Goal: Task Accomplishment & Management: Use online tool/utility

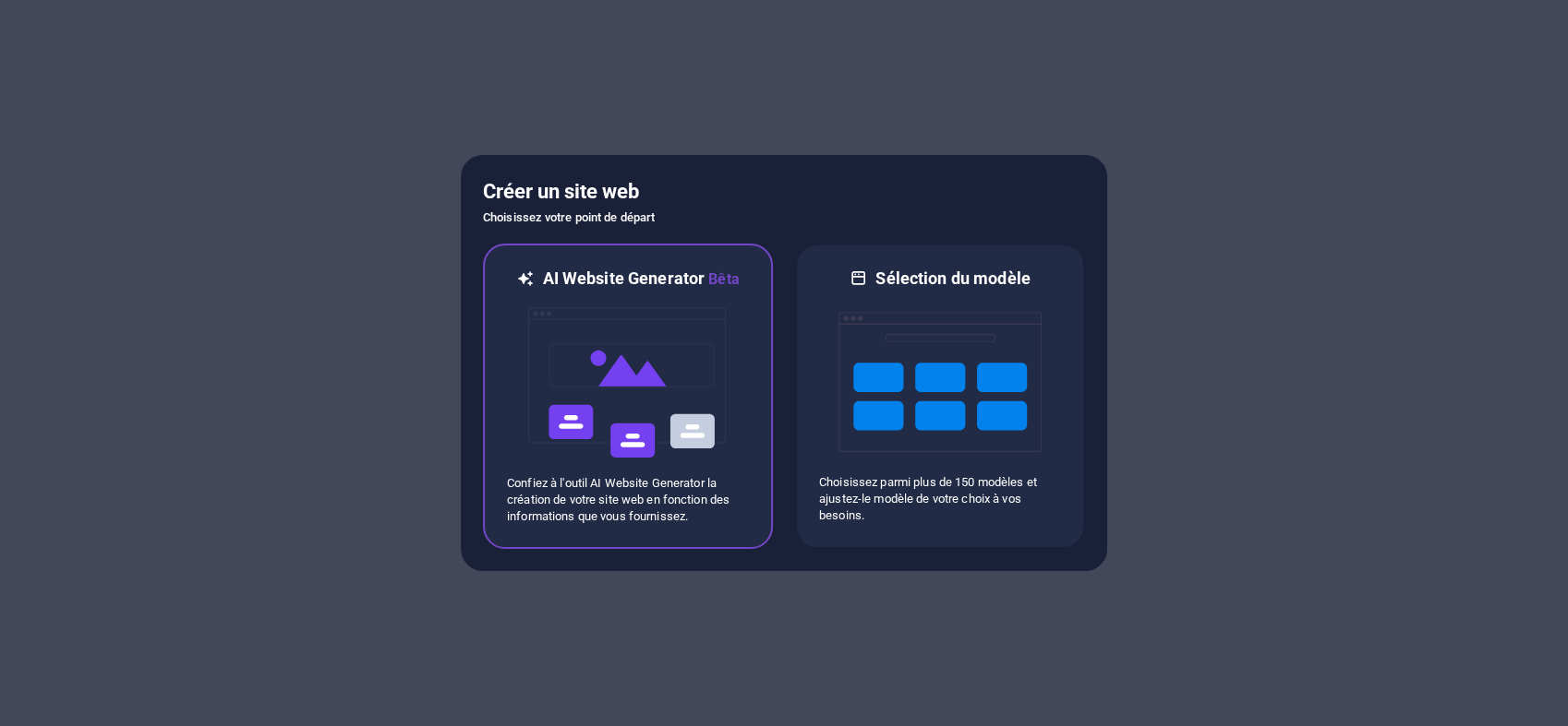
click at [611, 480] on p "Confiez à l'outil AI Website Generator la création de votre site web en fonctio…" at bounding box center [628, 500] width 242 height 50
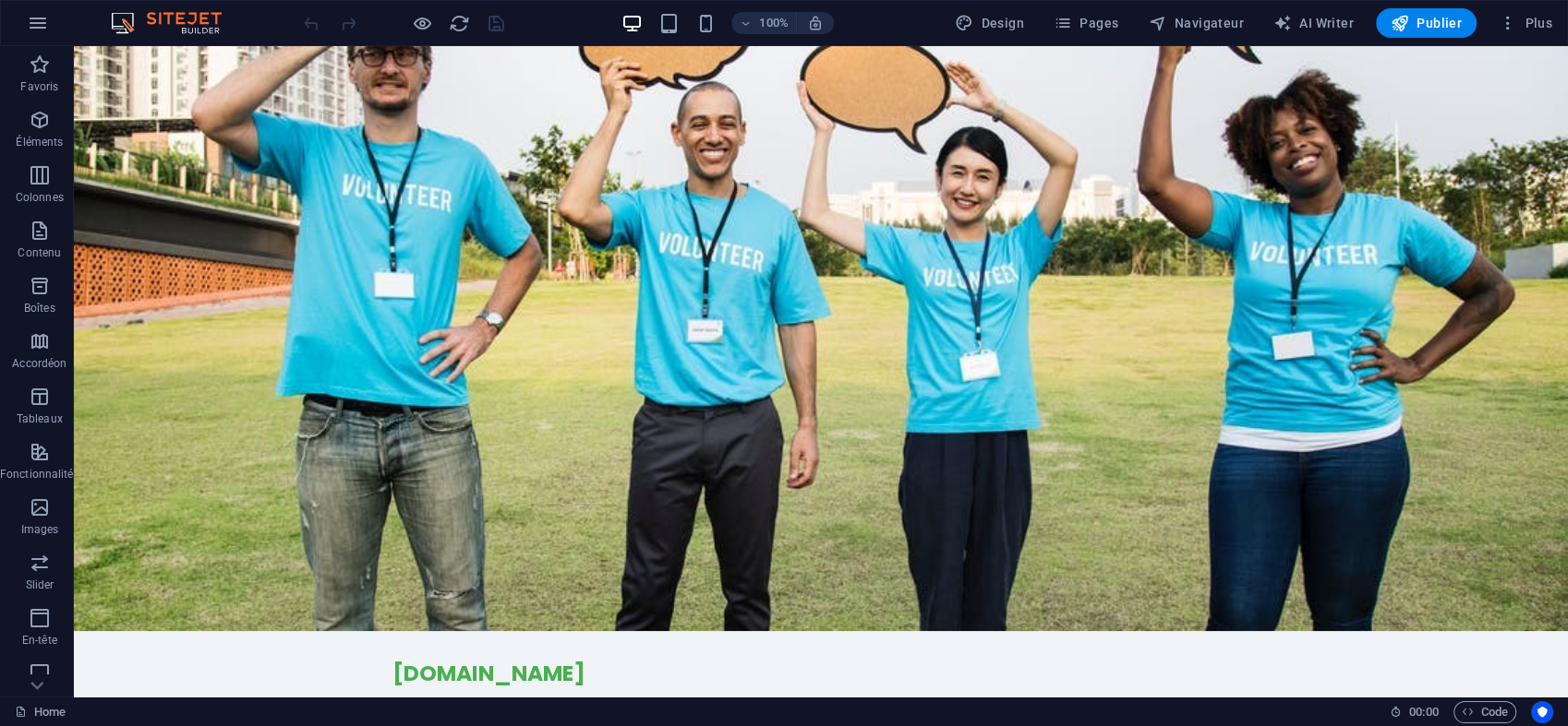
drag, startPoint x: 1565, startPoint y: 144, endPoint x: 1632, endPoint y: 55, distance: 111.4
click at [424, 81] on div "Logo" at bounding box center [415, 73] width 62 height 22
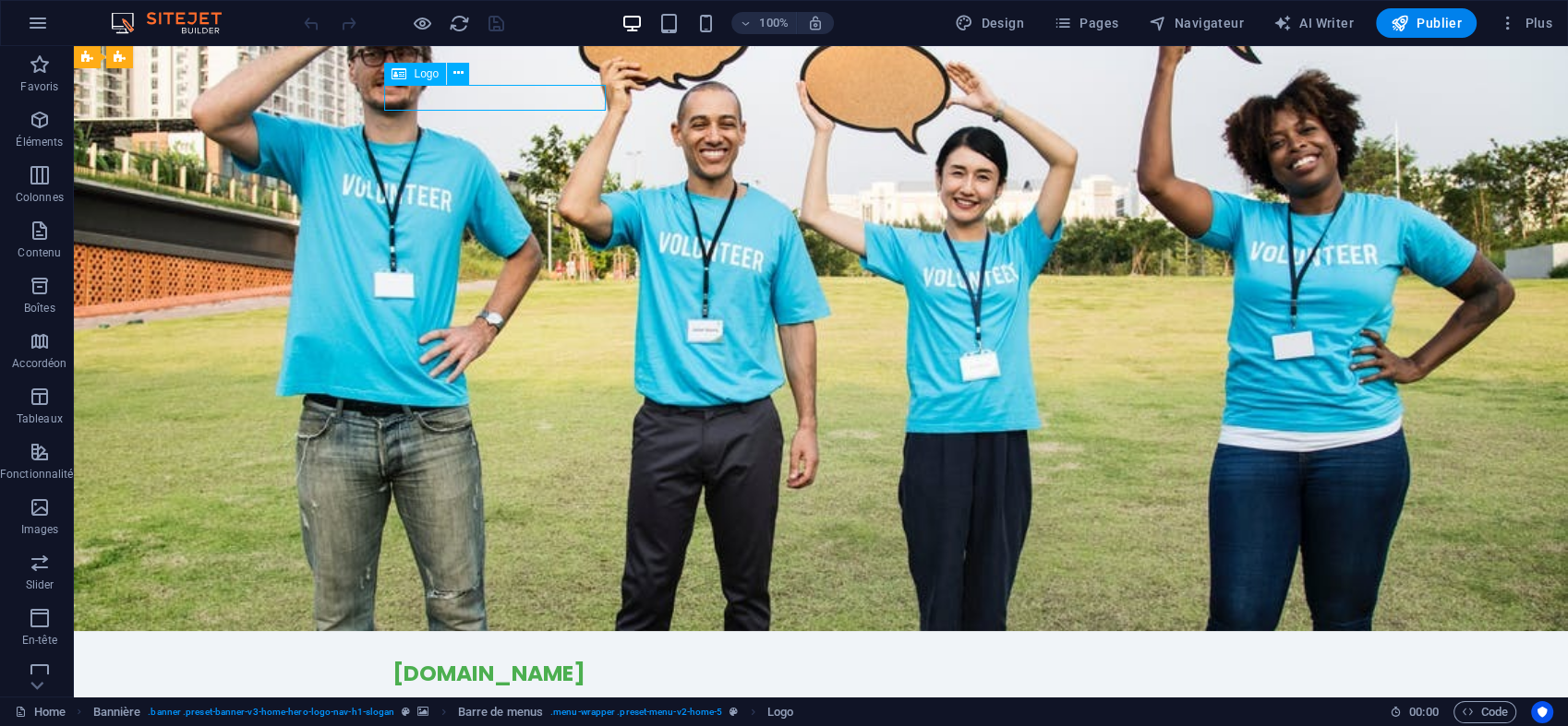
click at [422, 72] on span "Logo" at bounding box center [426, 73] width 25 height 11
click at [426, 71] on span "Logo" at bounding box center [426, 73] width 25 height 11
click at [457, 73] on icon at bounding box center [458, 73] width 10 height 20
click at [403, 76] on icon at bounding box center [399, 73] width 15 height 22
click at [465, 72] on button at bounding box center [457, 73] width 22 height 22
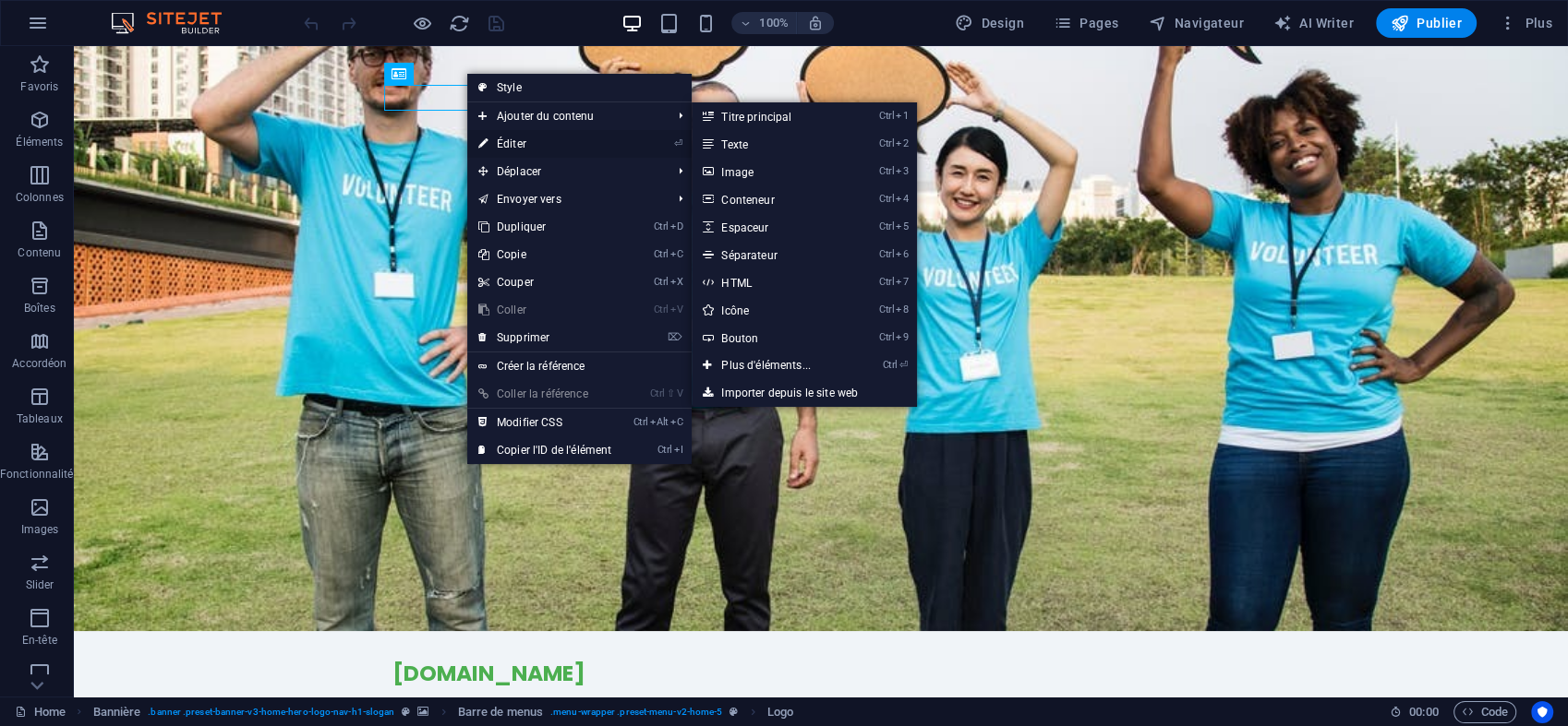
click at [518, 142] on link "⏎ Éditer" at bounding box center [545, 144] width 155 height 28
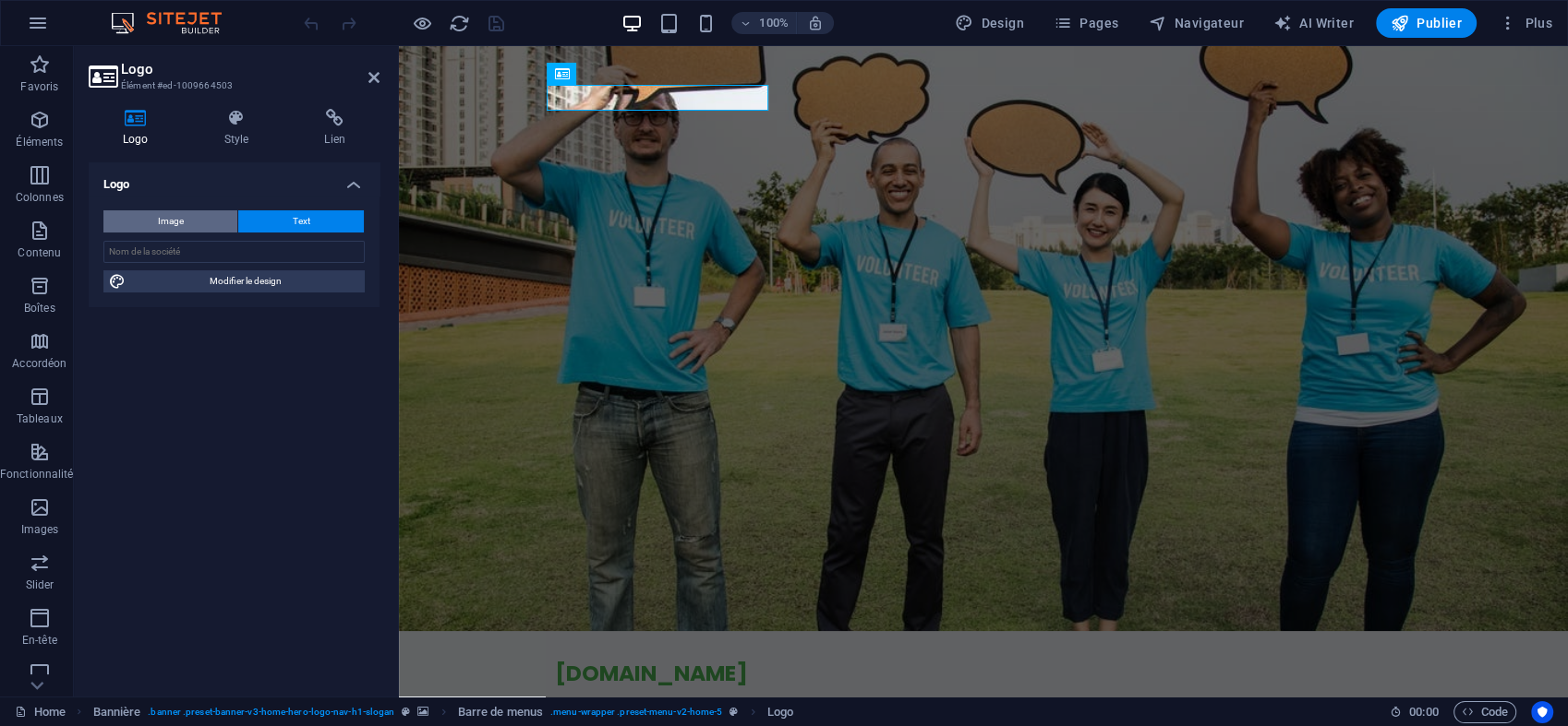
click at [190, 219] on button "Image" at bounding box center [170, 221] width 134 height 22
select select "DISABLED_OPTION_VALUE"
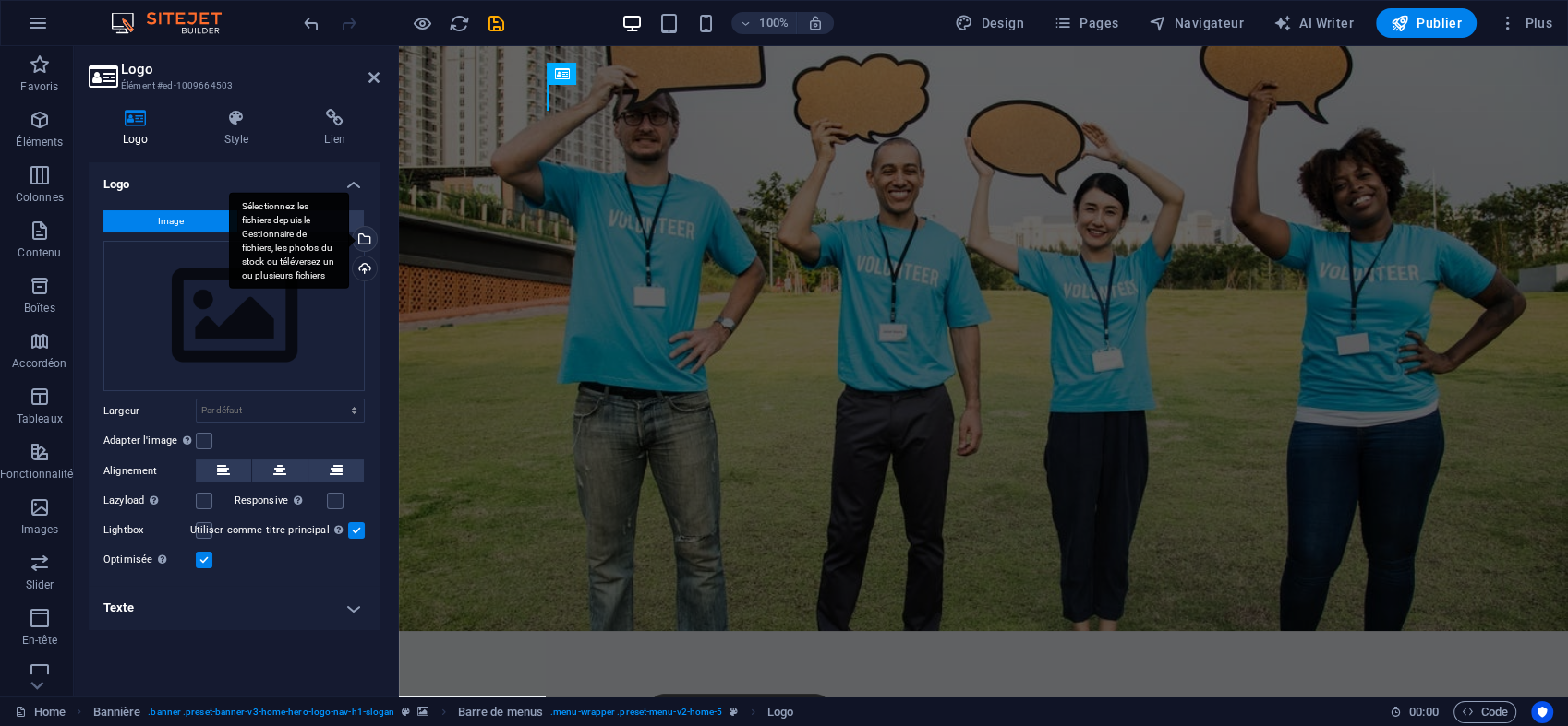
click at [349, 243] on div "Sélectionnez les fichiers depuis le Gestionnaire de fichiers, les photos du sto…" at bounding box center [289, 241] width 120 height 97
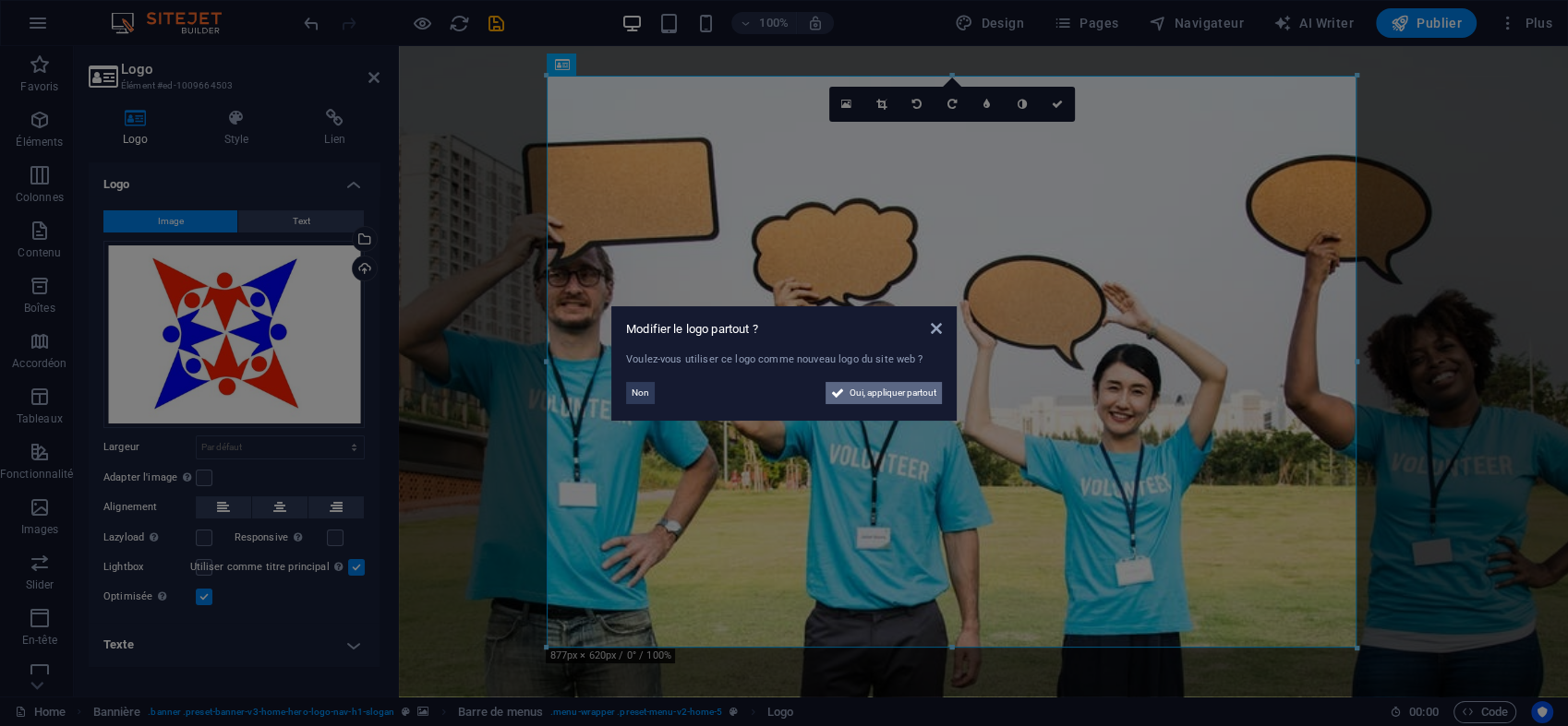
click at [933, 391] on span "Oui, appliquer partout" at bounding box center [892, 393] width 86 height 22
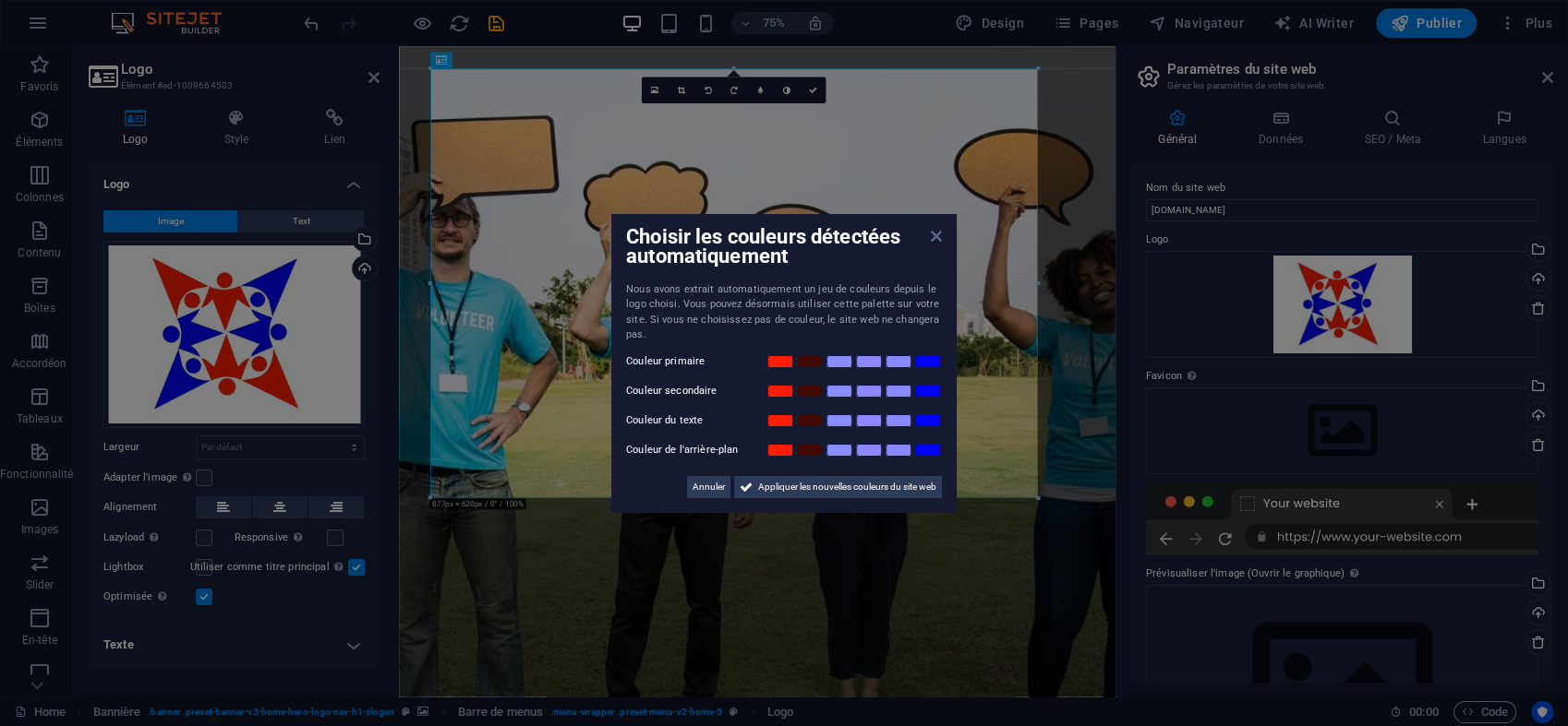
click at [937, 233] on icon at bounding box center [936, 236] width 11 height 15
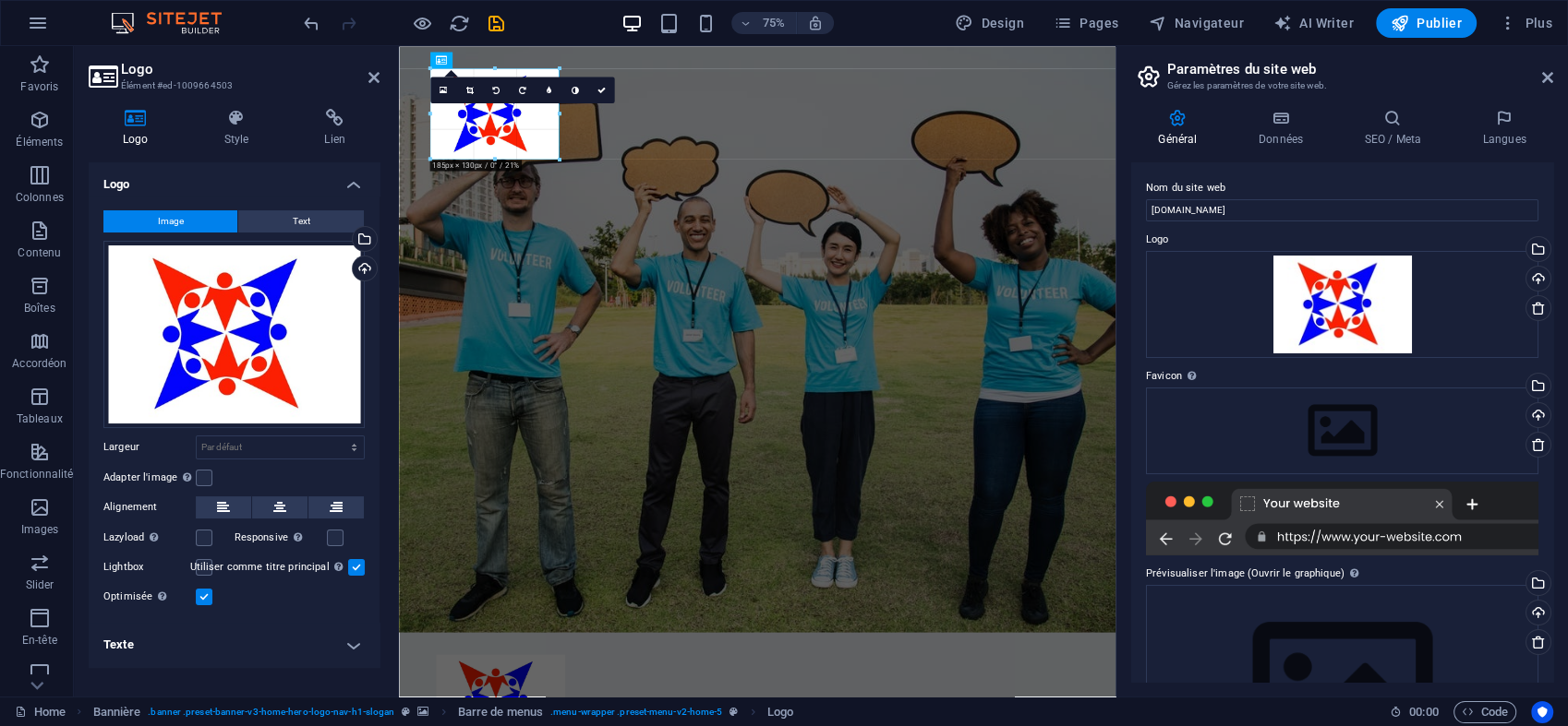
drag, startPoint x: 1039, startPoint y: 496, endPoint x: 353, endPoint y: 44, distance: 821.5
type input "186"
select select "px"
click at [289, 312] on div "Glissez les fichiers ici, cliquez pour choisir les fichiers ou sélectionnez les…" at bounding box center [233, 334] width 261 height 187
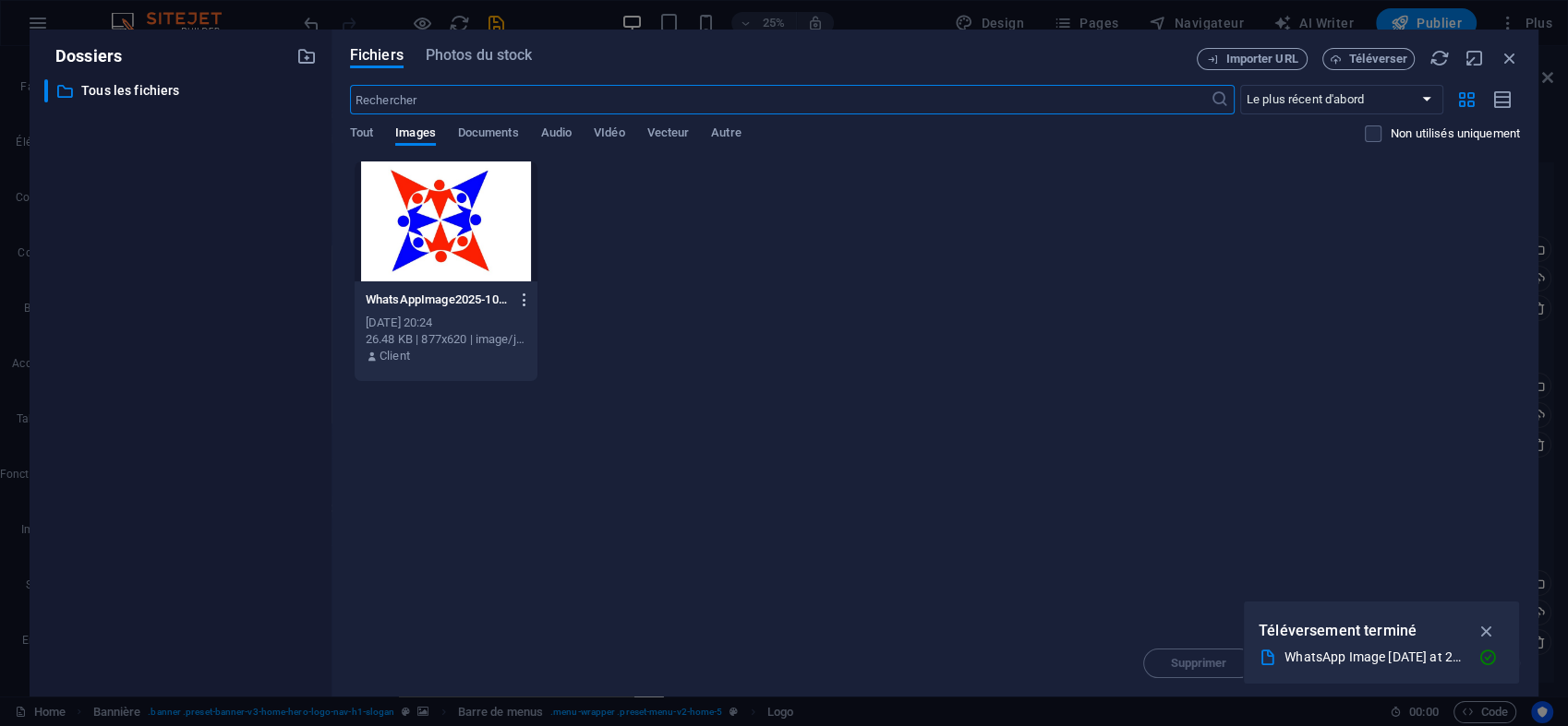
click at [527, 300] on icon "button" at bounding box center [525, 300] width 18 height 17
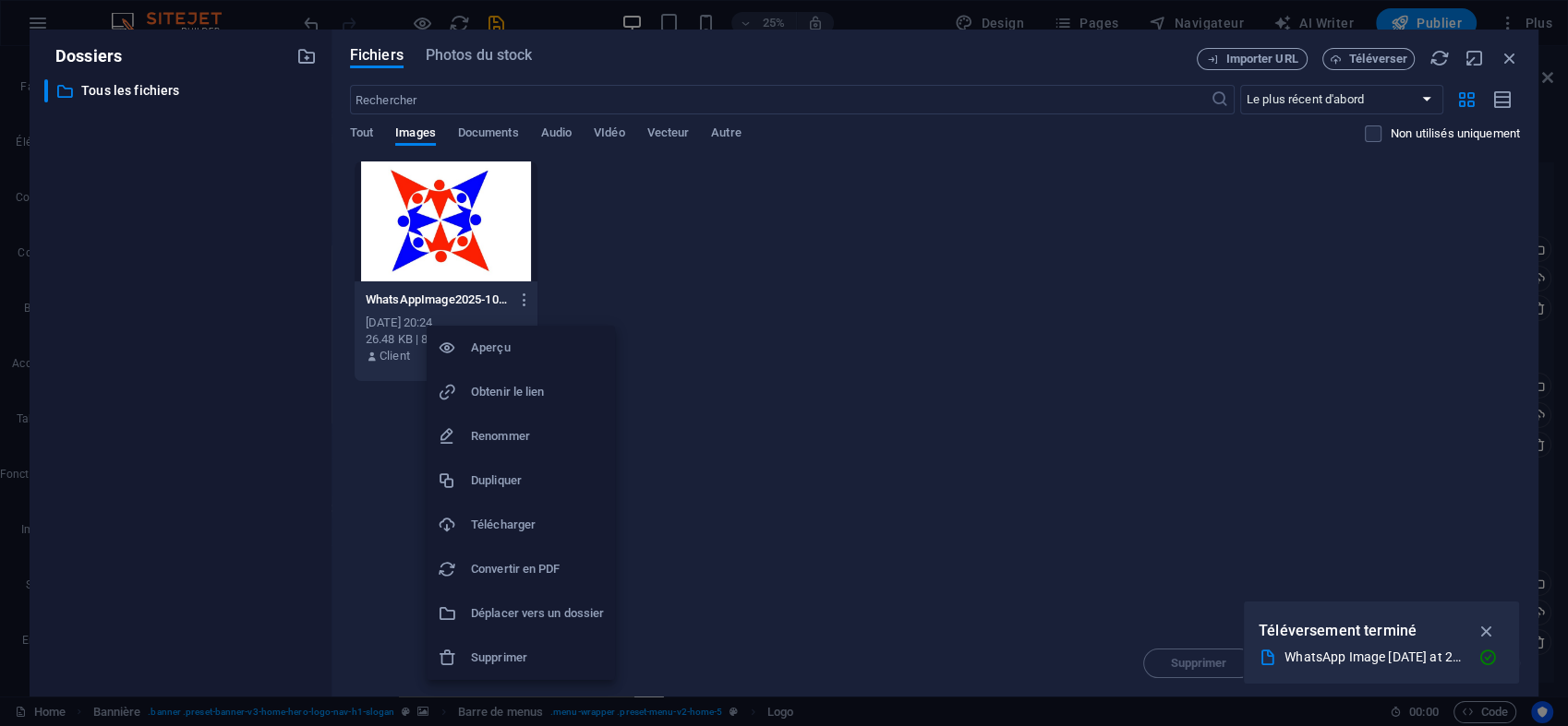
click at [526, 644] on li "Supprimer" at bounding box center [521, 658] width 189 height 45
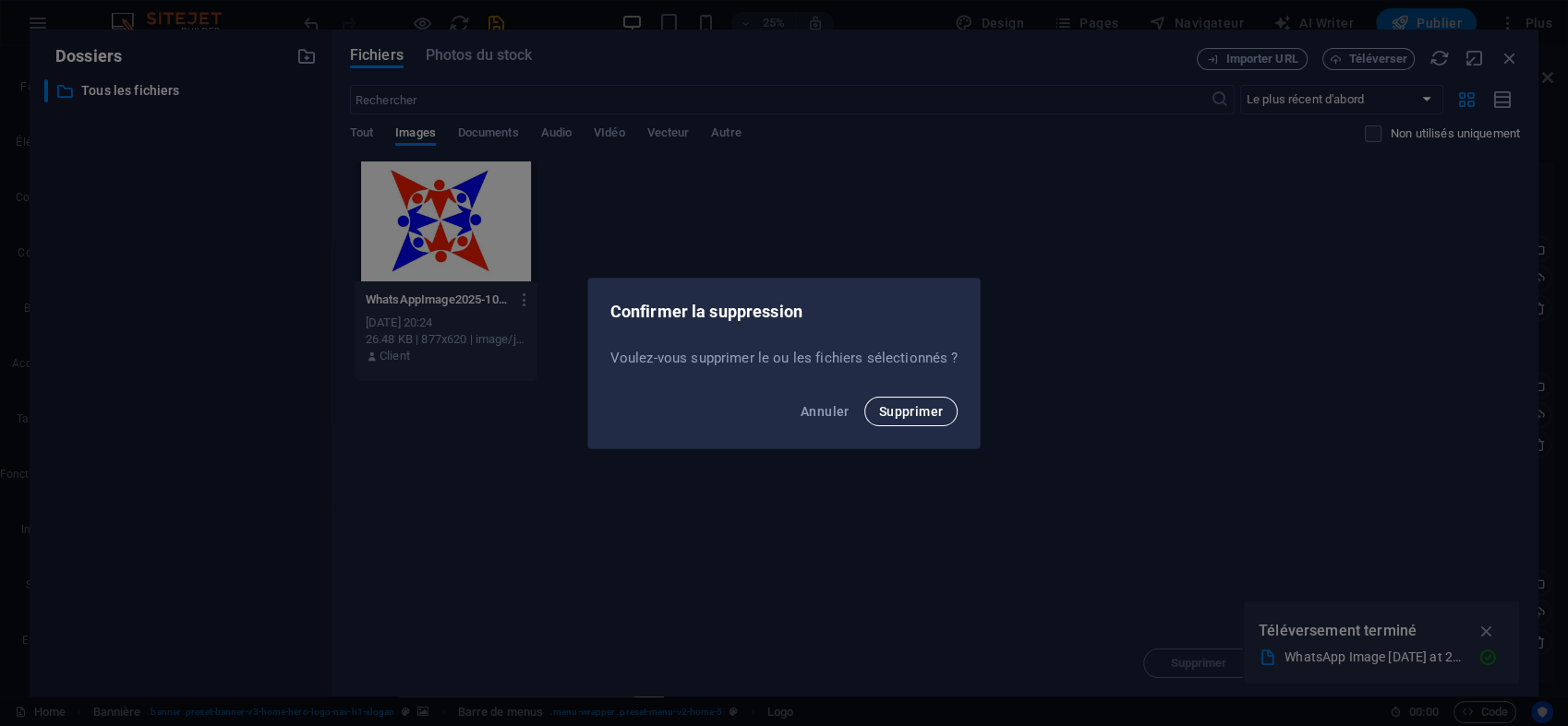
click at [937, 410] on span "Supprimer" at bounding box center [911, 412] width 65 height 15
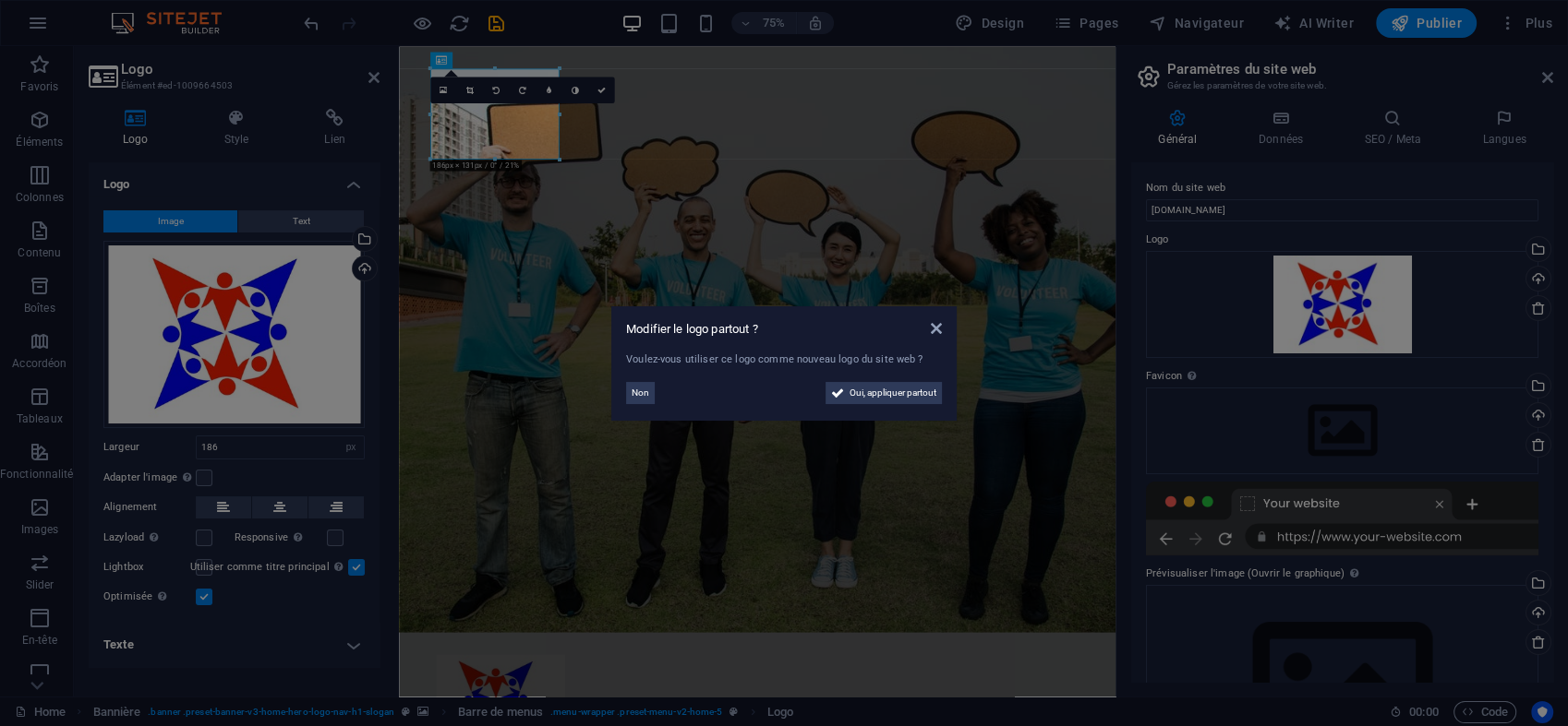
click at [230, 126] on aside "Modifier le logo partout ? Voulez-vous utiliser ce logo comme nouveau logo du s…" at bounding box center [784, 363] width 1568 height 726
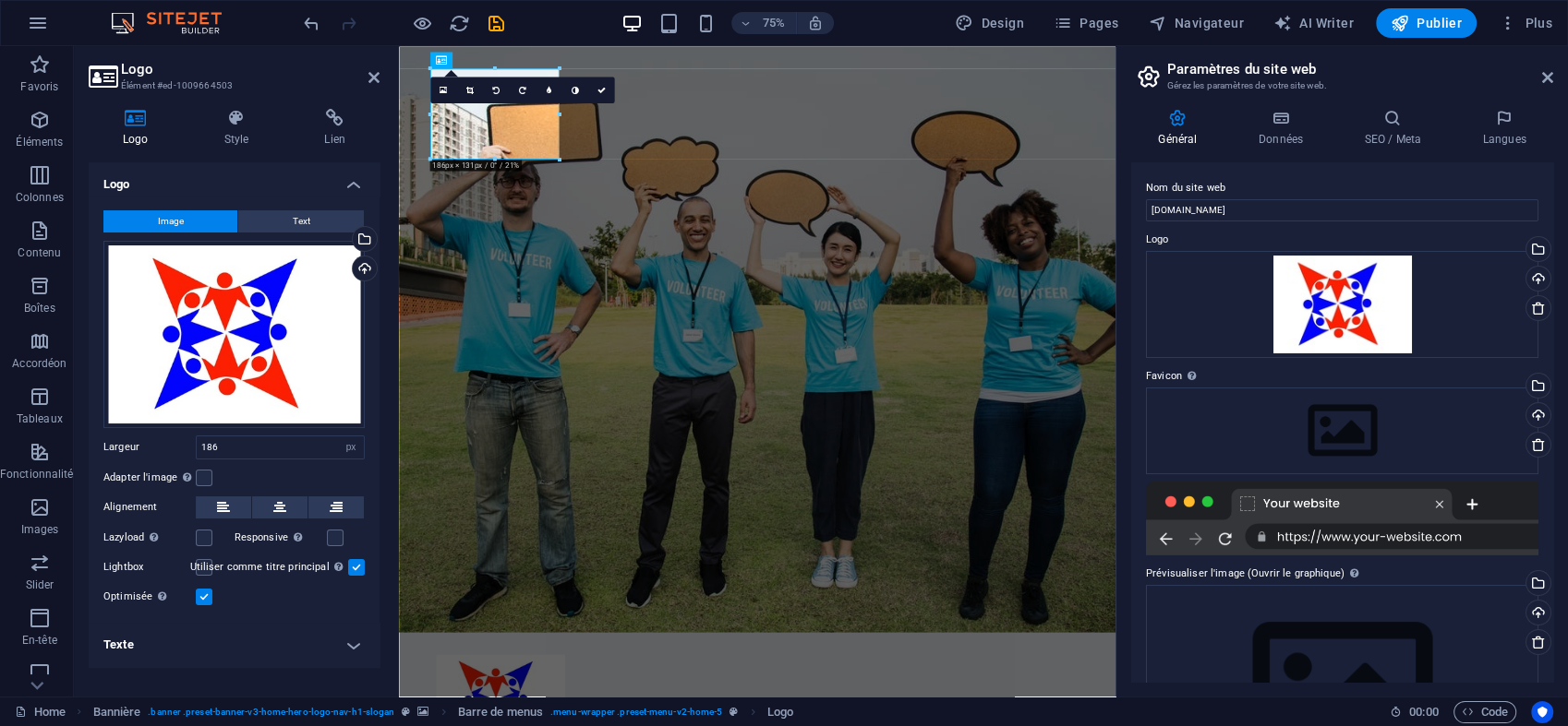
click at [230, 126] on icon at bounding box center [237, 118] width 93 height 19
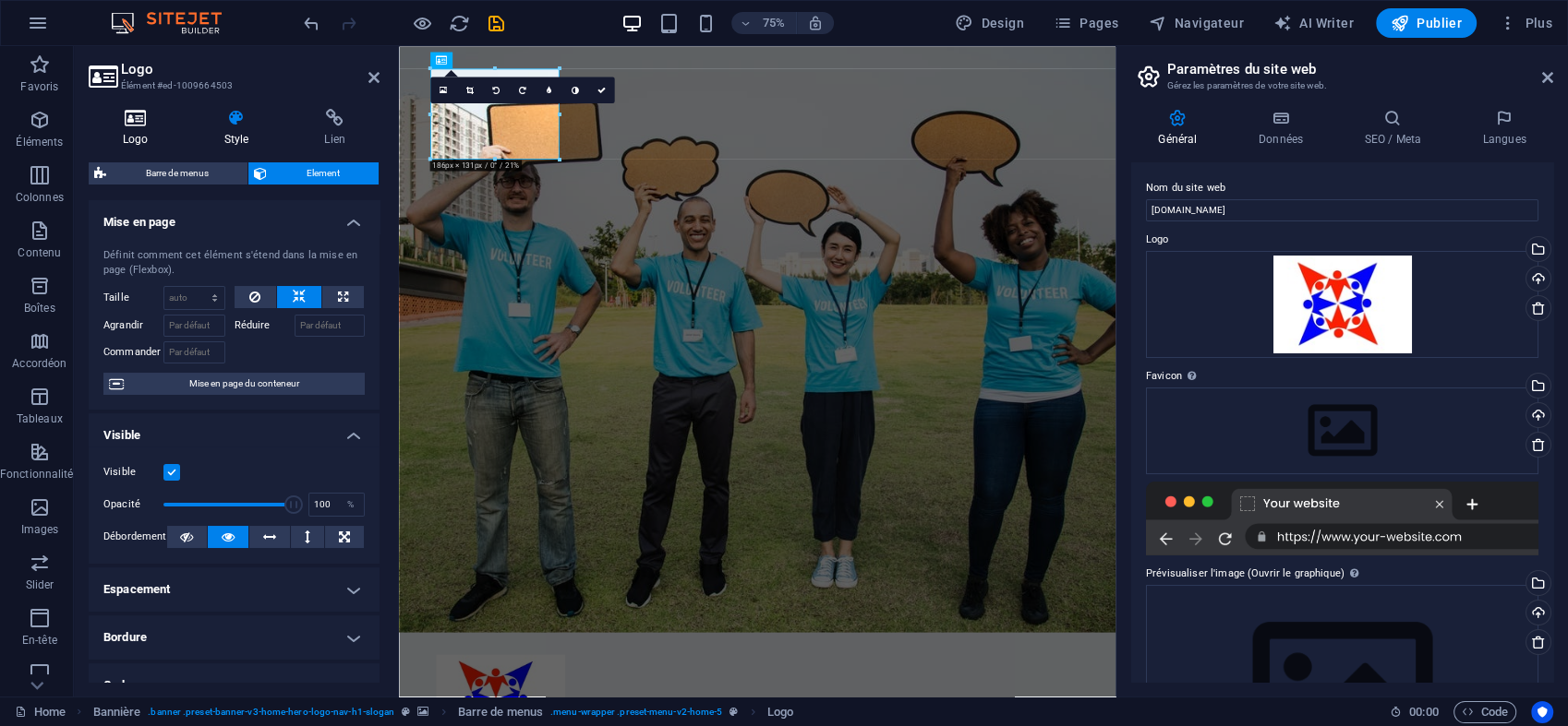
click at [141, 126] on icon at bounding box center [135, 118] width 94 height 19
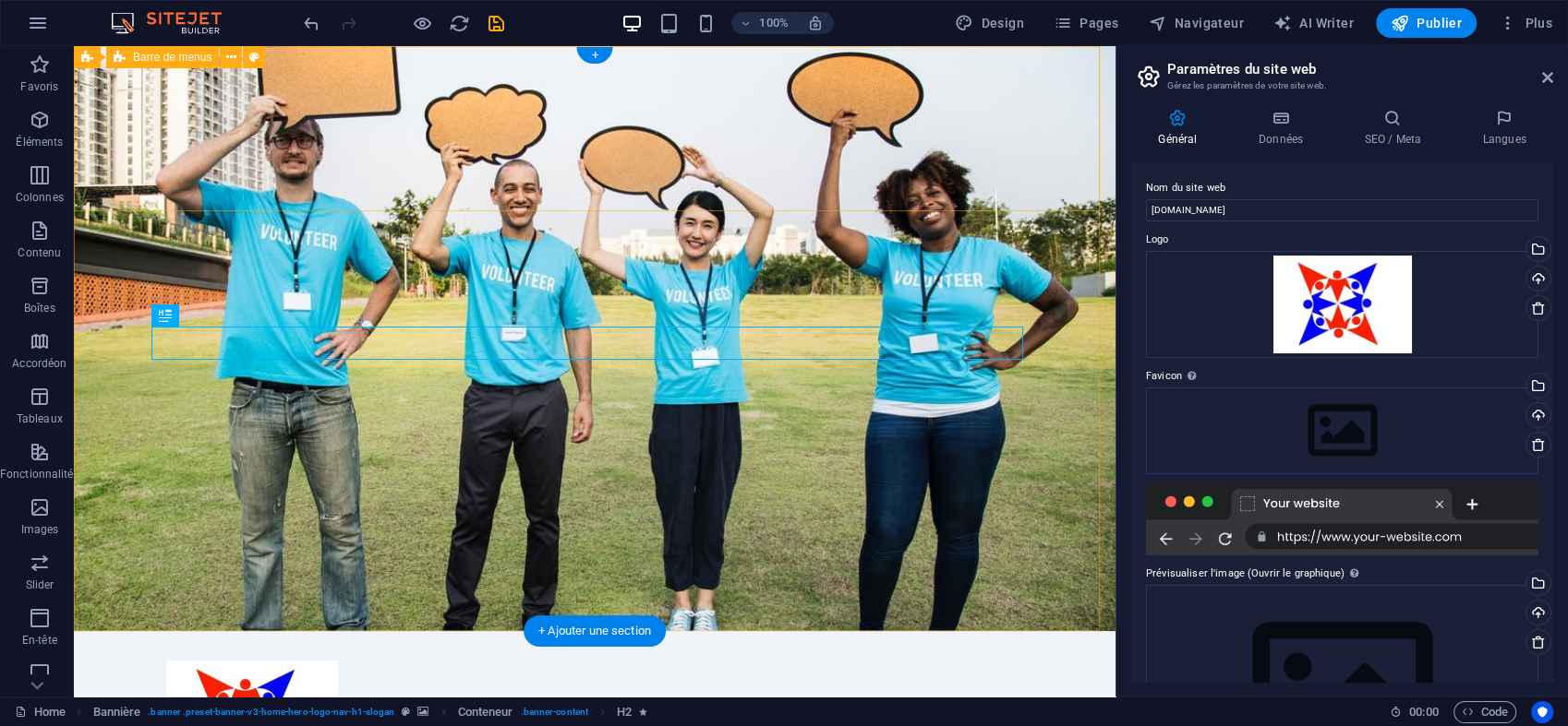
click at [937, 631] on div "Accueil À propos Valeurs Services Contact Menu" at bounding box center [594, 735] width 1042 height 209
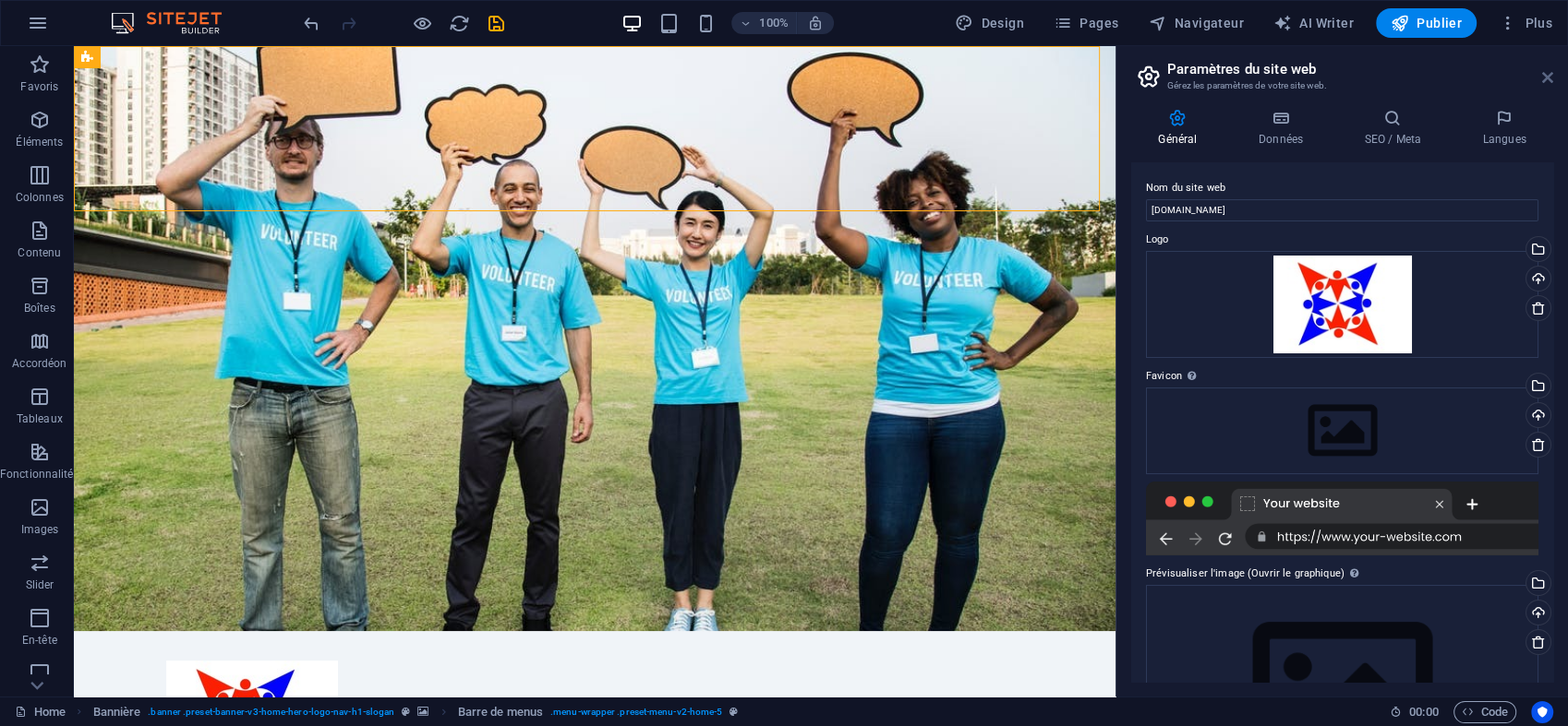
click at [1547, 75] on icon at bounding box center [1547, 77] width 11 height 15
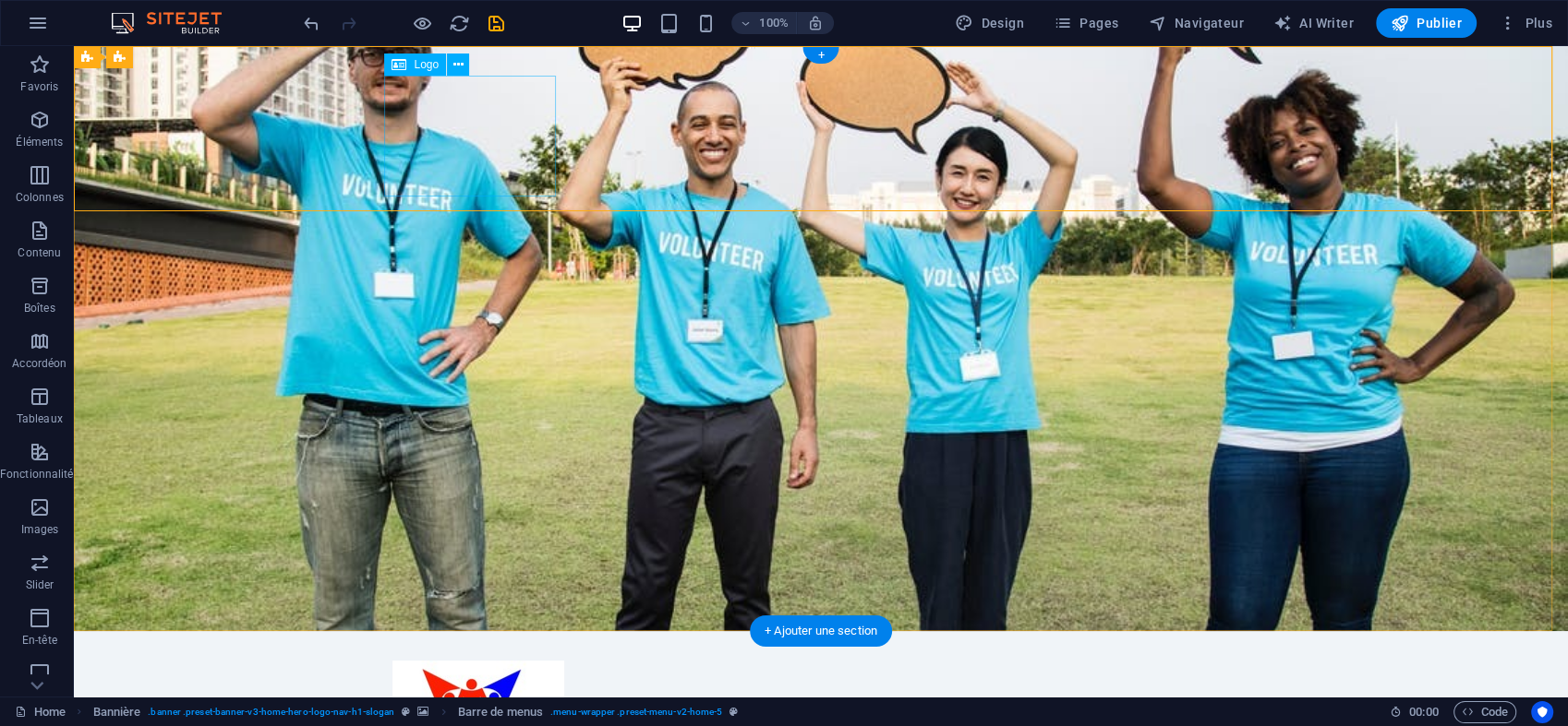
click at [457, 661] on div at bounding box center [820, 721] width 856 height 121
click at [428, 66] on span "Logo" at bounding box center [426, 64] width 25 height 11
select select "px"
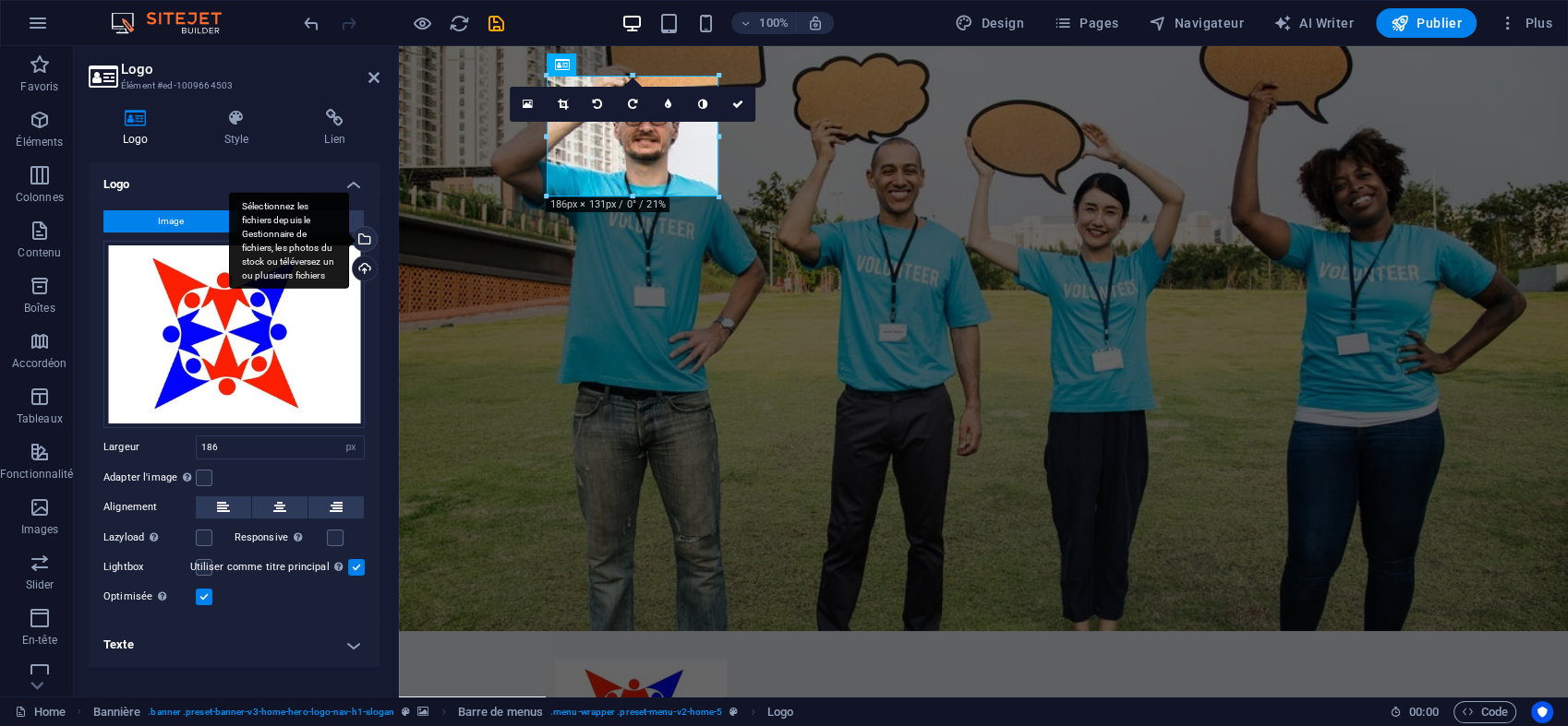
click at [365, 242] on div "Sélectionnez les fichiers depuis le Gestionnaire de fichiers, les photos du sto…" at bounding box center [363, 241] width 28 height 28
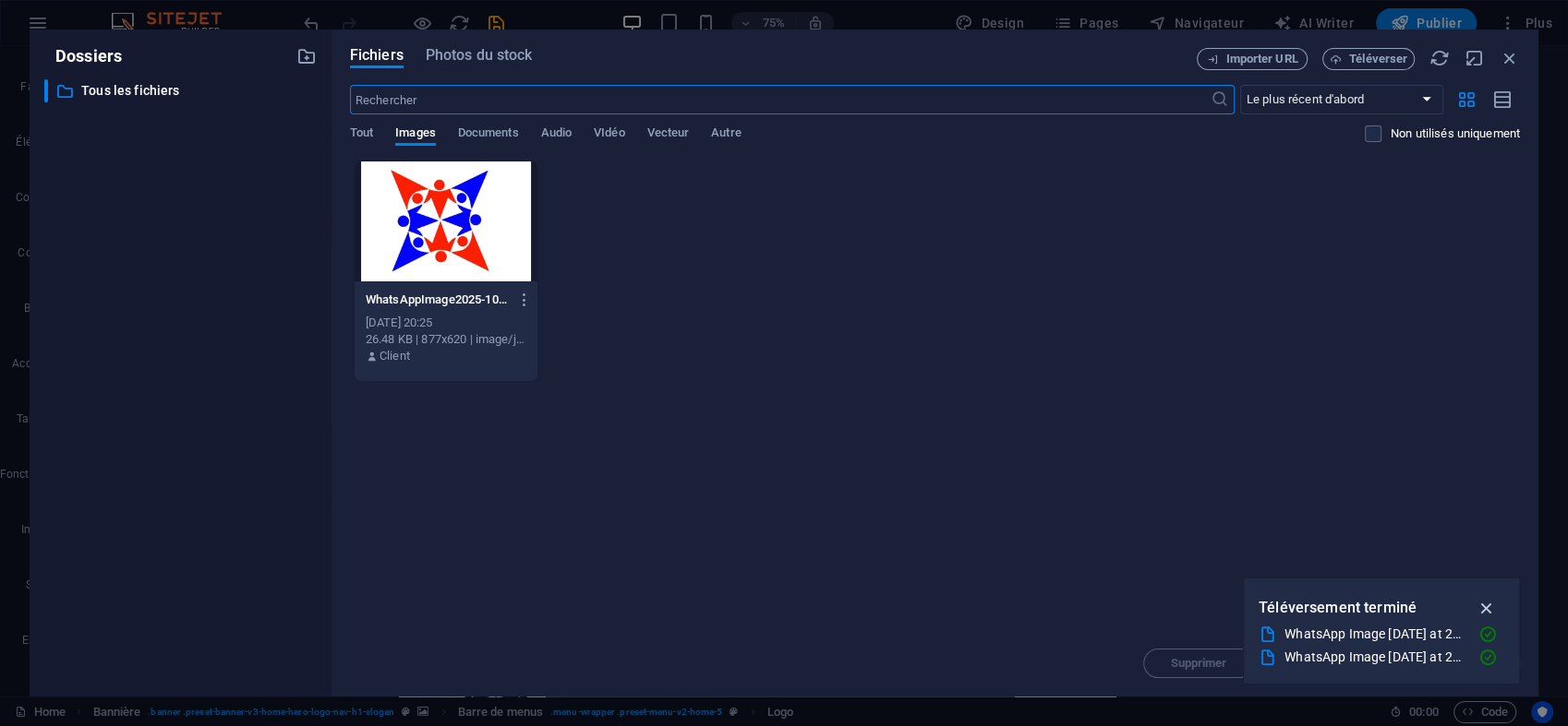
click at [1484, 604] on icon "button" at bounding box center [1486, 608] width 21 height 20
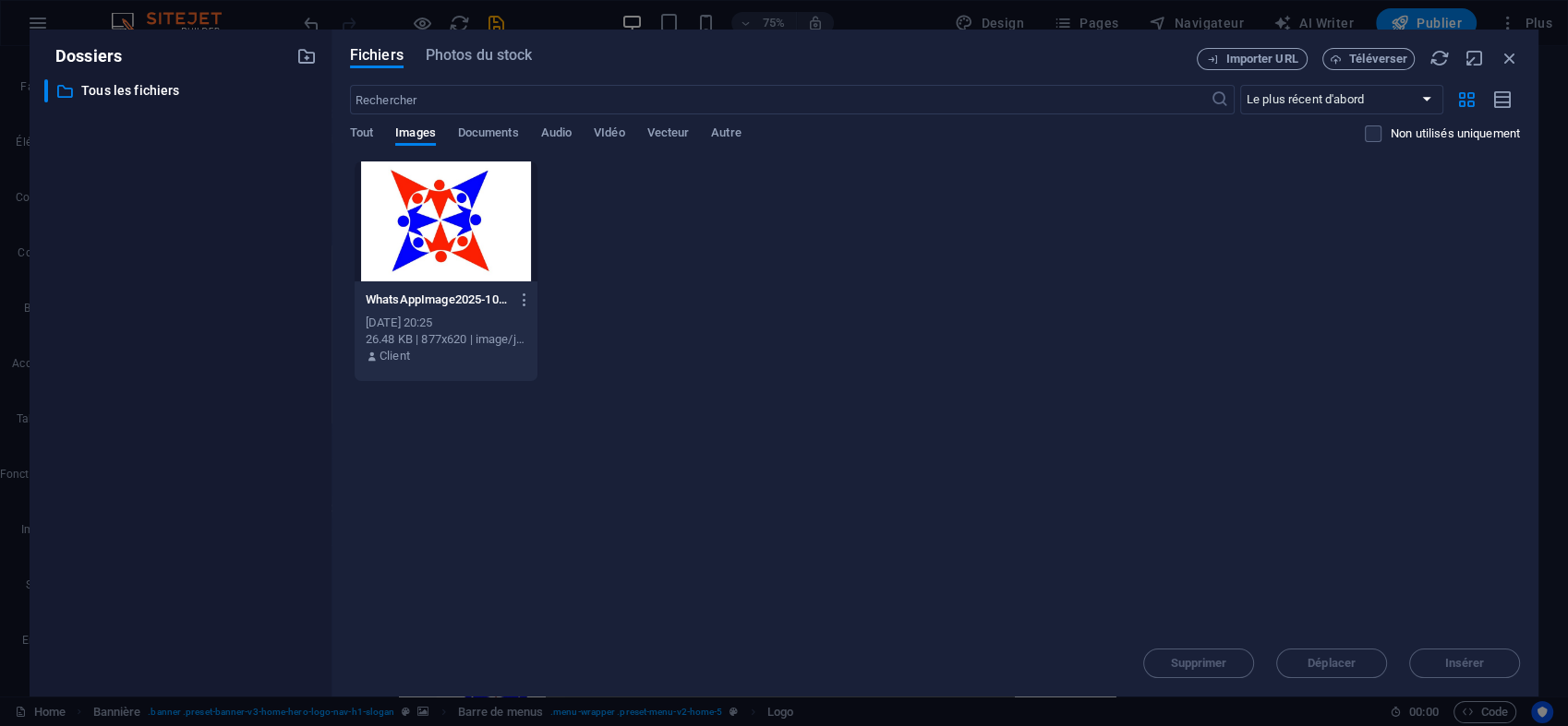
click at [1212, 659] on div "Supprimer Déplacer Insérer" at bounding box center [935, 655] width 1170 height 48
click at [465, 206] on div at bounding box center [446, 221] width 183 height 120
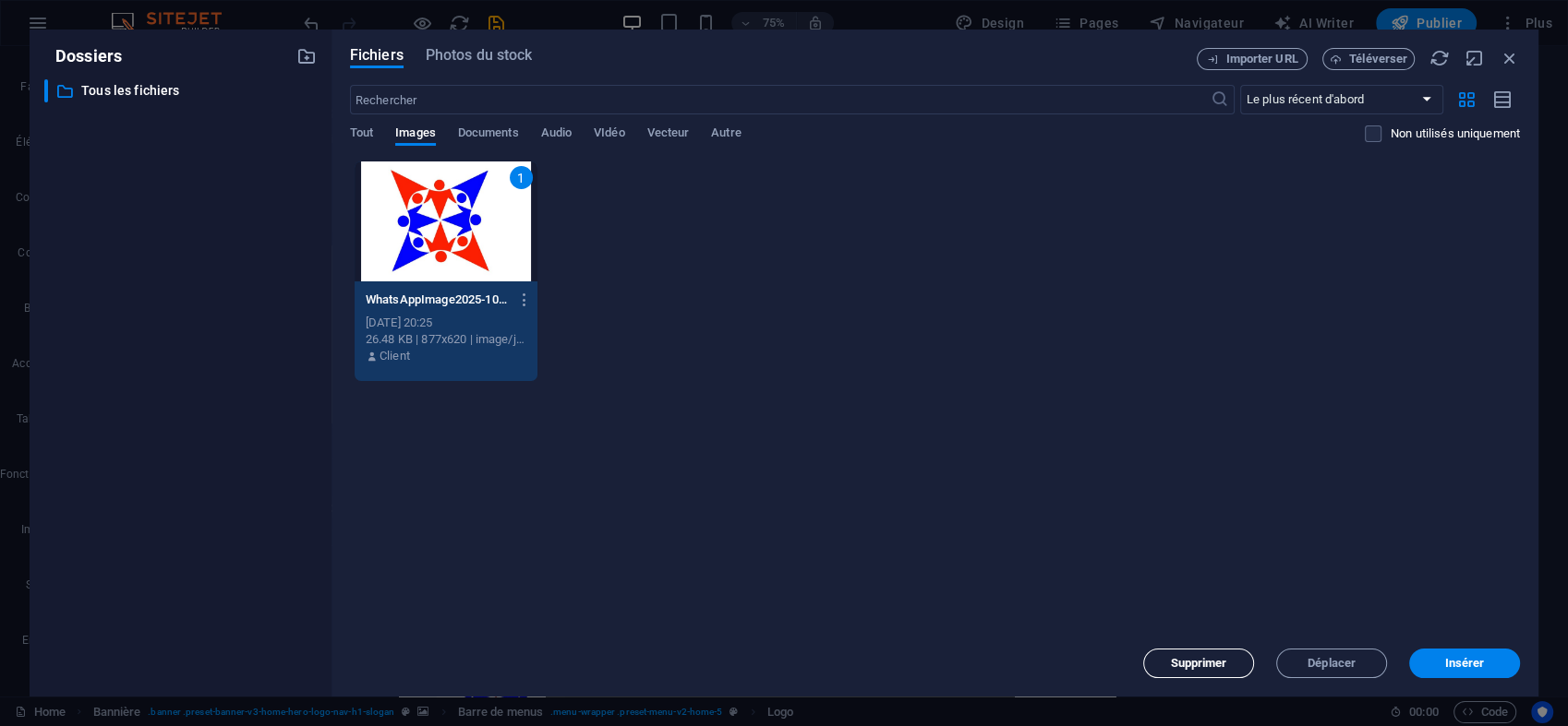
click at [1212, 658] on span "Supprimer" at bounding box center [1199, 663] width 57 height 11
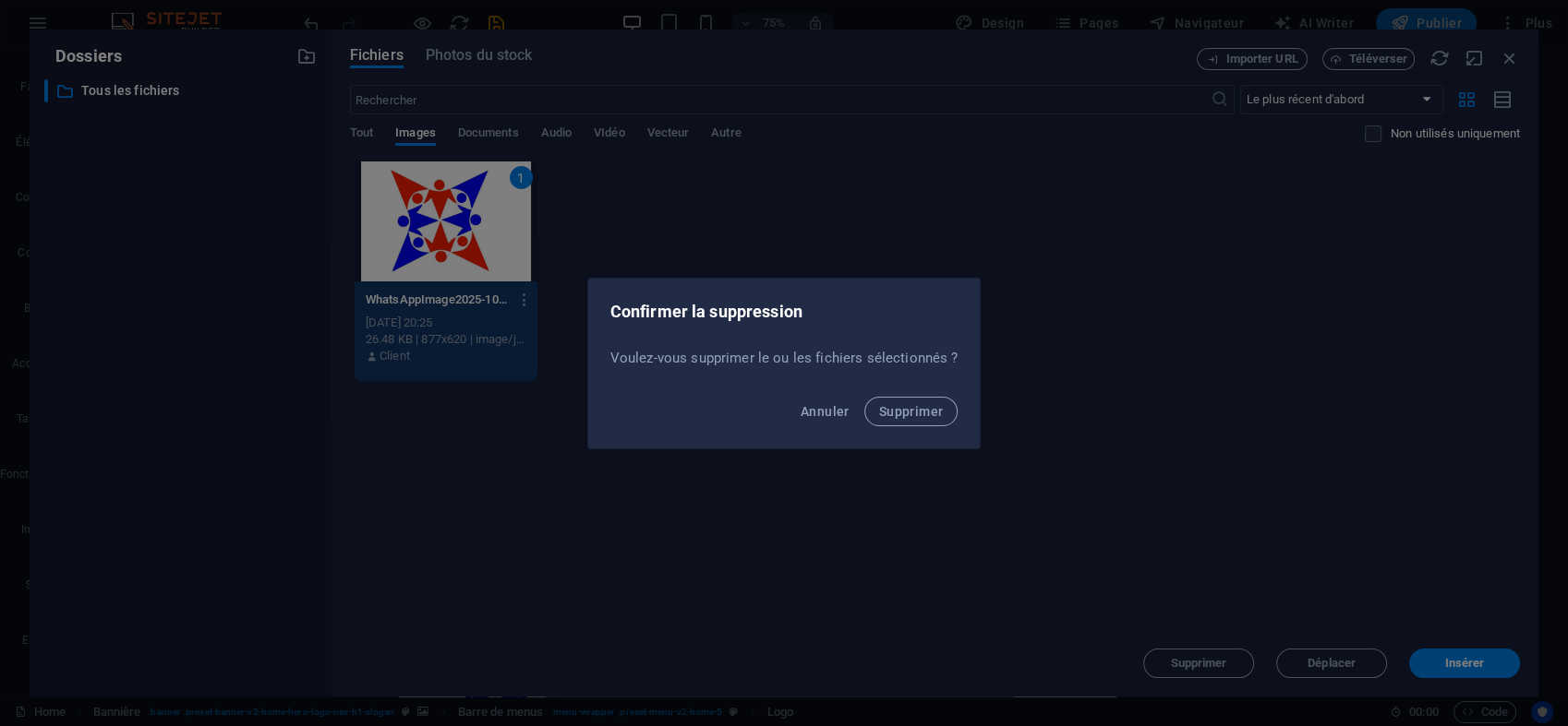
click at [934, 425] on div "Annuler Supprimer" at bounding box center [784, 417] width 392 height 62
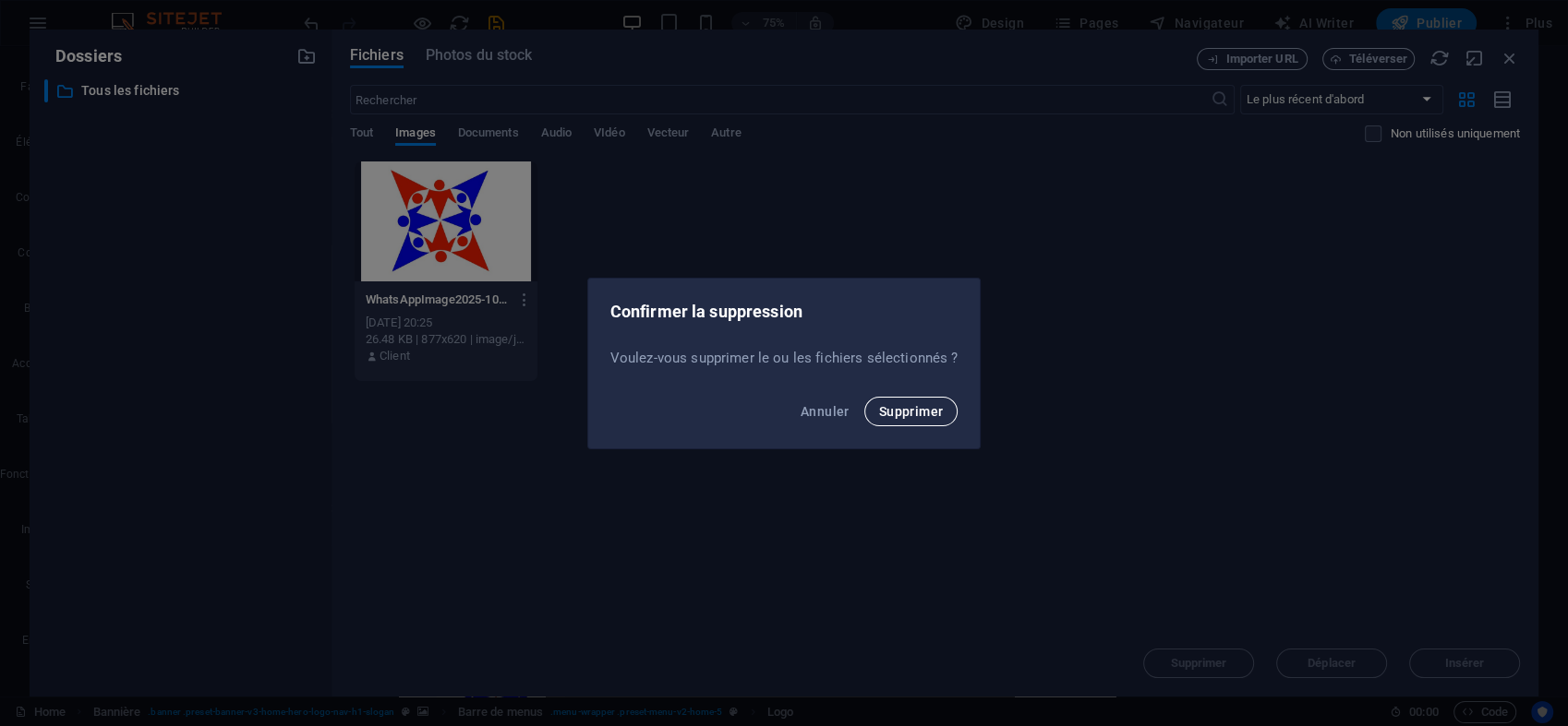
click at [919, 408] on span "Supprimer" at bounding box center [911, 412] width 65 height 15
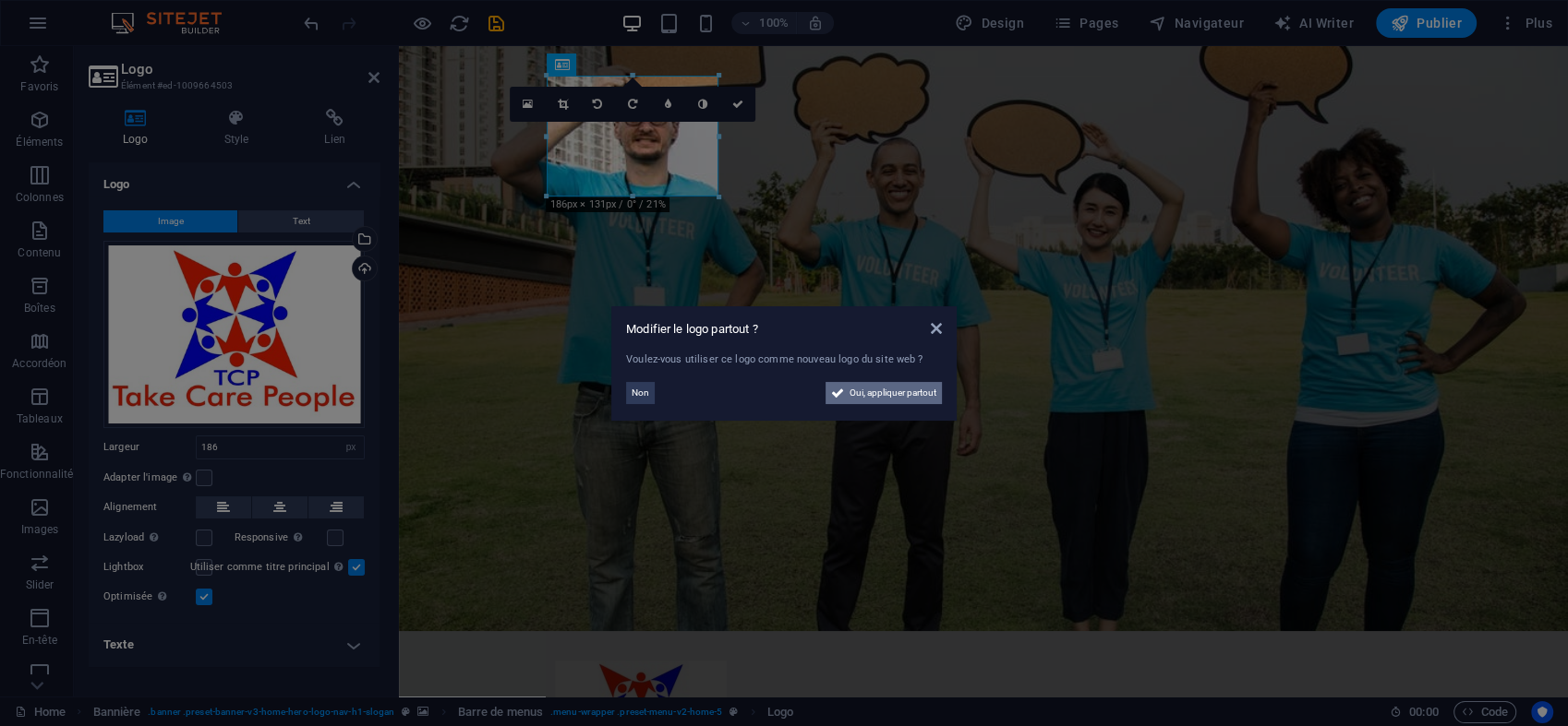
click at [864, 390] on span "Oui, appliquer partout" at bounding box center [892, 393] width 86 height 22
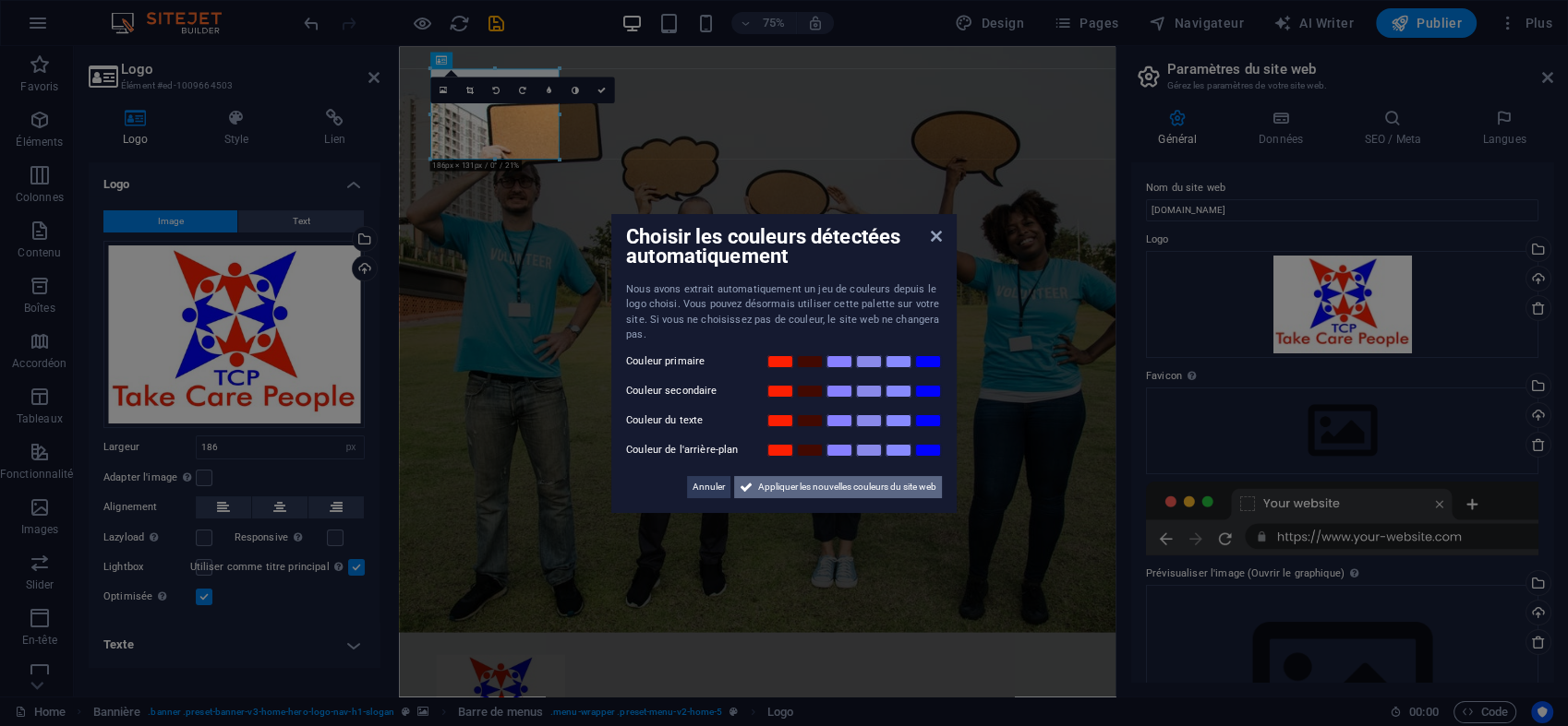
click at [859, 491] on span "Appliquer les nouvelles couleurs du site web" at bounding box center [848, 487] width 179 height 22
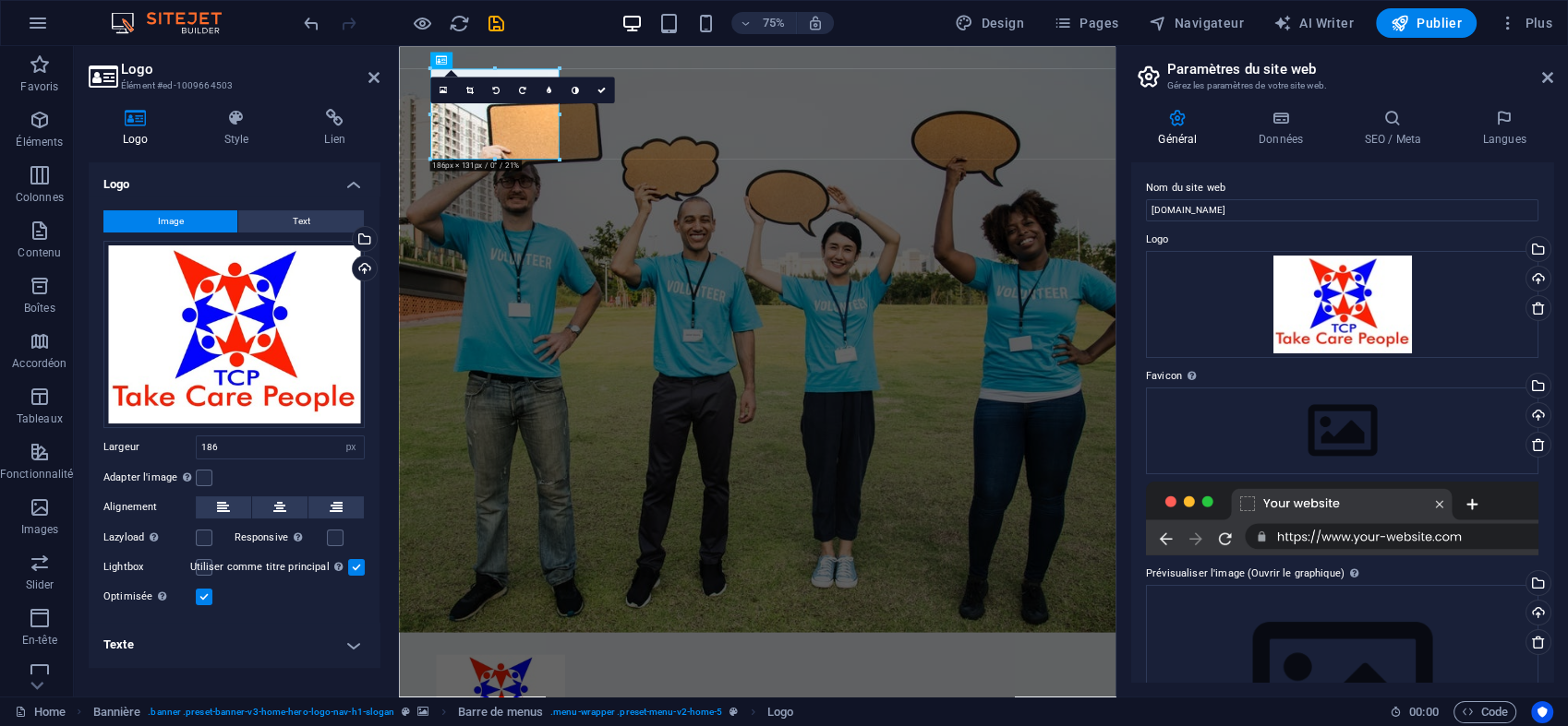
drag, startPoint x: 1552, startPoint y: 297, endPoint x: 1566, endPoint y: 484, distance: 187.5
click at [1567, 484] on html "[DOMAIN_NAME] Home Favoris Éléments Colonnes Contenu Boîtes Accordéon Tableaux …" at bounding box center [784, 363] width 1568 height 726
drag, startPoint x: 561, startPoint y: 158, endPoint x: 551, endPoint y: 157, distance: 10.0
type input "175"
click at [1347, 670] on div "Glissez les fichiers ici, cliquez pour choisir les fichiers ou sélectionnez les…" at bounding box center [1342, 690] width 392 height 211
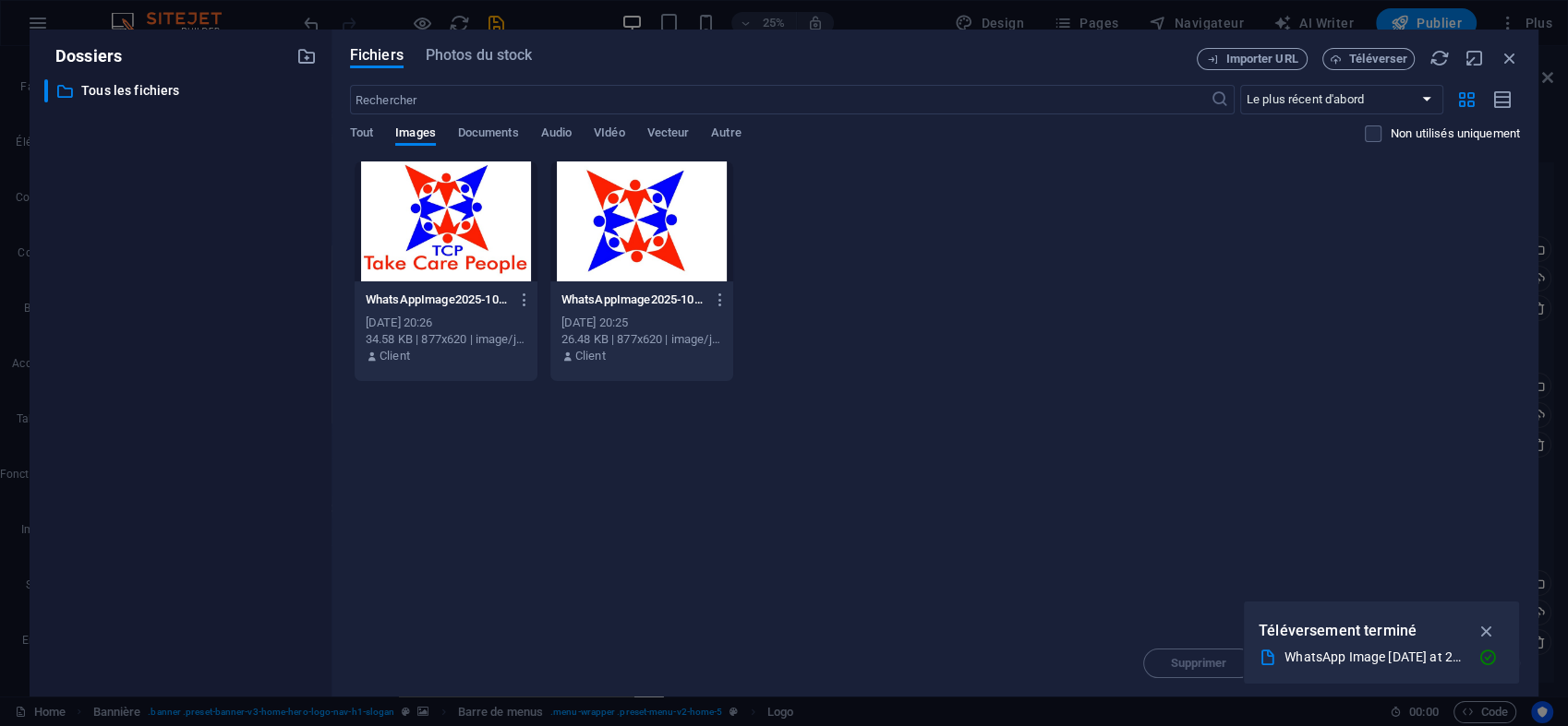
click at [583, 259] on div at bounding box center [642, 221] width 183 height 120
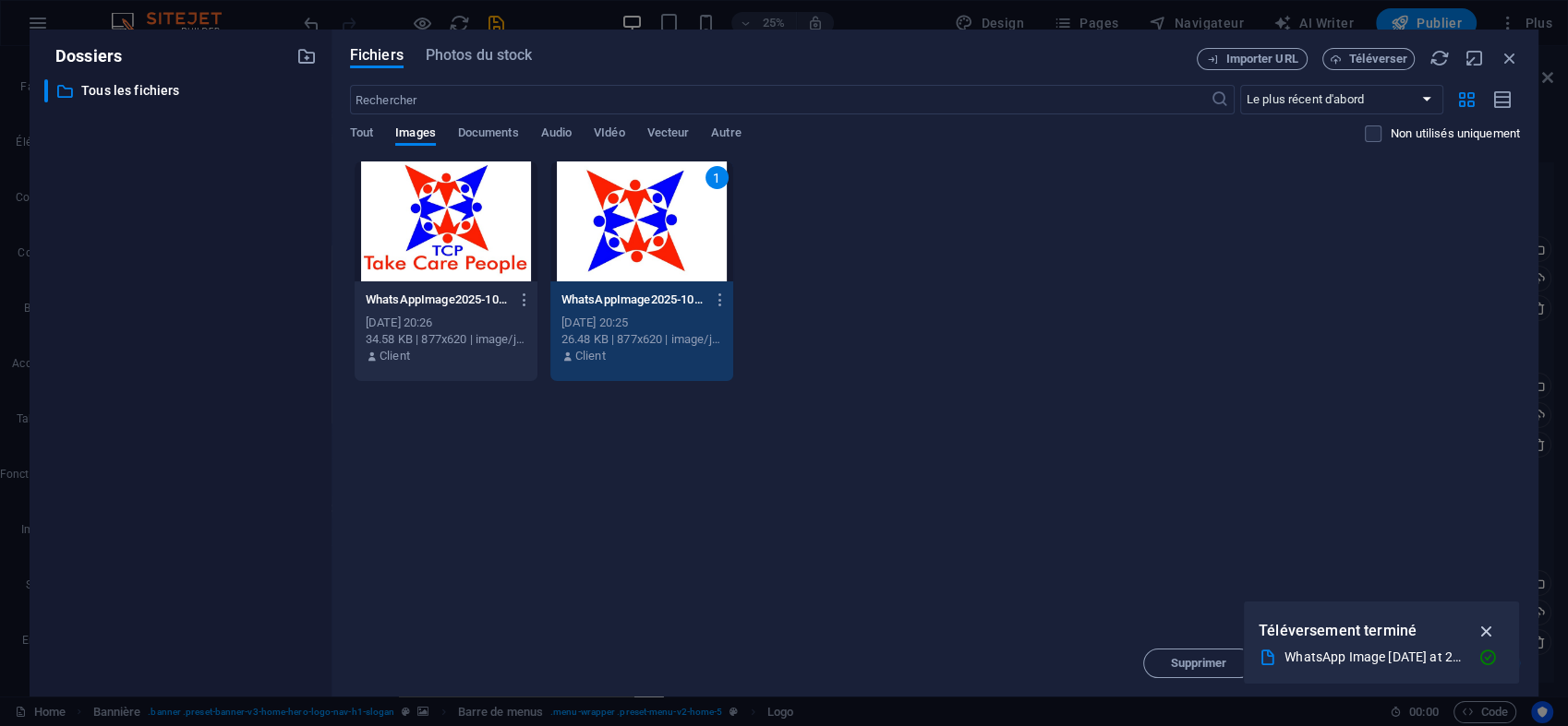
click at [1486, 628] on icon "button" at bounding box center [1486, 631] width 21 height 20
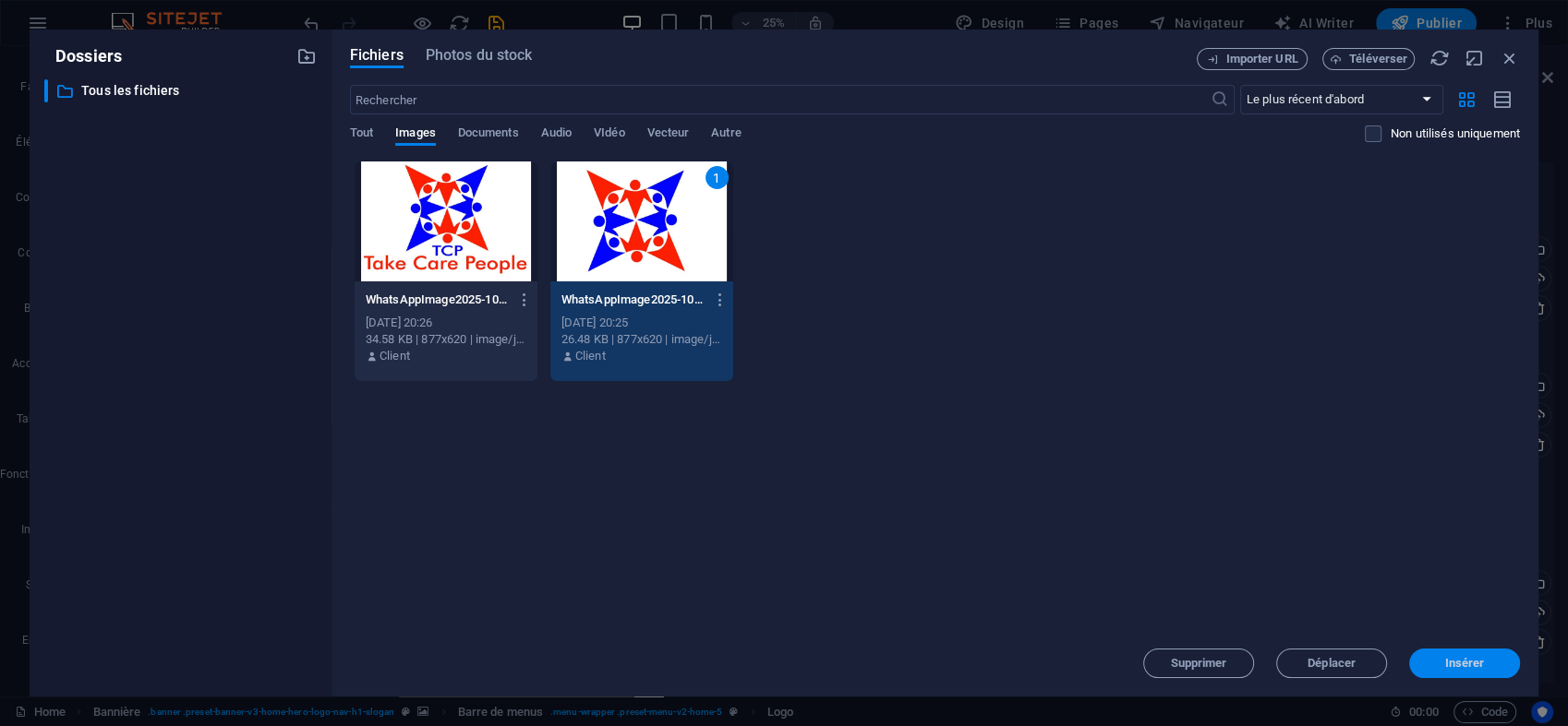
click at [1484, 658] on span "Insérer" at bounding box center [1464, 663] width 96 height 11
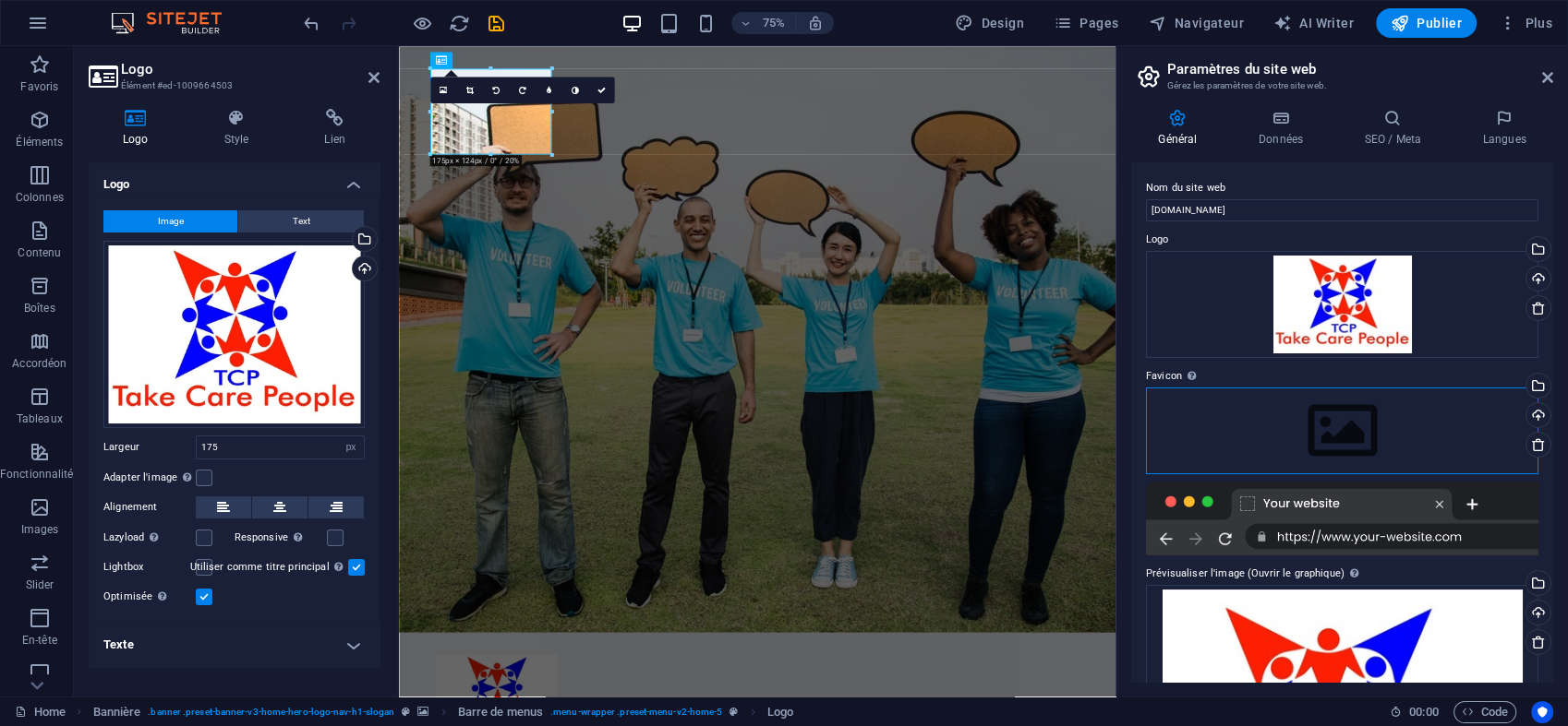
click at [1330, 419] on div "Glissez les fichiers ici, cliquez pour choisir les fichiers ou sélectionnez les…" at bounding box center [1342, 430] width 392 height 86
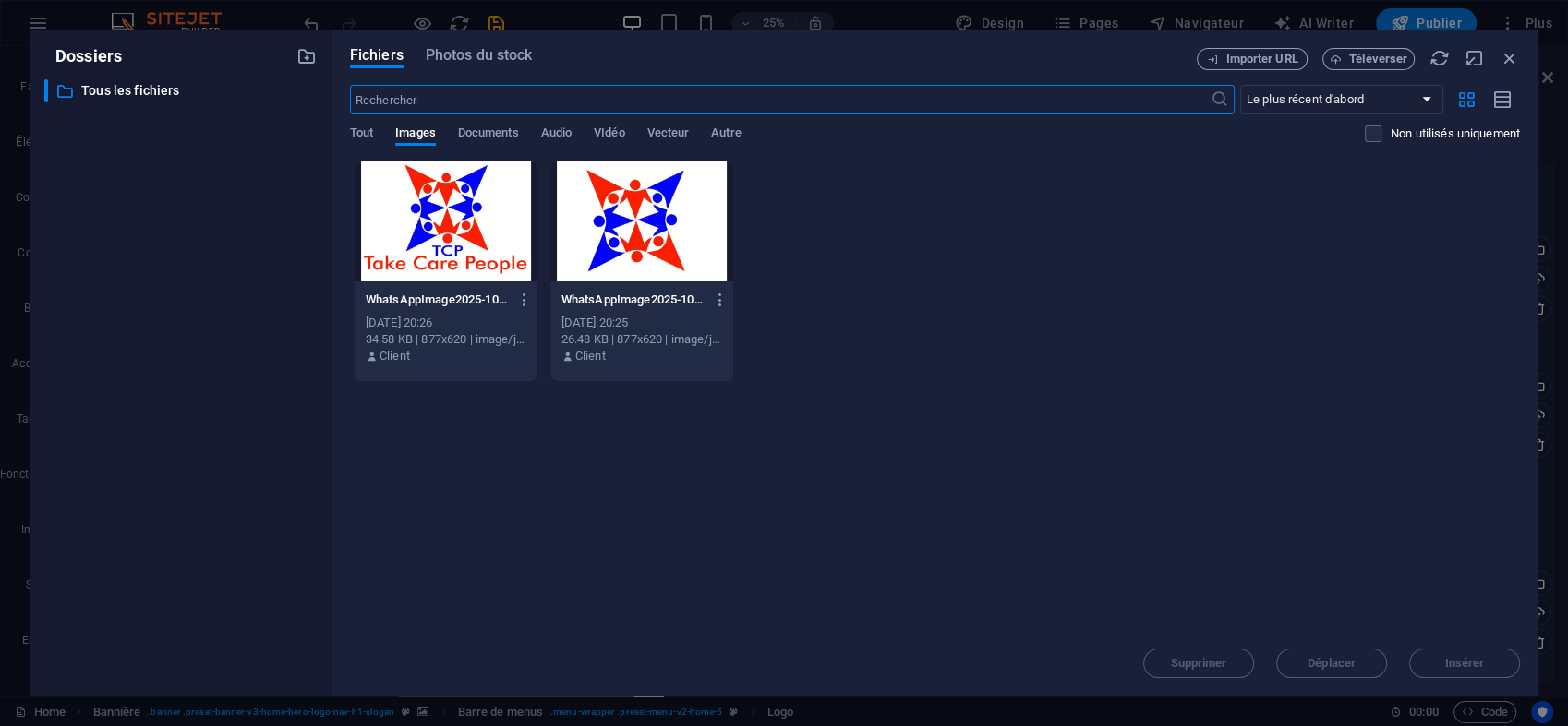
click at [633, 232] on div at bounding box center [642, 221] width 183 height 120
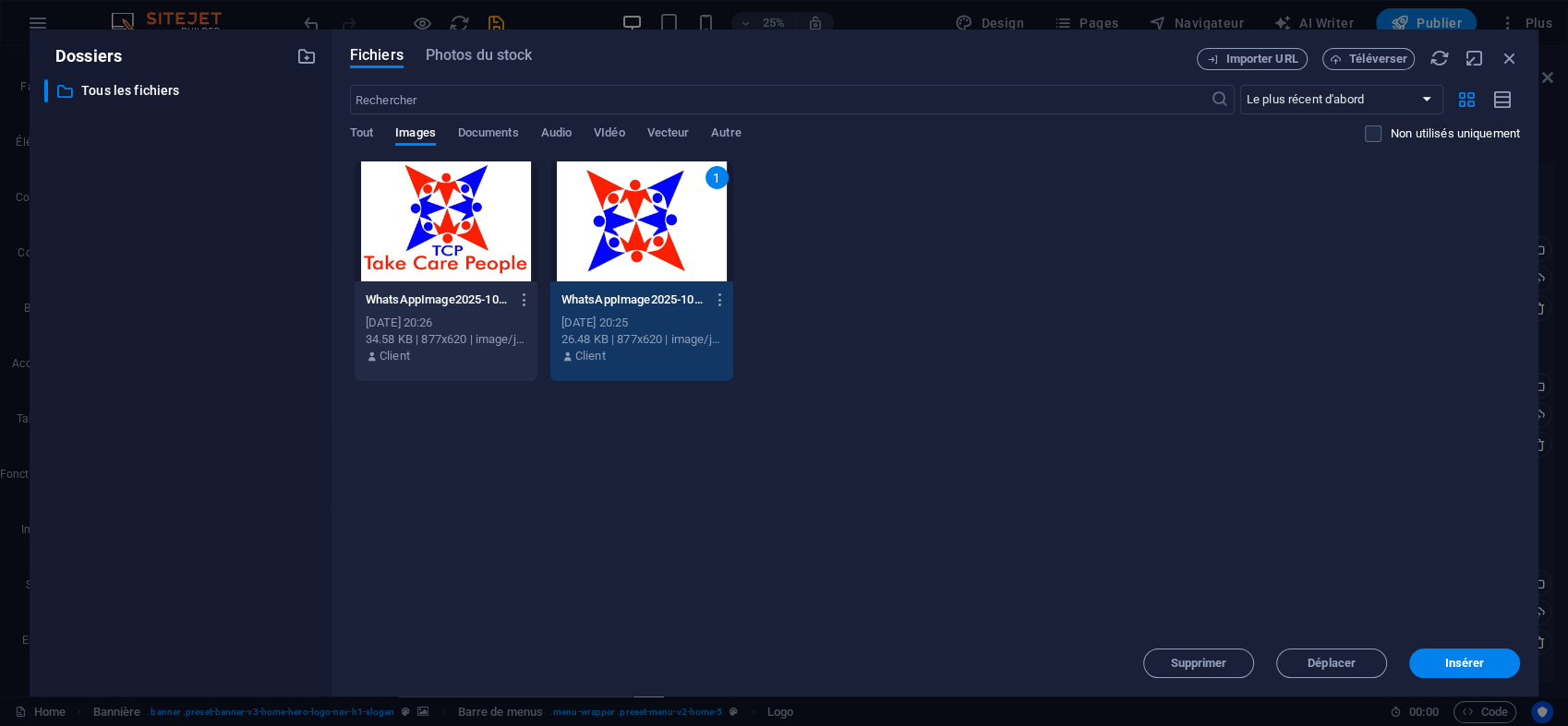
click at [633, 232] on div "1" at bounding box center [642, 221] width 183 height 120
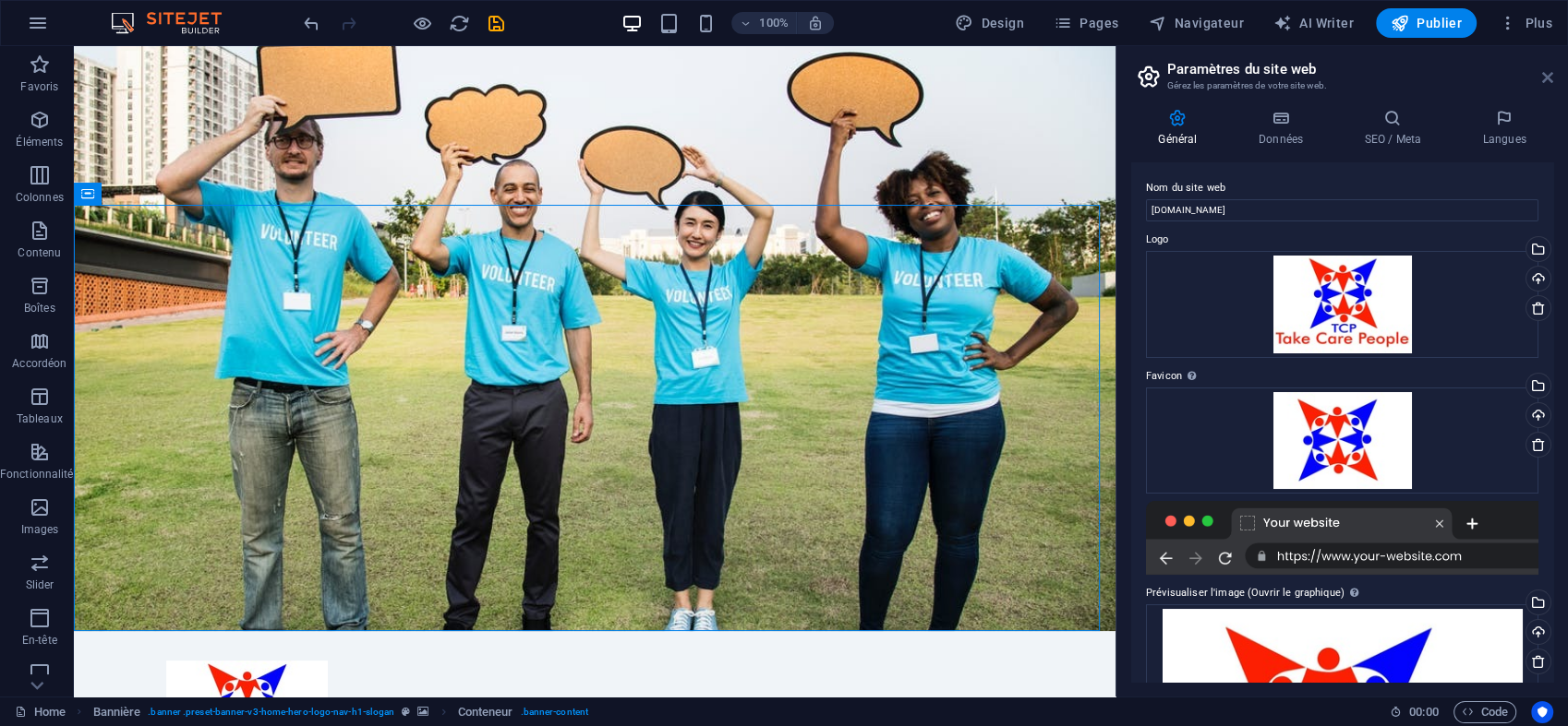
click at [1547, 72] on icon at bounding box center [1547, 77] width 11 height 15
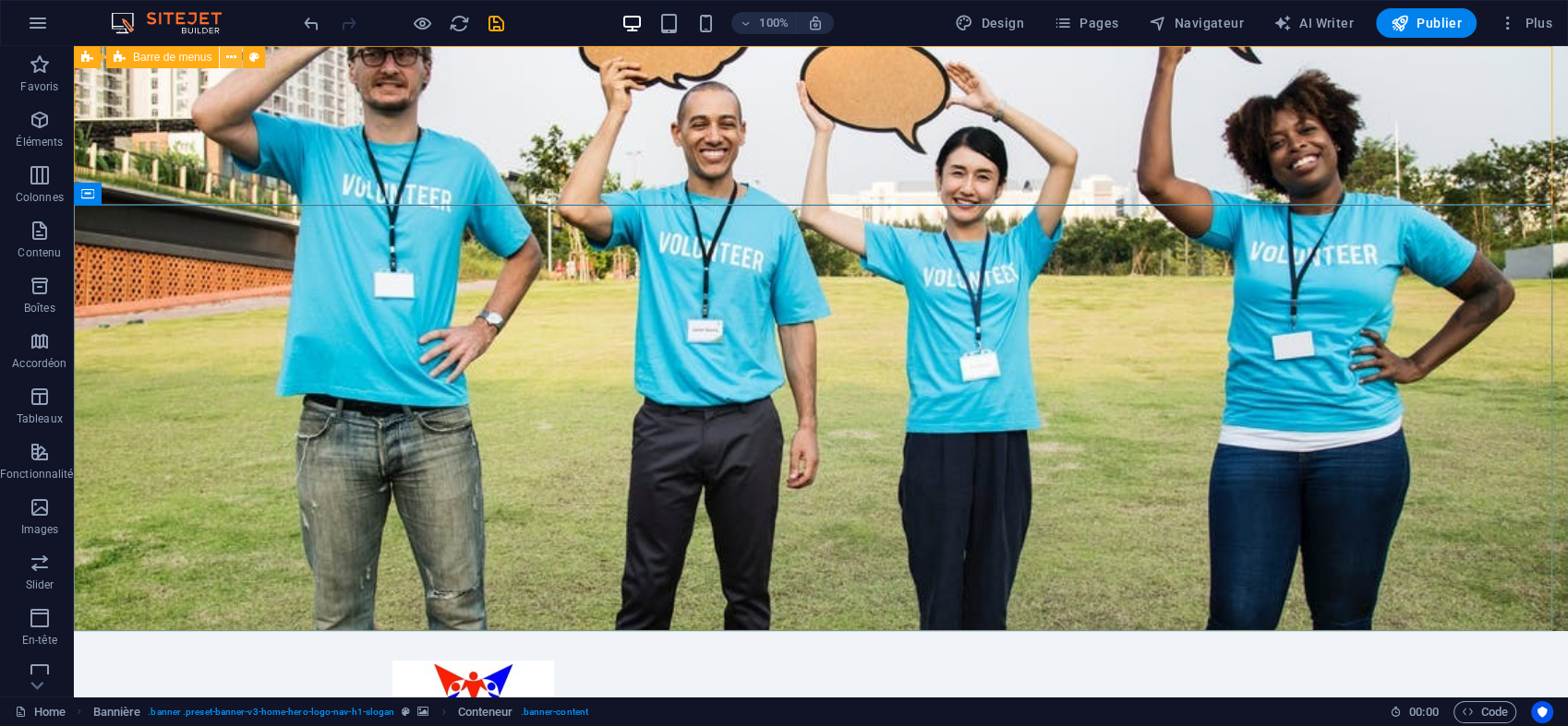
click at [230, 52] on icon at bounding box center [231, 58] width 10 height 20
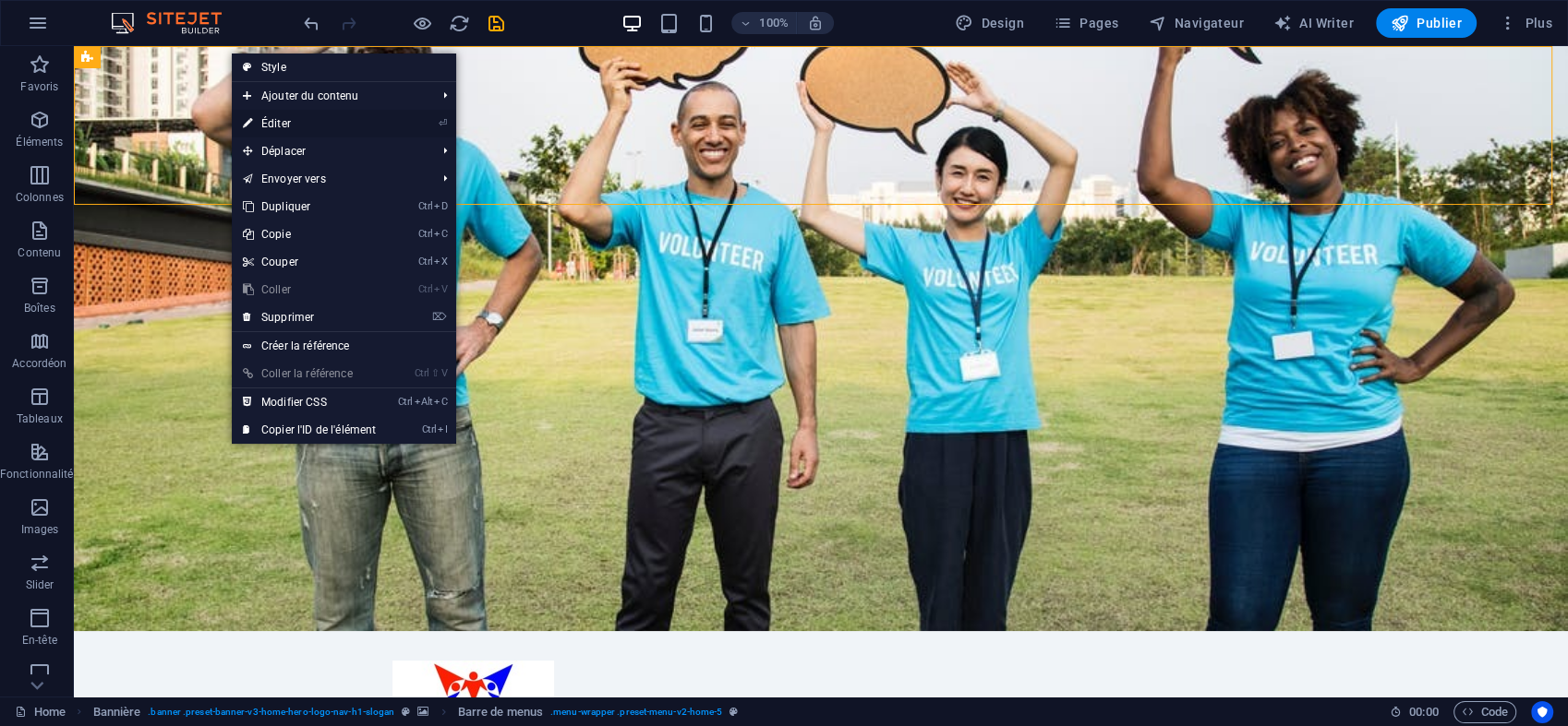
click at [290, 126] on link "⏎ Éditer" at bounding box center [310, 124] width 155 height 28
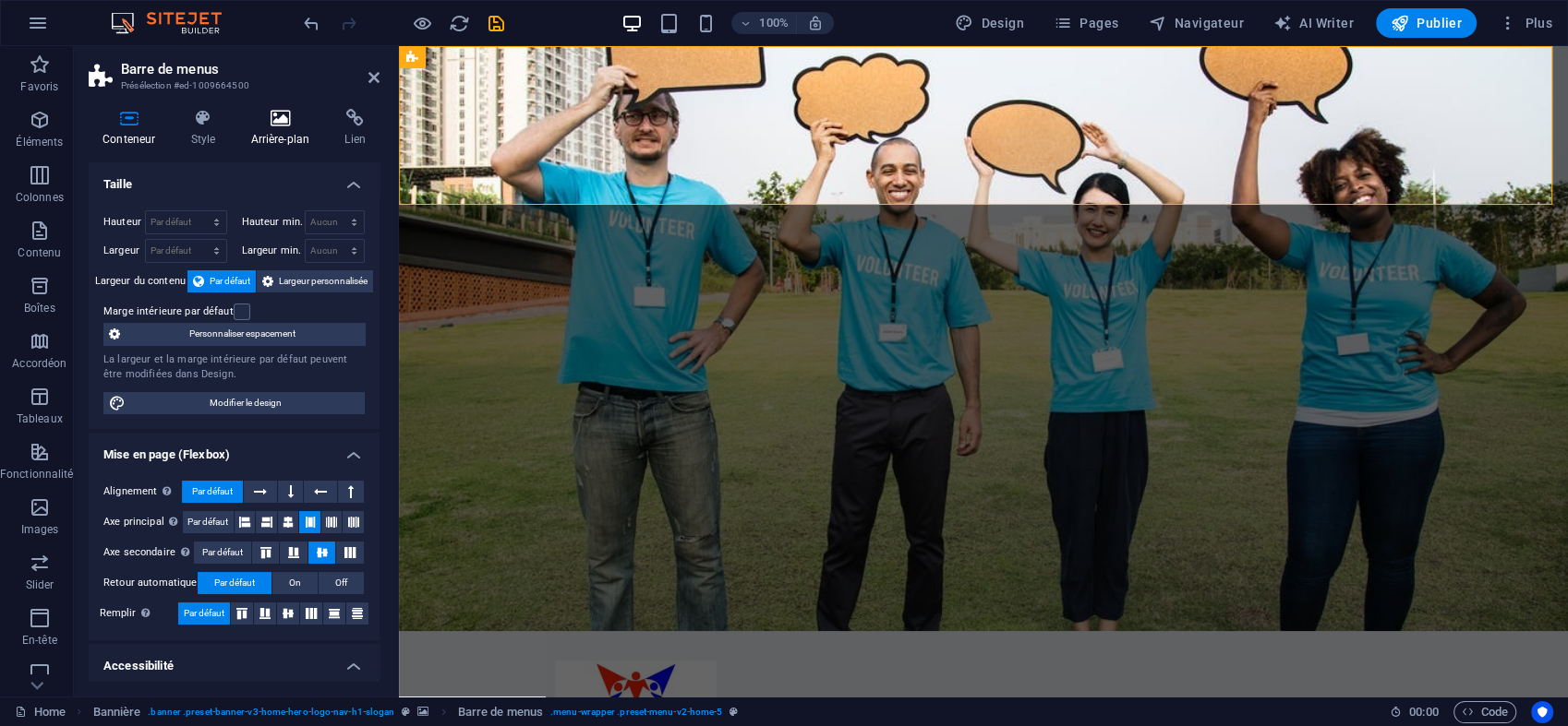
click at [266, 131] on h4 "Arrière-plan" at bounding box center [283, 128] width 94 height 39
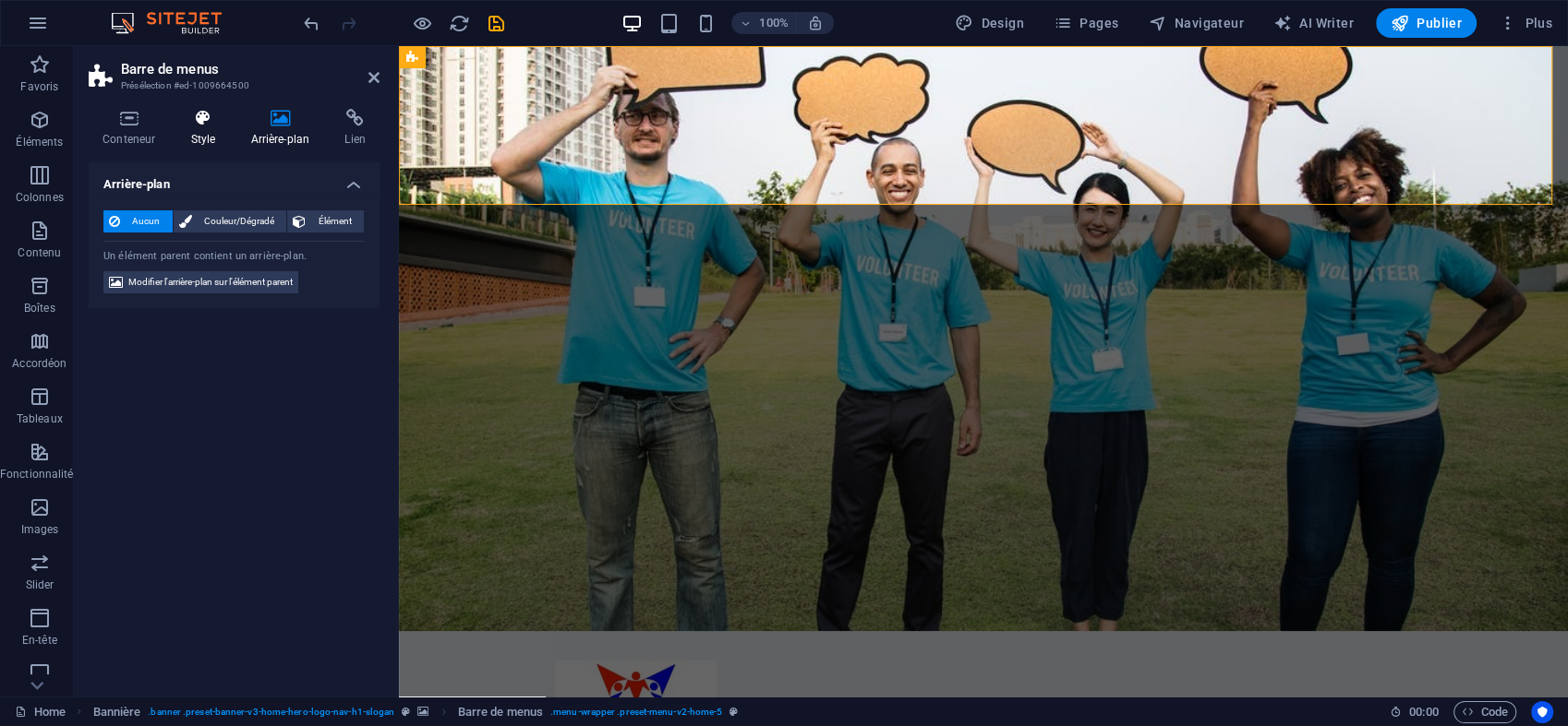
click at [214, 126] on icon at bounding box center [202, 118] width 53 height 19
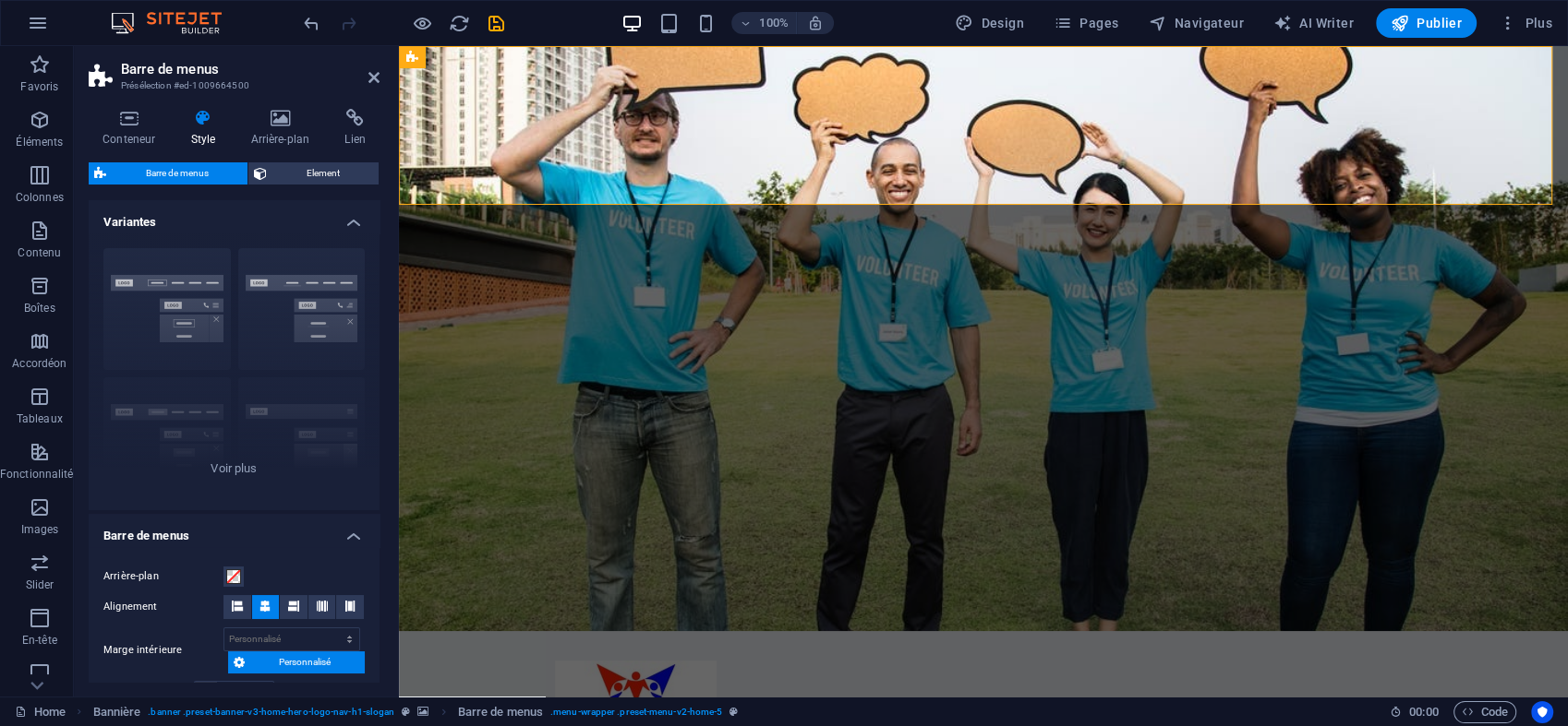
drag, startPoint x: 379, startPoint y: 206, endPoint x: 378, endPoint y: 259, distance: 53.0
click at [378, 259] on div "Conteneur Style Arrière-plan Lien Taille Hauteur Par défaut px rem % vh vw Haut…" at bounding box center [233, 396] width 321 height 603
click at [148, 134] on h4 "Conteneur" at bounding box center [132, 128] width 87 height 39
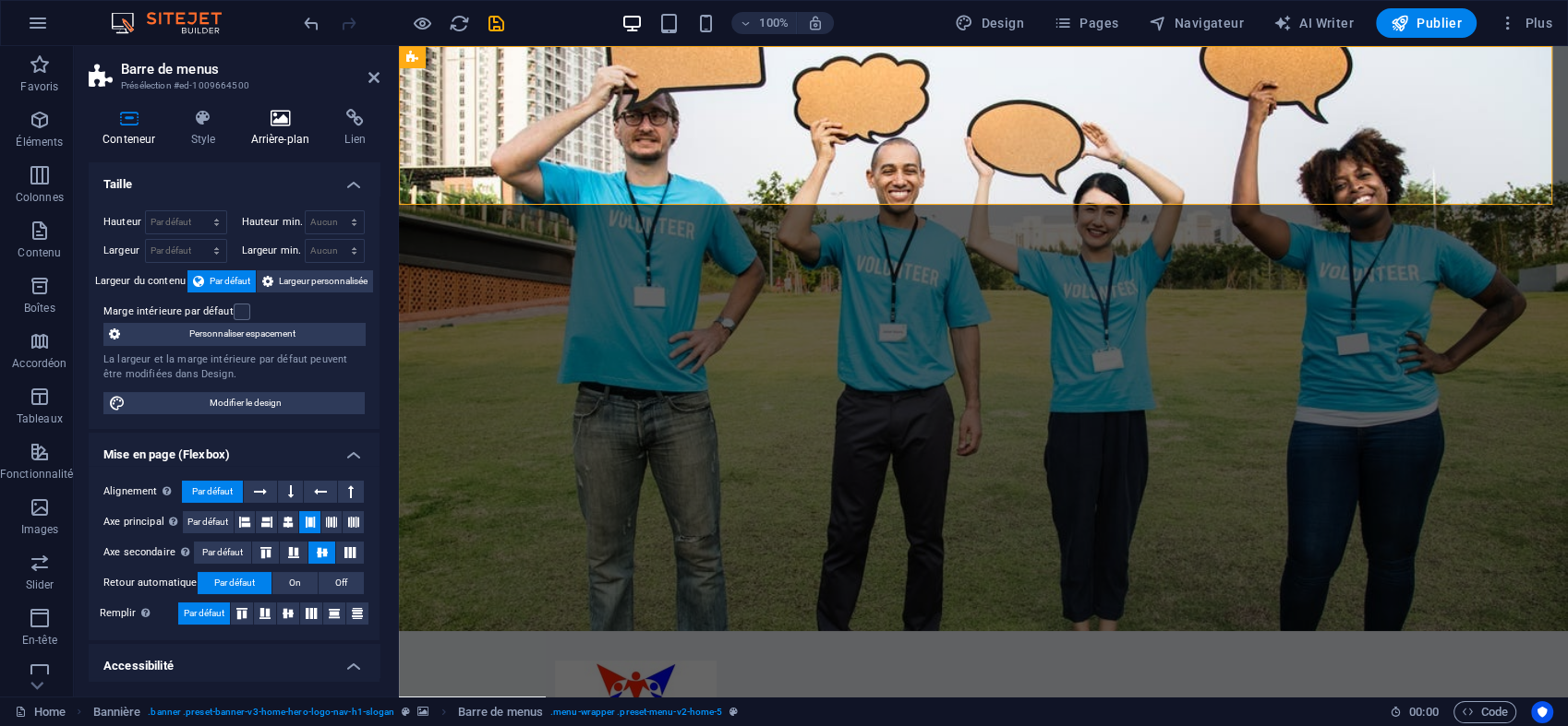
click at [258, 123] on icon at bounding box center [279, 118] width 86 height 19
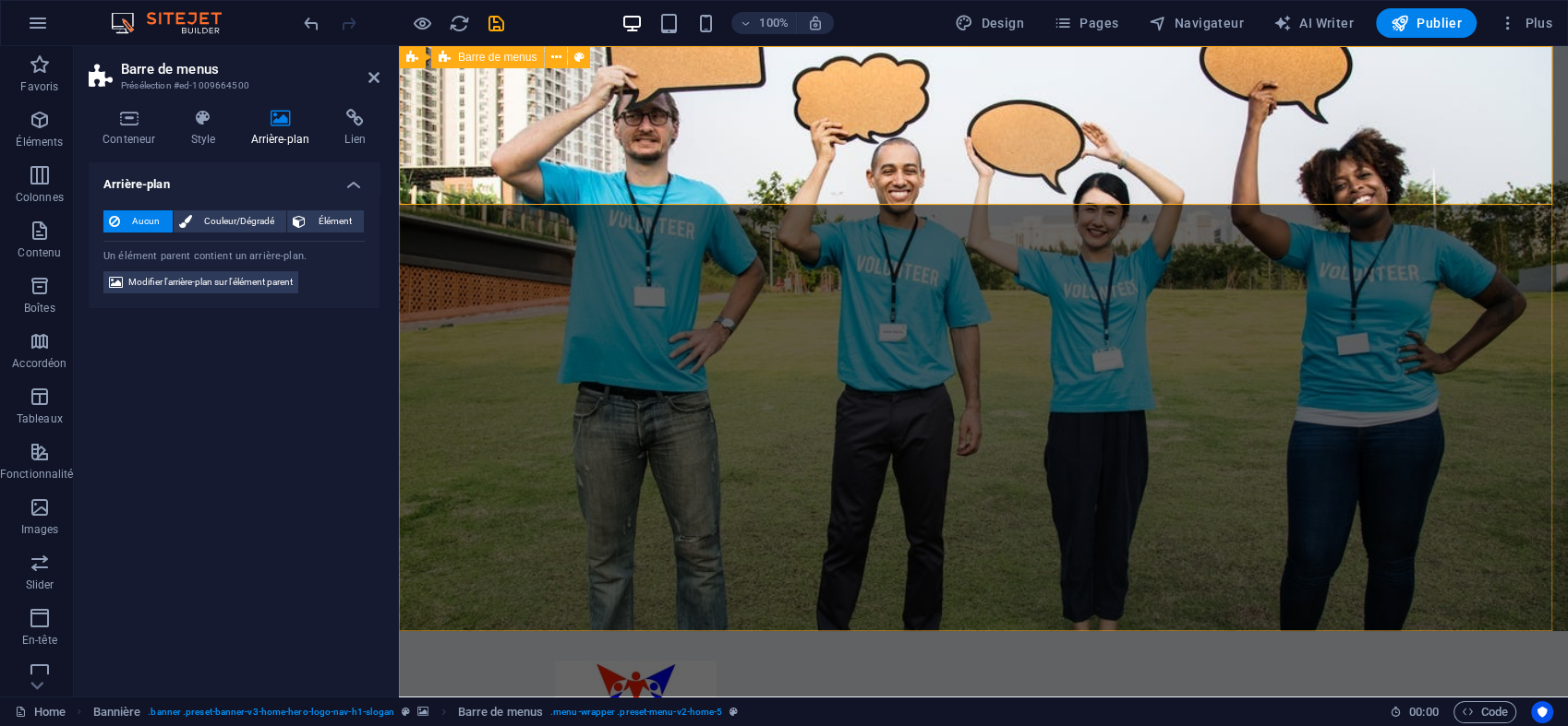
click at [489, 631] on div "Accueil À propos Valeurs Services Contact Menu" at bounding box center [983, 732] width 1169 height 203
click at [257, 223] on span "Couleur/Dégradé" at bounding box center [239, 221] width 84 height 22
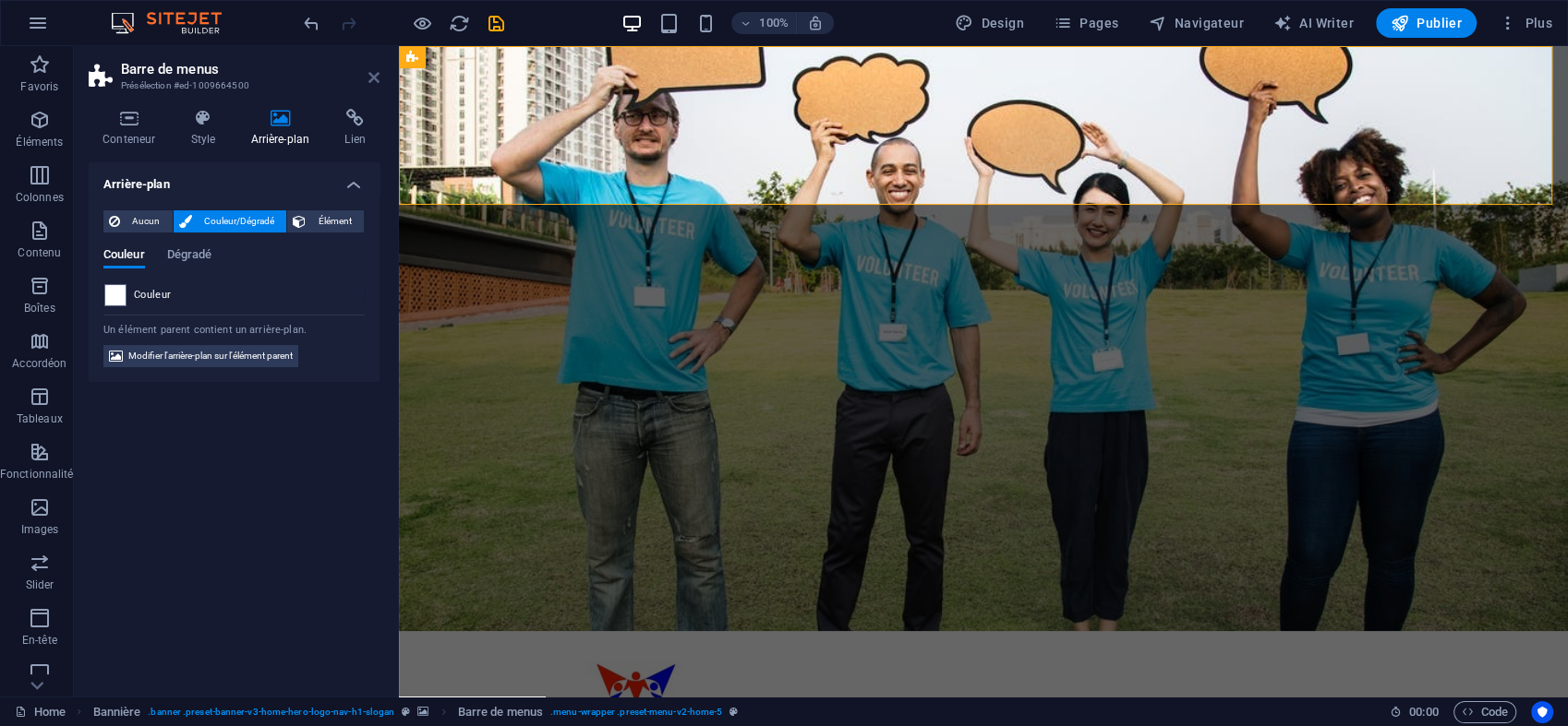
click at [377, 73] on icon at bounding box center [373, 77] width 11 height 15
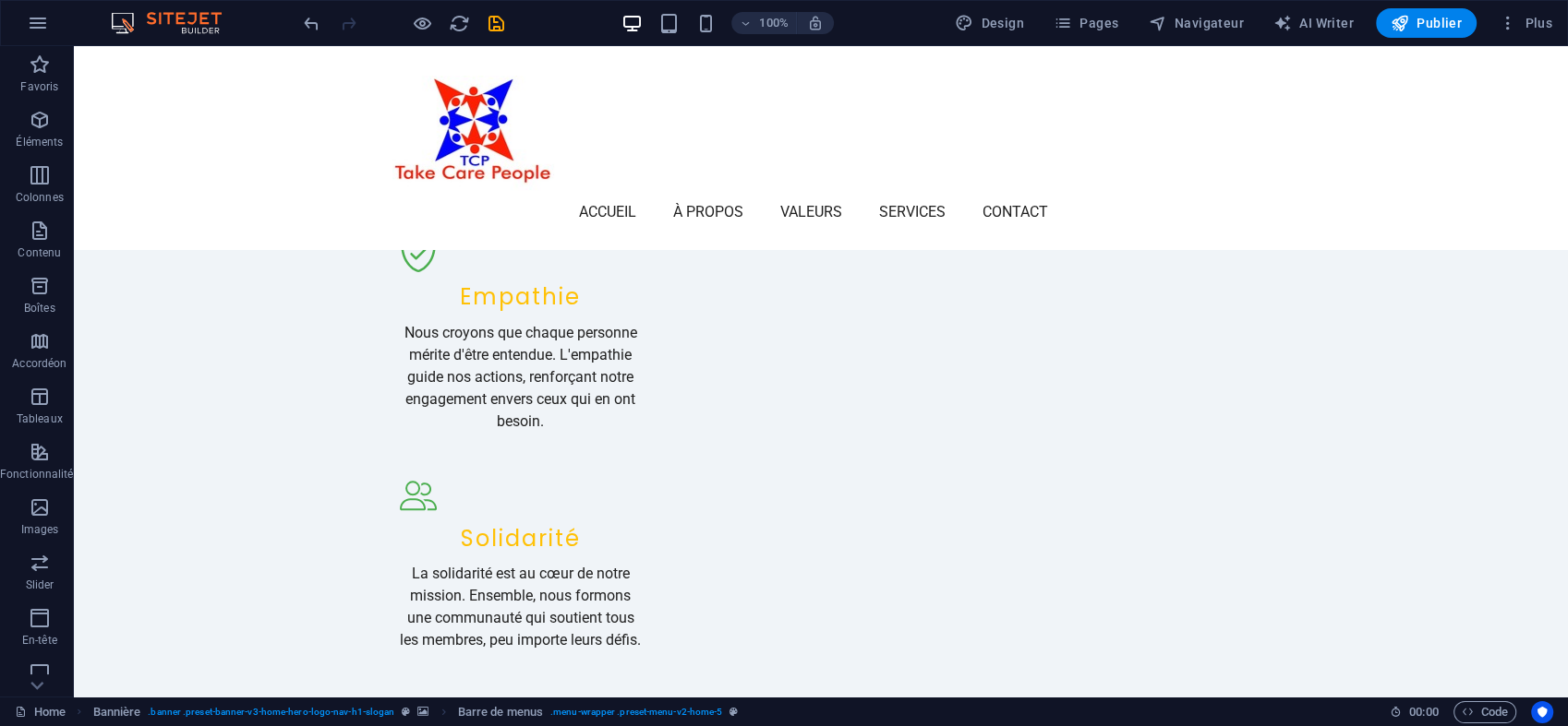
scroll to position [1931, 0]
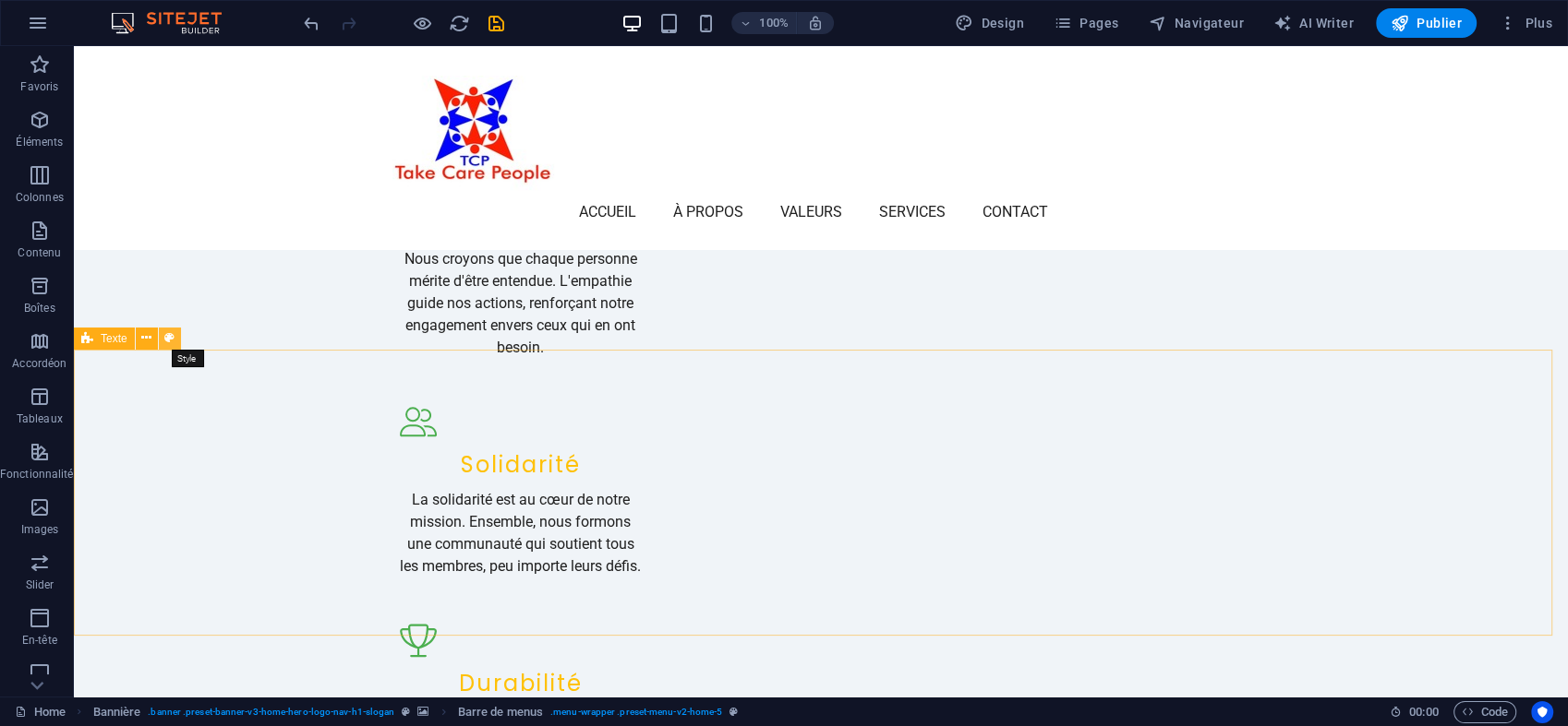
click at [169, 339] on icon at bounding box center [170, 338] width 10 height 20
select select "preset-text-v2-cta-1"
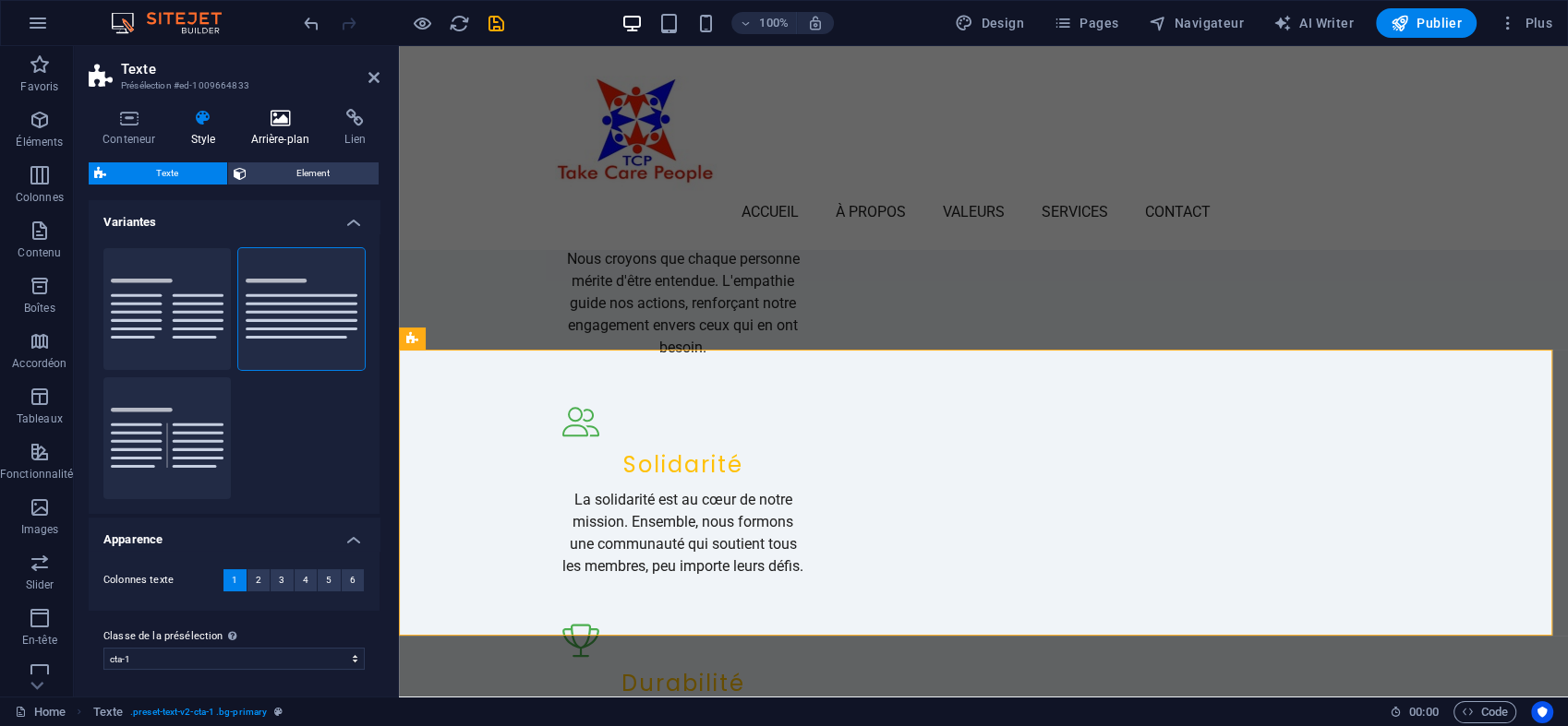
click at [272, 138] on h4 "Arrière-plan" at bounding box center [283, 128] width 94 height 39
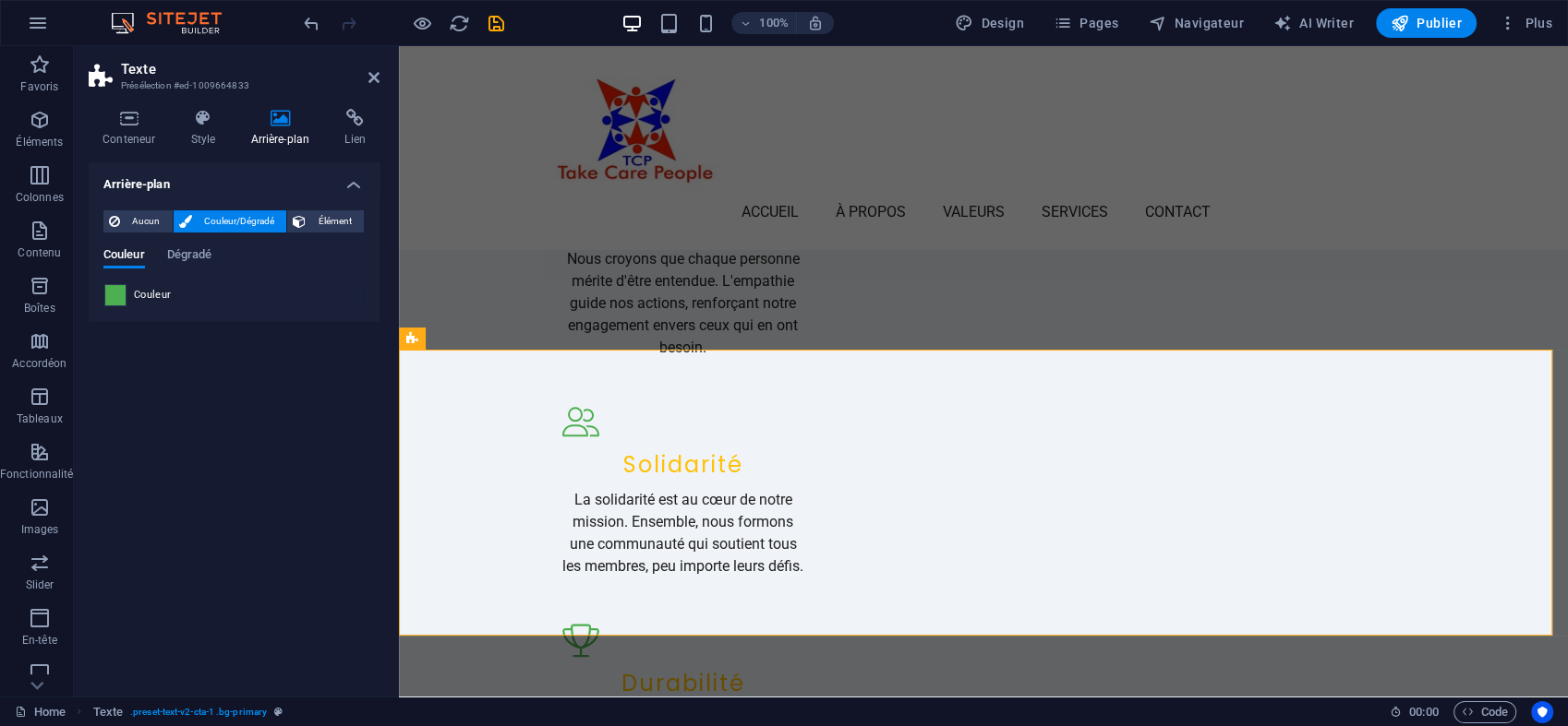
click at [119, 296] on span at bounding box center [115, 296] width 20 height 20
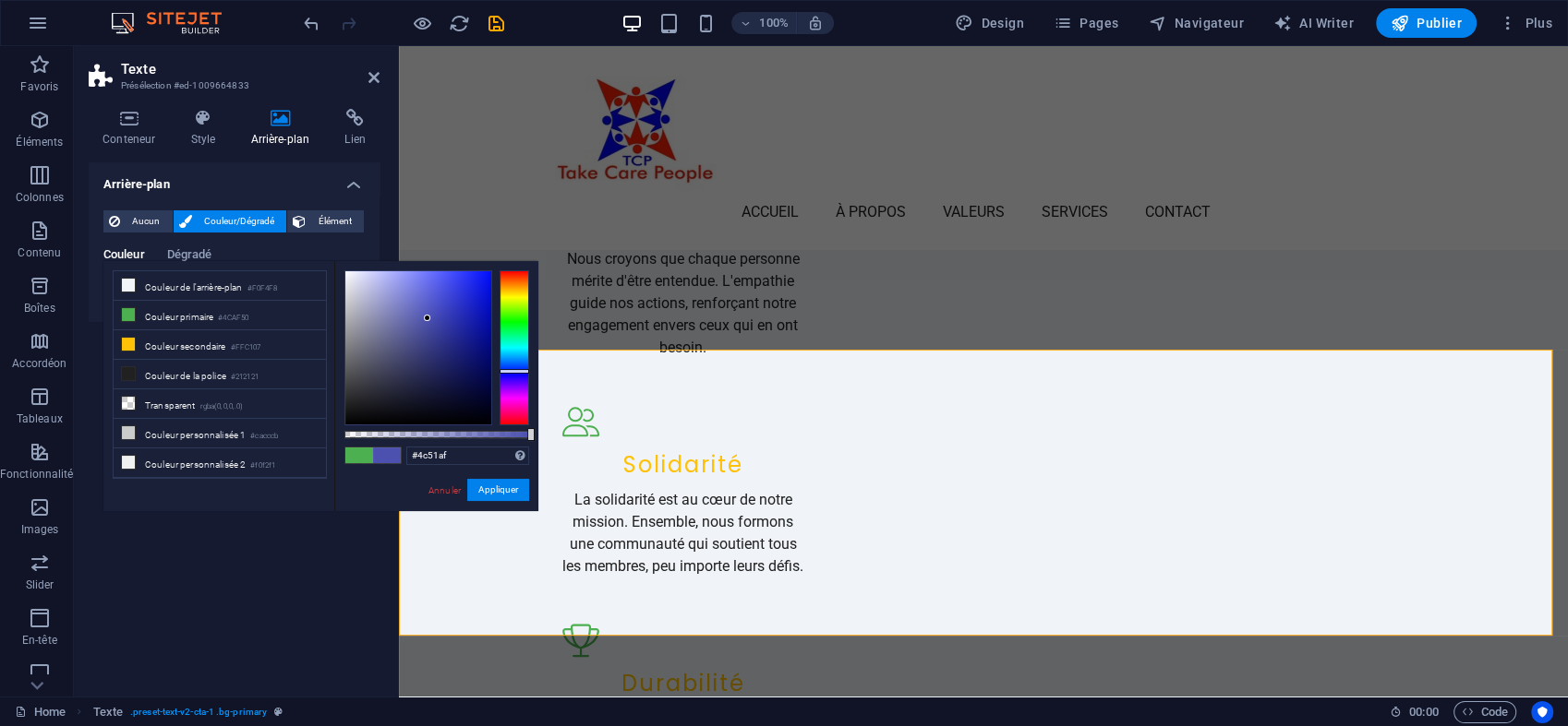
drag, startPoint x: 516, startPoint y: 331, endPoint x: 524, endPoint y: 371, distance: 40.8
click at [524, 371] on div at bounding box center [514, 371] width 30 height 5
drag, startPoint x: 426, startPoint y: 314, endPoint x: 529, endPoint y: 287, distance: 106.5
click at [529, 287] on div "#000ce3 Formats pris en charge #0852ed rgb(8, 82, 237) rgba(8, 82, 237, 90%) hs…" at bounding box center [437, 520] width 204 height 518
click at [525, 369] on div at bounding box center [514, 369] width 30 height 5
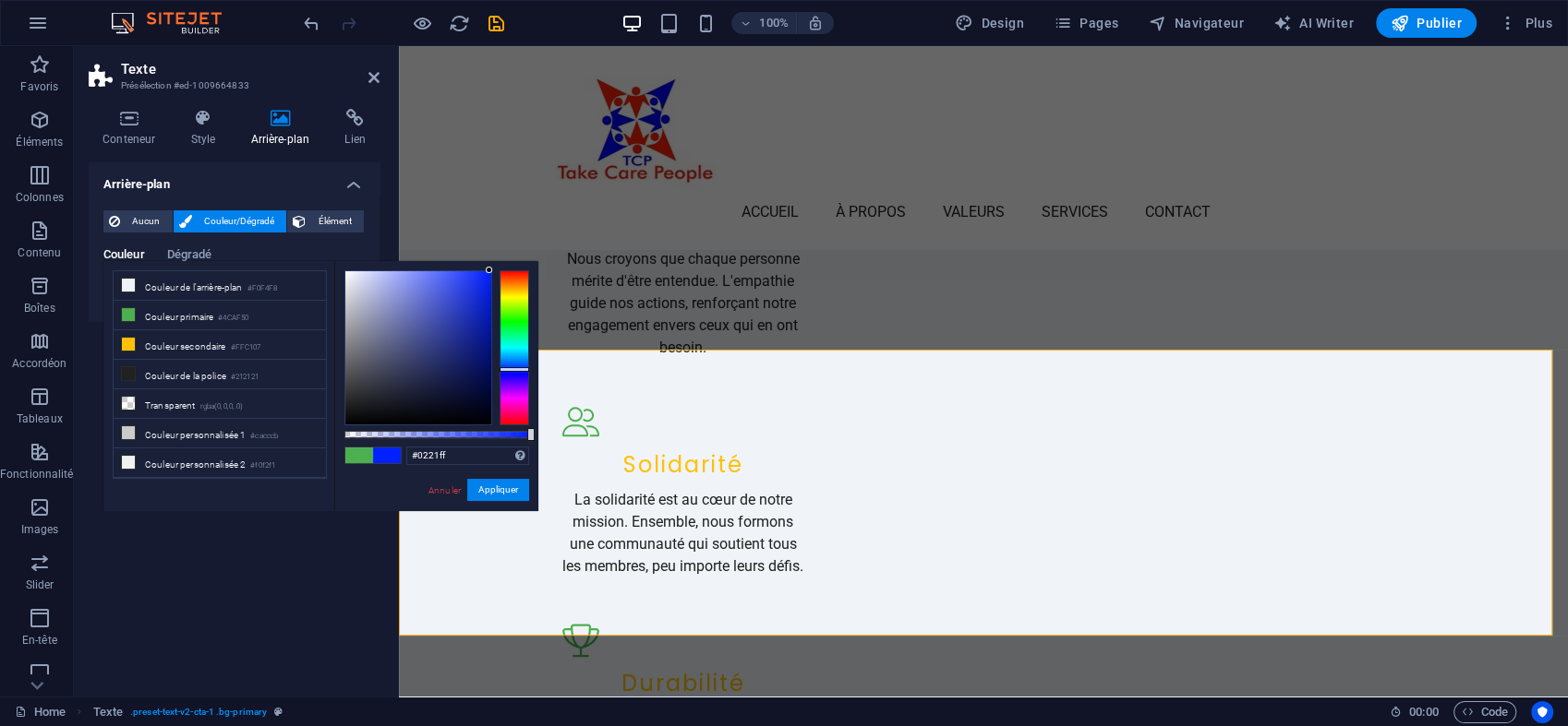
type input "#001fff"
drag, startPoint x: 487, startPoint y: 287, endPoint x: 503, endPoint y: 258, distance: 33.1
click at [503, 258] on body "[DOMAIN_NAME] Home Favoris Éléments Colonnes Contenu Boîtes Accordéon Tableaux …" at bounding box center [784, 363] width 1568 height 726
click at [505, 495] on button "Appliquer" at bounding box center [498, 490] width 62 height 22
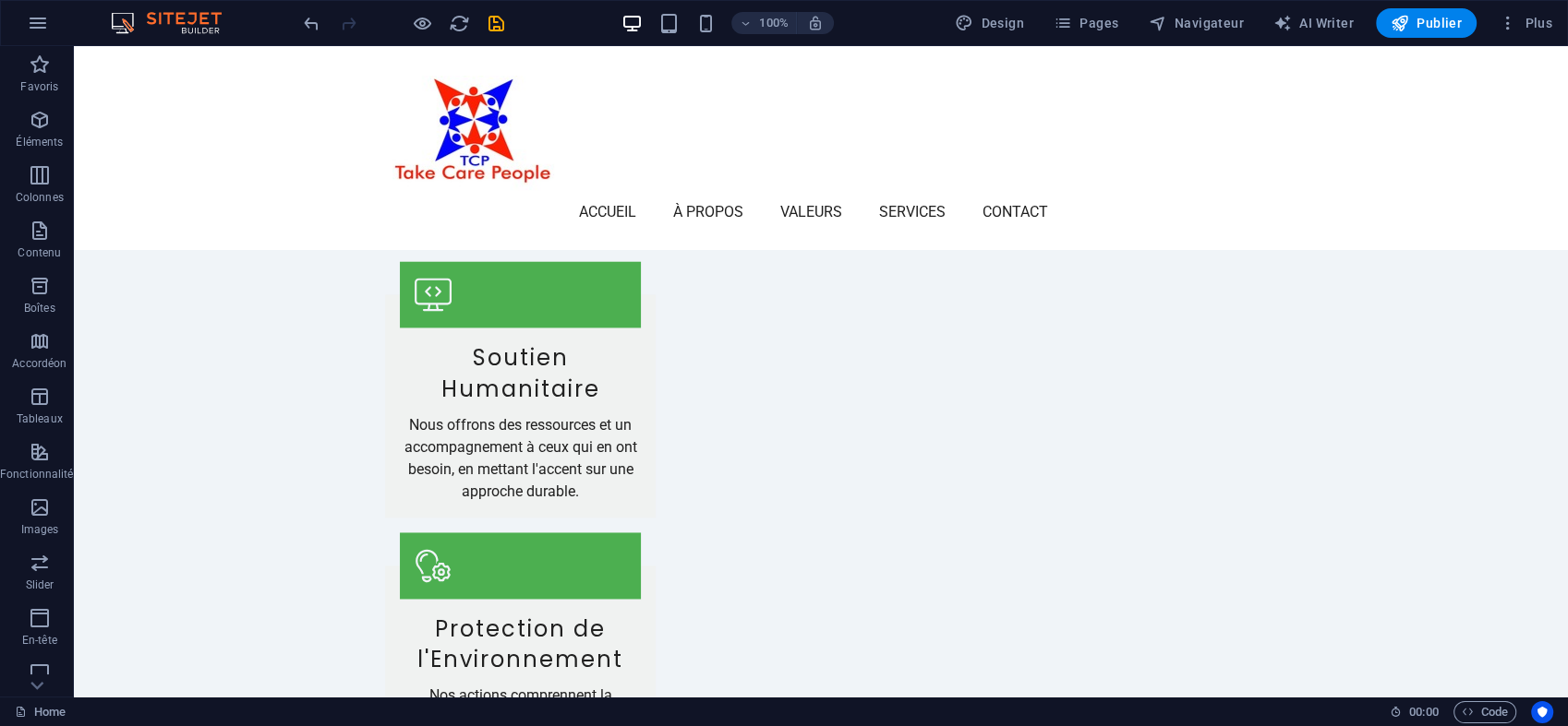
scroll to position [2725, 0]
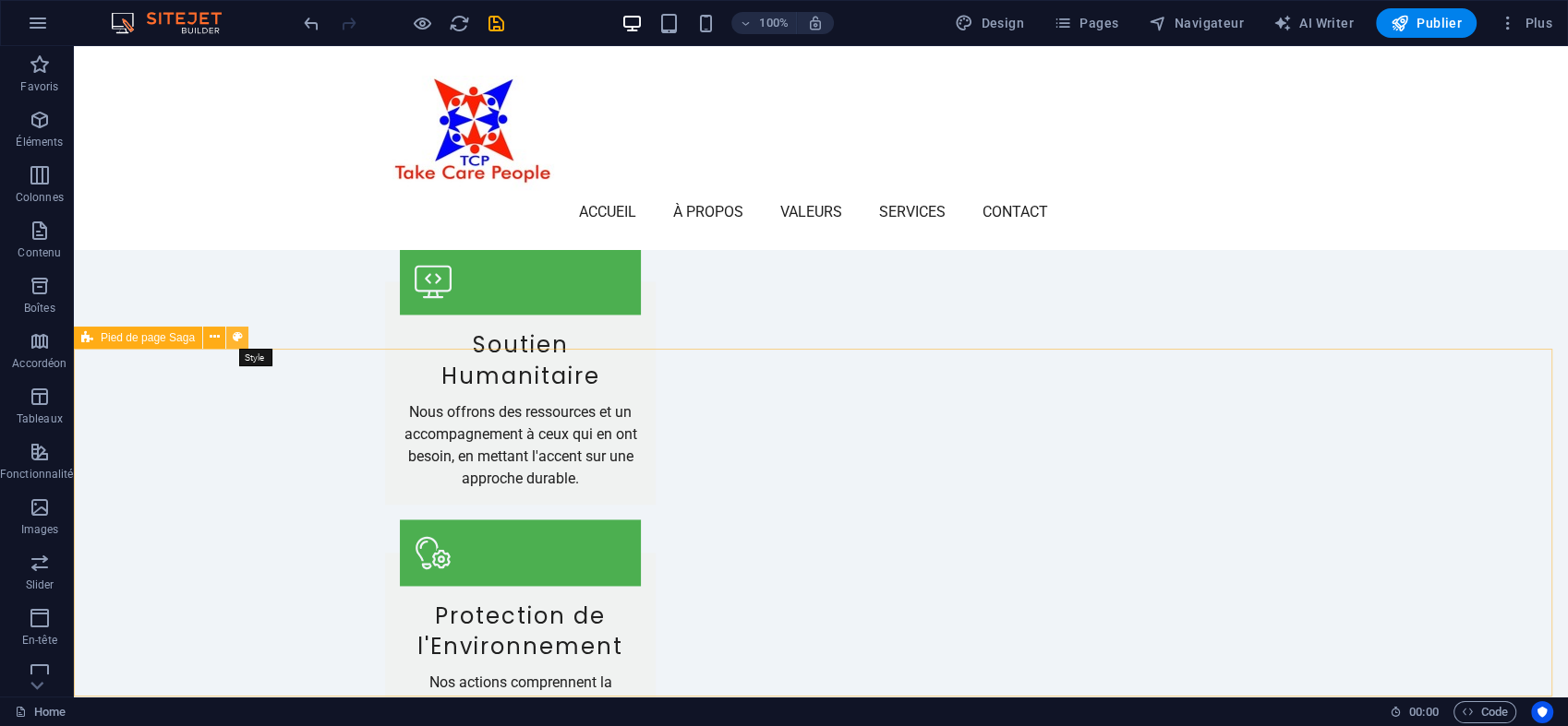
click at [236, 336] on icon at bounding box center [237, 337] width 10 height 20
select select "rem"
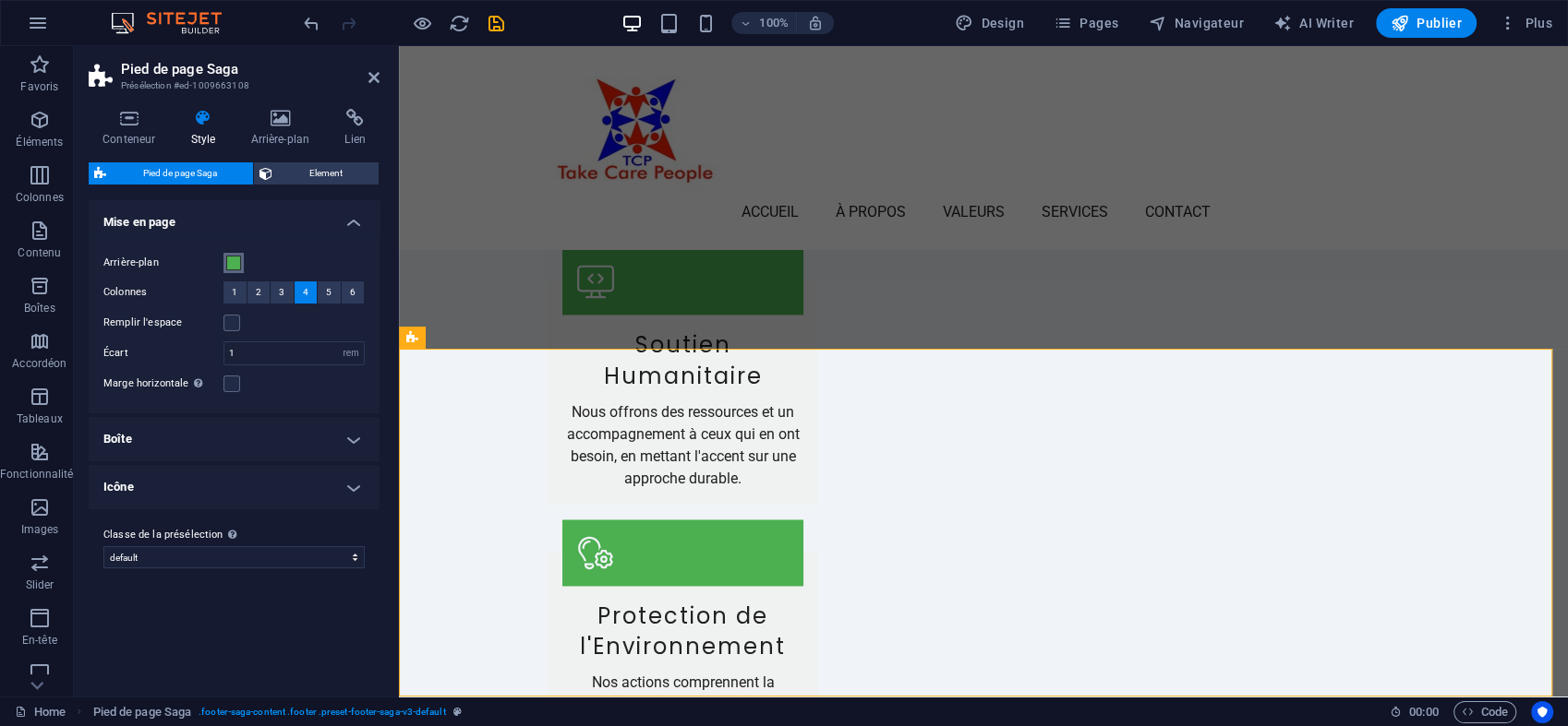
click at [236, 259] on span at bounding box center [233, 263] width 15 height 15
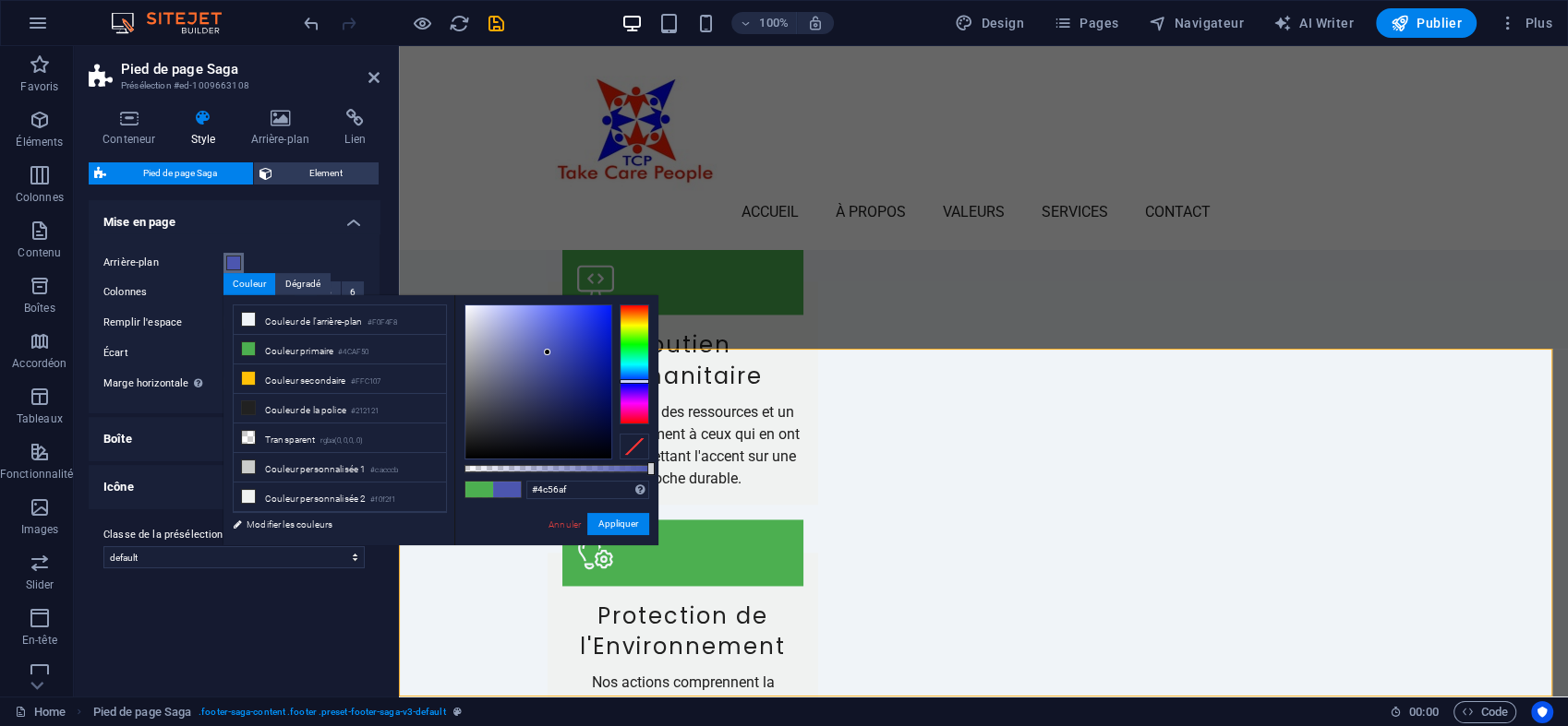
drag, startPoint x: 643, startPoint y: 342, endPoint x: 645, endPoint y: 381, distance: 39.1
click at [645, 381] on div at bounding box center [634, 381] width 30 height 5
type input "#001aff"
drag, startPoint x: 547, startPoint y: 350, endPoint x: 646, endPoint y: 291, distance: 115.2
click at [646, 291] on body "[DOMAIN_NAME] Home Favoris Éléments Colonnes Contenu Boîtes Accordéon Tableaux …" at bounding box center [784, 363] width 1568 height 726
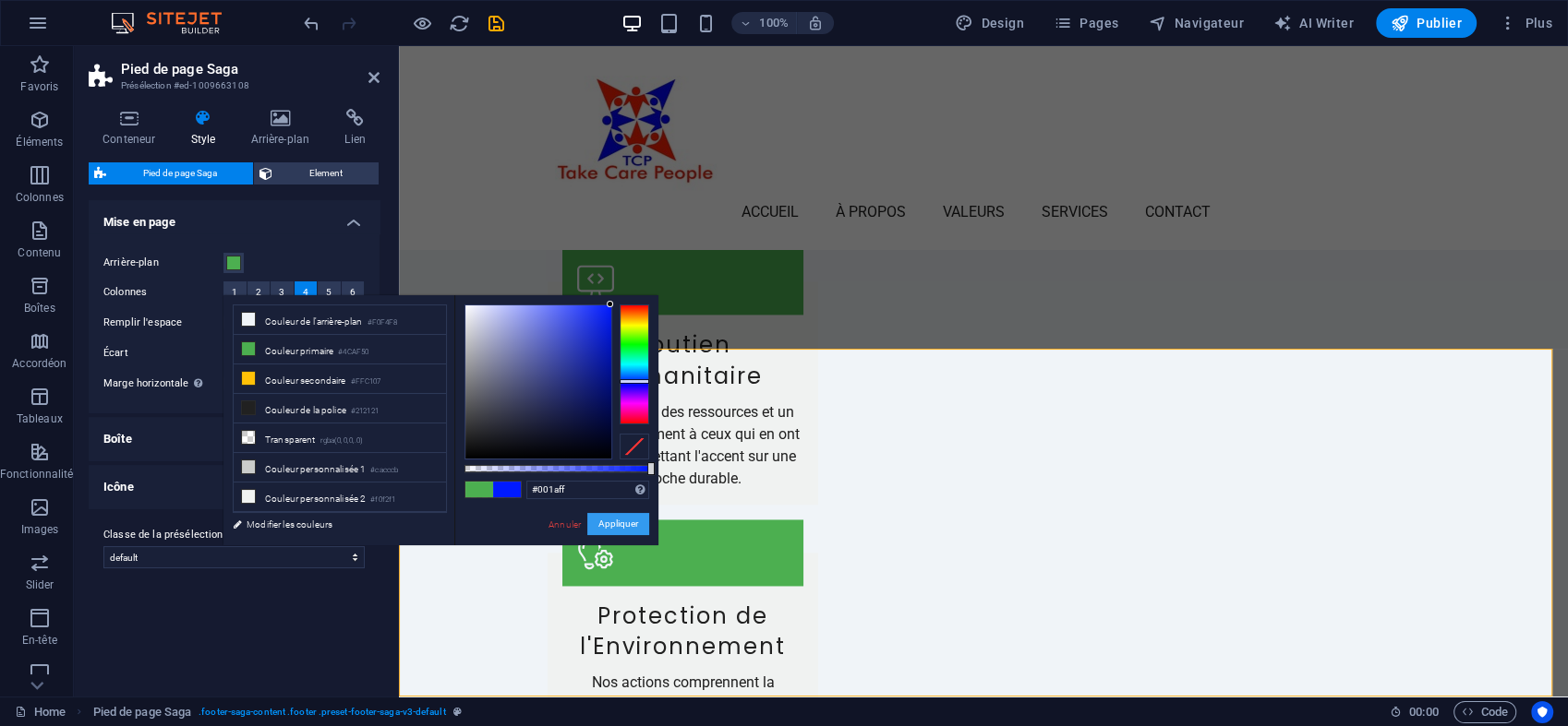
click at [625, 523] on button "Appliquer" at bounding box center [618, 524] width 62 height 22
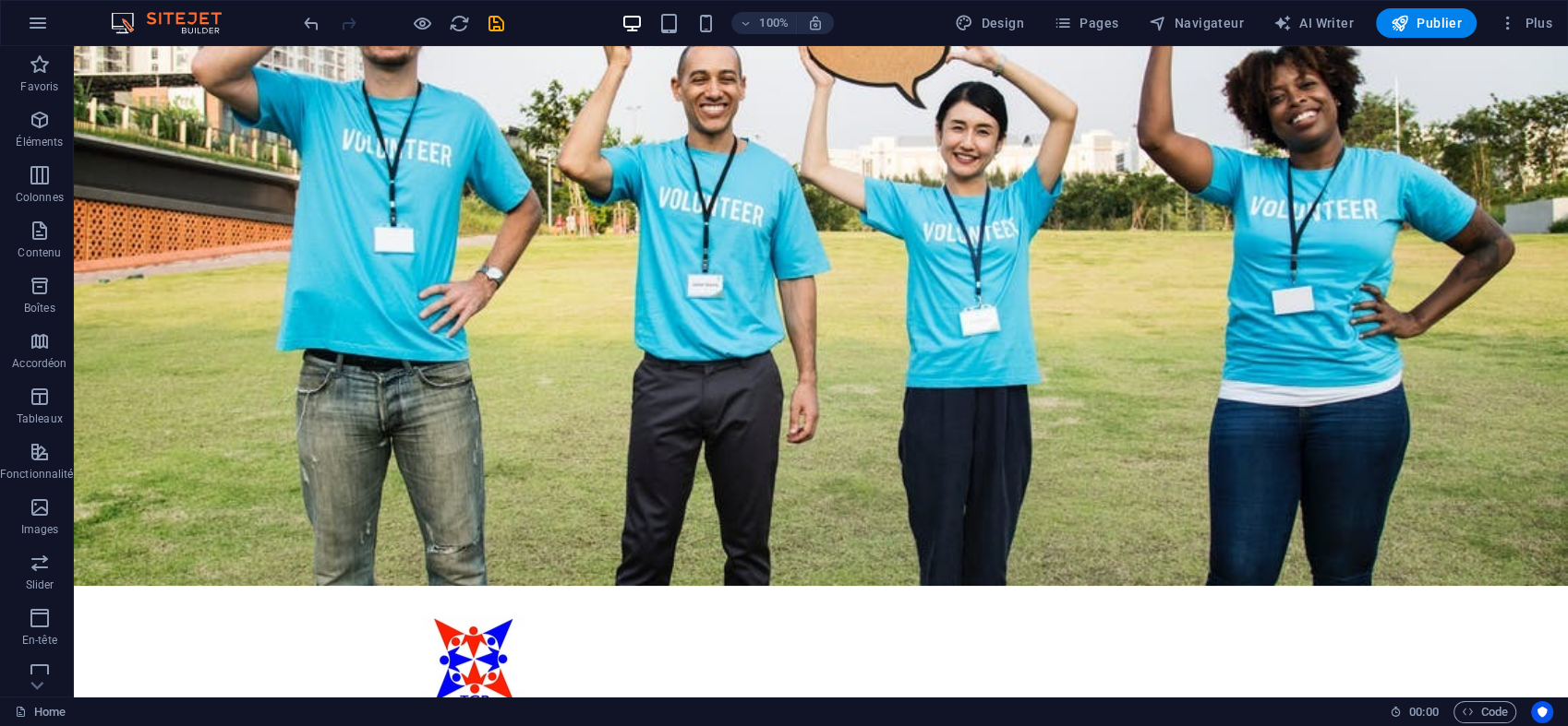
scroll to position [0, 0]
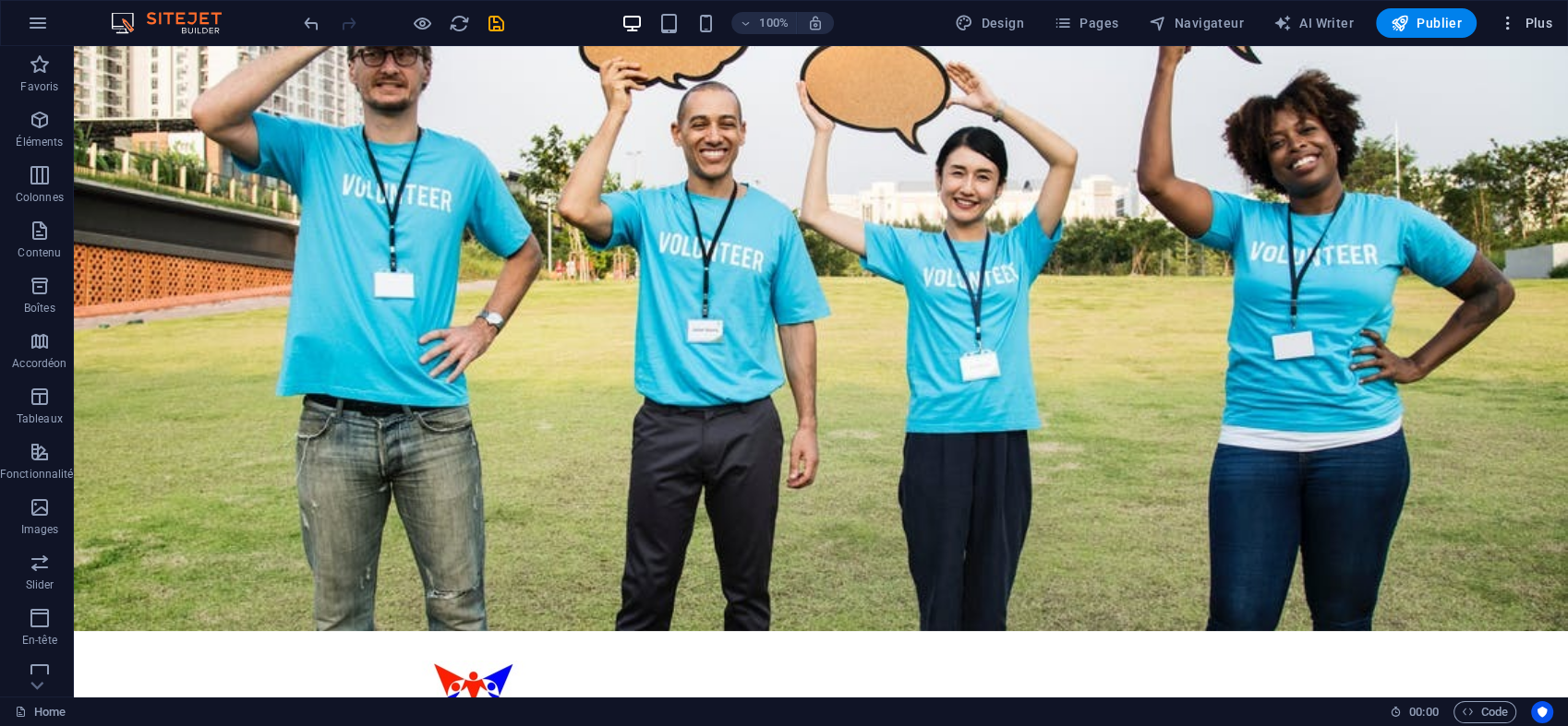
click at [1534, 18] on span "Plus" at bounding box center [1525, 23] width 54 height 19
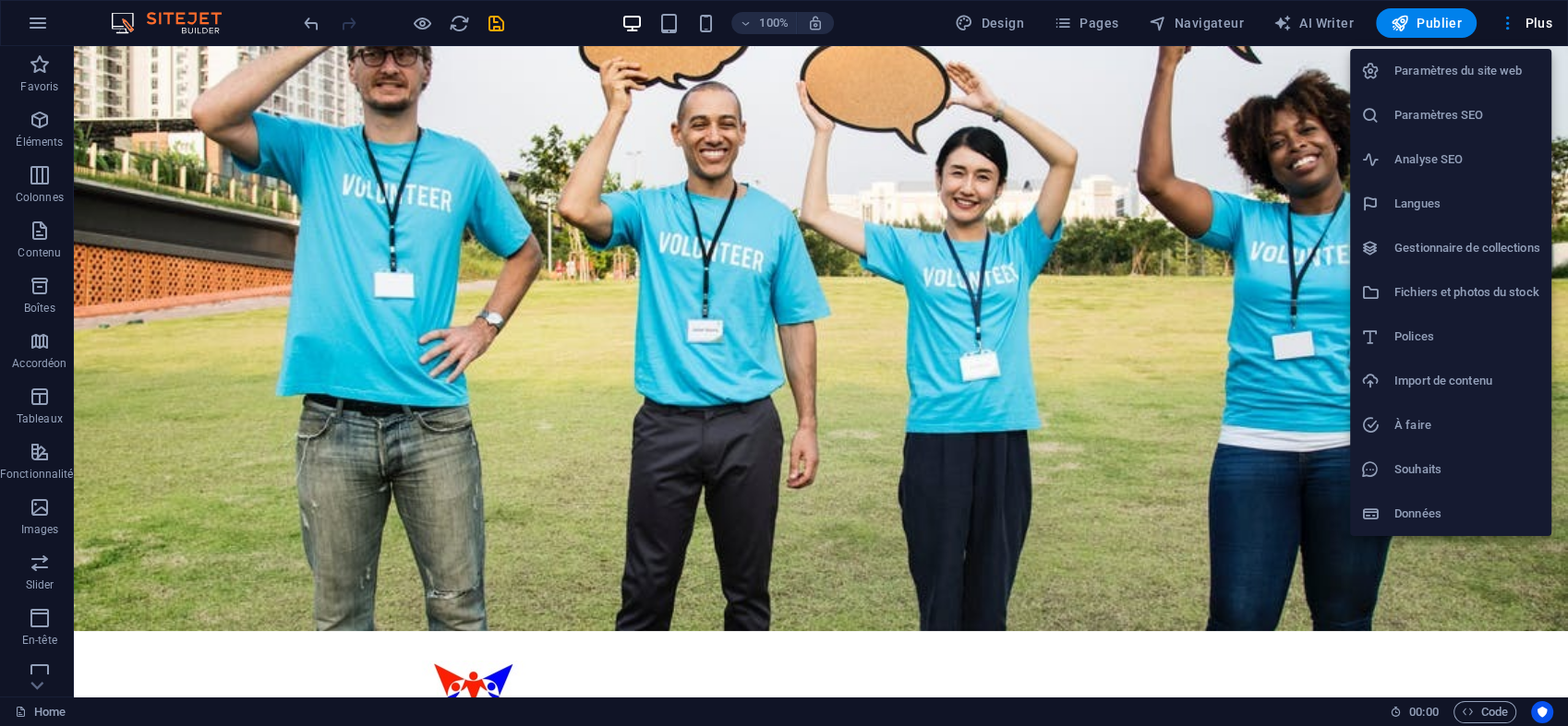
click at [1064, 30] on div at bounding box center [784, 363] width 1568 height 726
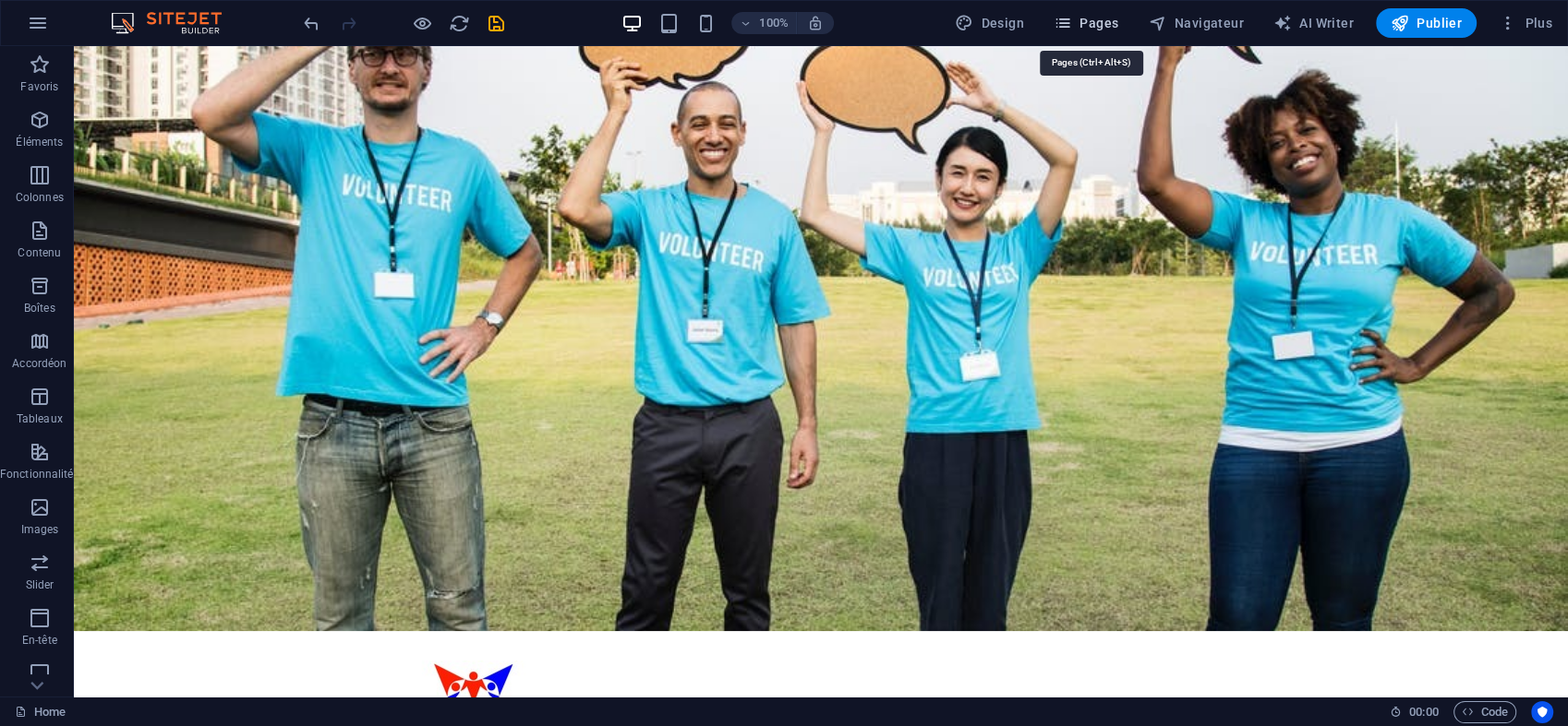
click at [1068, 29] on icon "button" at bounding box center [1063, 23] width 19 height 19
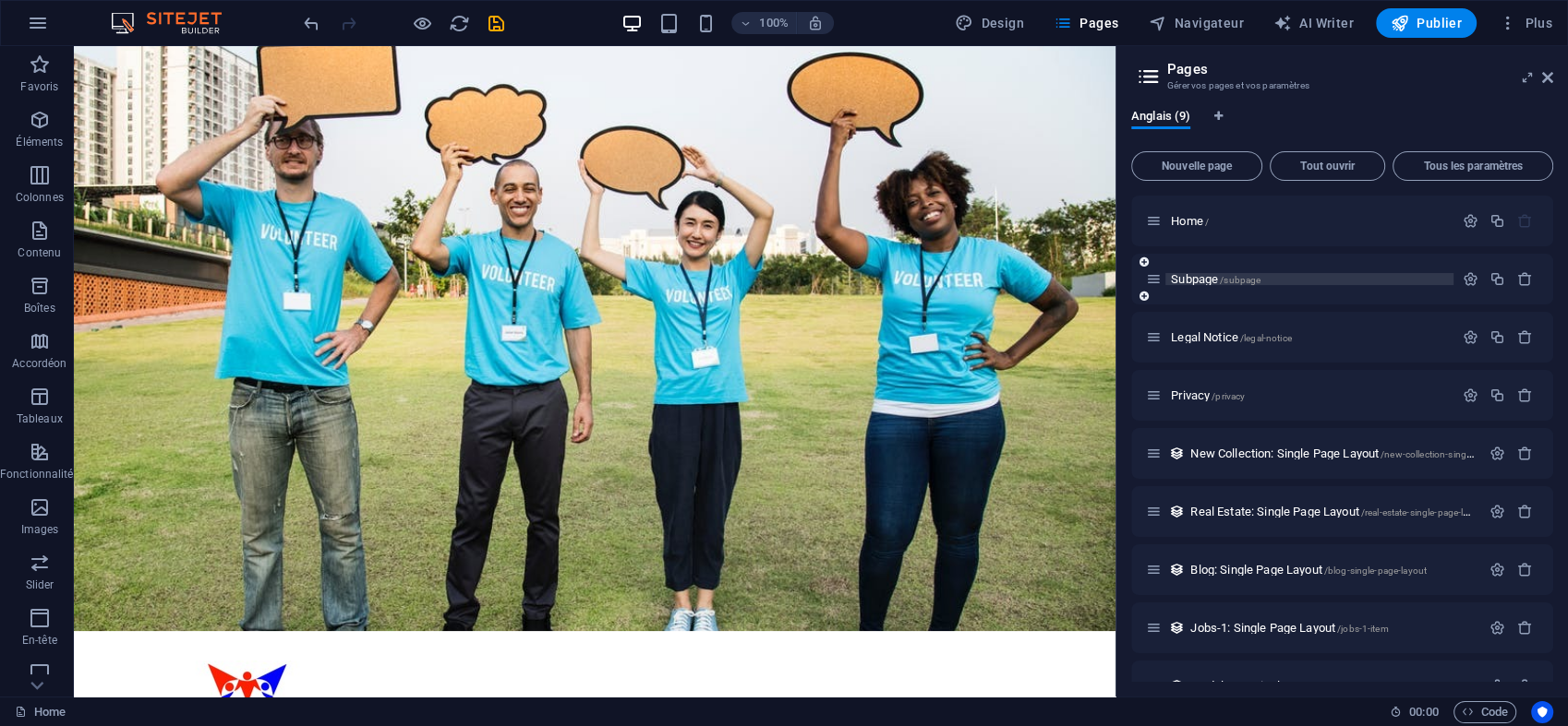
click at [1200, 280] on span "Subpage /subpage" at bounding box center [1216, 279] width 89 height 14
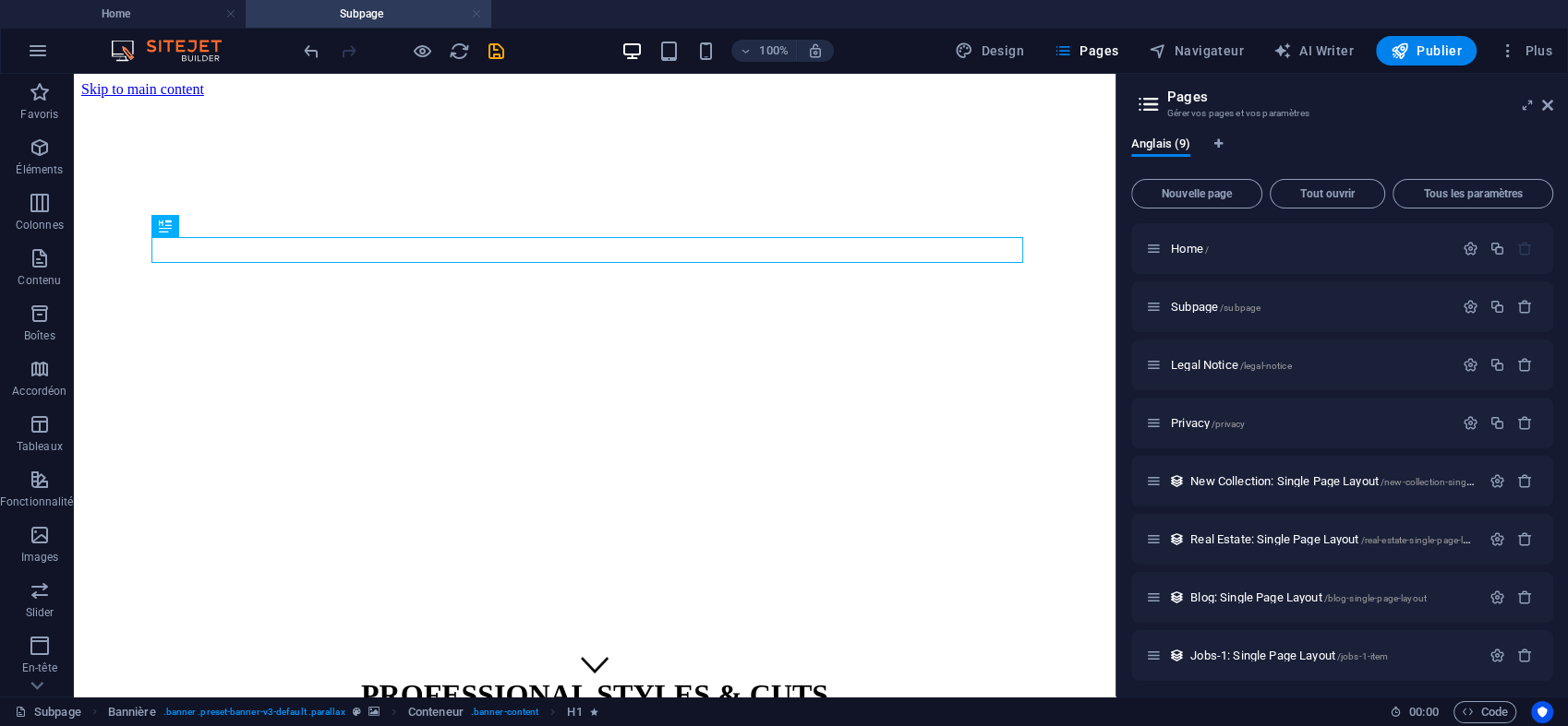
click at [474, 13] on link at bounding box center [476, 15] width 11 height 18
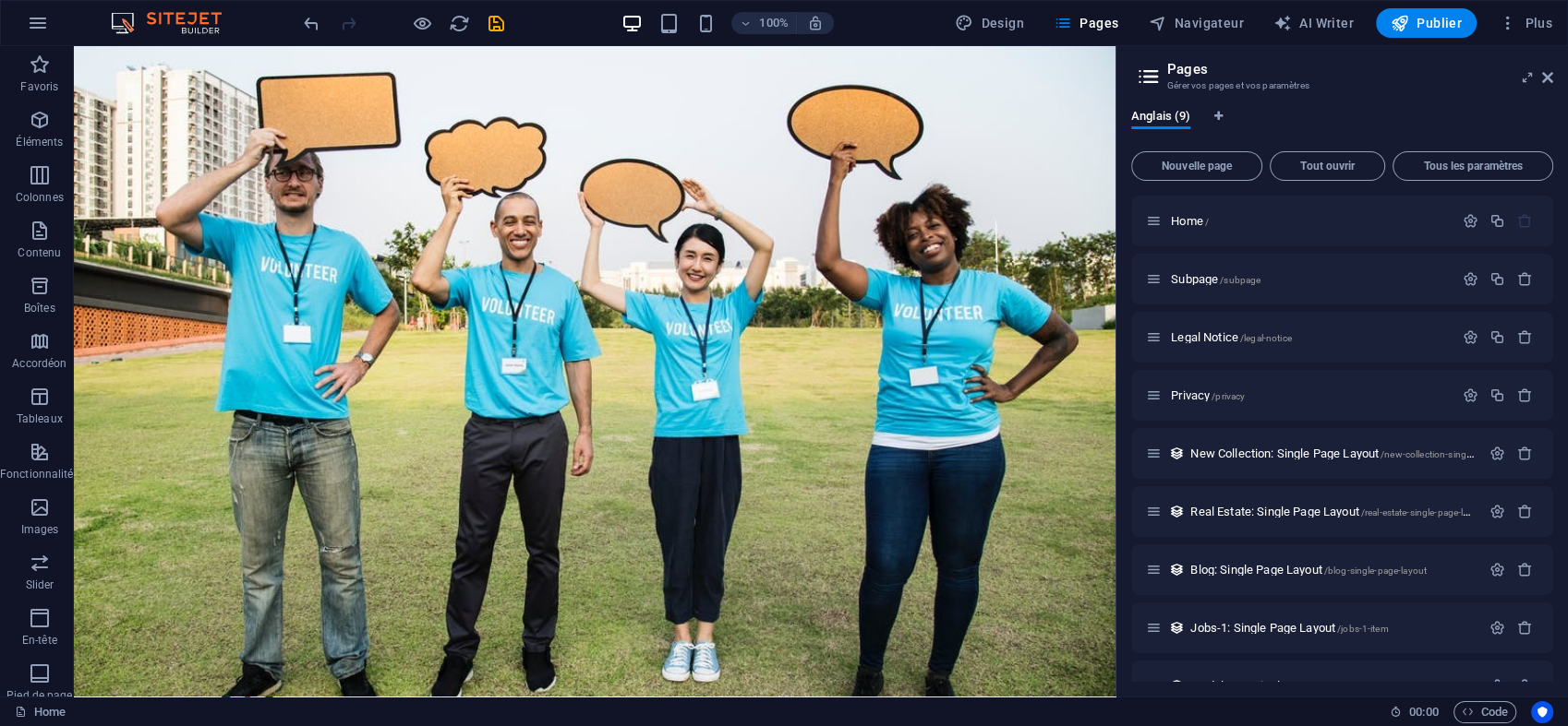
scroll to position [37, 0]
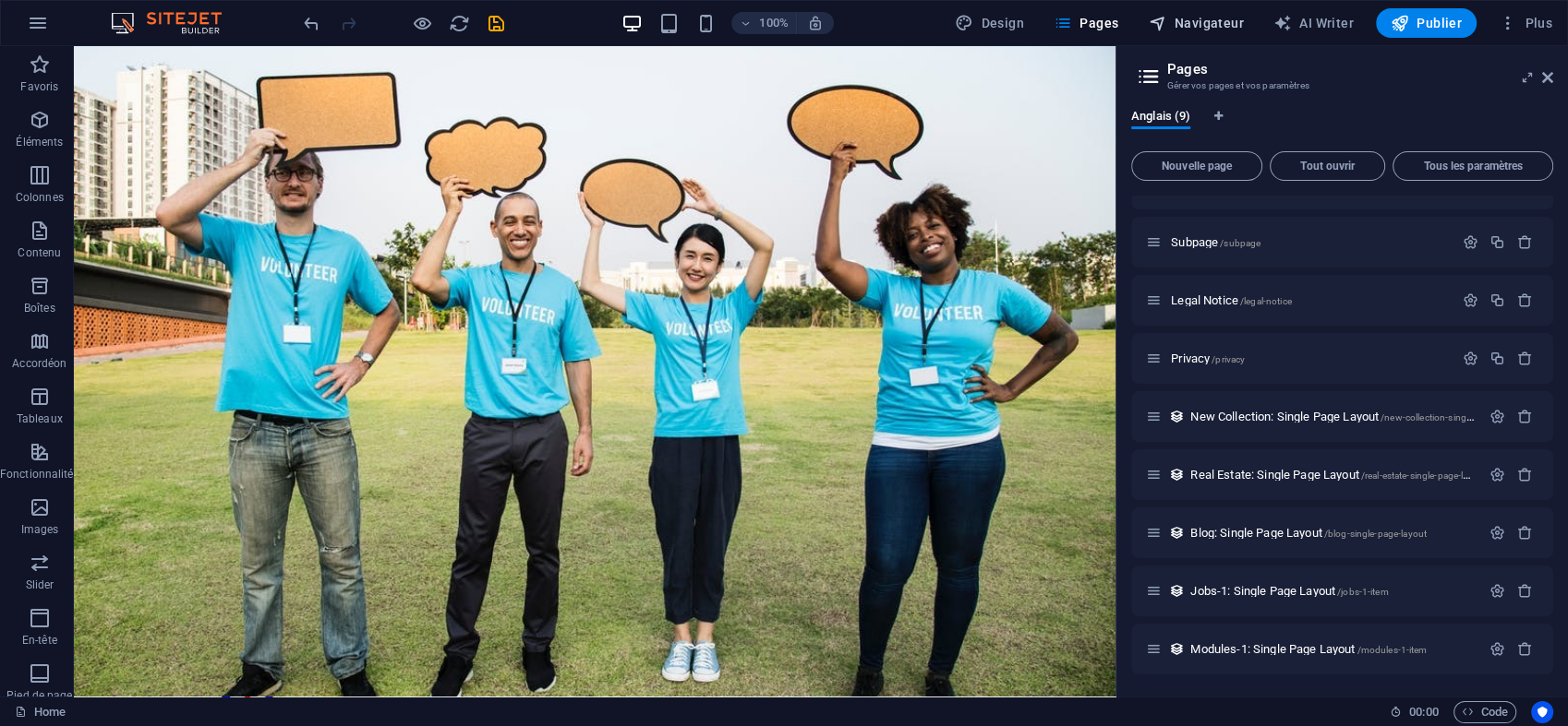
click at [1208, 30] on span "Navigateur" at bounding box center [1196, 23] width 95 height 19
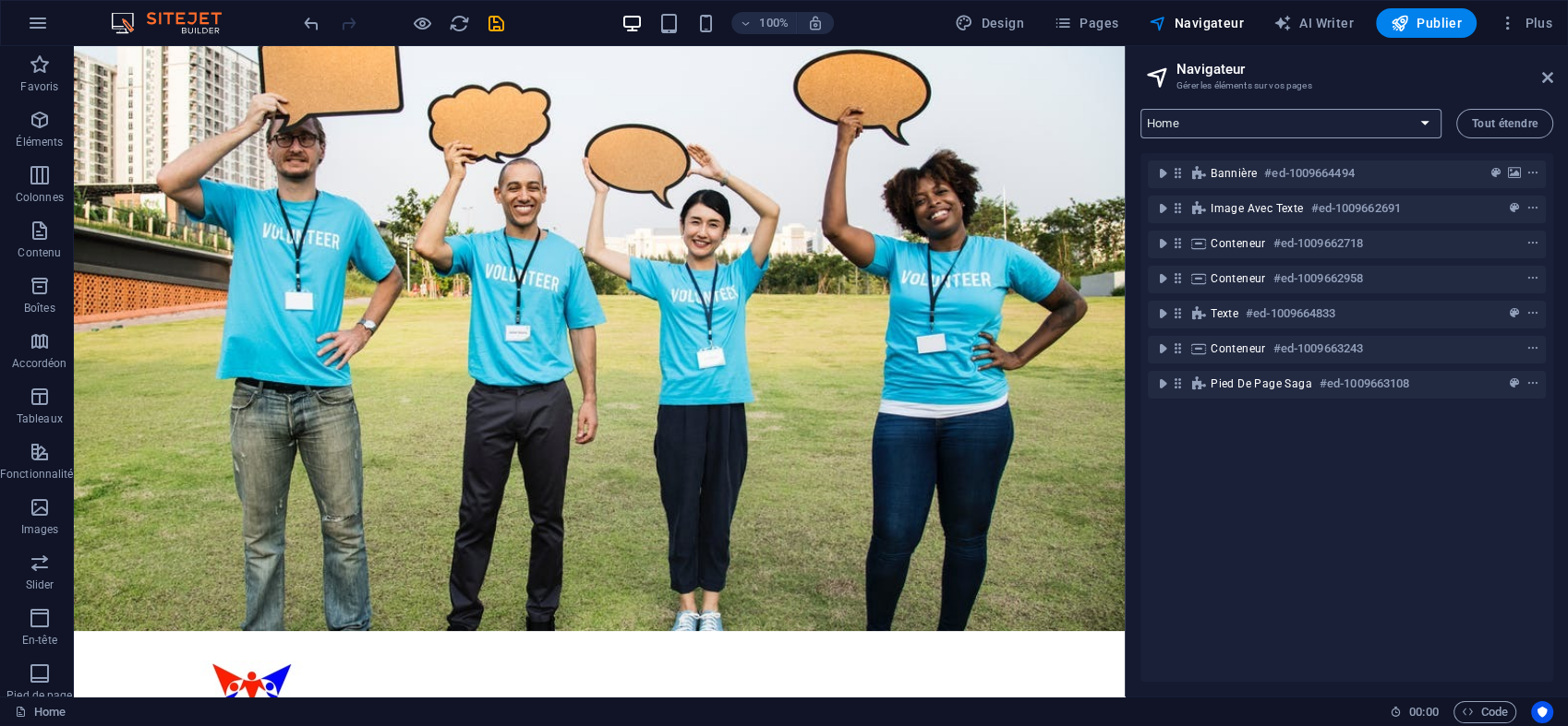
click at [1424, 126] on select "Home Subpage Legal Notice Privacy New Collection: Single Page Layout Real Estat…" at bounding box center [1290, 124] width 301 height 30
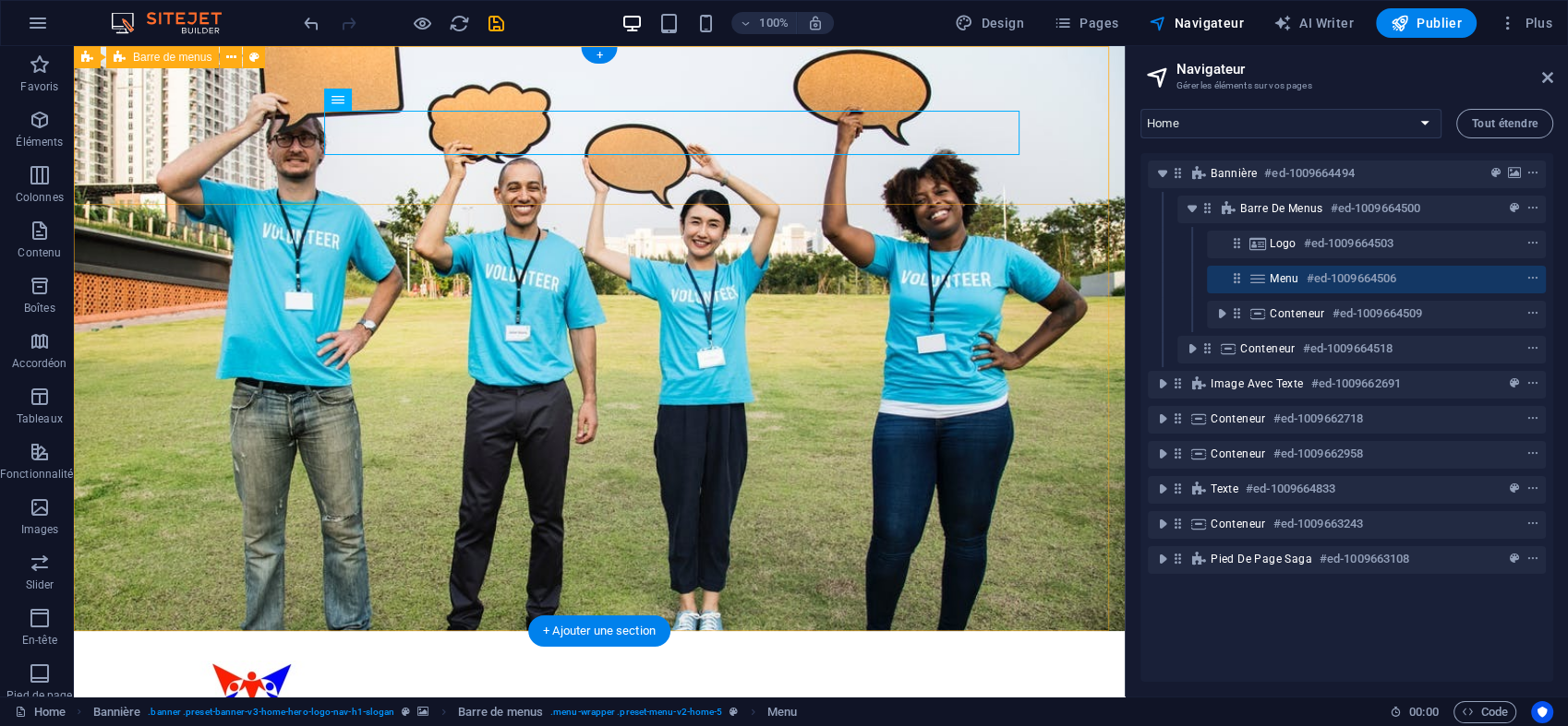
click at [392, 631] on div "Accueil À propos Valeurs Services Contact Menu" at bounding box center [598, 732] width 1051 height 203
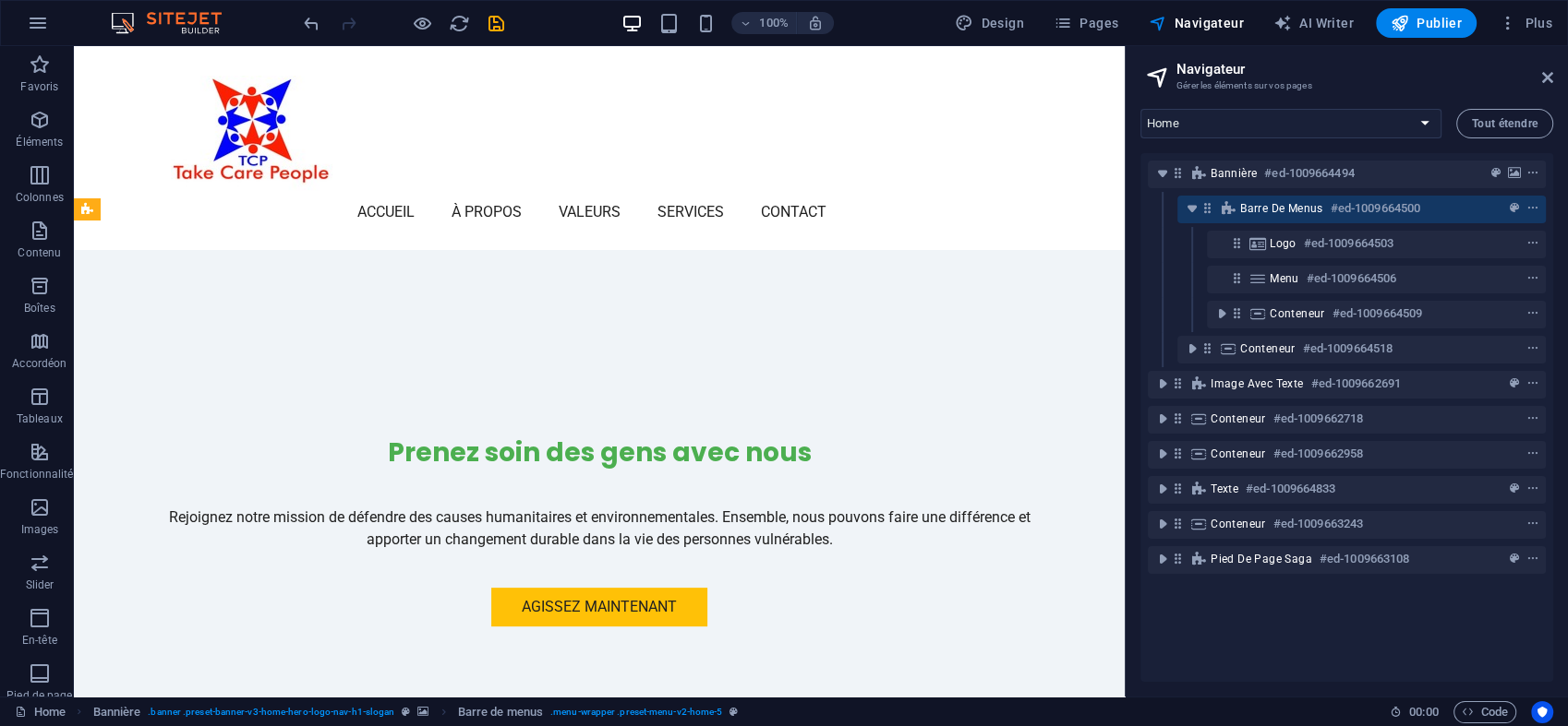
scroll to position [414, 0]
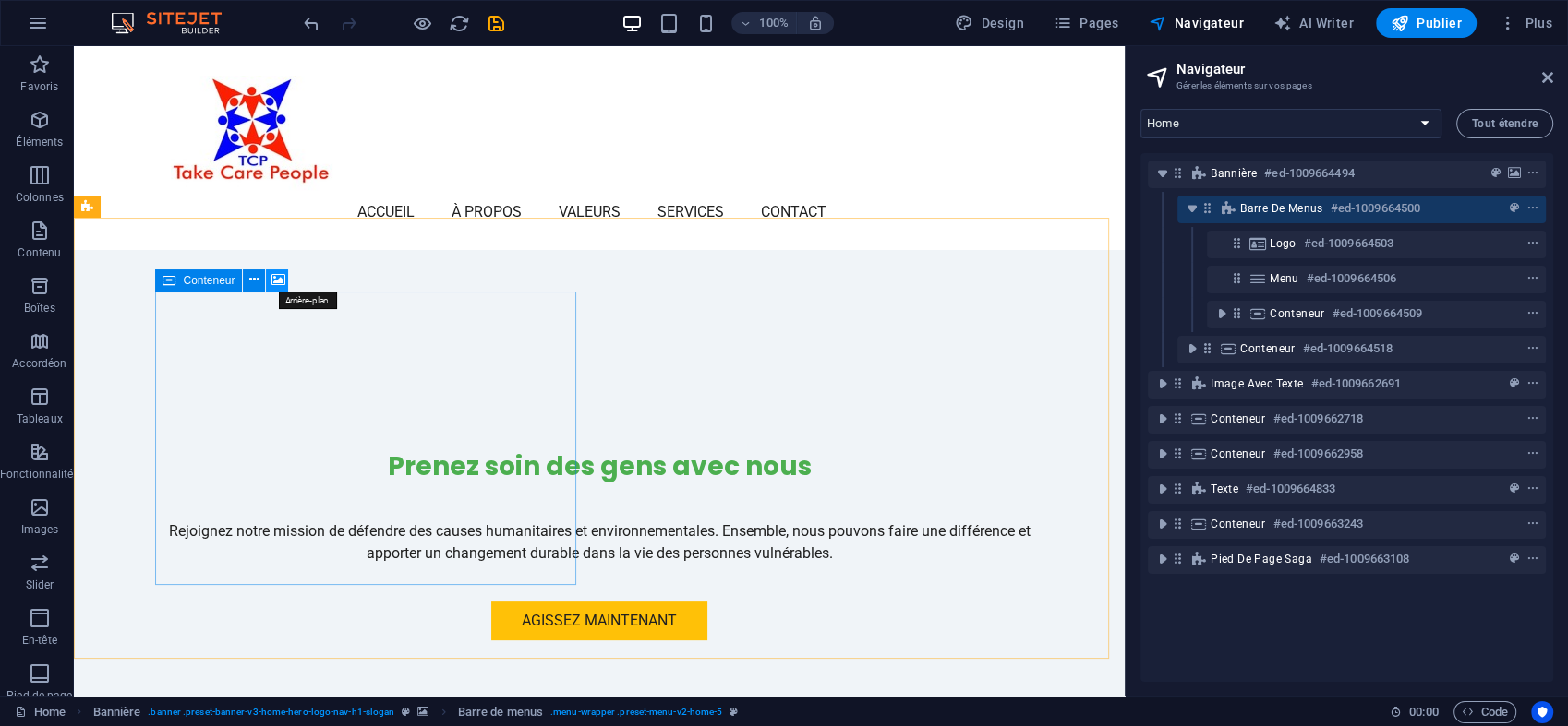
click at [273, 277] on icon at bounding box center [278, 281] width 14 height 20
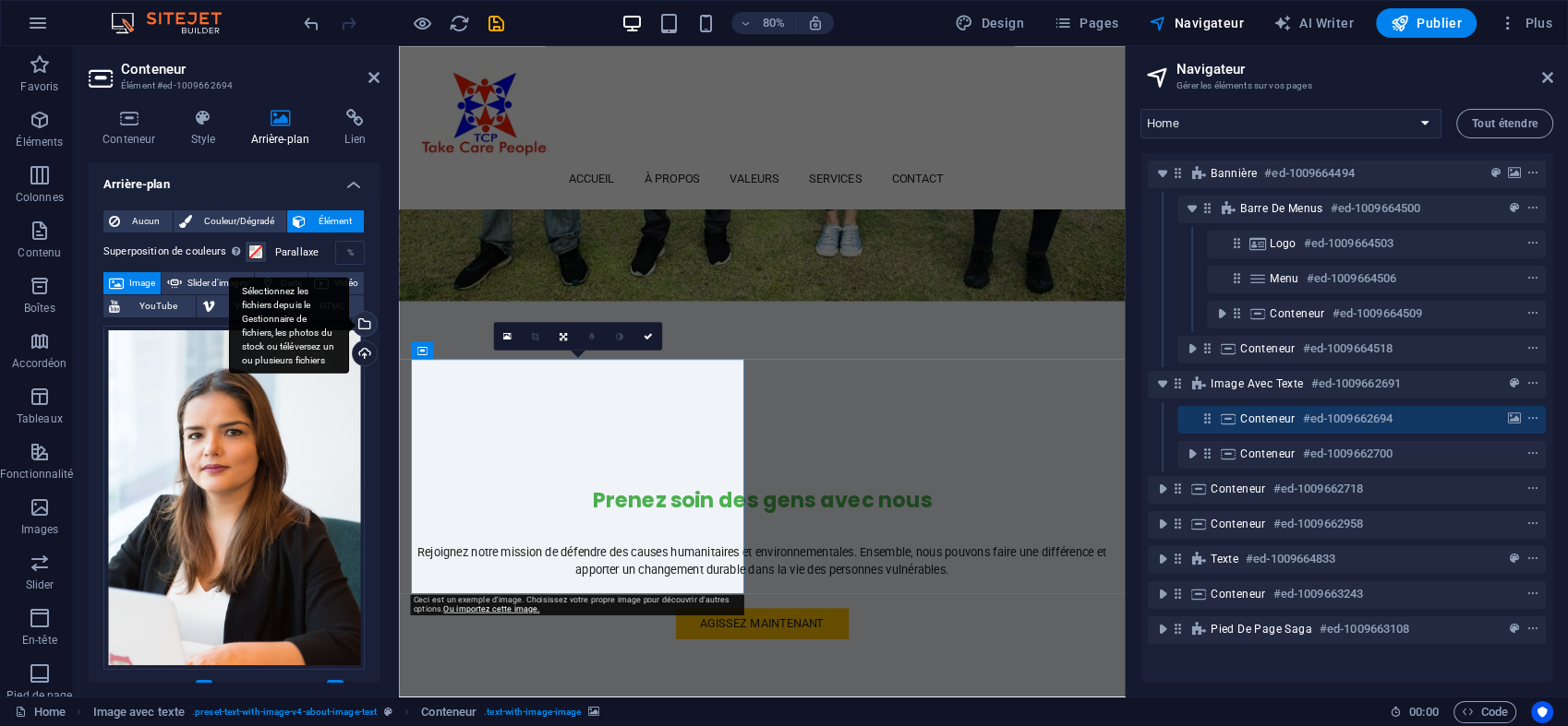
click at [349, 325] on div "Sélectionnez les fichiers depuis le Gestionnaire de fichiers, les photos du sto…" at bounding box center [289, 325] width 120 height 97
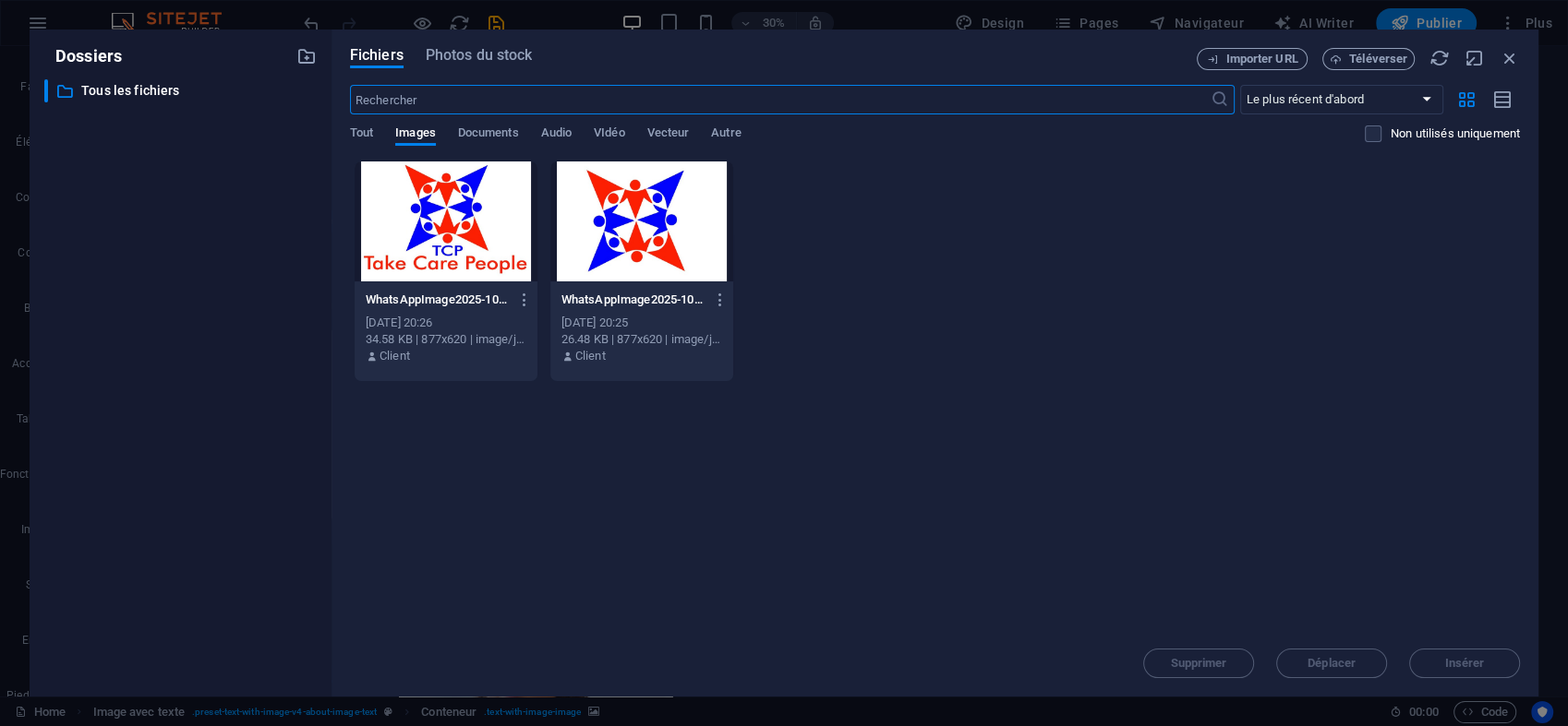
click at [593, 237] on div at bounding box center [642, 221] width 183 height 120
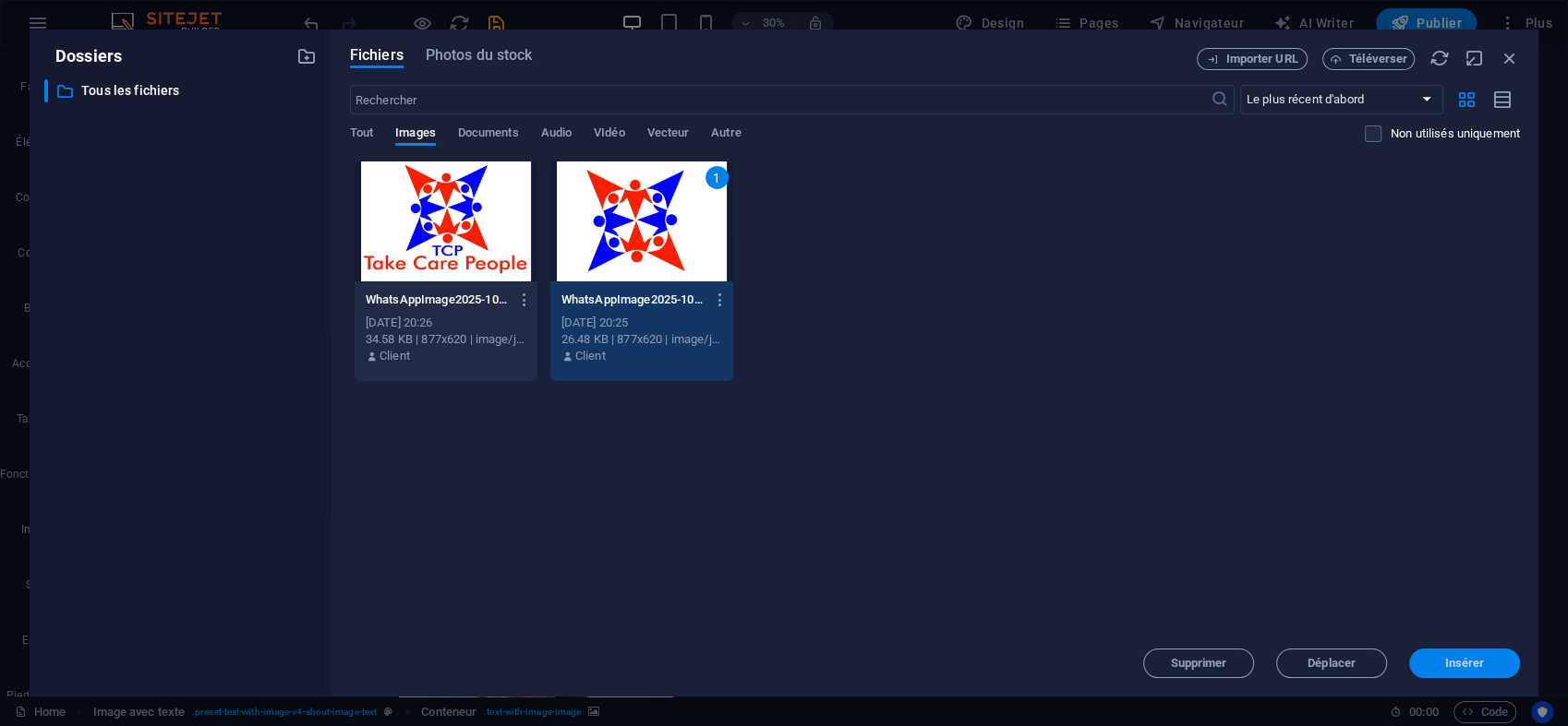
click at [1441, 658] on span "Insérer" at bounding box center [1464, 663] width 96 height 11
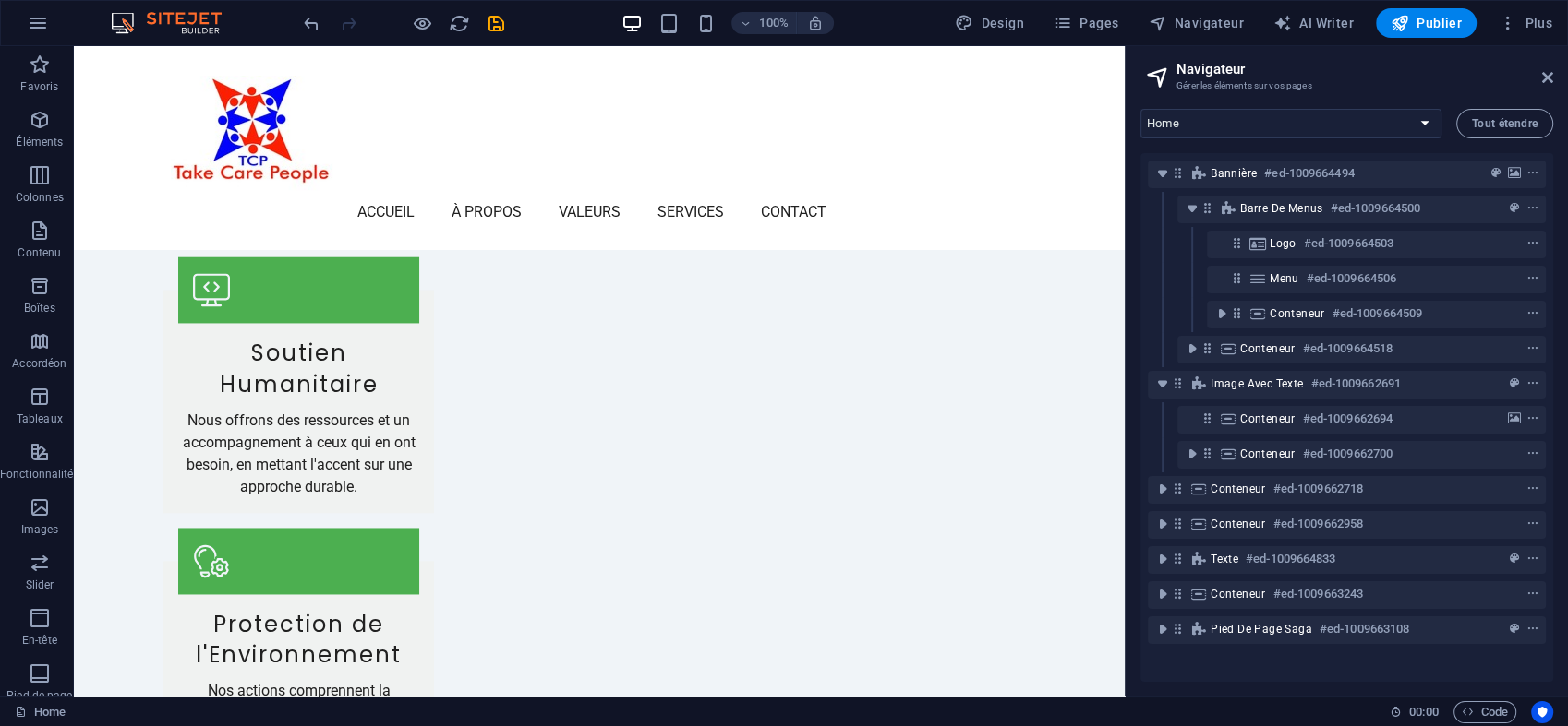
scroll to position [2725, 0]
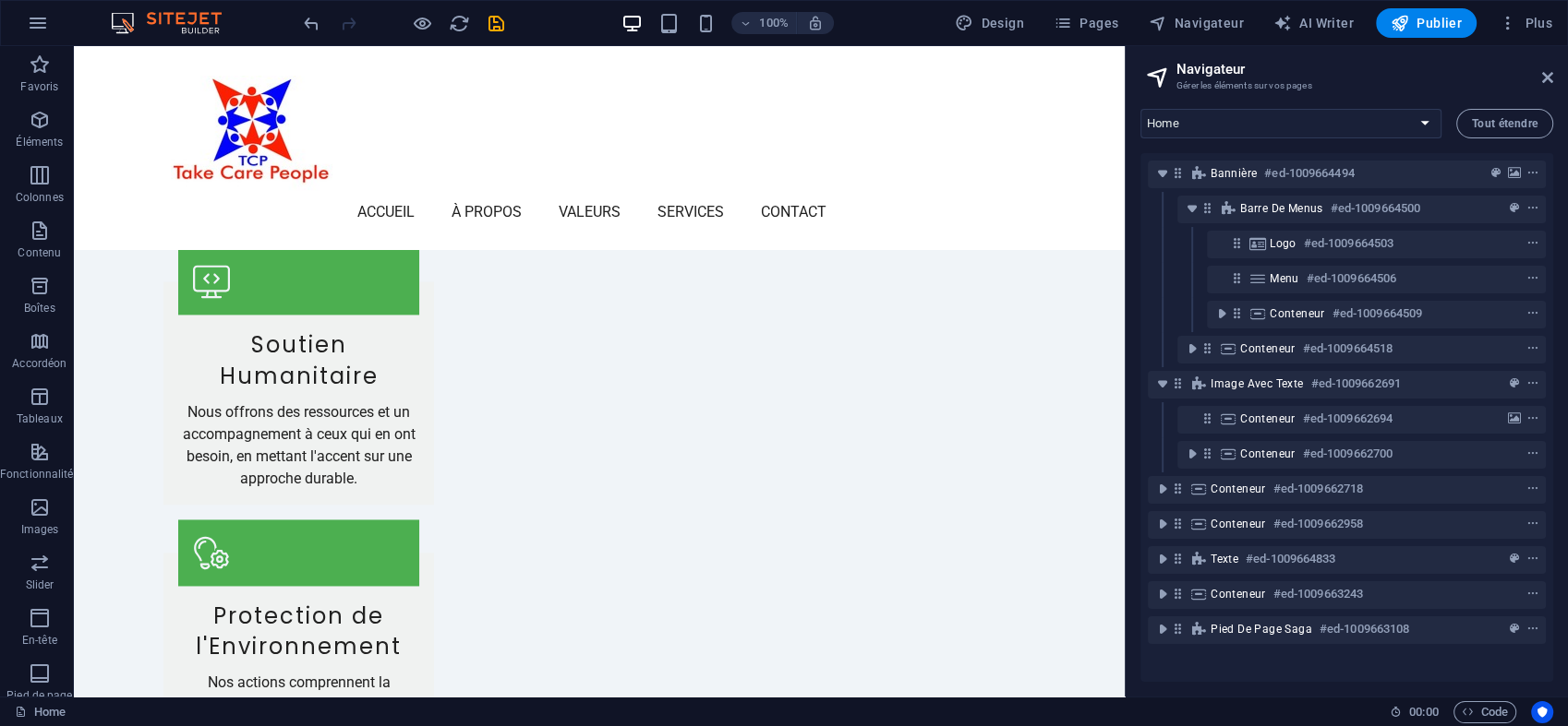
drag, startPoint x: 1115, startPoint y: 178, endPoint x: 1276, endPoint y: 677, distance: 524.3
click at [217, 406] on div "Logo" at bounding box center [219, 412] width 62 height 22
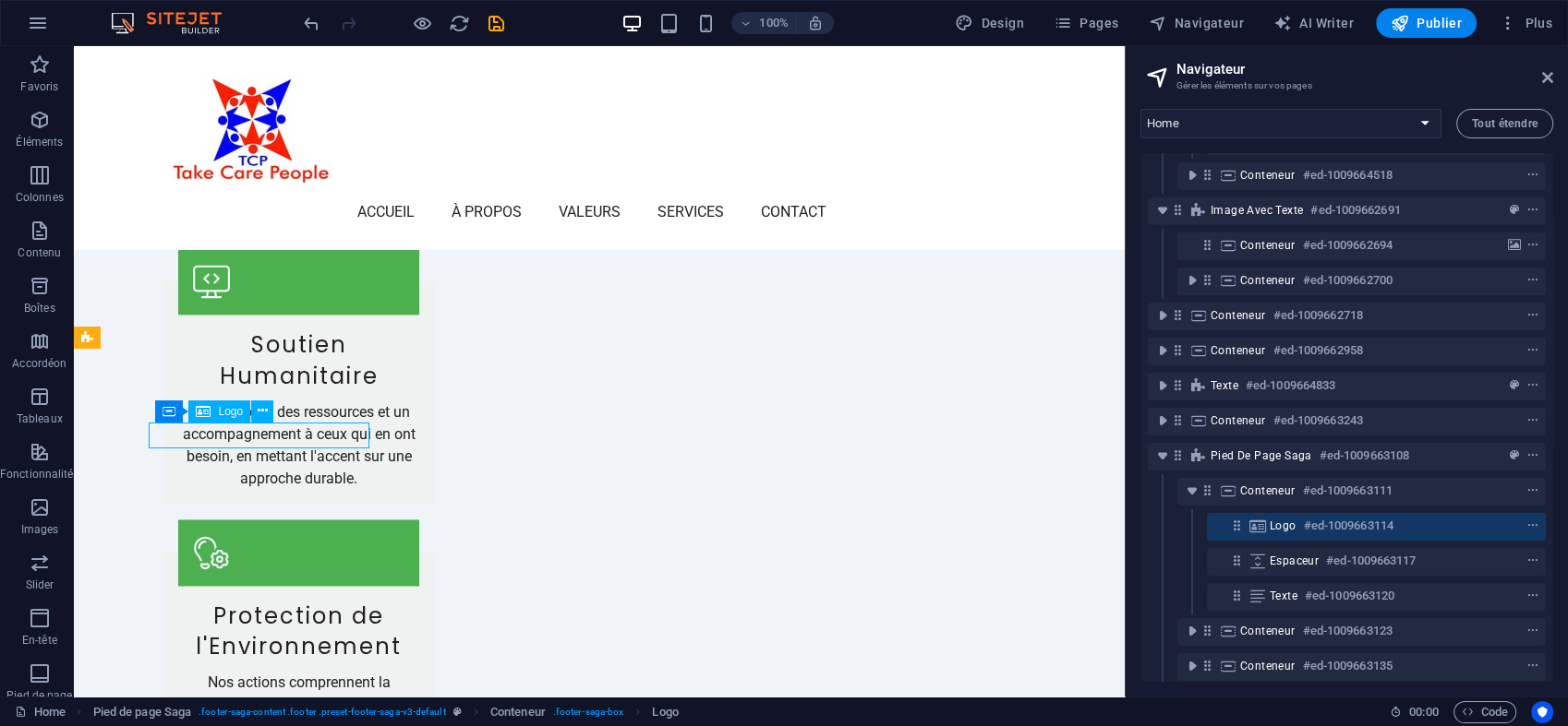
scroll to position [231, 0]
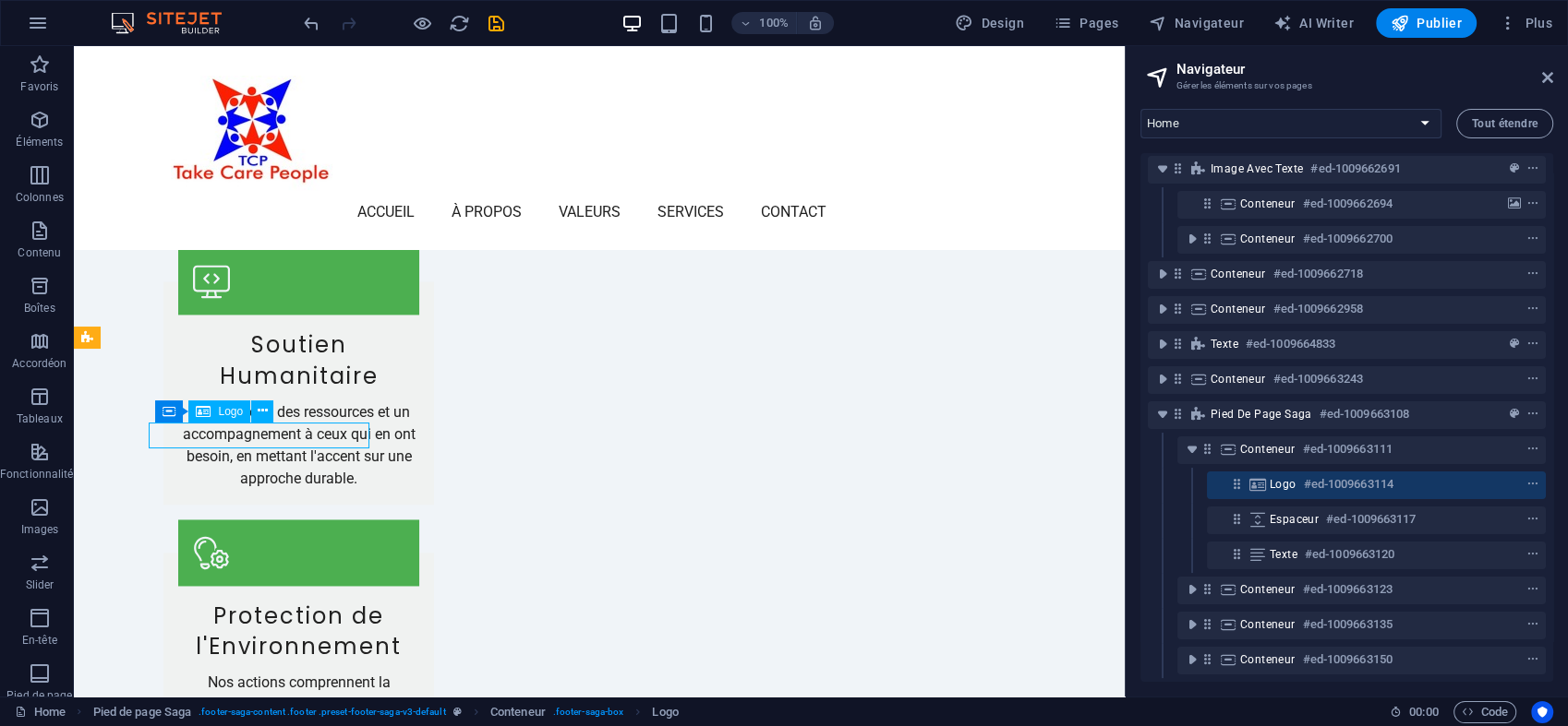
click at [234, 414] on span "Logo" at bounding box center [230, 411] width 25 height 11
click at [262, 412] on icon at bounding box center [263, 412] width 10 height 20
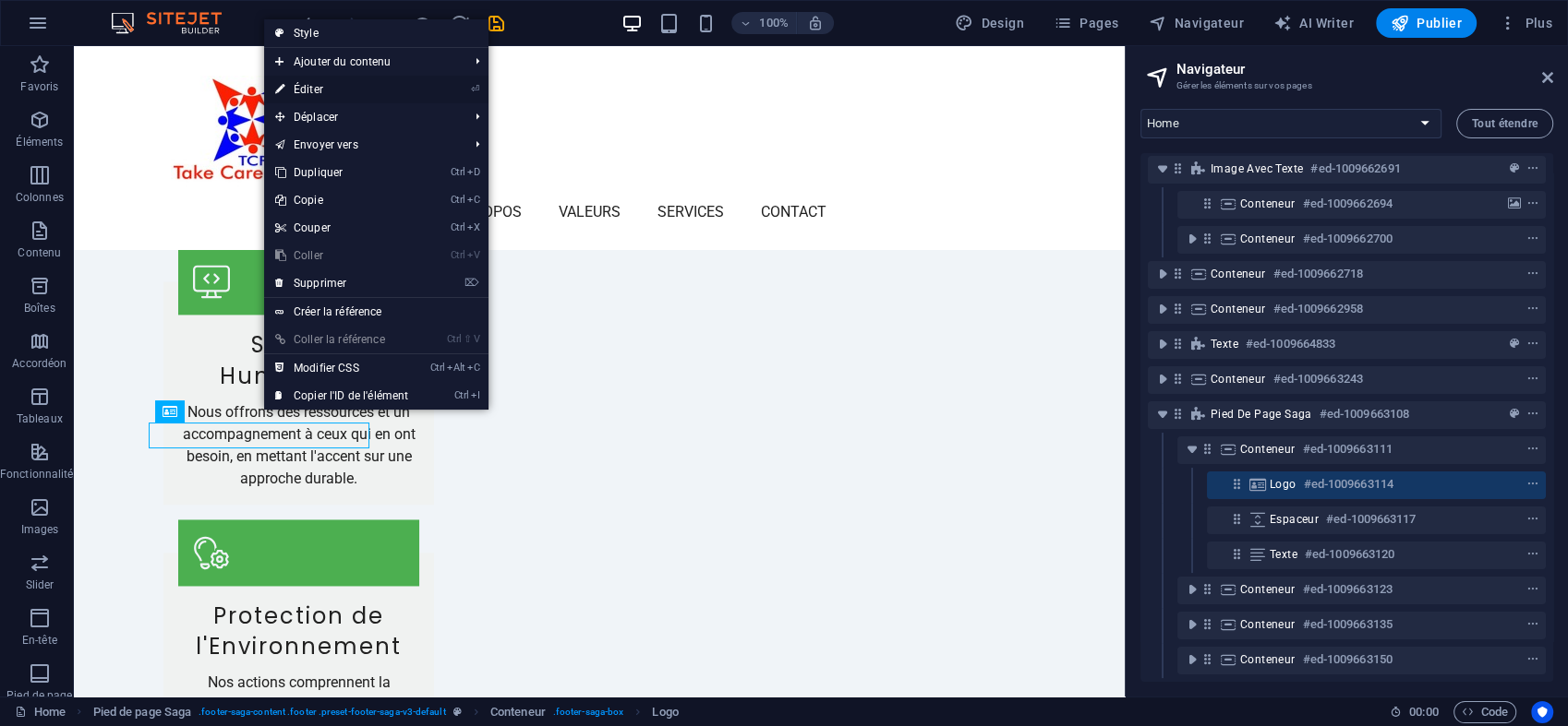
click at [342, 95] on link "⏎ Éditer" at bounding box center [341, 89] width 155 height 28
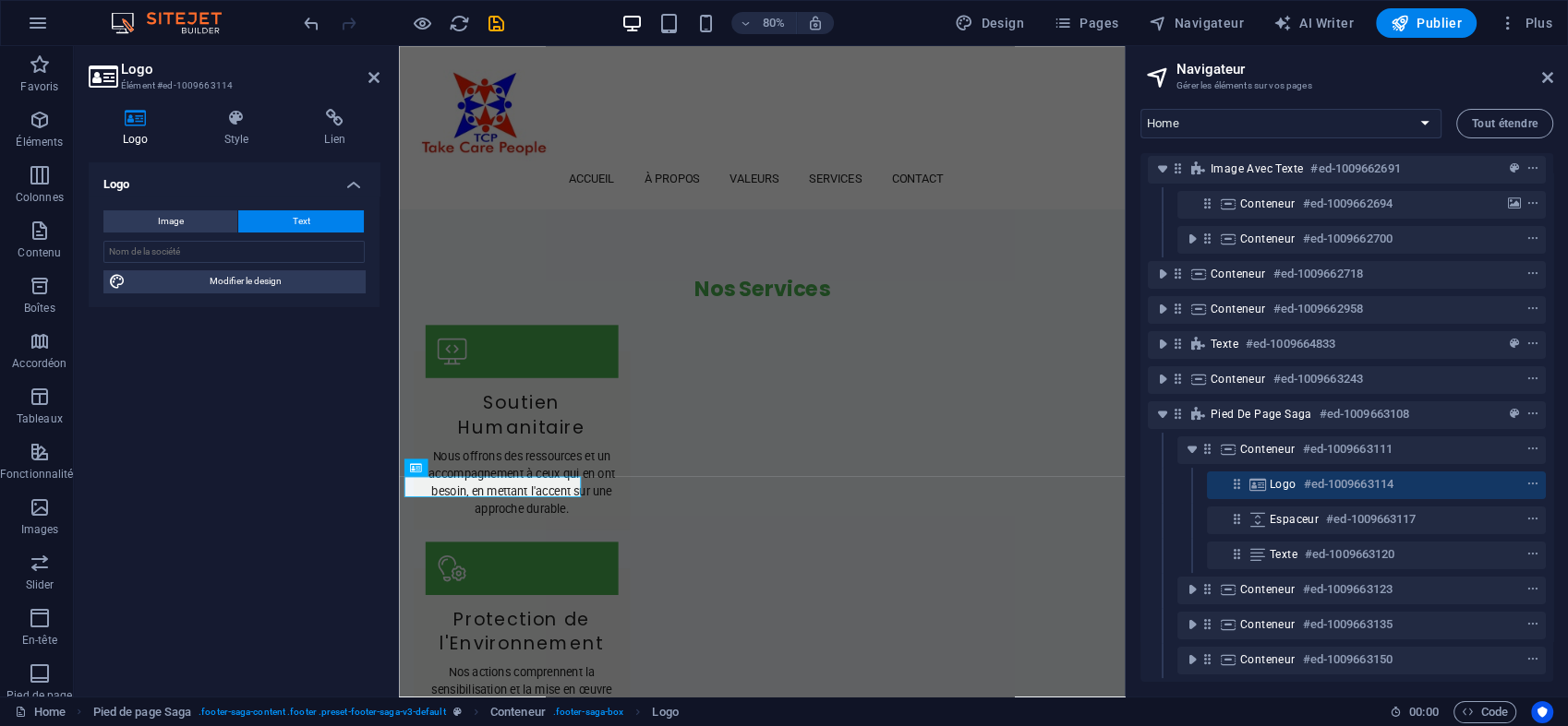
scroll to position [2710, 0]
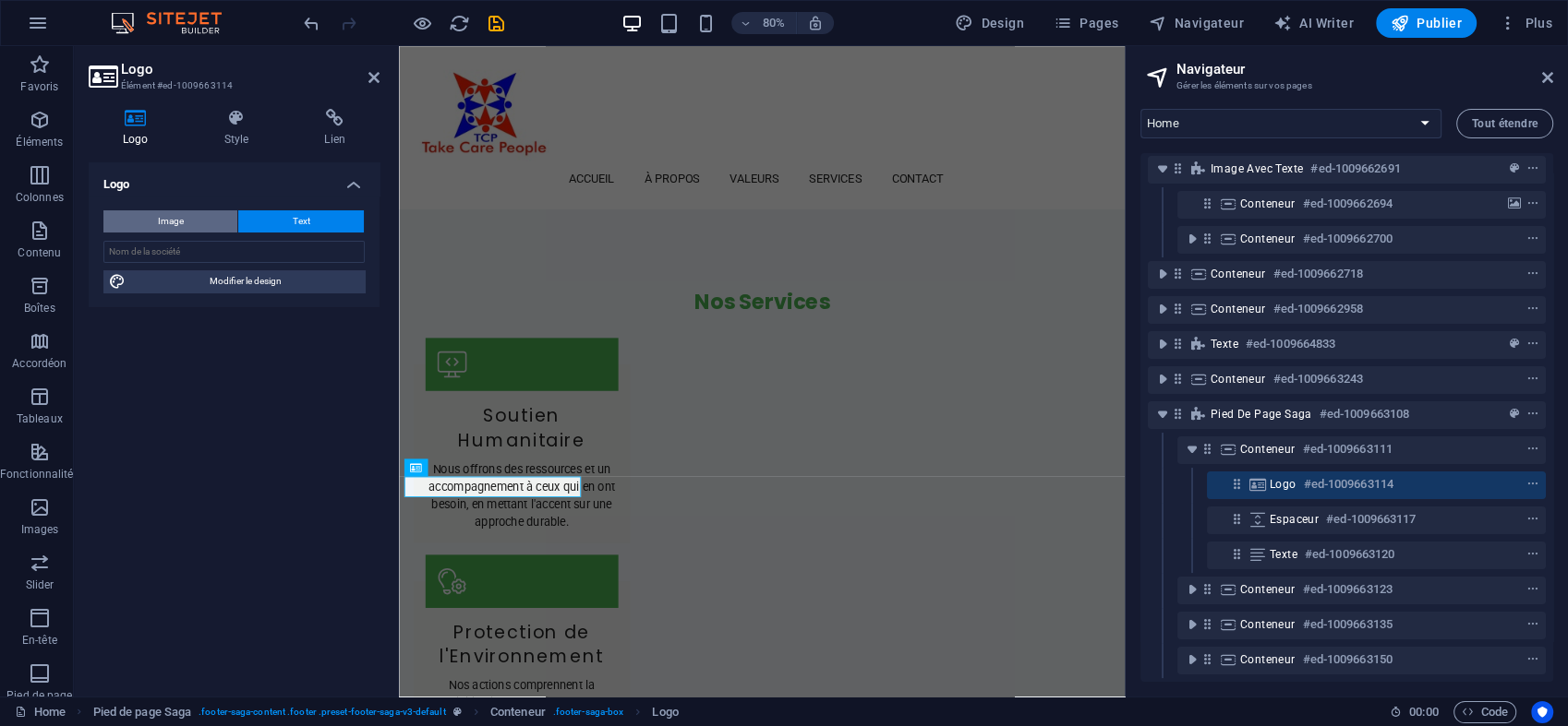
click at [163, 225] on span "Image" at bounding box center [171, 221] width 26 height 22
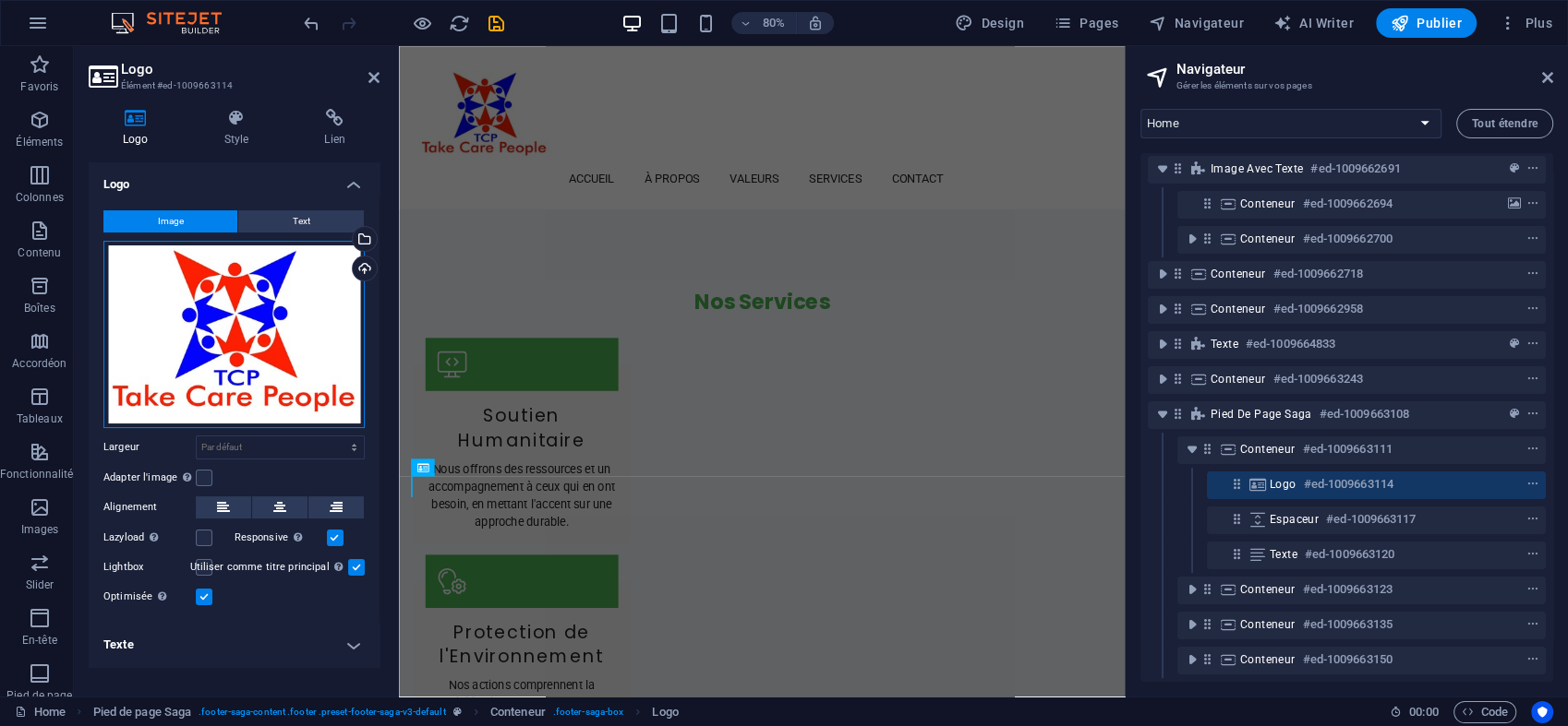
click at [237, 298] on div "Glissez les fichiers ici, cliquez pour choisir les fichiers ou sélectionnez les…" at bounding box center [233, 334] width 261 height 187
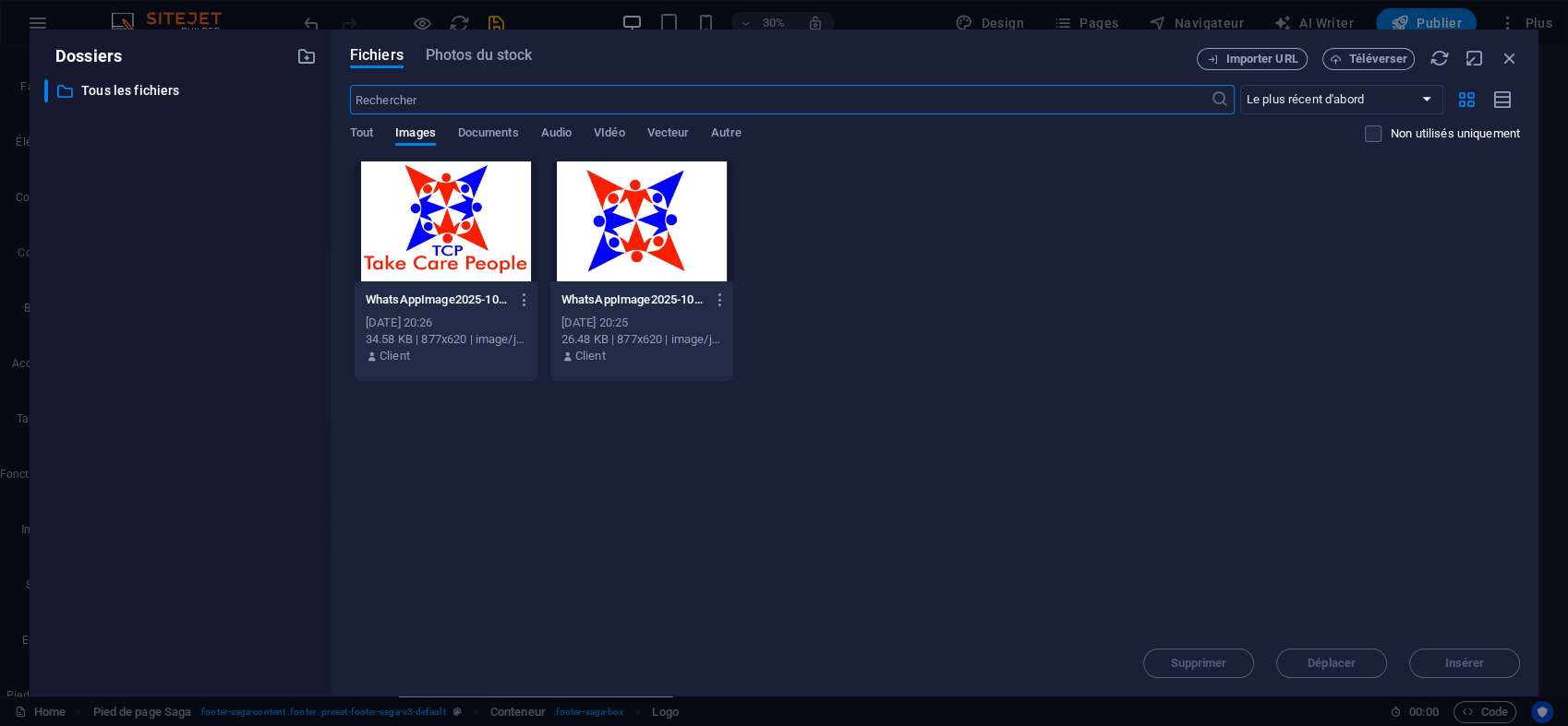
click at [484, 244] on div at bounding box center [446, 221] width 183 height 120
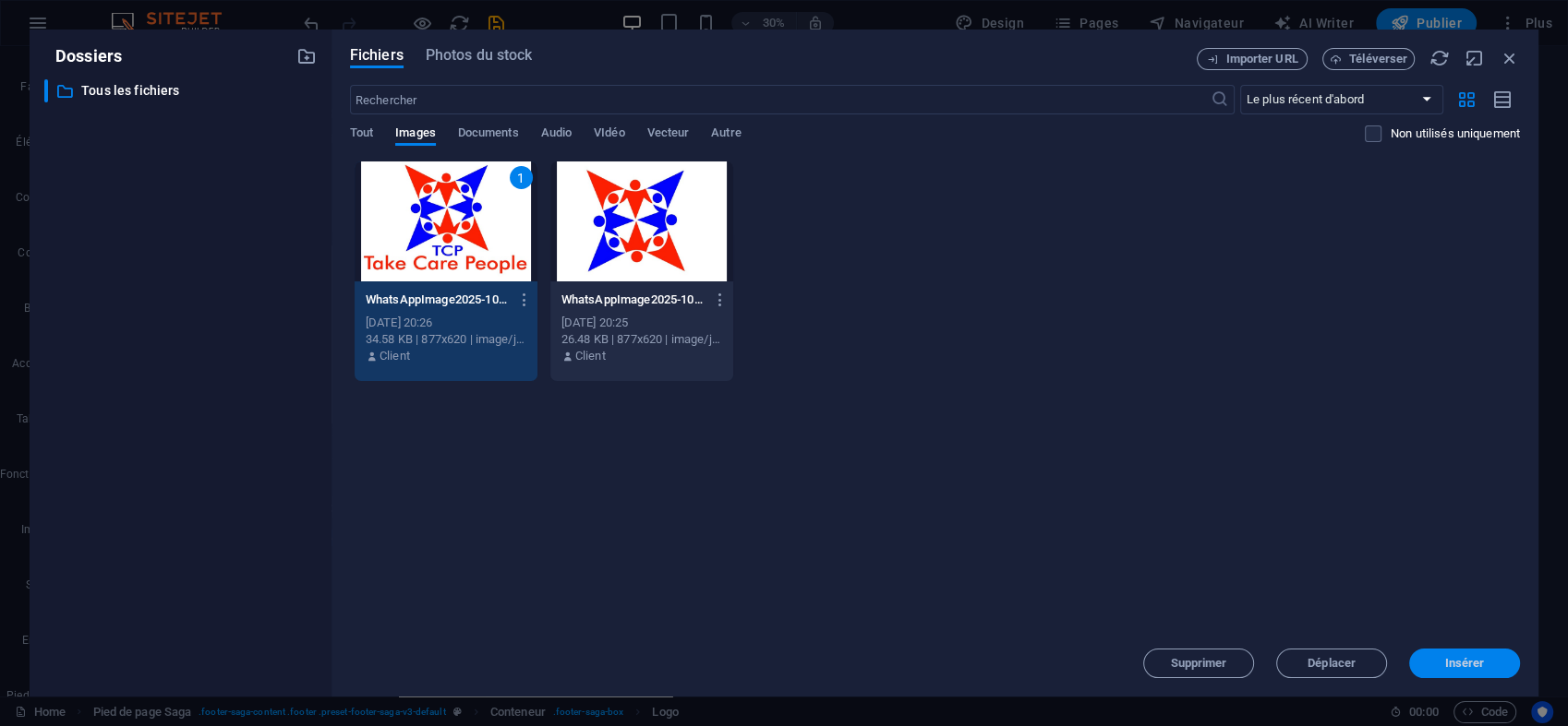
click at [1467, 658] on span "Insérer" at bounding box center [1465, 663] width 40 height 11
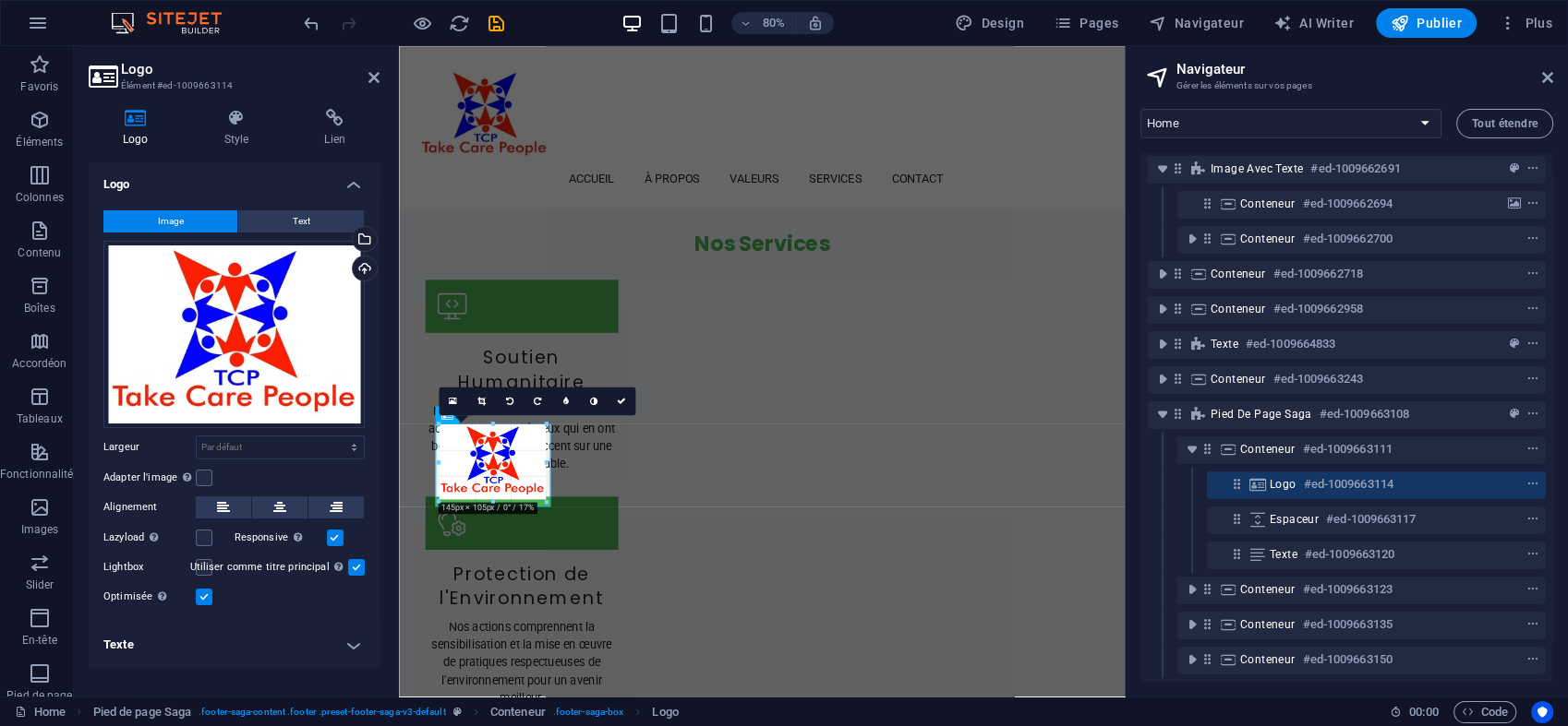
scroll to position [2776, 0]
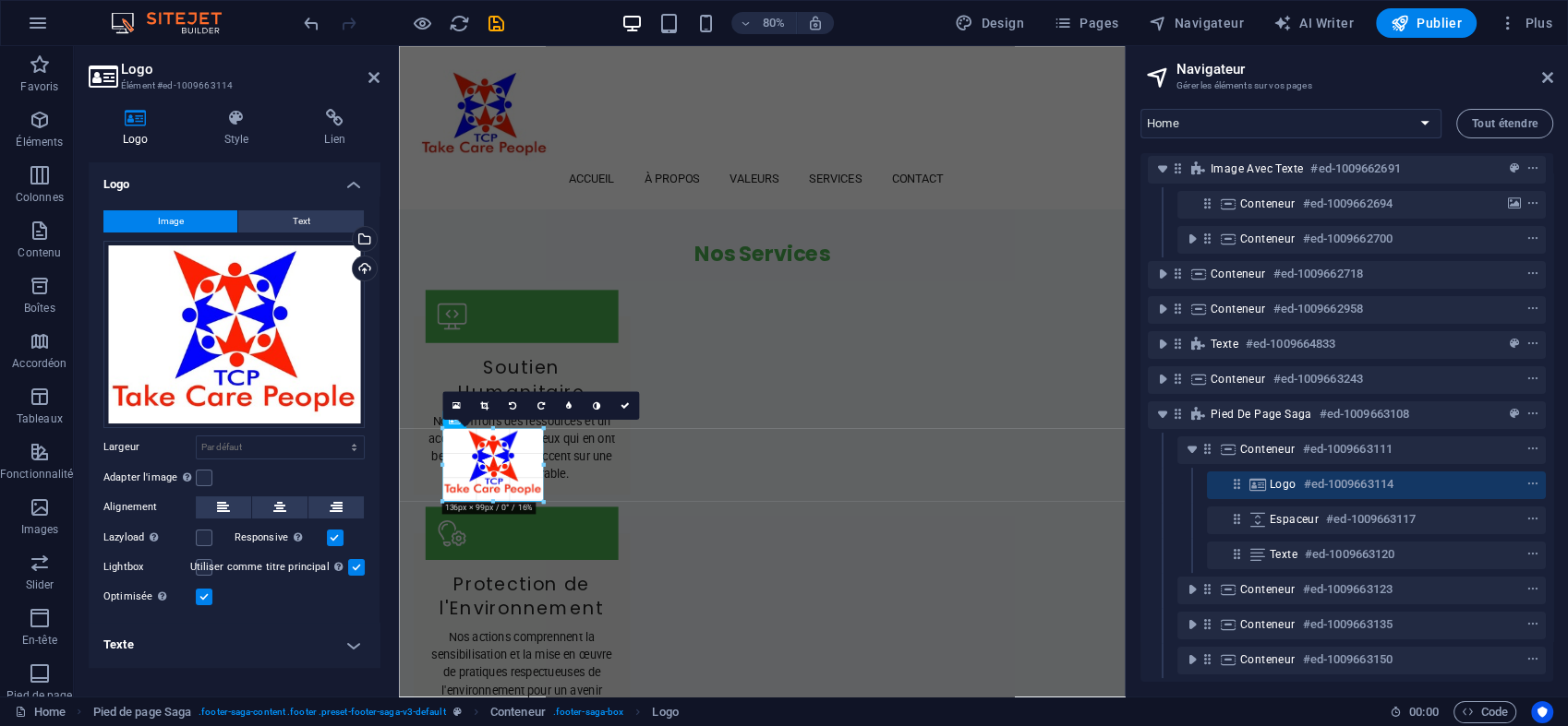
drag, startPoint x: 574, startPoint y: 502, endPoint x: 120, endPoint y: 495, distance: 454.1
type input "135"
select select "px"
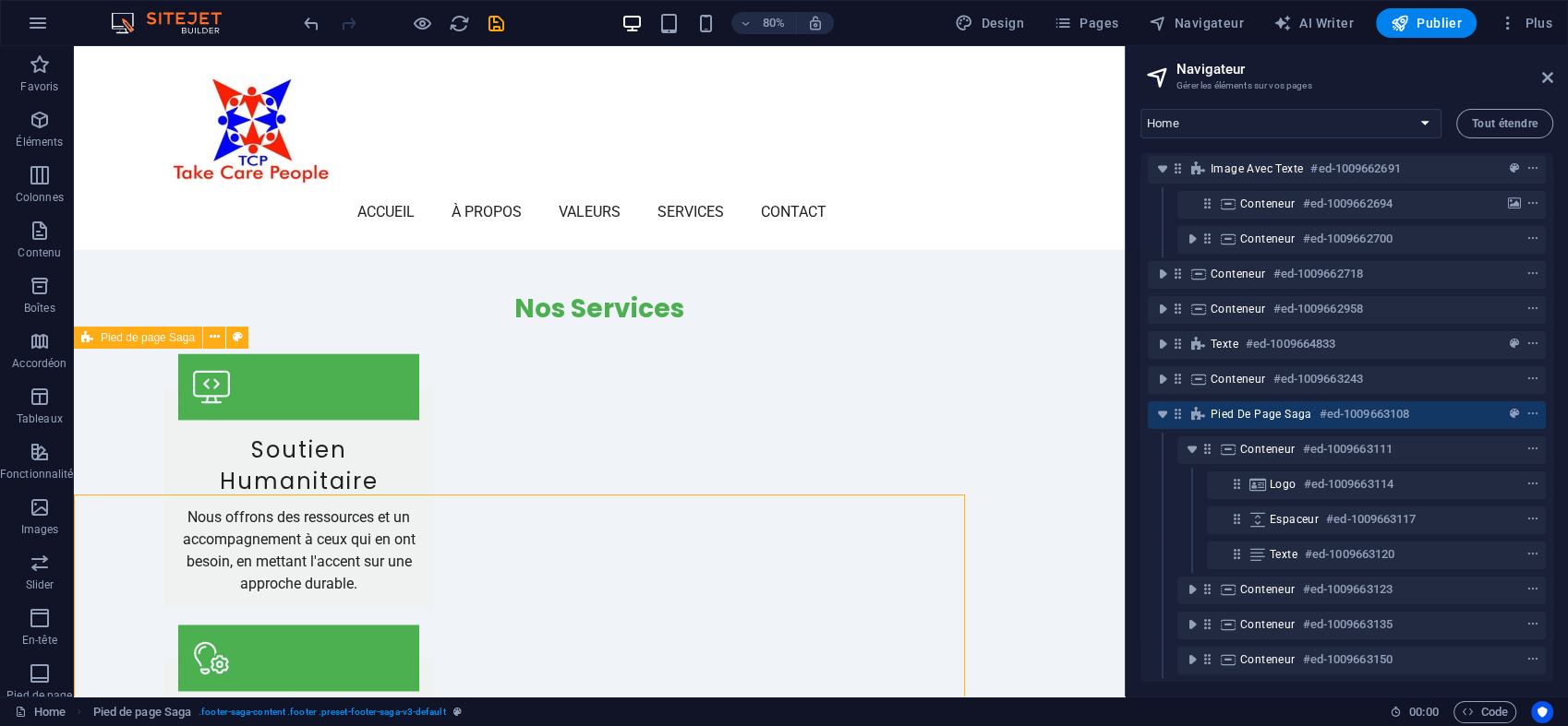
scroll to position [2725, 0]
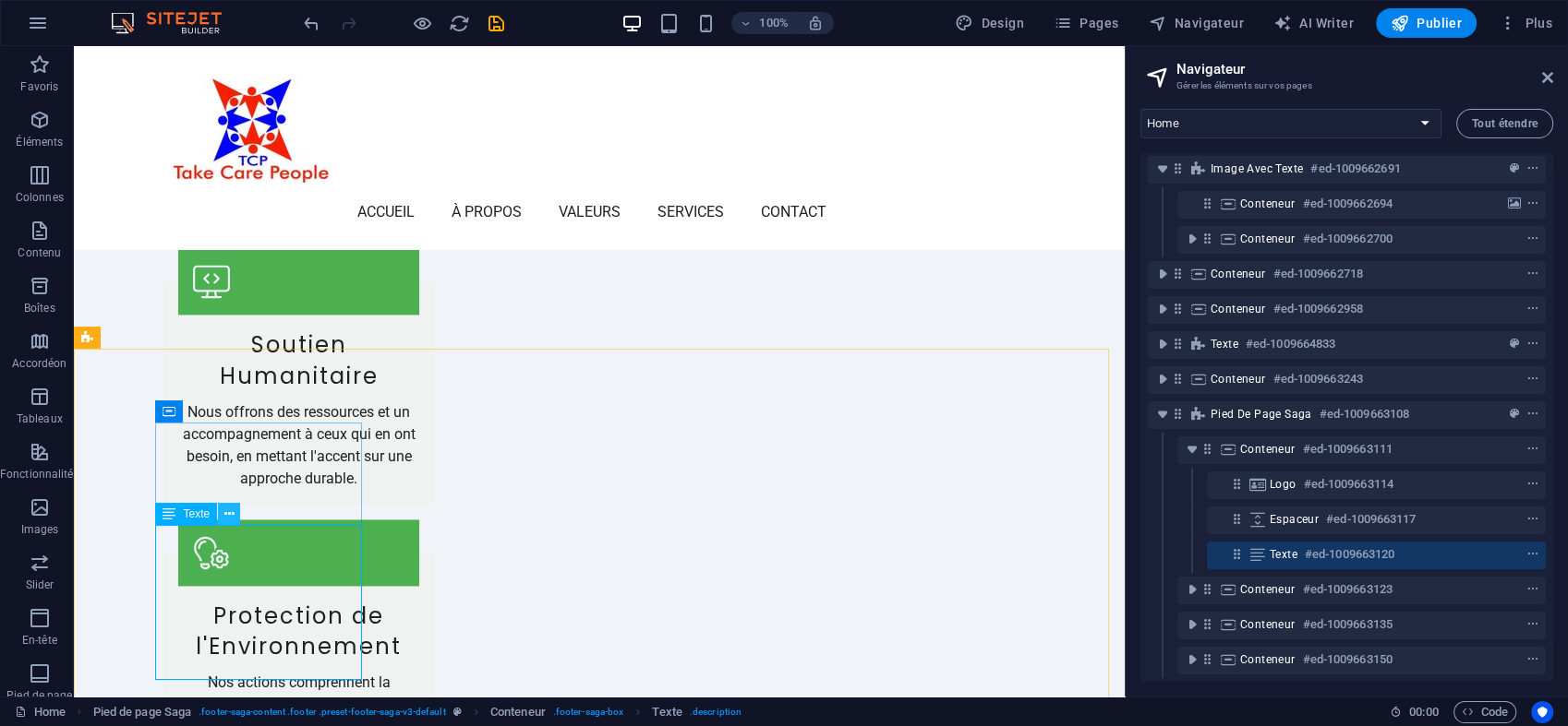
click at [232, 511] on icon at bounding box center [229, 515] width 10 height 20
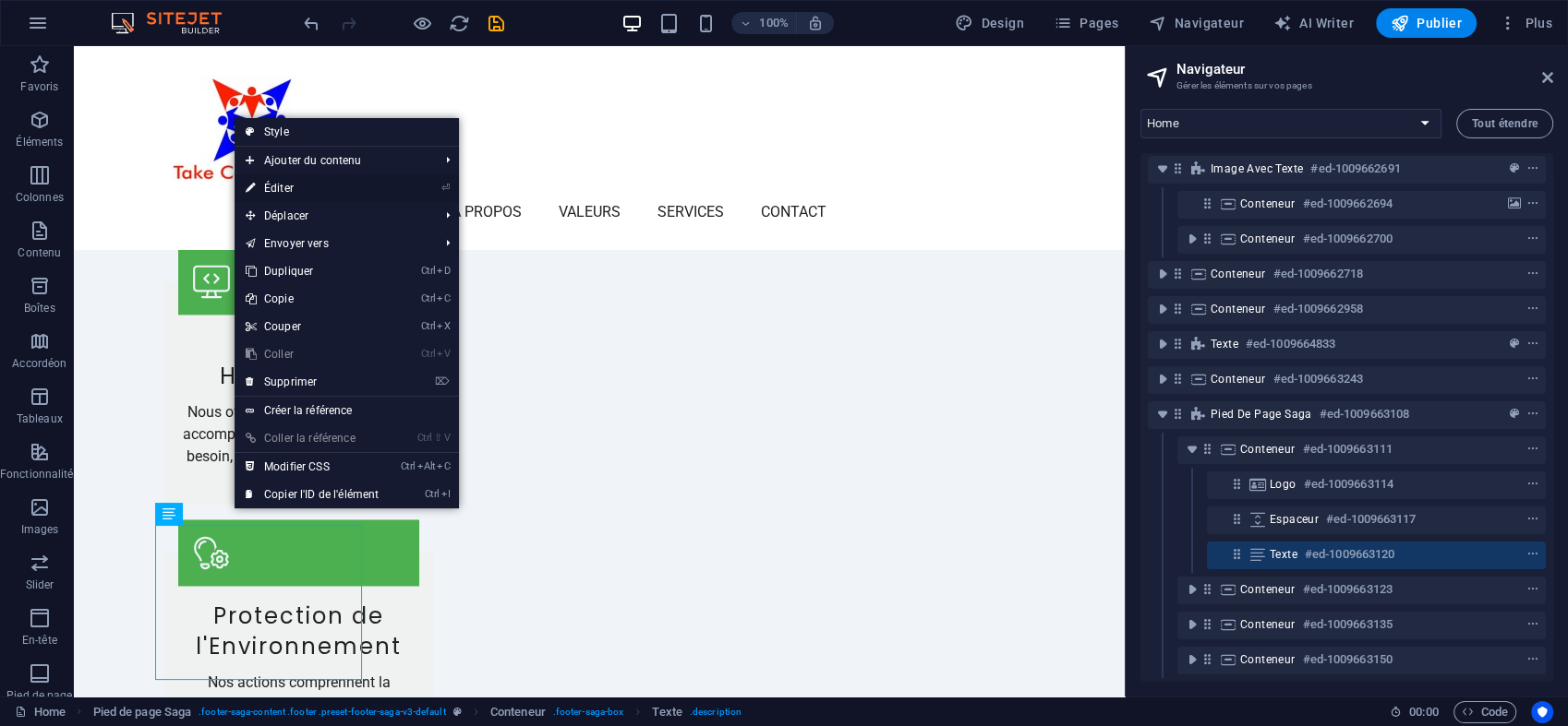
click at [337, 180] on link "⏎ Éditer" at bounding box center [312, 188] width 155 height 28
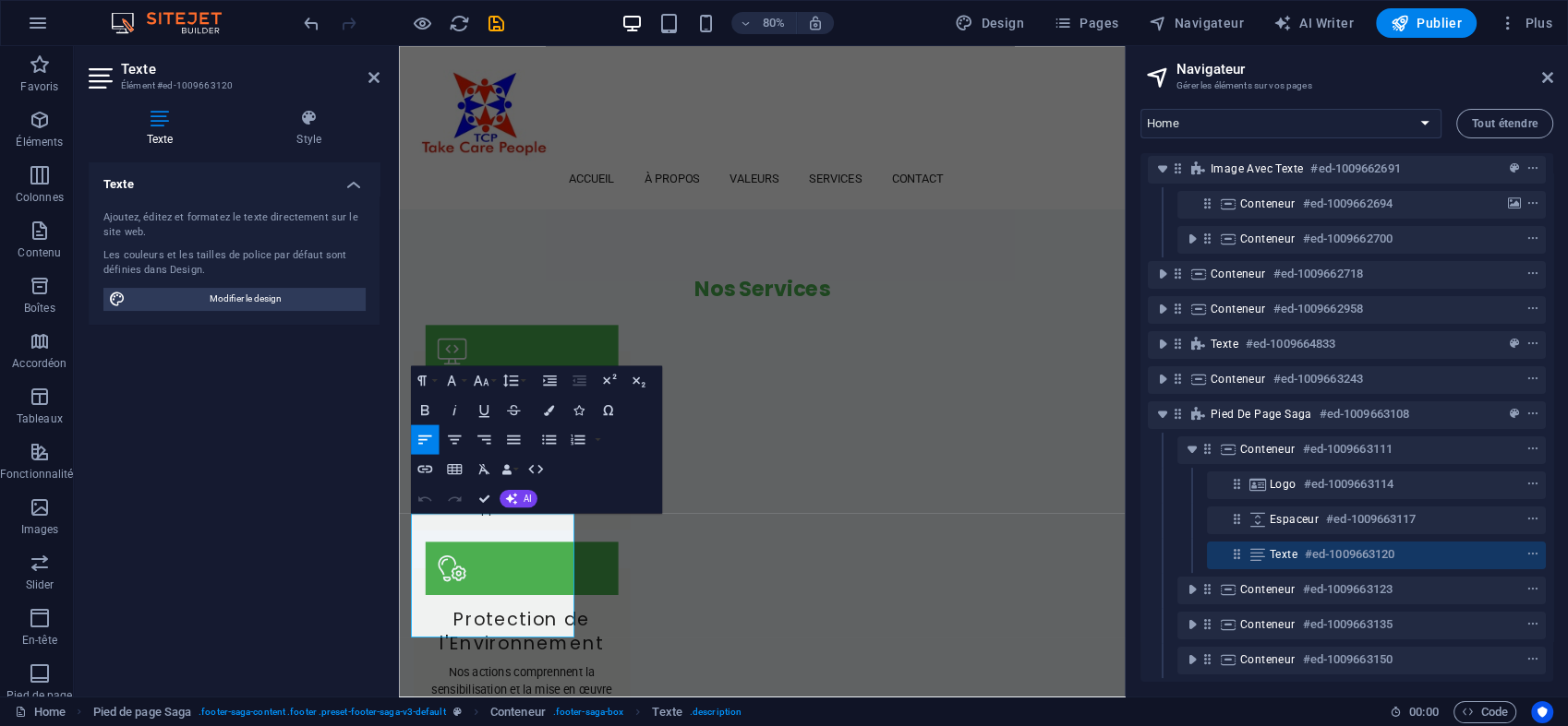
scroll to position [2767, 0]
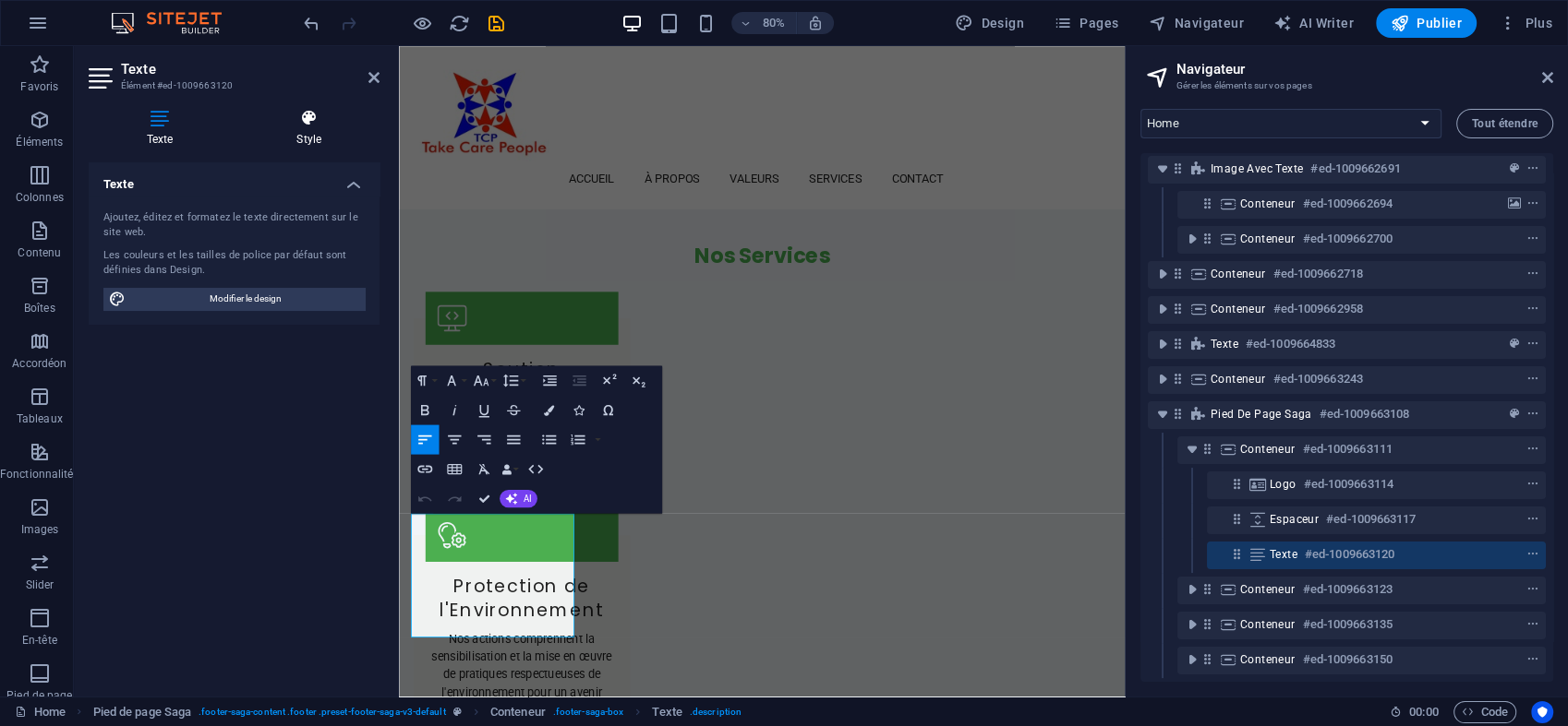
click at [317, 119] on icon at bounding box center [310, 118] width 141 height 19
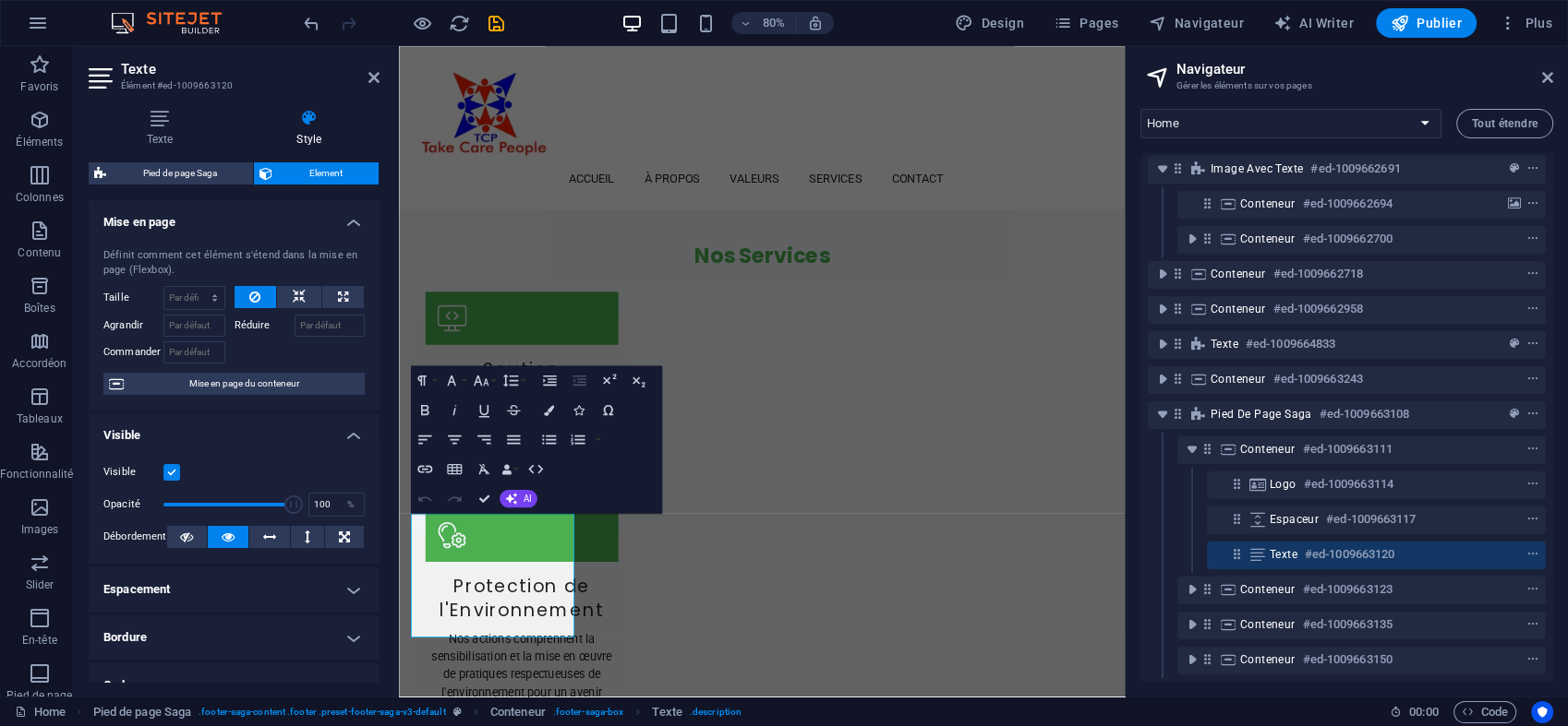
drag, startPoint x: 384, startPoint y: 362, endPoint x: 378, endPoint y: 443, distance: 81.2
click at [378, 443] on div "Texte Style Texte Ajoutez, éditez et formatez le texte directement sur le site …" at bounding box center [233, 396] width 321 height 603
drag, startPoint x: 376, startPoint y: 434, endPoint x: 377, endPoint y: 550, distance: 116.0
click at [377, 550] on div "Mise en page Définit comment cet élément s'étend dans la mise en page (Flexbox)…" at bounding box center [233, 441] width 291 height 482
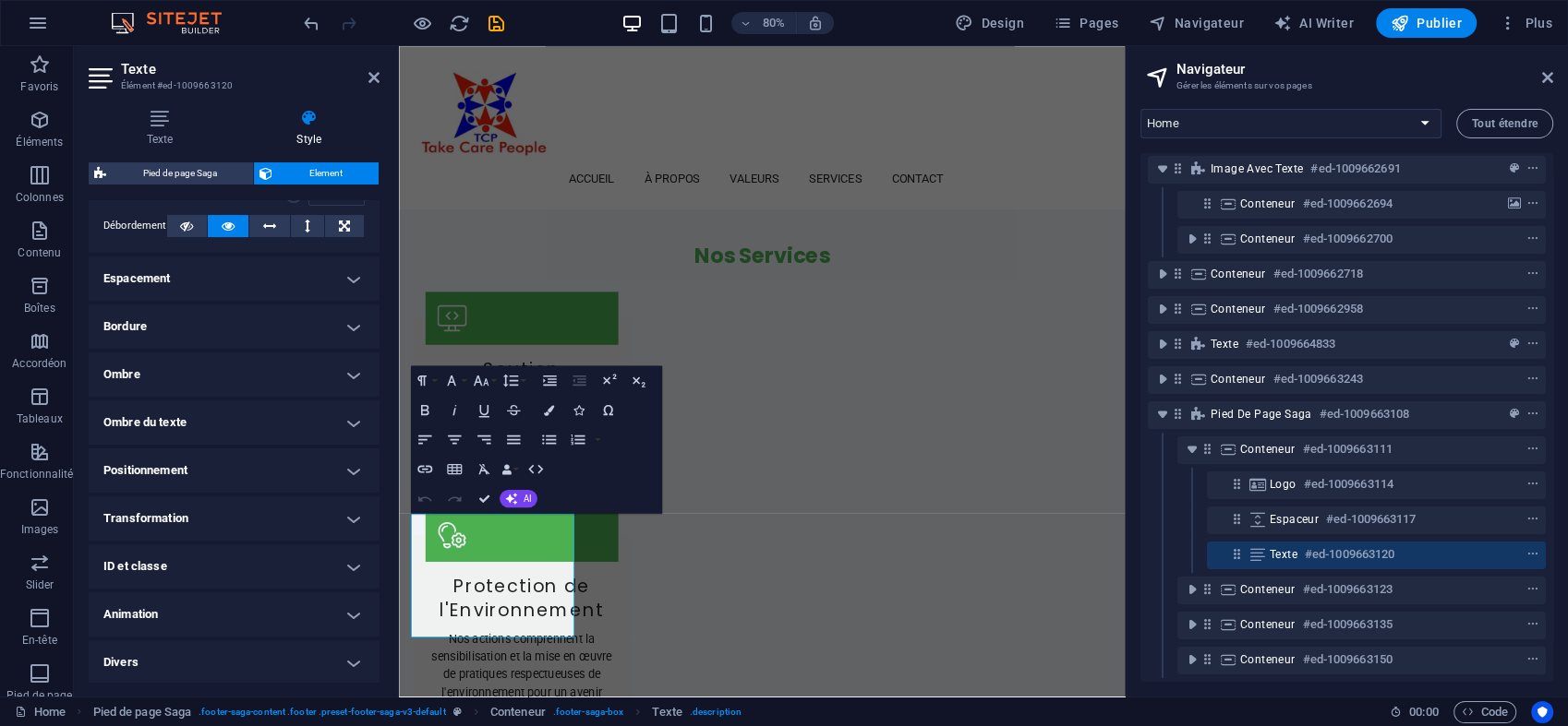
scroll to position [312, 0]
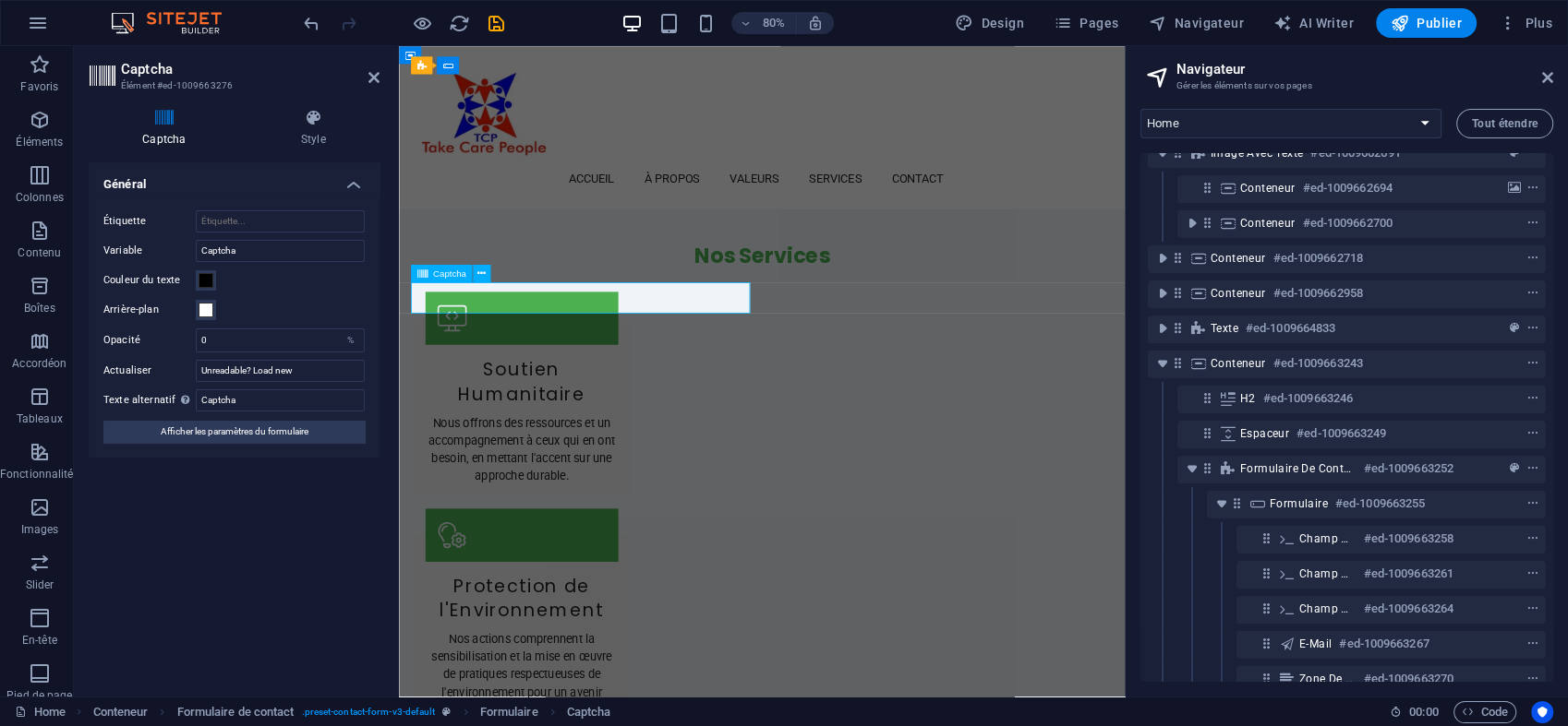
scroll to position [571, 0]
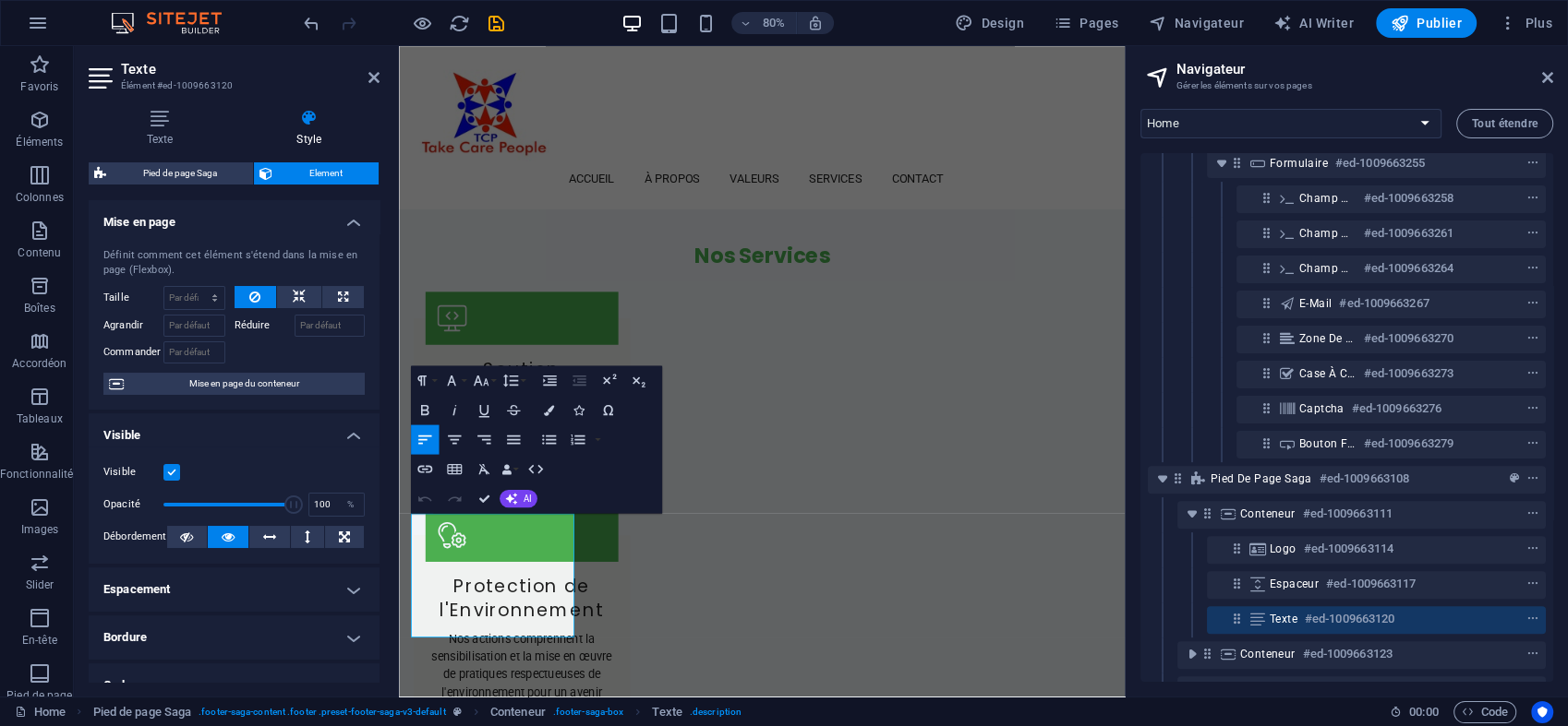
drag, startPoint x: 582, startPoint y: 767, endPoint x: 386, endPoint y: 623, distance: 243.2
click at [399, 623] on html "Skip to main content Accueil À propos Valeurs Services Contact Menu Prenez soin…" at bounding box center [852, 547] width 908 height 6537
drag, startPoint x: 609, startPoint y: 778, endPoint x: 386, endPoint y: 609, distance: 279.8
click at [399, 609] on html "Skip to main content Accueil À propos Valeurs Services Contact Menu Prenez soin…" at bounding box center [852, 547] width 908 height 6537
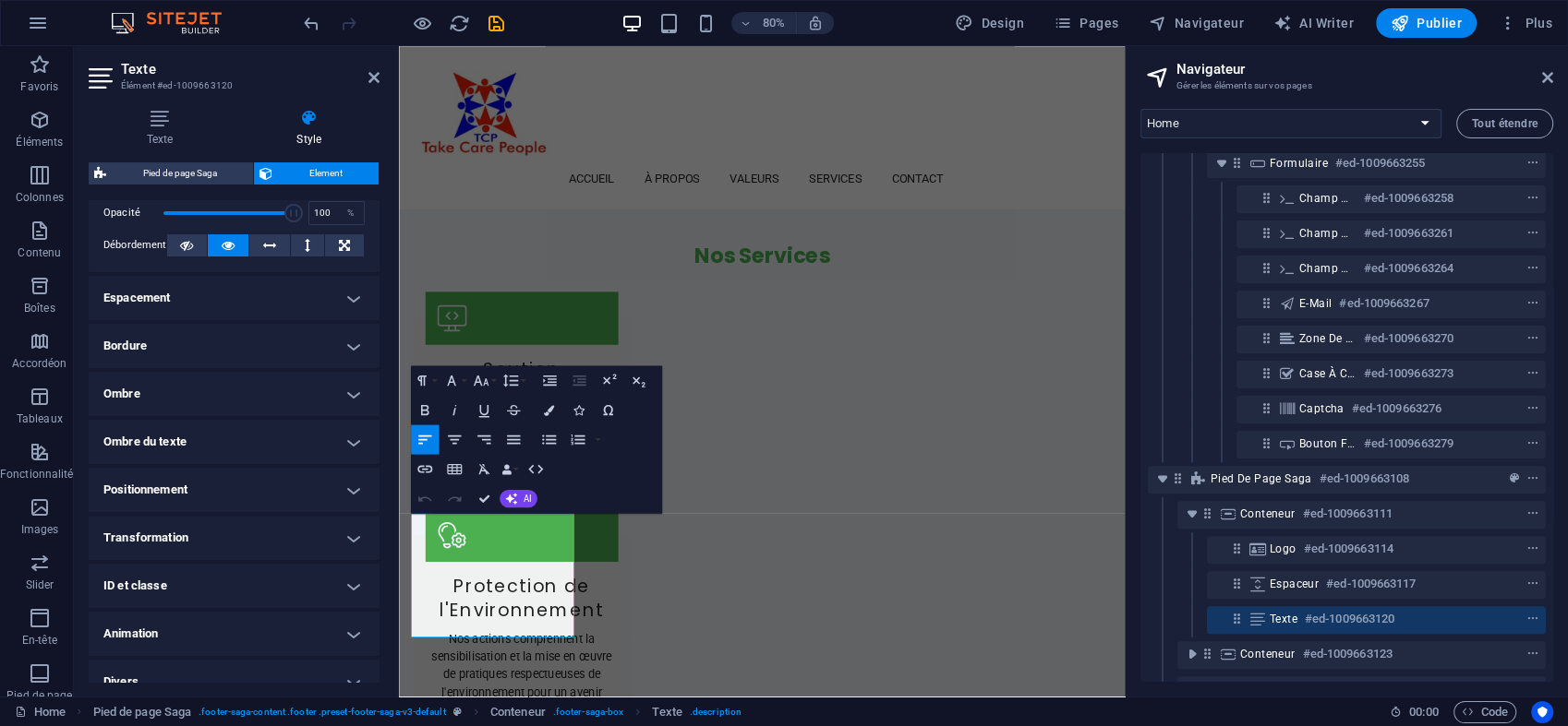
scroll to position [312, 0]
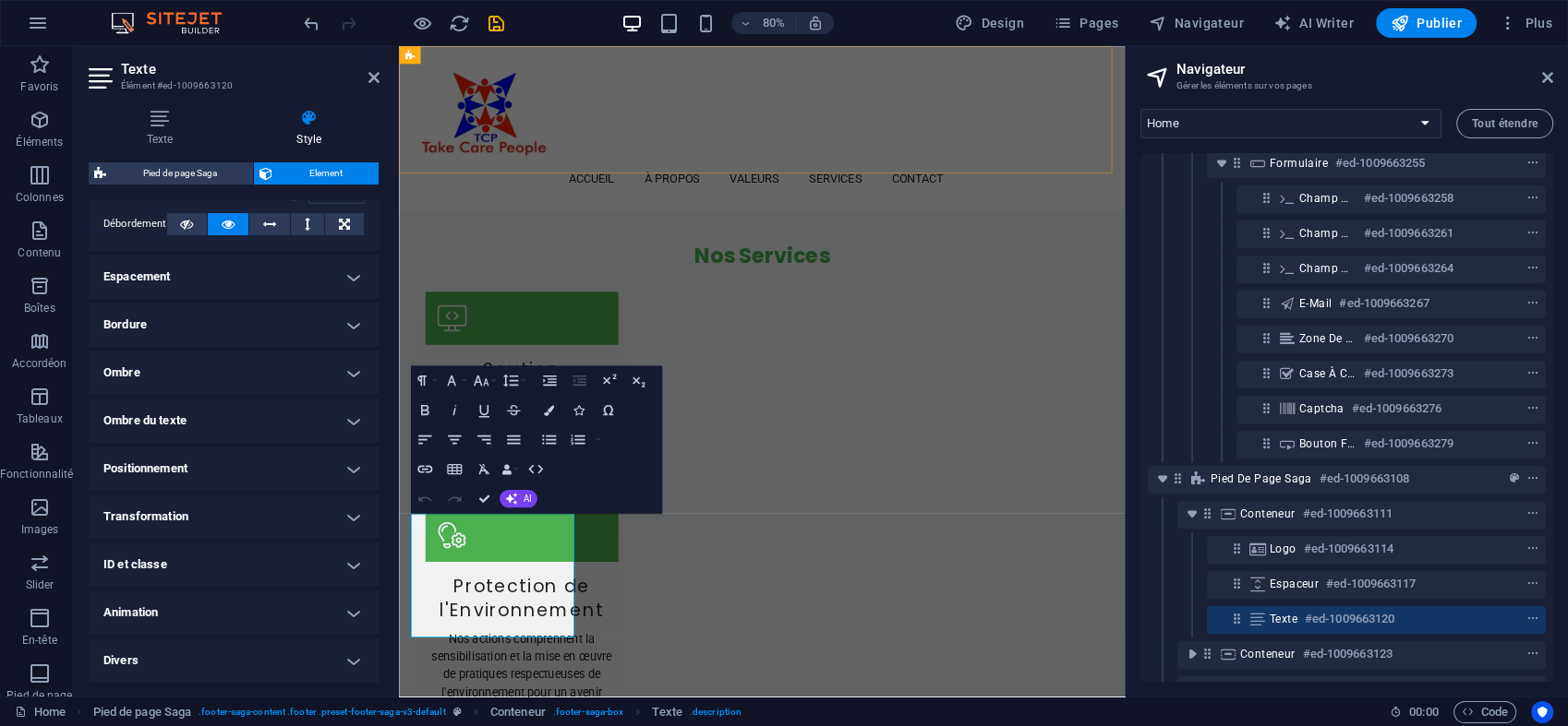
drag, startPoint x: 778, startPoint y: 462, endPoint x: 796, endPoint y: 352, distance: 111.5
click at [554, 414] on button "Colors" at bounding box center [549, 410] width 28 height 30
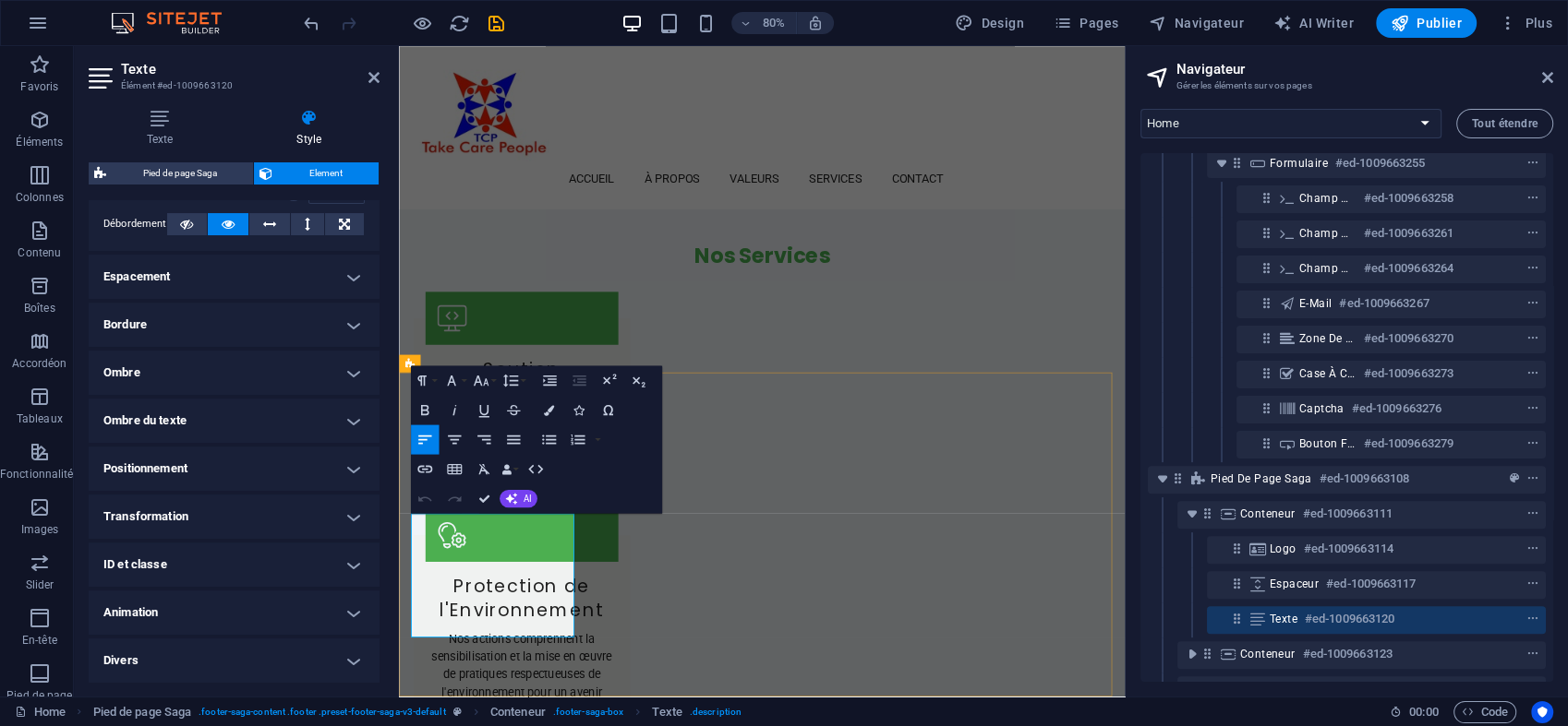
click at [551, 411] on icon "button" at bounding box center [549, 410] width 10 height 10
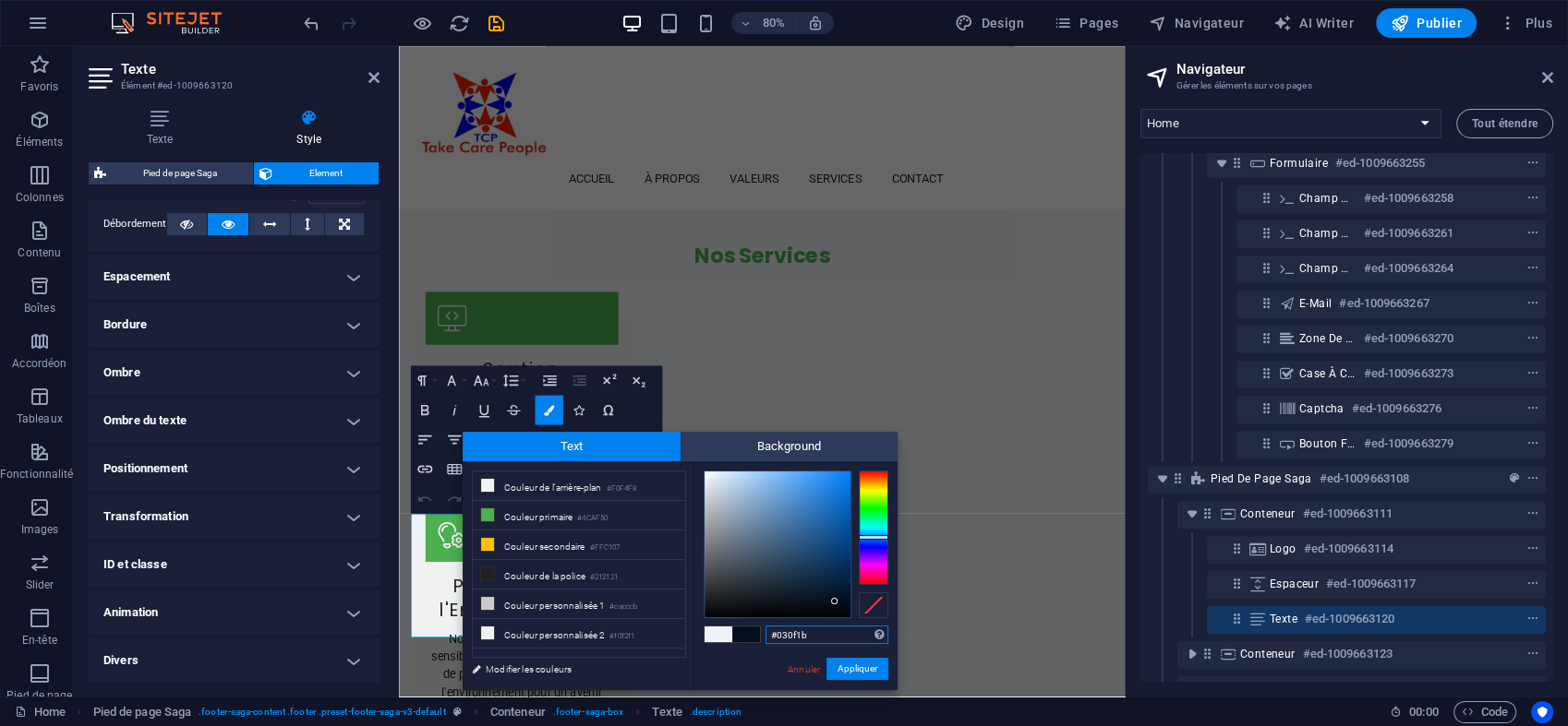
type input "#000000"
drag, startPoint x: 710, startPoint y: 473, endPoint x: 892, endPoint y: 643, distance: 249.0
click at [892, 643] on div "#000000 Formats pris en charge #0852ed rgb(8, 82, 237) rgba(8, 82, 237, 90%) hs…" at bounding box center [796, 709] width 204 height 497
click at [862, 671] on button "Appliquer" at bounding box center [857, 668] width 62 height 22
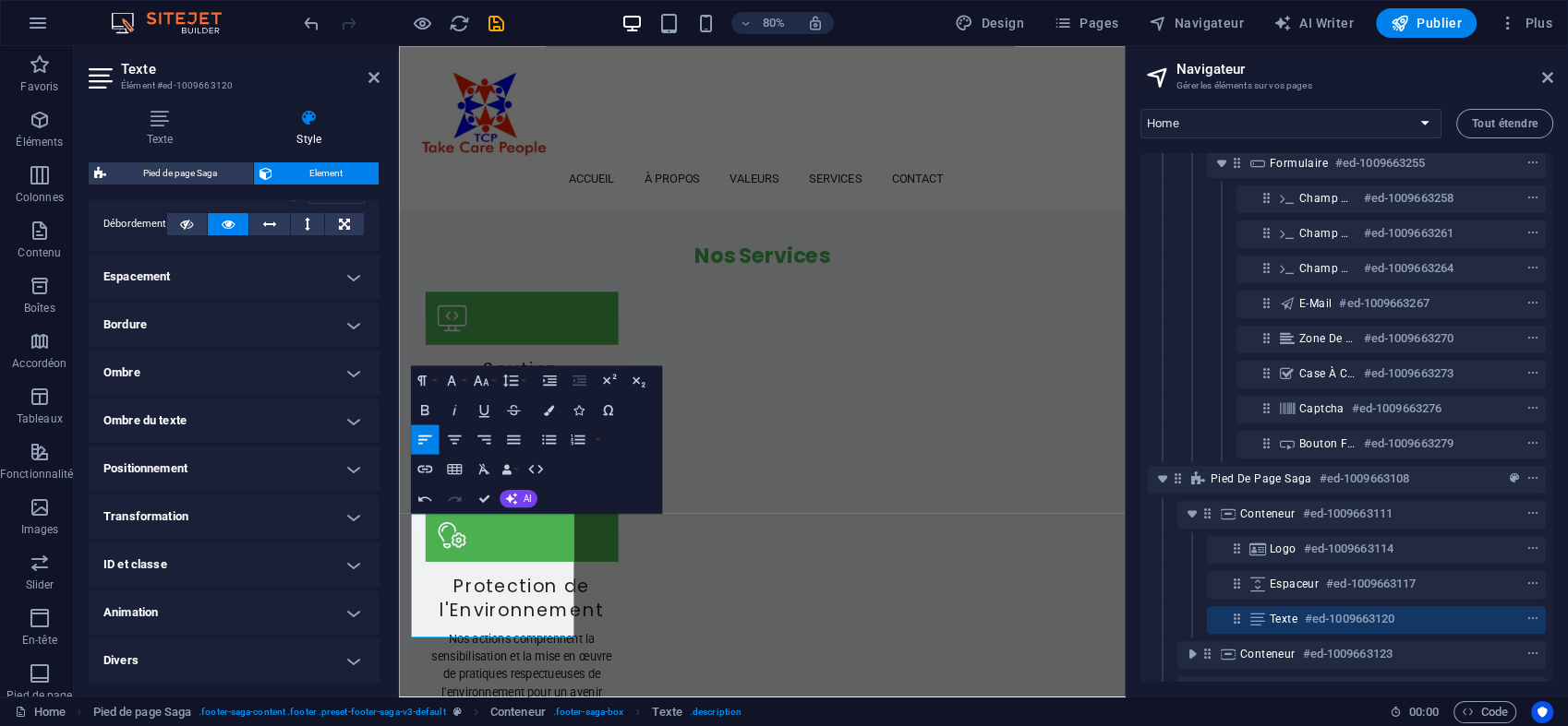
click at [695, 670] on div "H2 Bannière Conteneur [PERSON_NAME] de menus Menu Logo Espaceur Image avec text…" at bounding box center [761, 372] width 725 height 651
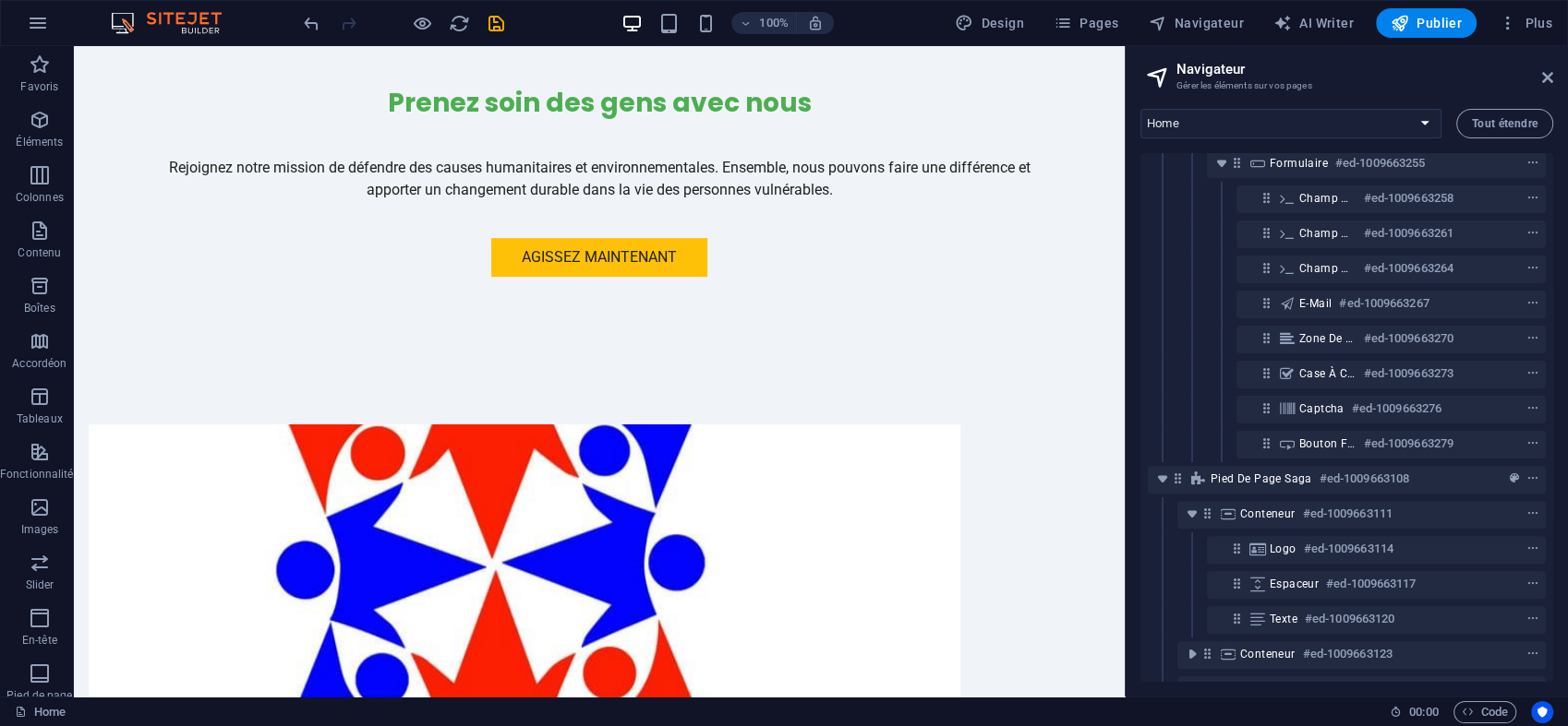
scroll to position [0, 0]
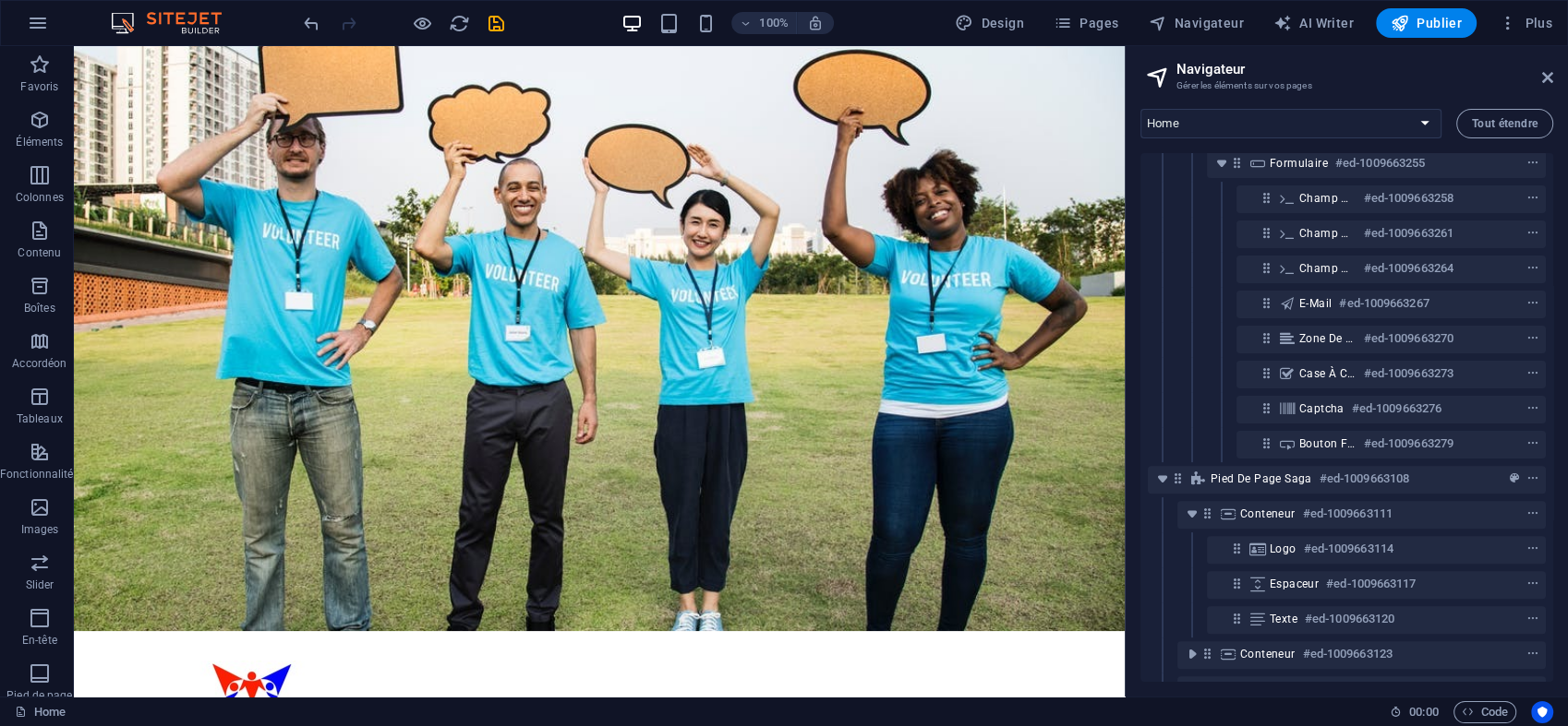
drag, startPoint x: 1121, startPoint y: 555, endPoint x: 1256, endPoint y: 66, distance: 507.3
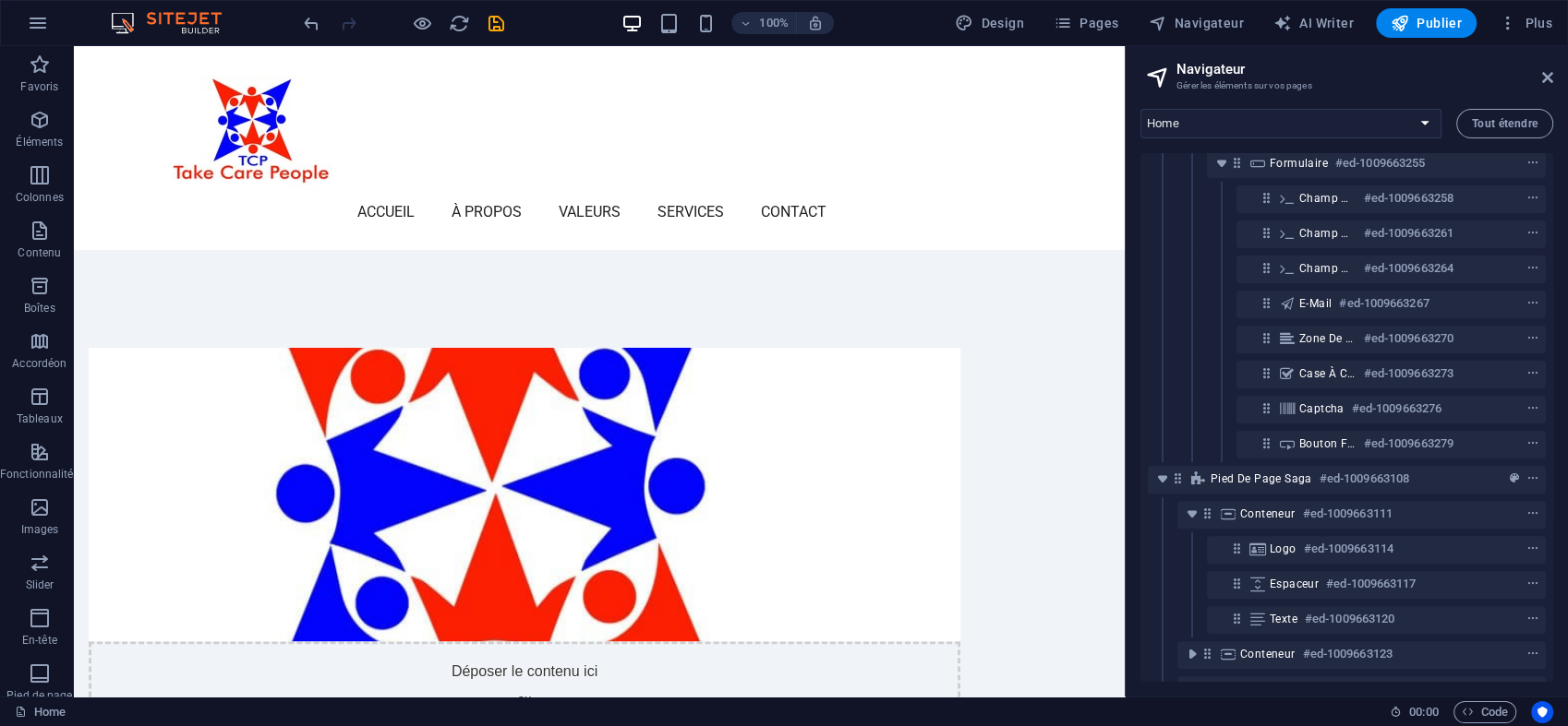
scroll to position [855, 0]
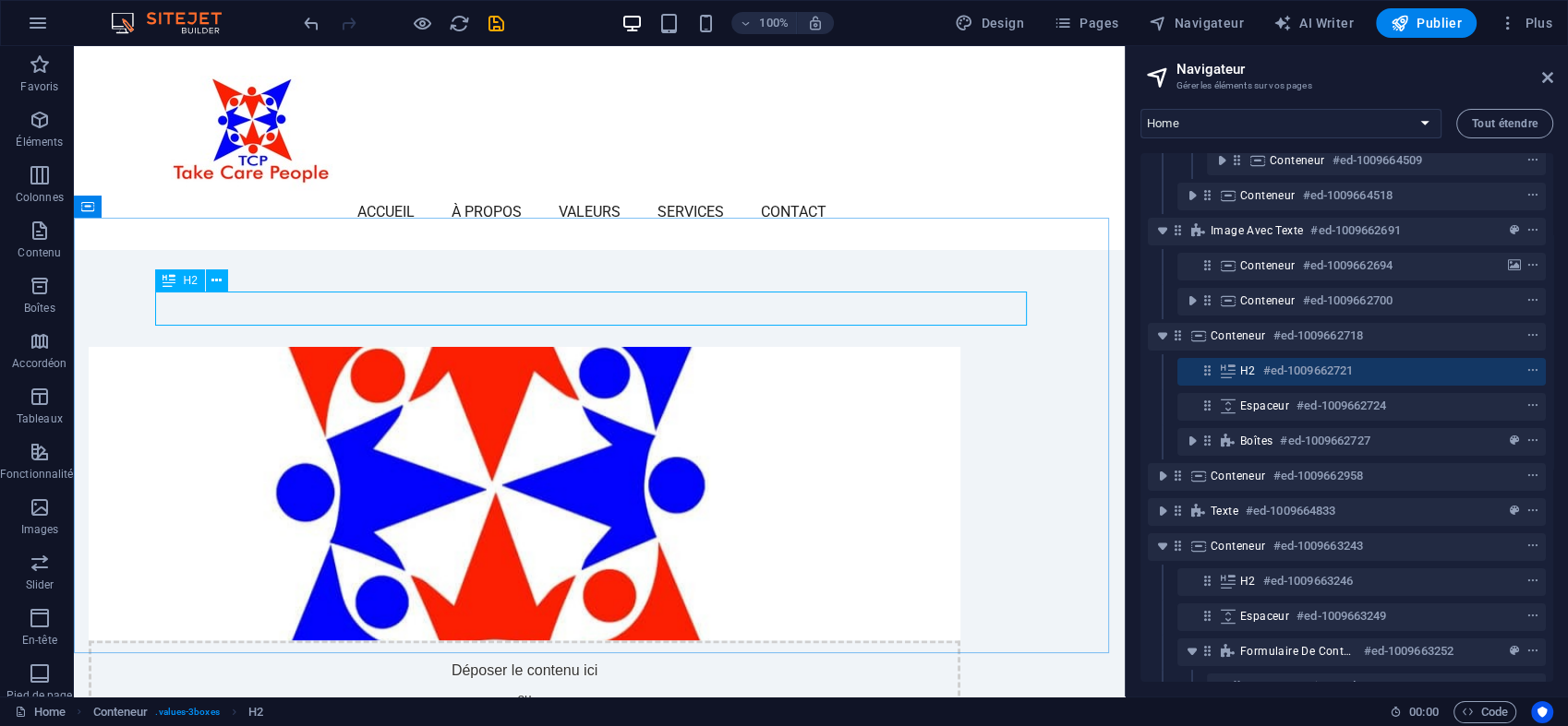
scroll to position [115, 0]
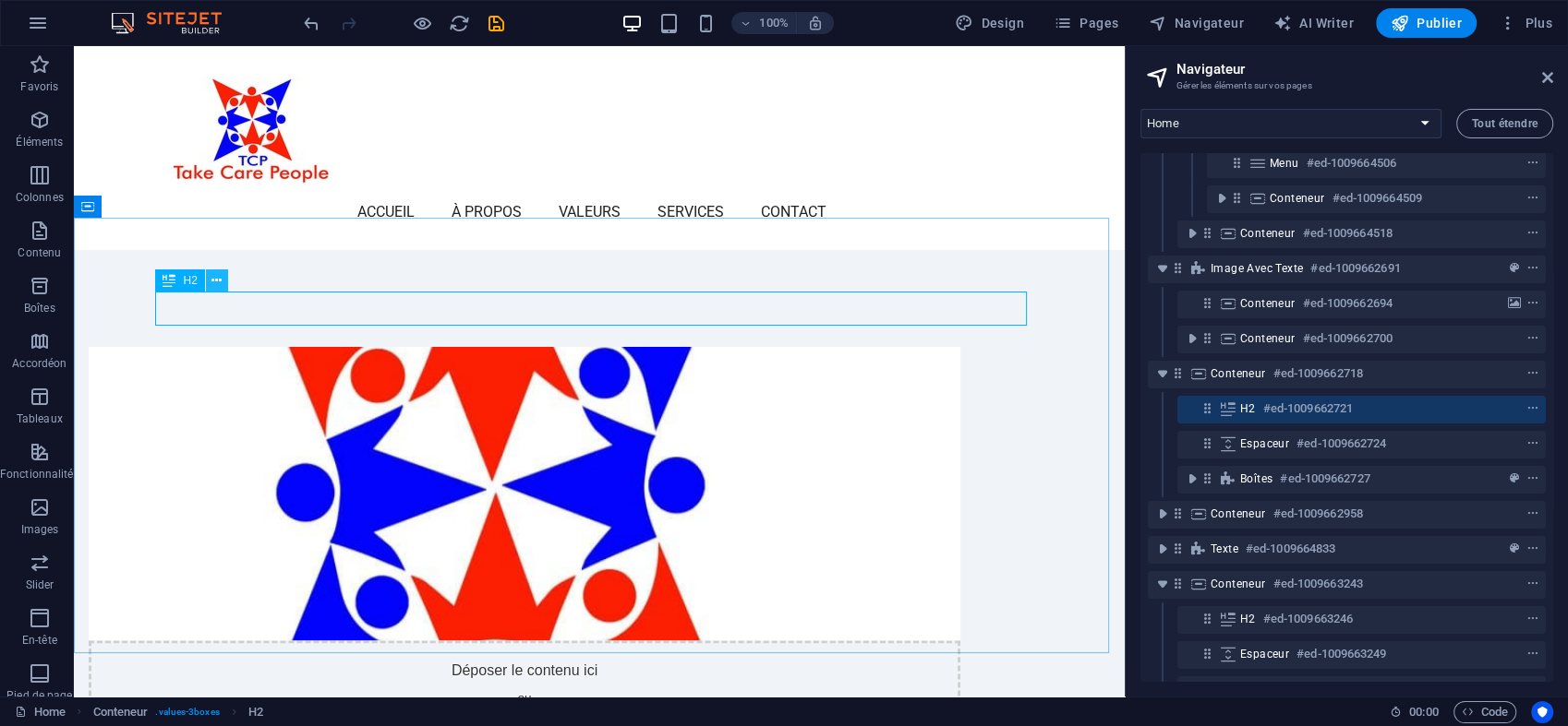
click at [219, 280] on icon at bounding box center [216, 282] width 10 height 20
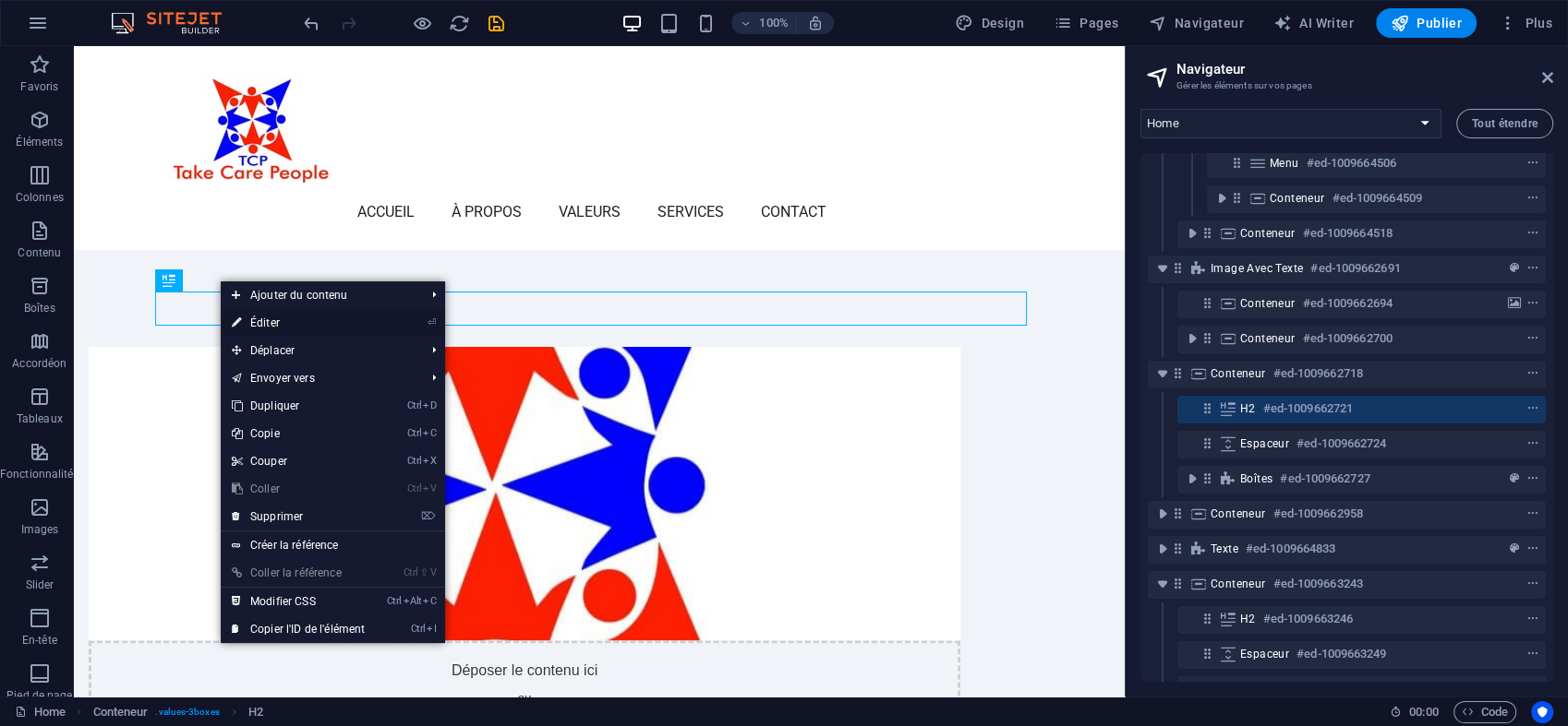
click at [252, 320] on link "⏎ Éditer" at bounding box center [298, 323] width 155 height 28
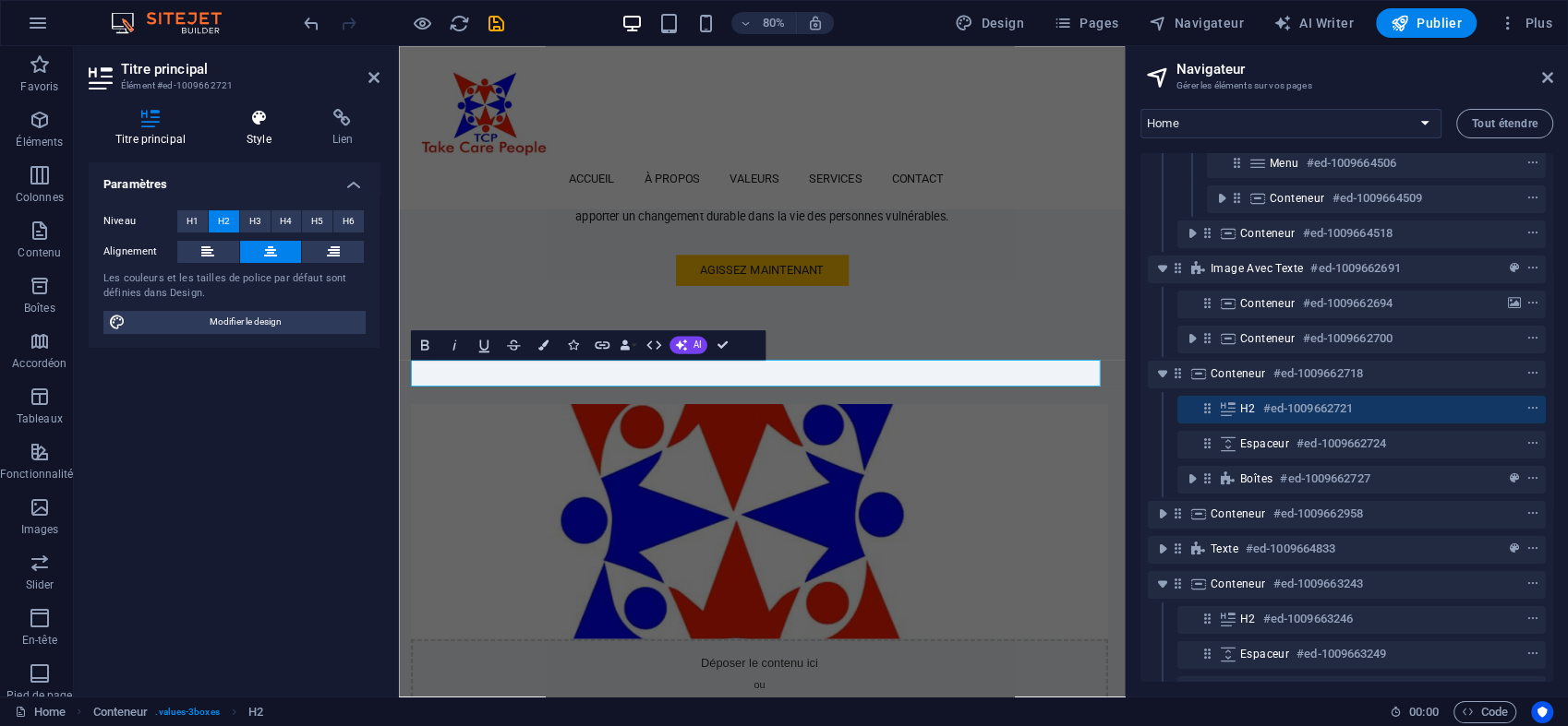
click at [247, 119] on icon at bounding box center [258, 118] width 78 height 19
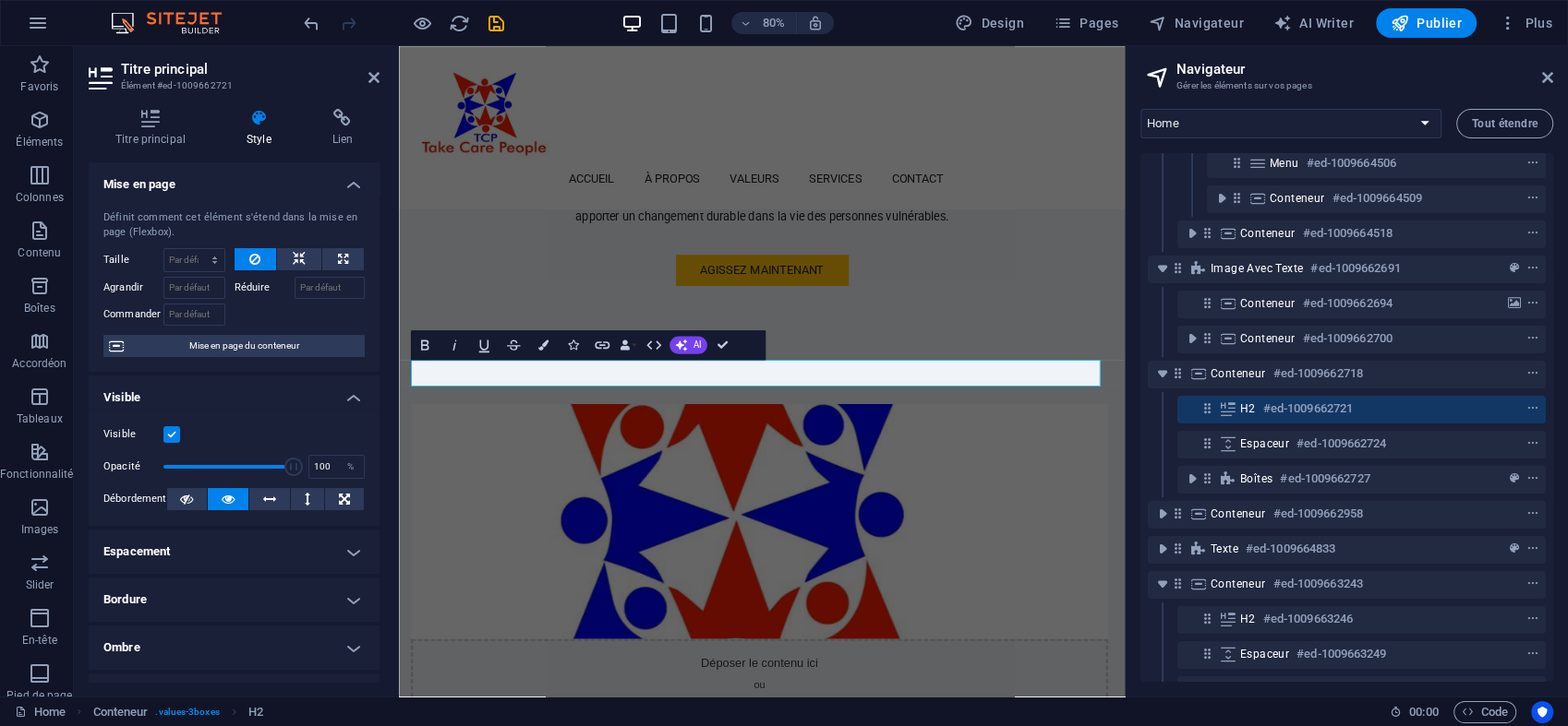
drag, startPoint x: 376, startPoint y: 239, endPoint x: 377, endPoint y: 409, distance: 170.0
click at [377, 409] on div "Mise en page Définit comment cet élément s'étend dans la mise en page (Flexbox)…" at bounding box center [233, 423] width 291 height 520
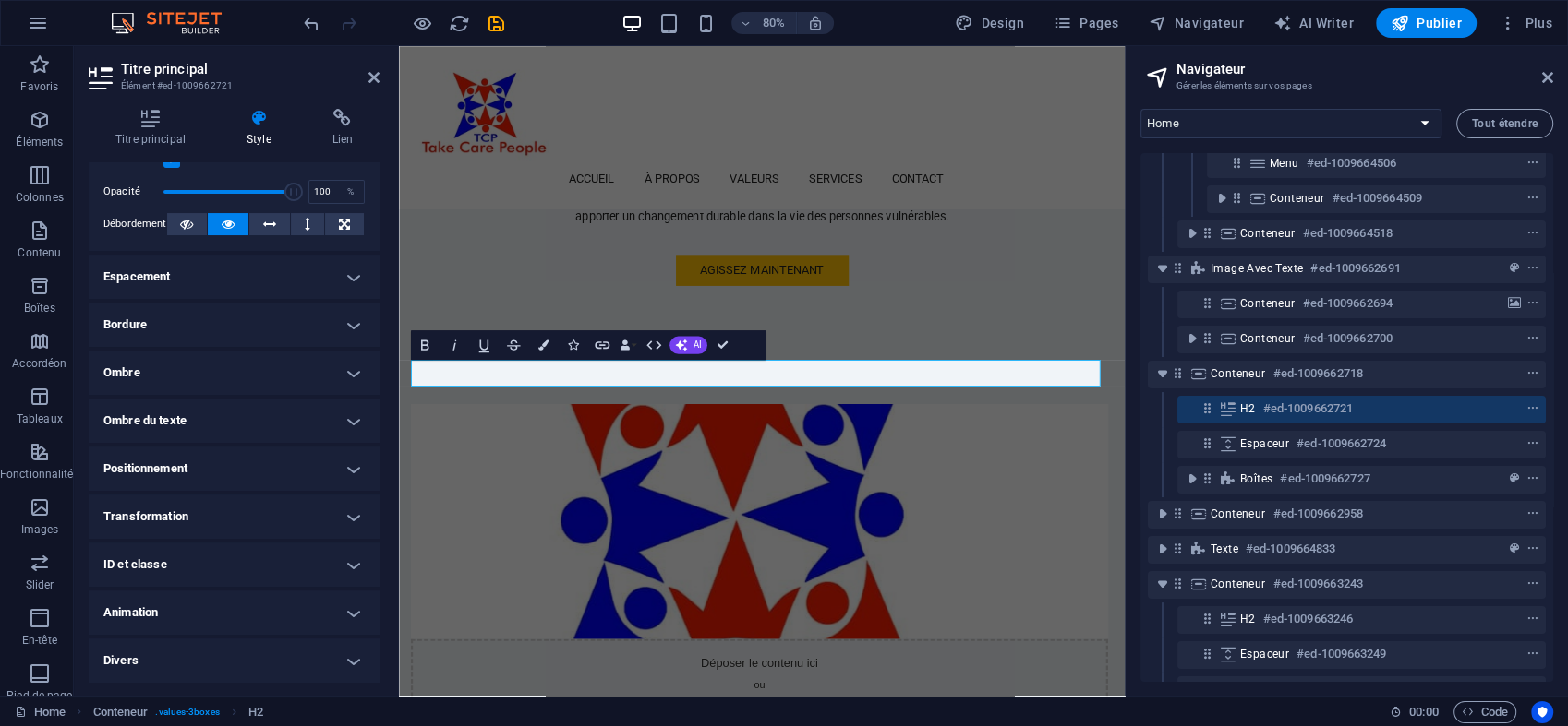
scroll to position [0, 0]
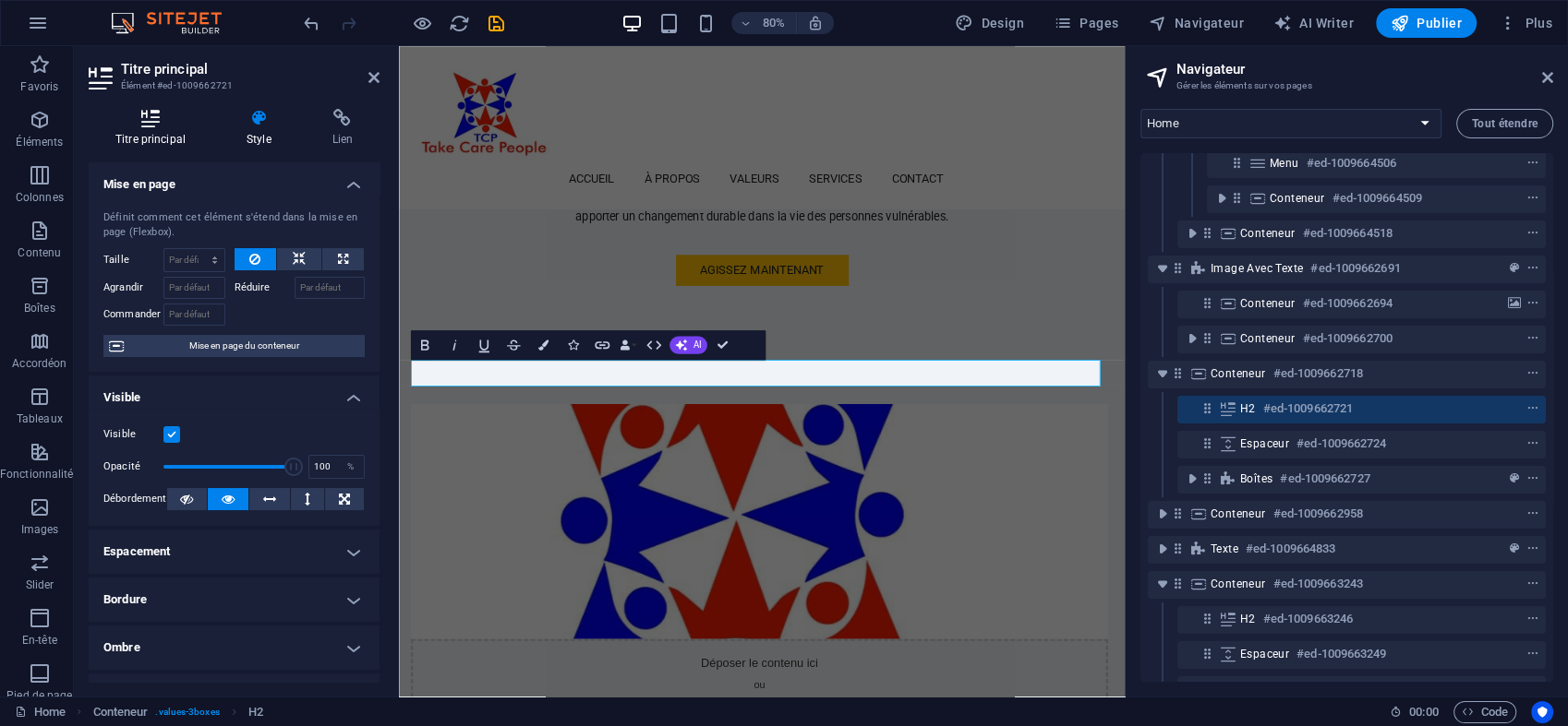
click at [152, 118] on icon at bounding box center [150, 118] width 124 height 19
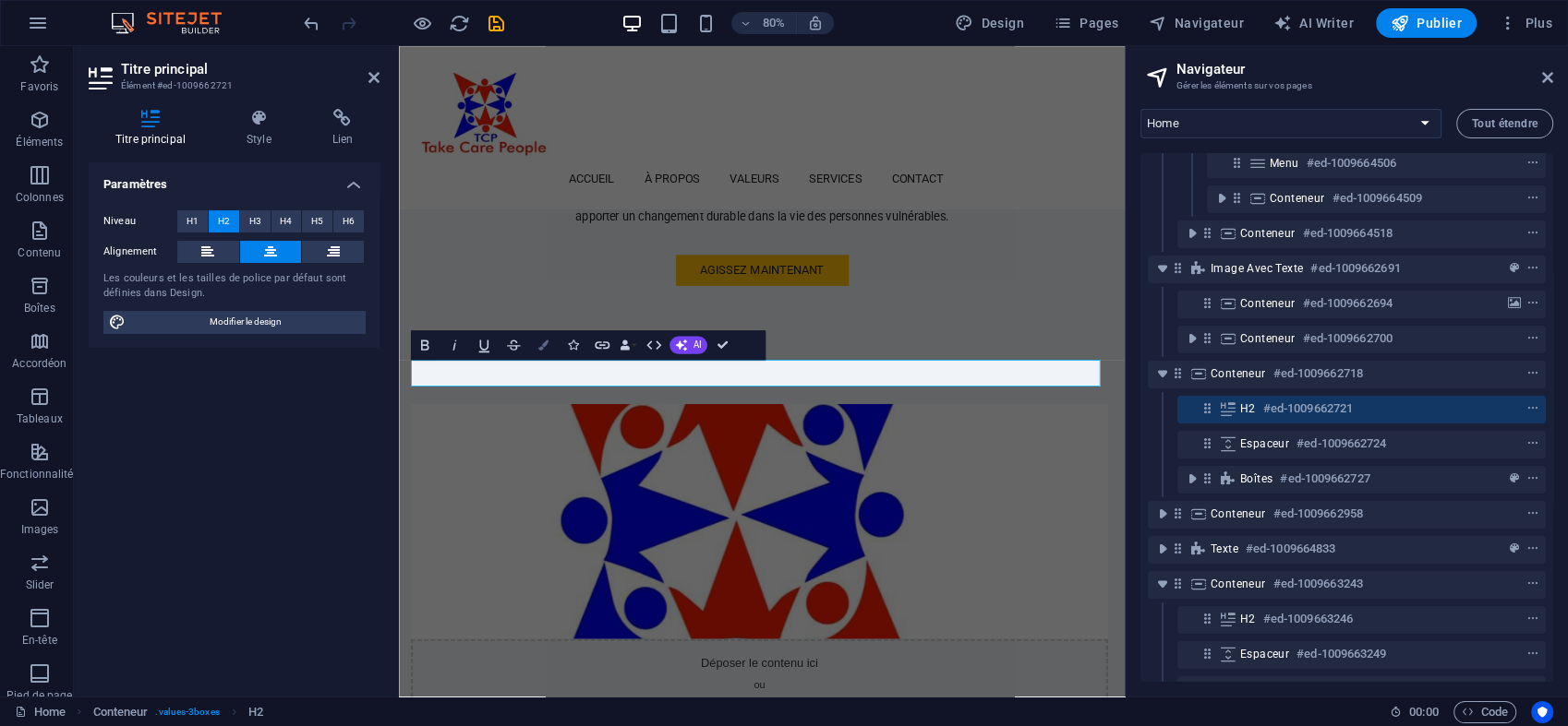
click at [542, 341] on icon "button" at bounding box center [543, 344] width 10 height 10
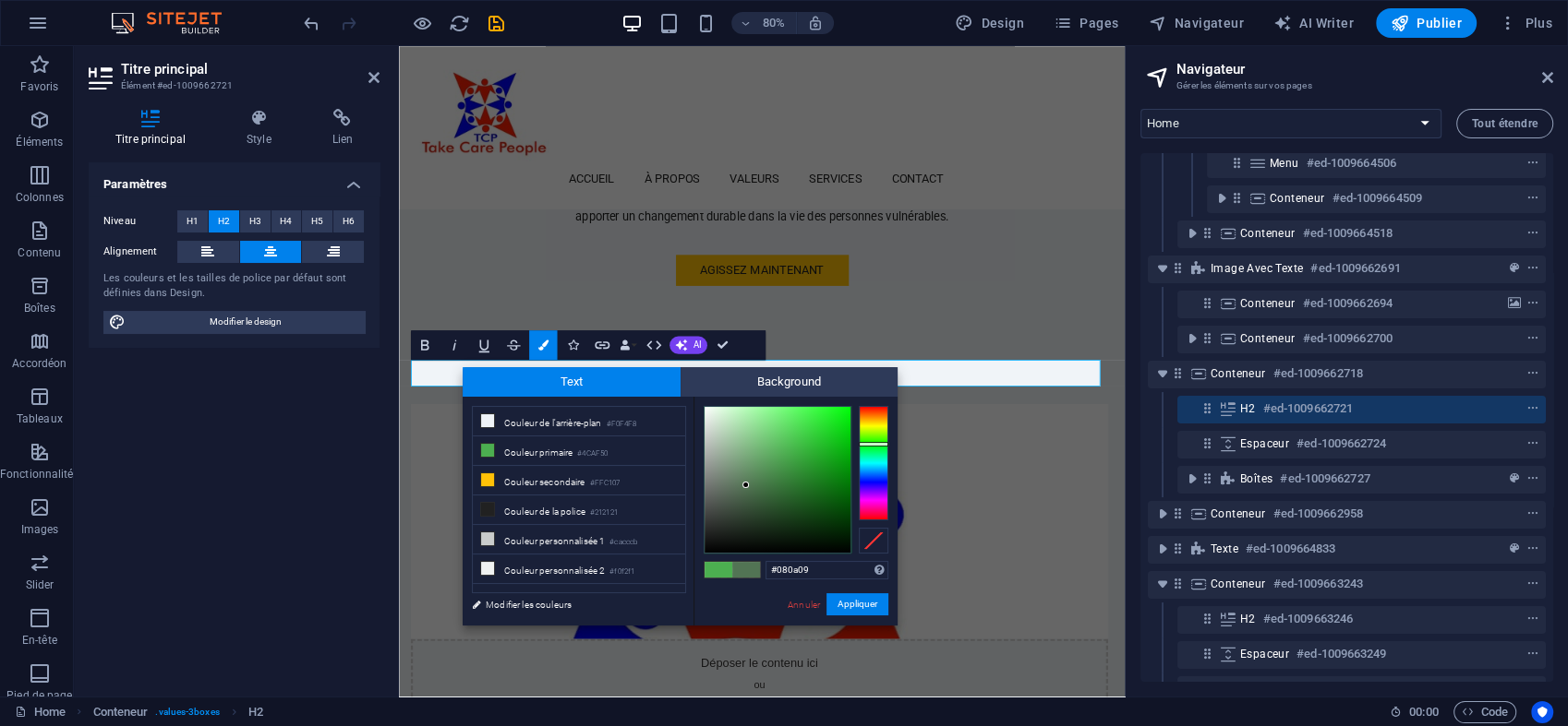
type input "#000000"
drag, startPoint x: 785, startPoint y: 450, endPoint x: 703, endPoint y: 564, distance: 140.4
click at [703, 564] on div "#000000 Formats pris en charge #0852ed rgb(8, 82, 237) rgba(8, 82, 237, 90%) hs…" at bounding box center [796, 645] width 204 height 497
click at [618, 653] on div "H2 Bannière Conteneur [PERSON_NAME] de menus Menu Logo Espaceur Image avec text…" at bounding box center [761, 372] width 725 height 651
click at [864, 605] on button "Appliquer" at bounding box center [857, 604] width 62 height 22
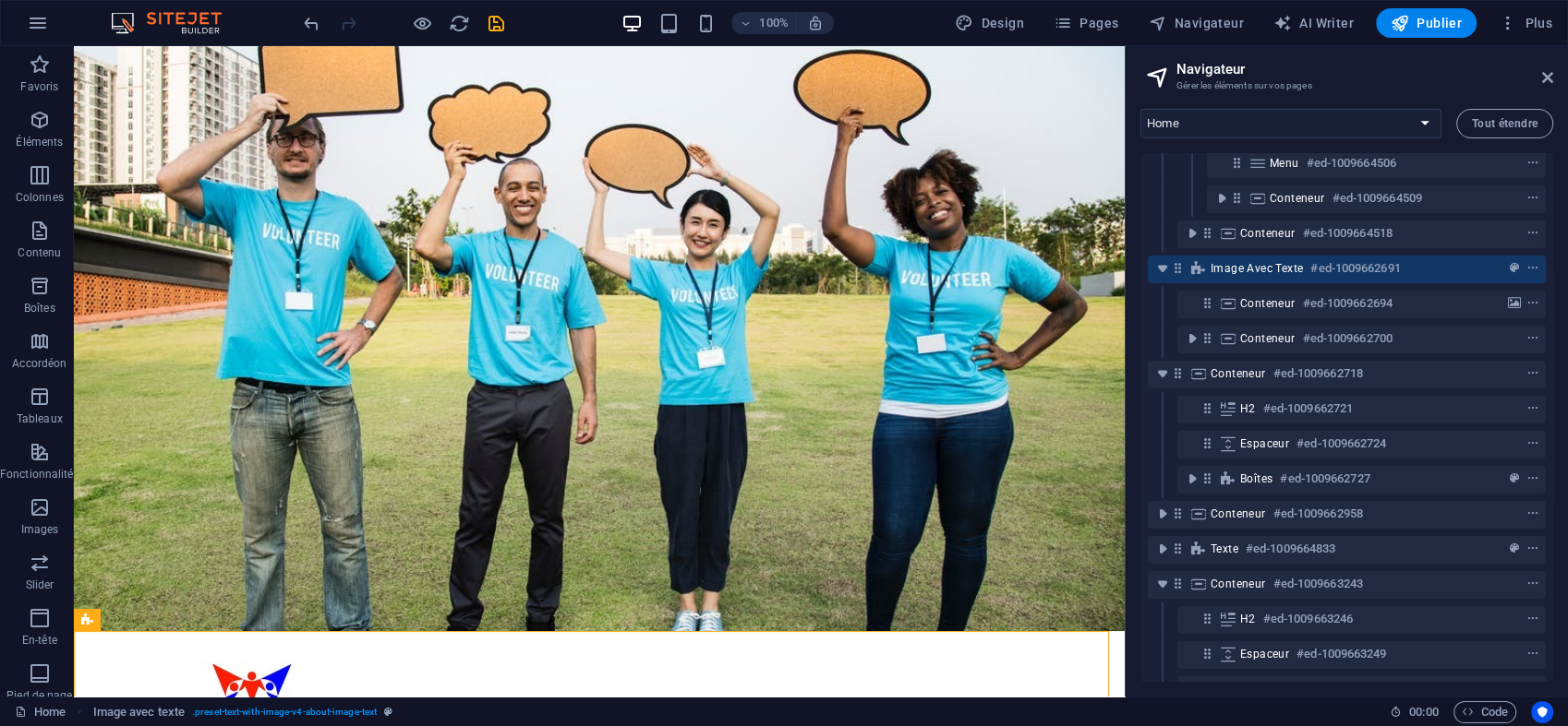
drag, startPoint x: 1115, startPoint y: 273, endPoint x: 1236, endPoint y: 96, distance: 214.4
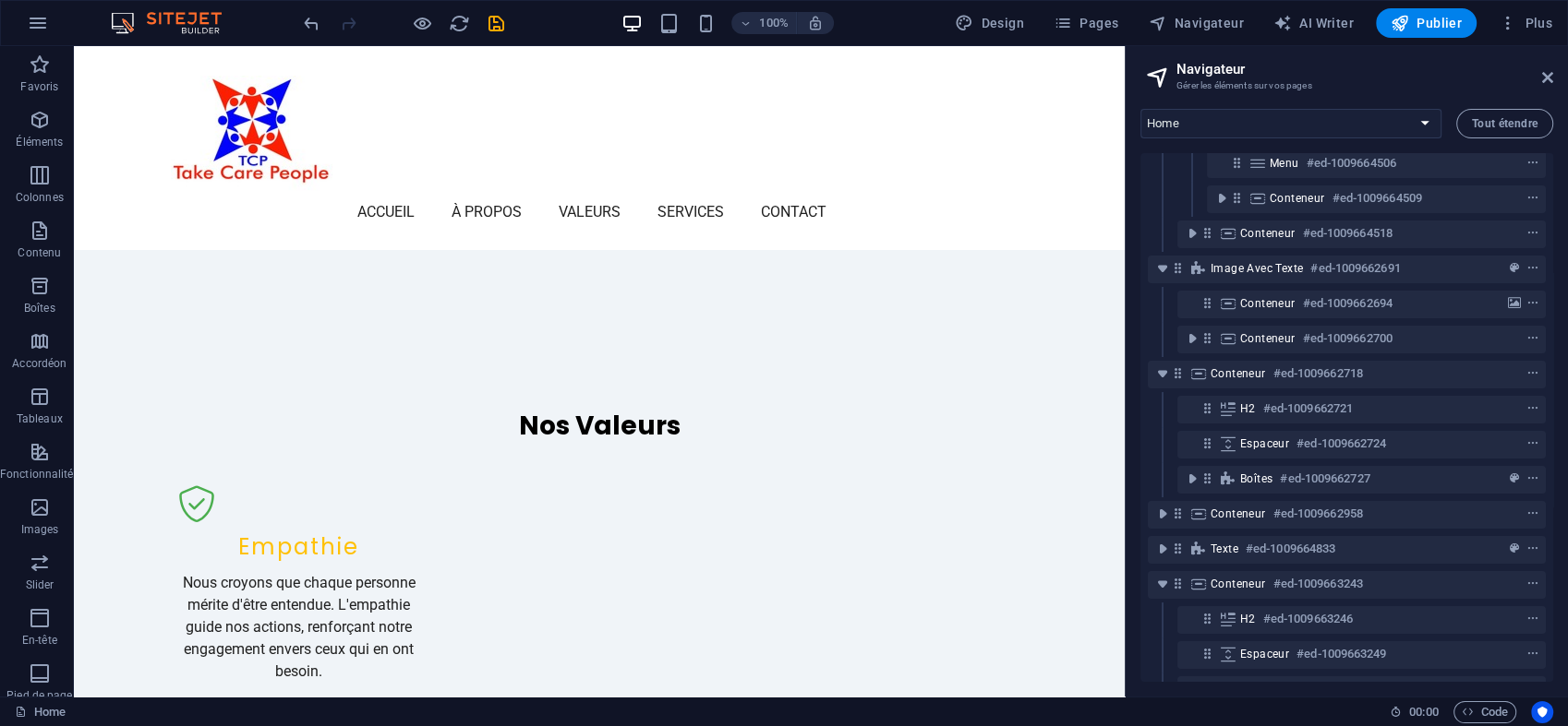
scroll to position [1602, 0]
drag, startPoint x: 1118, startPoint y: 79, endPoint x: 1257, endPoint y: 407, distance: 356.2
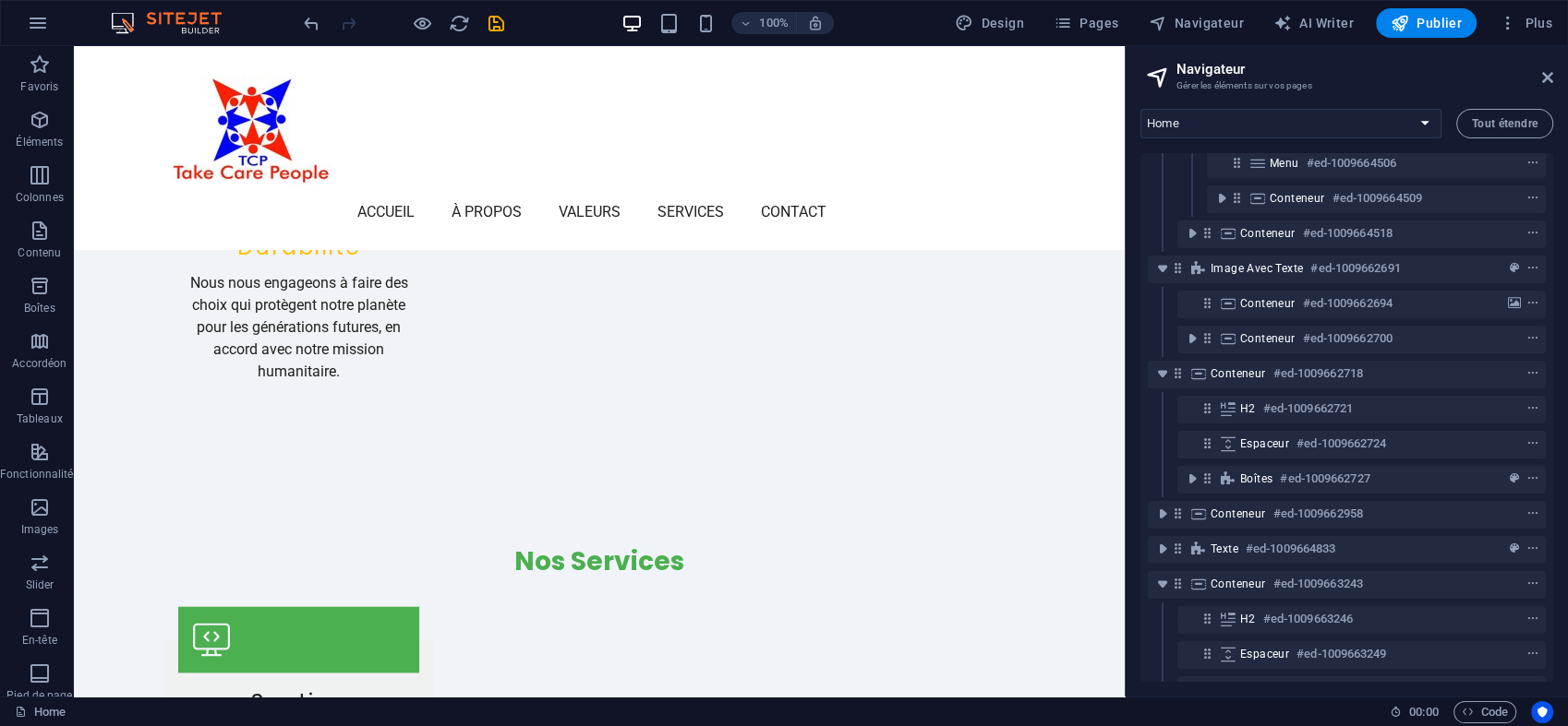
scroll to position [2371, 0]
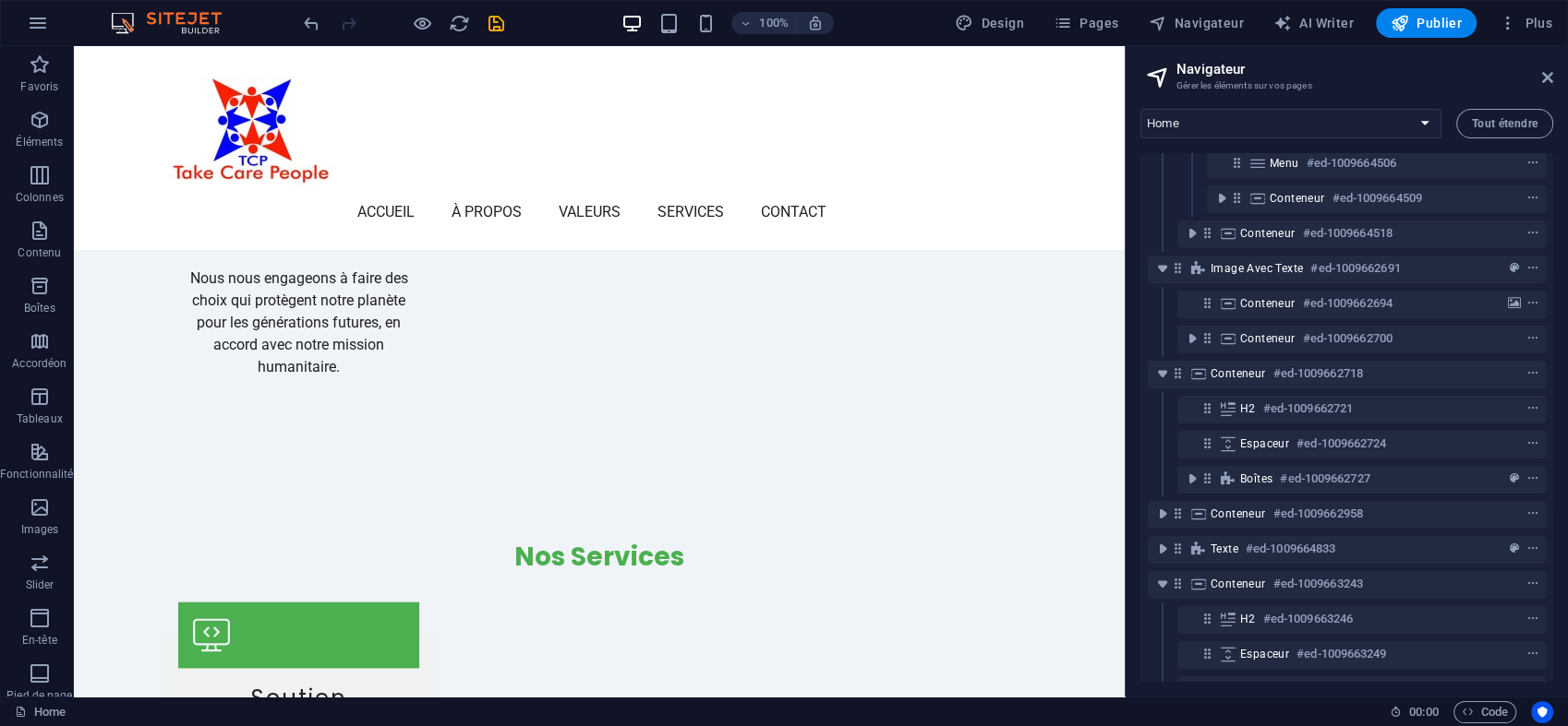
drag, startPoint x: 1111, startPoint y: 399, endPoint x: 1204, endPoint y: 574, distance: 198.2
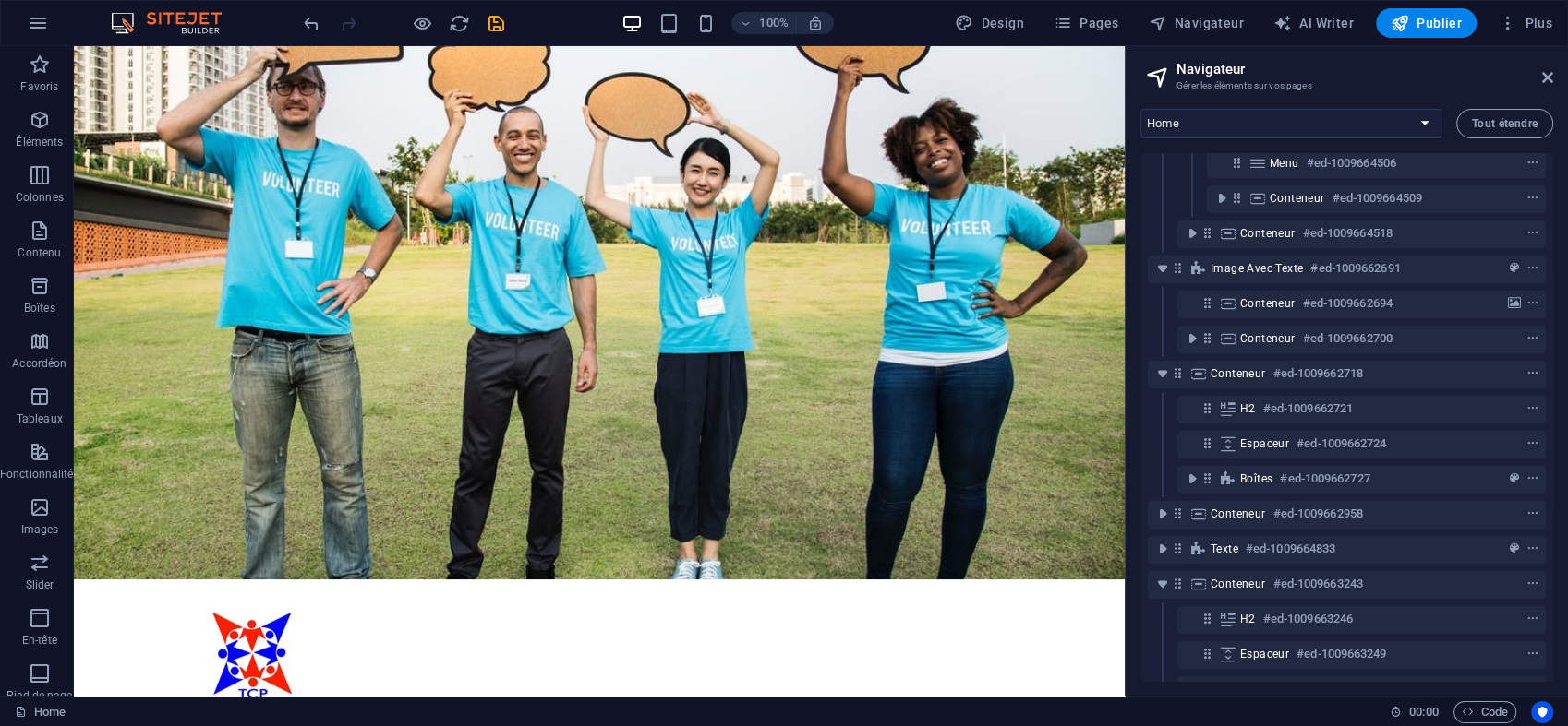
scroll to position [0, 0]
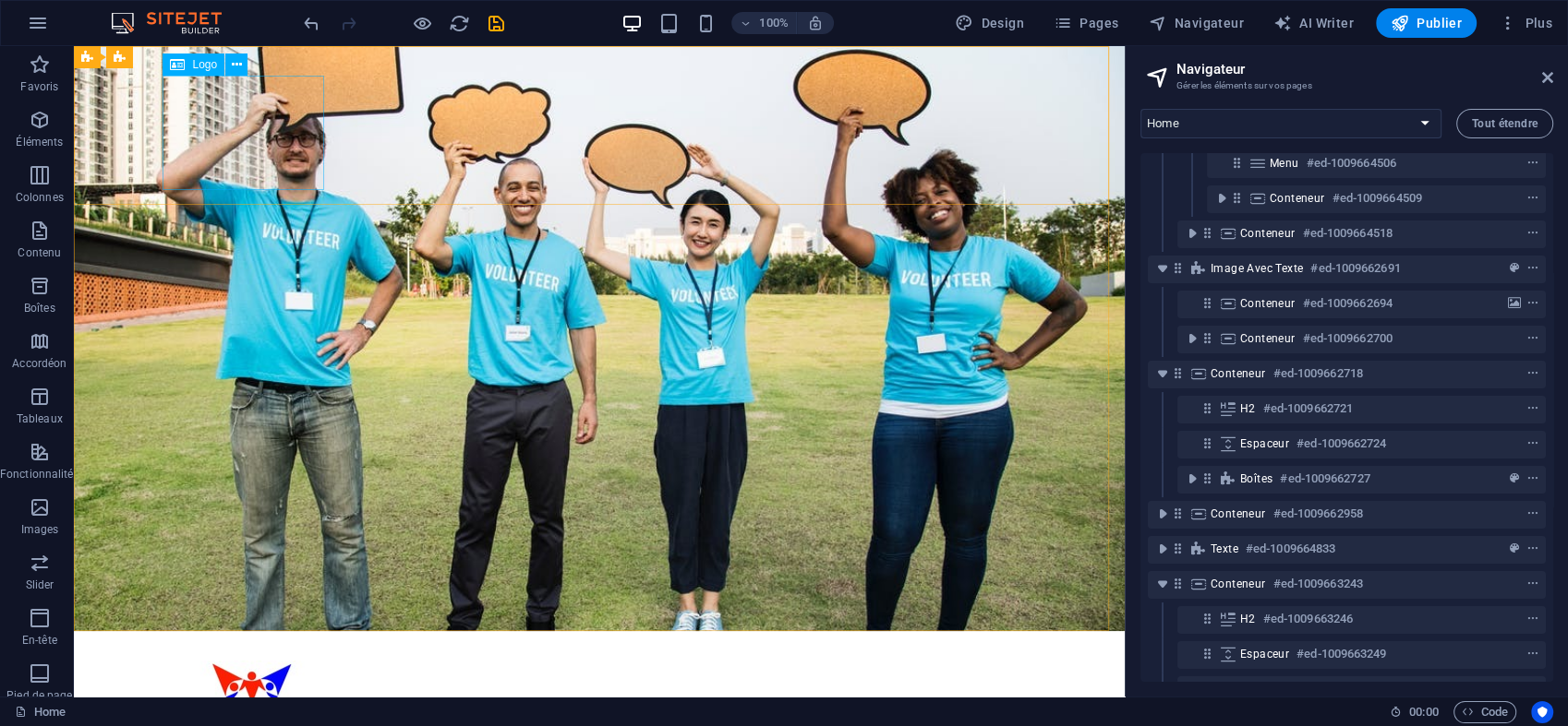
click at [215, 66] on span "Logo" at bounding box center [204, 64] width 25 height 11
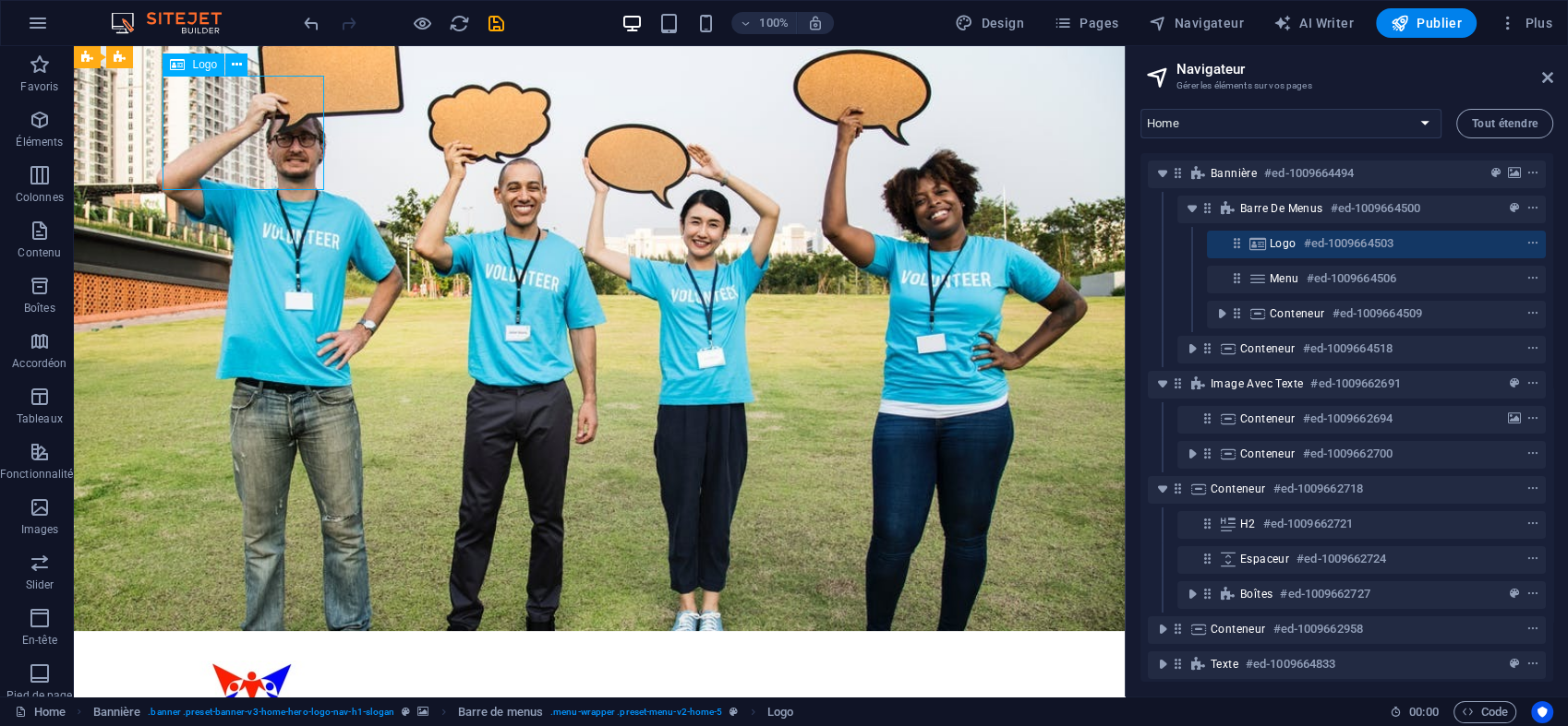
click at [206, 62] on span "Logo" at bounding box center [204, 64] width 25 height 11
select select "px"
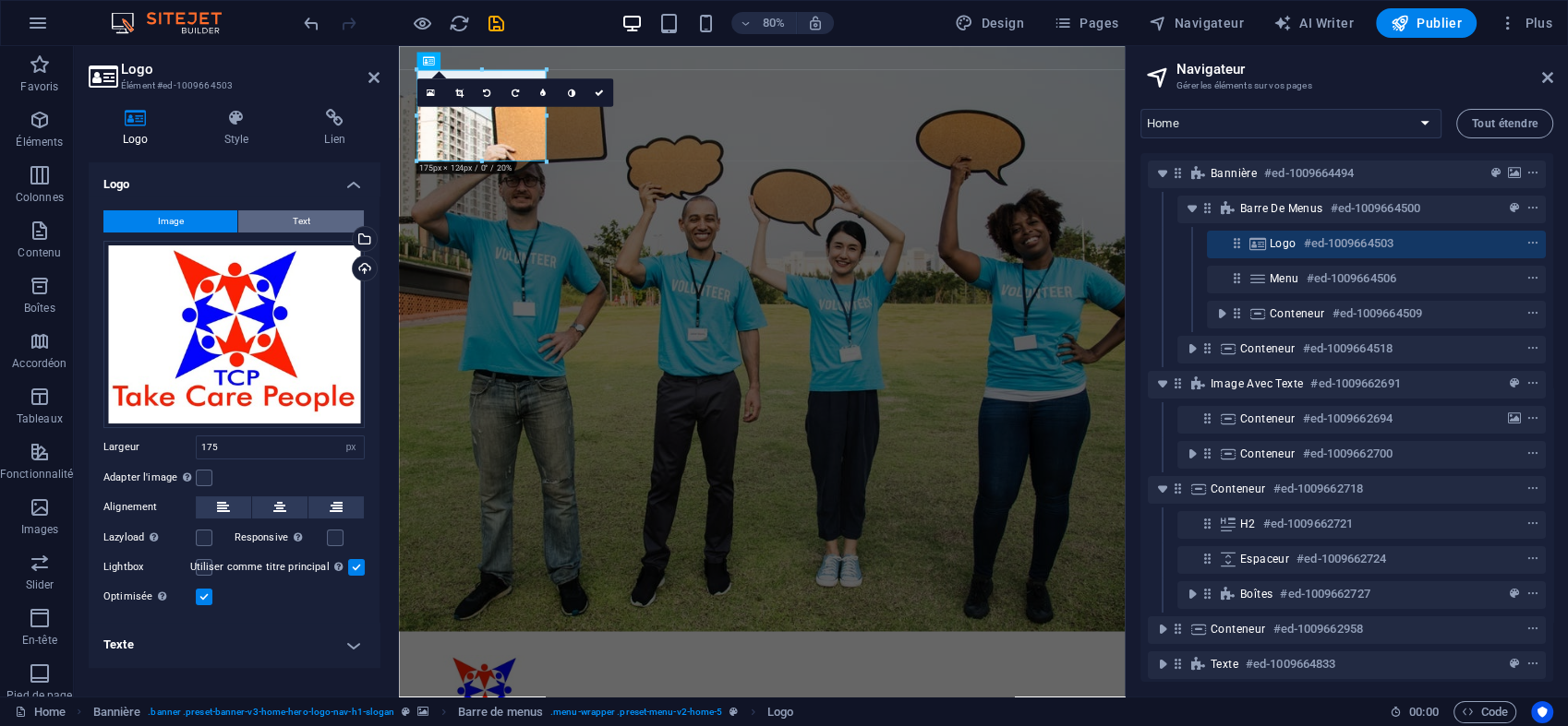
click at [307, 216] on span "Text" at bounding box center [302, 221] width 18 height 22
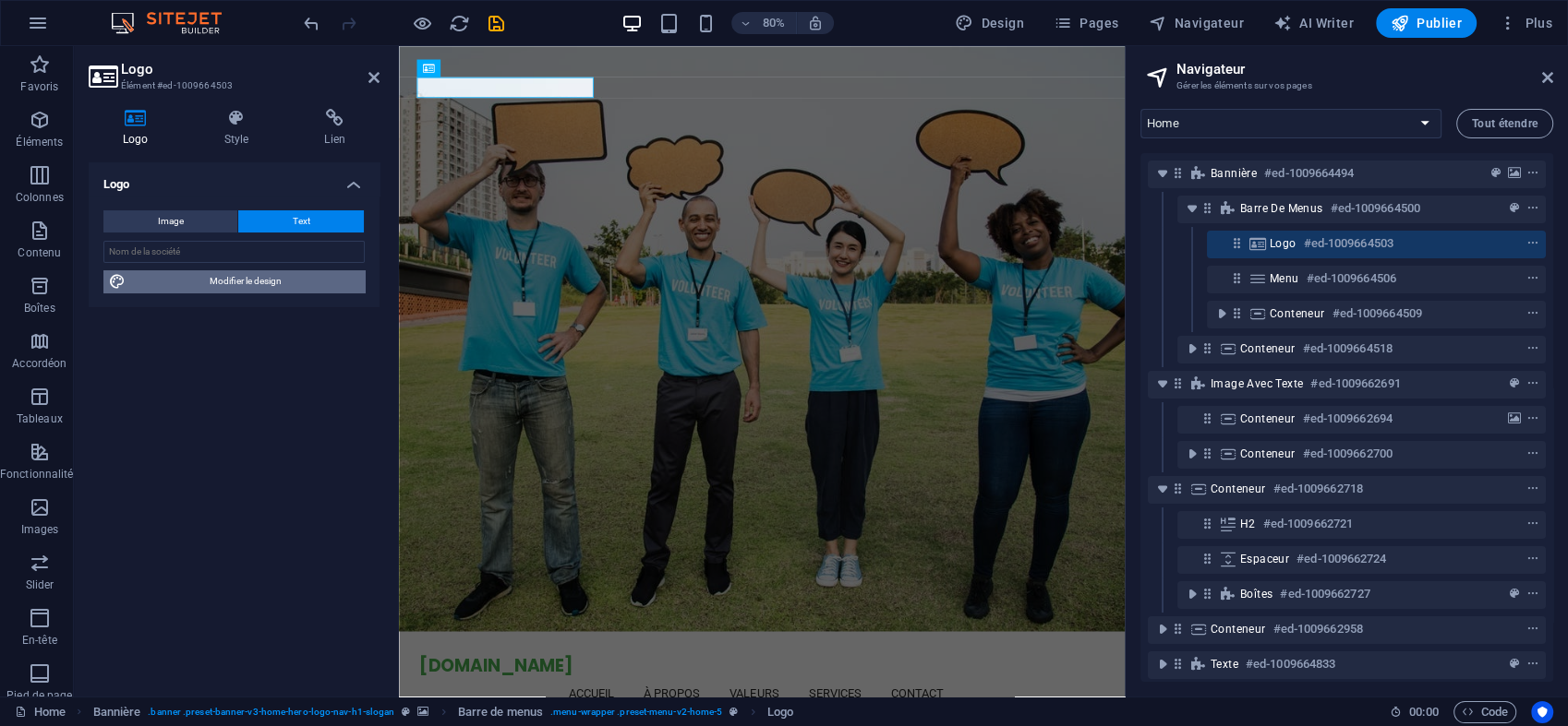
click at [296, 273] on span "Modifier le design" at bounding box center [245, 282] width 228 height 22
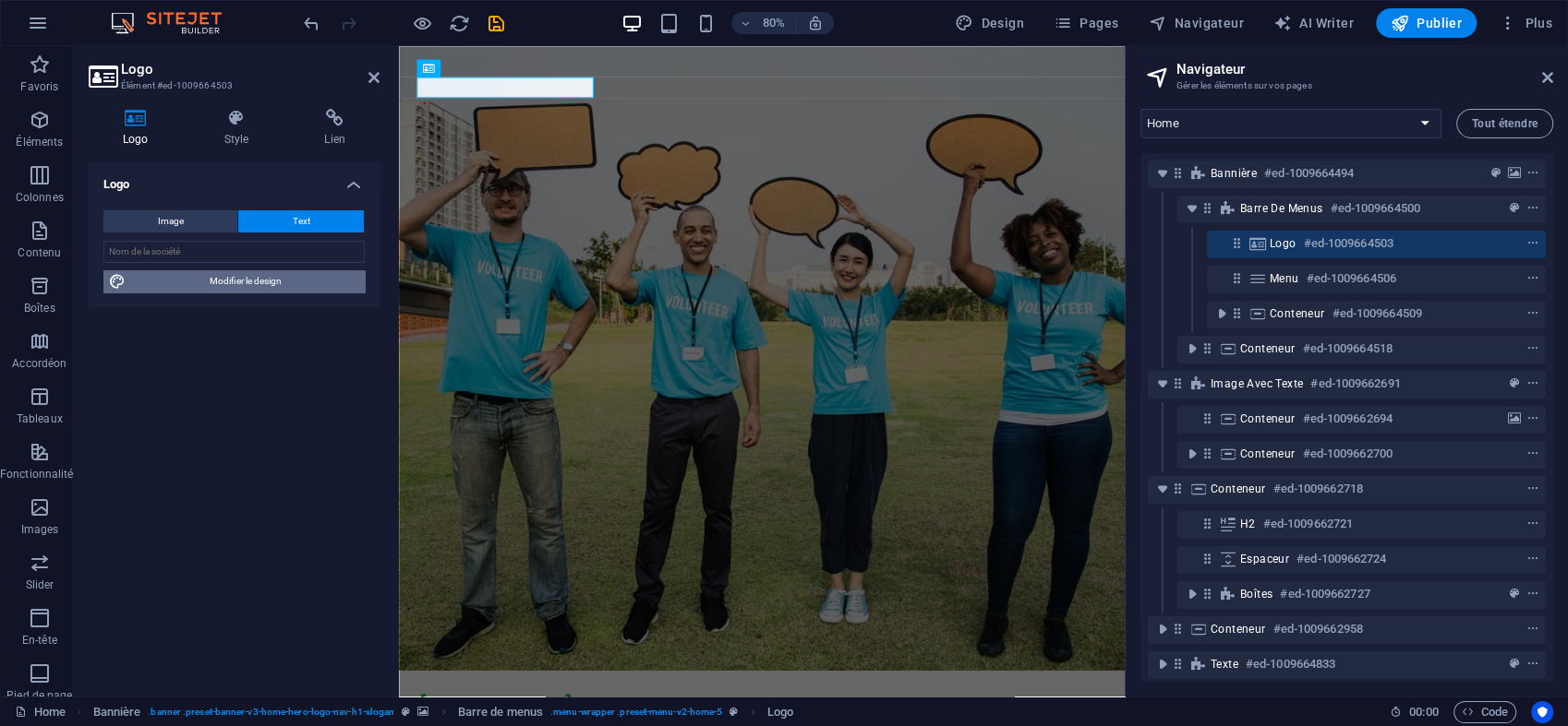
select select "px"
select select "200"
select select "px"
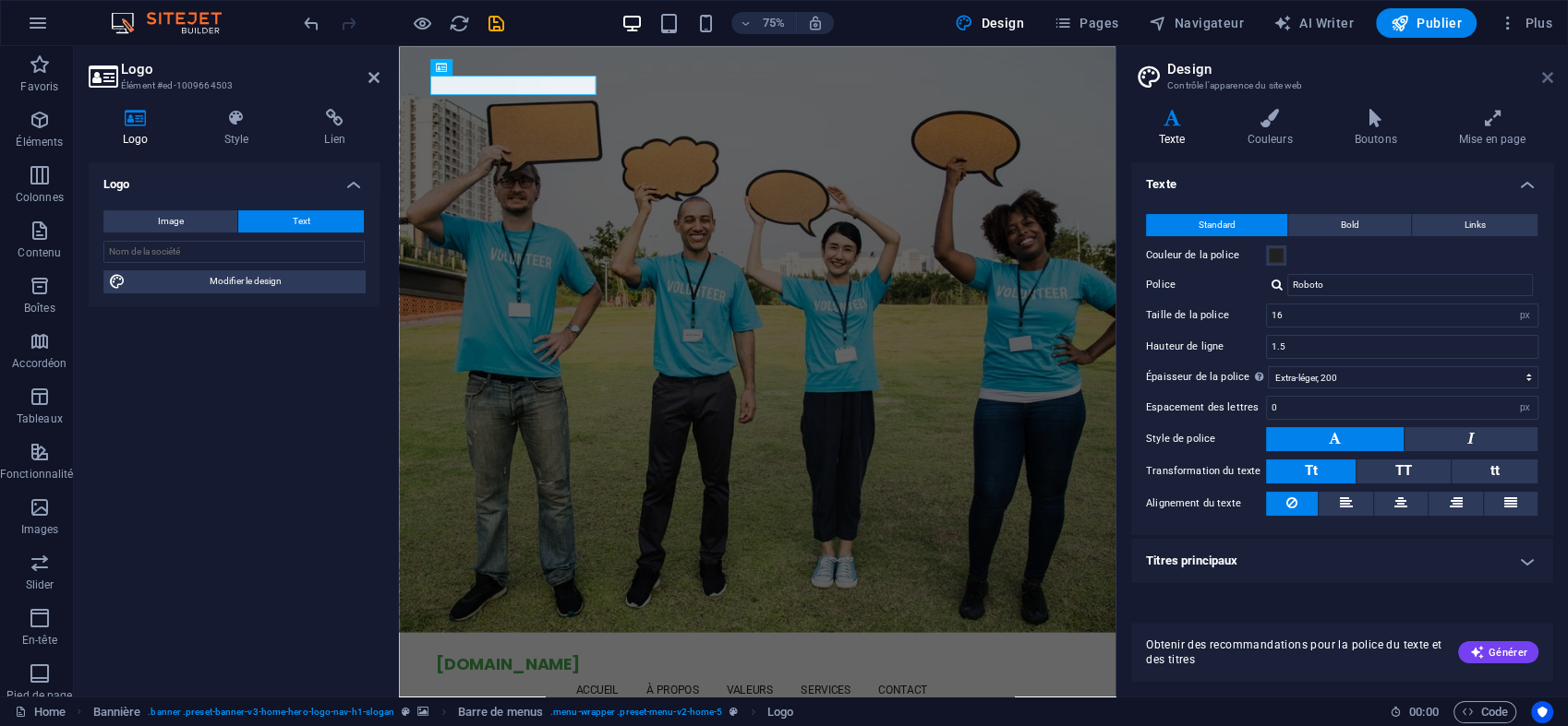
click at [1547, 81] on icon at bounding box center [1547, 77] width 11 height 15
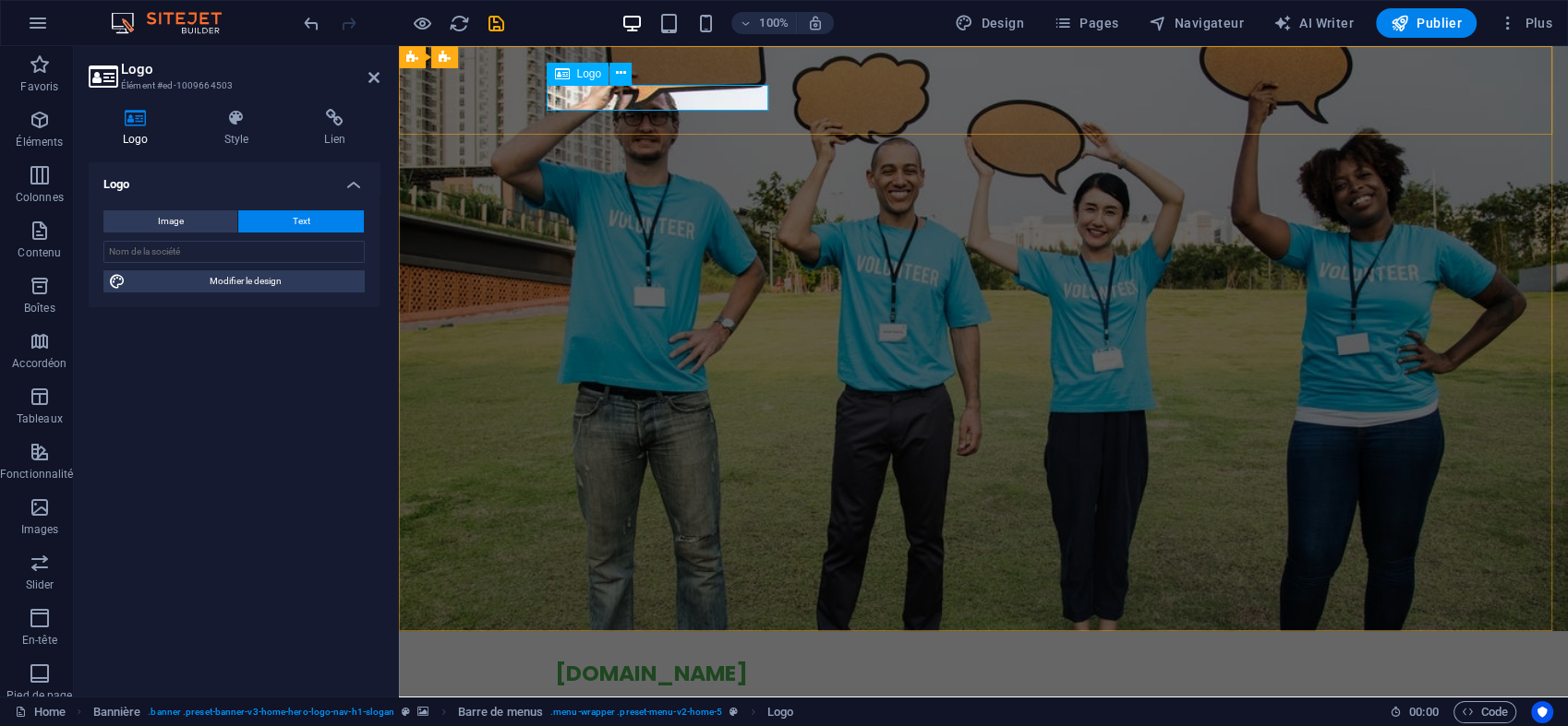
click at [612, 661] on div "[DOMAIN_NAME]" at bounding box center [982, 673] width 856 height 26
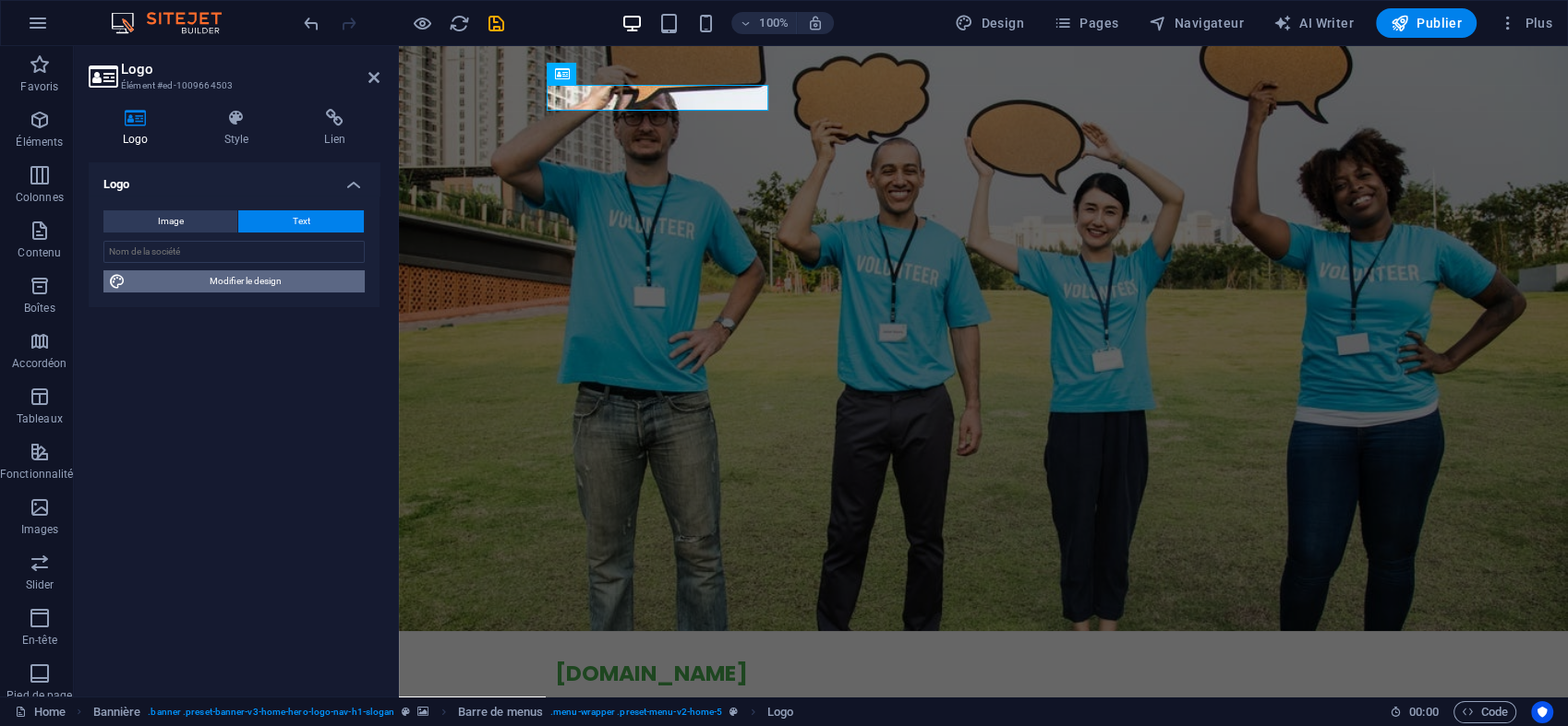
click at [232, 279] on span "Modifier le design" at bounding box center [245, 282] width 228 height 22
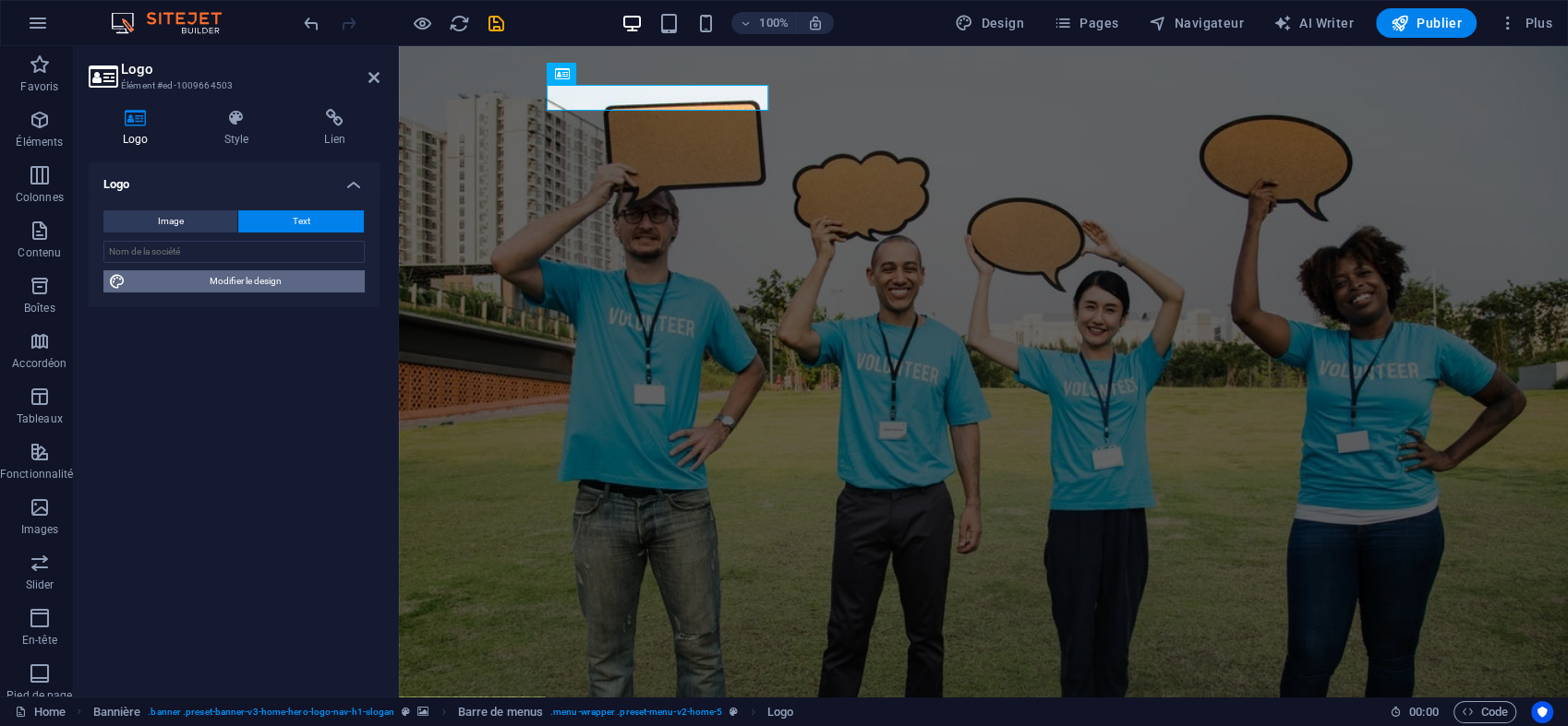
select select "px"
select select "200"
select select "px"
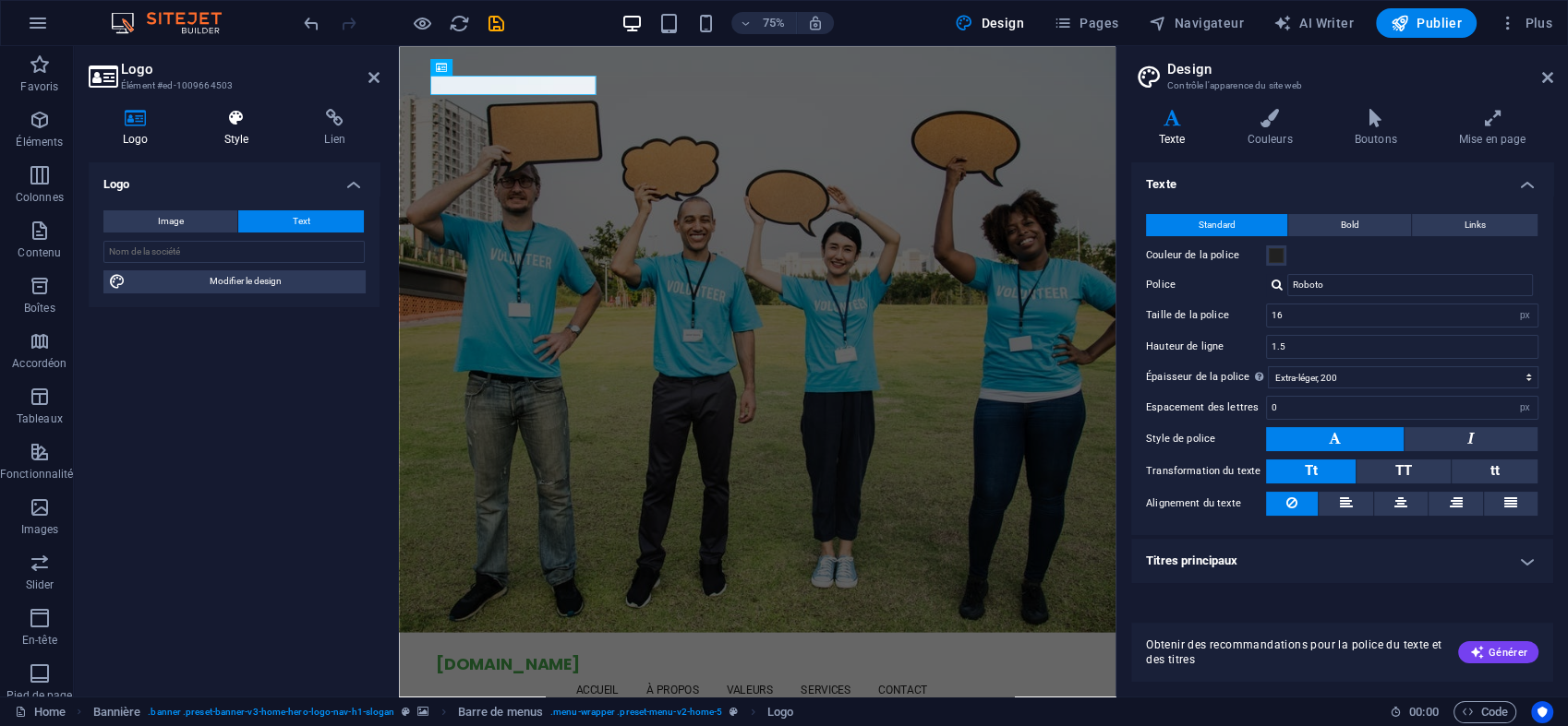
click at [234, 126] on icon at bounding box center [237, 118] width 93 height 19
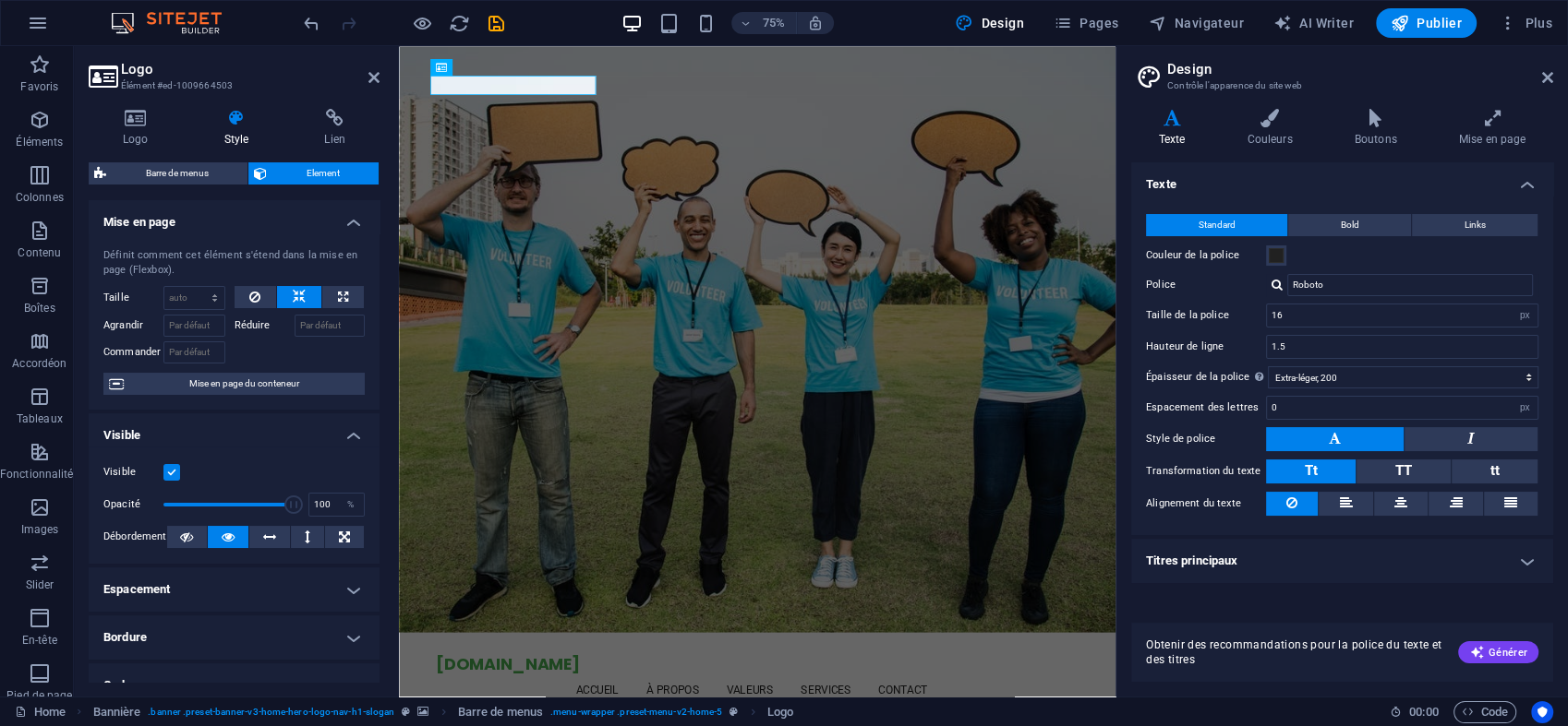
drag, startPoint x: 378, startPoint y: 419, endPoint x: 61, endPoint y: 205, distance: 382.5
click at [1498, 651] on span "Générer" at bounding box center [1498, 652] width 59 height 15
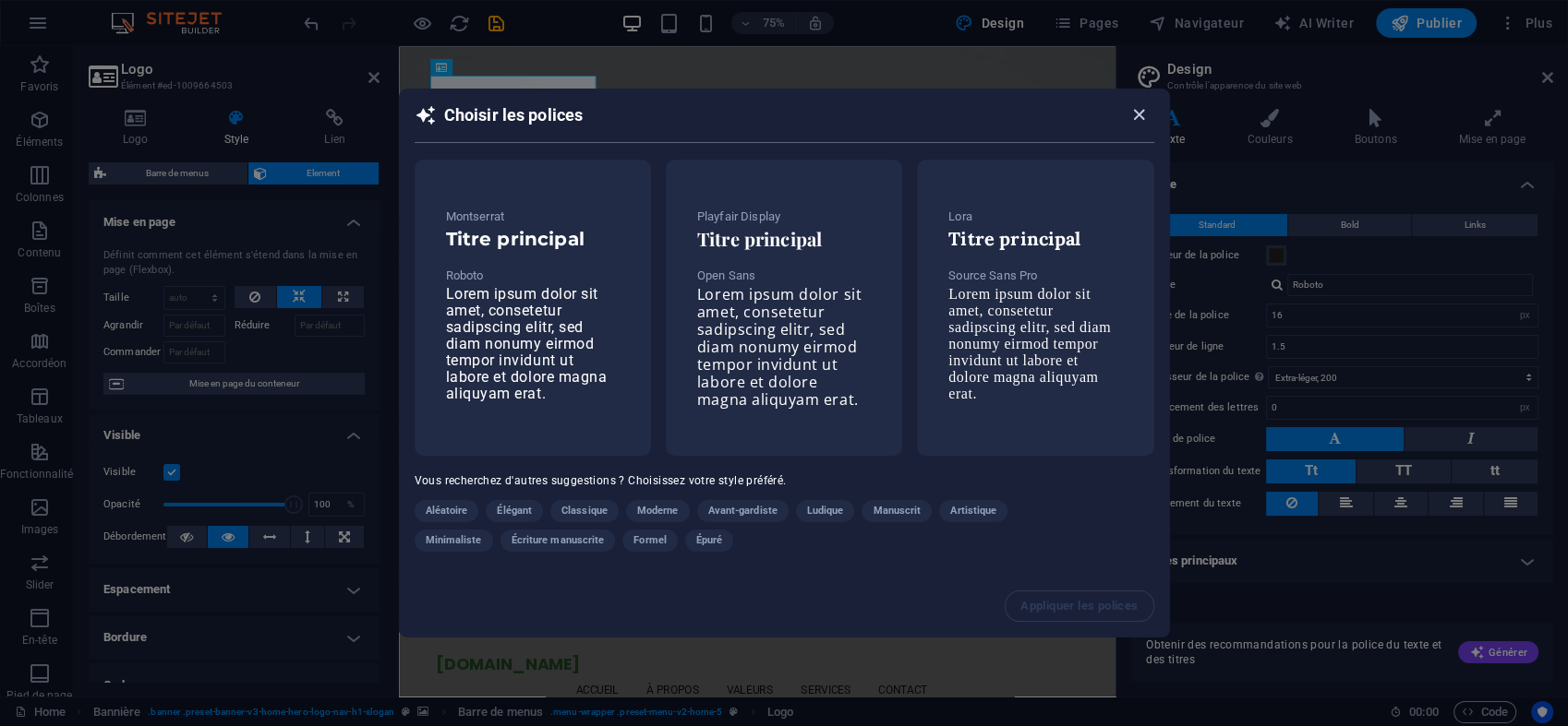
click at [1138, 117] on icon "button" at bounding box center [1138, 114] width 21 height 21
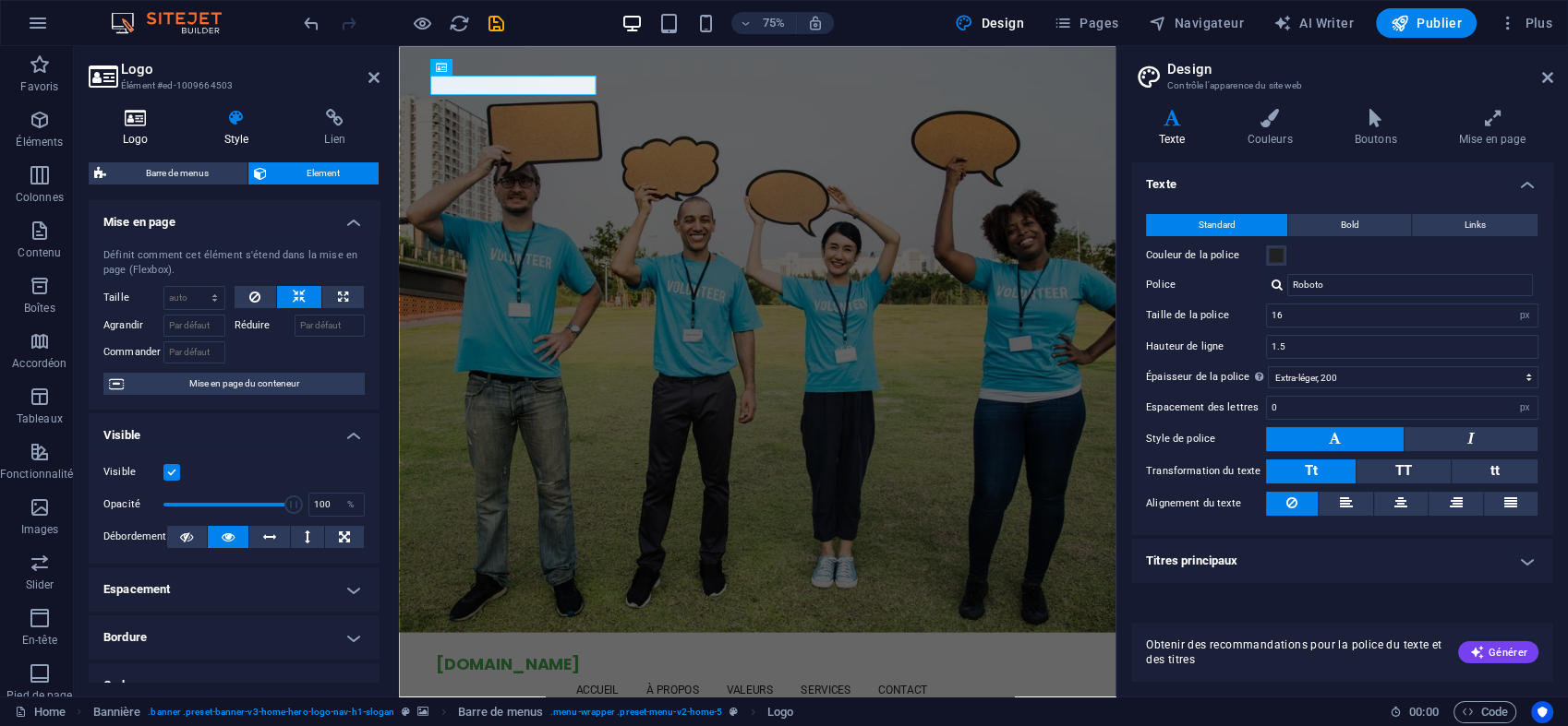
click at [145, 133] on h4 "Logo" at bounding box center [139, 128] width 101 height 39
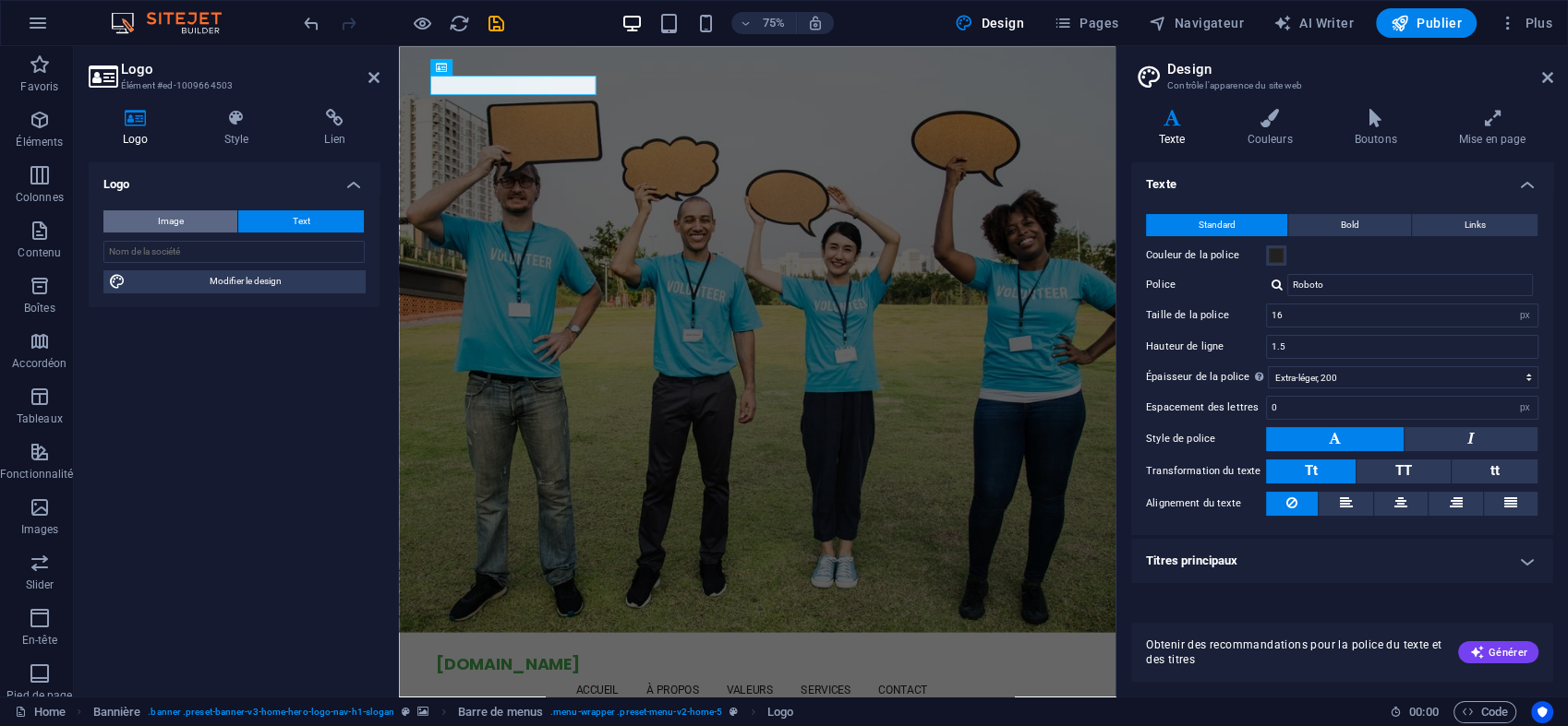
click at [163, 217] on span "Image" at bounding box center [171, 221] width 26 height 22
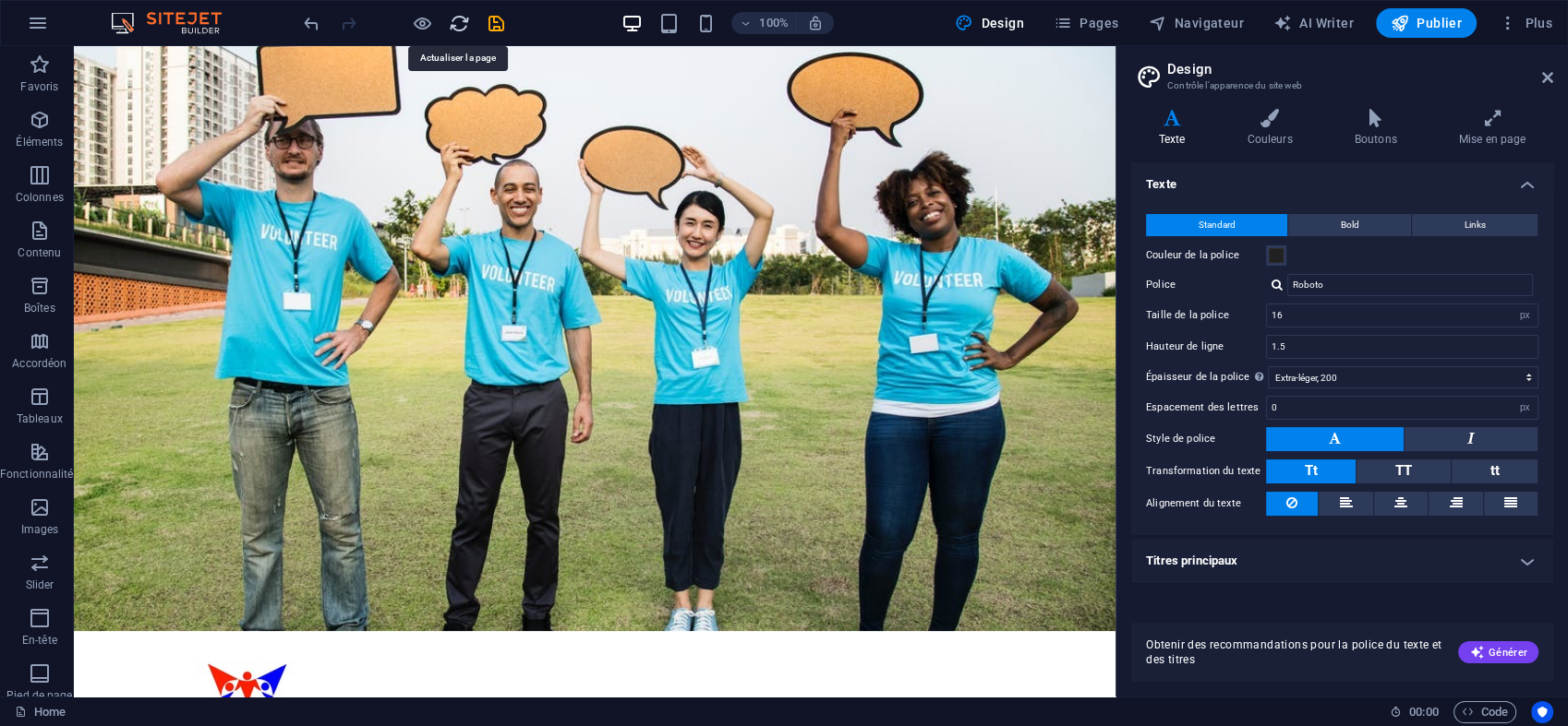
click at [457, 25] on icon "reload" at bounding box center [458, 23] width 21 height 21
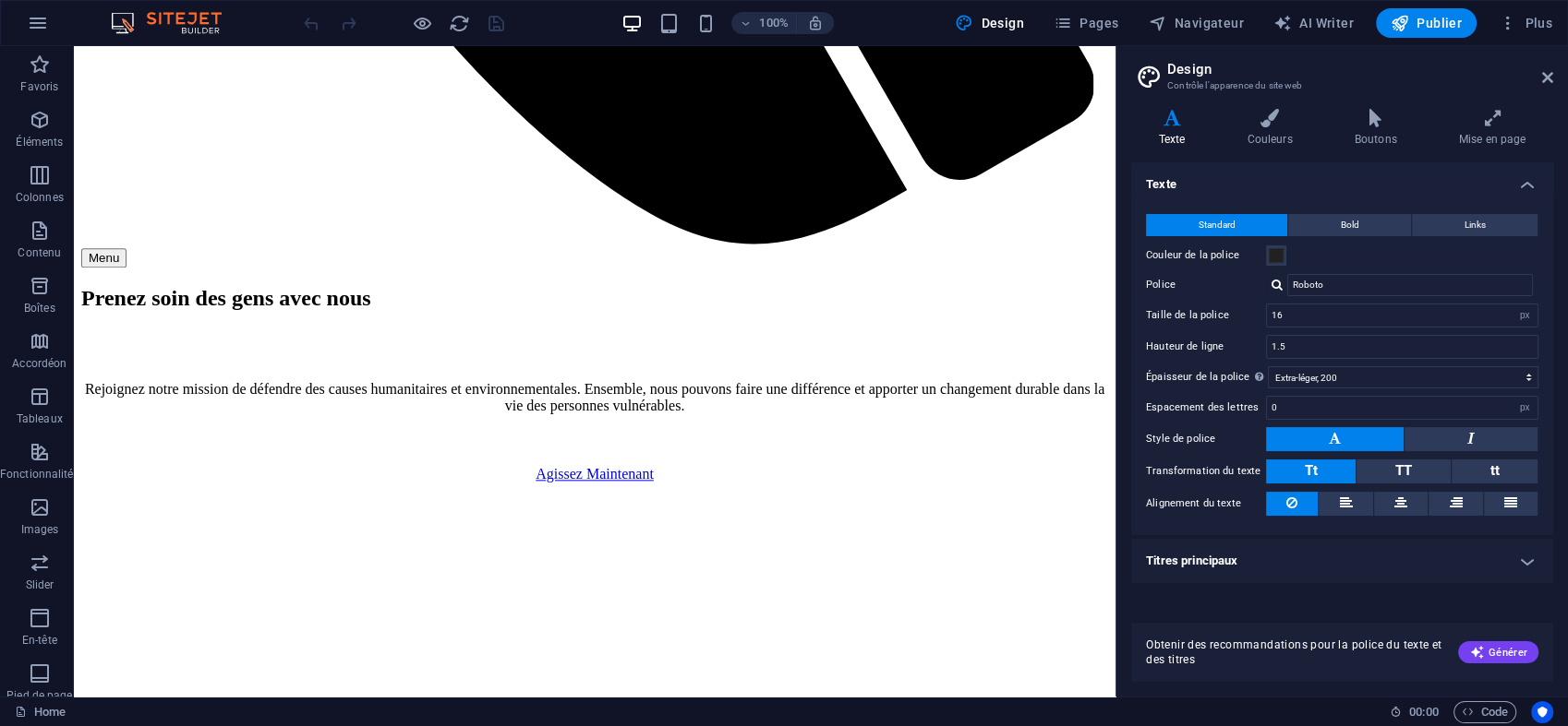
scroll to position [2362, 0]
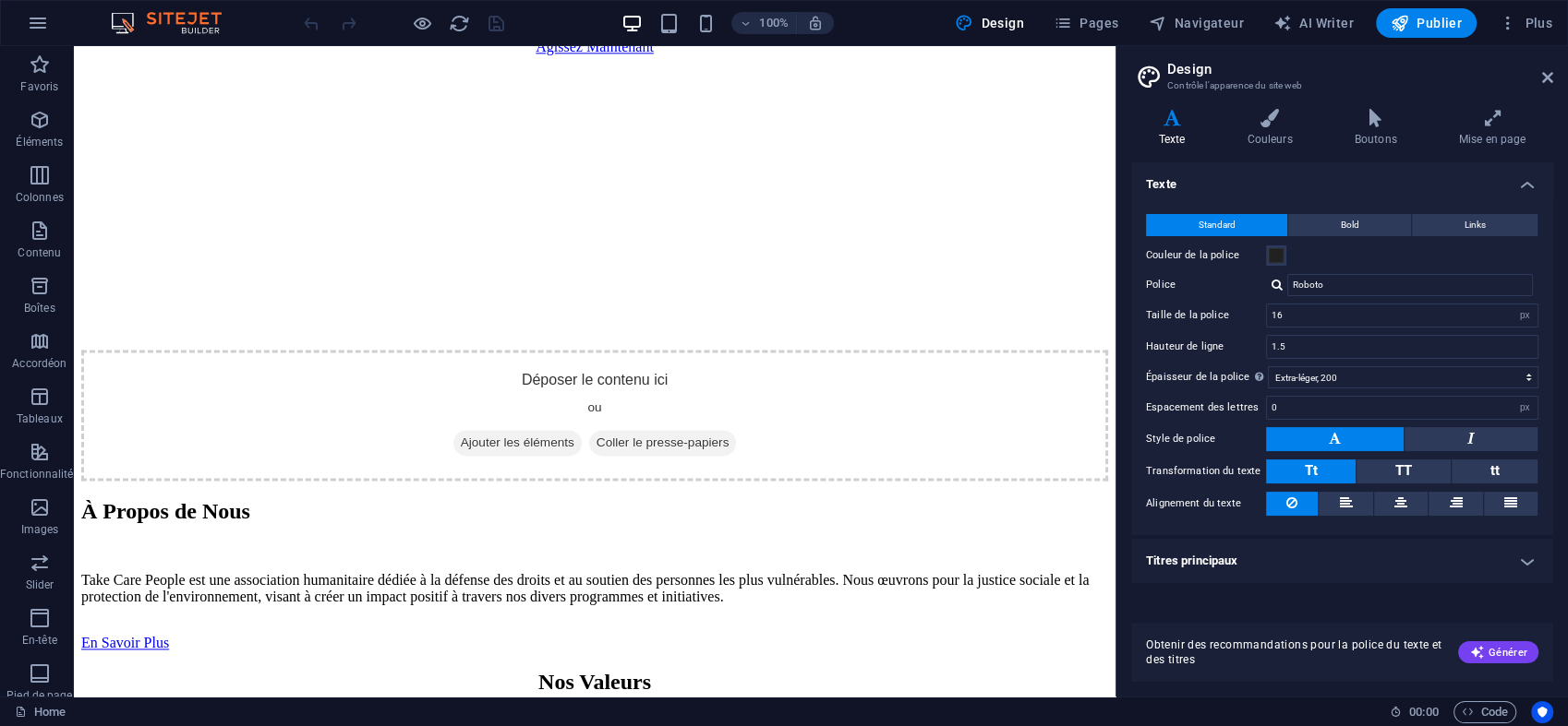
drag, startPoint x: 1104, startPoint y: 134, endPoint x: 1225, endPoint y: 602, distance: 483.4
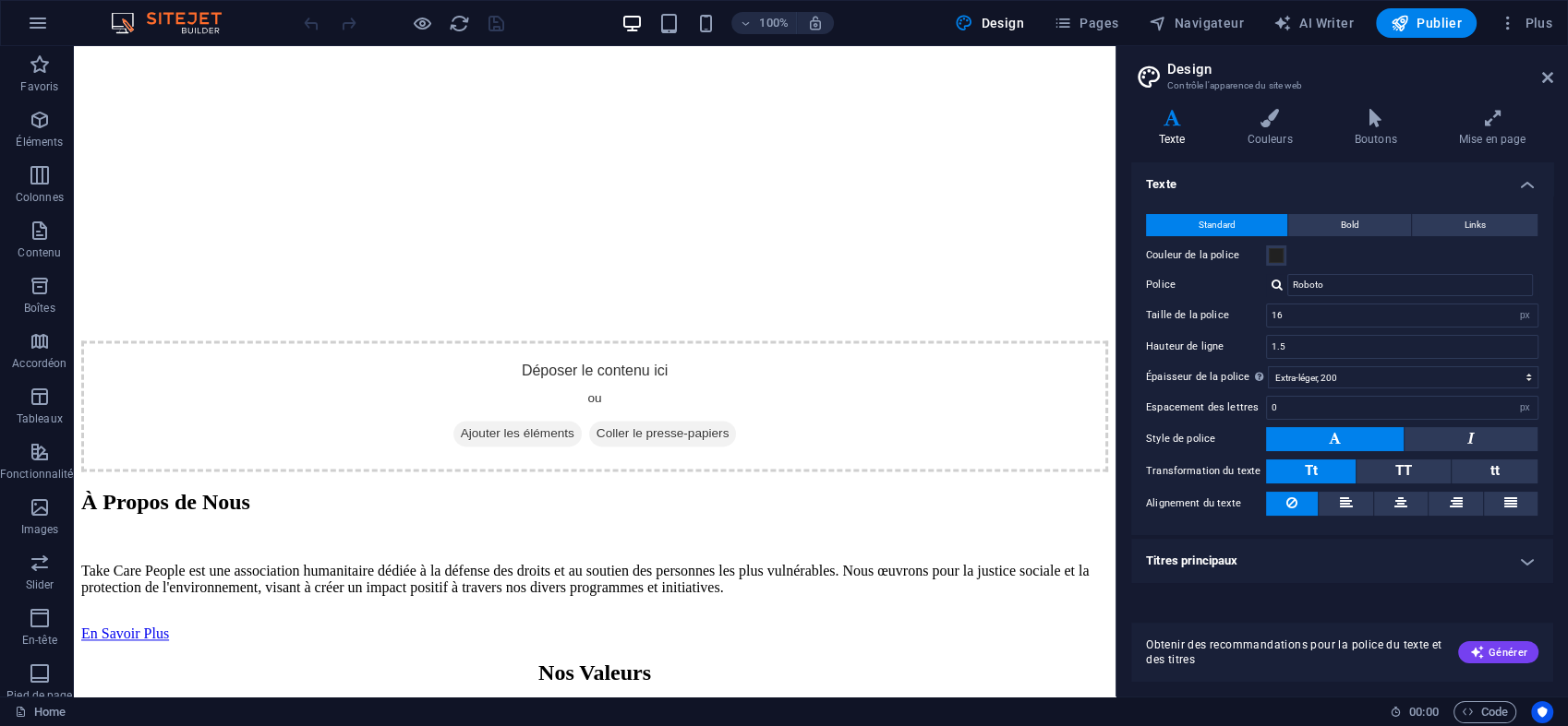
scroll to position [2725, 0]
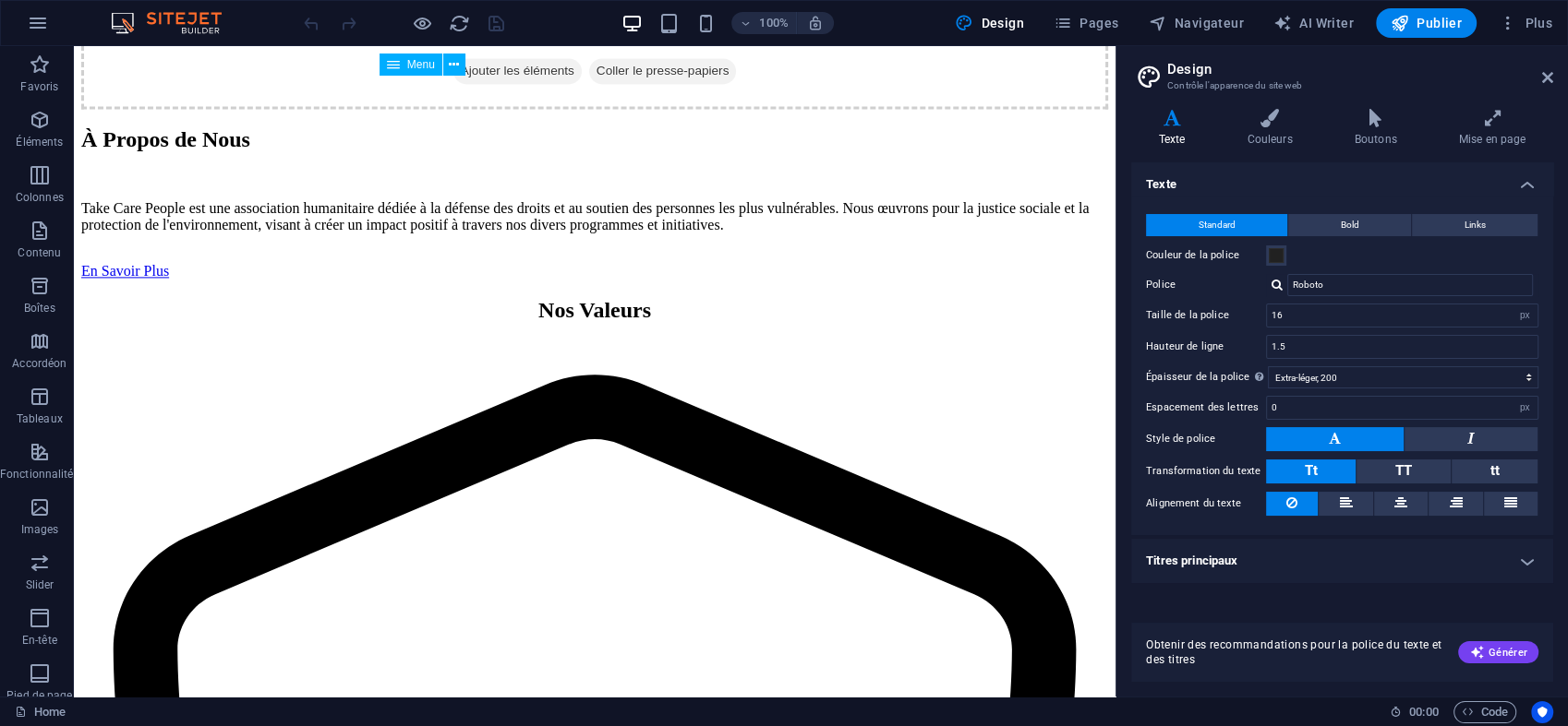
drag, startPoint x: 1109, startPoint y: 539, endPoint x: 1202, endPoint y: 748, distance: 228.8
click at [1551, 79] on icon at bounding box center [1547, 77] width 11 height 15
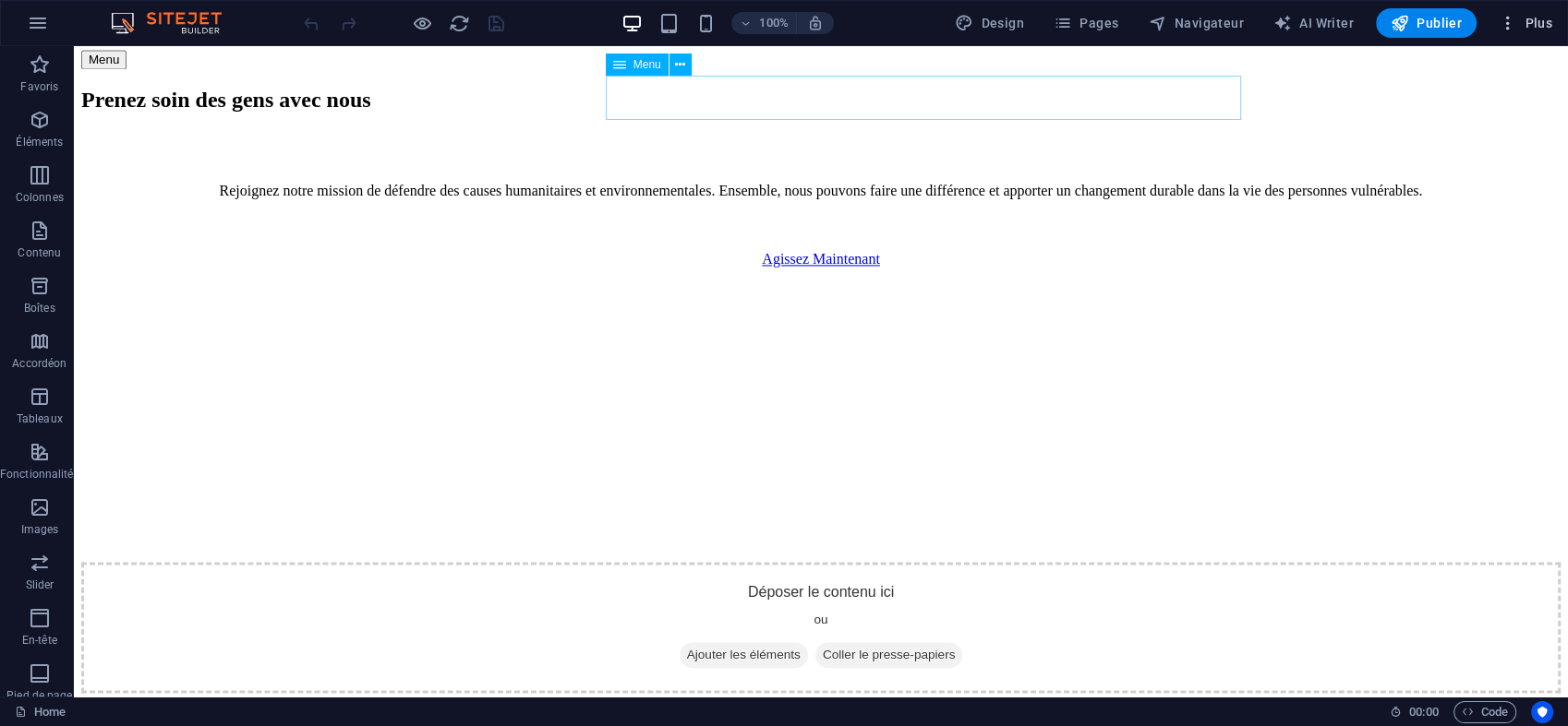
click at [1544, 20] on span "Plus" at bounding box center [1525, 23] width 54 height 19
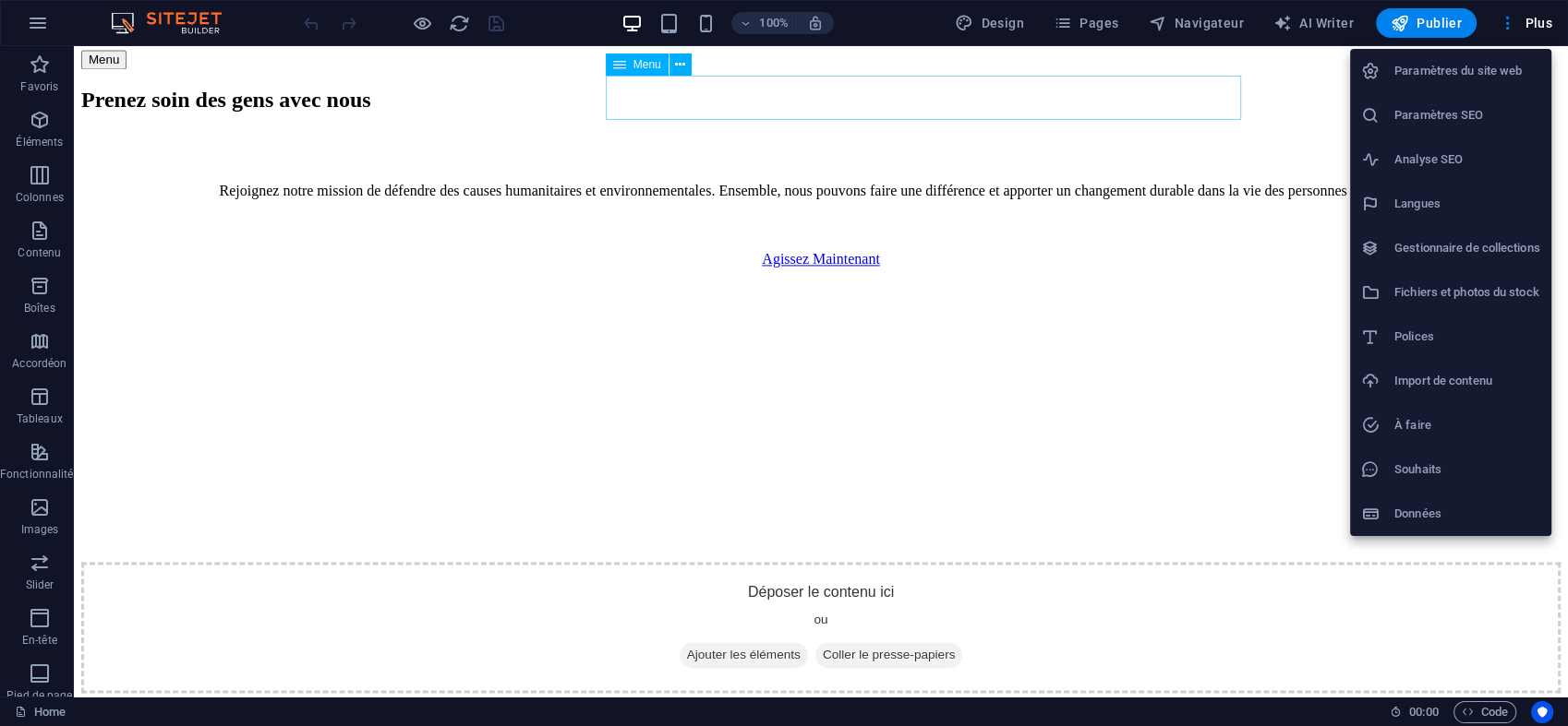
click at [37, 26] on div at bounding box center [784, 363] width 1568 height 726
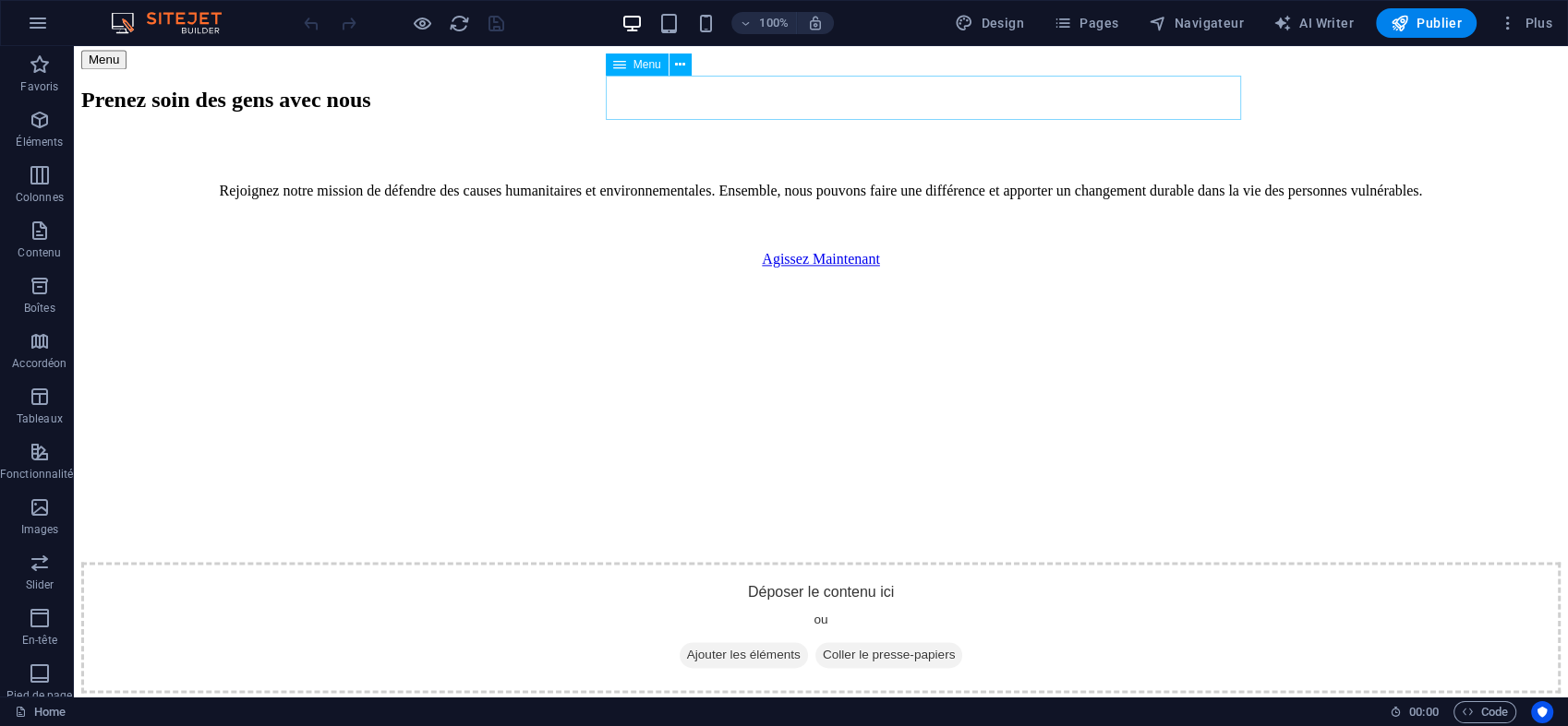
click at [37, 26] on icon "button" at bounding box center [38, 23] width 22 height 22
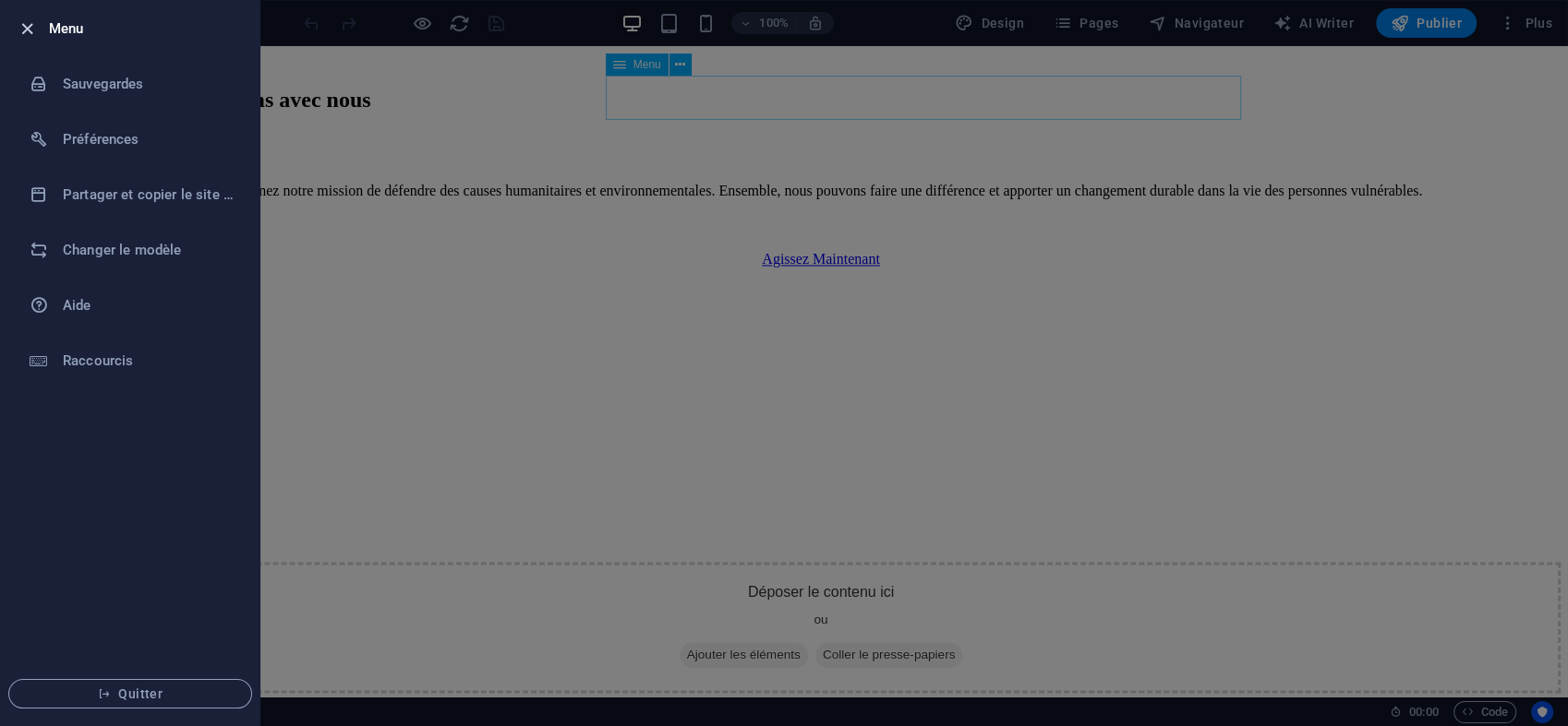
click at [25, 21] on icon "button" at bounding box center [27, 29] width 21 height 21
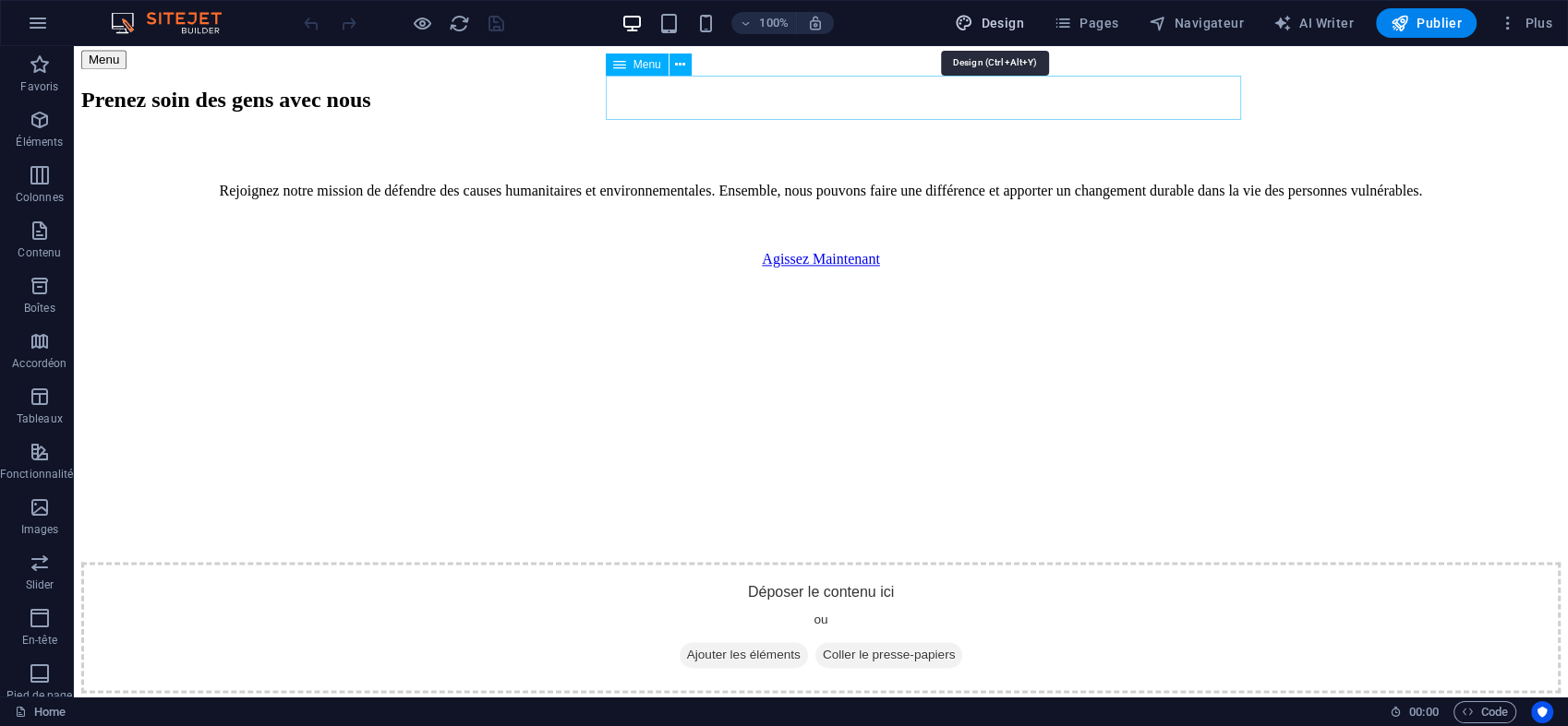
click at [999, 21] on span "Design" at bounding box center [989, 23] width 69 height 19
select select "px"
select select "200"
select select "px"
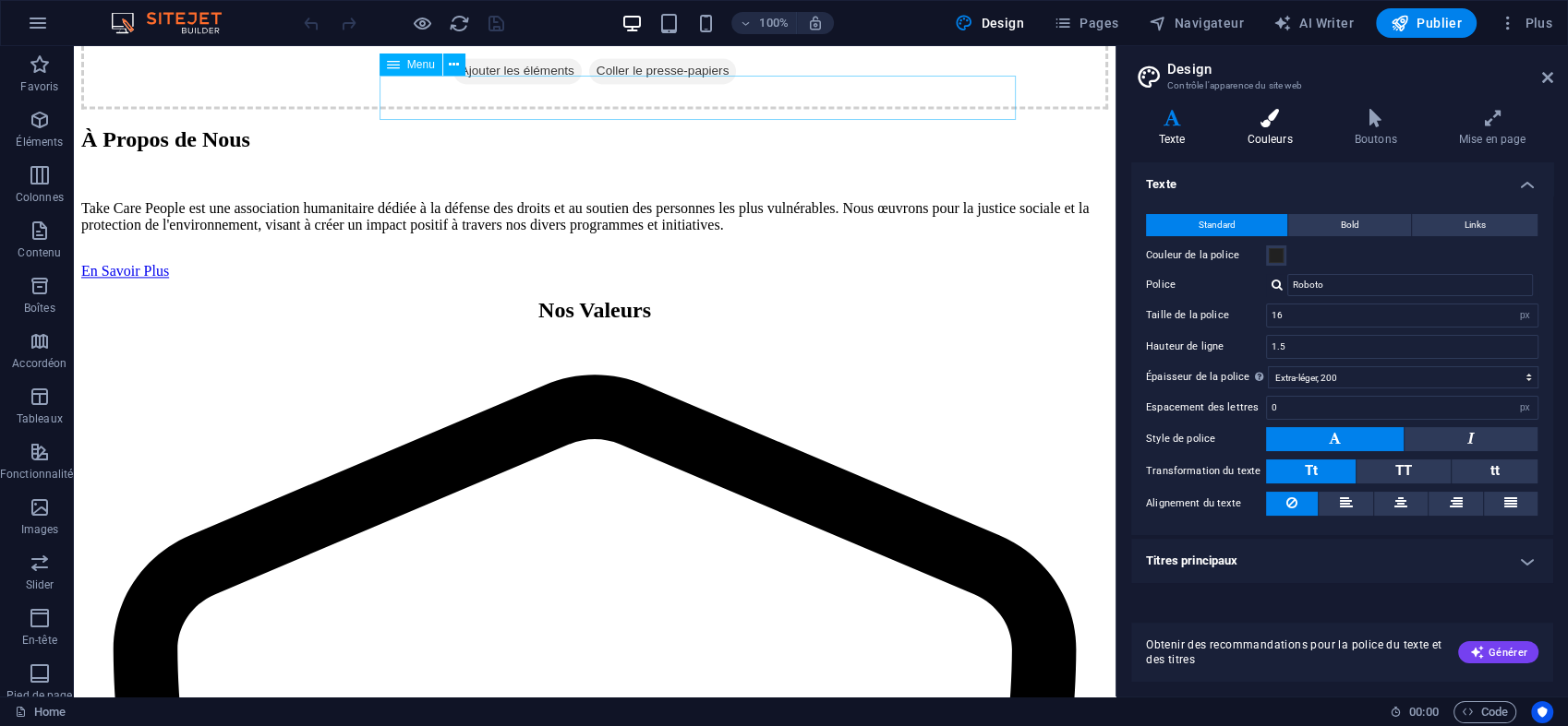
click at [1248, 129] on h4 "Couleurs" at bounding box center [1273, 128] width 107 height 39
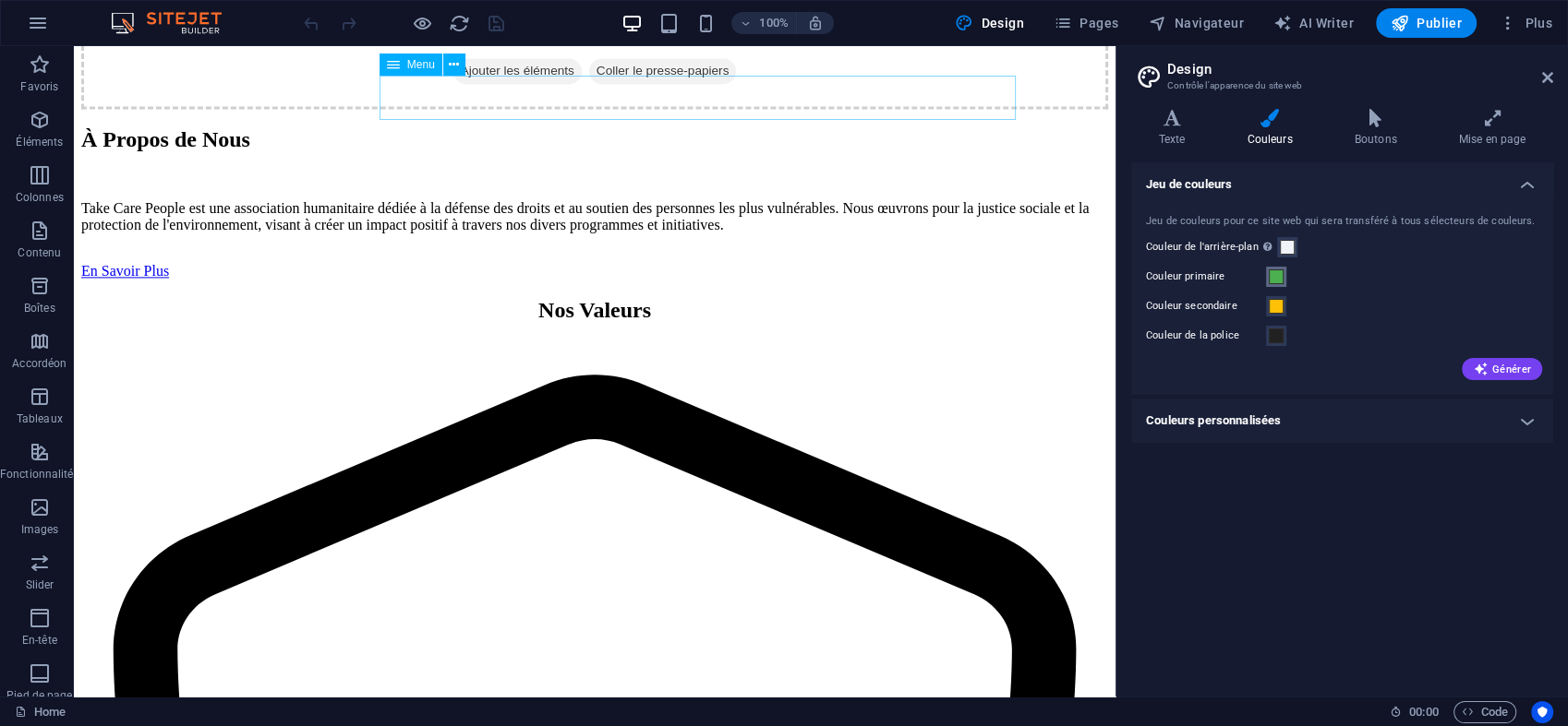
click at [1279, 273] on span at bounding box center [1275, 277] width 15 height 15
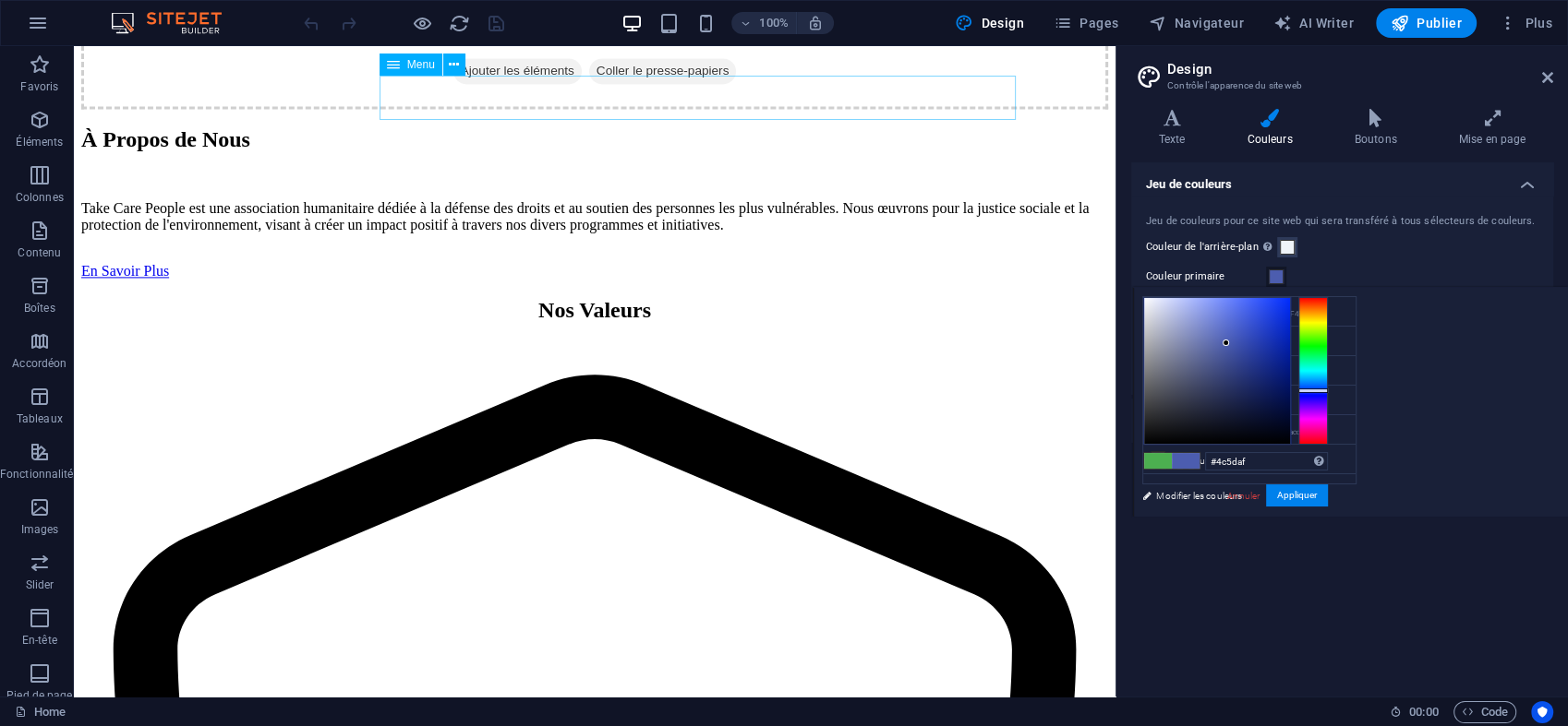
drag, startPoint x: 1315, startPoint y: 346, endPoint x: 1320, endPoint y: 391, distance: 45.3
click at [1320, 391] on div at bounding box center [1313, 391] width 30 height 5
type input "#2841b5"
drag, startPoint x: 1225, startPoint y: 339, endPoint x: 1256, endPoint y: 339, distance: 31.0
click at [1256, 339] on div at bounding box center [1256, 339] width 7 height 7
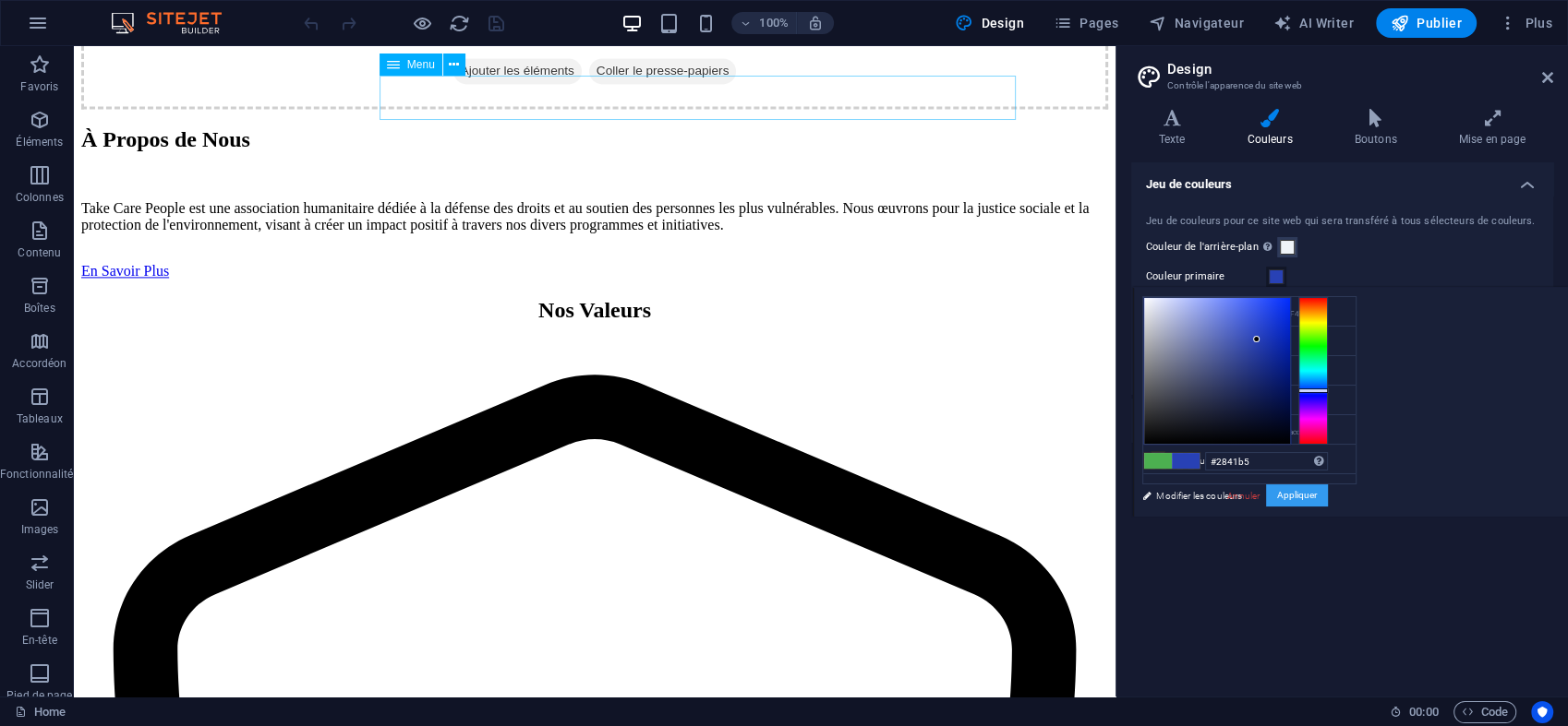
click at [1300, 493] on button "Appliquer" at bounding box center [1297, 495] width 62 height 22
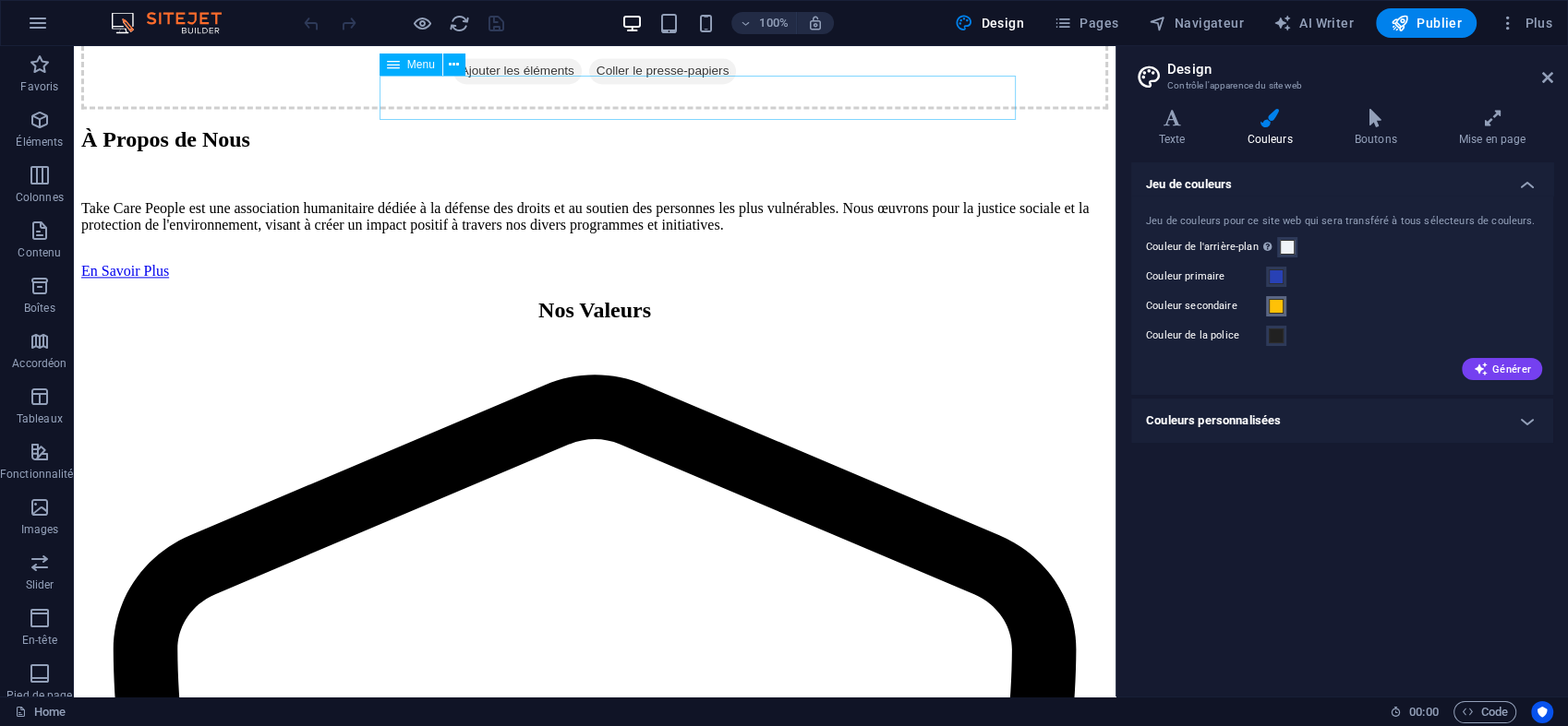
click at [1278, 302] on span at bounding box center [1275, 305] width 15 height 15
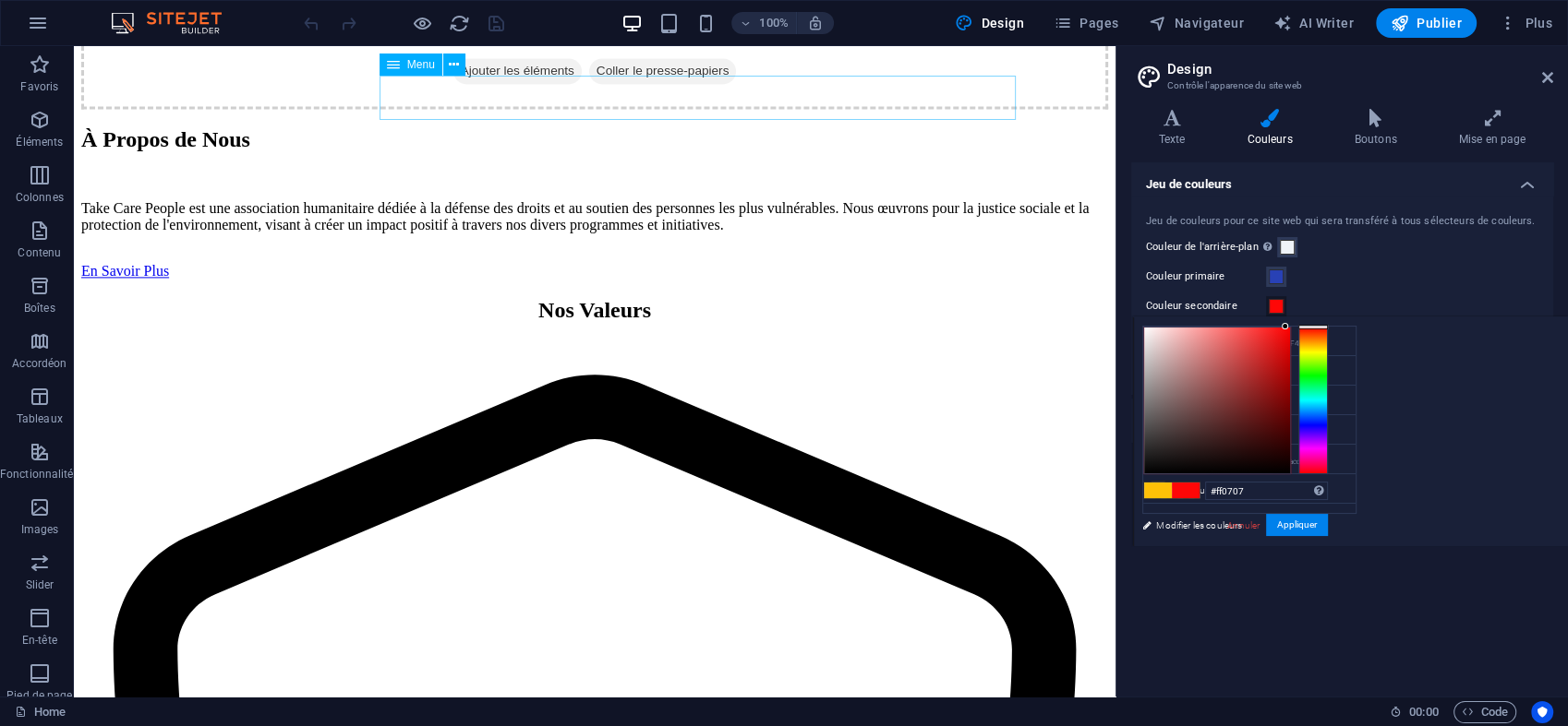
drag, startPoint x: 1310, startPoint y: 342, endPoint x: 1309, endPoint y: 325, distance: 17.0
click at [1309, 325] on div at bounding box center [1313, 327] width 30 height 5
type input "#f10606"
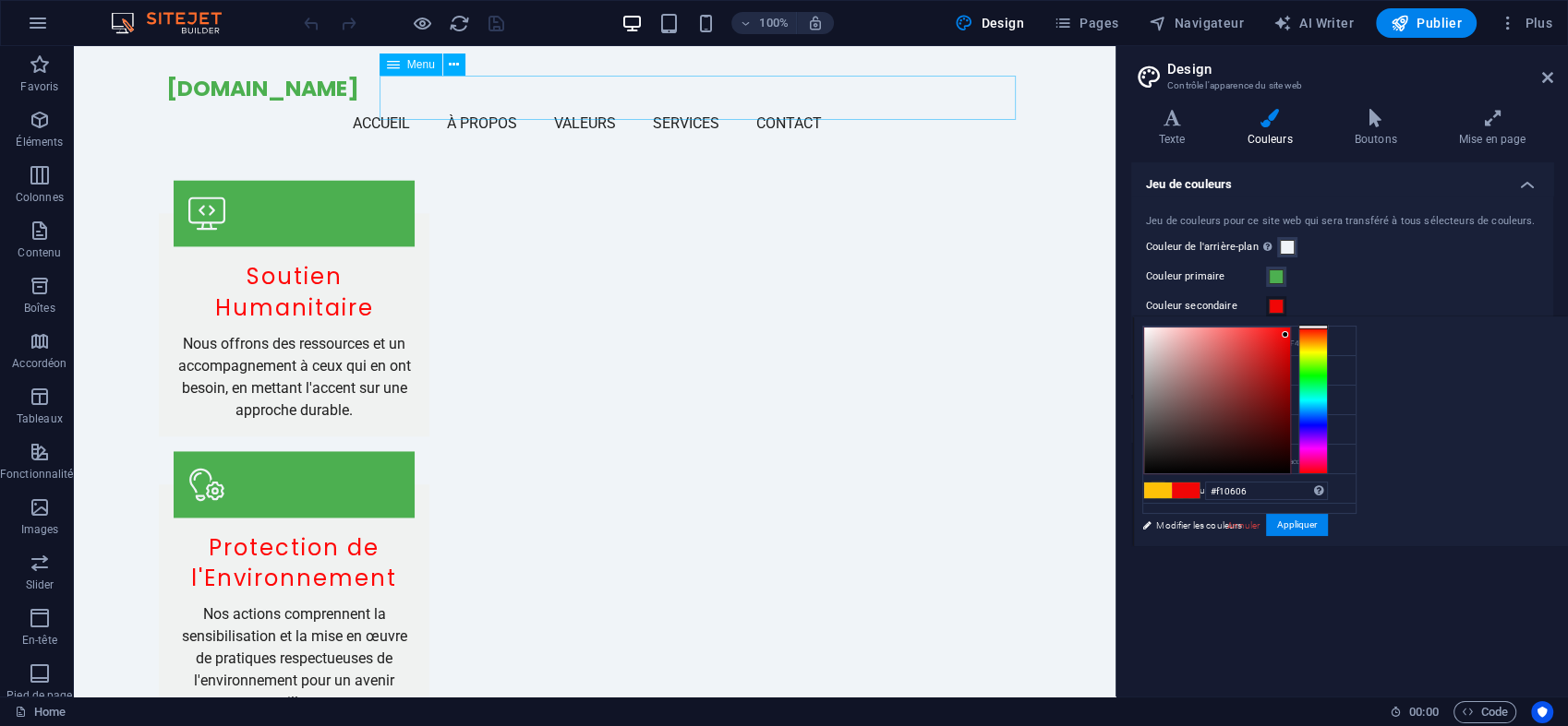
drag, startPoint x: 1281, startPoint y: 323, endPoint x: 1285, endPoint y: 335, distance: 12.6
click at [1285, 335] on div at bounding box center [1284, 334] width 7 height 7
click at [1275, 281] on span at bounding box center [1275, 277] width 15 height 15
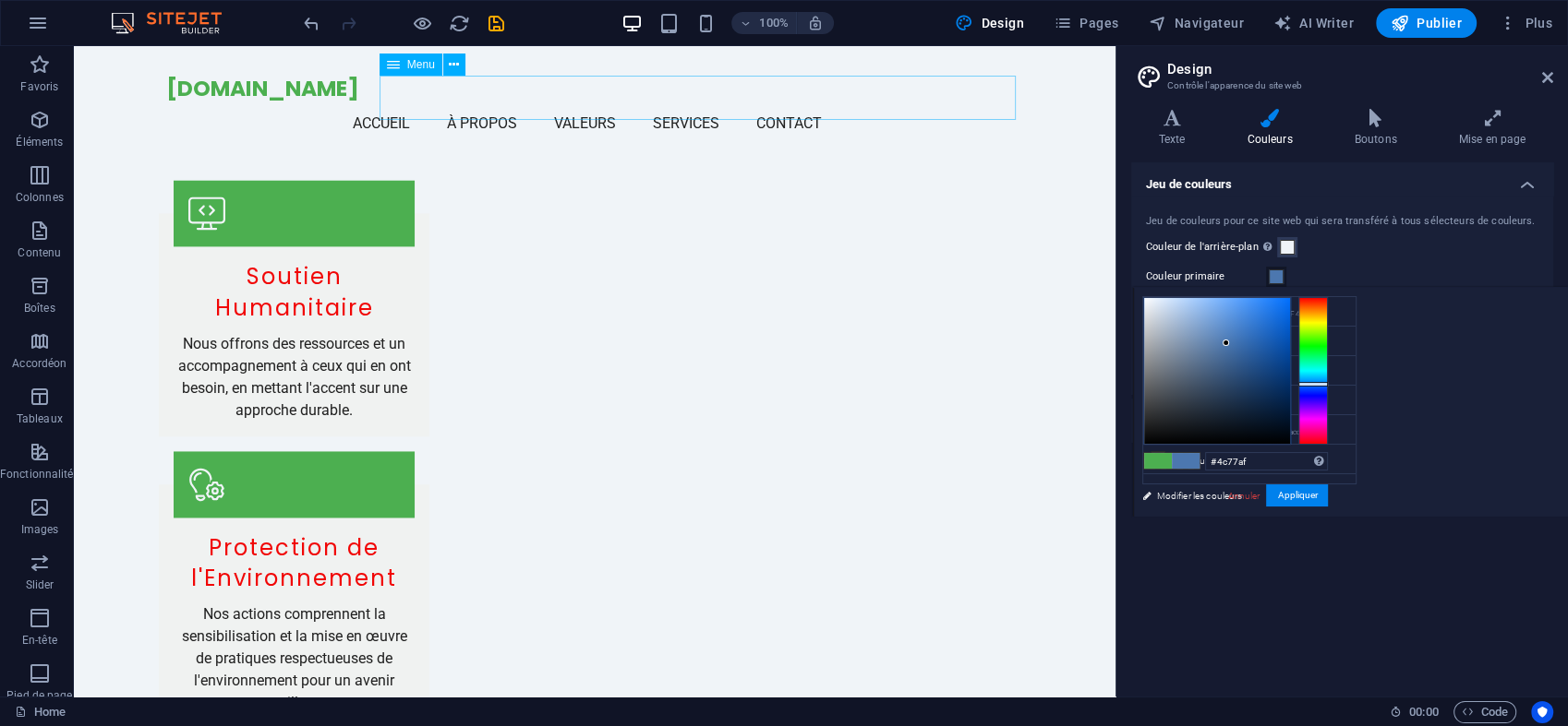
drag, startPoint x: 1319, startPoint y: 347, endPoint x: 1322, endPoint y: 384, distance: 37.1
click at [1322, 384] on div at bounding box center [1313, 384] width 30 height 5
click at [1314, 391] on div at bounding box center [1313, 391] width 30 height 5
type input "#223bb5"
drag, startPoint x: 1224, startPoint y: 341, endPoint x: 1262, endPoint y: 339, distance: 38.1
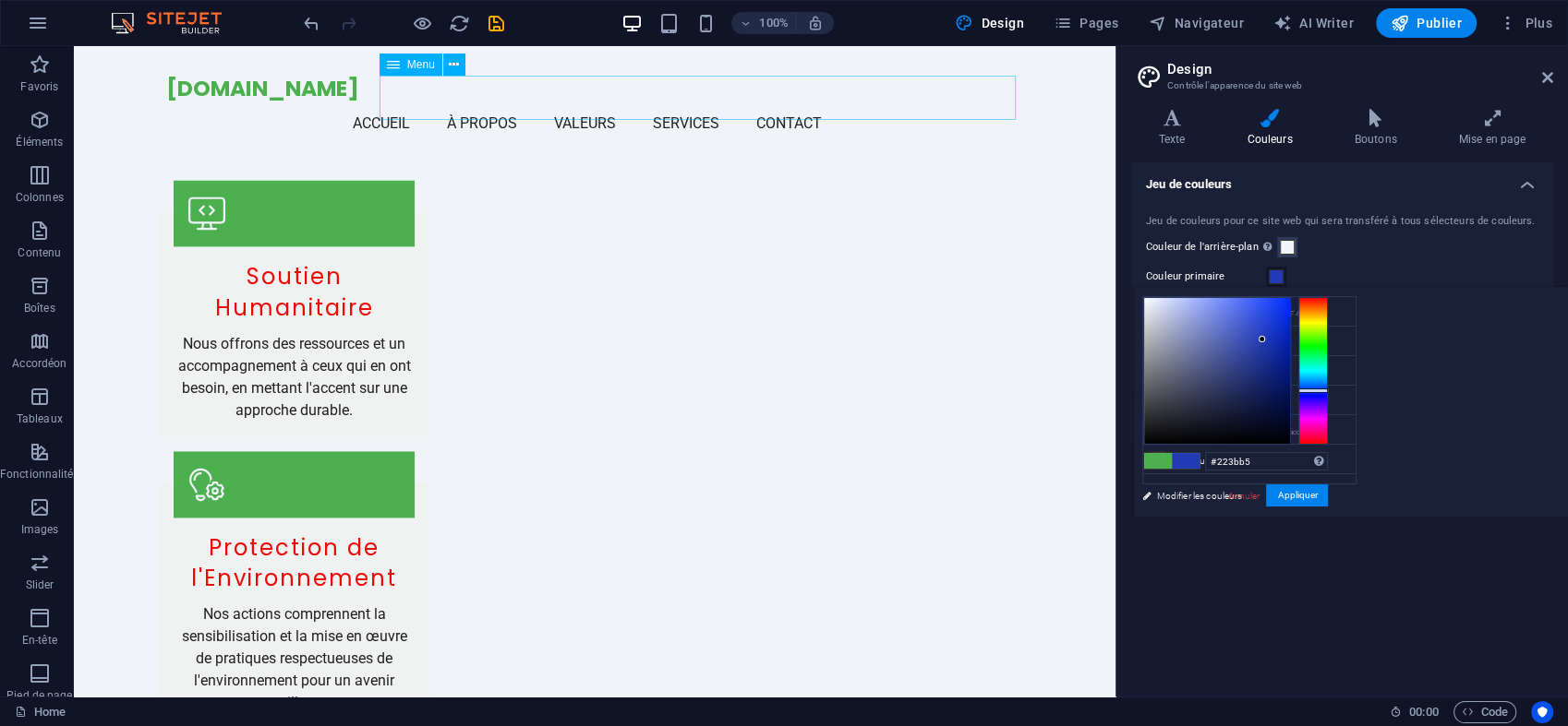
click at [1262, 339] on div at bounding box center [1261, 339] width 7 height 7
click at [1315, 498] on button "Appliquer" at bounding box center [1297, 495] width 62 height 22
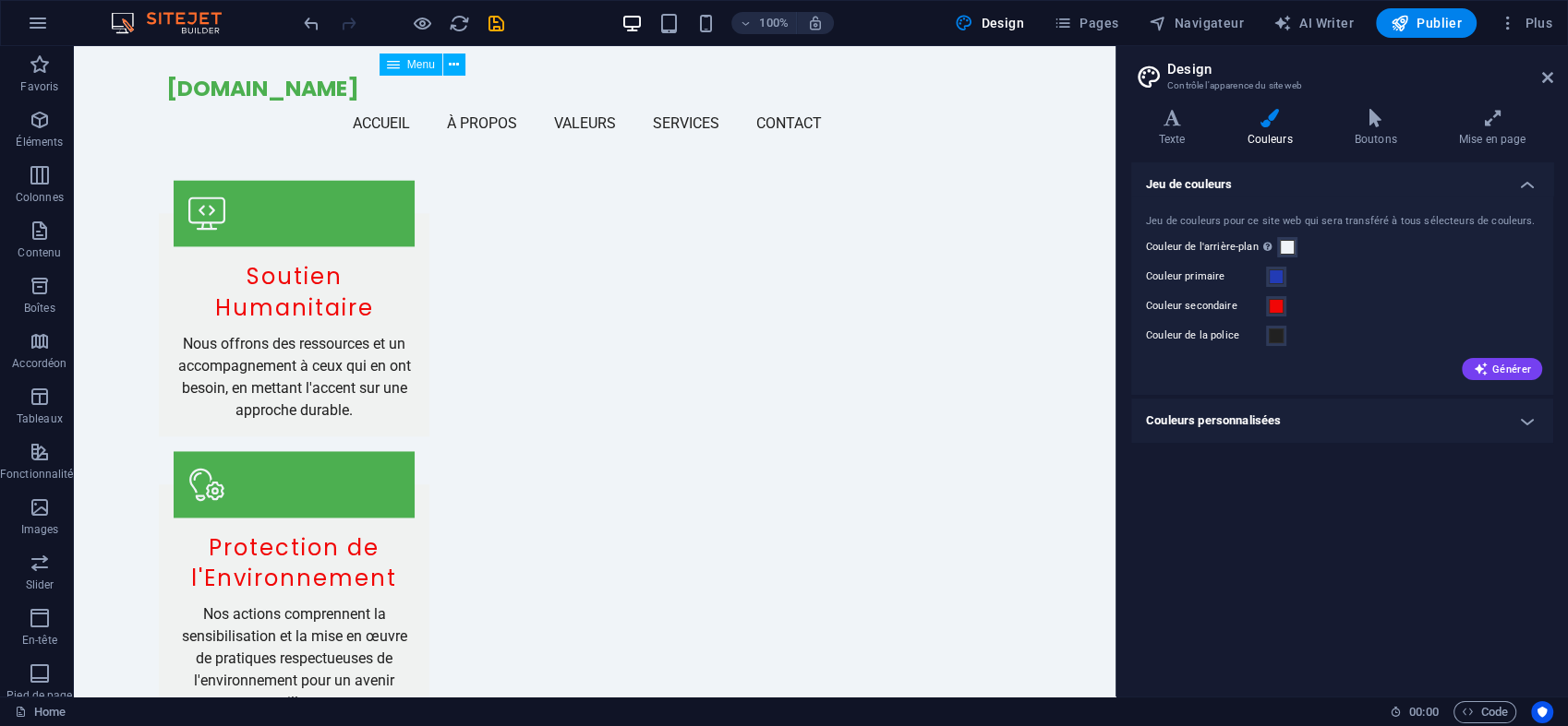
drag, startPoint x: 1107, startPoint y: 564, endPoint x: 1196, endPoint y: 688, distance: 152.6
click at [1529, 428] on h4 "Couleurs personnalisées" at bounding box center [1342, 421] width 422 height 45
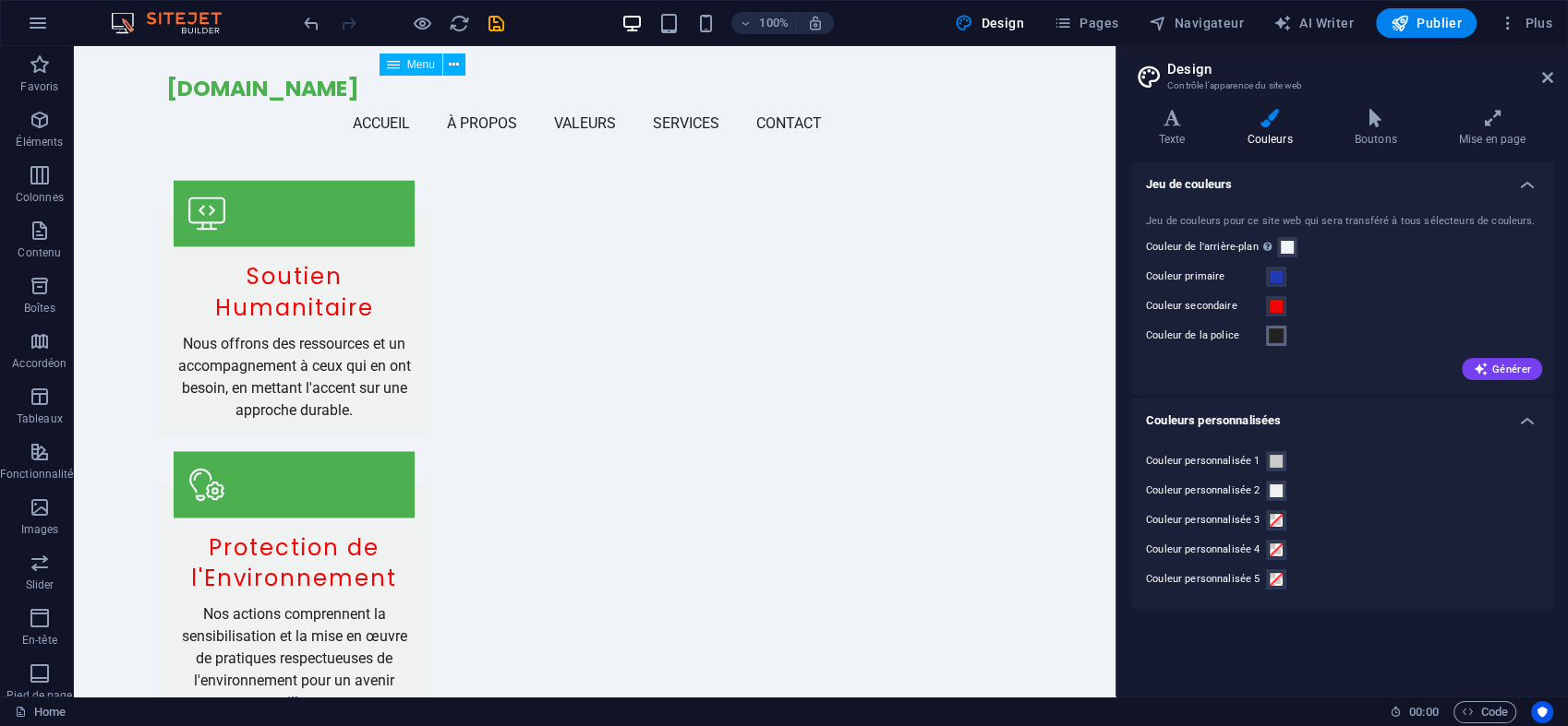
click at [1274, 335] on span at bounding box center [1275, 335] width 15 height 15
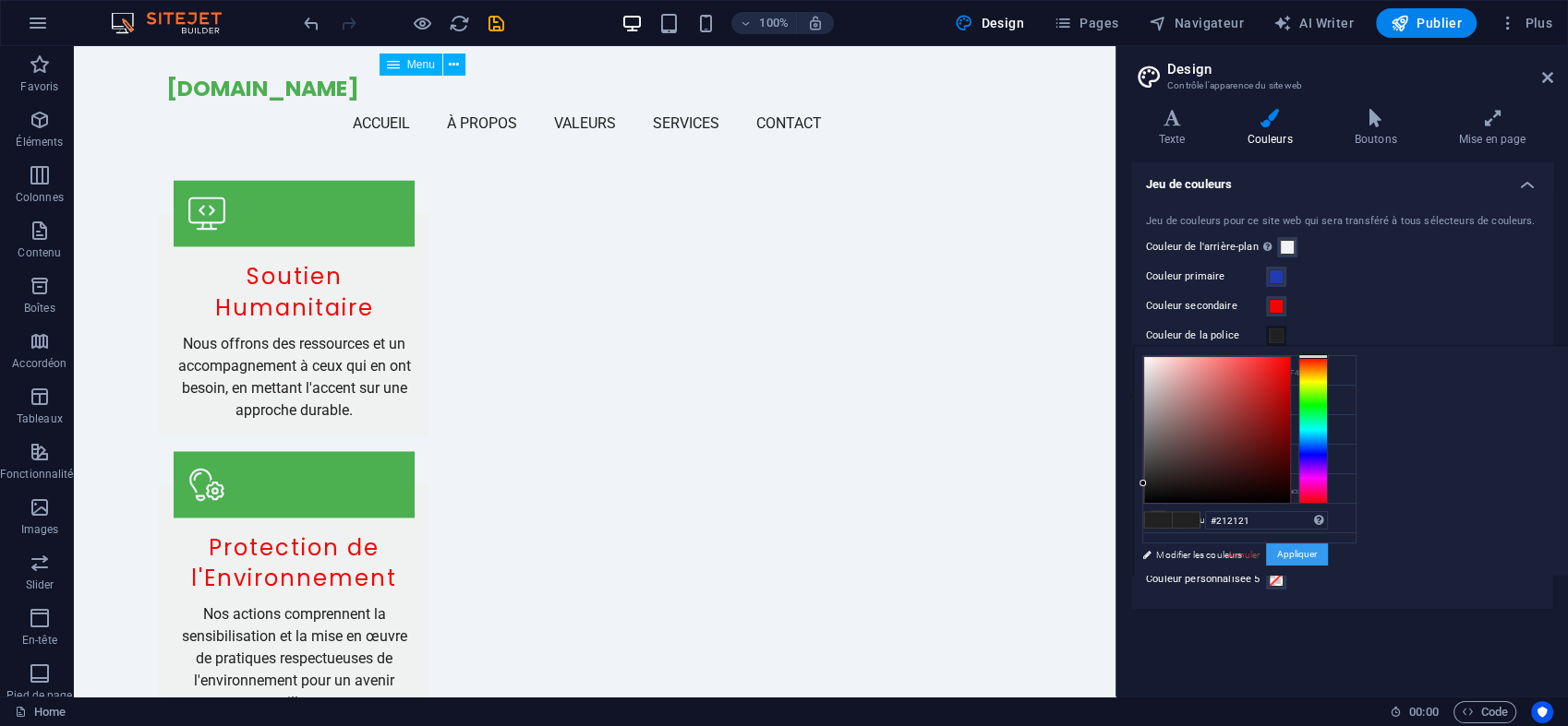
click at [1295, 559] on button "Appliquer" at bounding box center [1297, 554] width 62 height 22
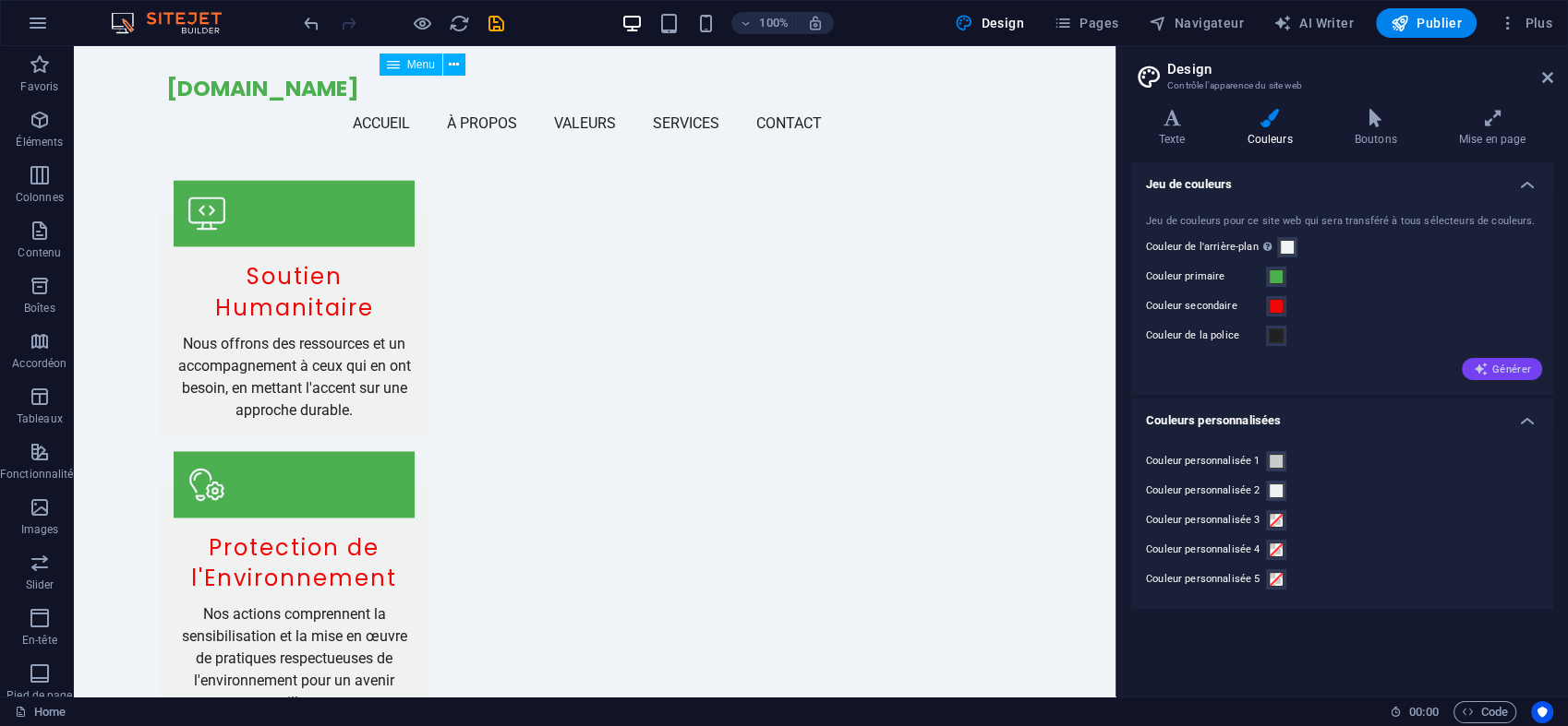
click at [1496, 377] on button "Générer" at bounding box center [1502, 369] width 80 height 22
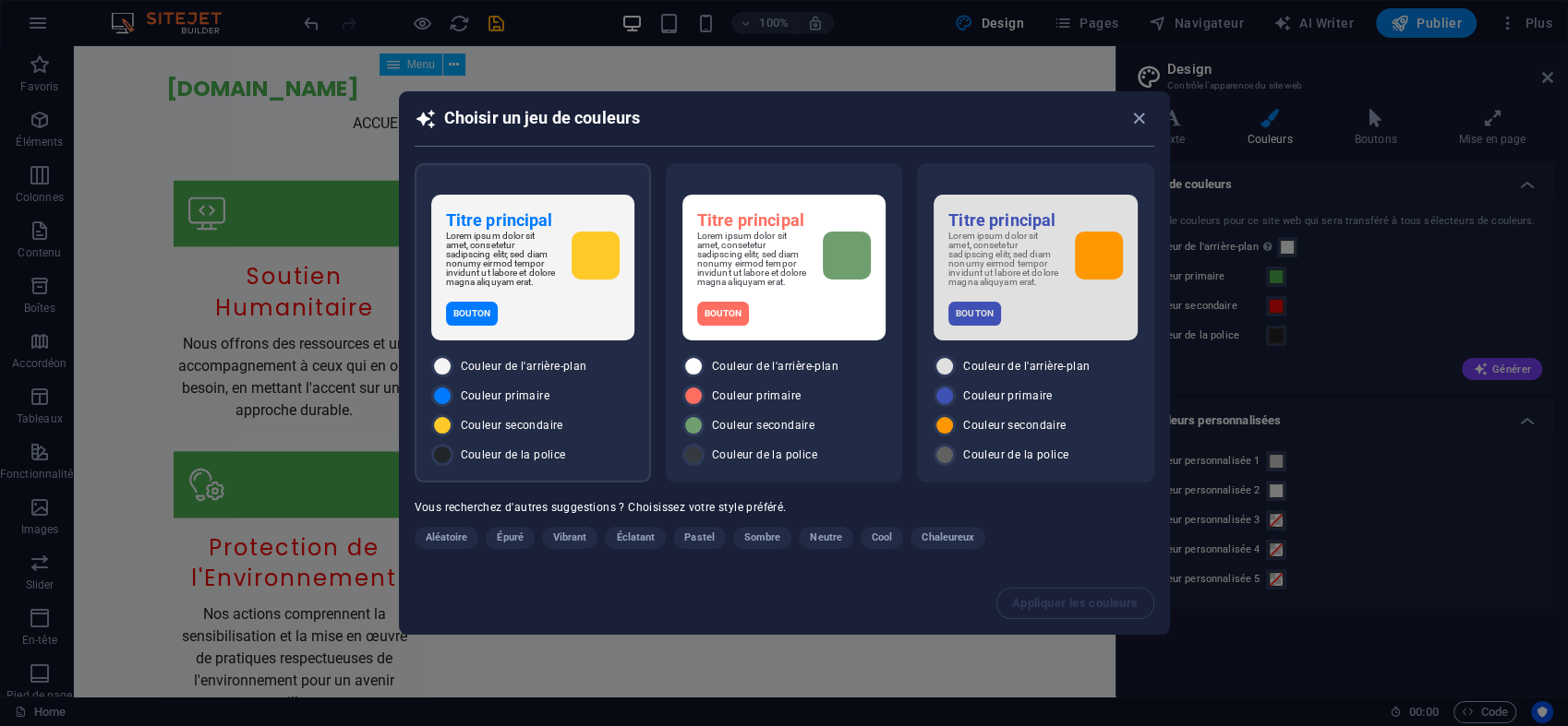
click at [564, 307] on div "Bouton" at bounding box center [532, 313] width 174 height 24
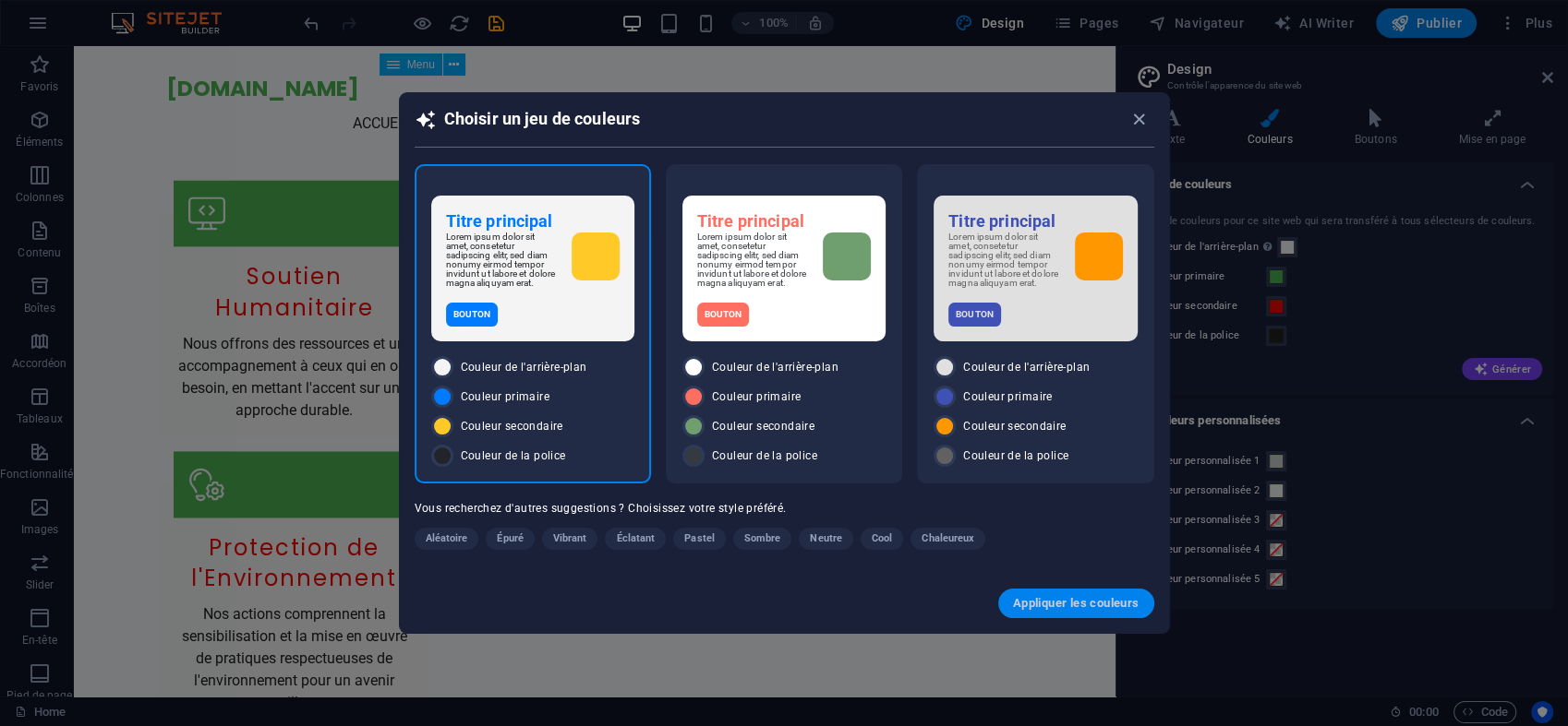
click at [1056, 604] on span "Appliquer les couleurs" at bounding box center [1076, 603] width 126 height 15
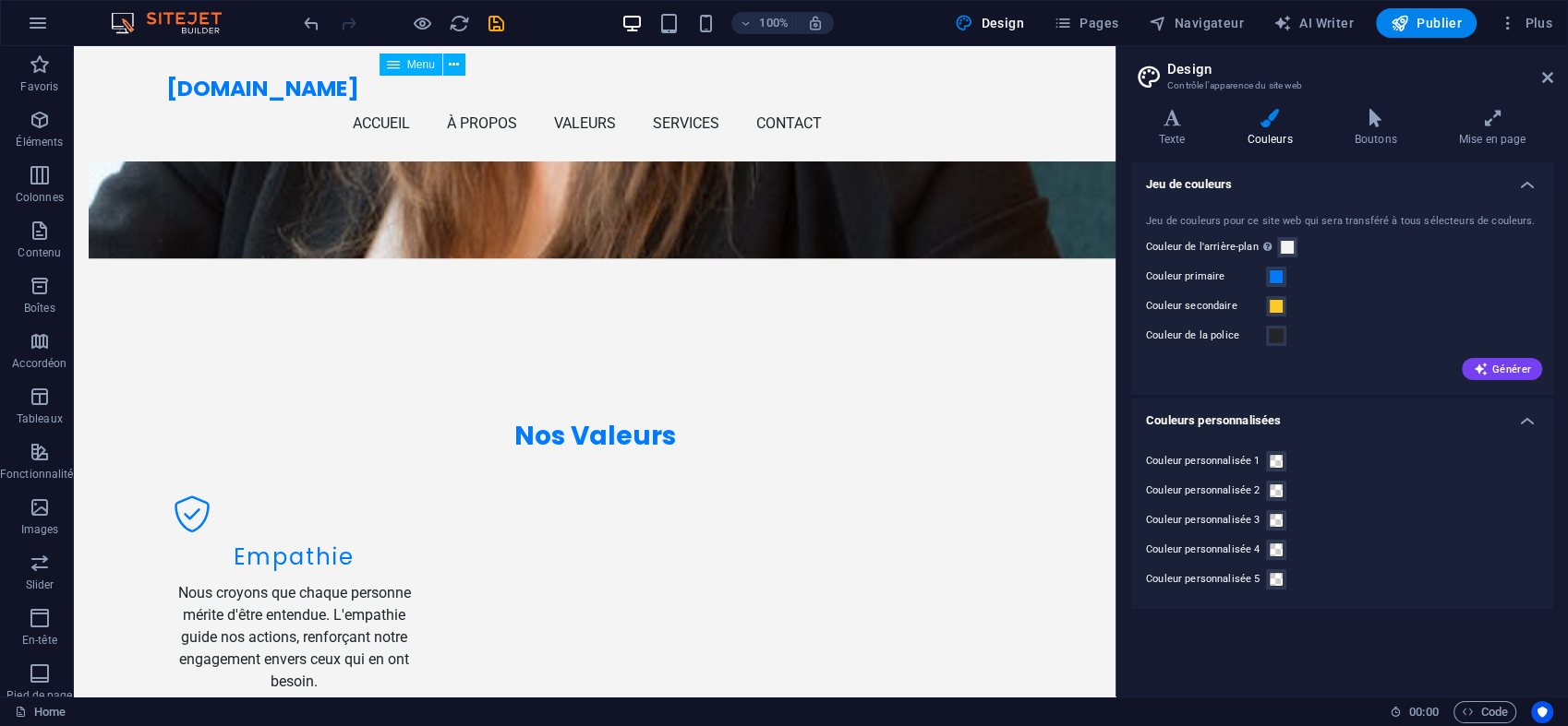
scroll to position [1513, 0]
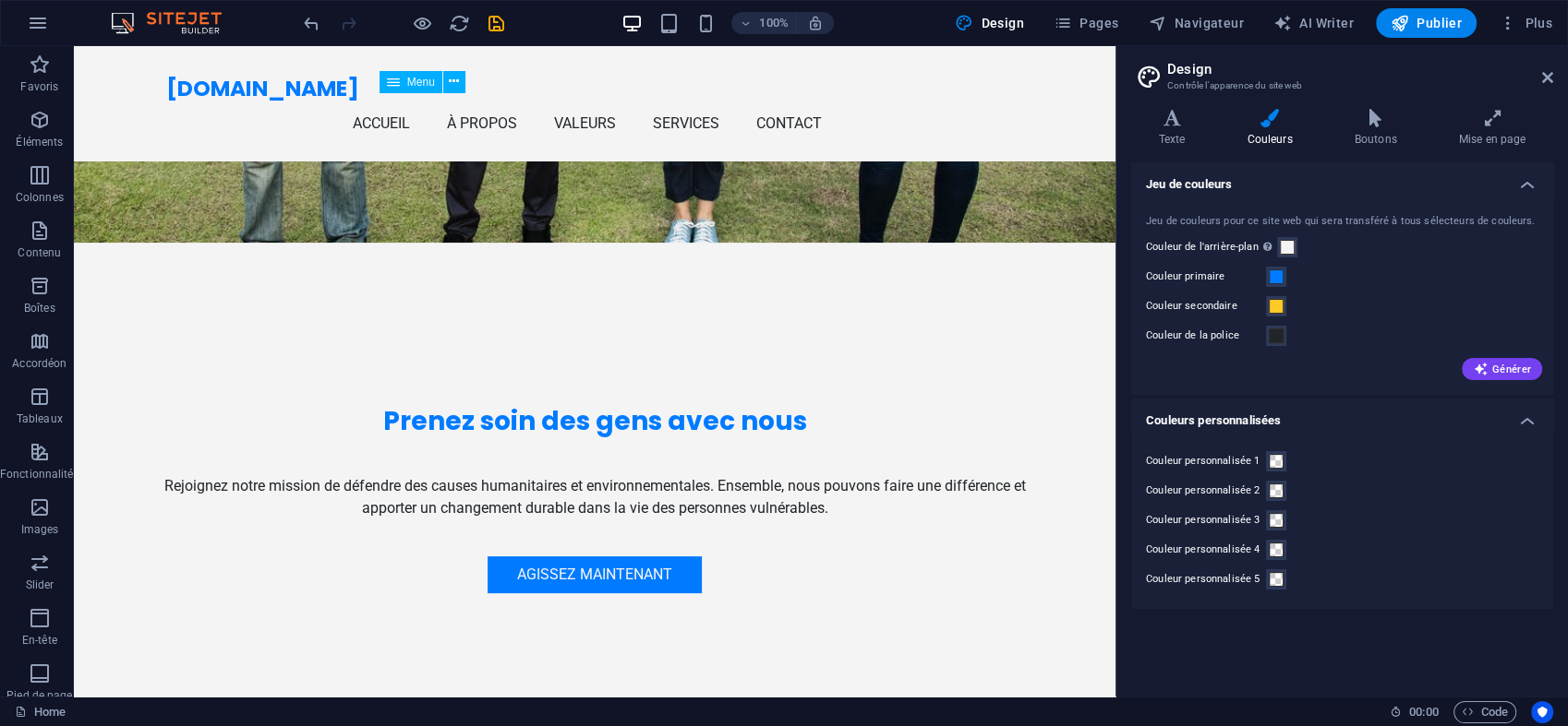
drag, startPoint x: 1107, startPoint y: 394, endPoint x: 1194, endPoint y: 232, distance: 183.9
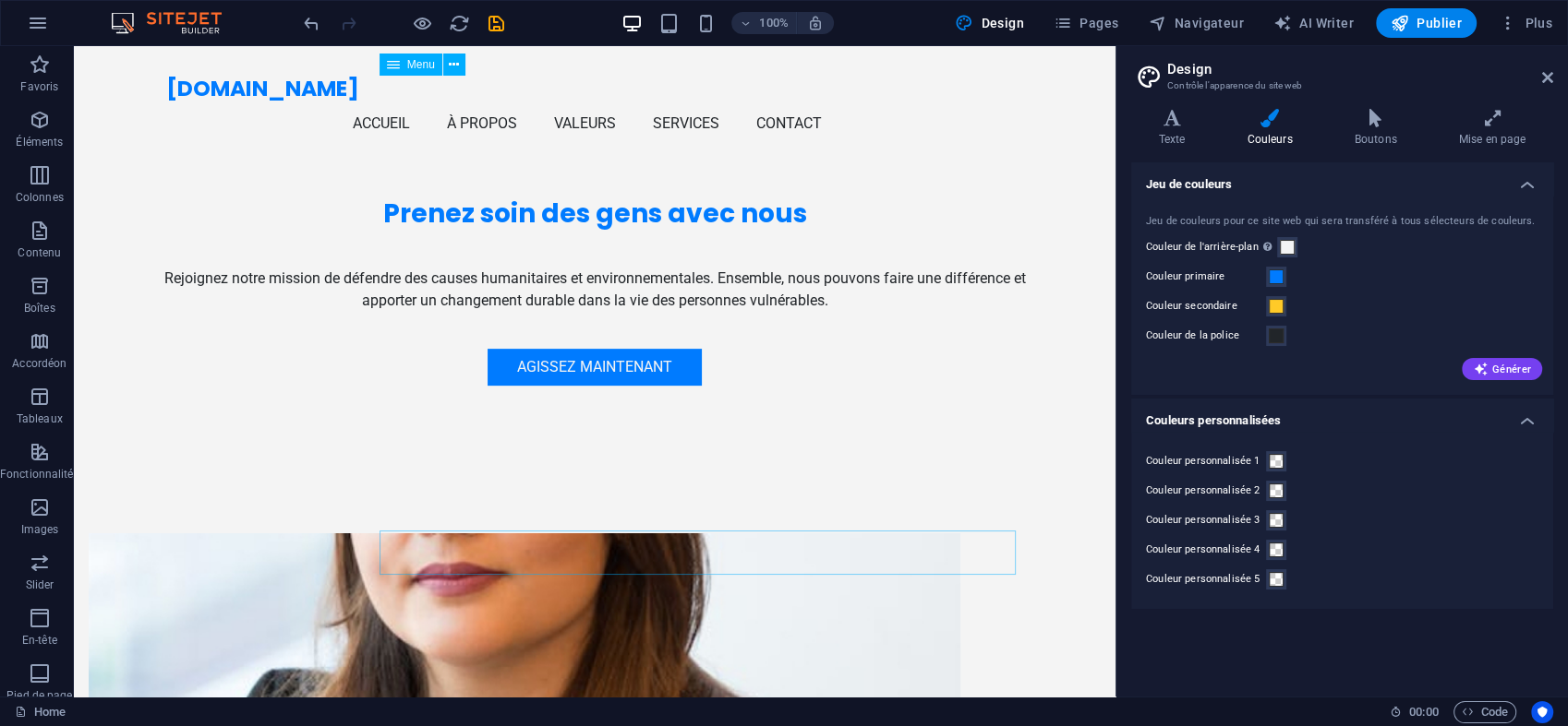
scroll to position [591, 0]
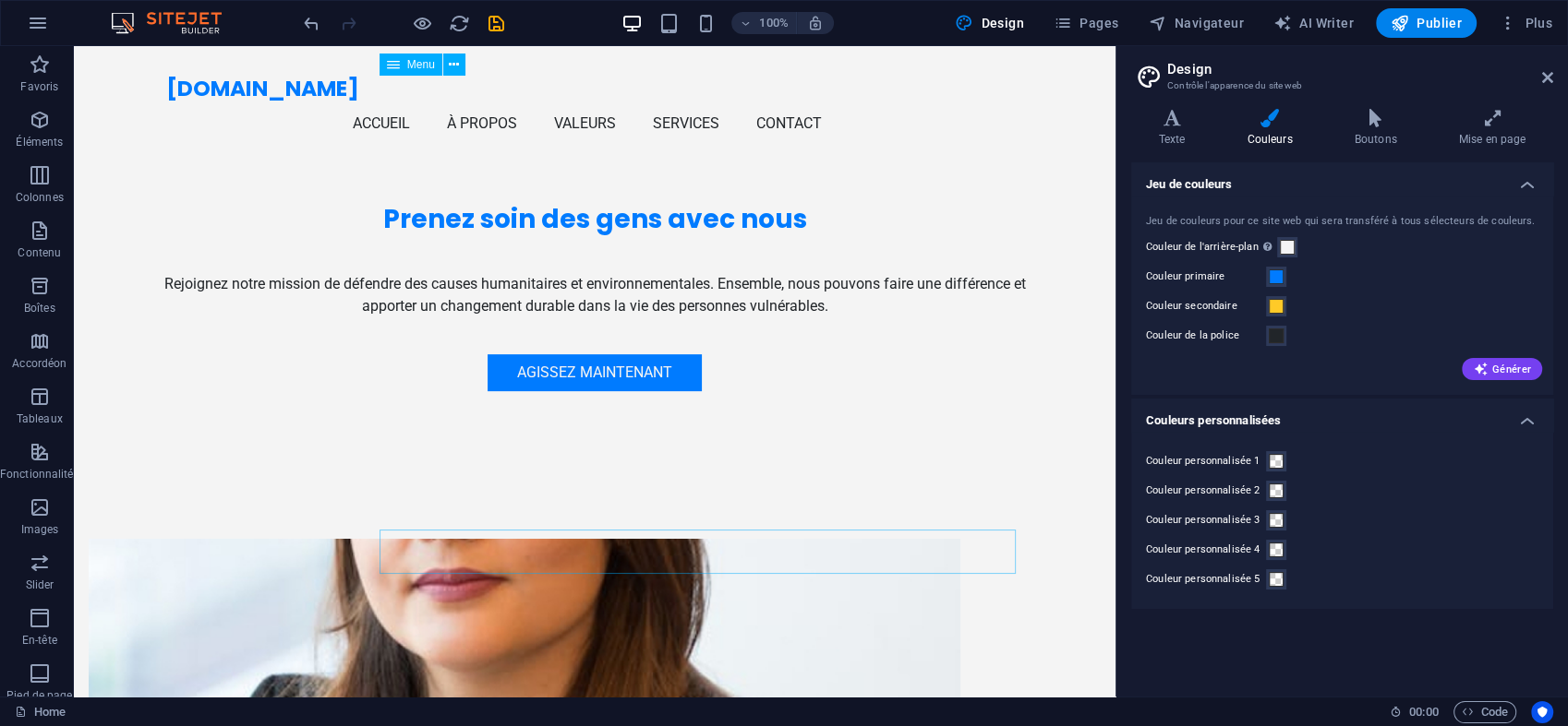
drag, startPoint x: 1108, startPoint y: 588, endPoint x: 1238, endPoint y: 210, distance: 399.7
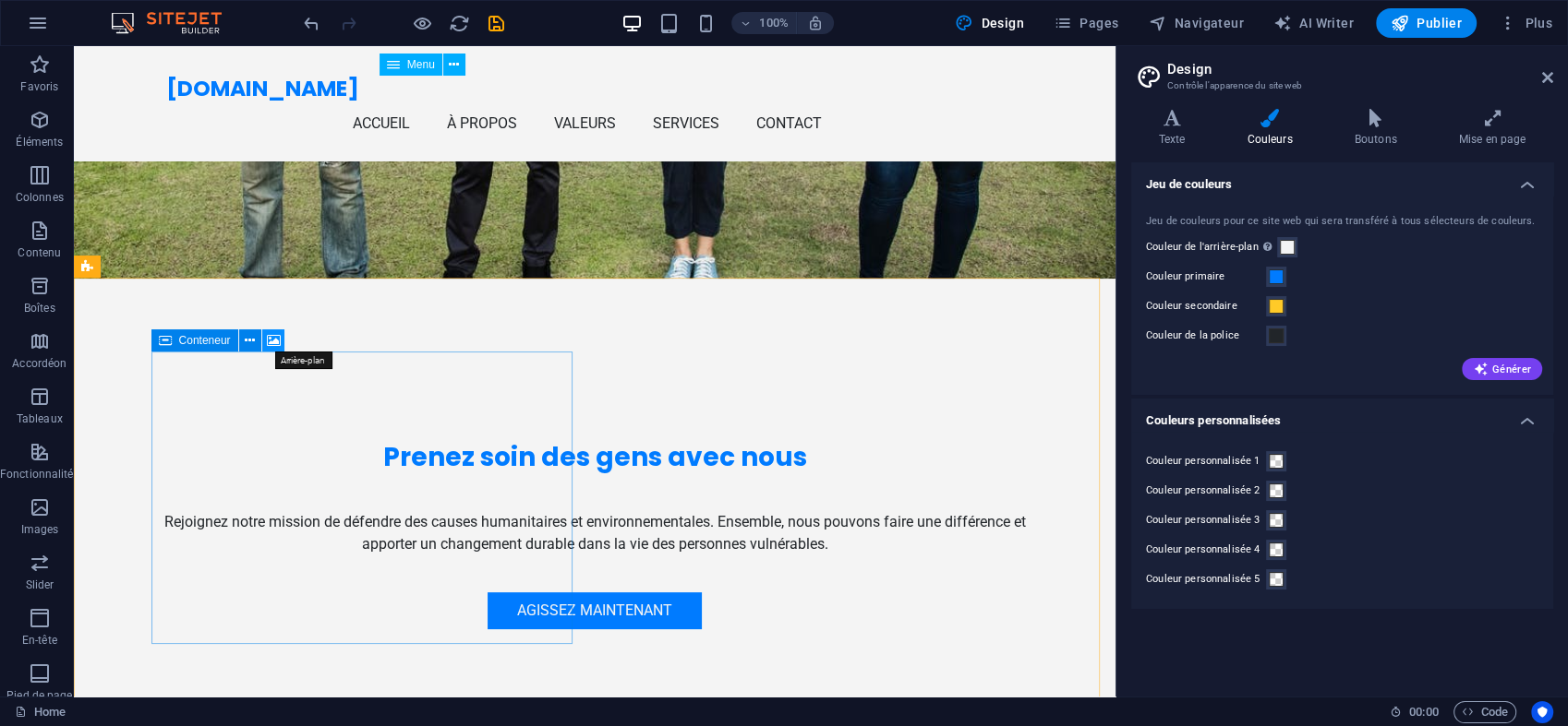
click at [276, 343] on icon at bounding box center [274, 341] width 14 height 20
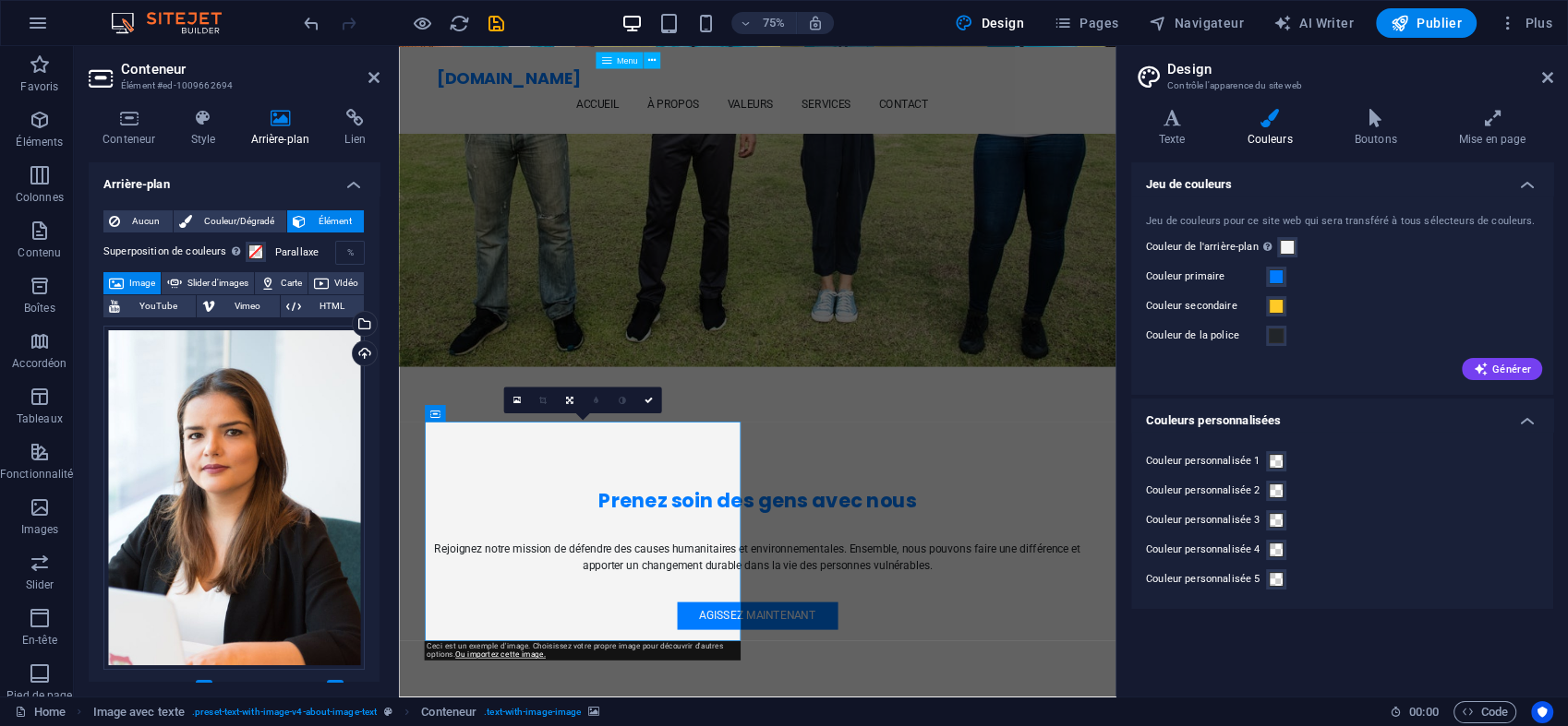
click at [155, 279] on span "Image" at bounding box center [142, 283] width 26 height 22
click at [349, 322] on div "Sélectionnez les fichiers depuis le Gestionnaire de fichiers, les photos du sto…" at bounding box center [289, 325] width 120 height 97
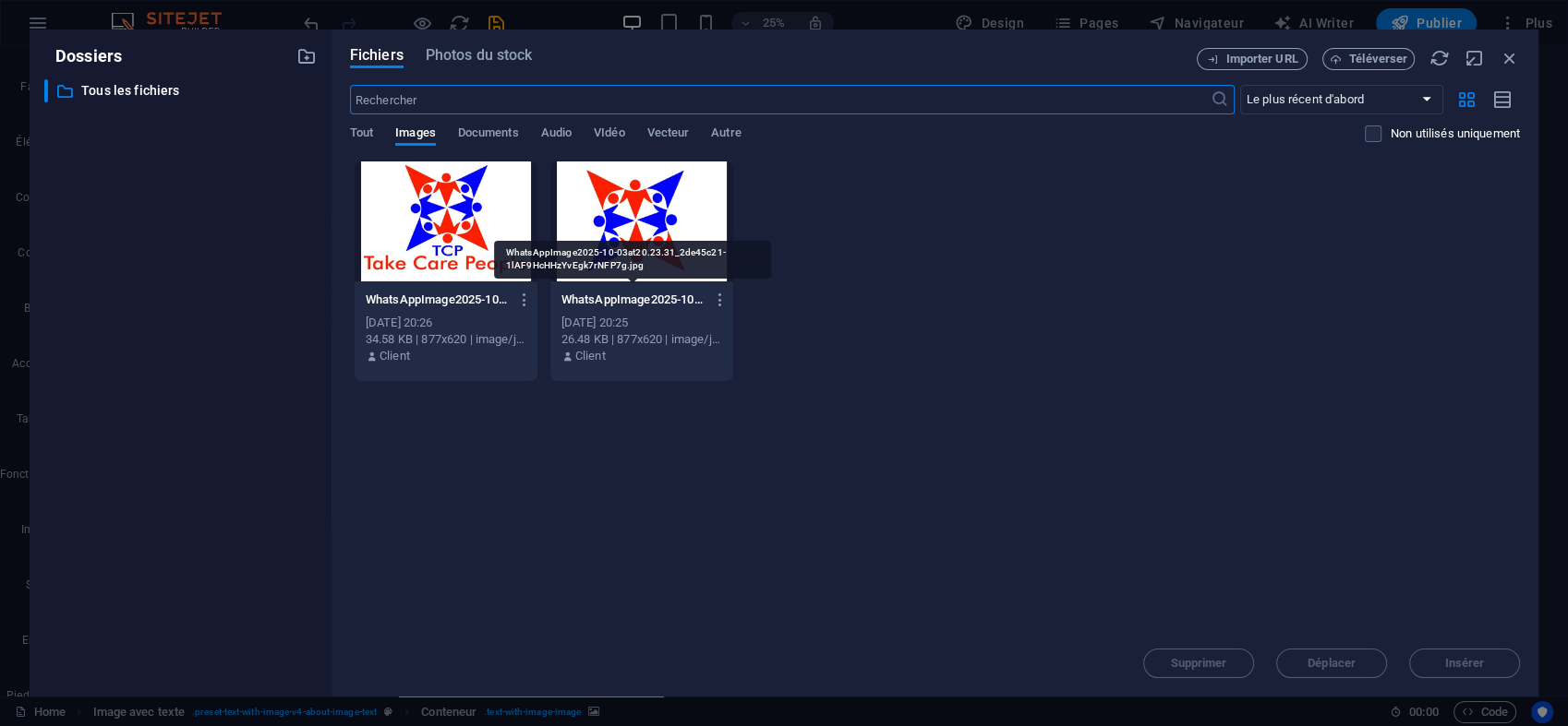
click at [618, 299] on p "WhatsAppImage2025-10-03at20.23.31_2de45c21-1lAF9HcHHzYvEgk7rNFP7g.jpg" at bounding box center [633, 300] width 143 height 17
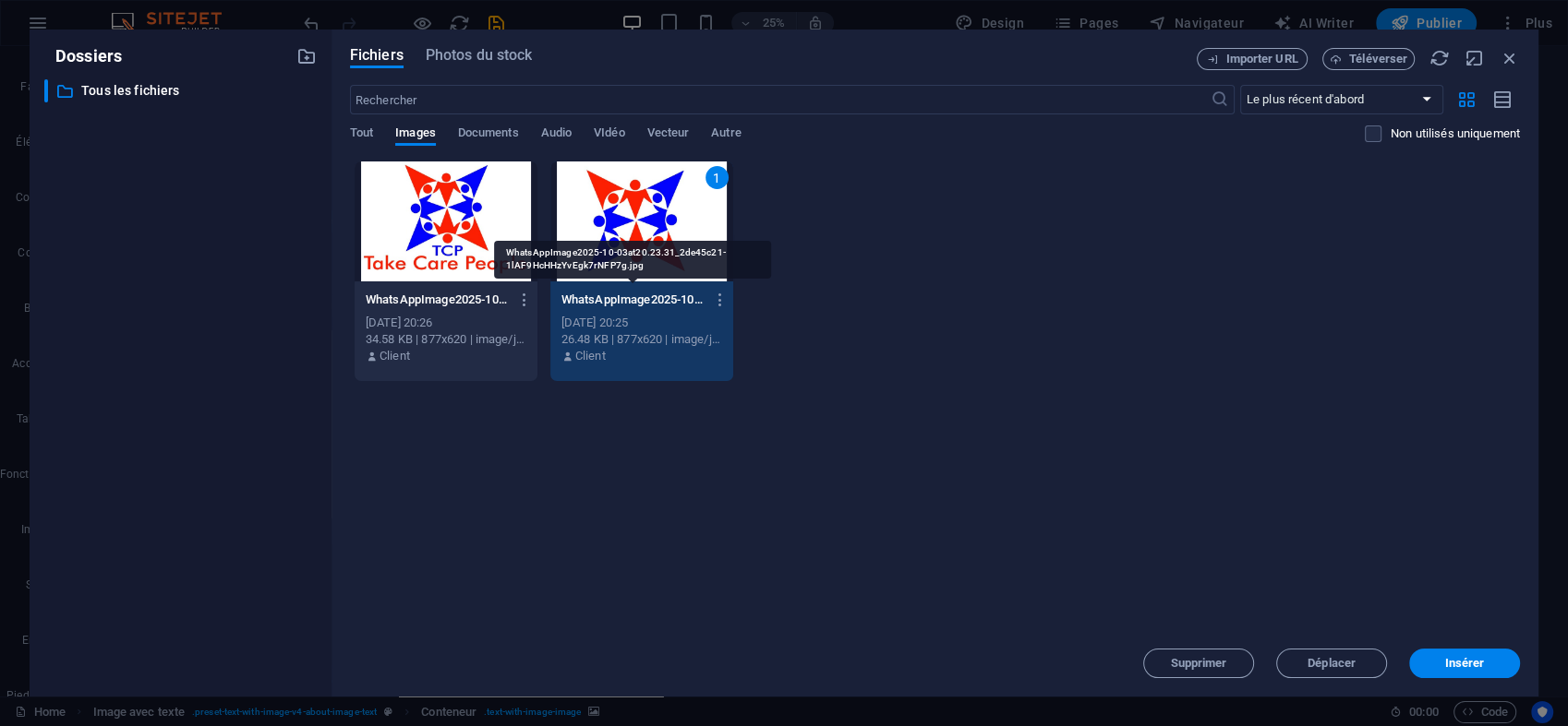
click at [618, 299] on p "WhatsAppImage2025-10-03at20.23.31_2de45c21-1lAF9HcHHzYvEgk7rNFP7g.jpg" at bounding box center [633, 300] width 143 height 17
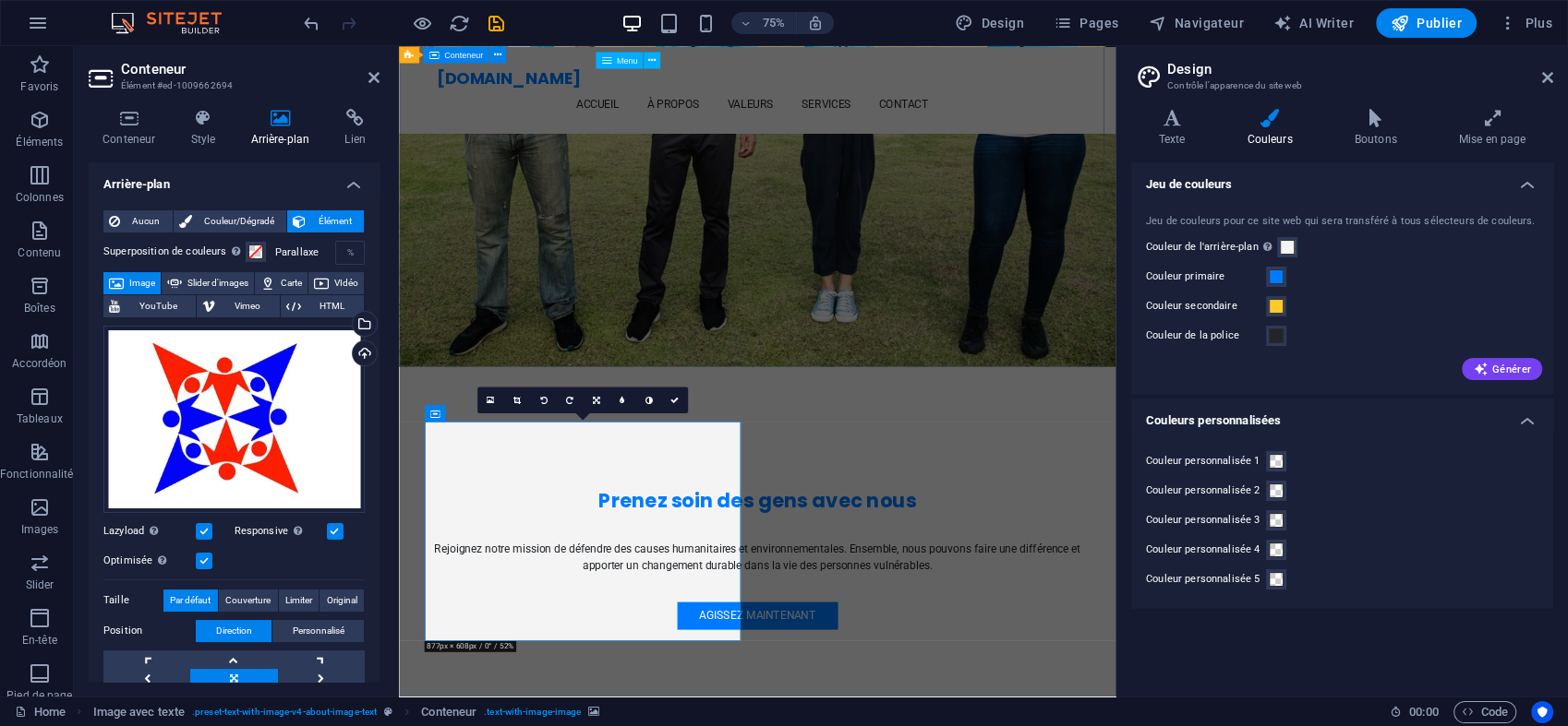
click at [1169, 473] on div "Prenez soin des gens avec nous Rejoignez notre mission de défendre des causes h…" at bounding box center [876, 685] width 956 height 424
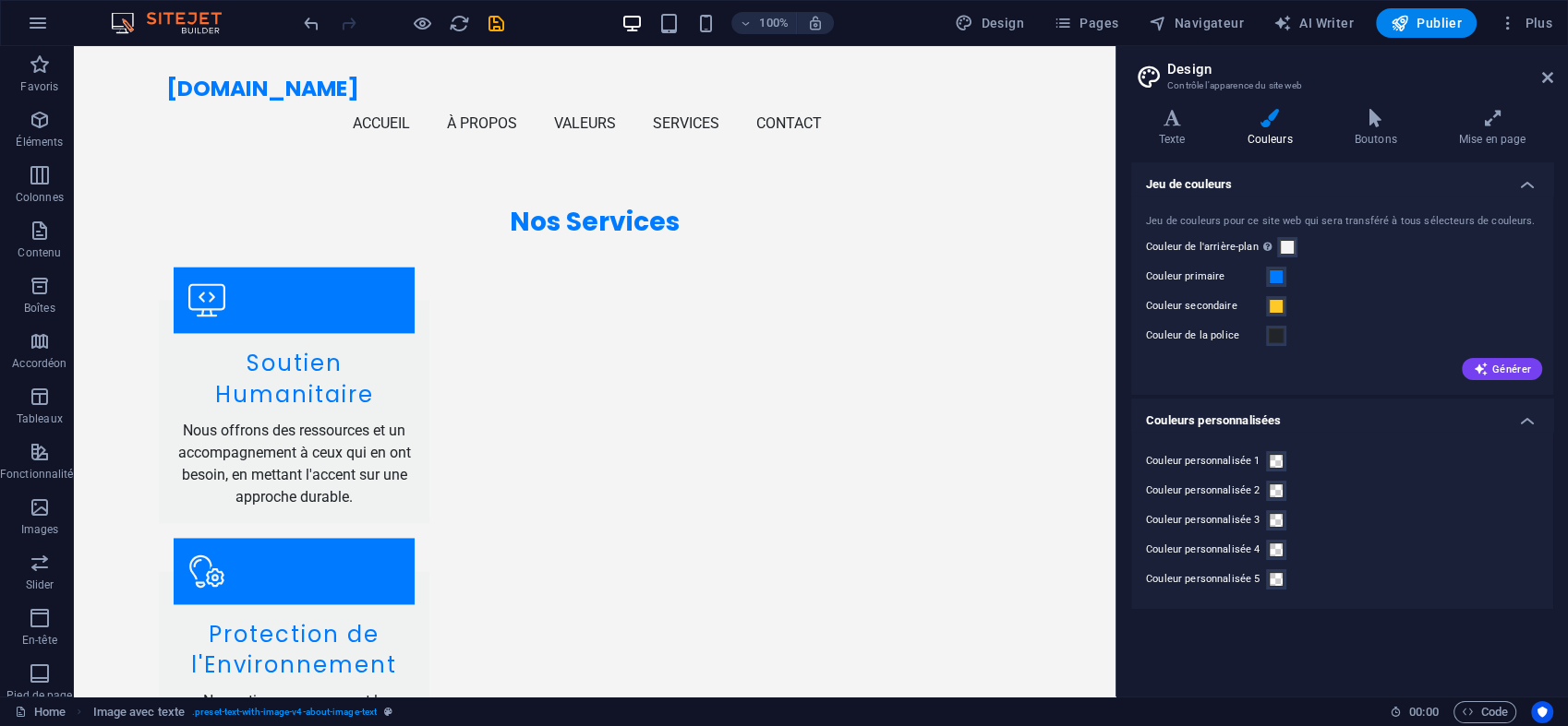
scroll to position [2721, 0]
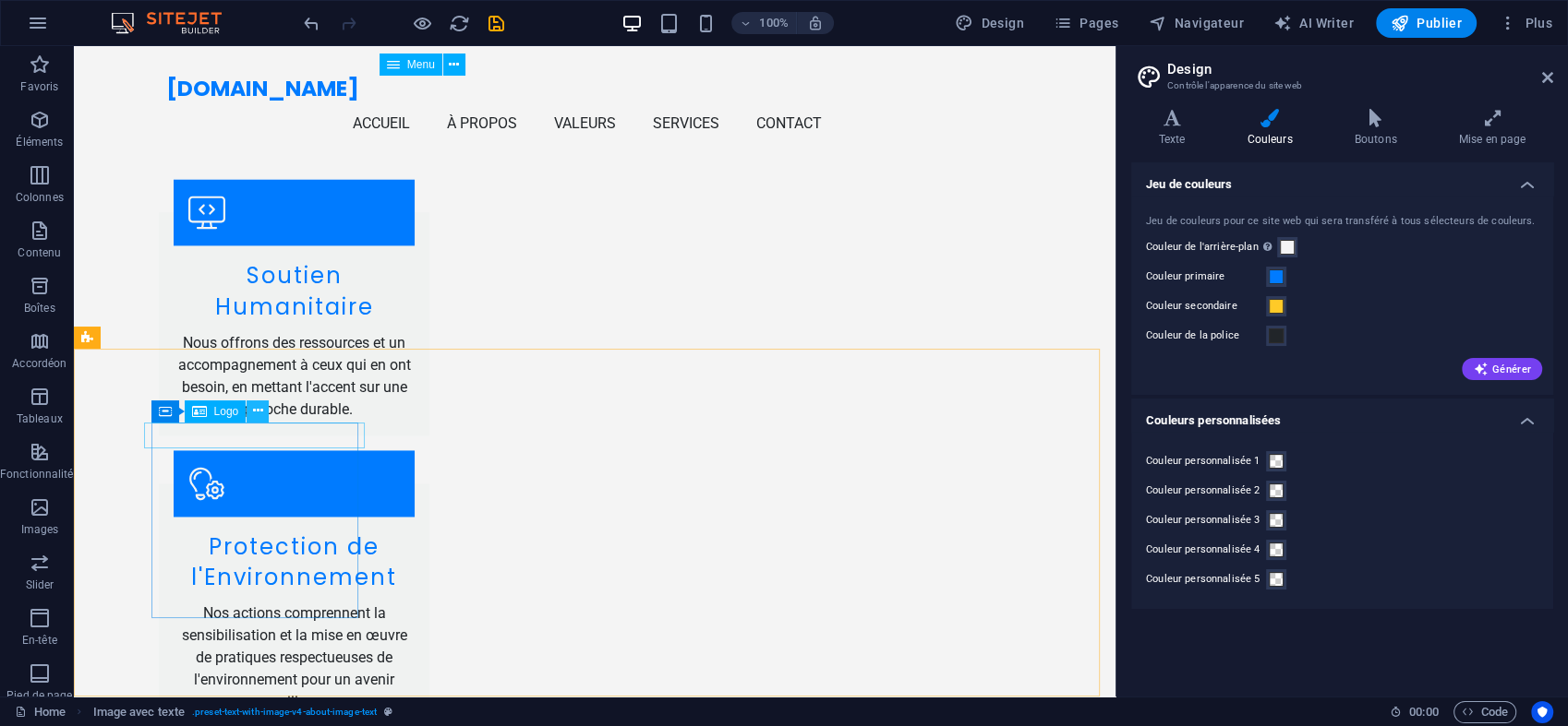
click at [255, 414] on icon at bounding box center [258, 412] width 10 height 20
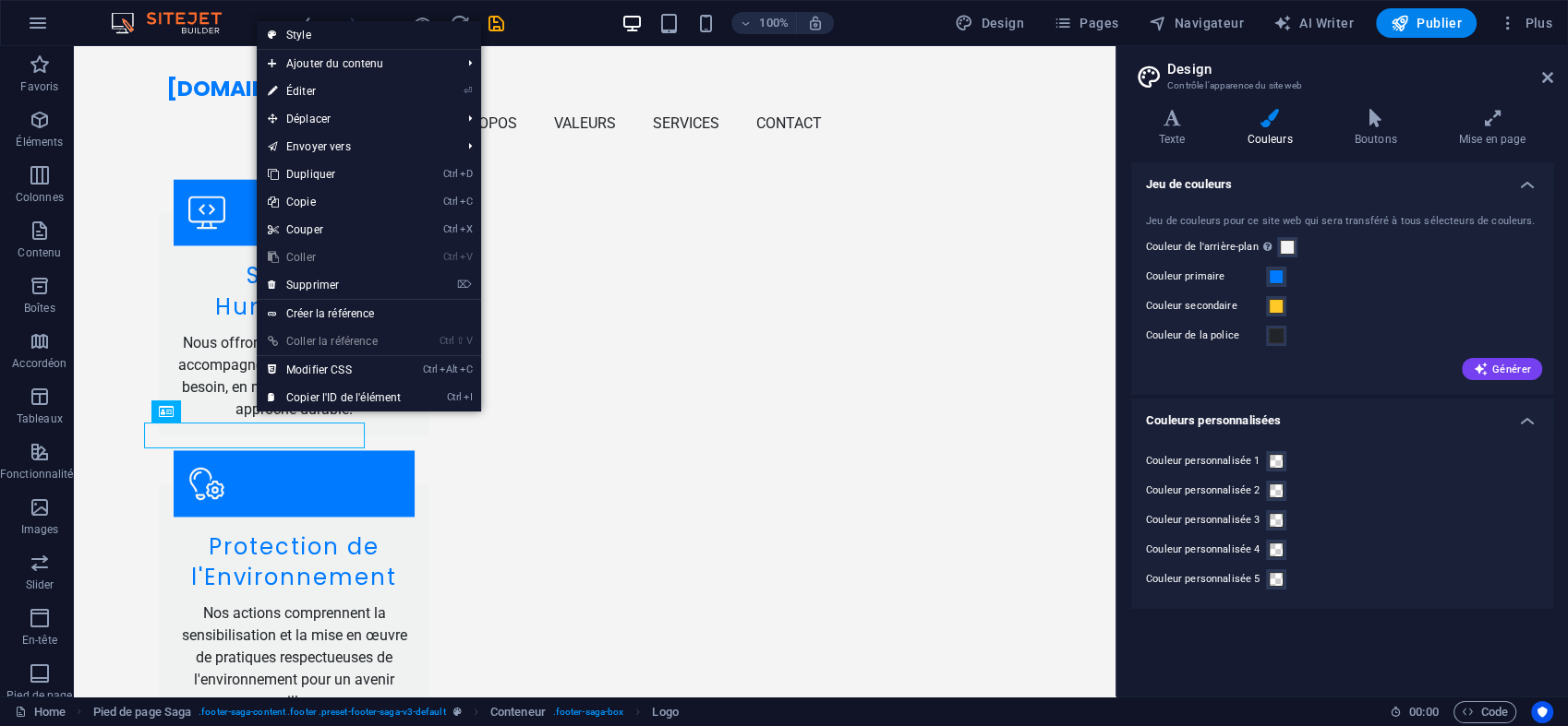
click at [392, 30] on link "Style" at bounding box center [369, 35] width 224 height 28
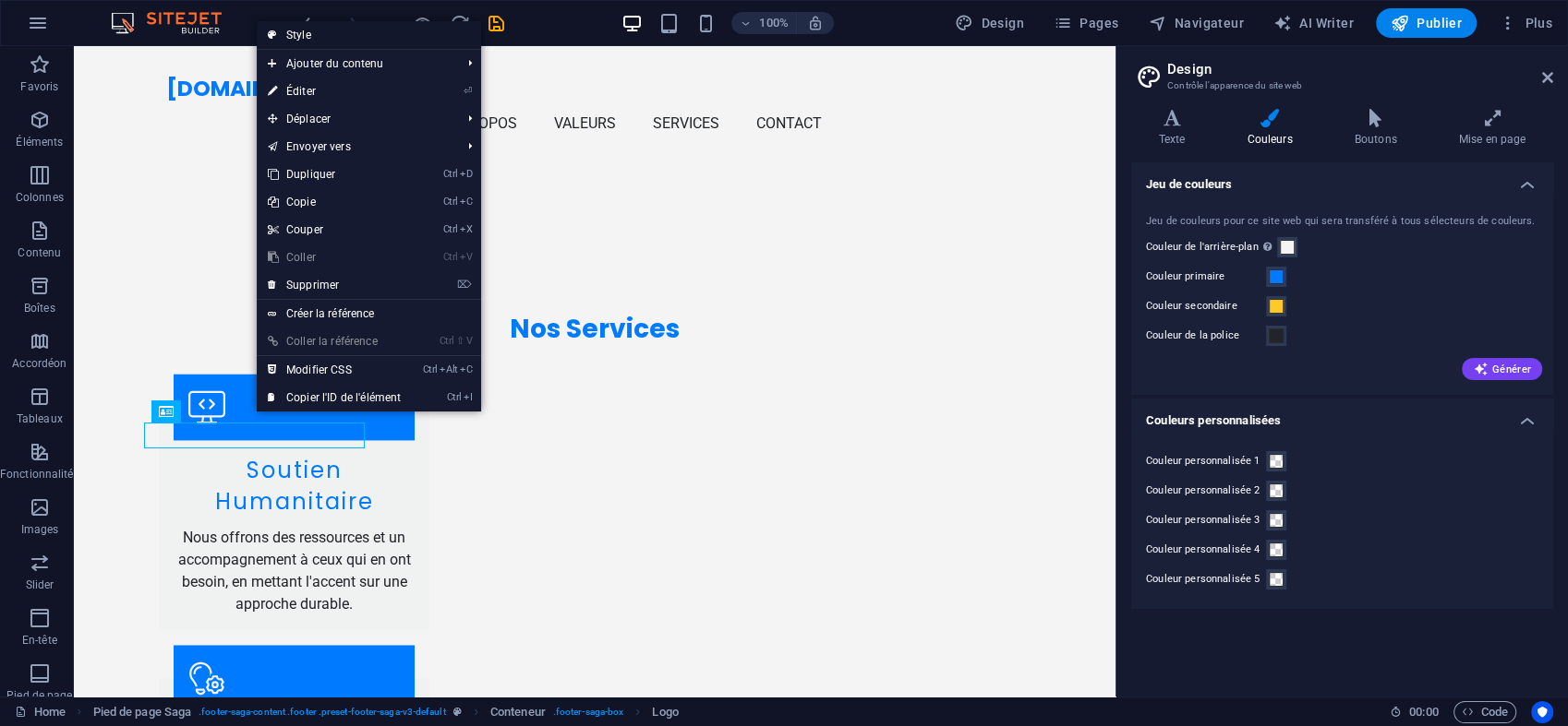
select select "rem"
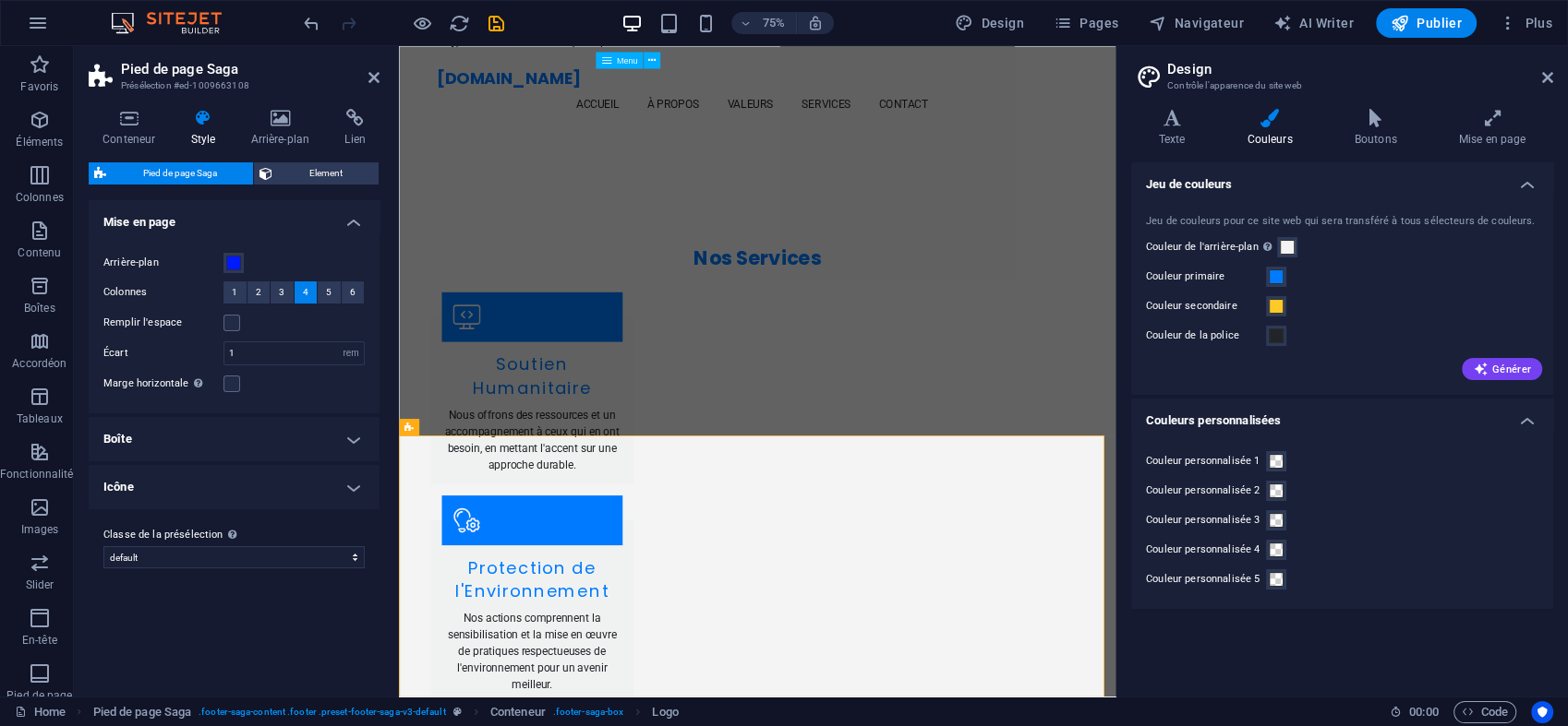
scroll to position [2700, 0]
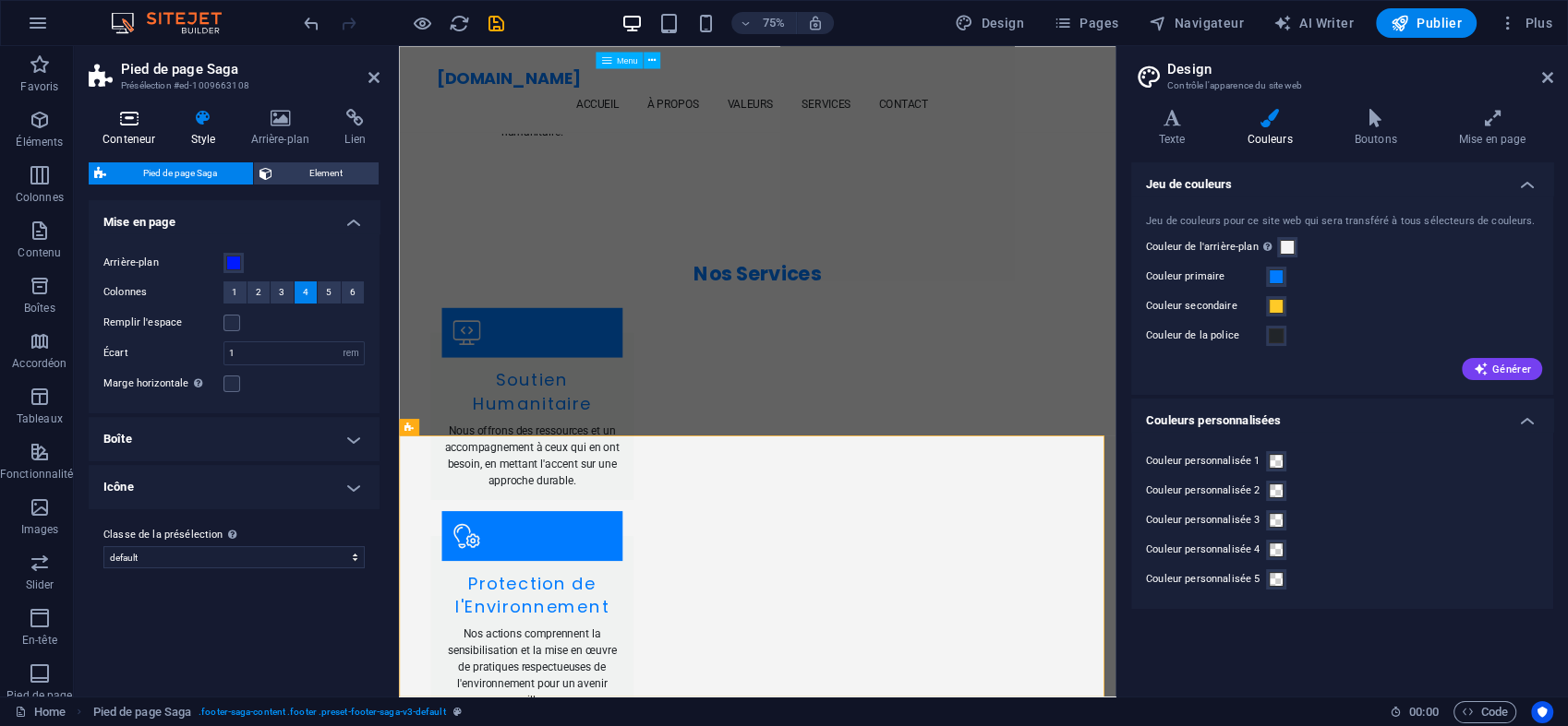
click at [126, 145] on h4 "Conteneur" at bounding box center [132, 128] width 87 height 39
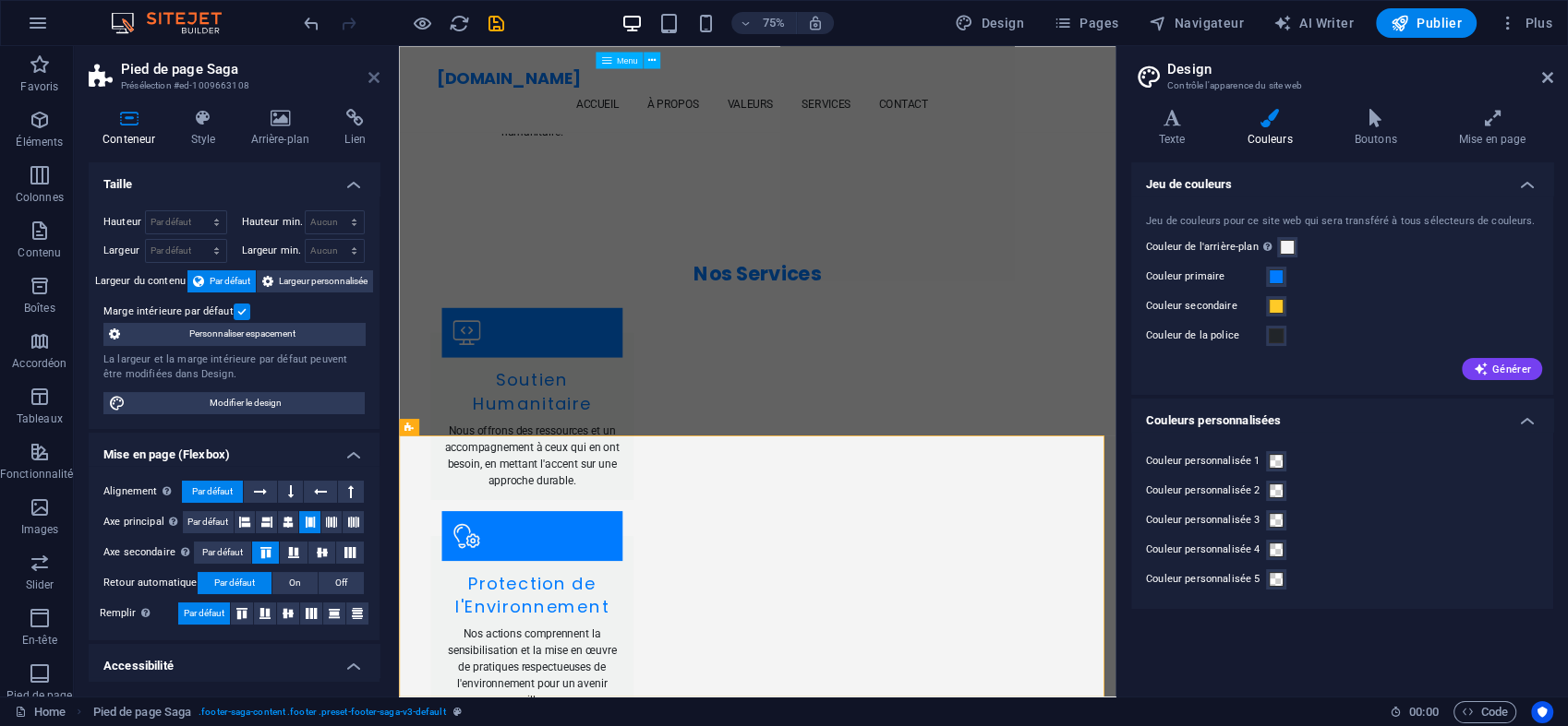
click at [370, 76] on icon at bounding box center [373, 77] width 11 height 15
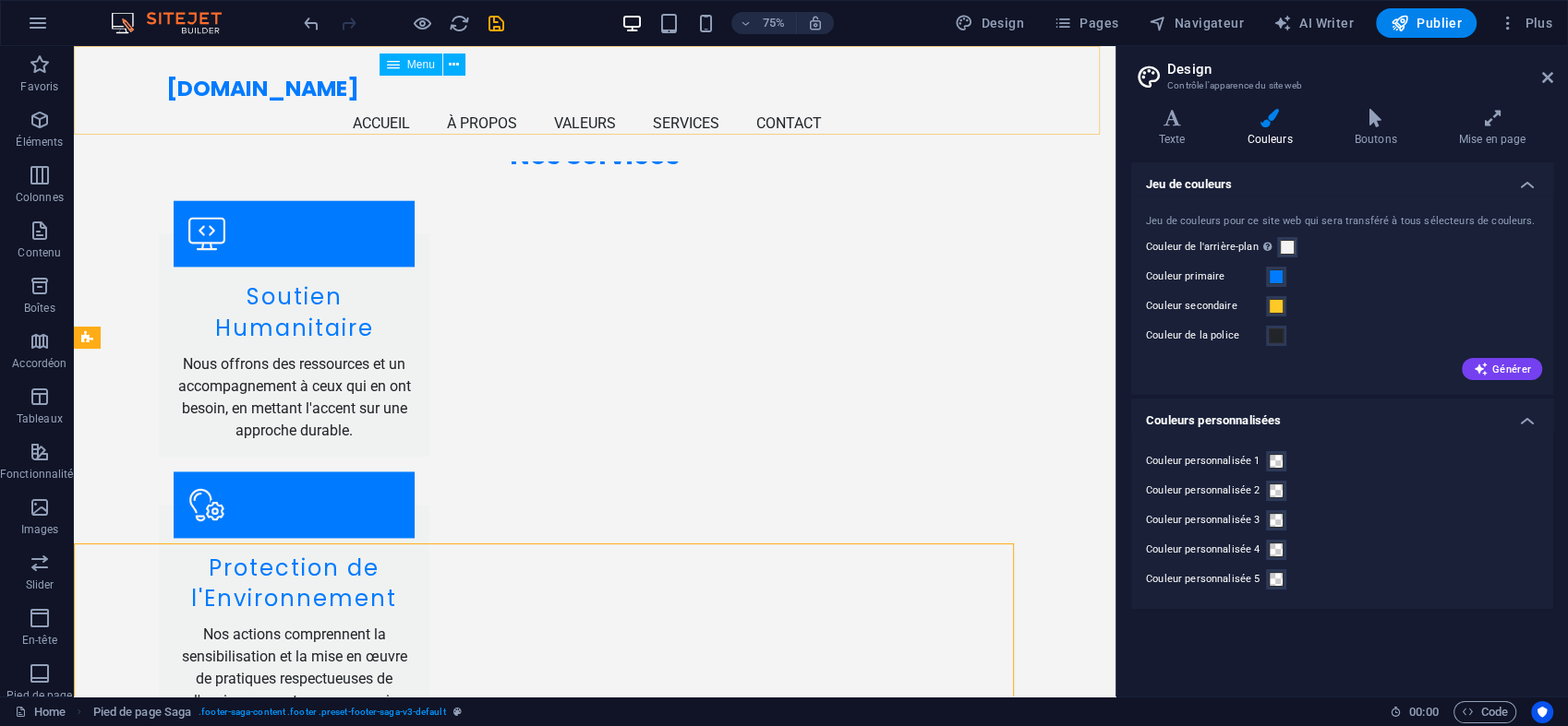
scroll to position [2721, 0]
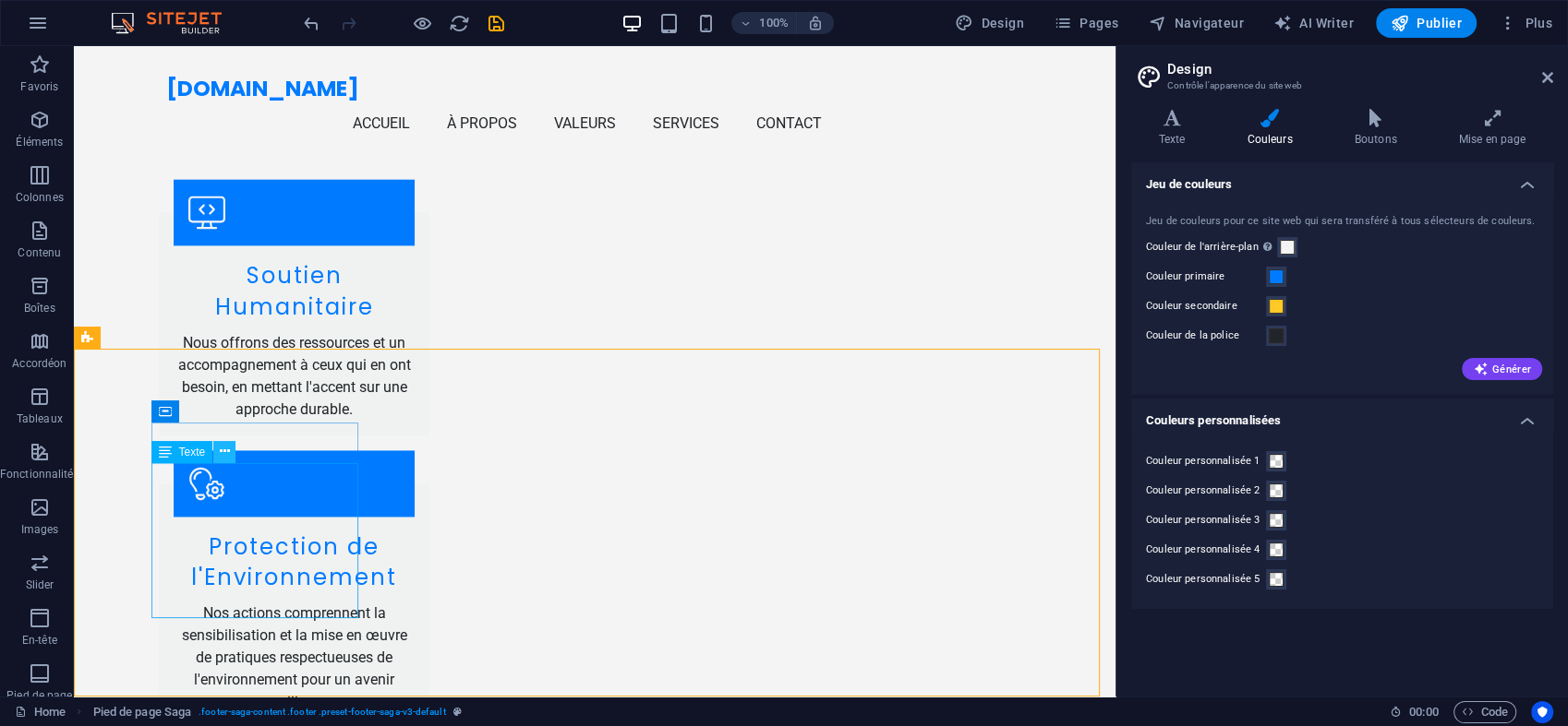
click at [221, 454] on icon at bounding box center [224, 452] width 10 height 20
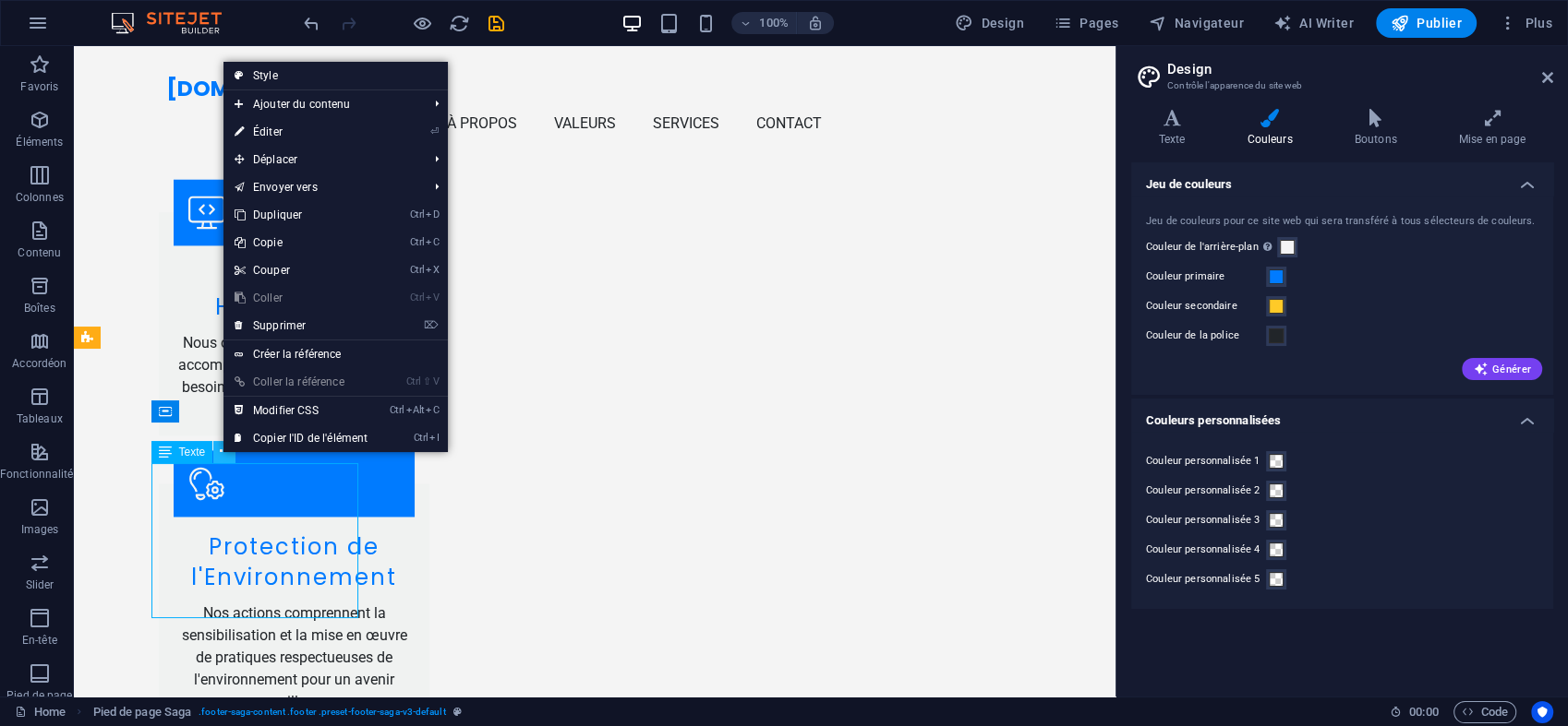
click at [221, 454] on icon at bounding box center [224, 452] width 10 height 20
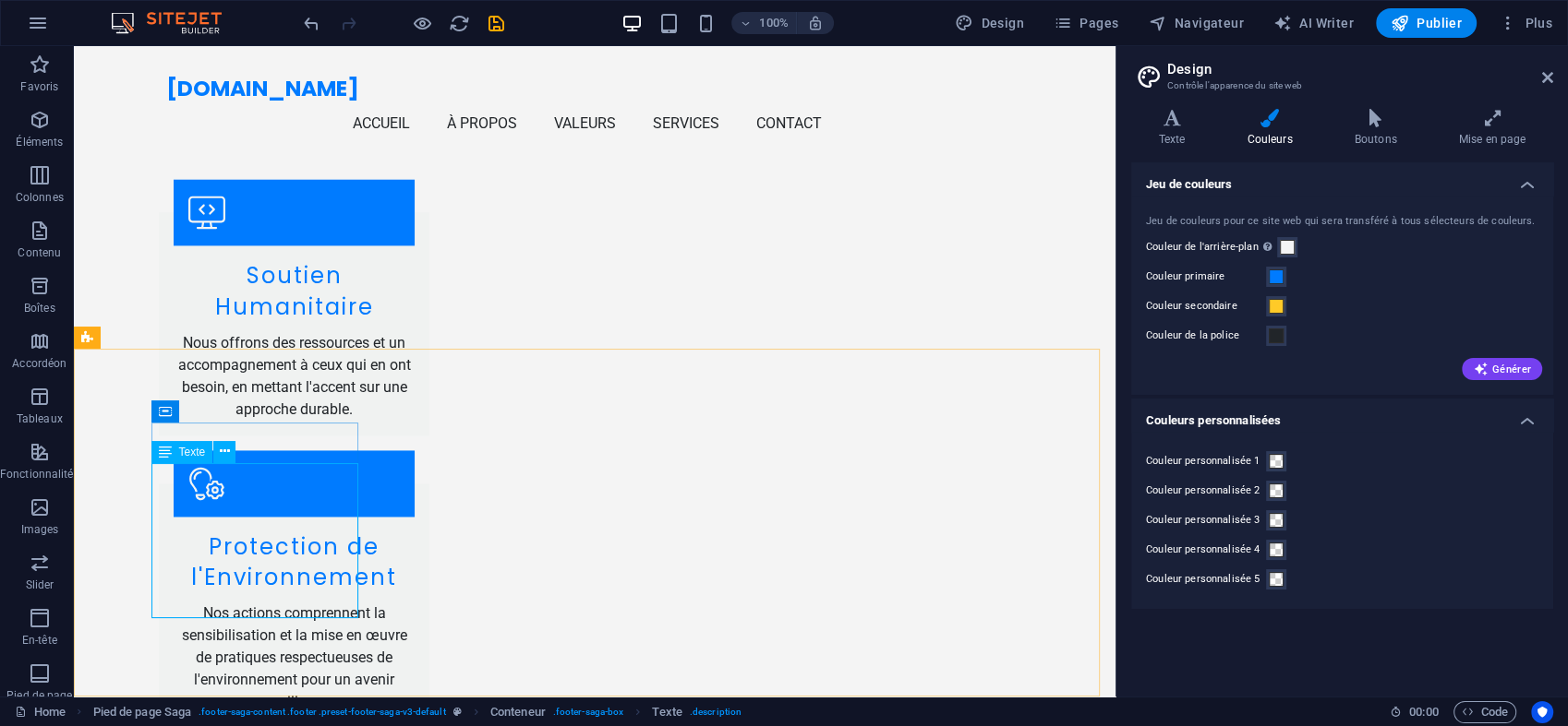
click at [192, 457] on span "Texte" at bounding box center [193, 451] width 27 height 11
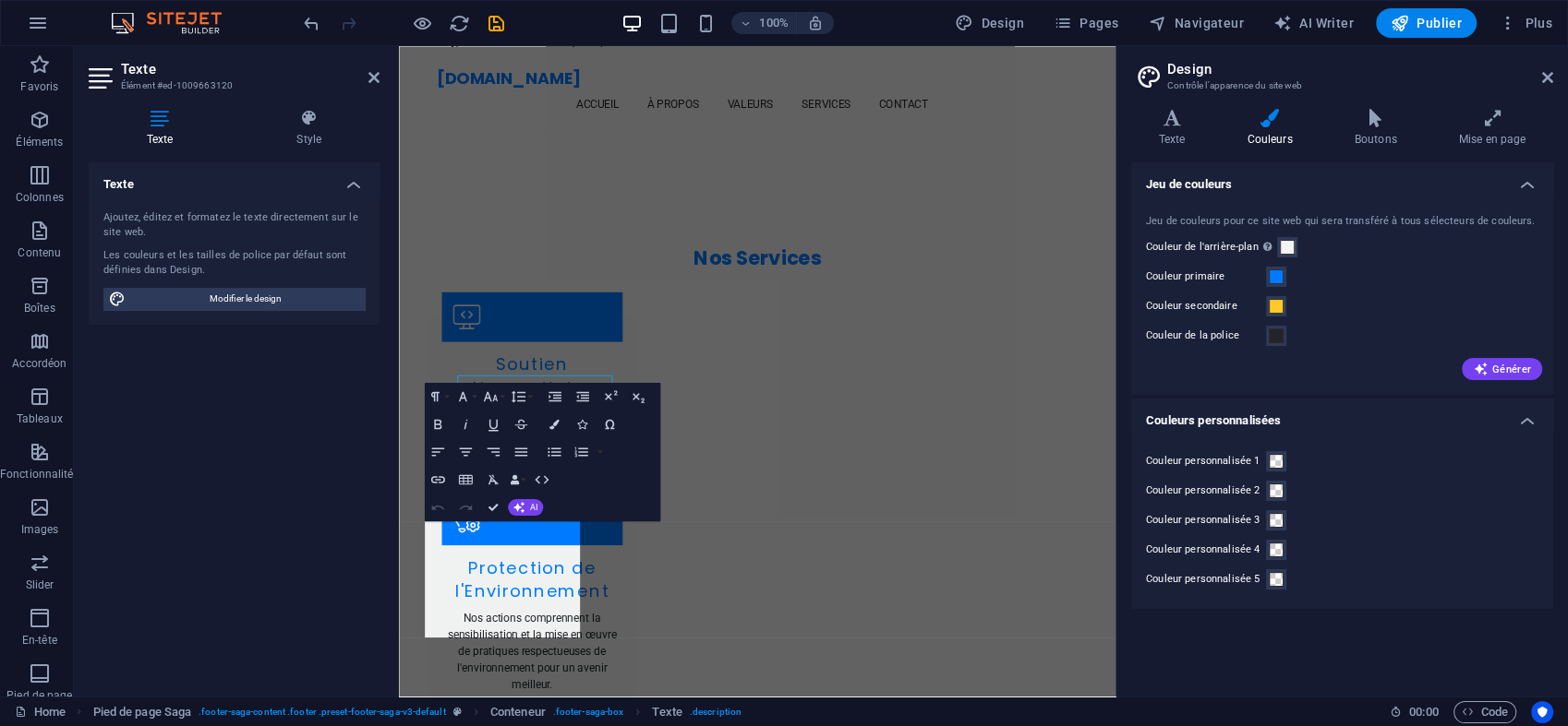
scroll to position [2700, 0]
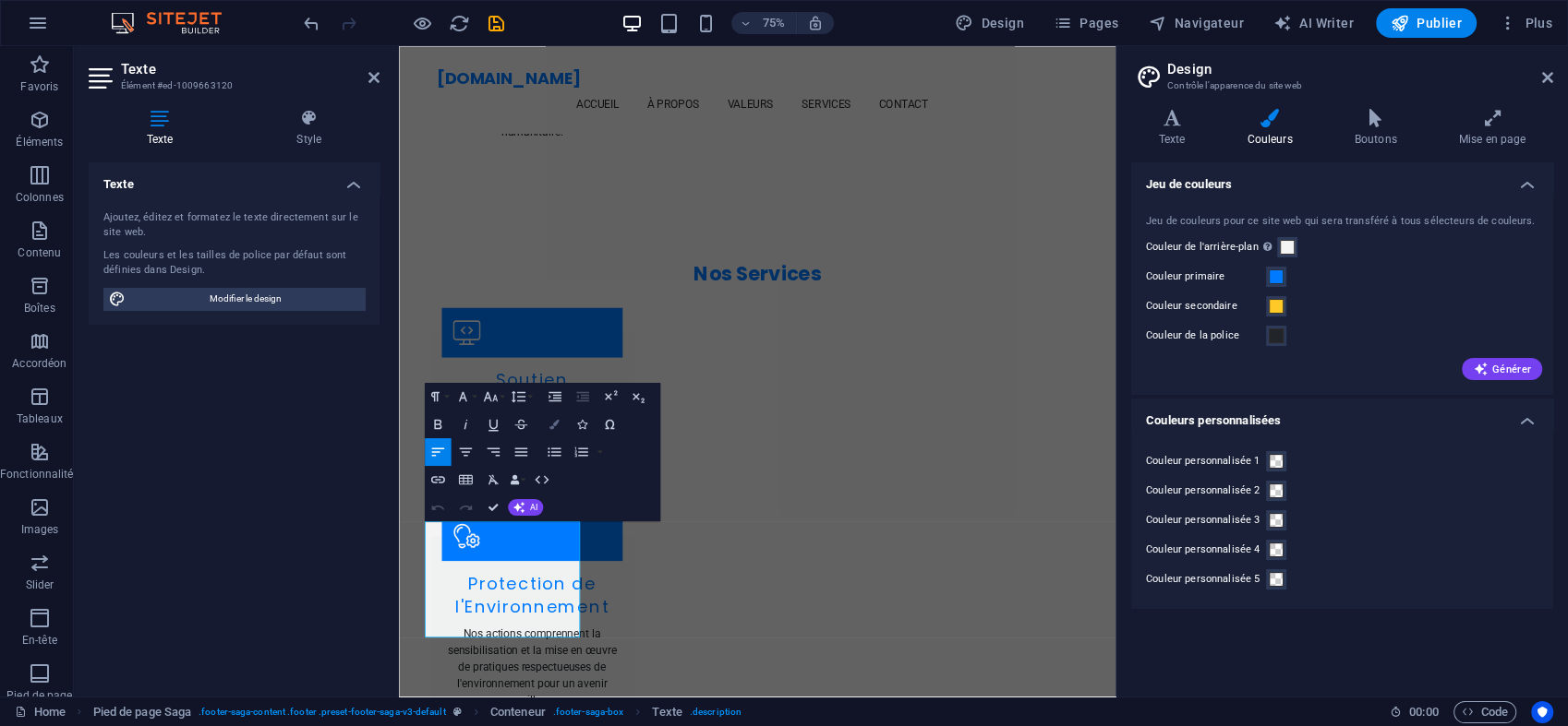
click at [562, 425] on button "Colors" at bounding box center [554, 424] width 27 height 28
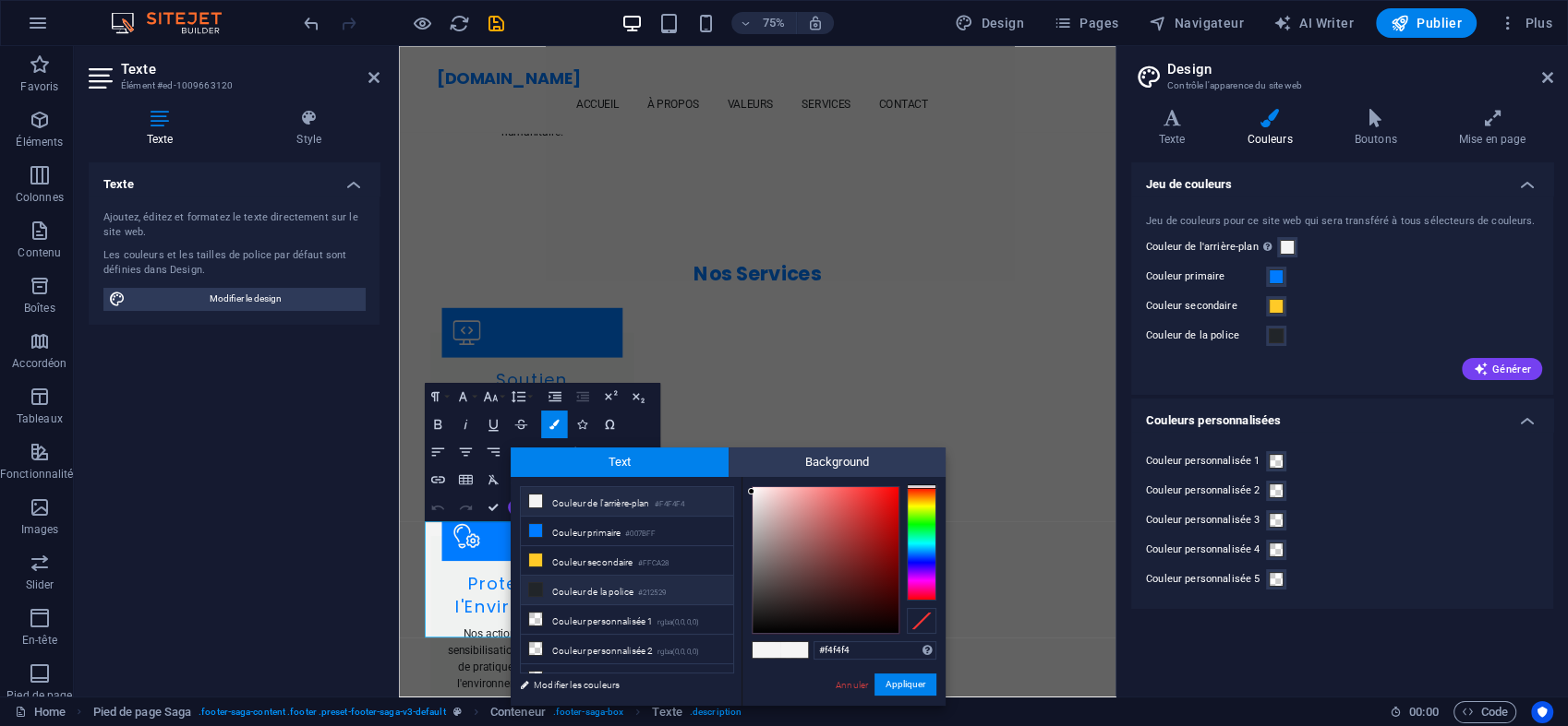
click at [639, 582] on li "Couleur de la police #212529" at bounding box center [627, 591] width 212 height 30
type input "#212529"
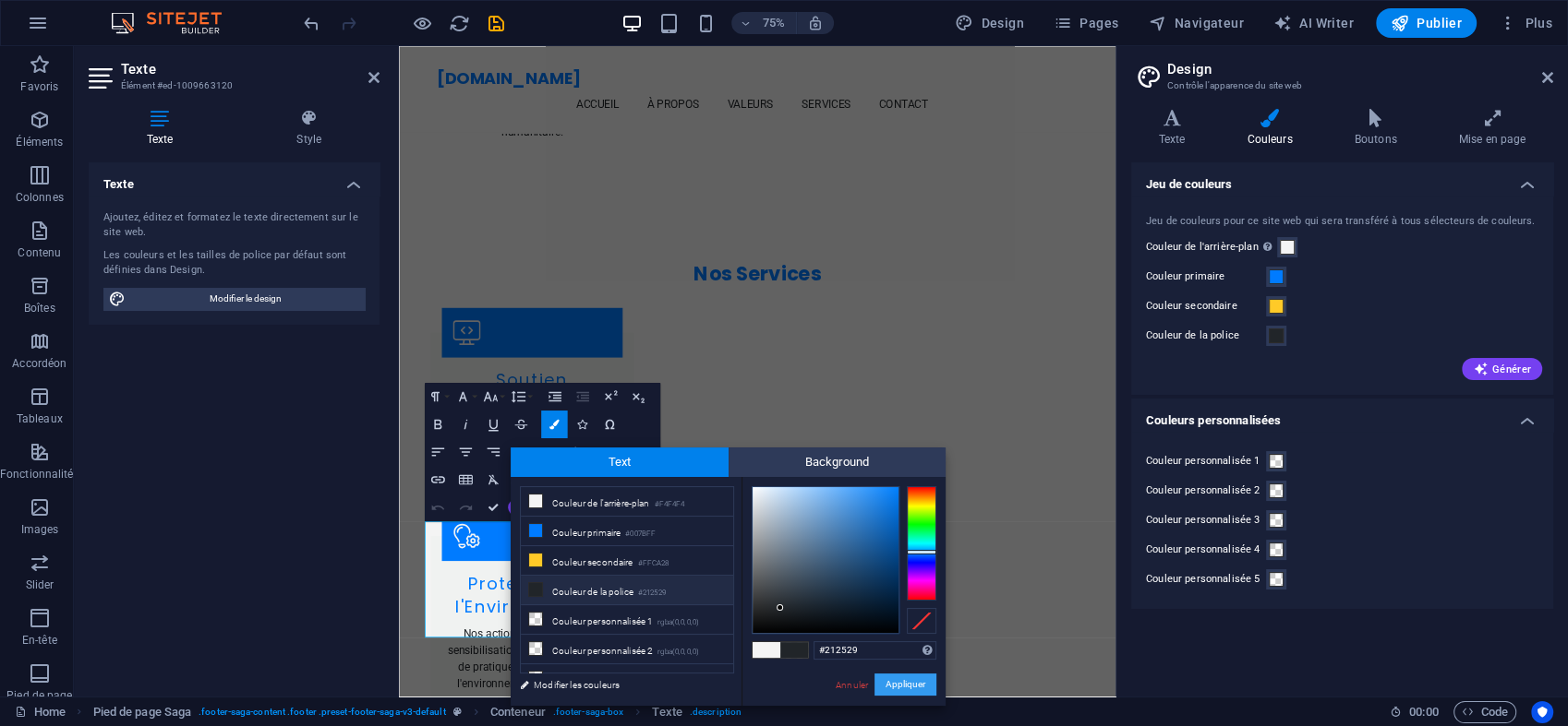
drag, startPoint x: 921, startPoint y: 683, endPoint x: 894, endPoint y: 686, distance: 27.2
click at [894, 686] on button "Appliquer" at bounding box center [905, 684] width 62 height 22
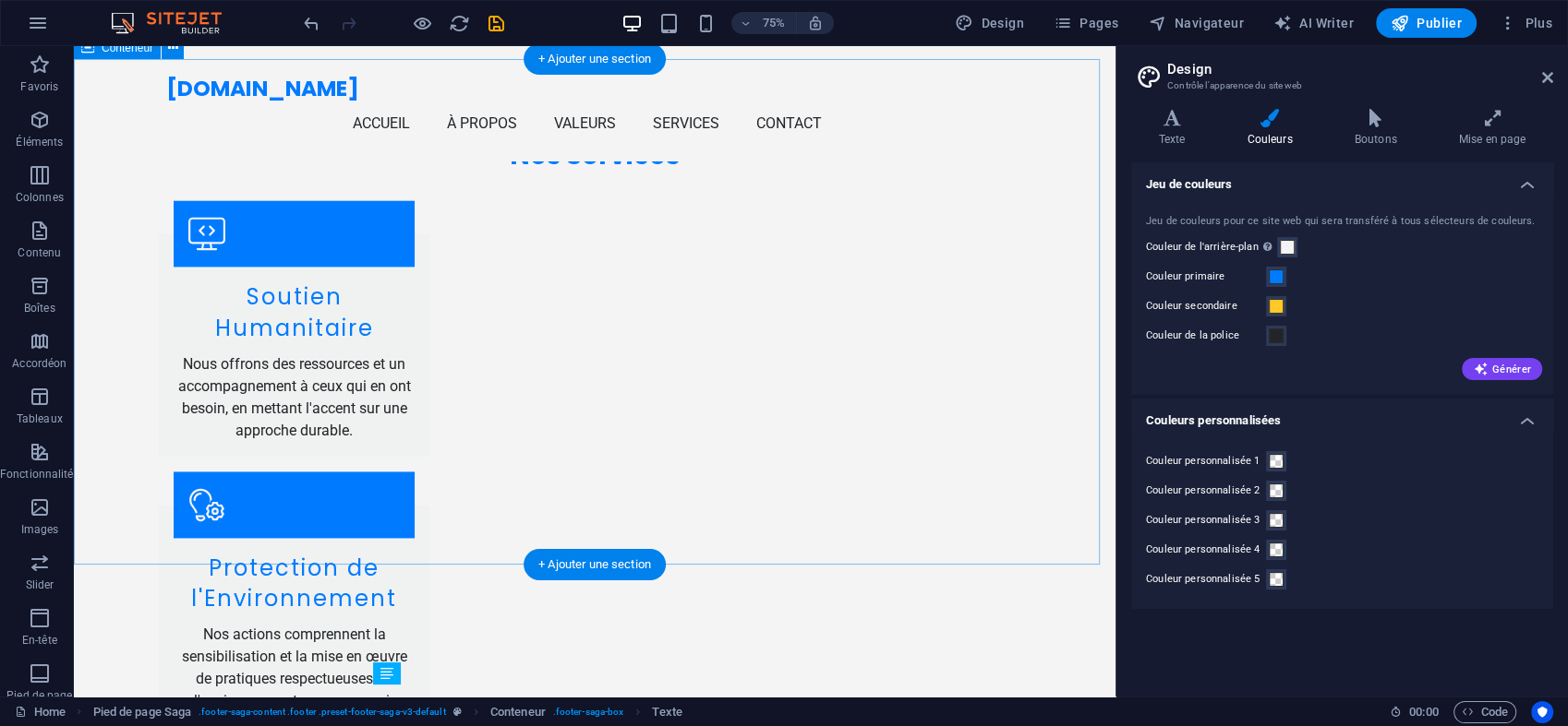
scroll to position [2503, 0]
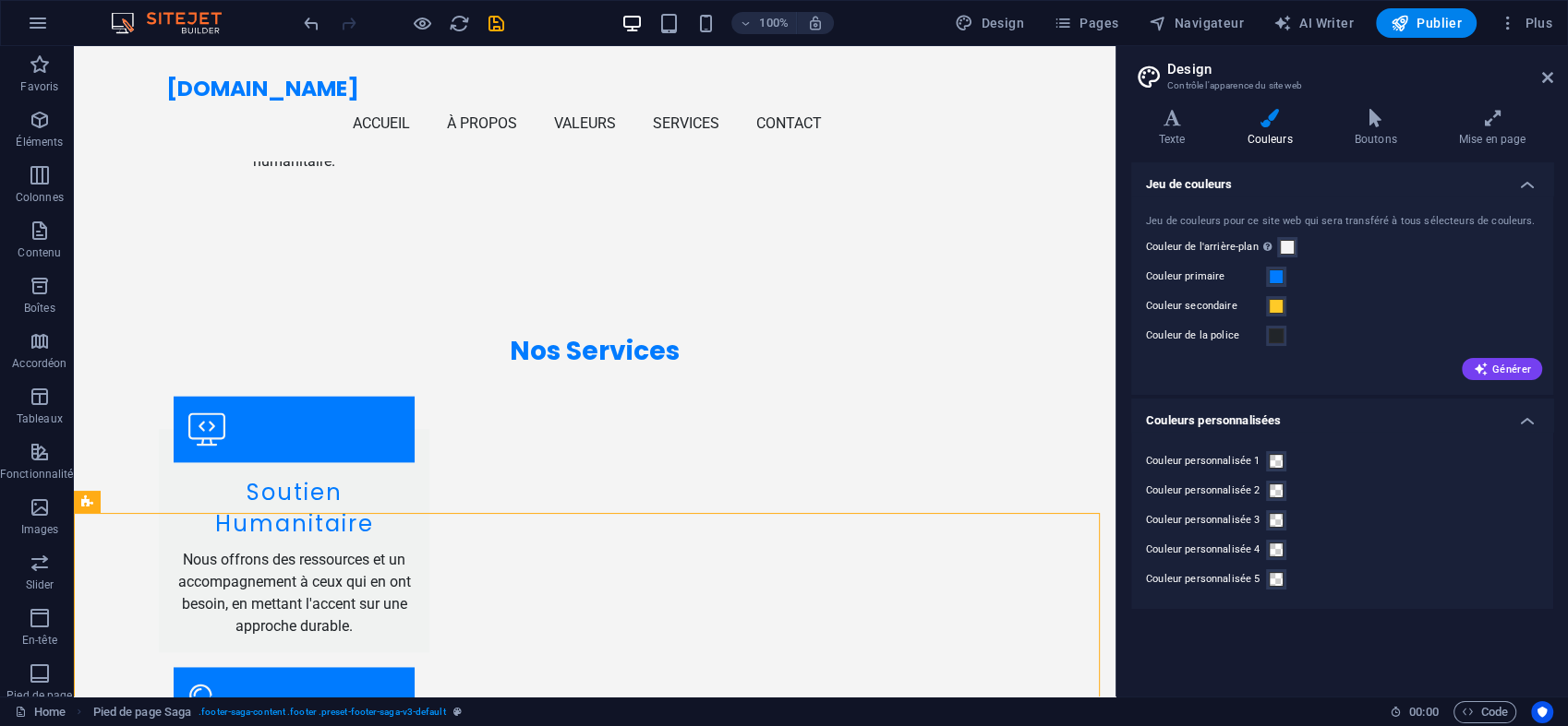
scroll to position [2721, 0]
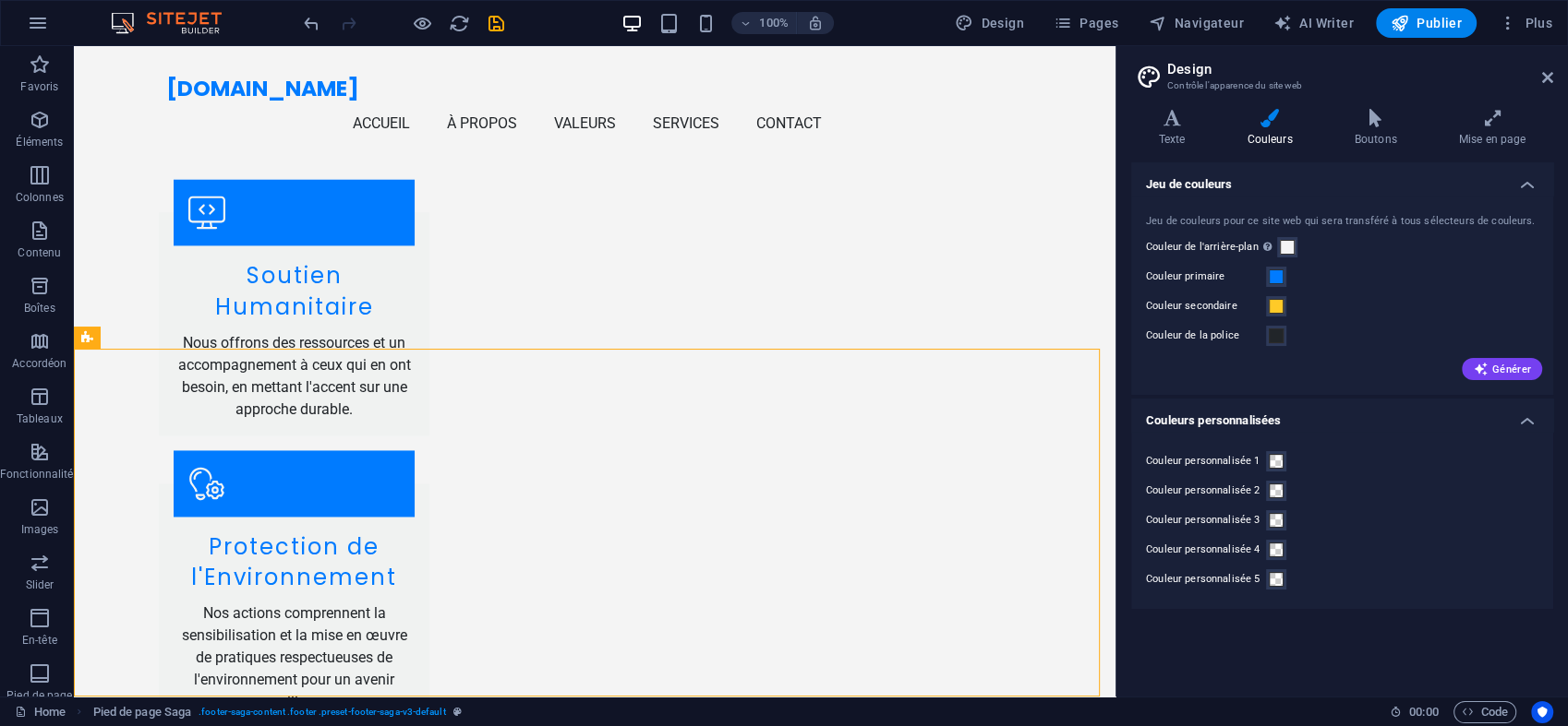
drag, startPoint x: 1109, startPoint y: 546, endPoint x: 1198, endPoint y: 666, distance: 149.4
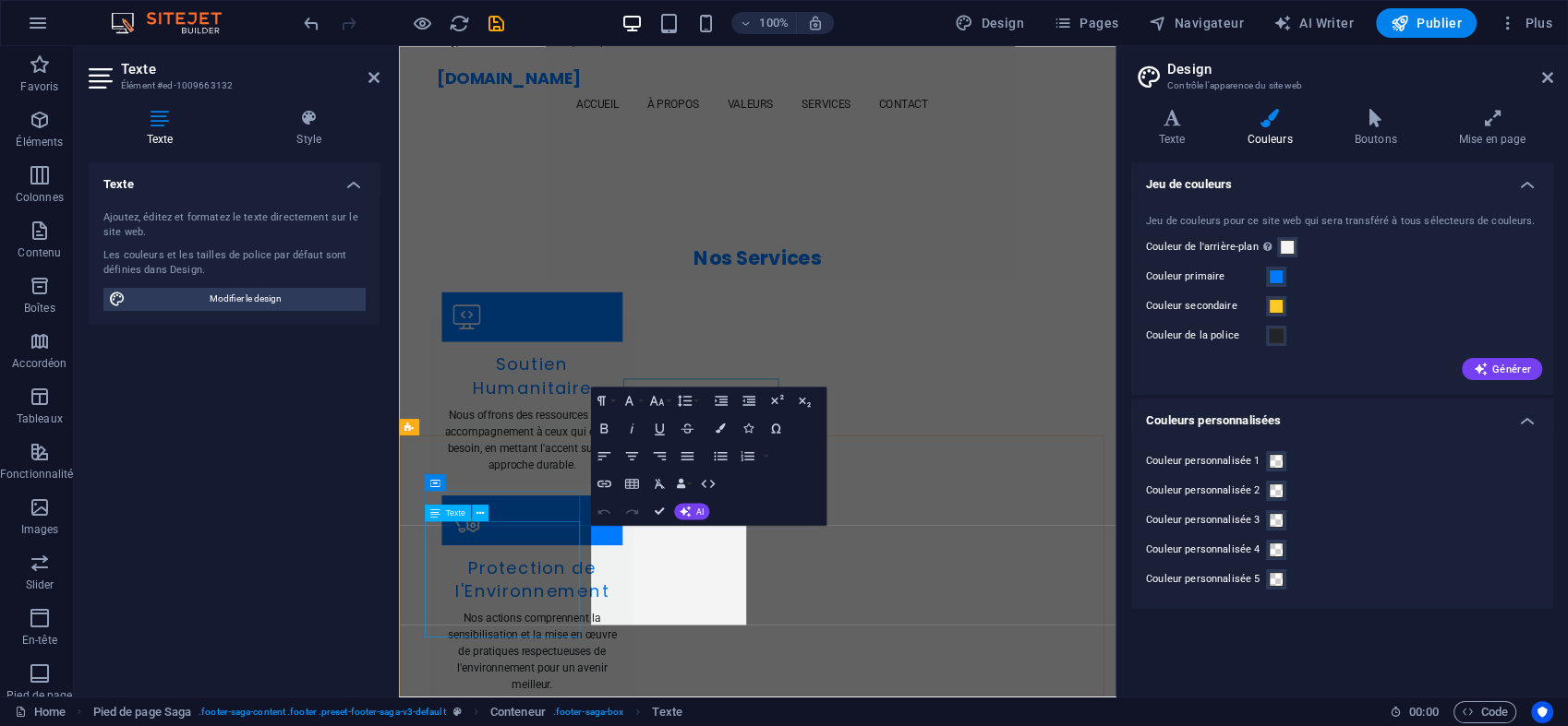
scroll to position [2700, 0]
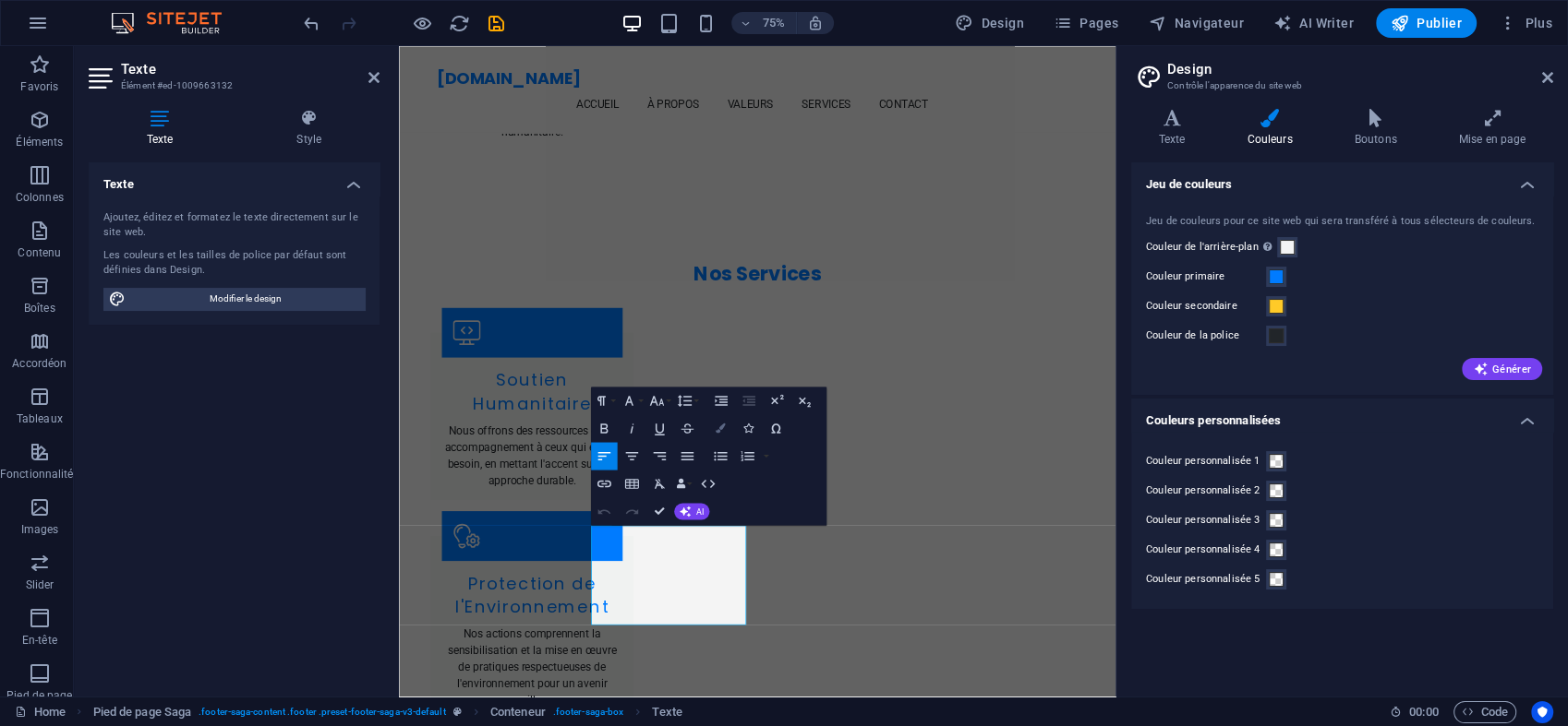
click at [719, 431] on icon "button" at bounding box center [720, 427] width 10 height 10
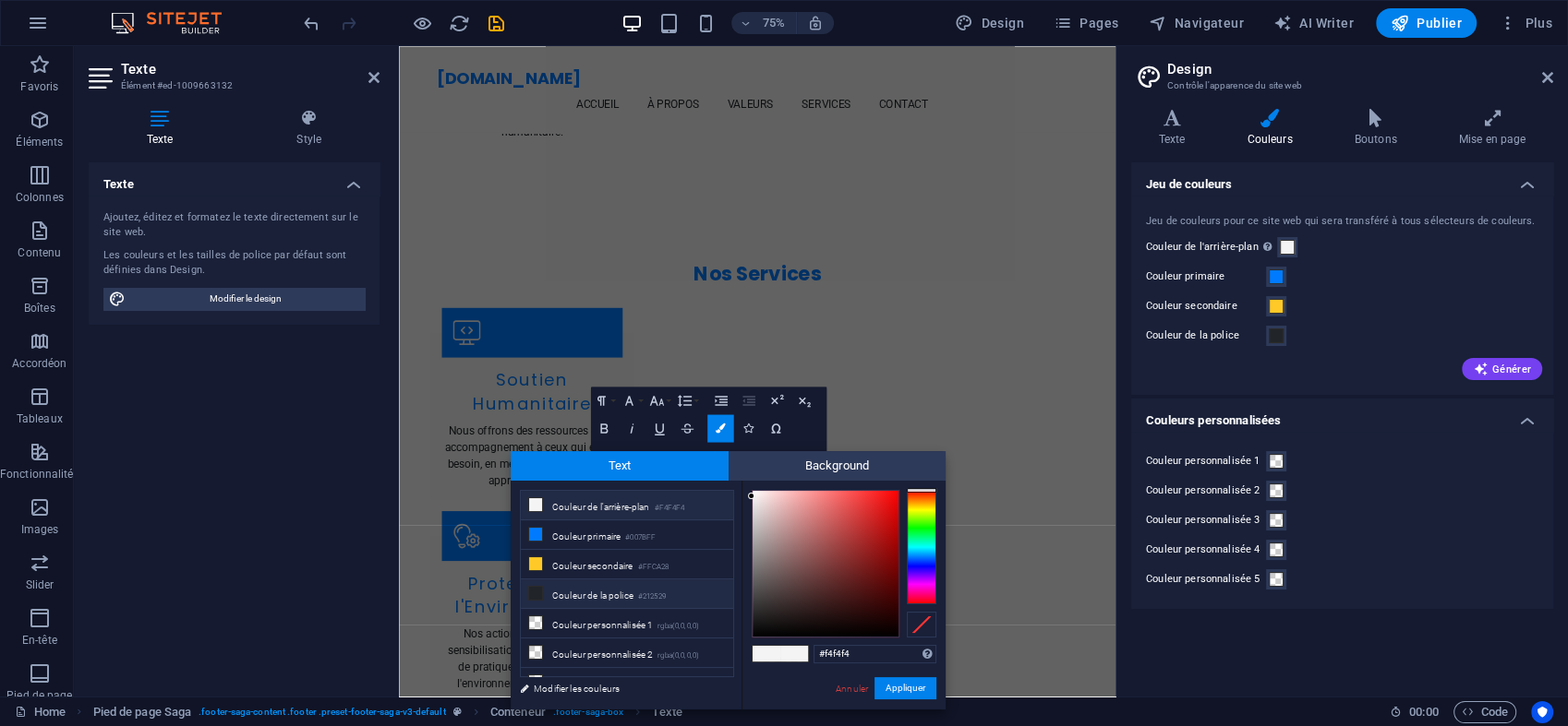
click at [682, 579] on li "Couleur de la police #212529" at bounding box center [627, 594] width 212 height 30
type input "#212529"
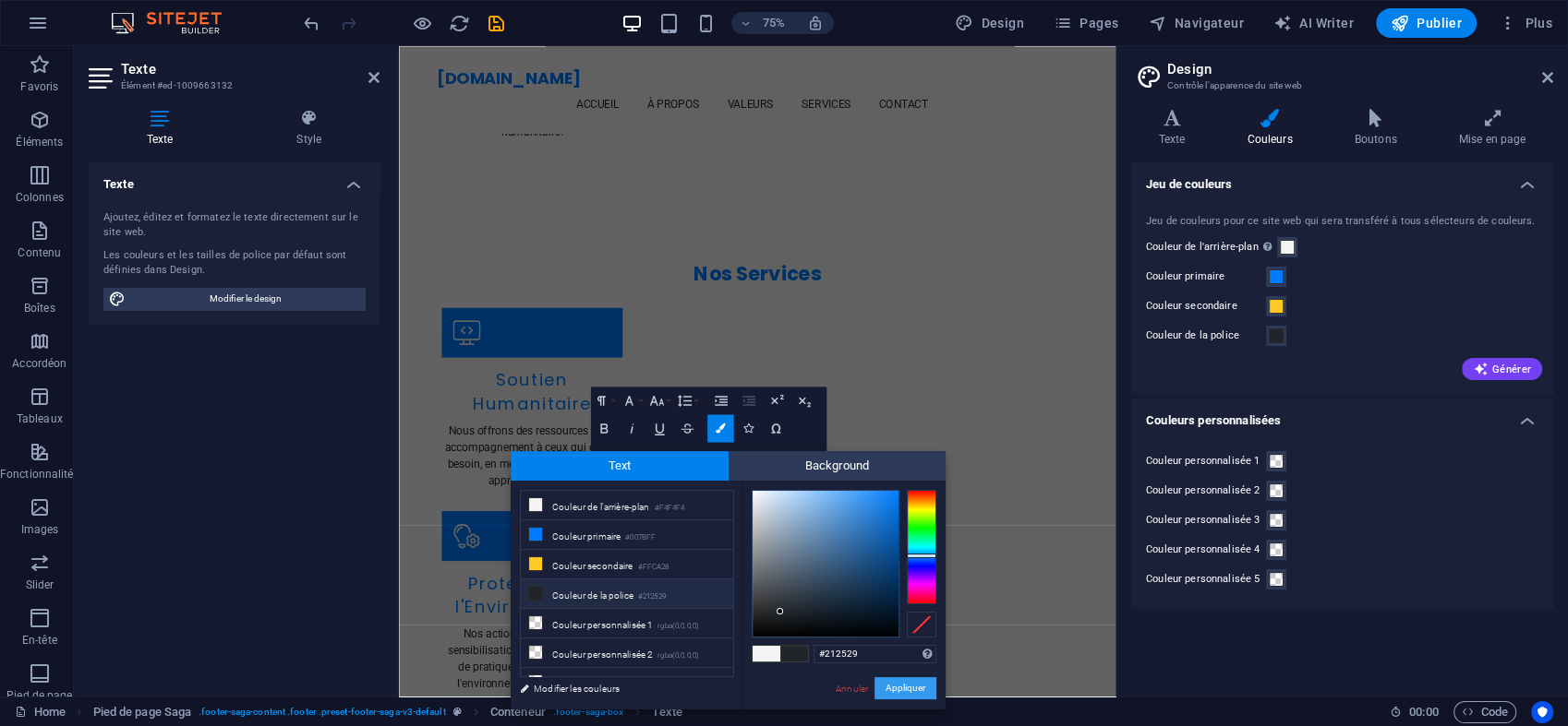
click at [899, 683] on button "Appliquer" at bounding box center [905, 688] width 62 height 22
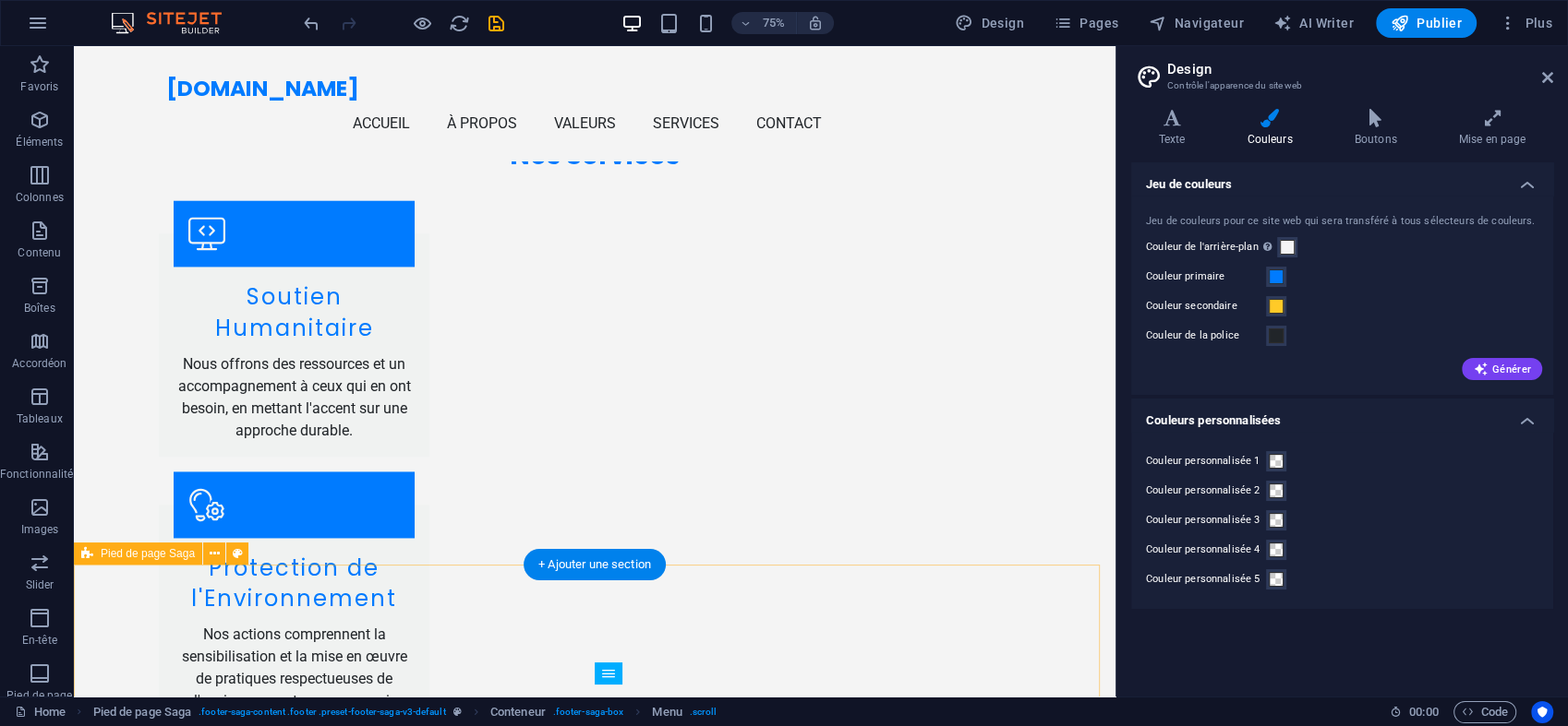
scroll to position [2503, 0]
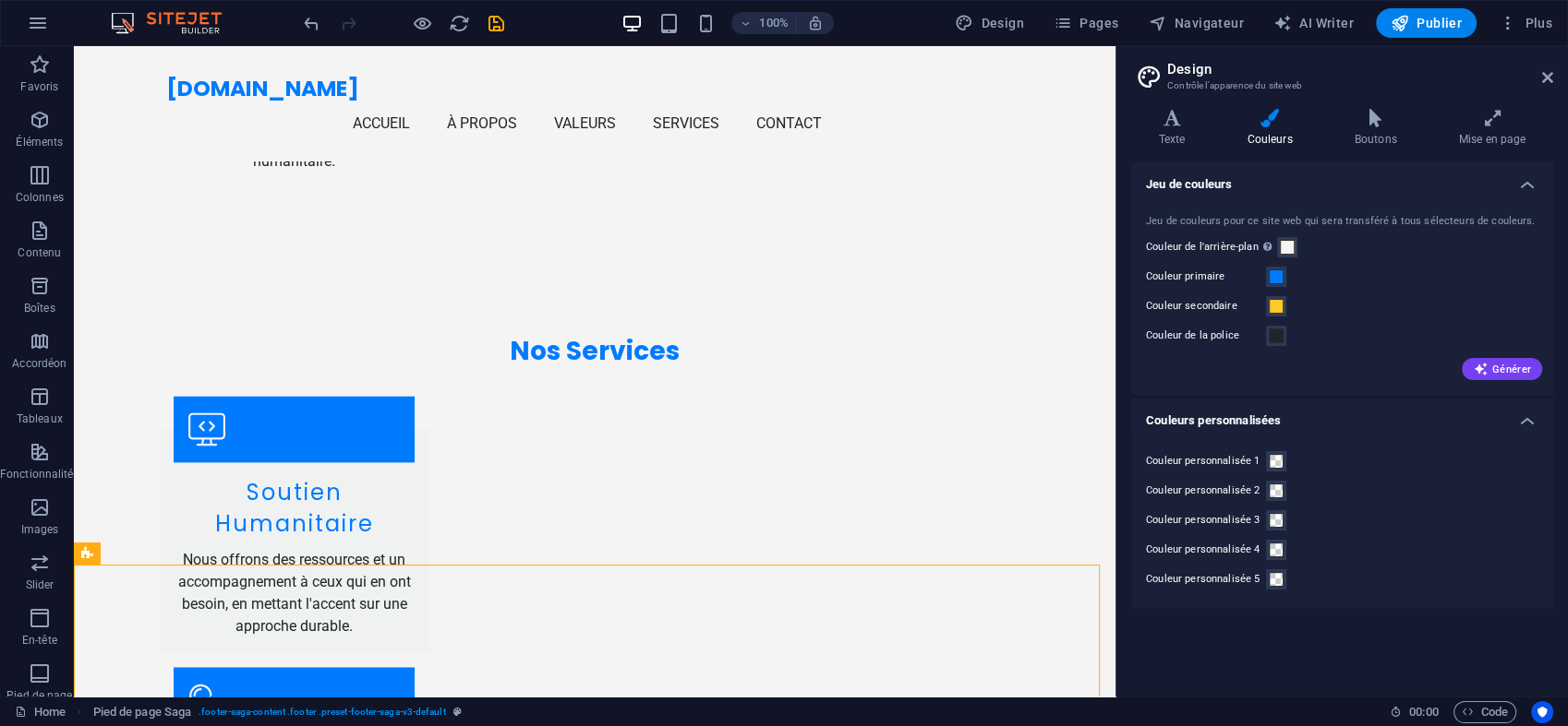
scroll to position [2721, 0]
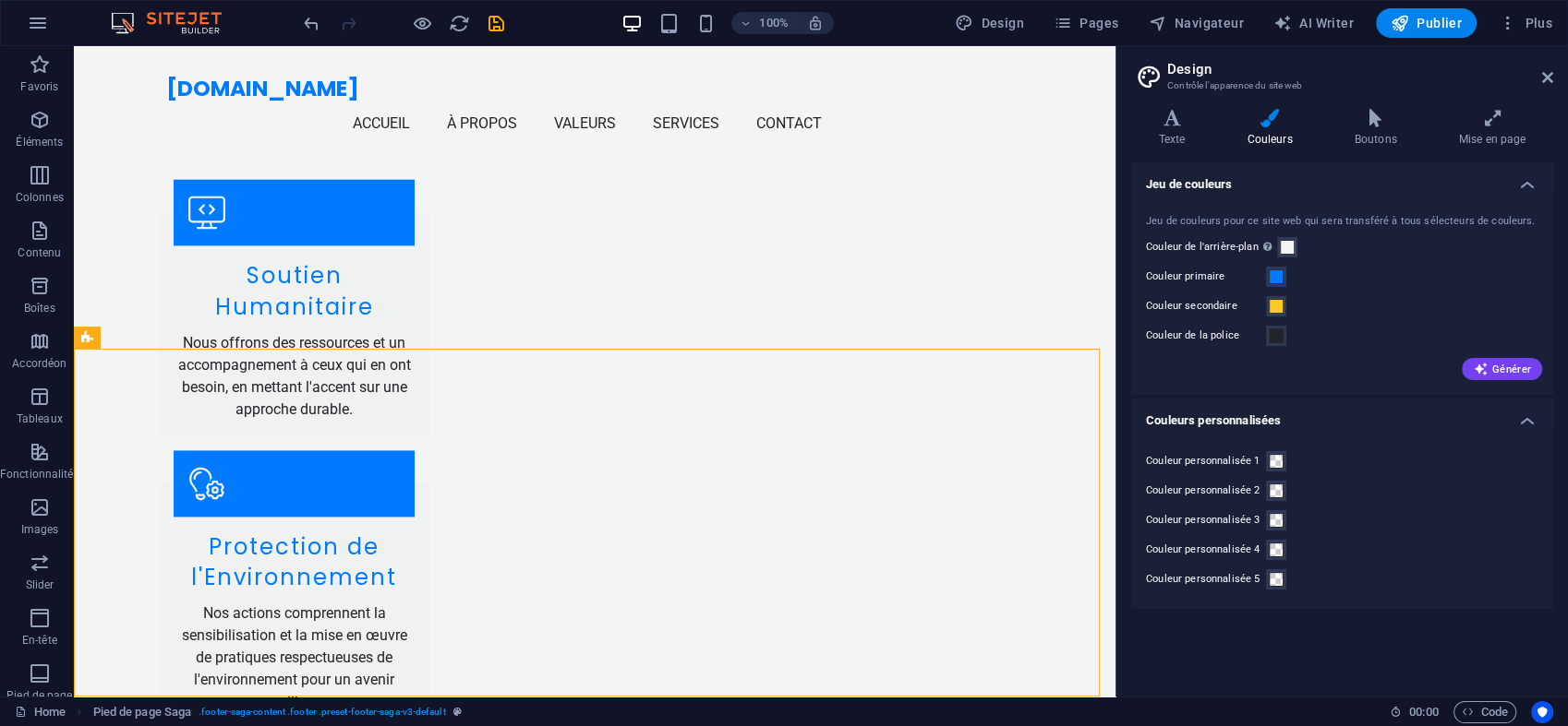
drag, startPoint x: 1108, startPoint y: 533, endPoint x: 1197, endPoint y: 718, distance: 205.3
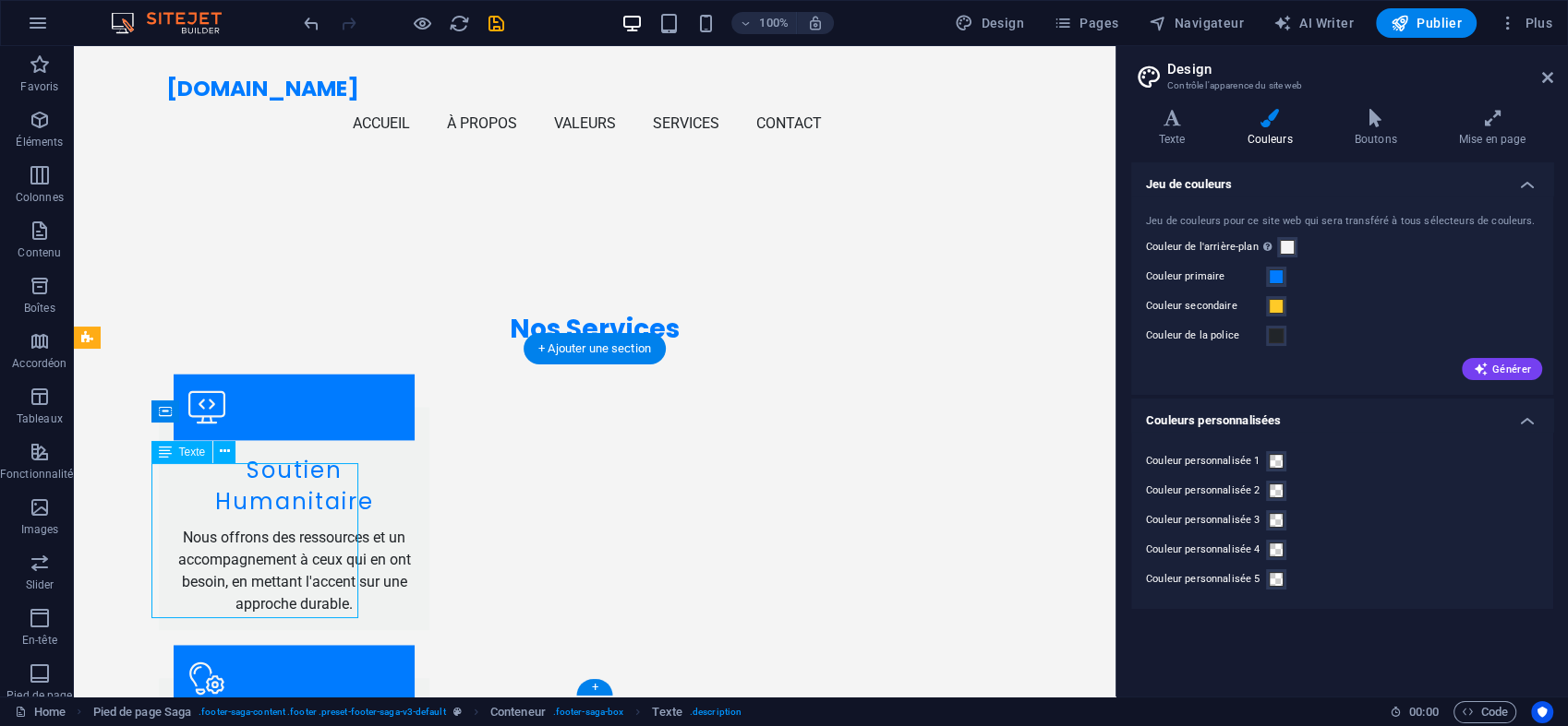
scroll to position [2700, 0]
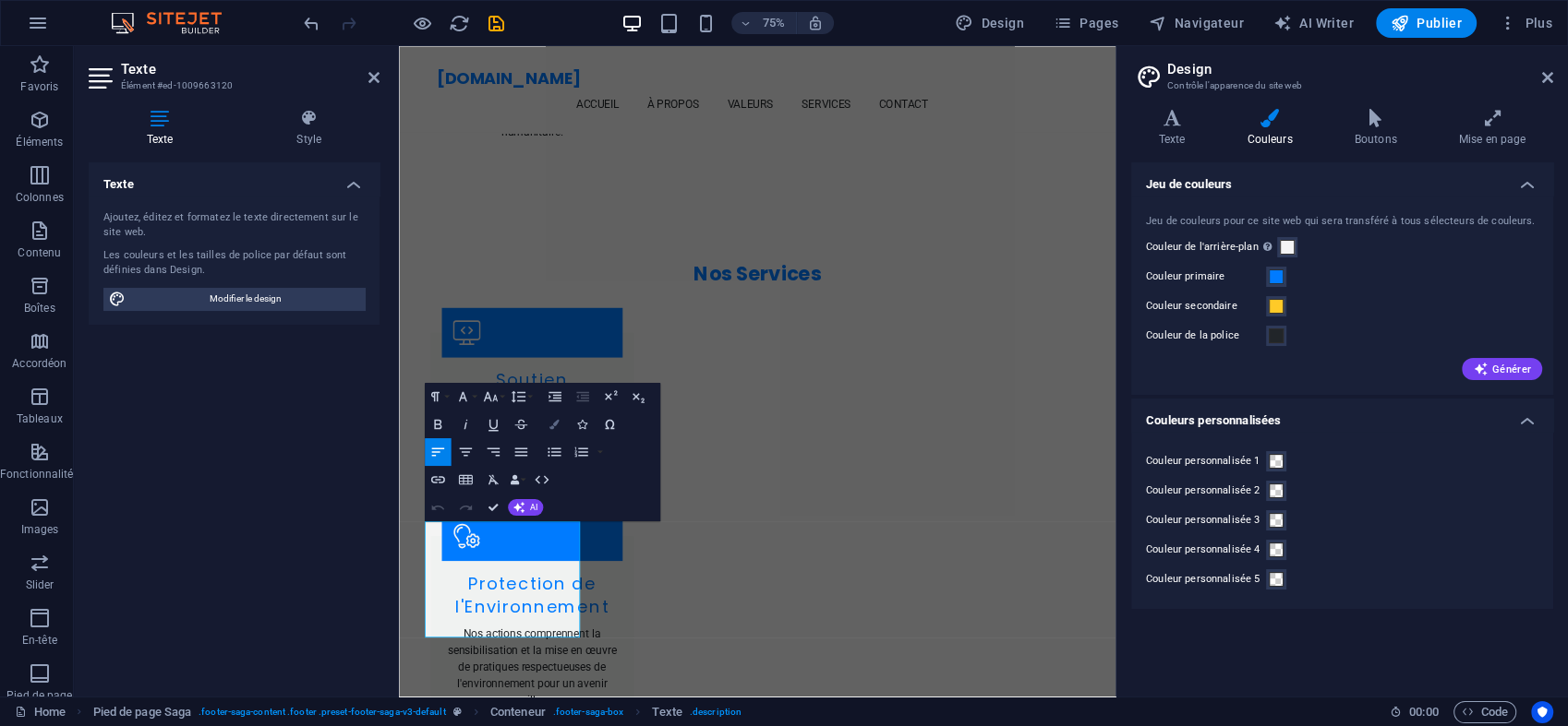
click at [556, 427] on icon "button" at bounding box center [555, 424] width 10 height 10
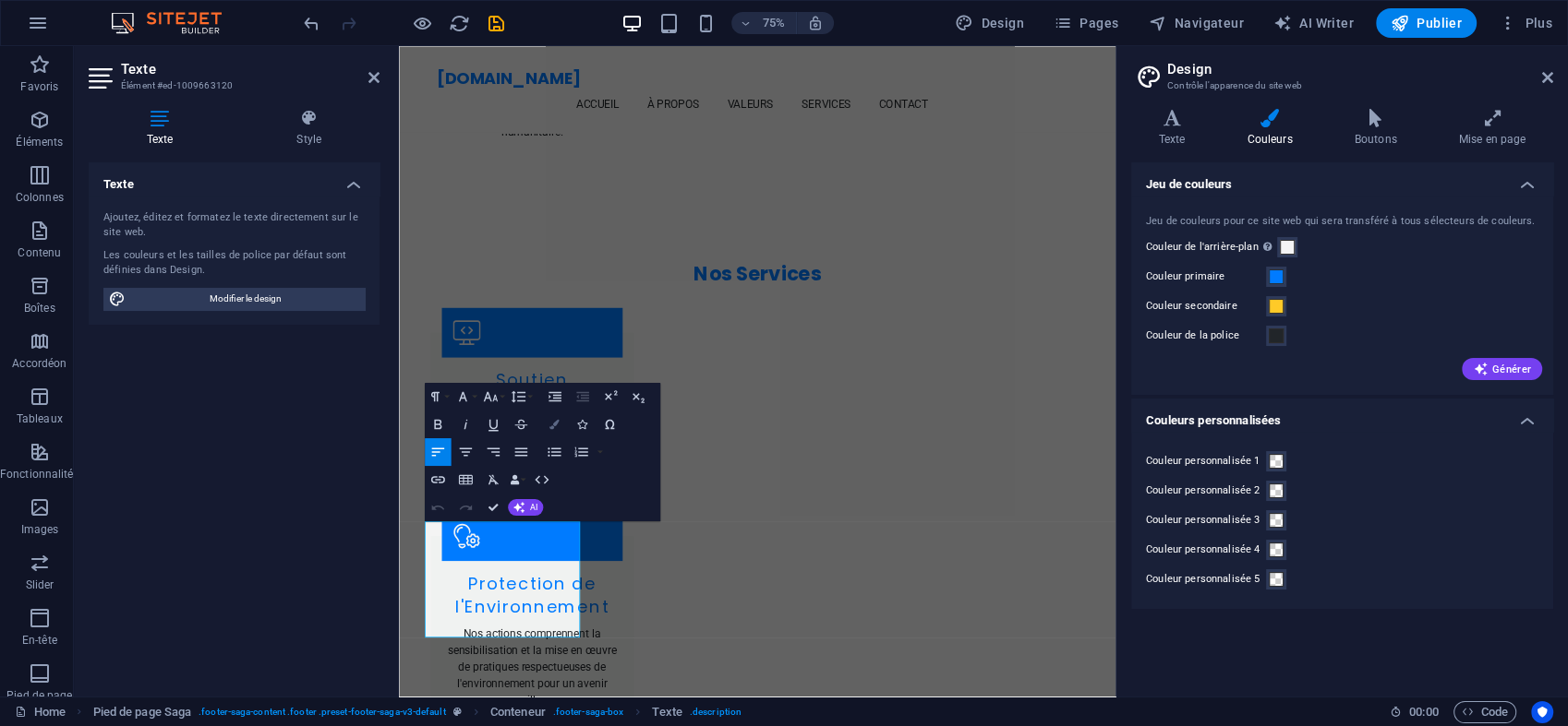
click at [562, 427] on button "Colors" at bounding box center [554, 424] width 27 height 28
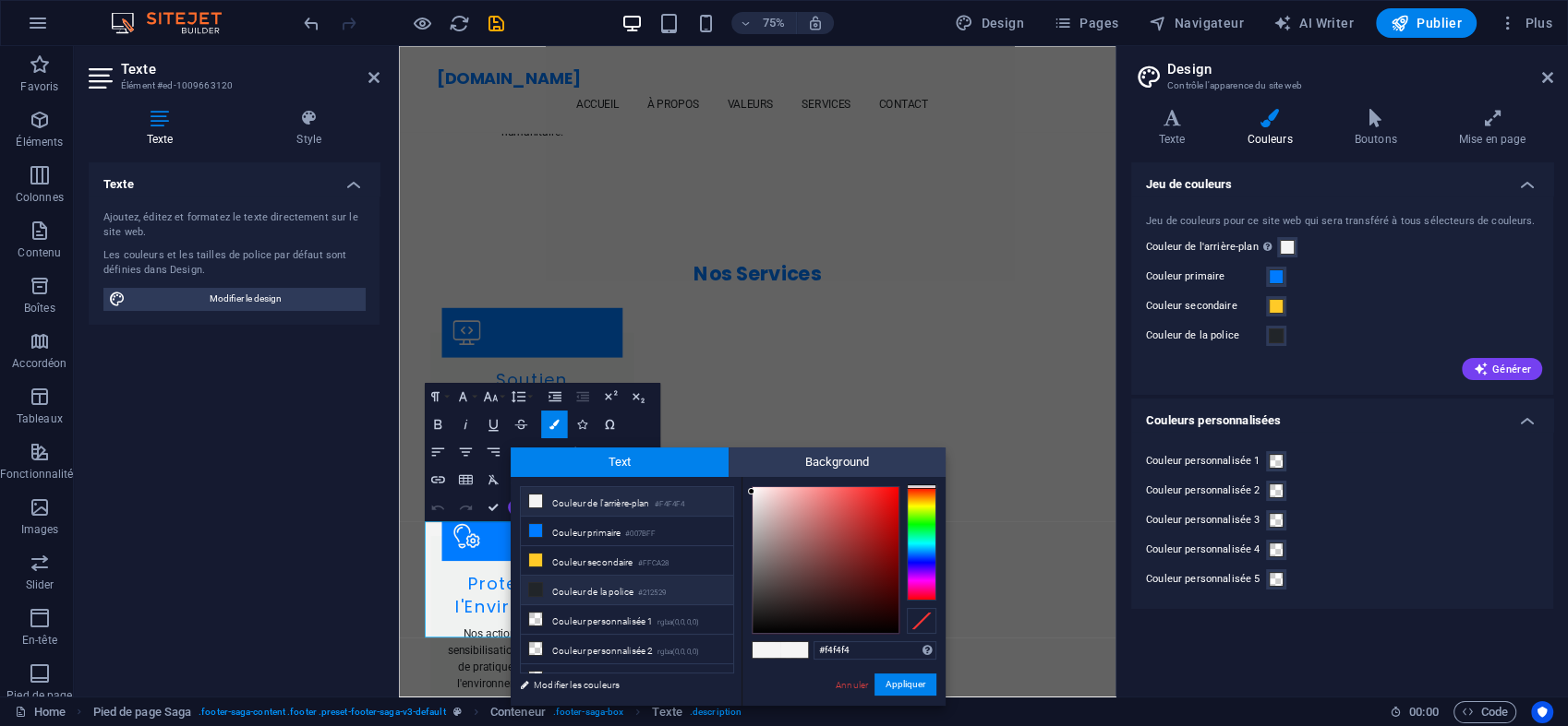
click at [646, 576] on li "Couleur de la police #212529" at bounding box center [627, 591] width 212 height 30
type input "#212529"
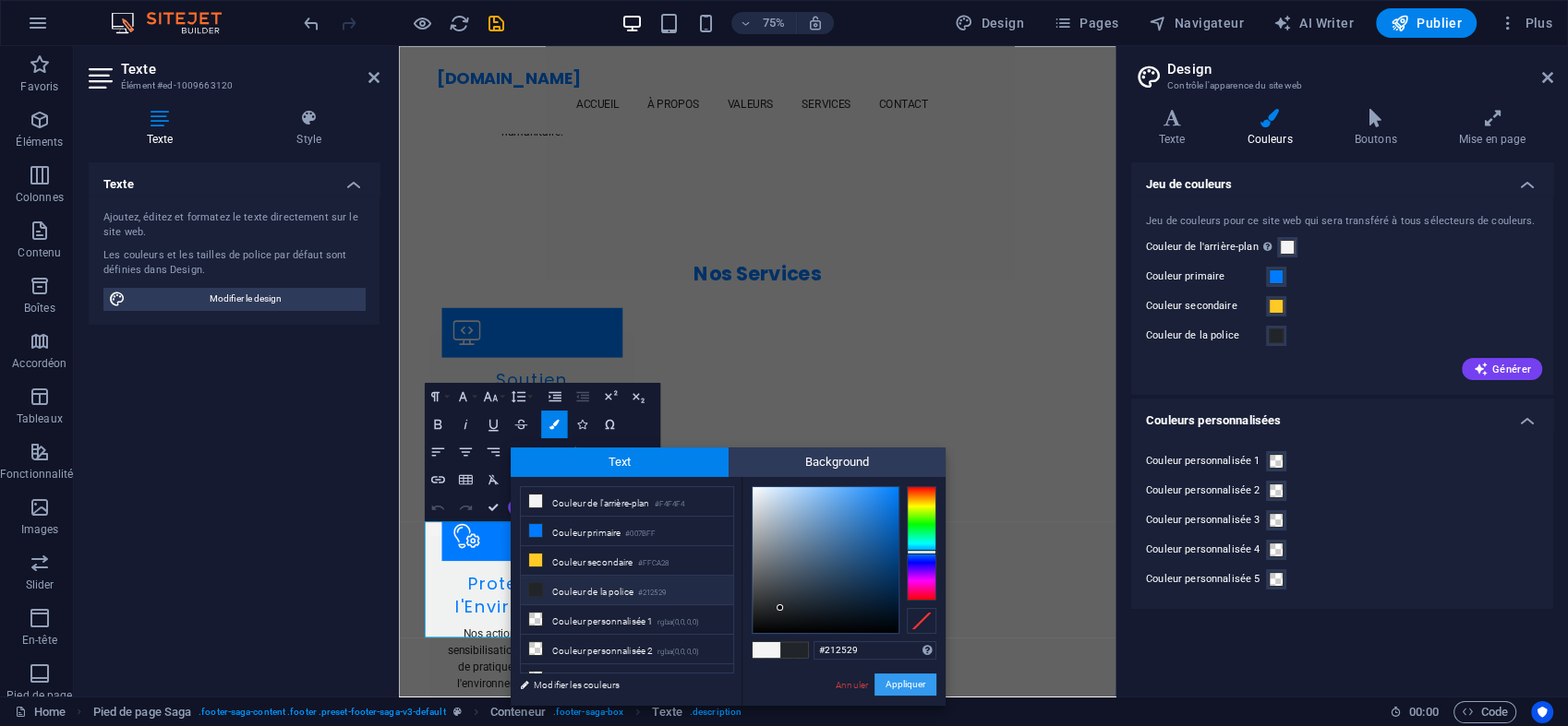
click at [910, 690] on button "Appliquer" at bounding box center [905, 684] width 62 height 22
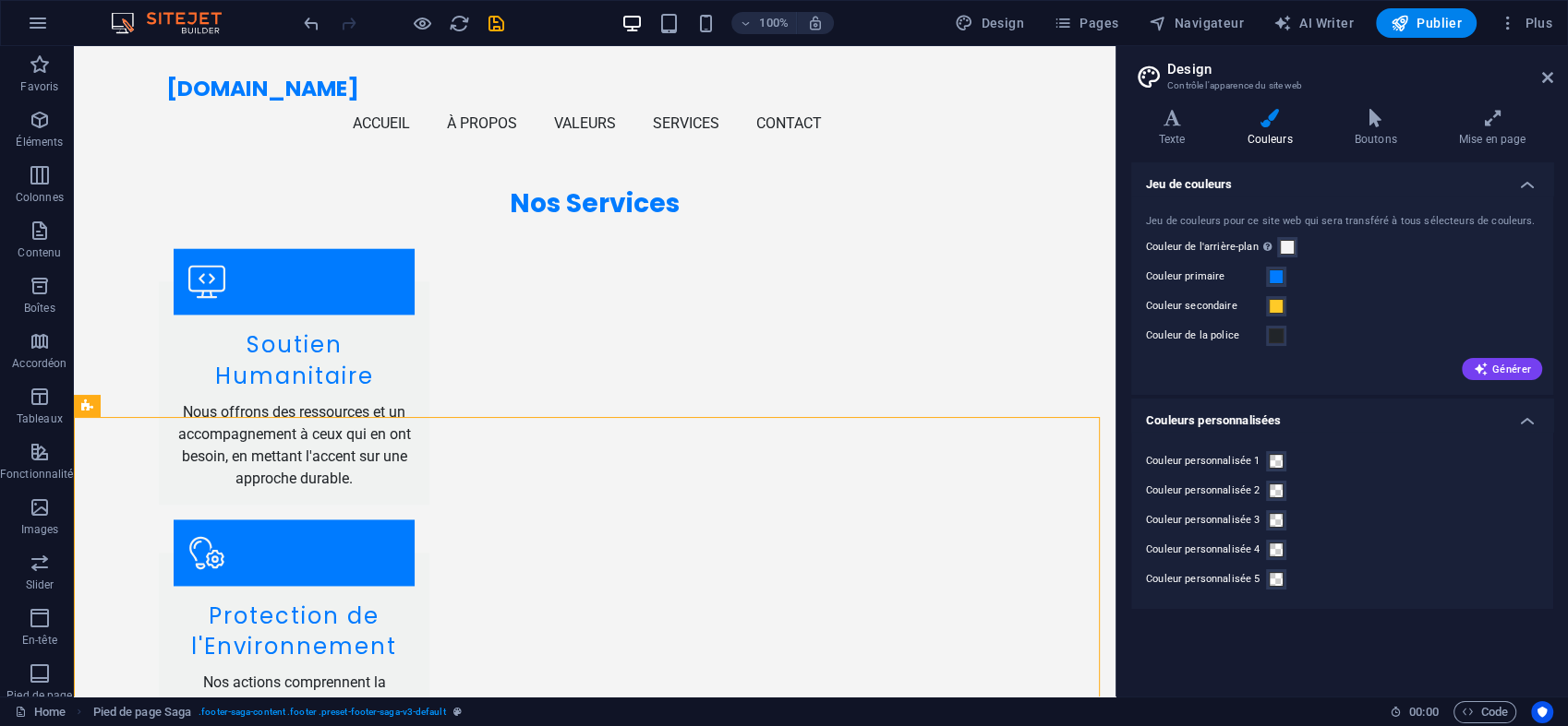
scroll to position [2721, 0]
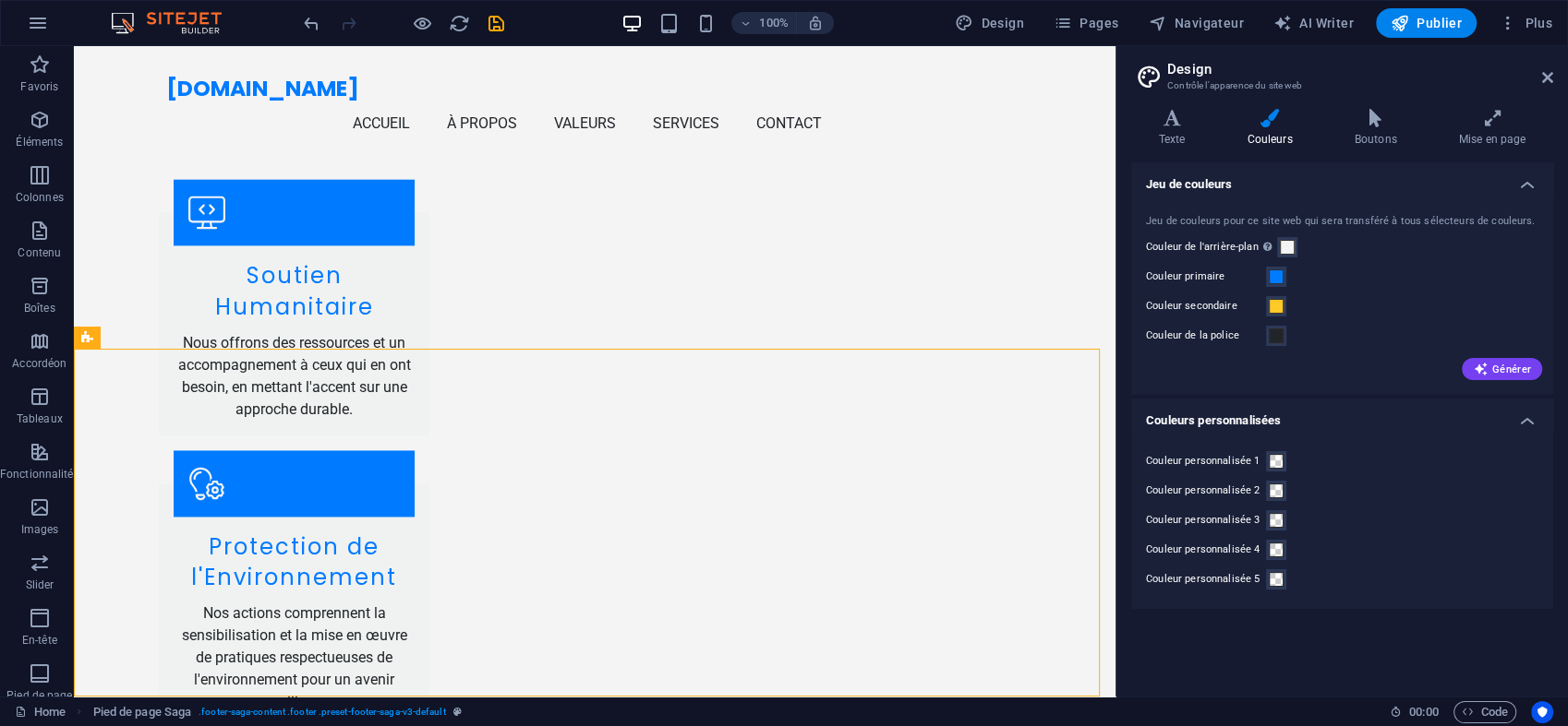
drag, startPoint x: 1108, startPoint y: 497, endPoint x: 1232, endPoint y: 703, distance: 240.4
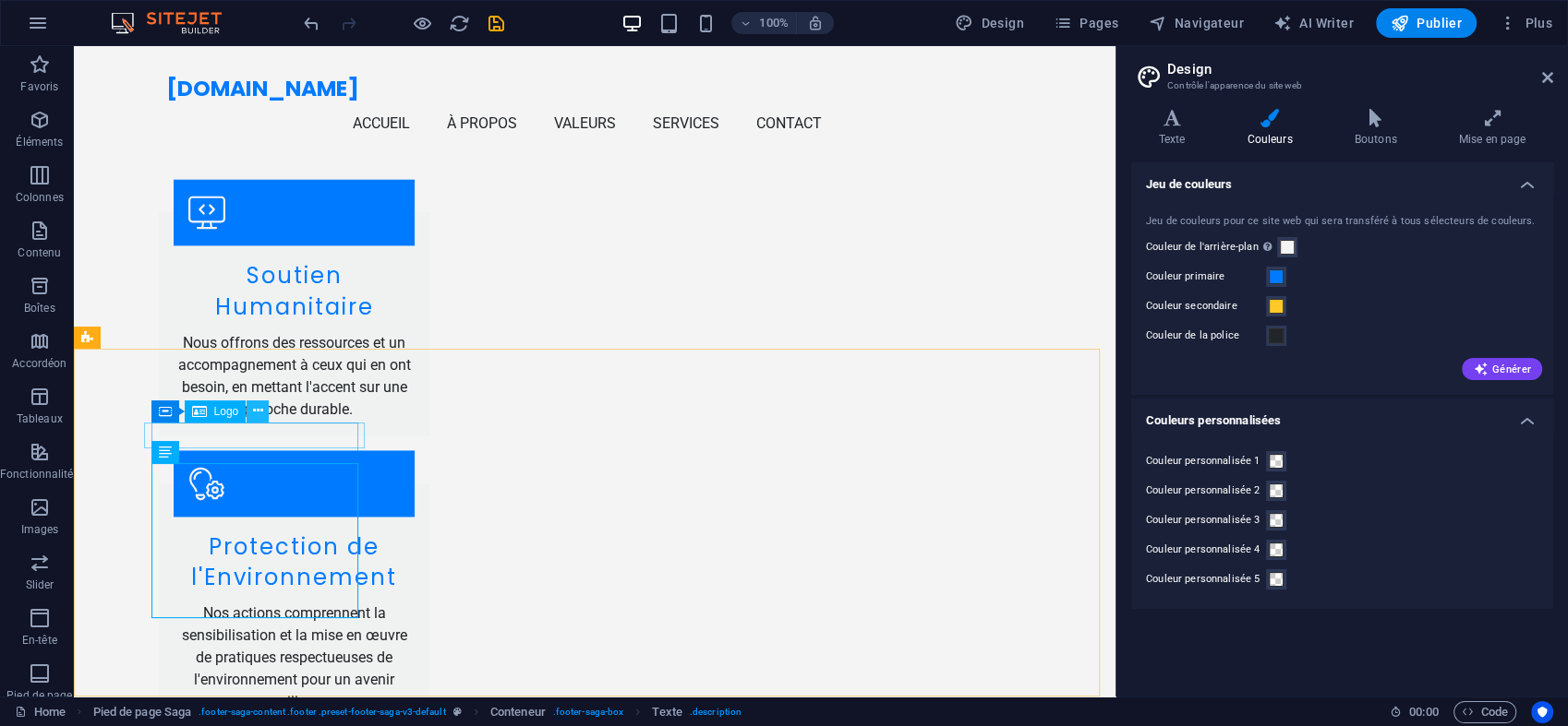
click at [259, 405] on icon at bounding box center [258, 412] width 10 height 20
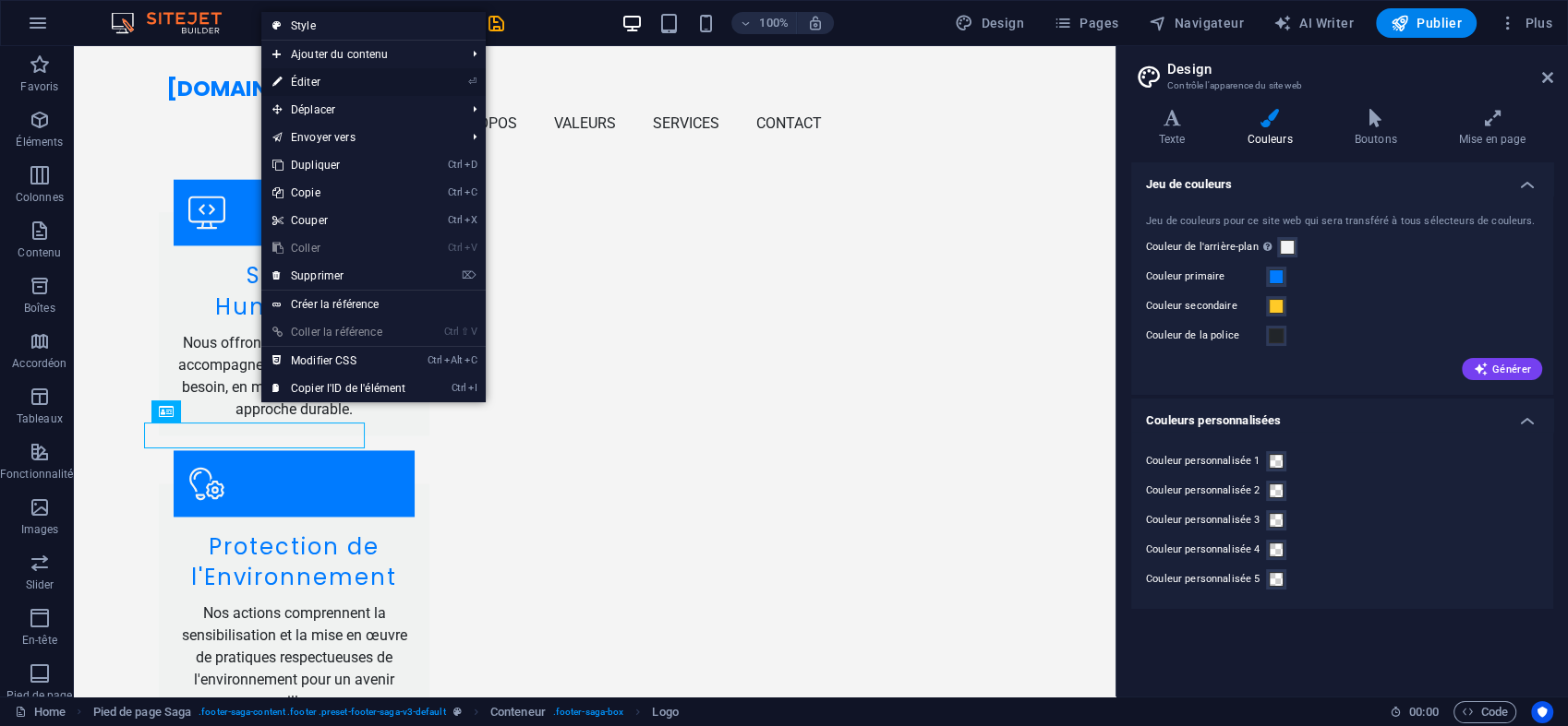
click at [383, 80] on link "⏎ Éditer" at bounding box center [338, 82] width 155 height 28
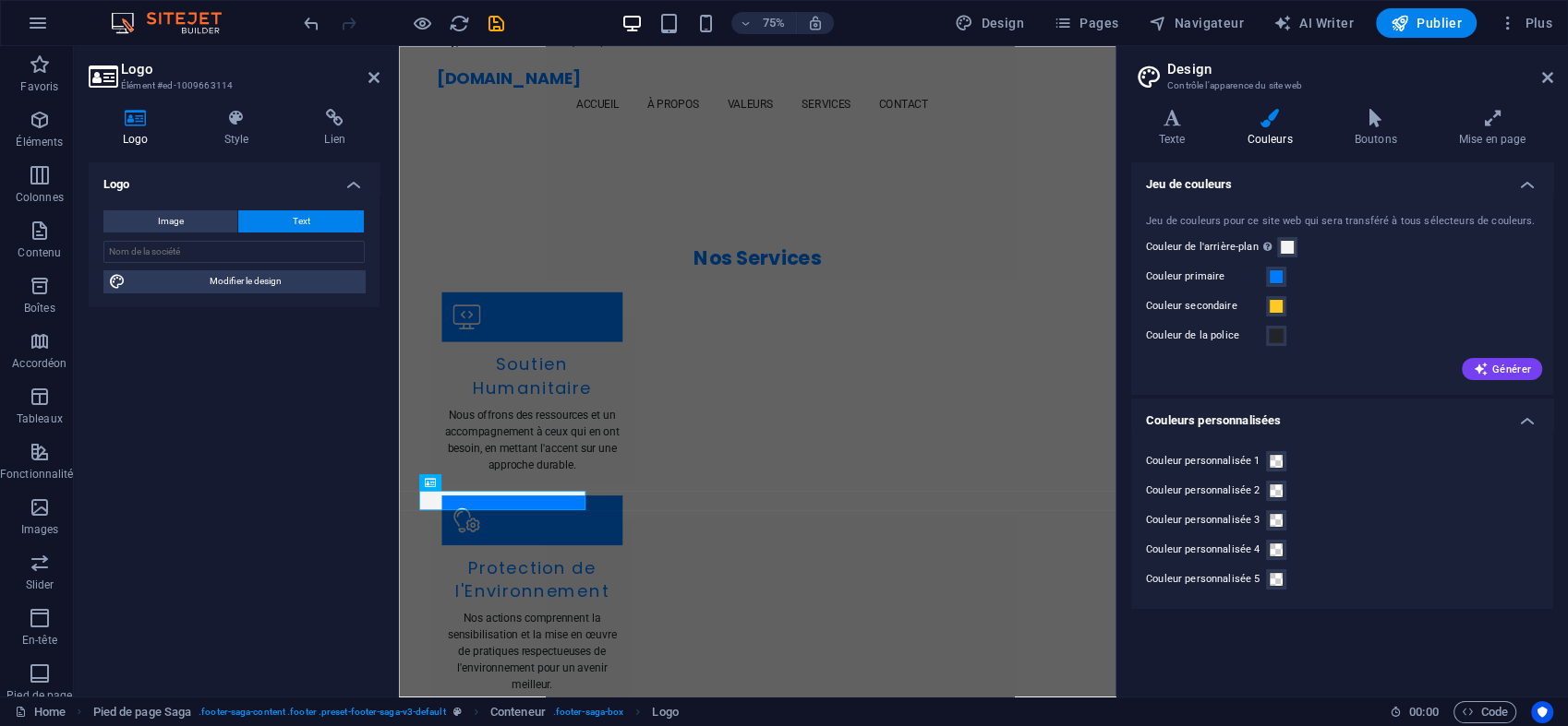
scroll to position [2700, 0]
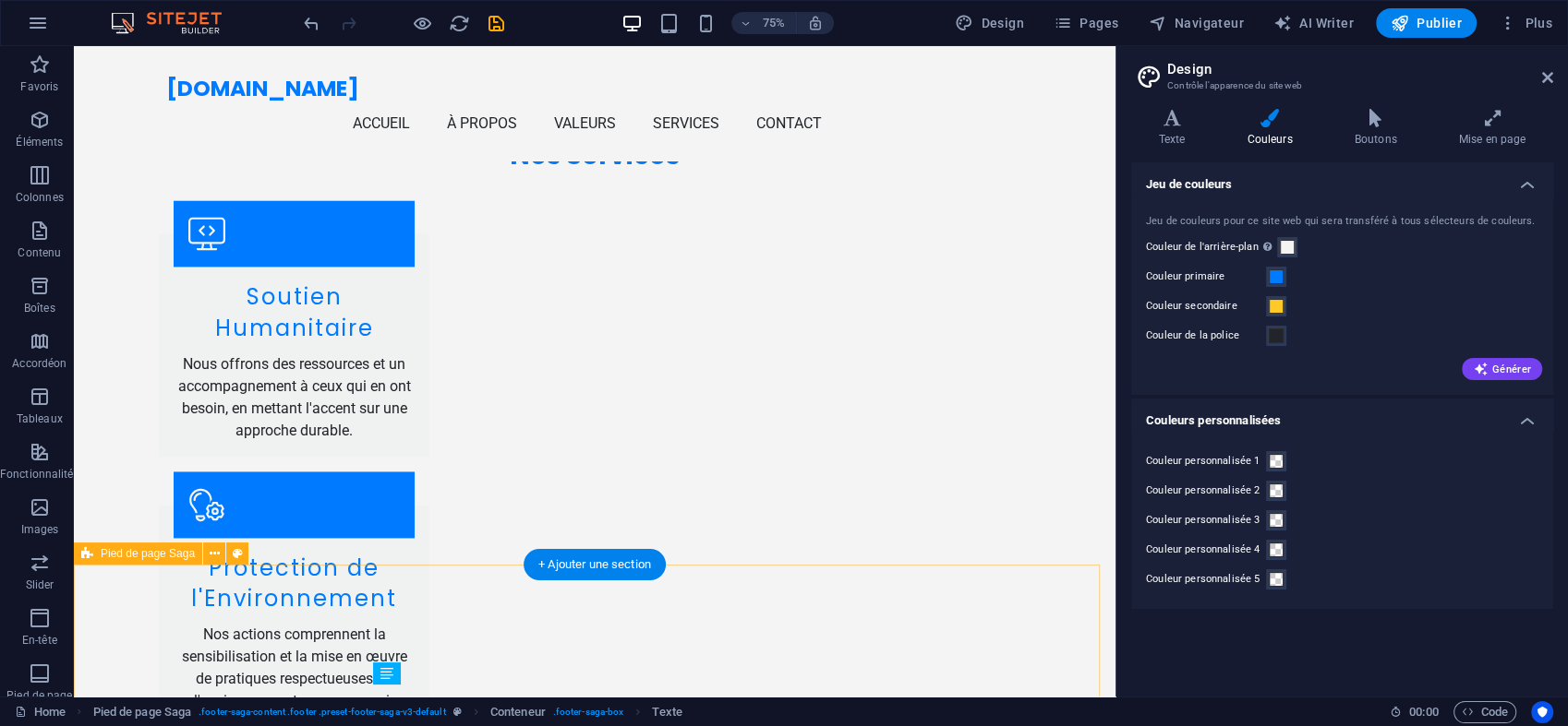
scroll to position [2503, 0]
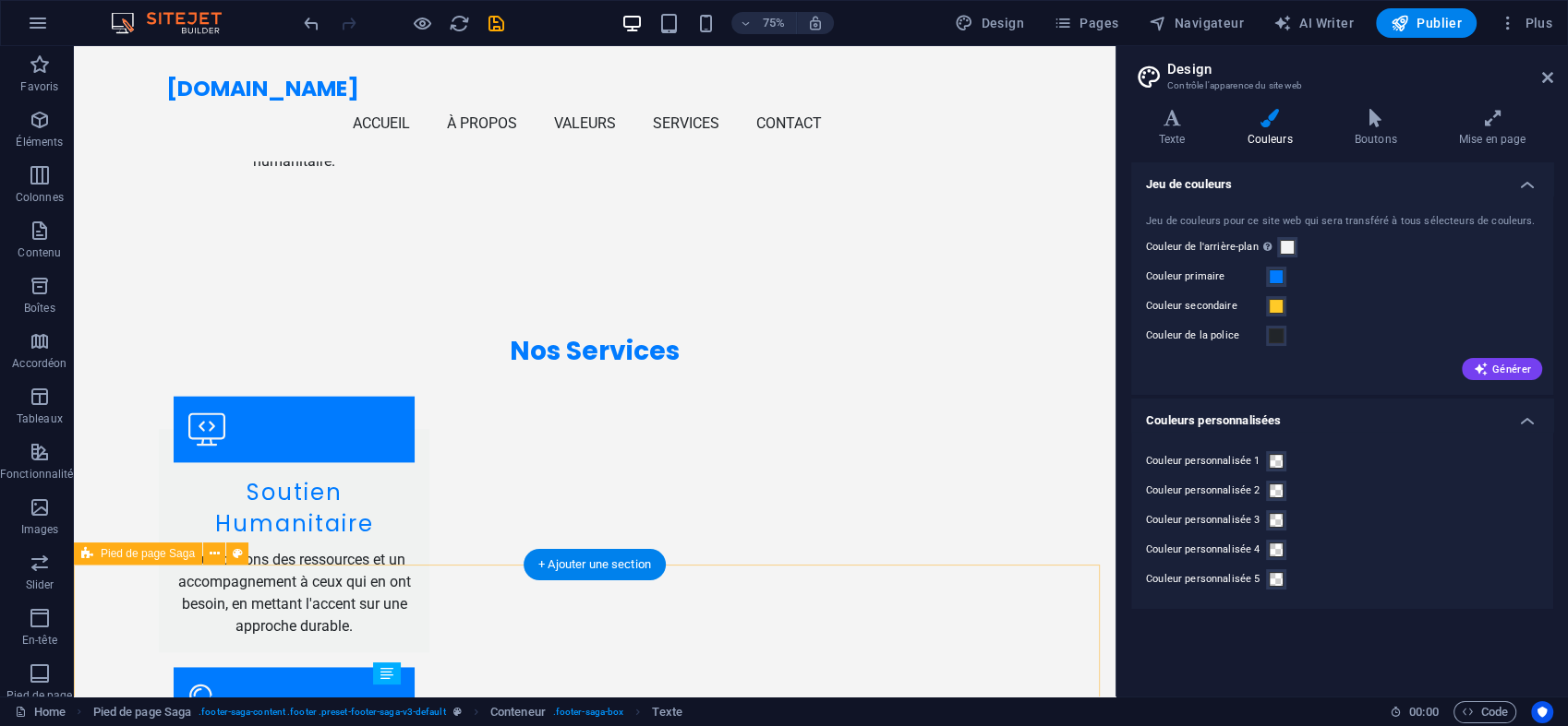
click at [0, 0] on div "Conteneur H3" at bounding box center [0, 0] width 0 height 0
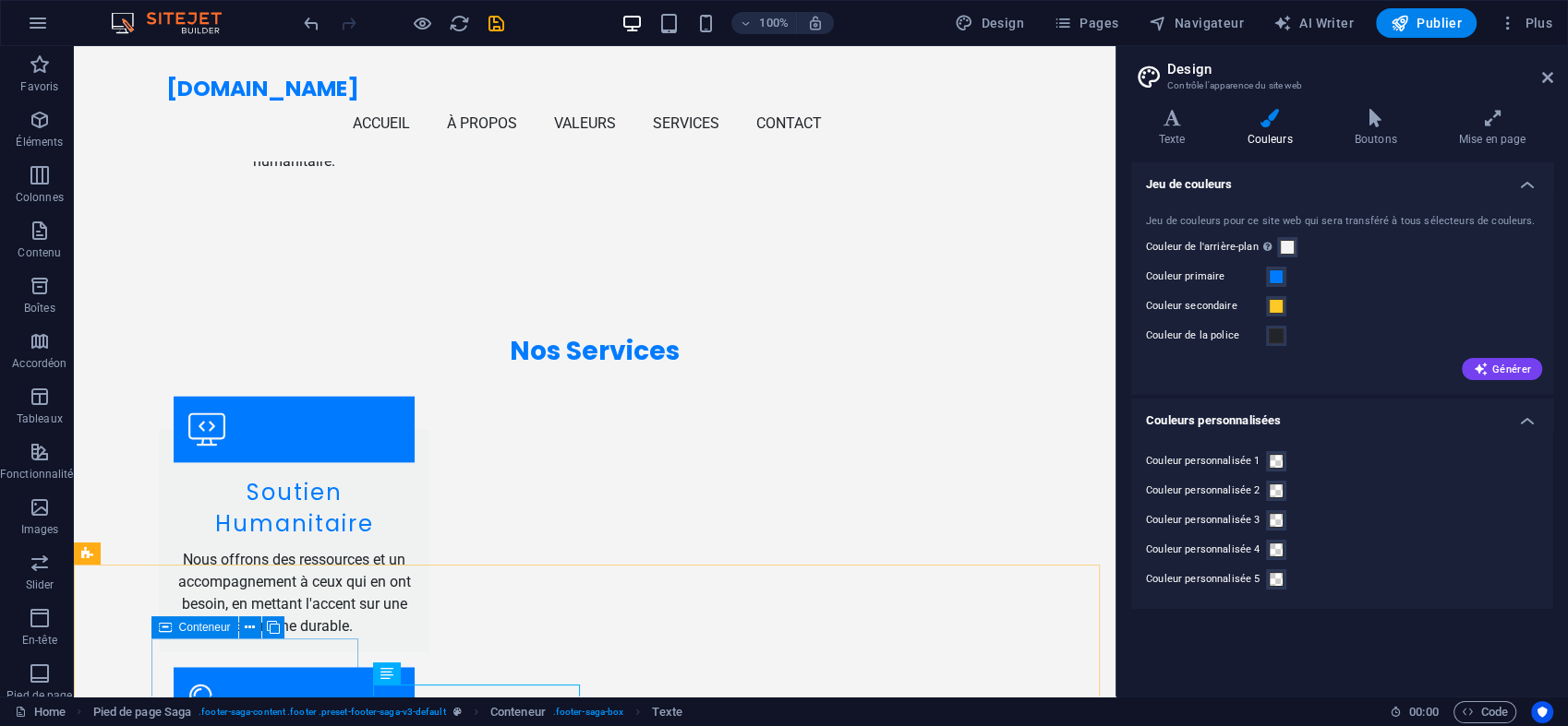
click at [163, 627] on icon at bounding box center [165, 628] width 13 height 22
click at [256, 624] on button at bounding box center [250, 628] width 22 height 22
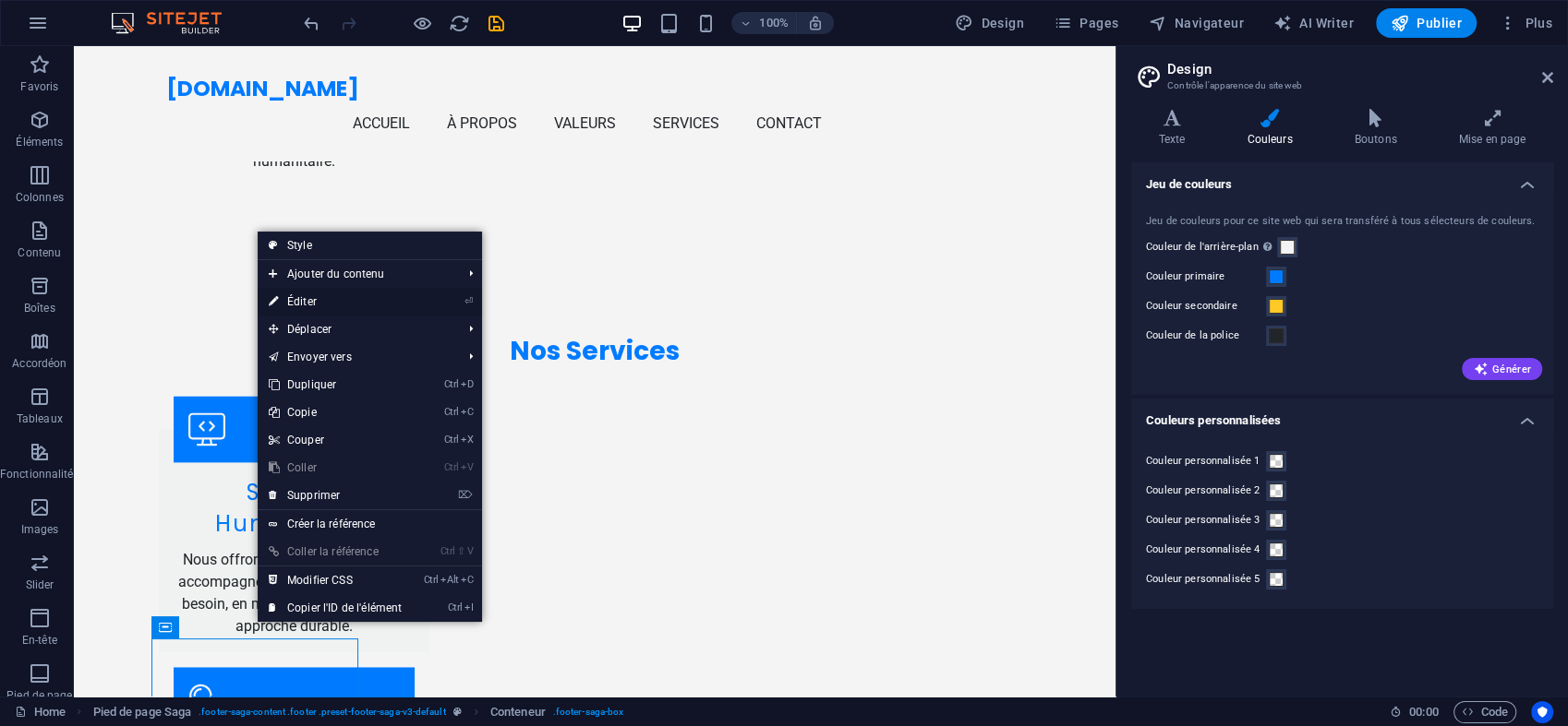
click at [362, 308] on link "⏎ Éditer" at bounding box center [335, 302] width 155 height 28
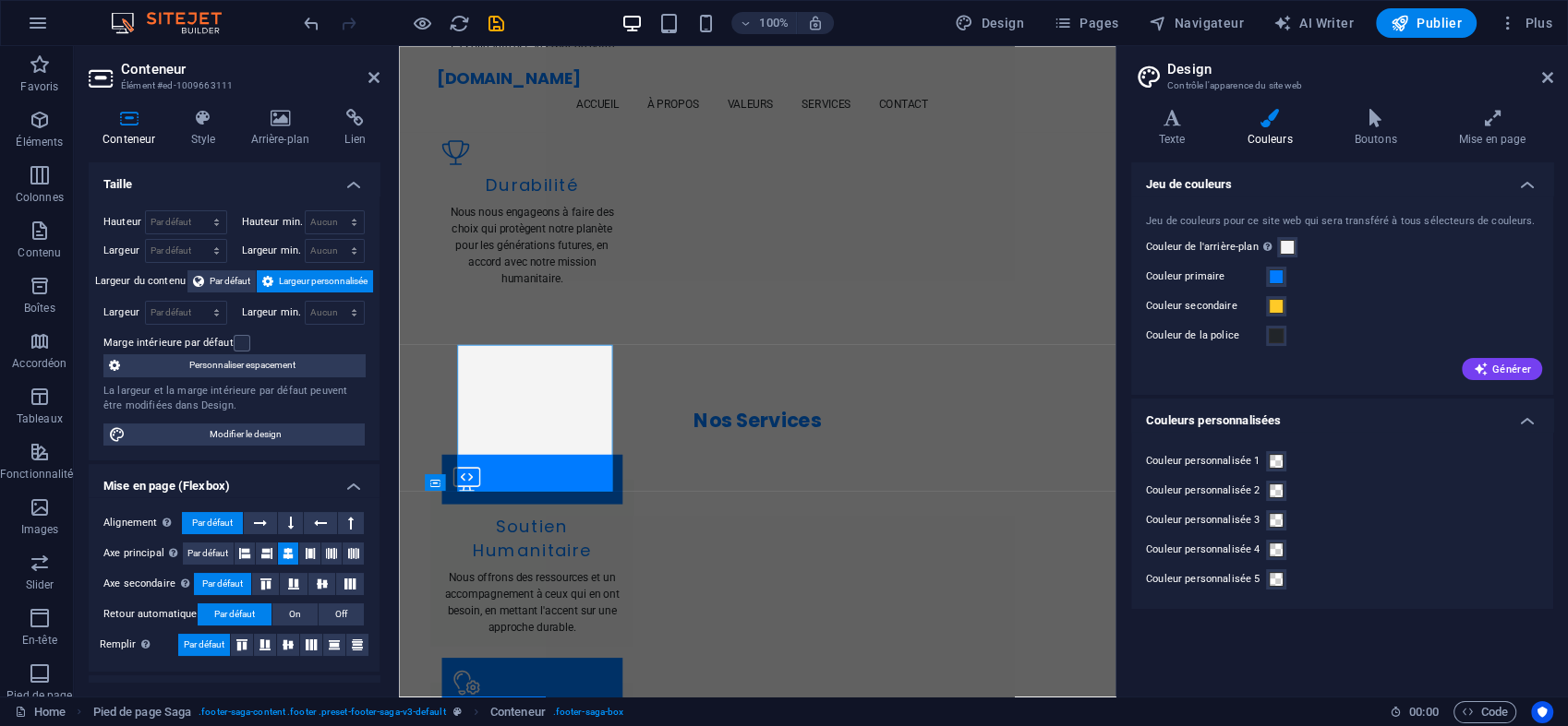
scroll to position [2700, 0]
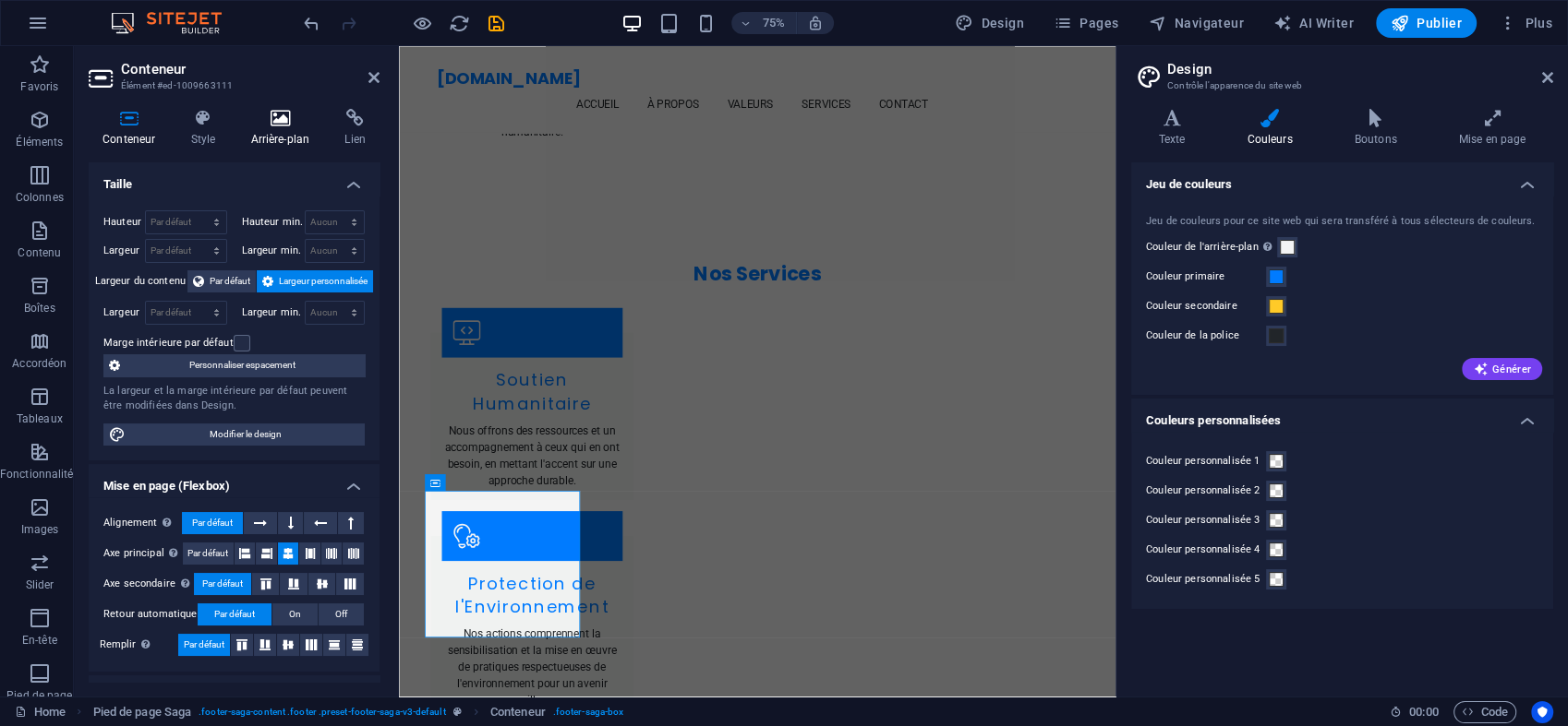
click at [280, 119] on icon at bounding box center [279, 118] width 86 height 19
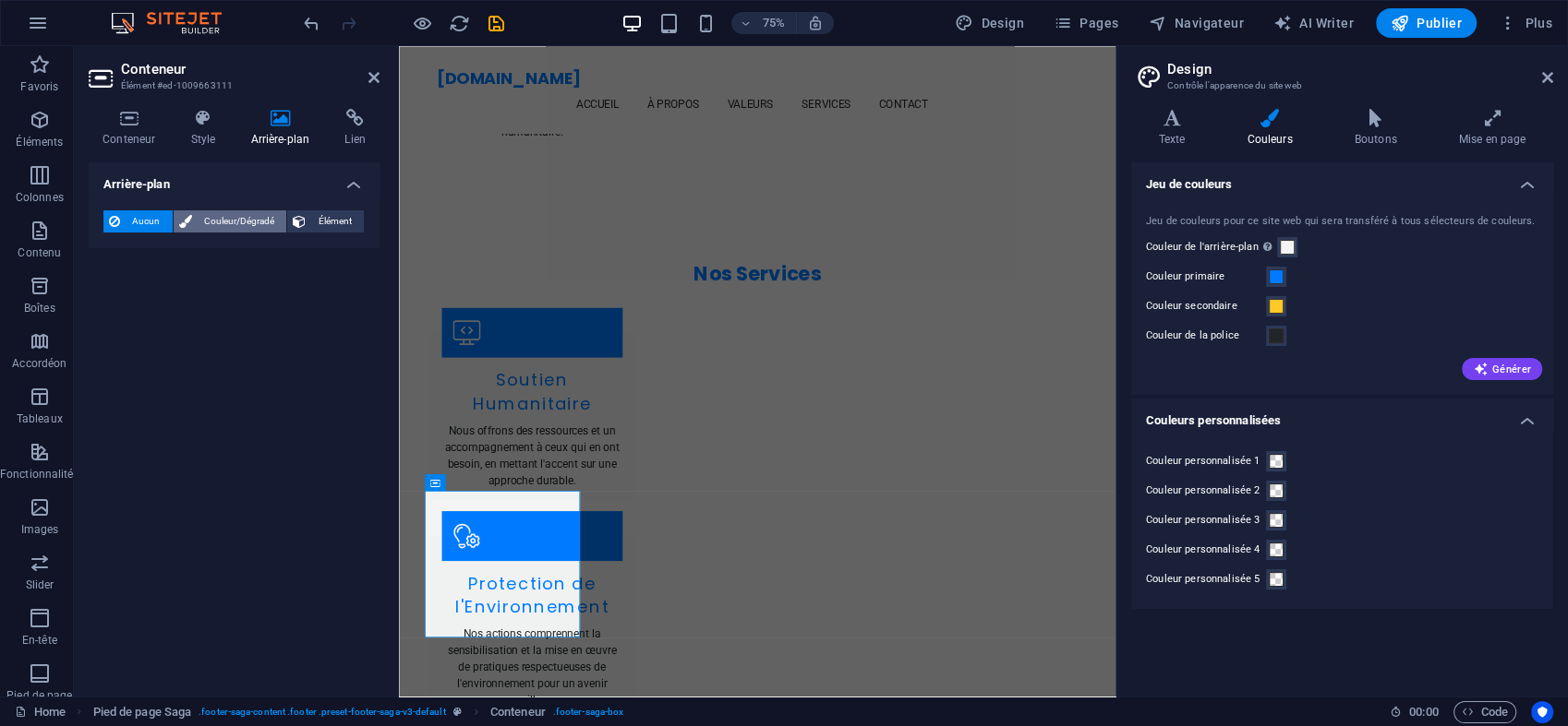
click at [249, 218] on span "Couleur/Dégradé" at bounding box center [239, 221] width 84 height 22
click at [177, 259] on span "Dégradé" at bounding box center [190, 257] width 46 height 26
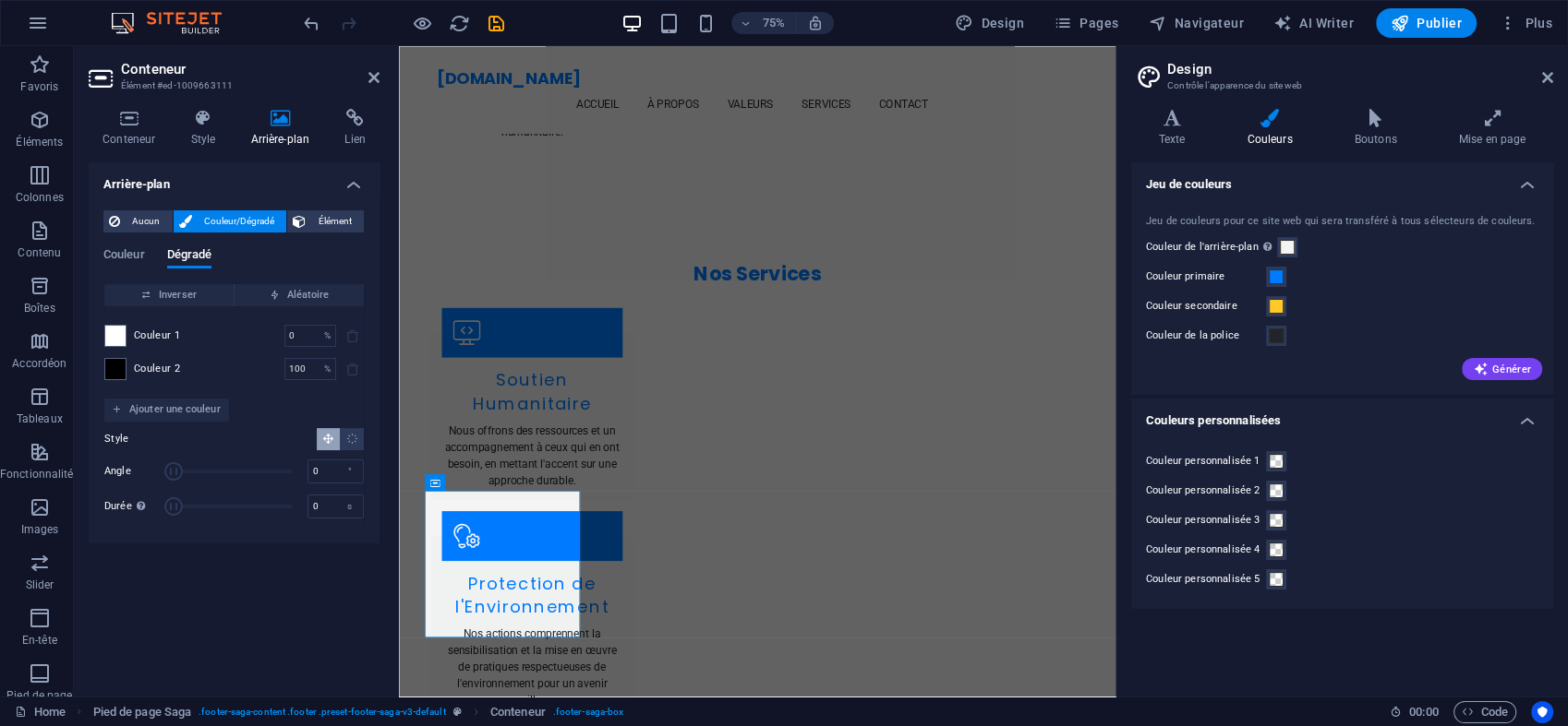
drag, startPoint x: 204, startPoint y: 468, endPoint x: 81, endPoint y: 465, distance: 123.0
click at [81, 465] on div "Conteneur Style Arrière-plan Lien Taille Hauteur Par défaut px rem % vh vw Haut…" at bounding box center [233, 396] width 321 height 603
type input "170"
drag, startPoint x: 170, startPoint y: 465, endPoint x: 230, endPoint y: 458, distance: 60.4
click at [230, 458] on span "Angle" at bounding box center [233, 472] width 119 height 28
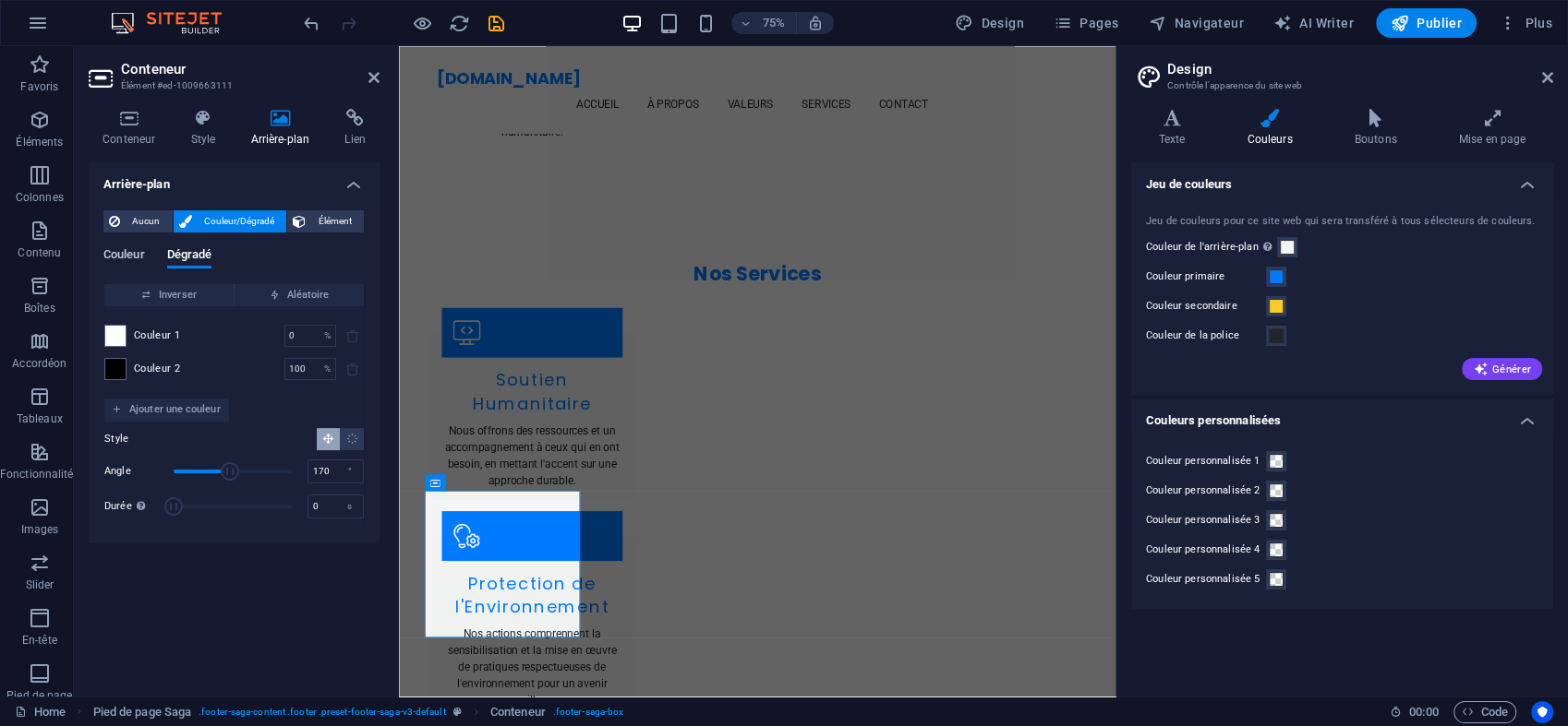
click at [128, 259] on span "Couleur" at bounding box center [124, 257] width 42 height 26
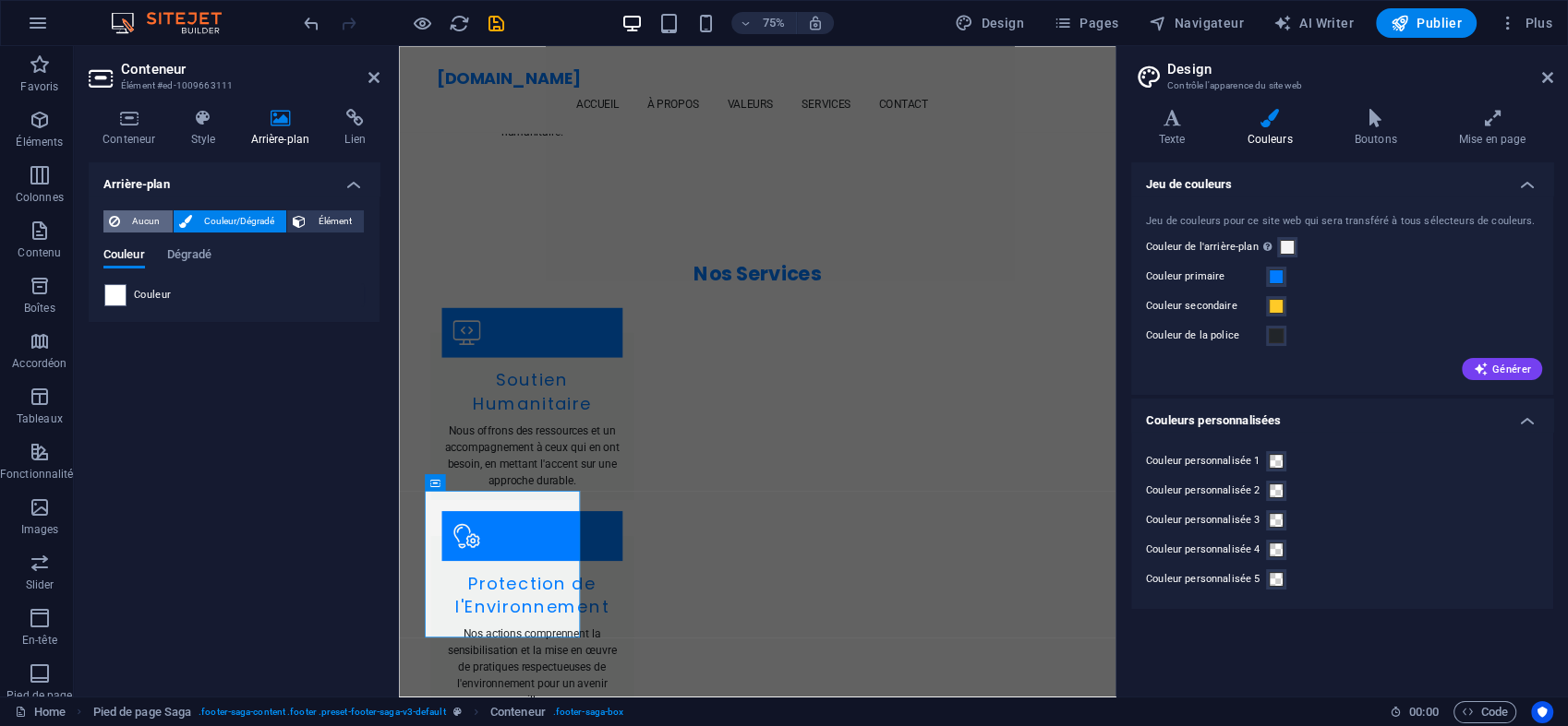
click at [133, 213] on span "Aucun" at bounding box center [147, 221] width 42 height 22
click at [228, 219] on span "Couleur/Dégradé" at bounding box center [239, 221] width 84 height 22
click at [133, 298] on div "Couleur" at bounding box center [233, 296] width 259 height 22
click at [112, 291] on span at bounding box center [115, 296] width 20 height 20
click at [0, 0] on ul "Couleur de l'arrière-plan #F4F4F4 Couleur primaire #007BFF Couleur secondaire #…" at bounding box center [0, 0] width 0 height 0
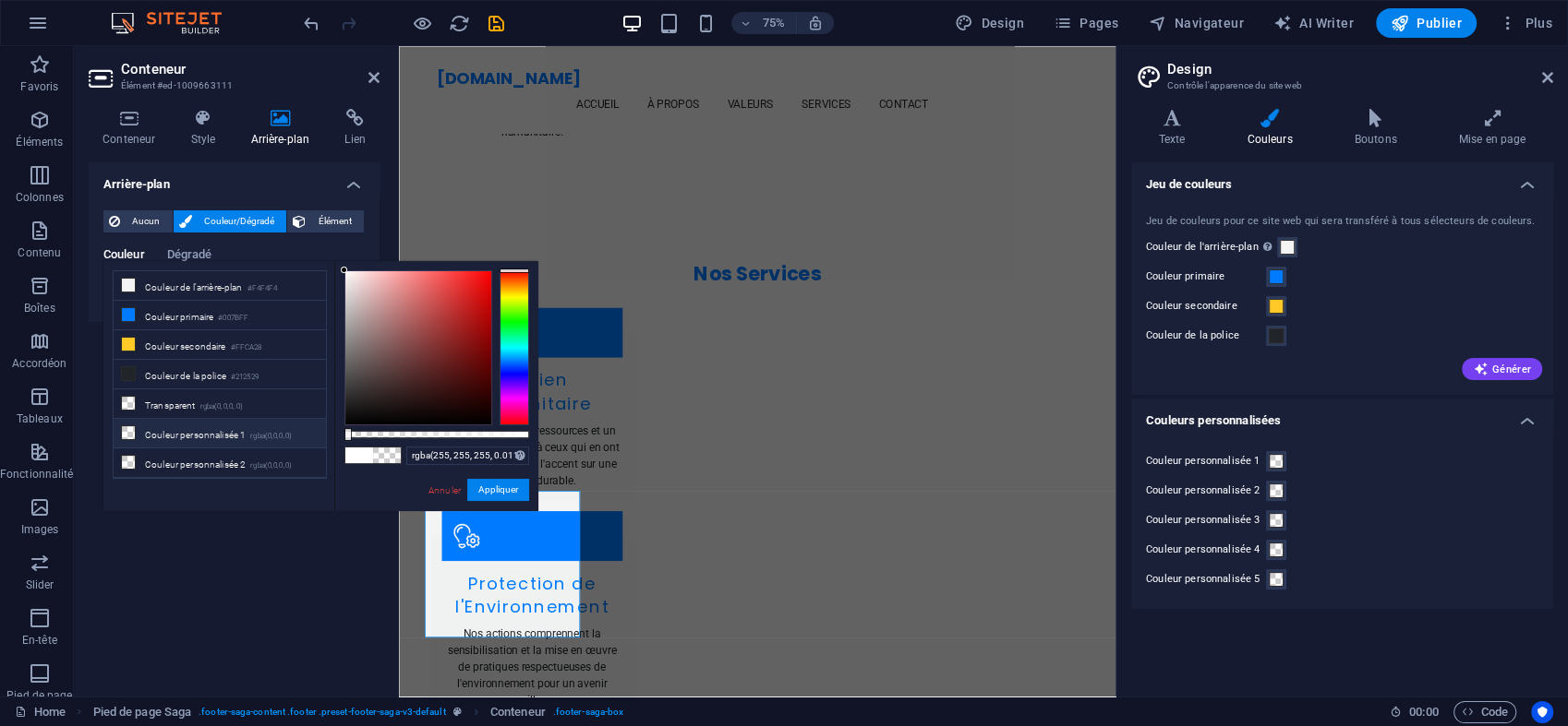
type input "rgba(255, 255, 255, 0)"
drag, startPoint x: 527, startPoint y: 431, endPoint x: 281, endPoint y: 421, distance: 246.2
click at [281, 421] on div "less Couleur de l'arrière-plan #F4F4F4 Couleur primaire #007BFF Couleur seconda…" at bounding box center [321, 386] width 435 height 250
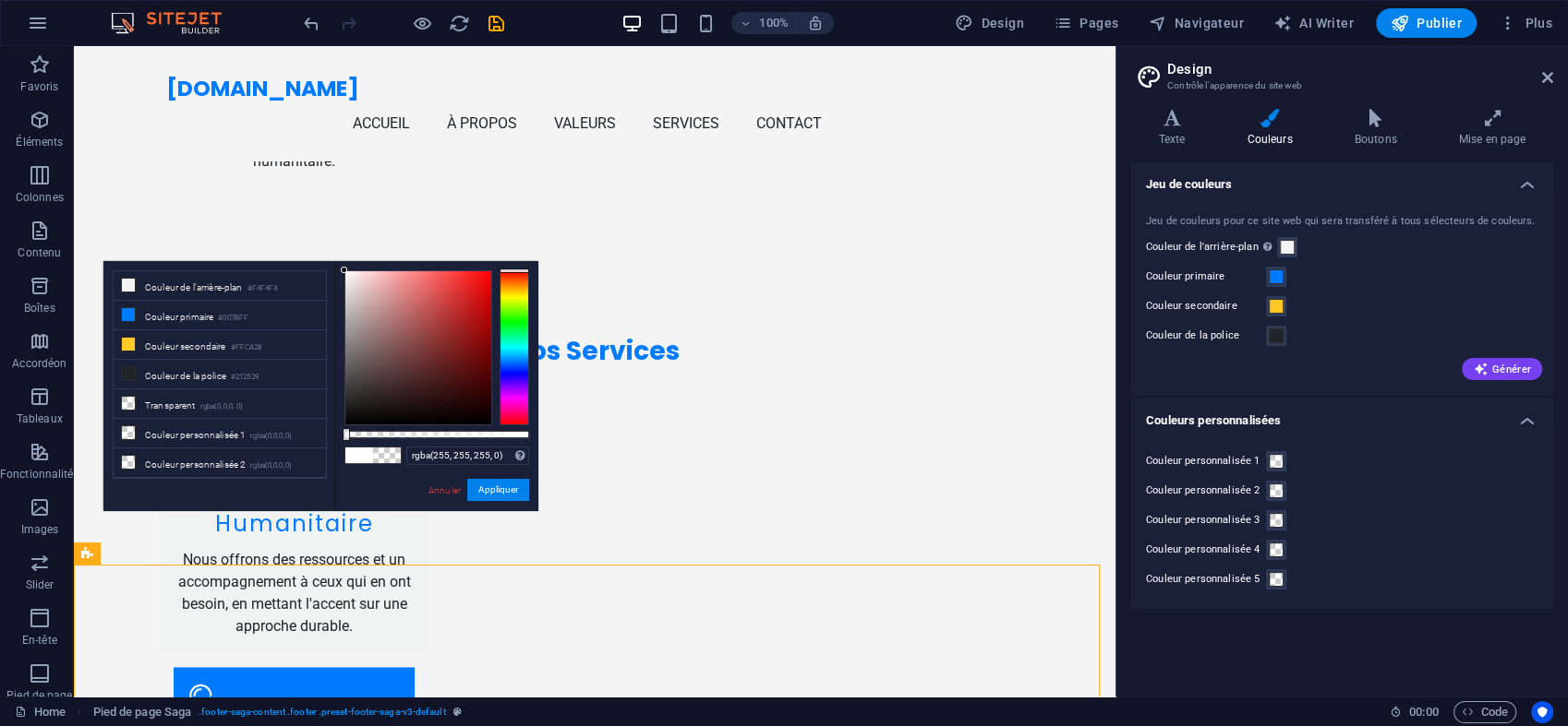
scroll to position [2721, 0]
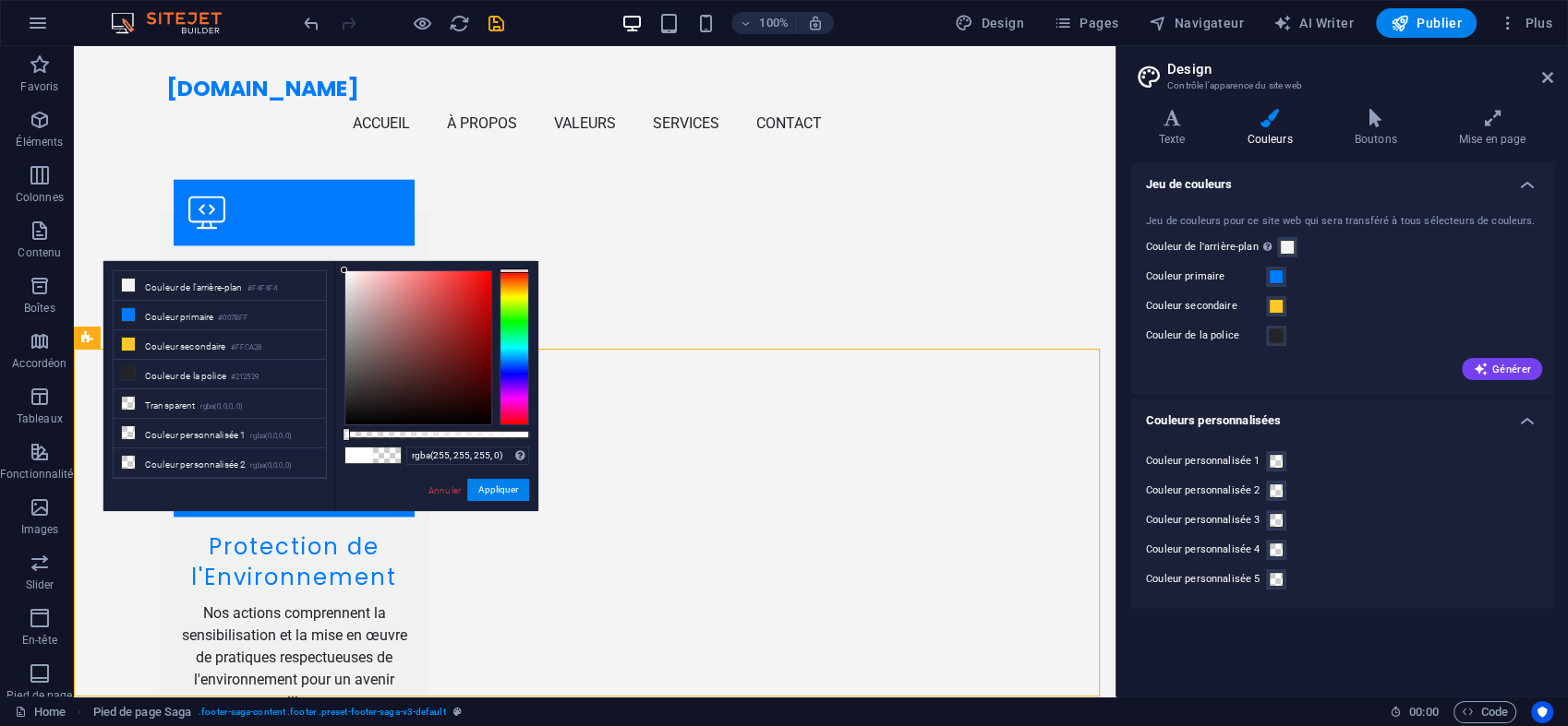
drag, startPoint x: 1107, startPoint y: 525, endPoint x: 1207, endPoint y: 701, distance: 202.4
select select "footer"
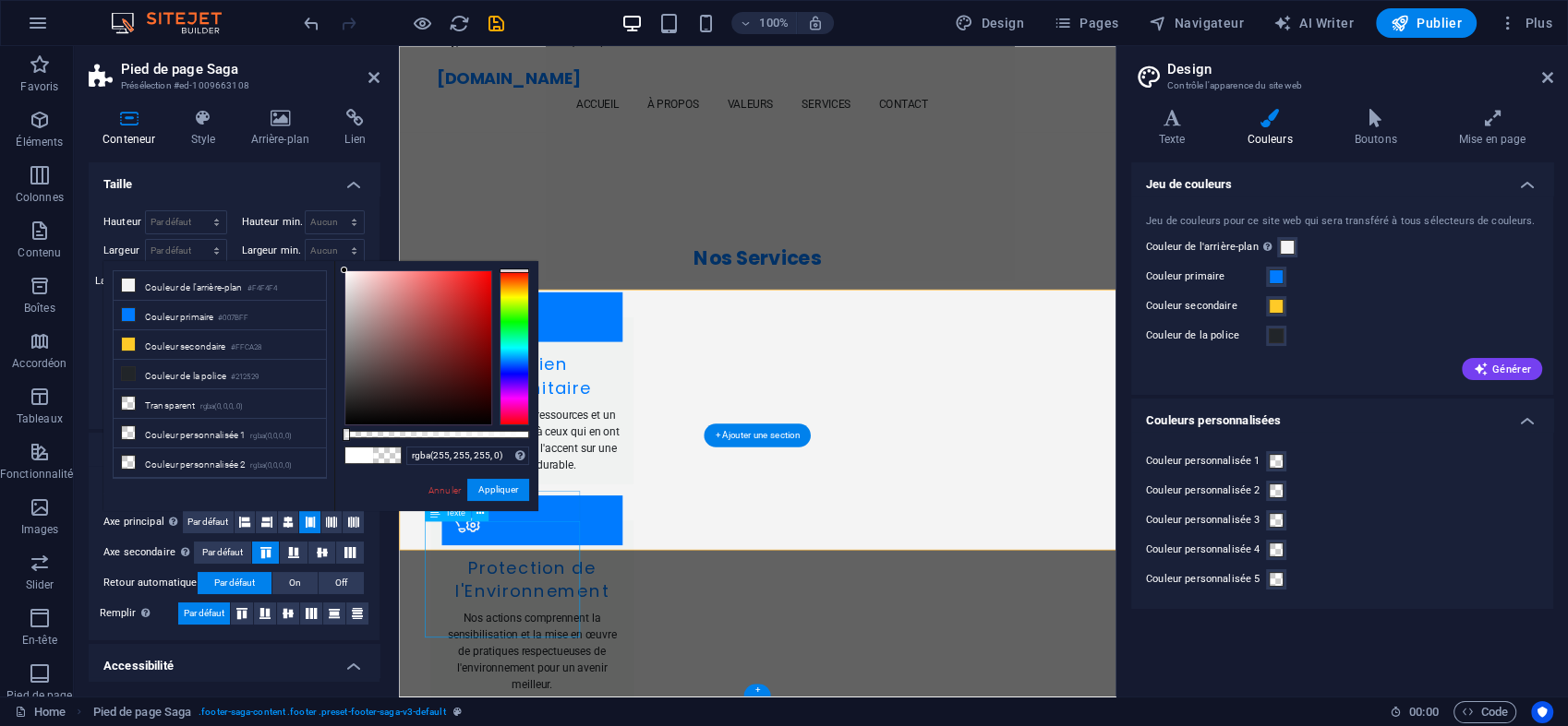
scroll to position [2700, 0]
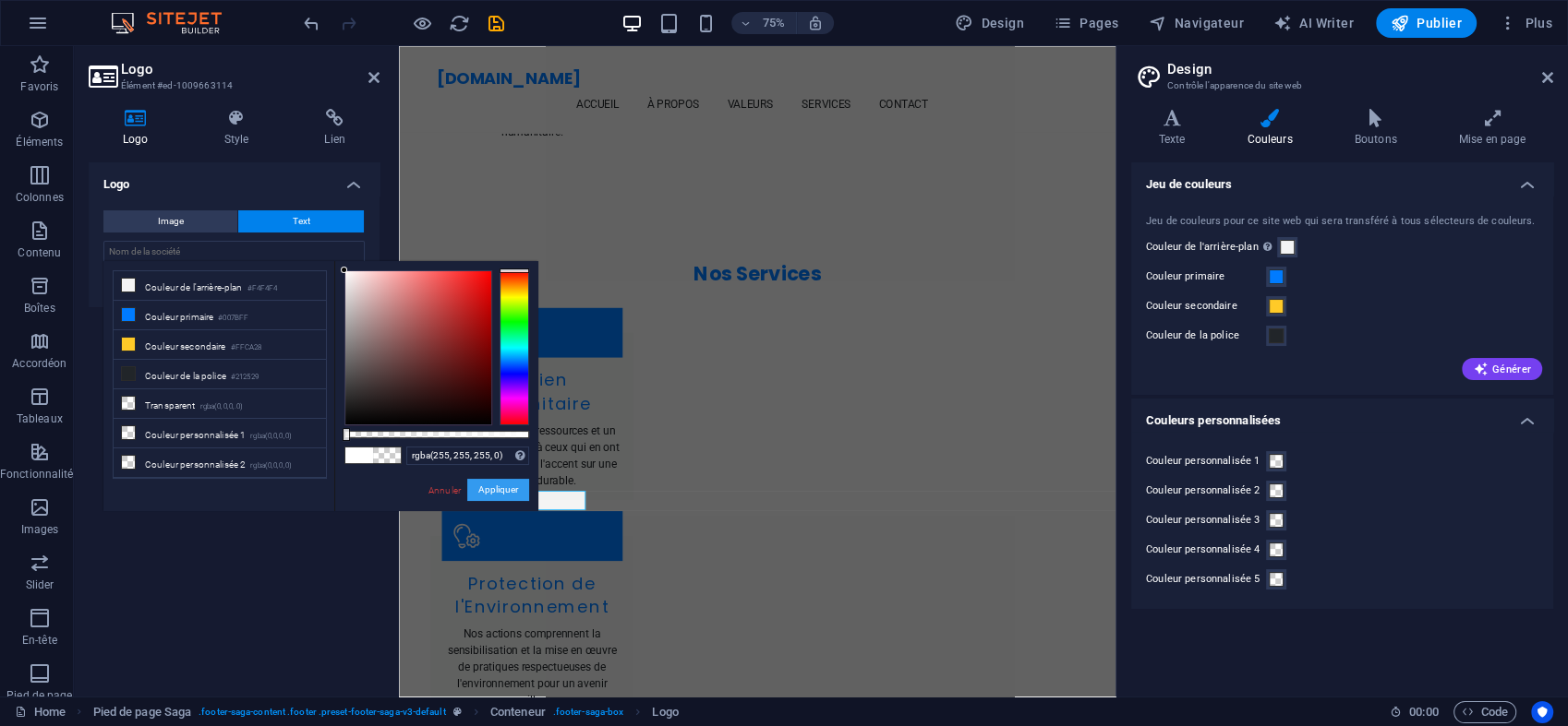
click at [488, 487] on button "Appliquer" at bounding box center [498, 490] width 62 height 22
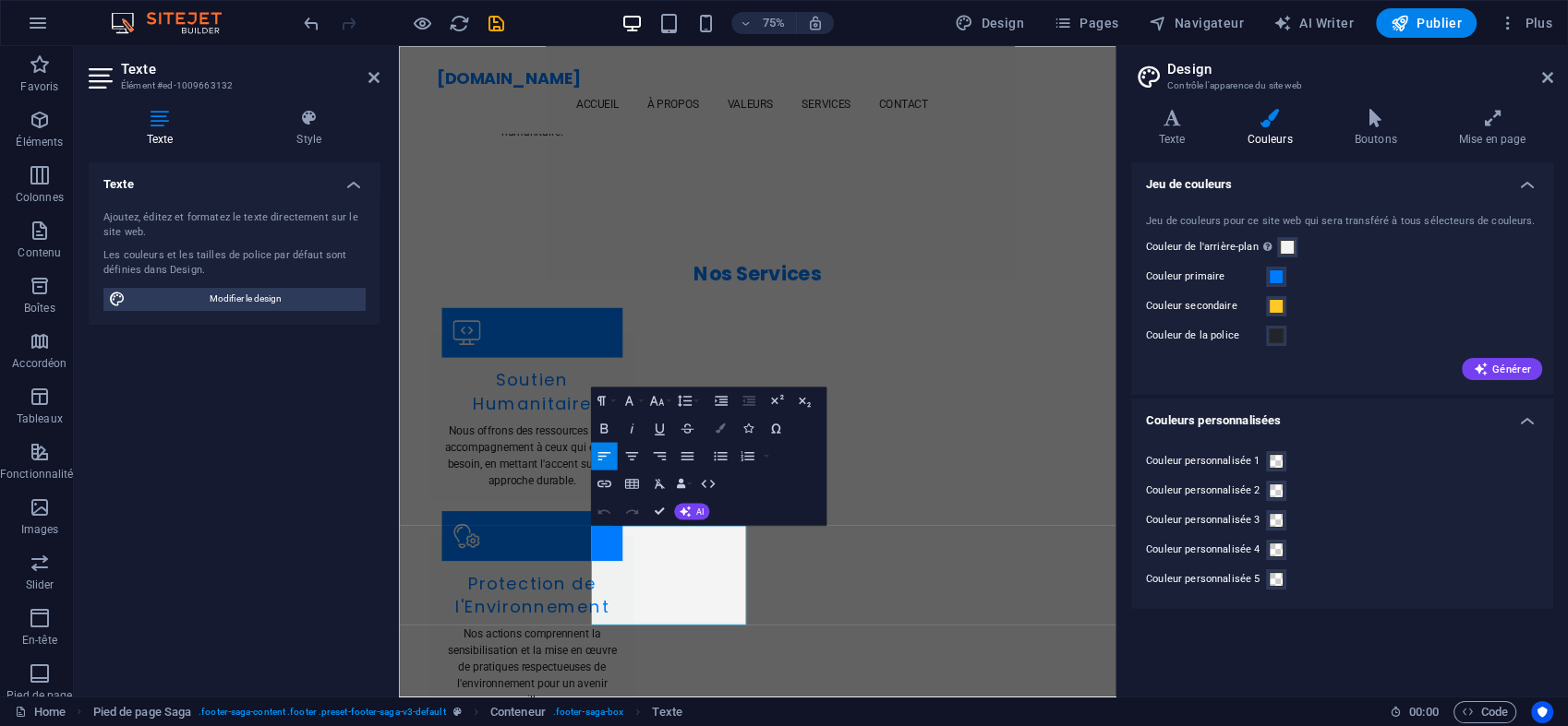
click at [721, 428] on icon "button" at bounding box center [720, 427] width 10 height 10
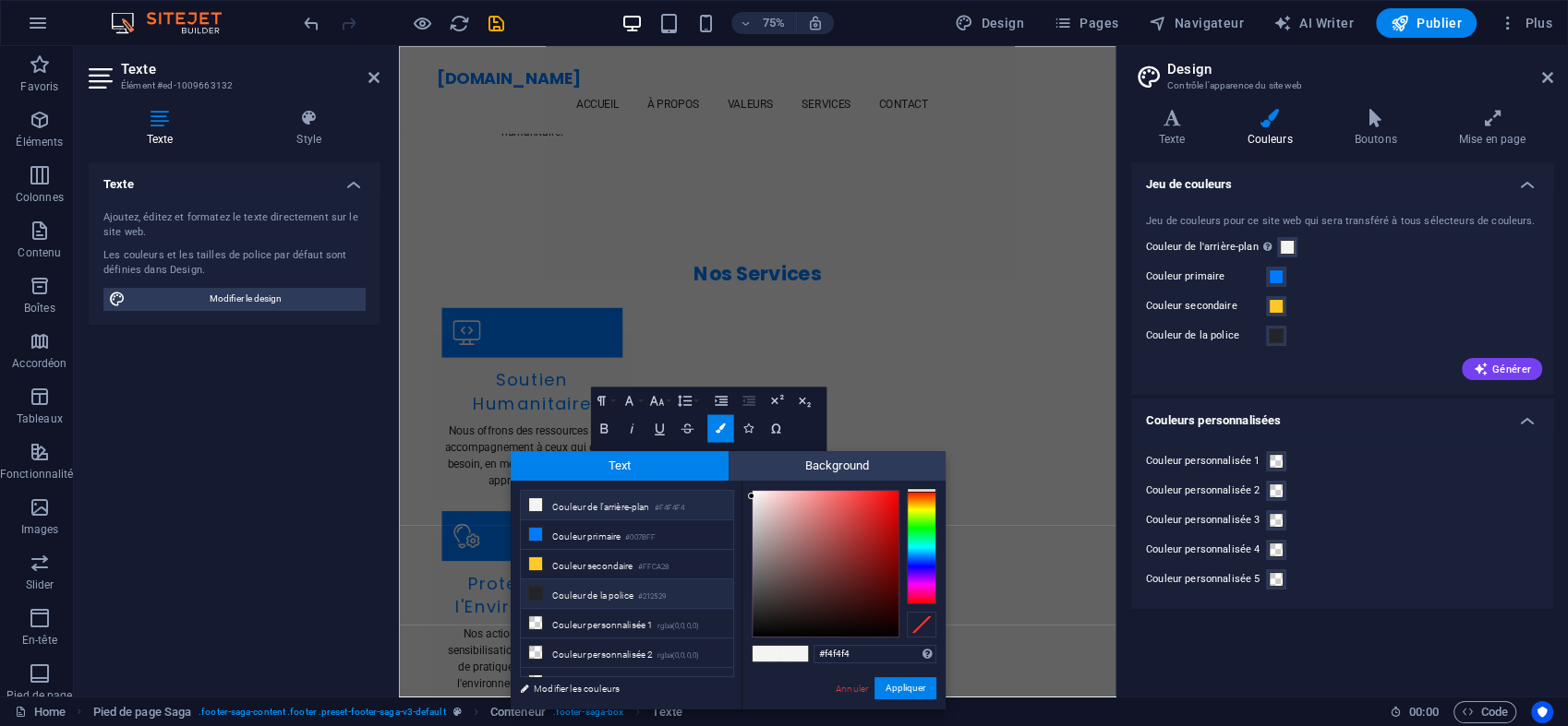
click at [569, 598] on li "Couleur de la police #212529" at bounding box center [627, 594] width 212 height 30
type input "#212529"
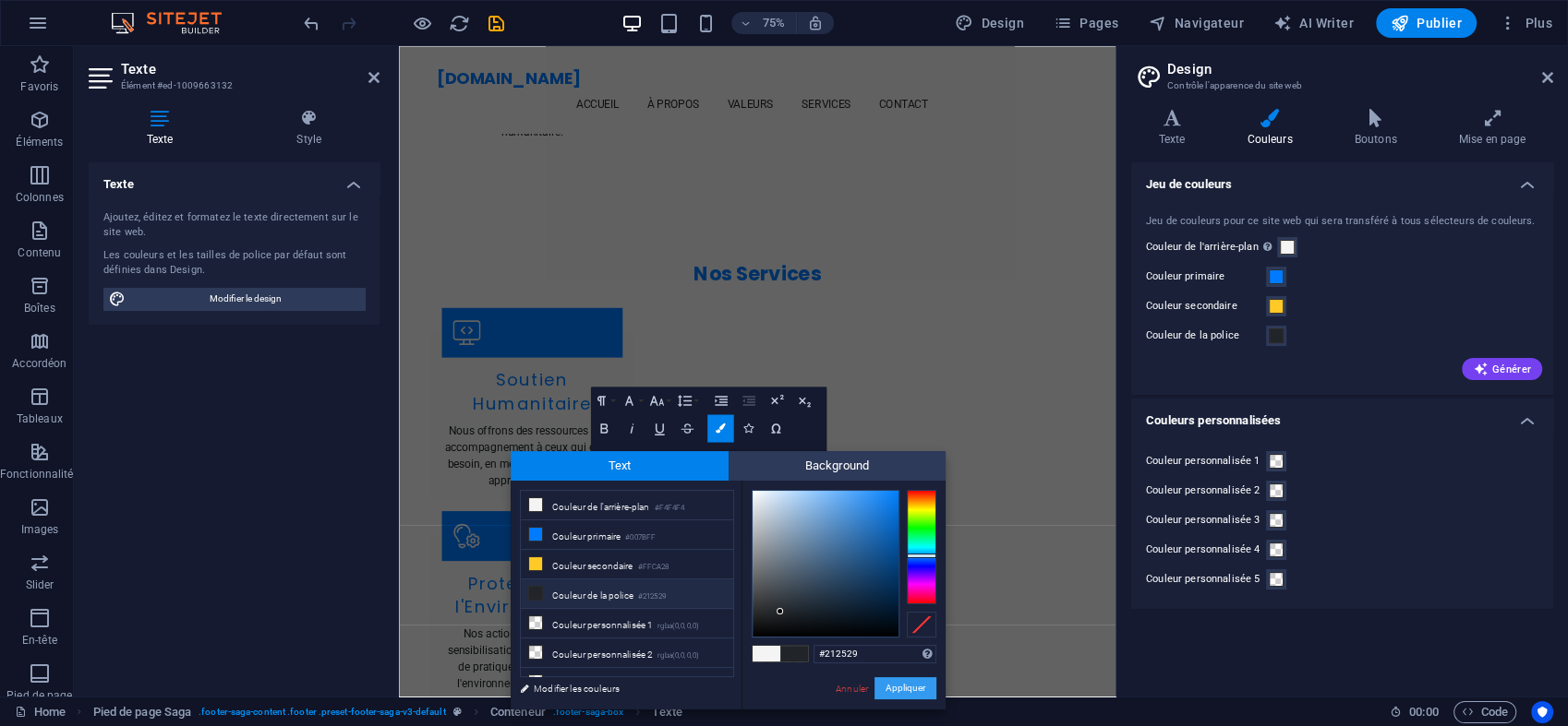
click at [901, 694] on button "Appliquer" at bounding box center [905, 688] width 62 height 22
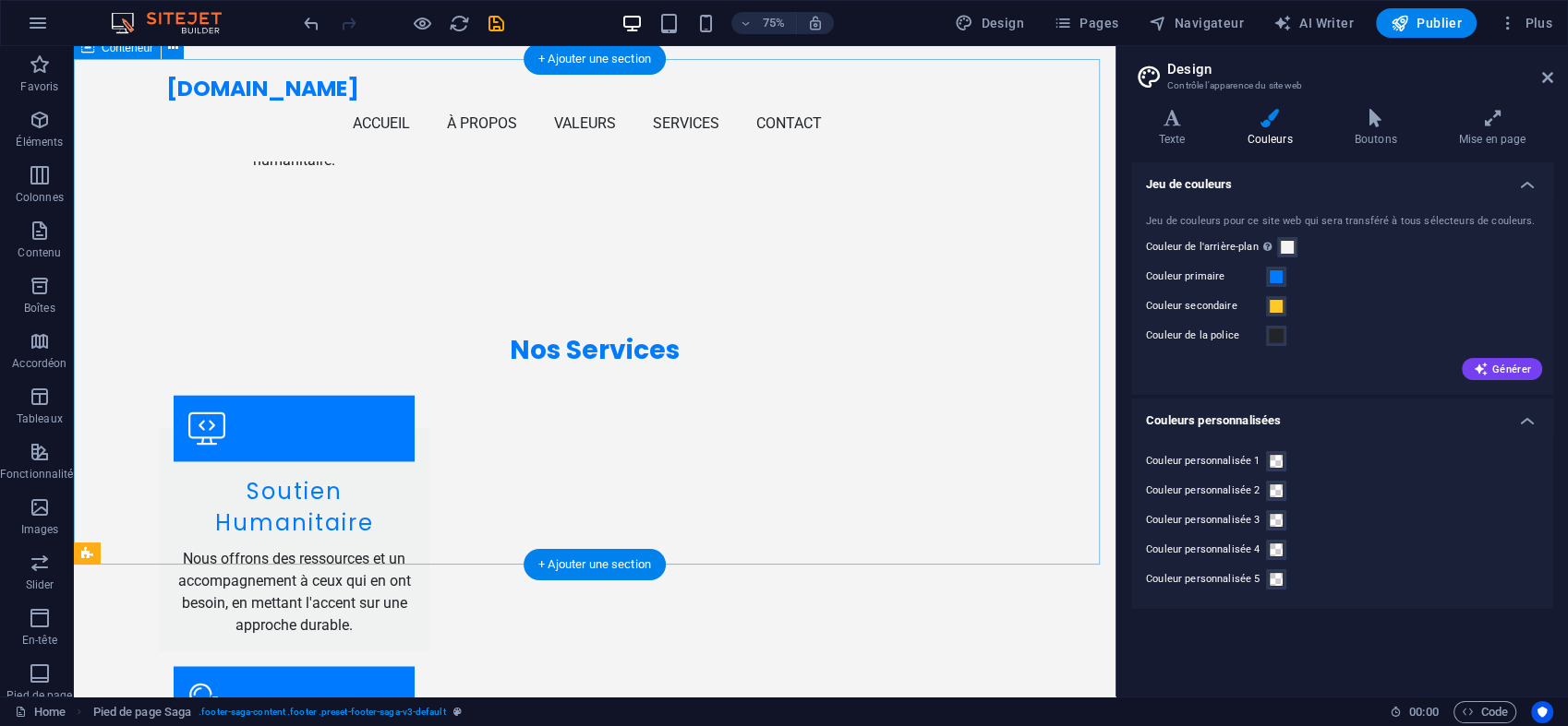
scroll to position [2503, 0]
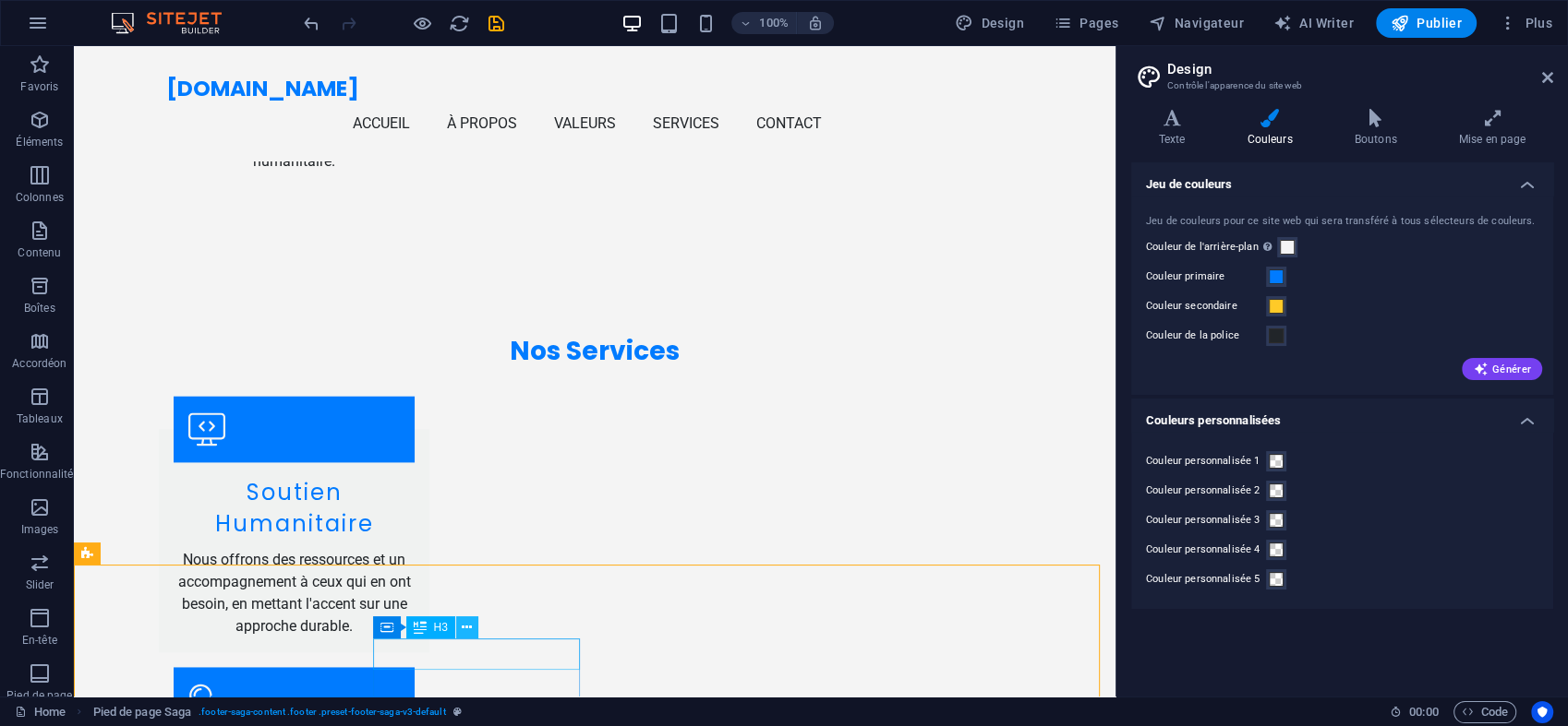
click at [471, 631] on icon at bounding box center [466, 628] width 10 height 20
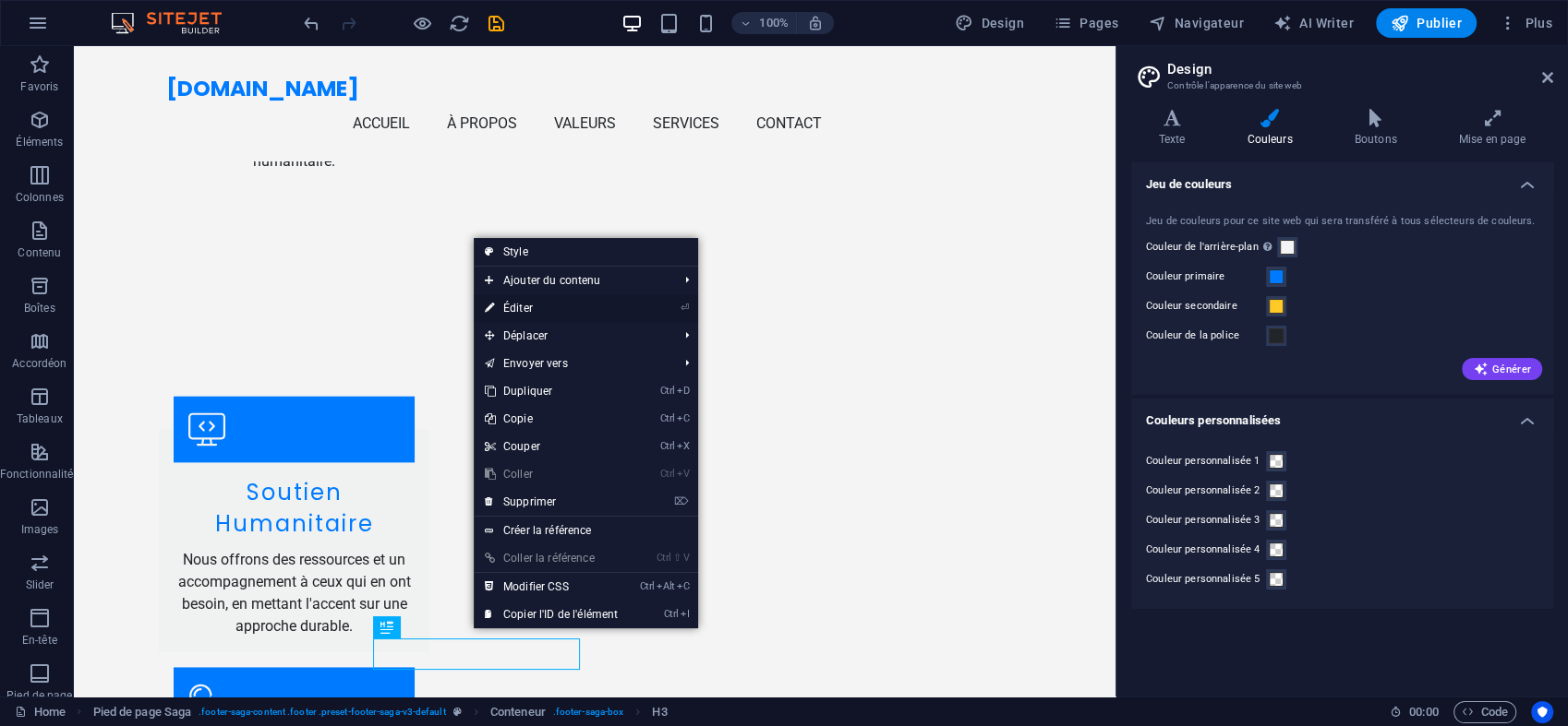
click at [546, 312] on link "⏎ Éditer" at bounding box center [551, 308] width 155 height 28
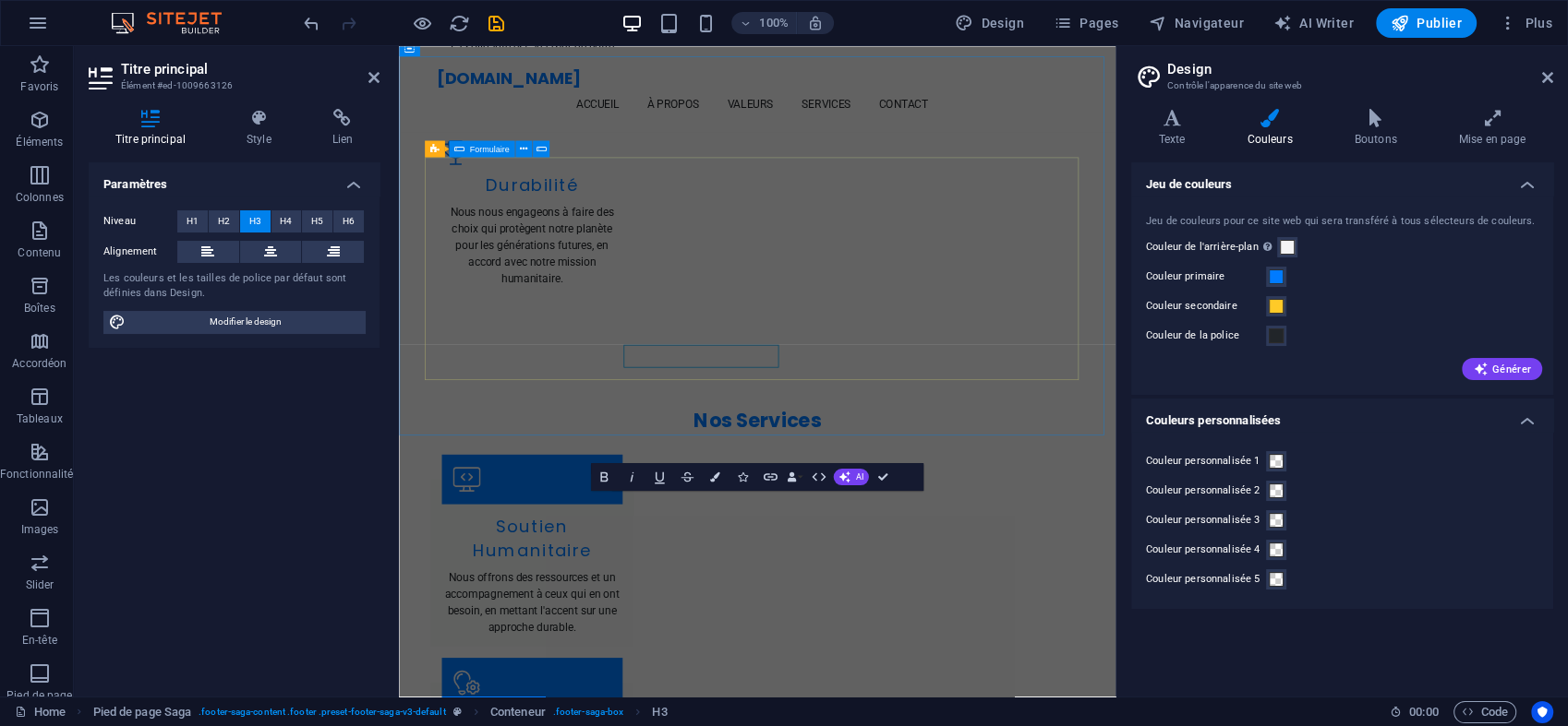
scroll to position [2700, 0]
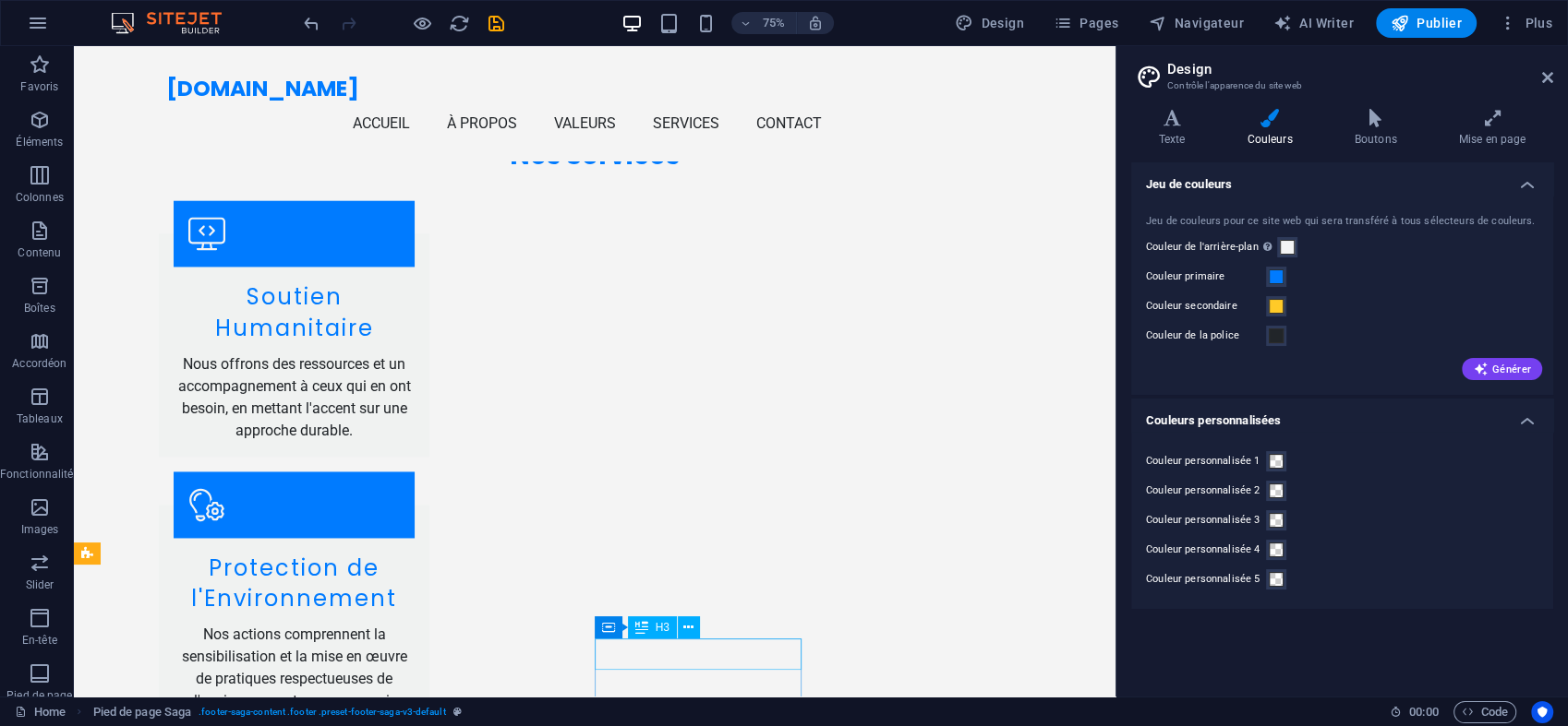
scroll to position [2503, 0]
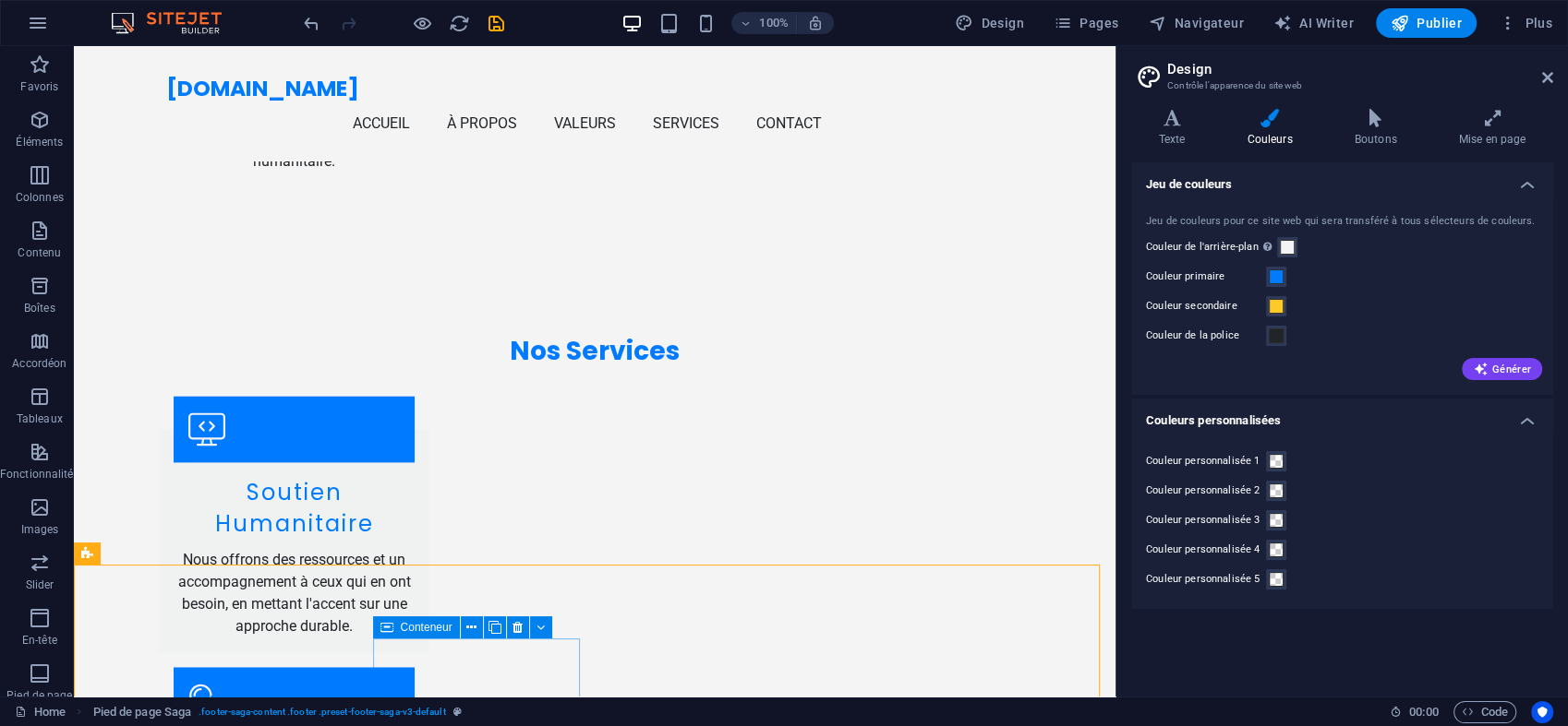
click at [419, 628] on span "Conteneur" at bounding box center [427, 627] width 52 height 11
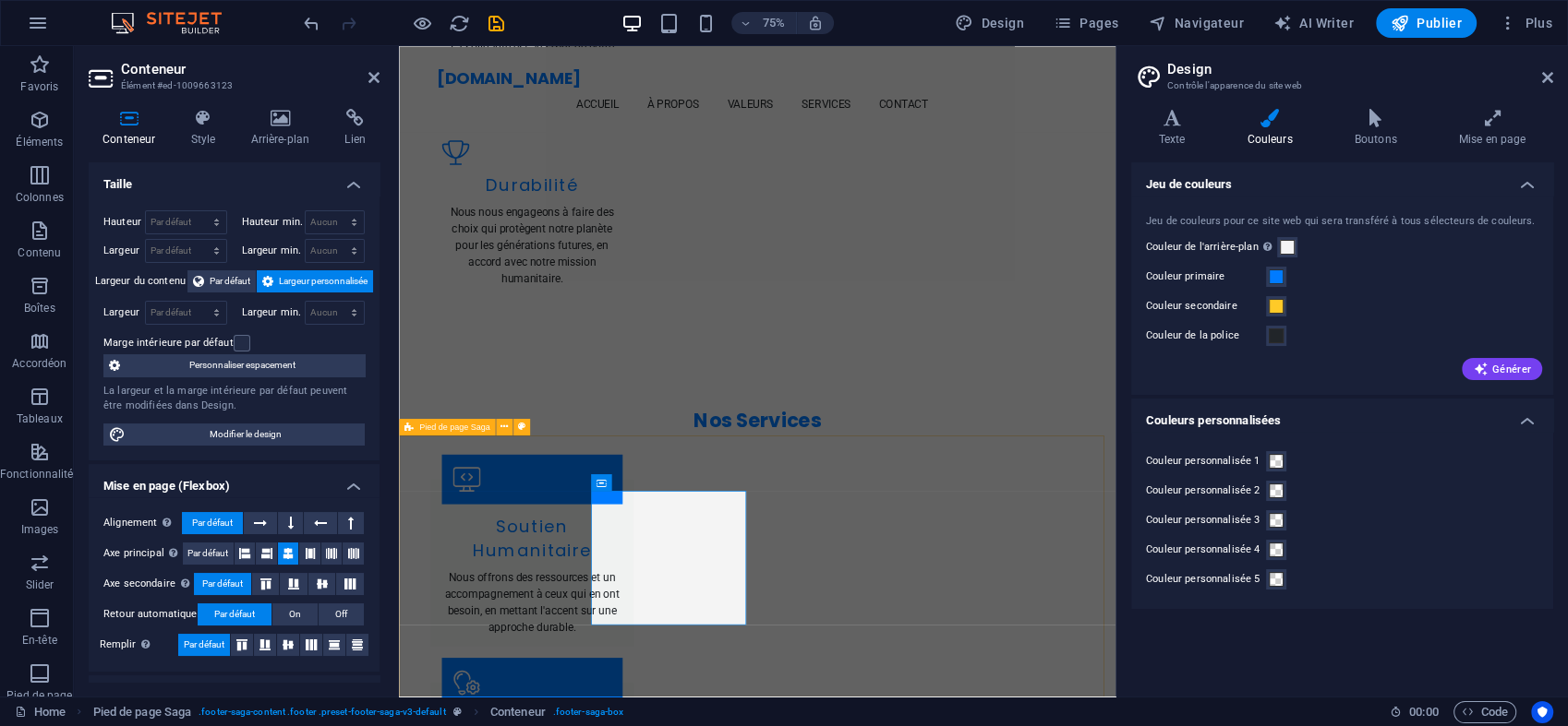
scroll to position [2700, 0]
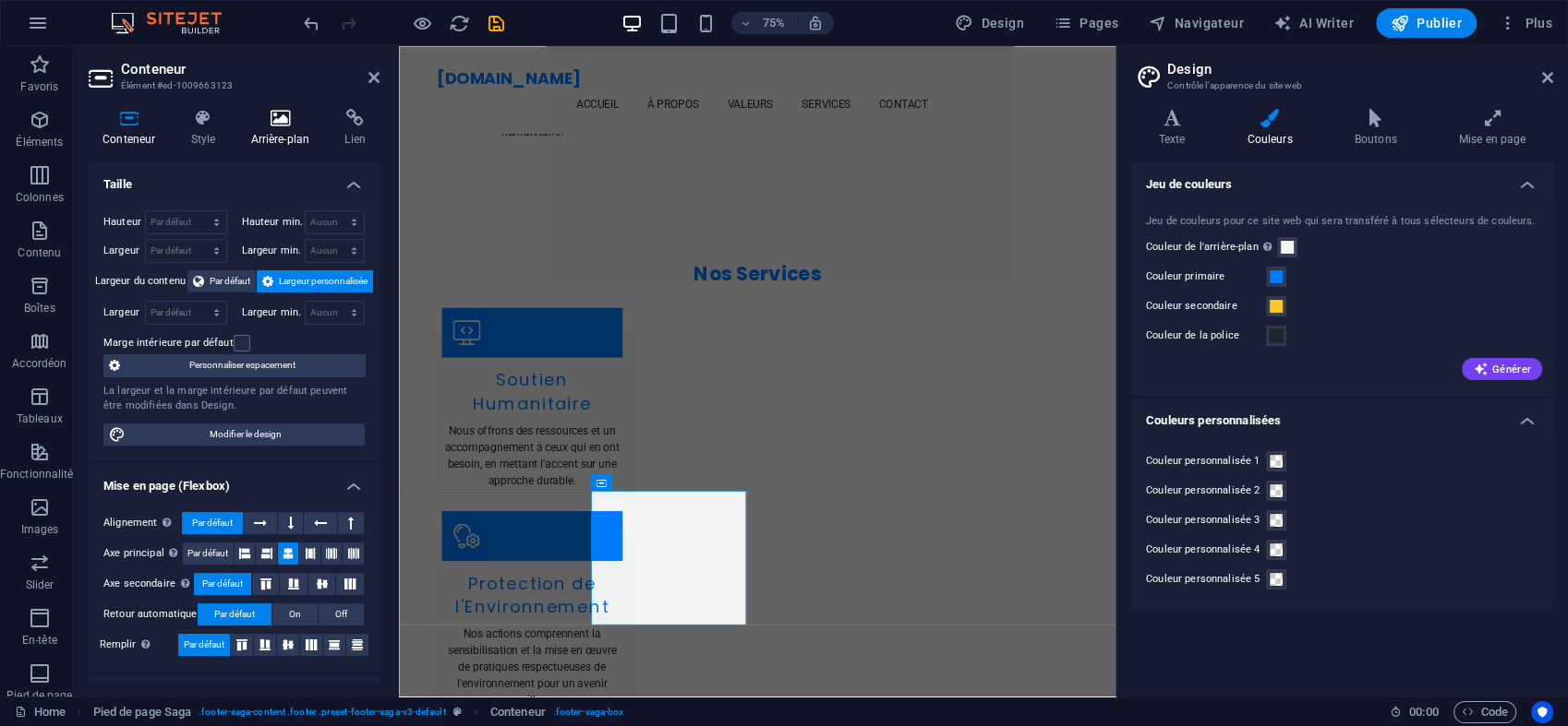
click at [273, 139] on h4 "Arrière-plan" at bounding box center [283, 128] width 94 height 39
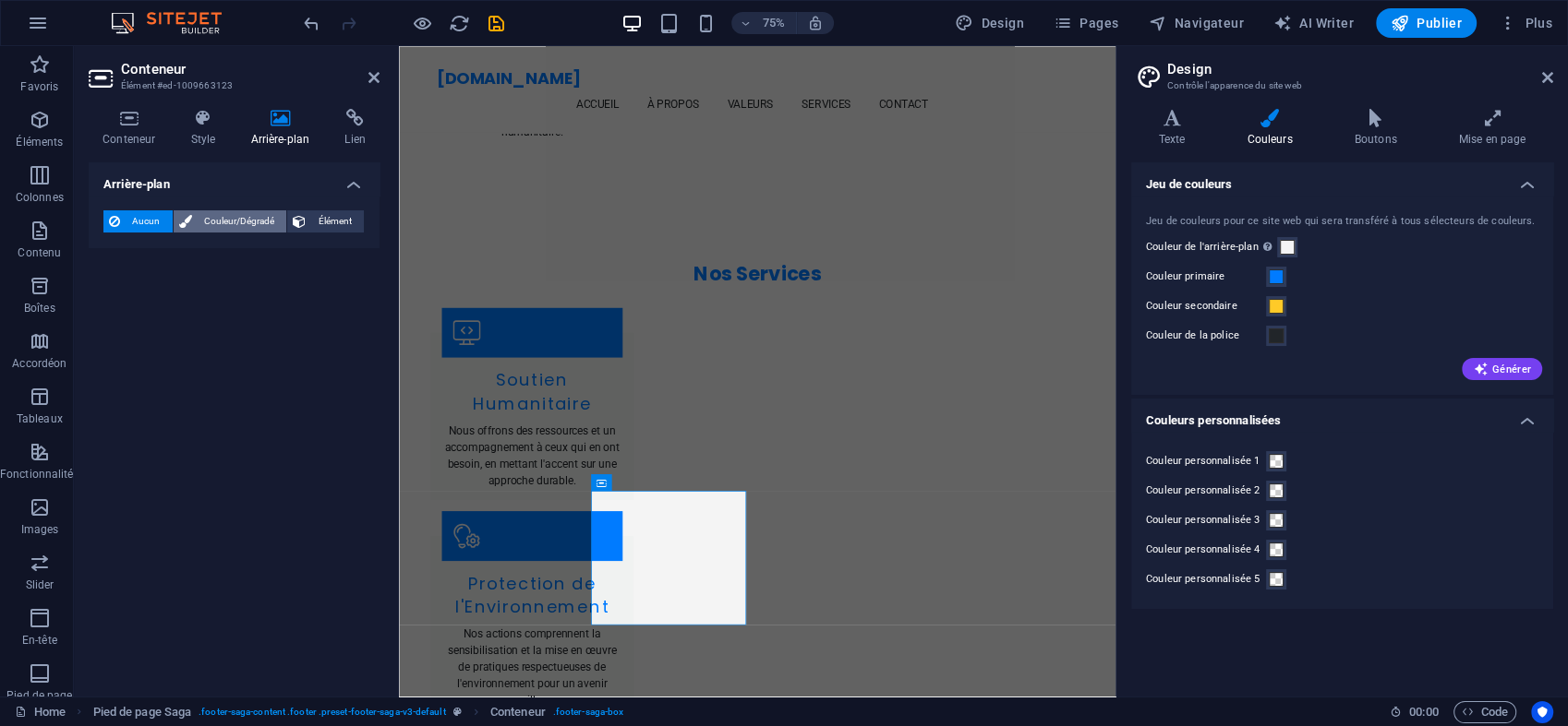
click at [206, 215] on span "Couleur/Dégradé" at bounding box center [239, 221] width 84 height 22
click at [111, 292] on span at bounding box center [115, 296] width 20 height 20
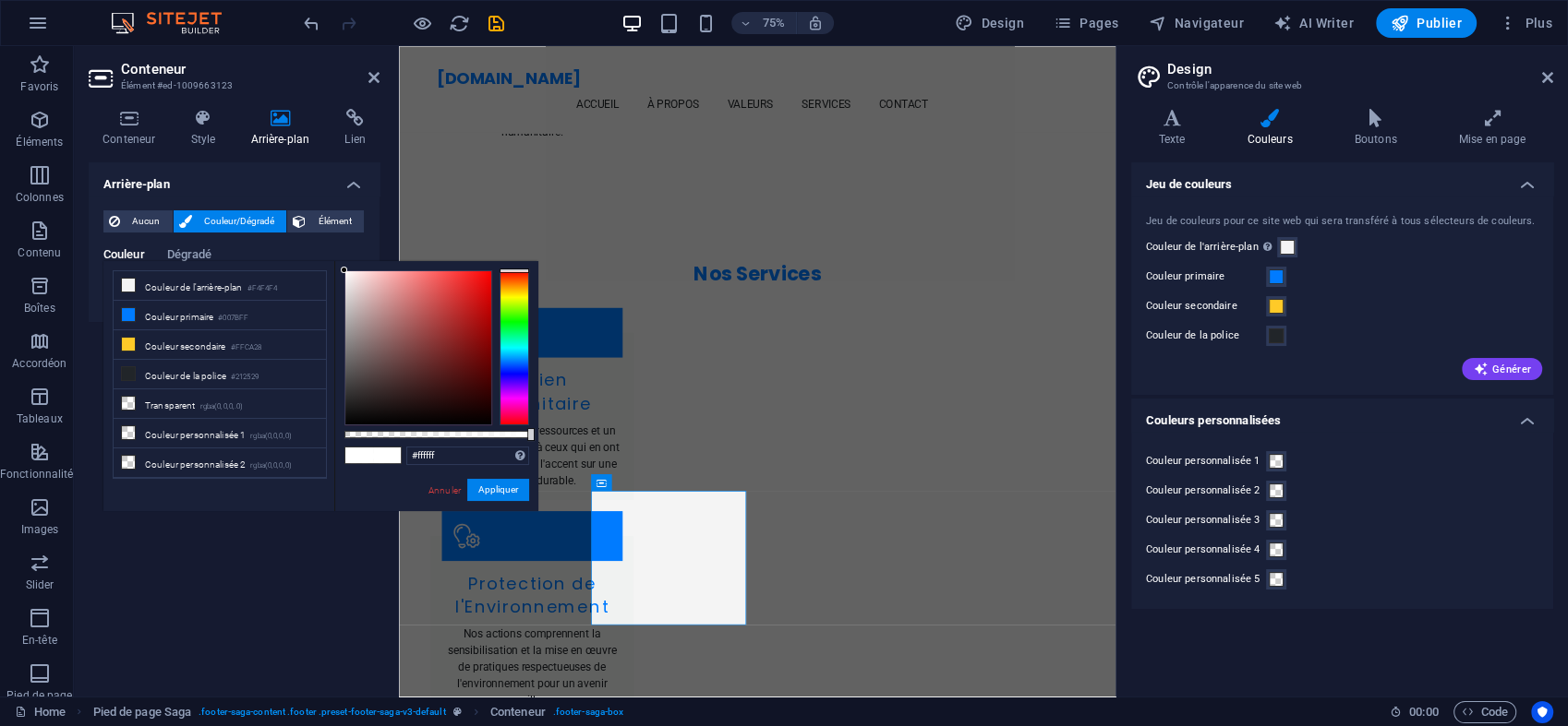
click at [111, 292] on div "less Couleur de l'arrière-plan #F4F4F4 Couleur primaire #007BFF Couleur seconda…" at bounding box center [321, 386] width 435 height 250
type input "rgba(255, 255, 255, 0)"
drag, startPoint x: 528, startPoint y: 434, endPoint x: 176, endPoint y: 407, distance: 353.0
click at [176, 407] on div "less Couleur de l'arrière-plan #F4F4F4 Couleur primaire #007BFF Couleur seconda…" at bounding box center [321, 386] width 435 height 250
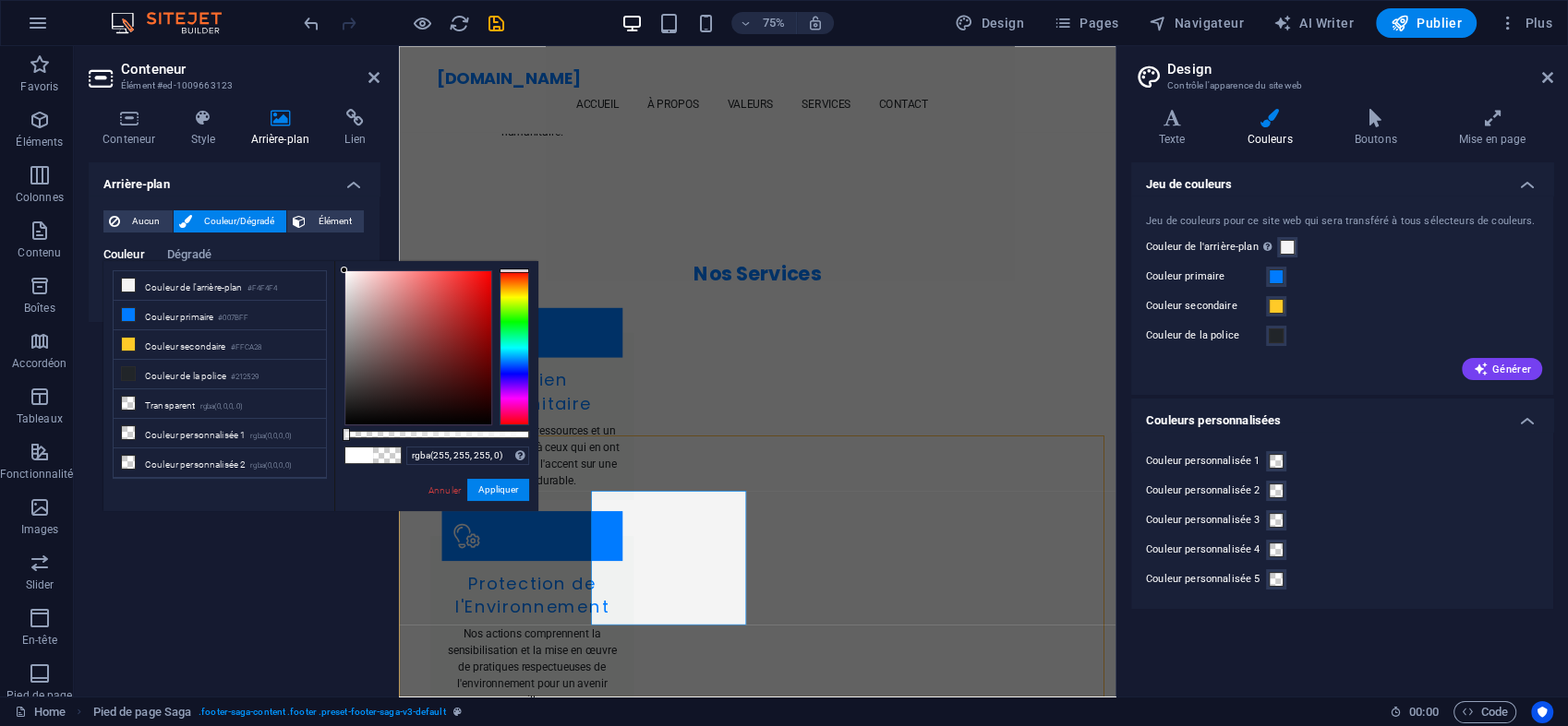
select select "footer"
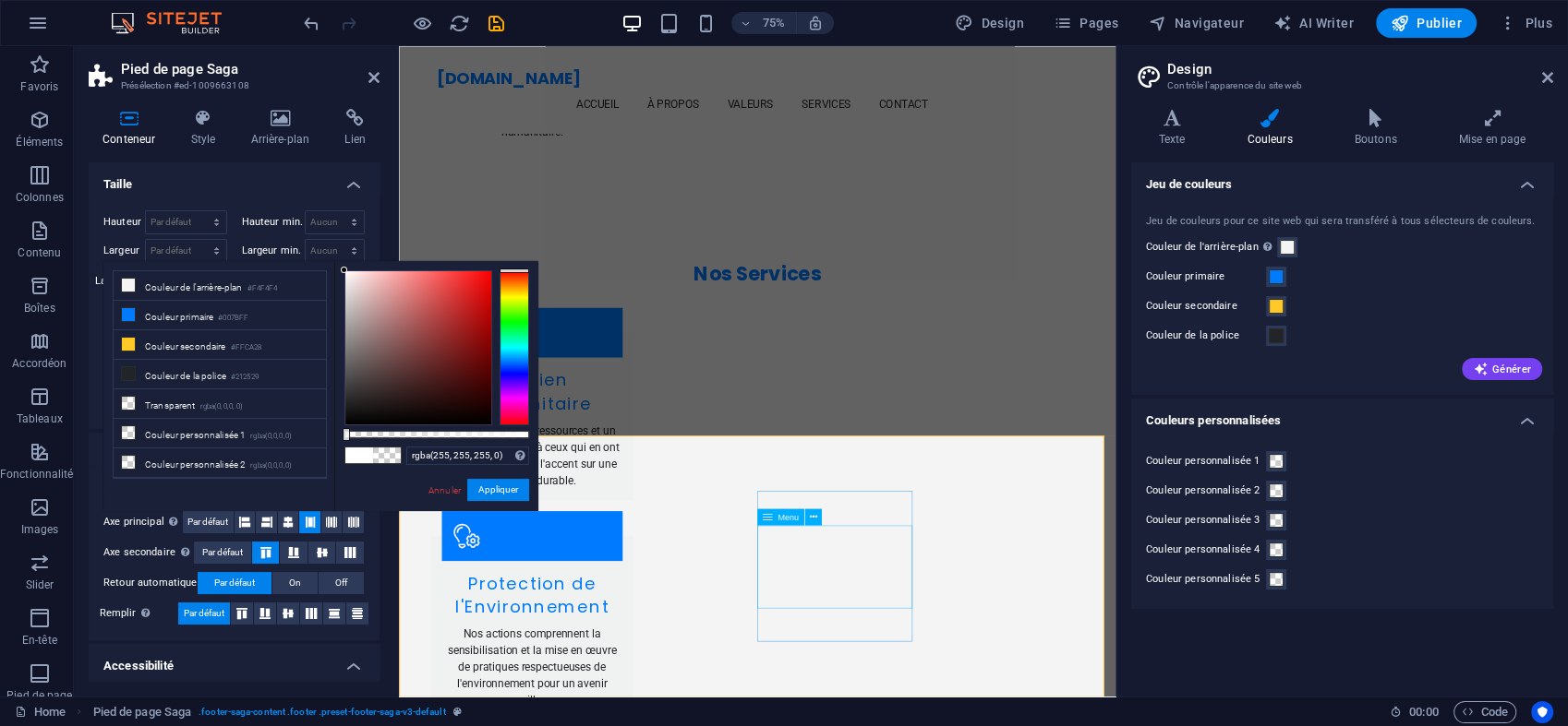
select select
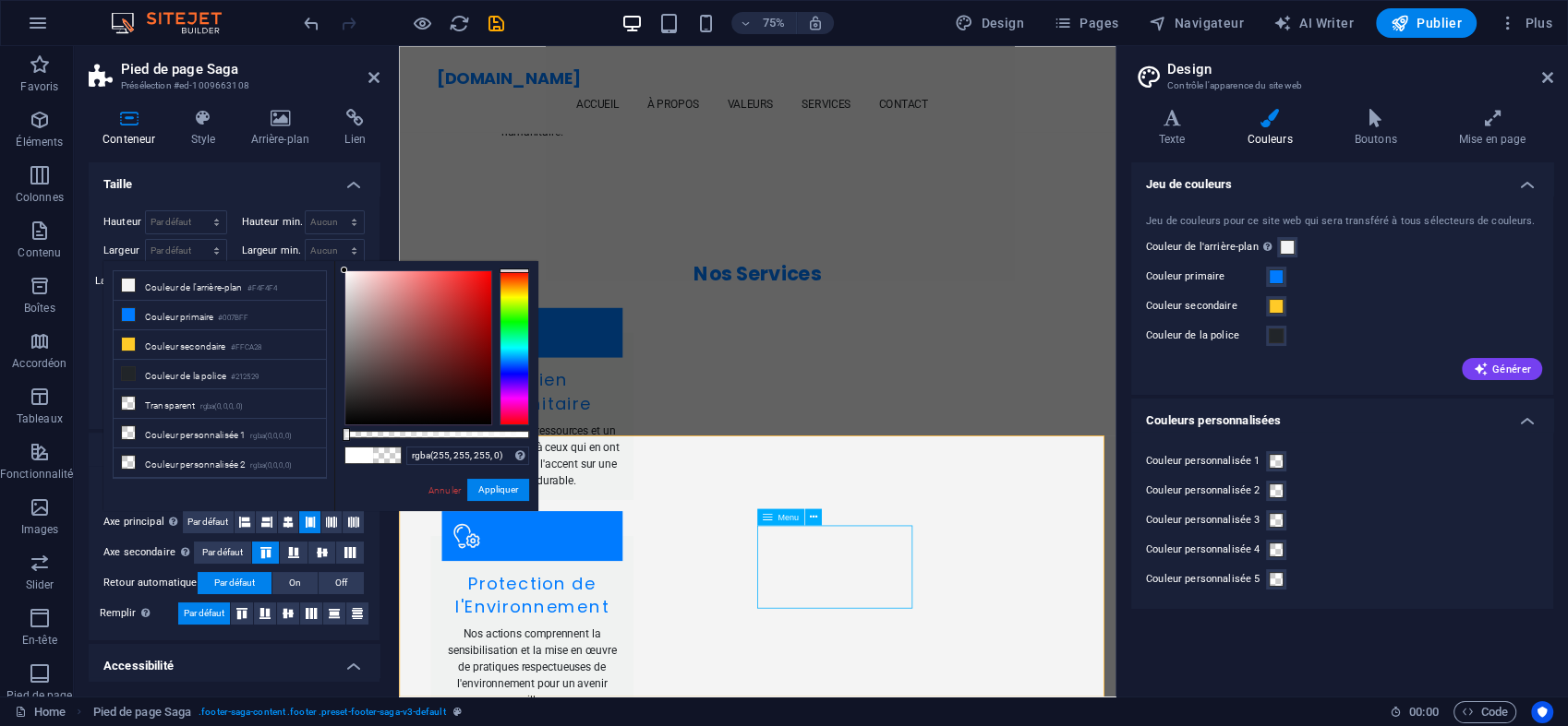
select select
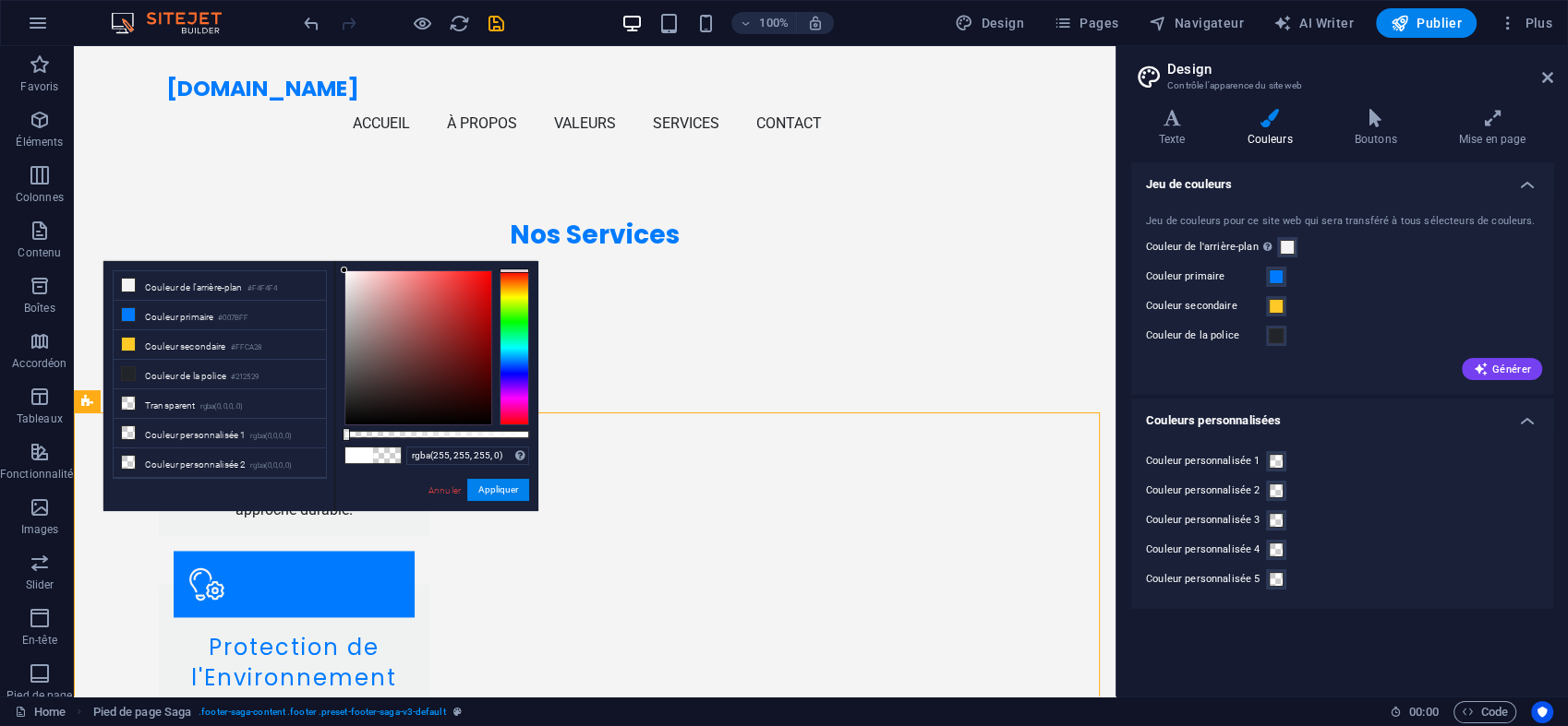
scroll to position [2721, 0]
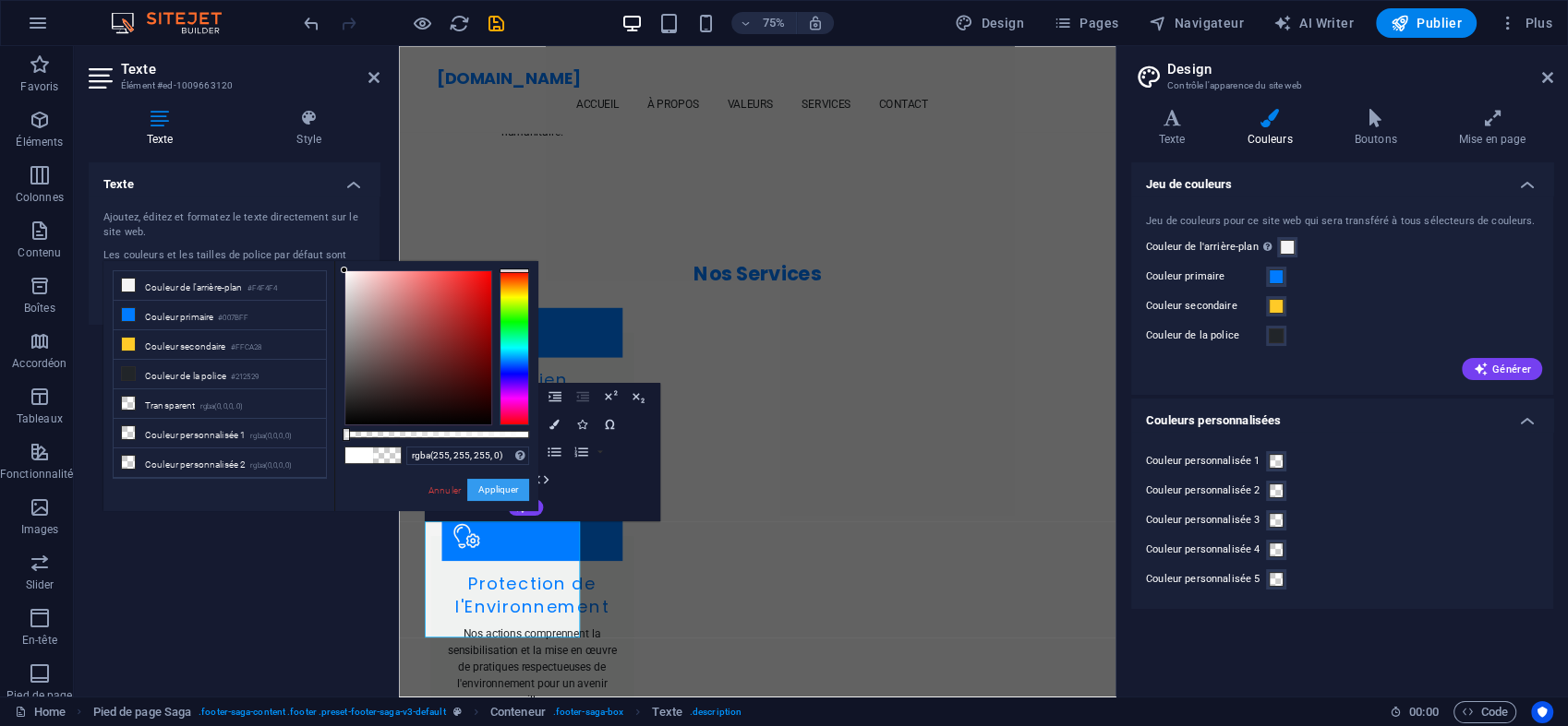
click at [482, 490] on button "Appliquer" at bounding box center [498, 490] width 62 height 22
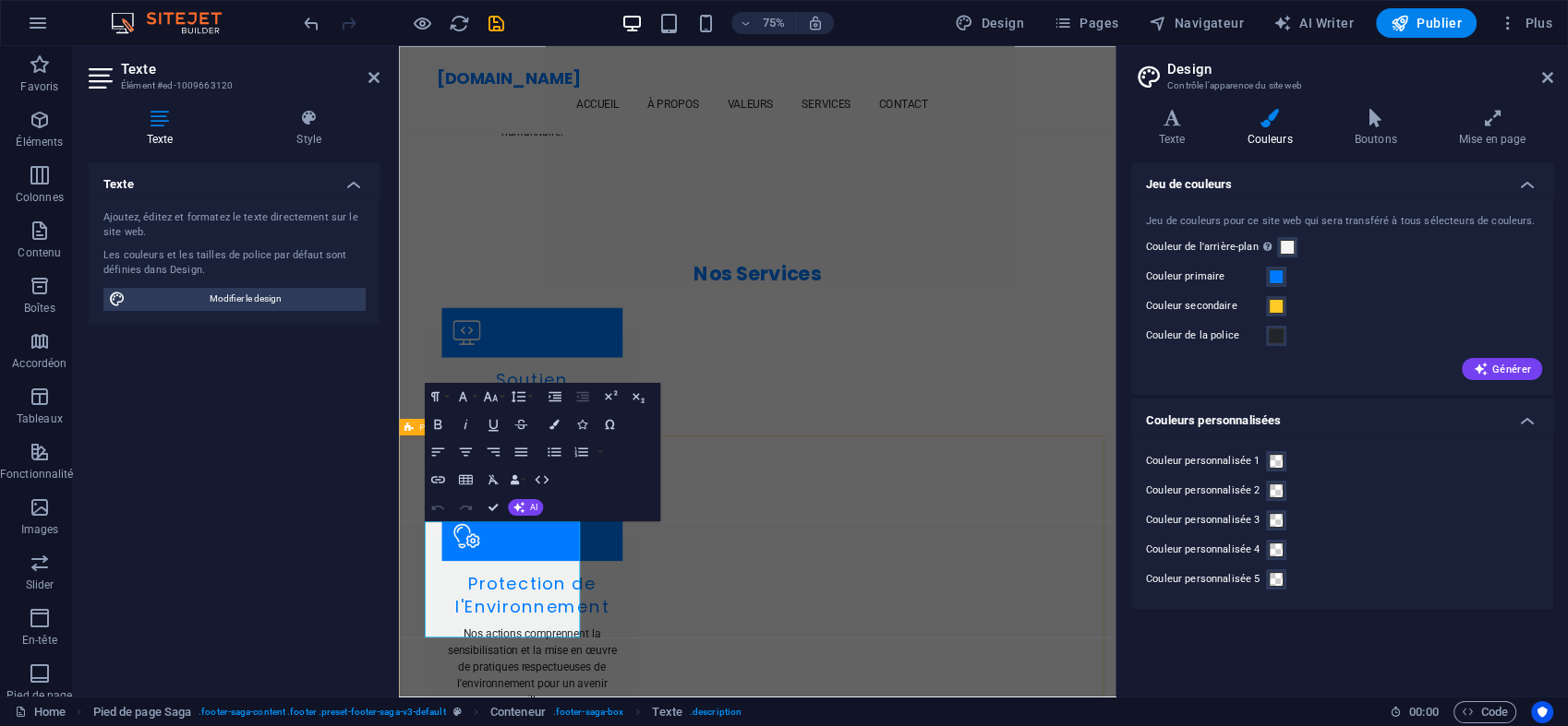
click at [563, 421] on button "Colors" at bounding box center [554, 424] width 27 height 28
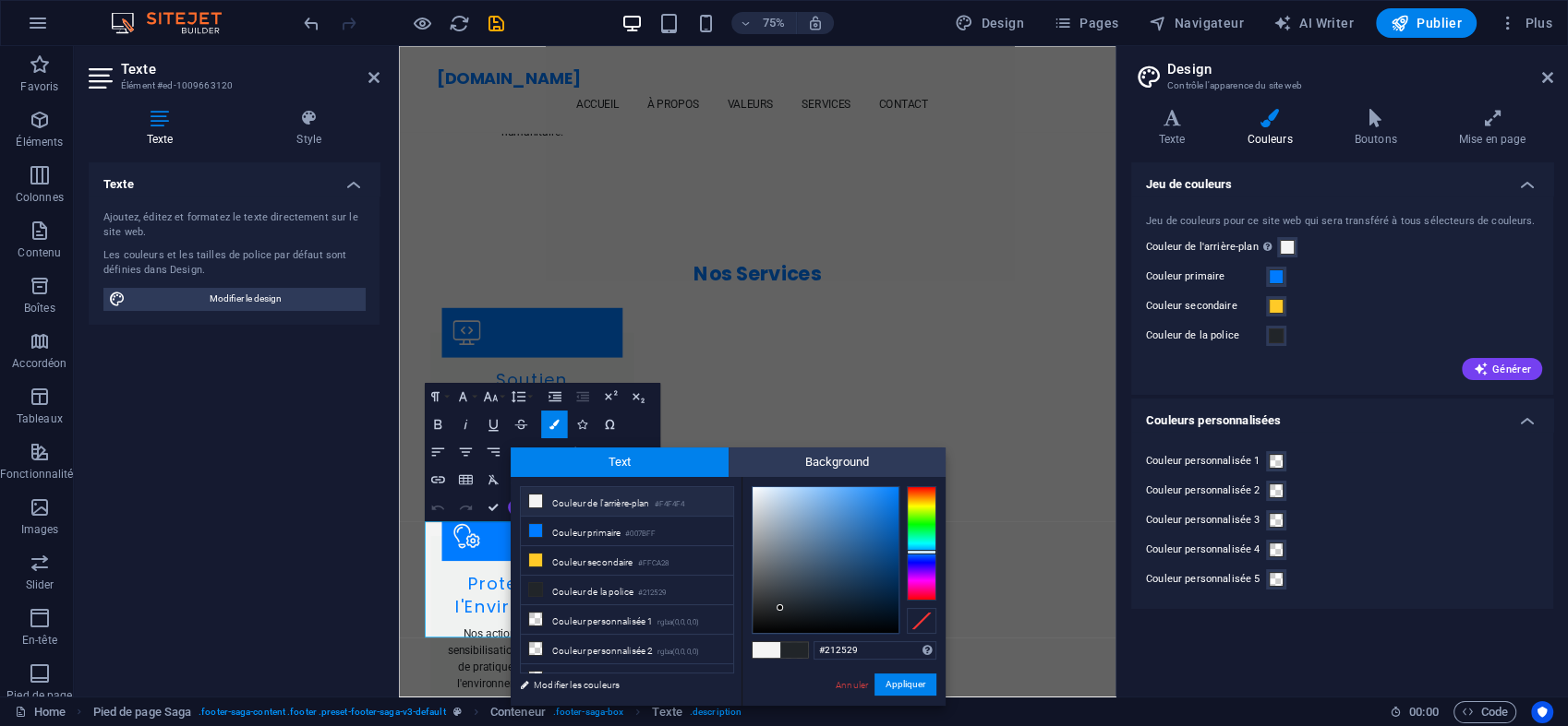
click at [586, 497] on li "Couleur de l'arrière-plan #F4F4F4" at bounding box center [627, 502] width 212 height 30
type input "#f4f4f4"
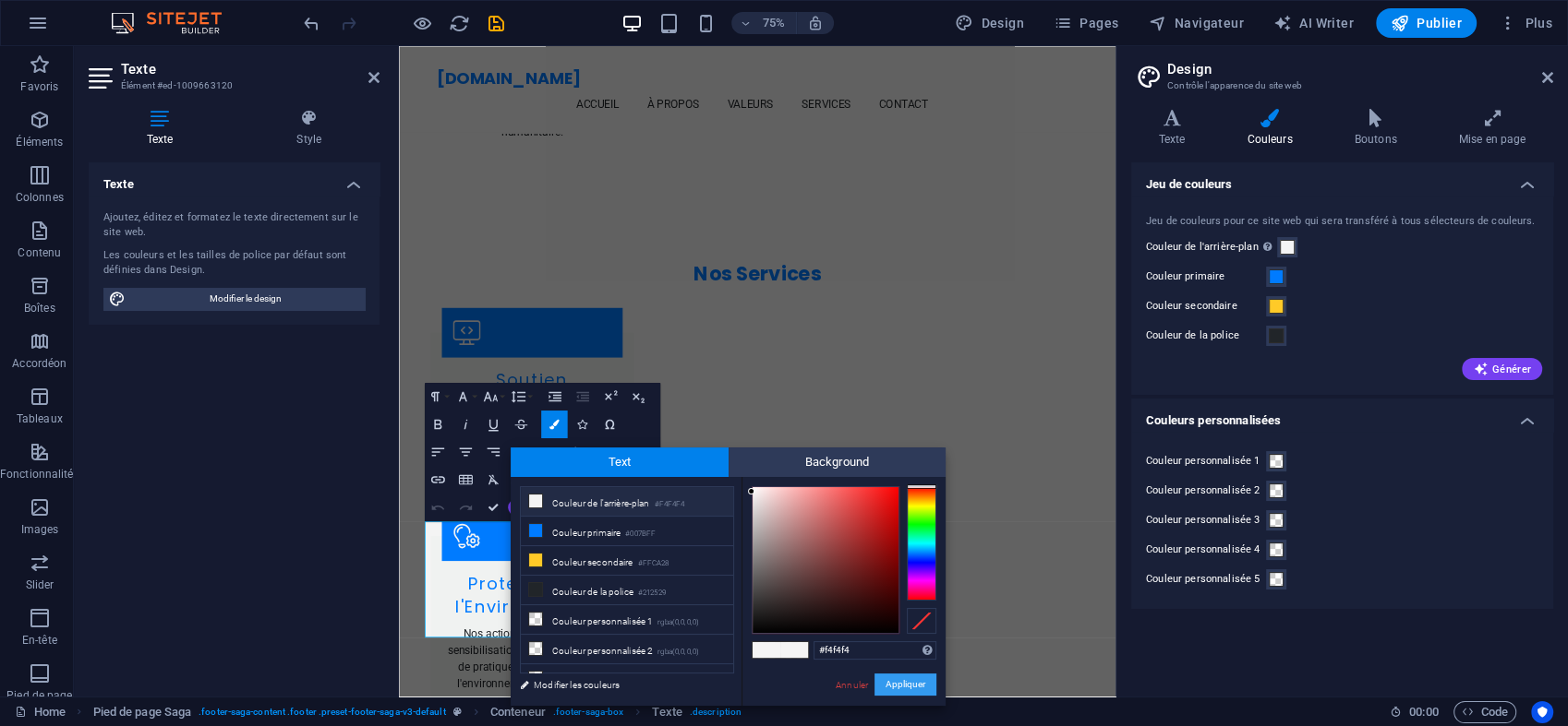
click at [923, 680] on button "Appliquer" at bounding box center [905, 684] width 62 height 22
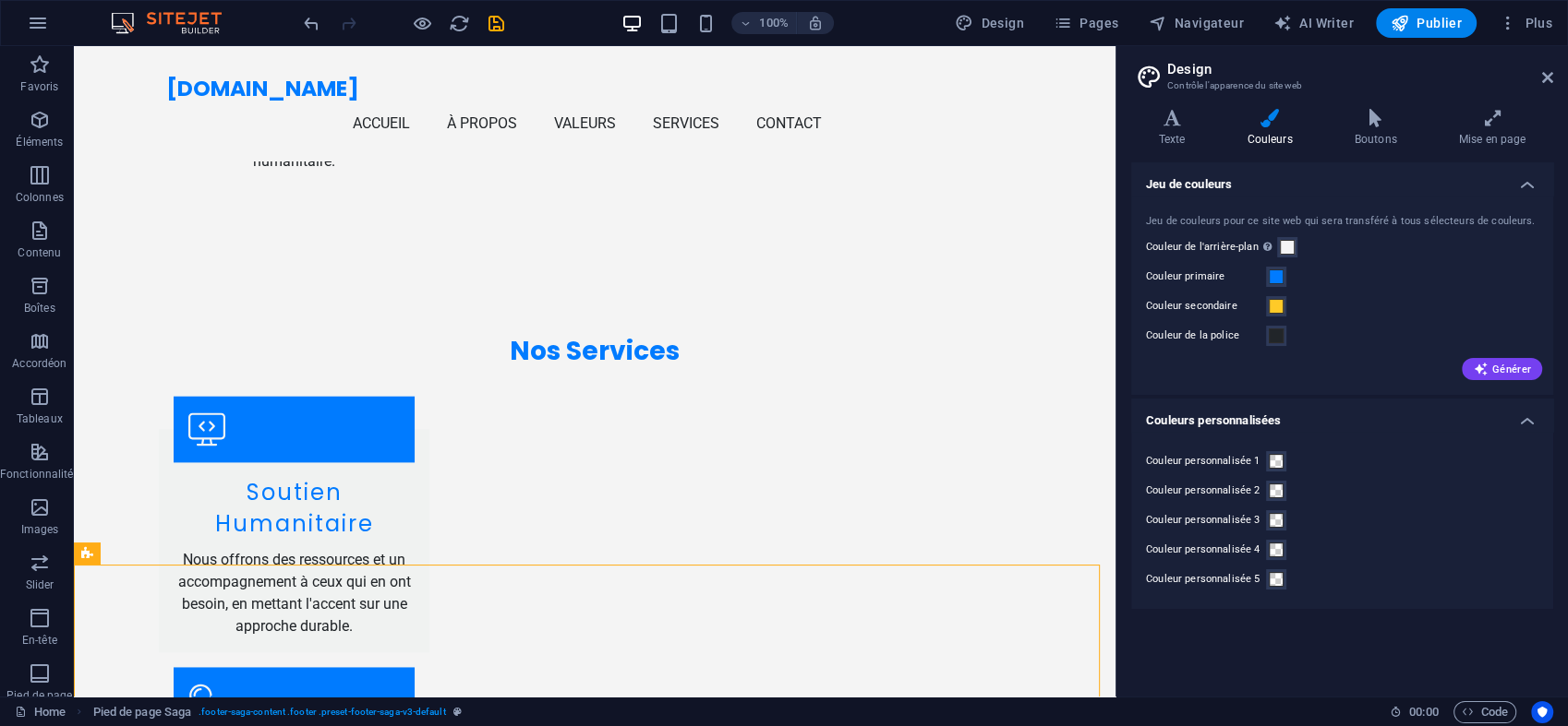
scroll to position [2721, 0]
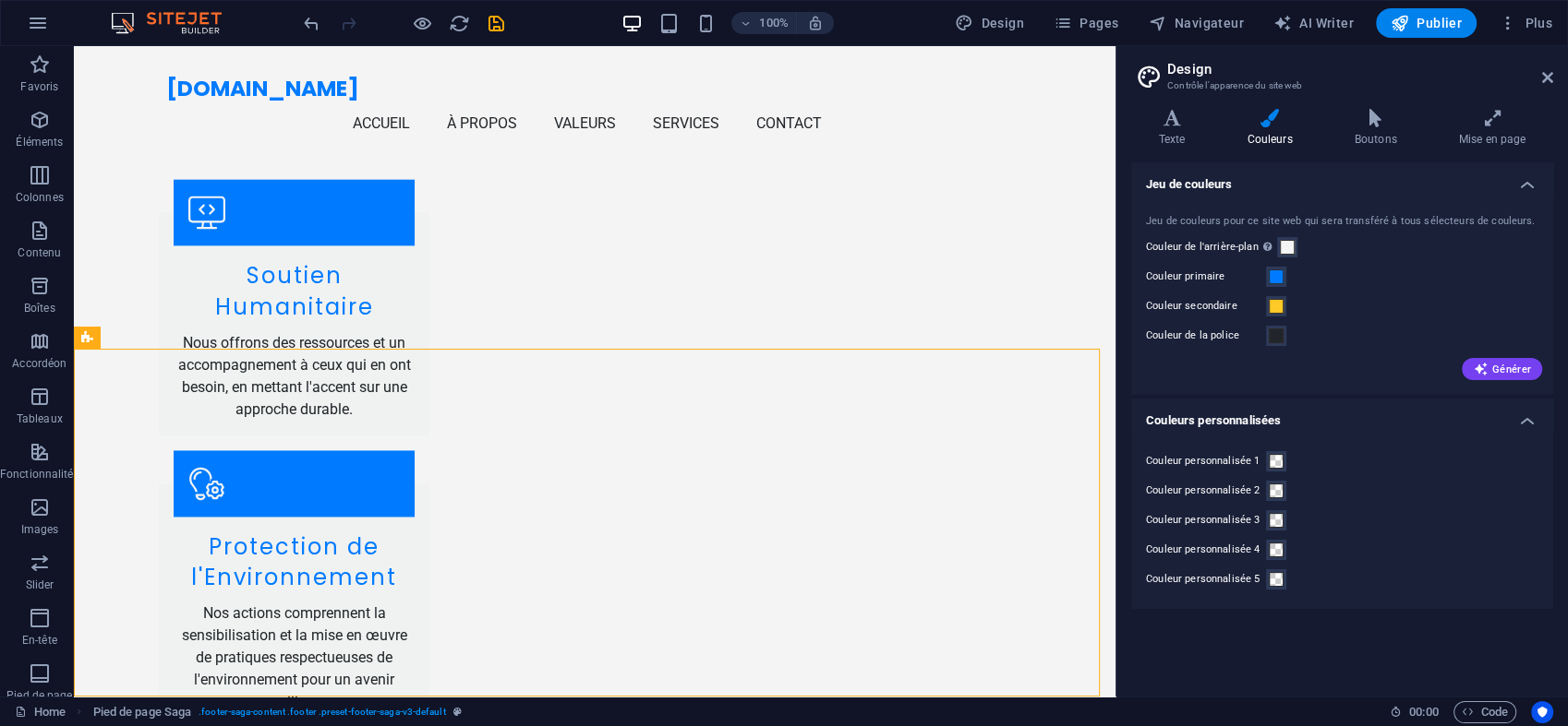
drag, startPoint x: 1109, startPoint y: 545, endPoint x: 1197, endPoint y: 693, distance: 172.2
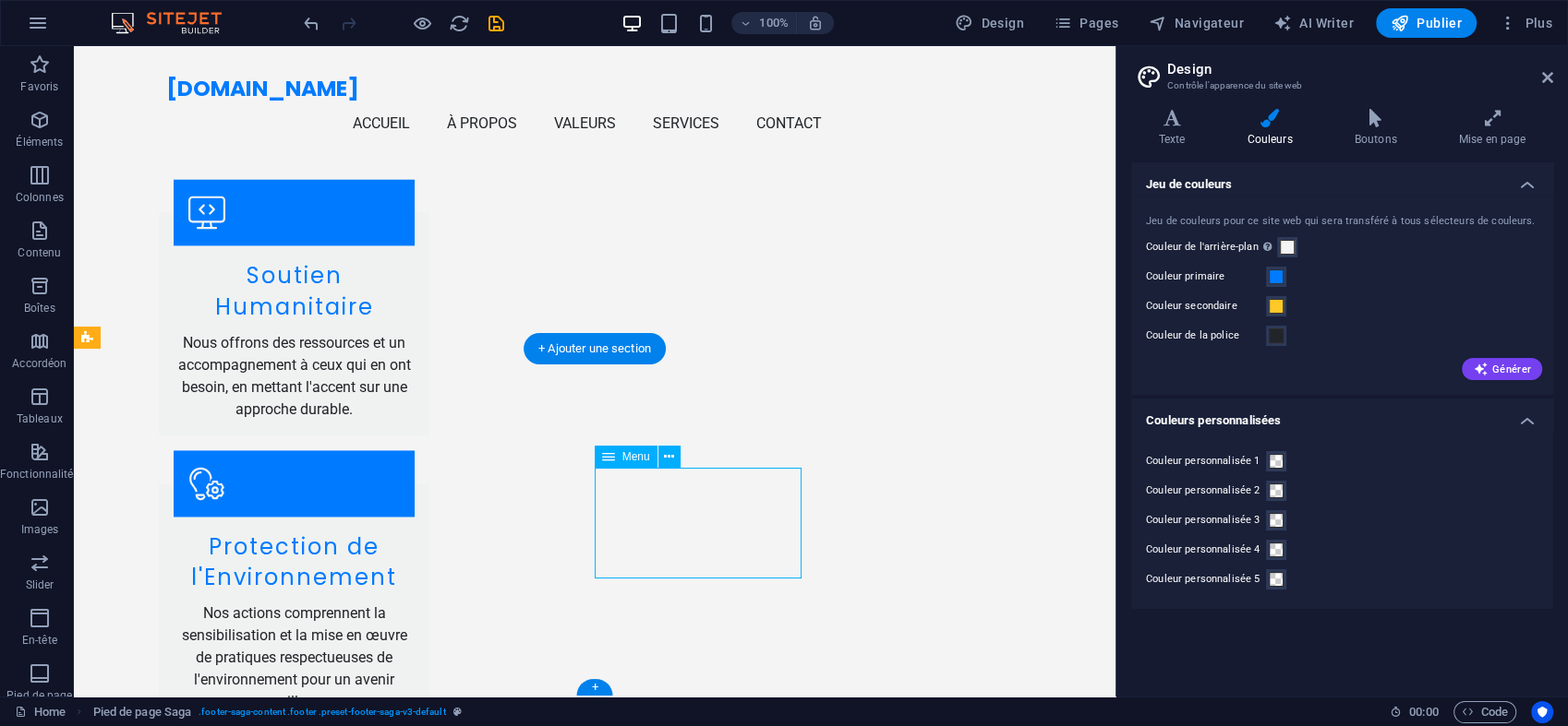
select select
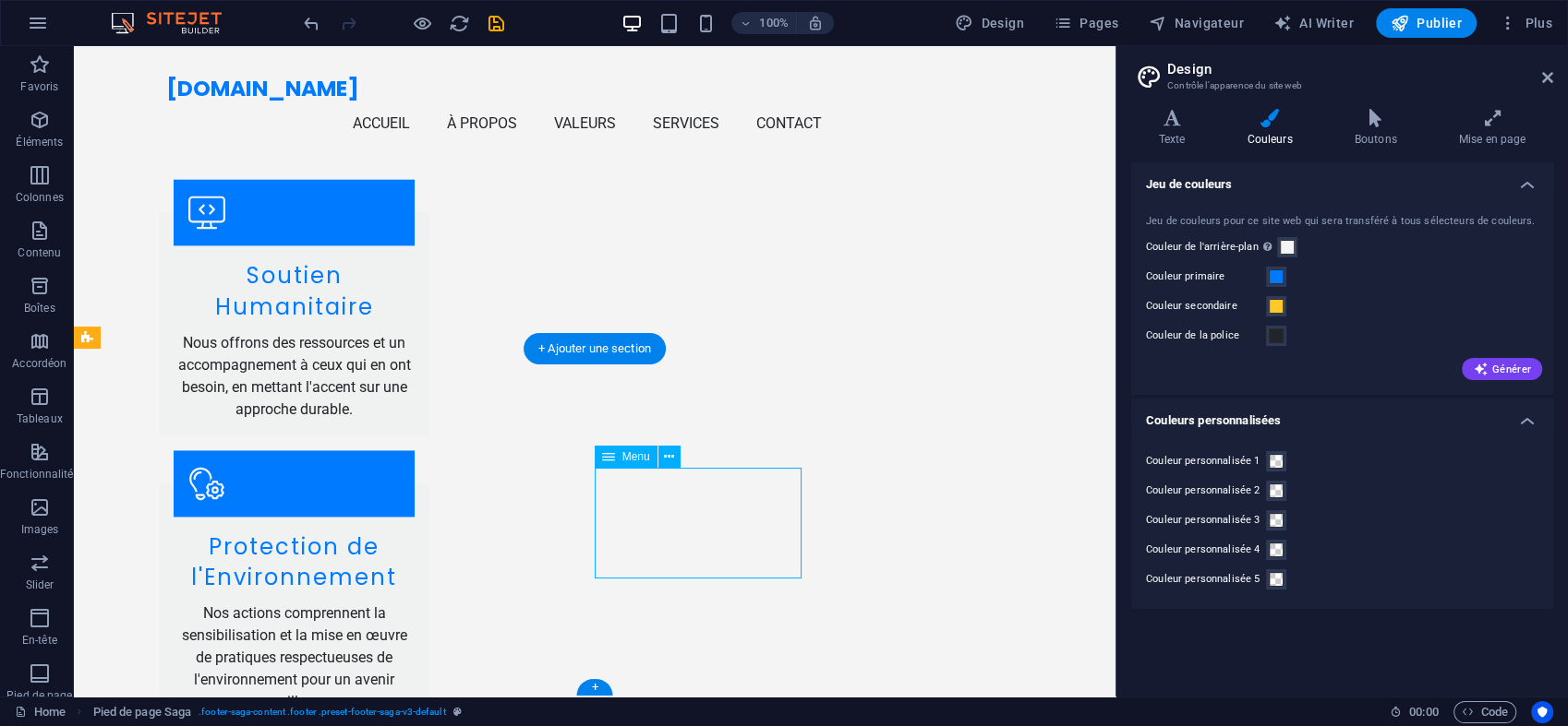
select select
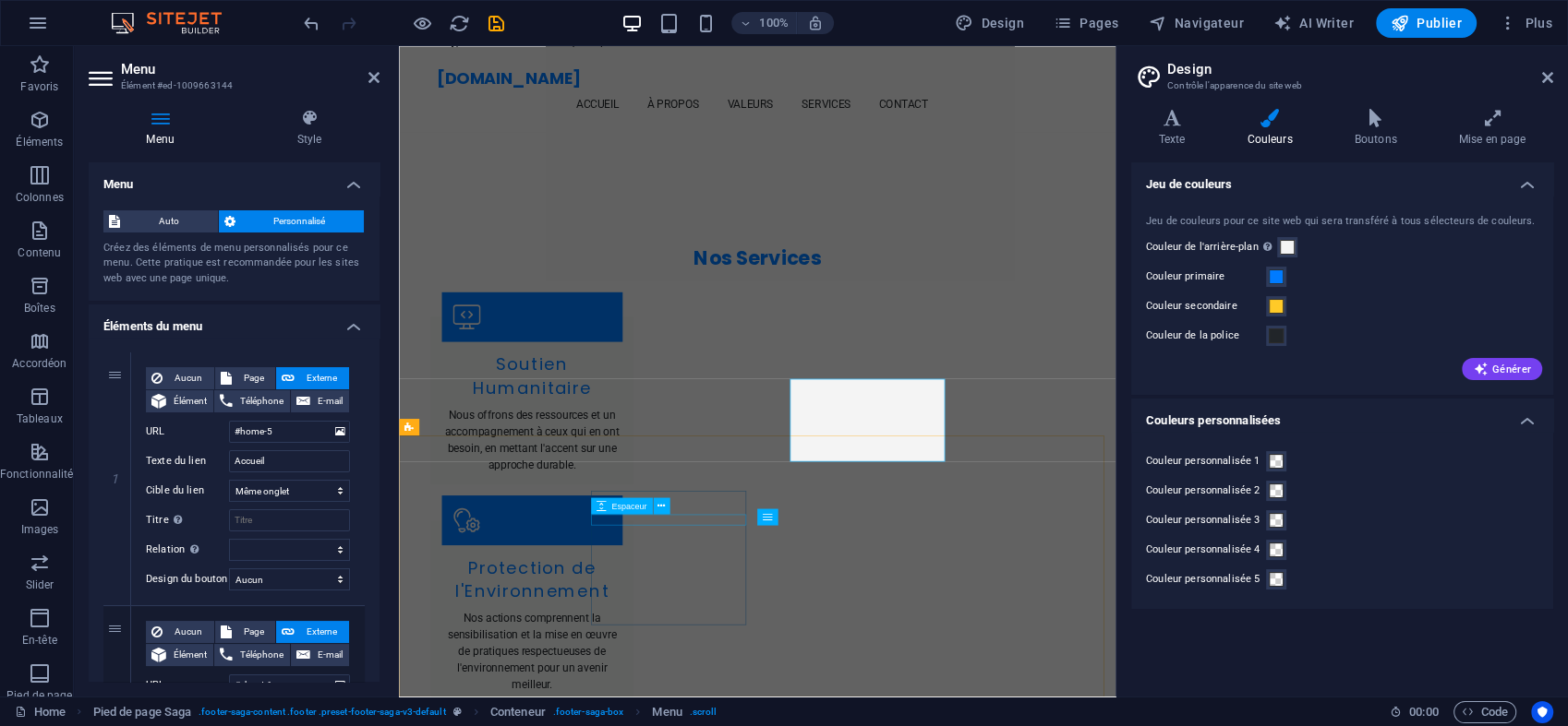
scroll to position [2700, 0]
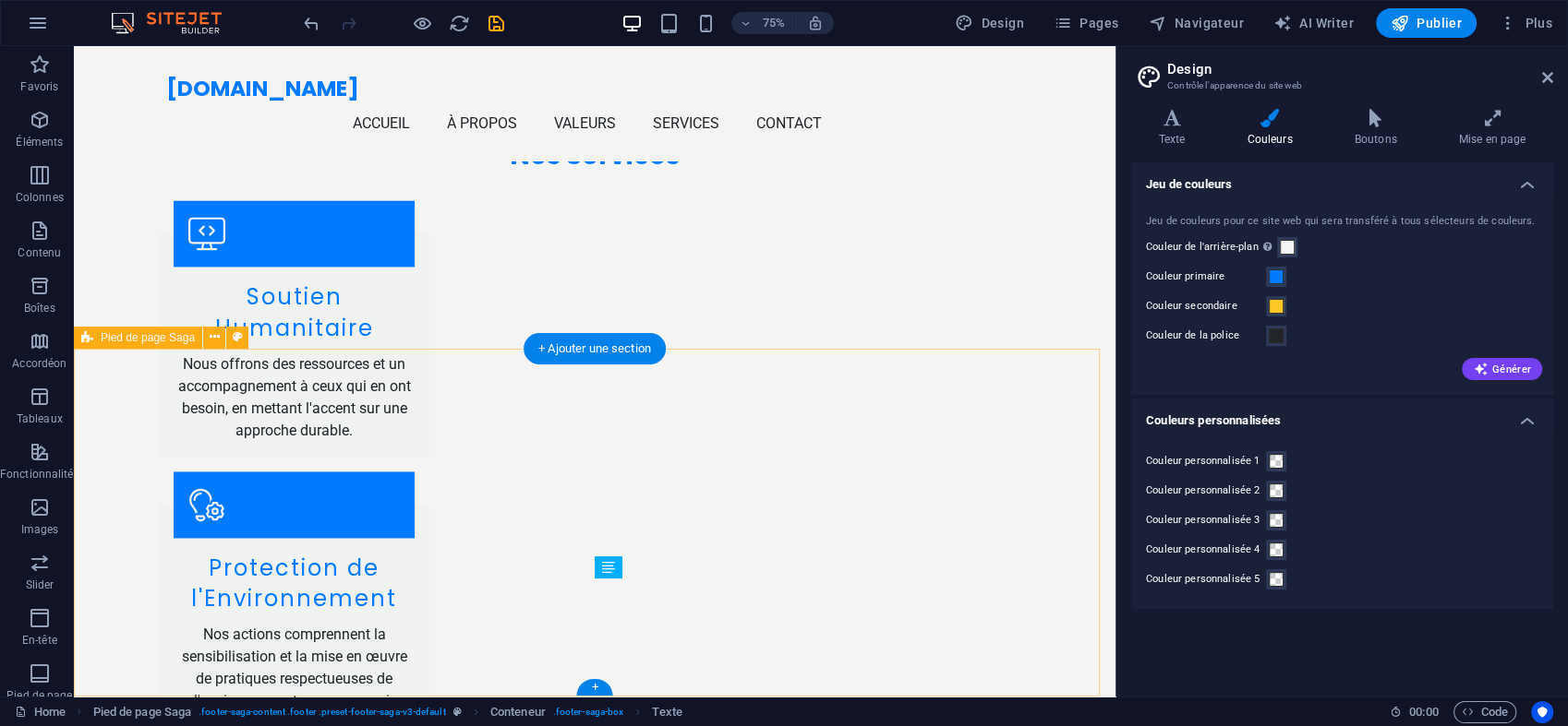
scroll to position [2721, 0]
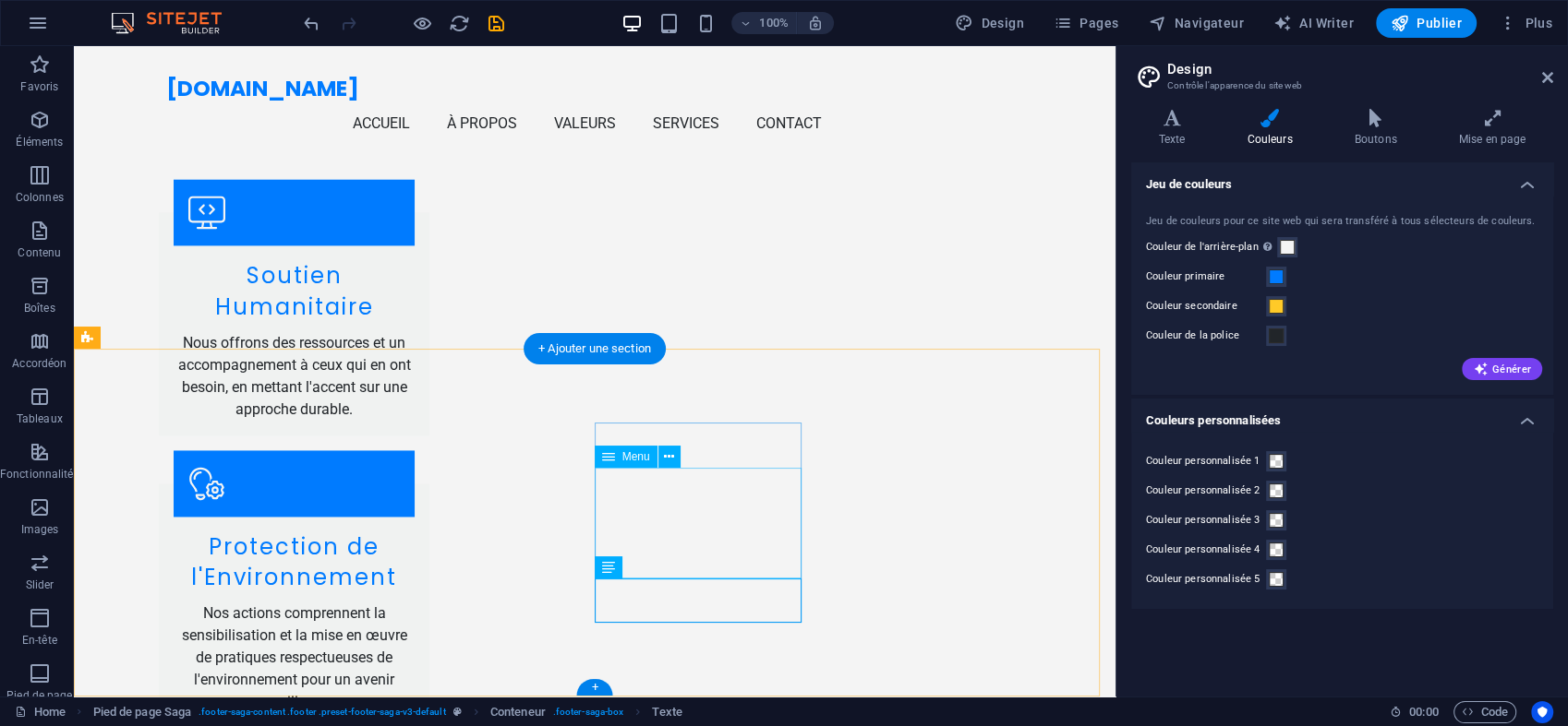
click at [668, 459] on icon at bounding box center [669, 457] width 10 height 20
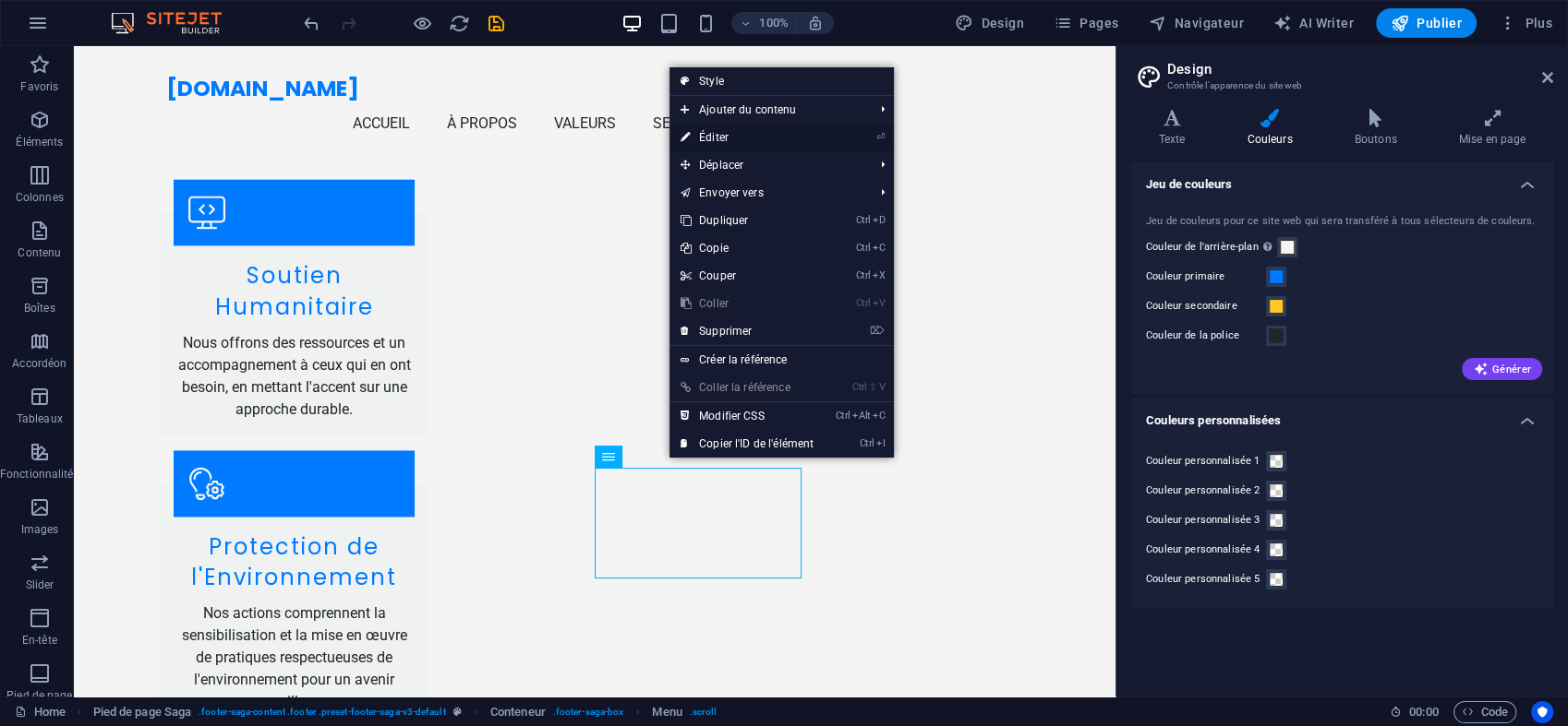
click at [718, 139] on link "⏎ Éditer" at bounding box center [747, 138] width 155 height 28
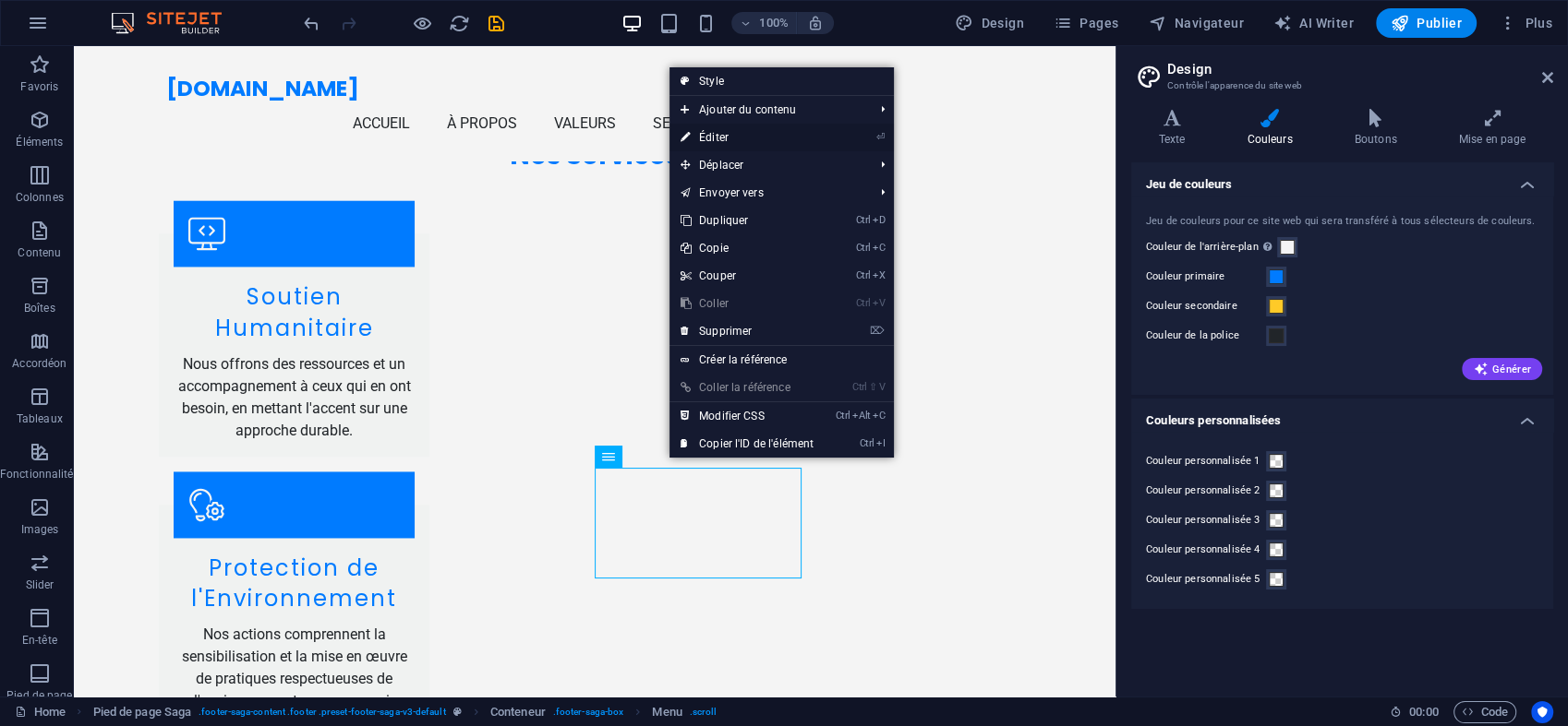
select select
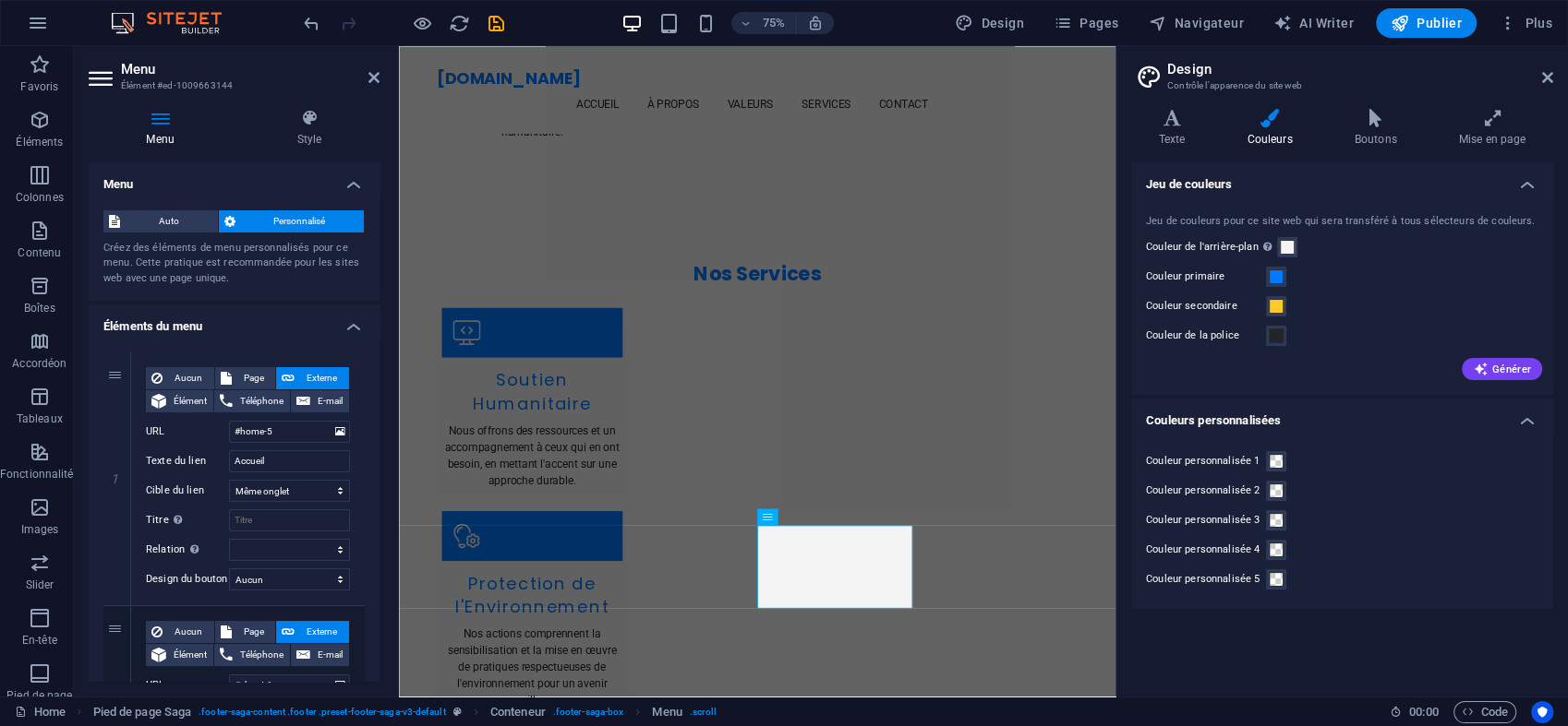
click at [387, 273] on div "Menu Style Menu Auto Personnalisé Créez des éléments de menu personnalisés pour…" at bounding box center [233, 396] width 321 height 603
drag, startPoint x: 774, startPoint y: 319, endPoint x: 405, endPoint y: 639, distance: 488.4
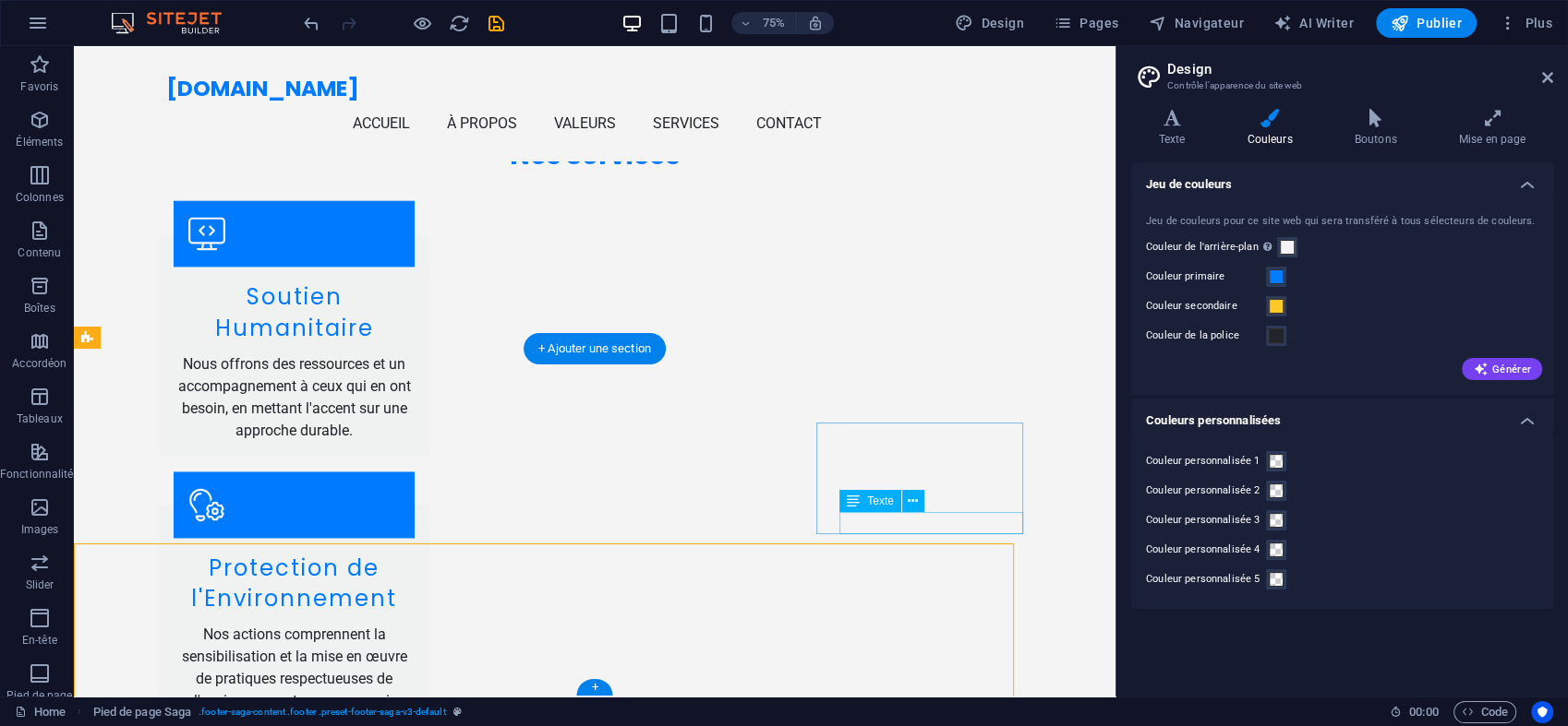
scroll to position [2721, 0]
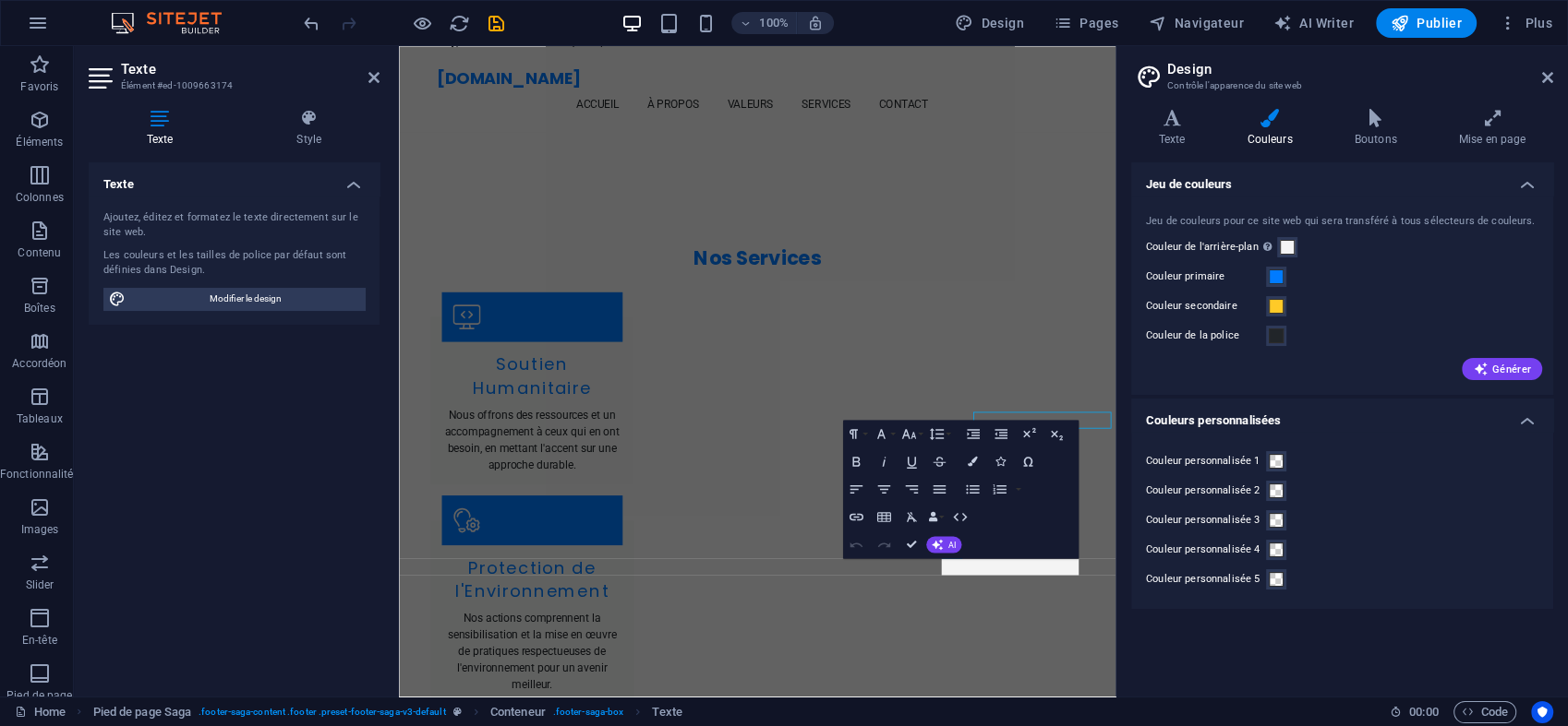
scroll to position [2700, 0]
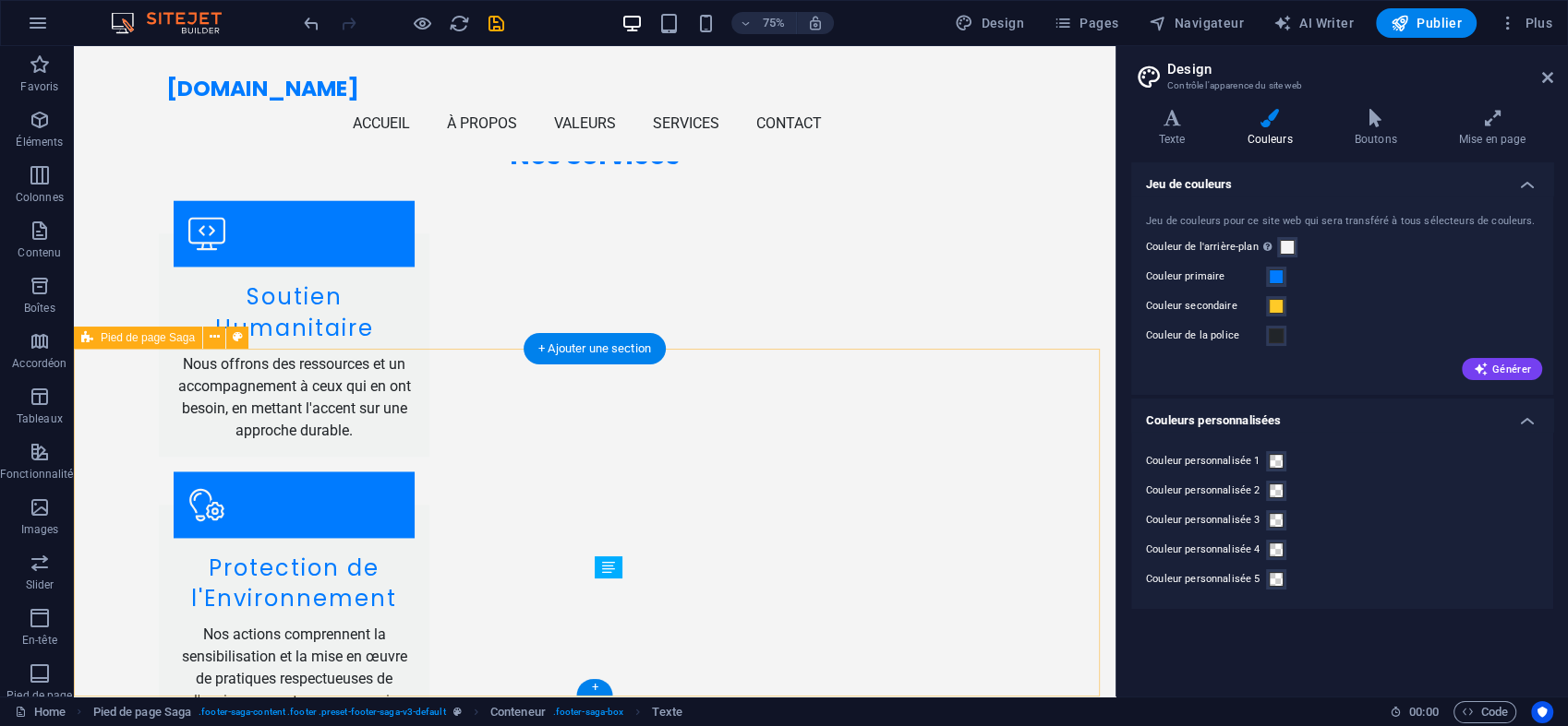
scroll to position [2721, 0]
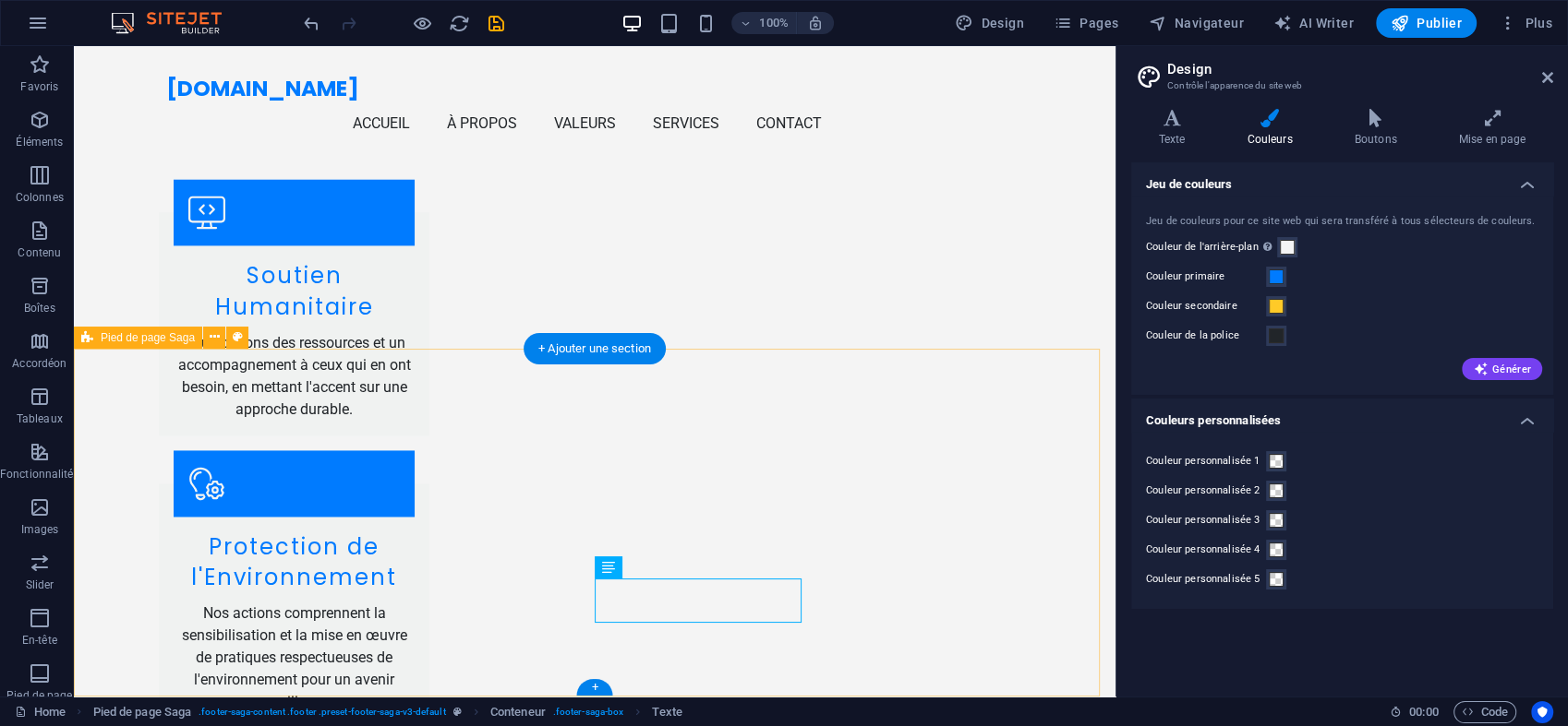
select select "footer"
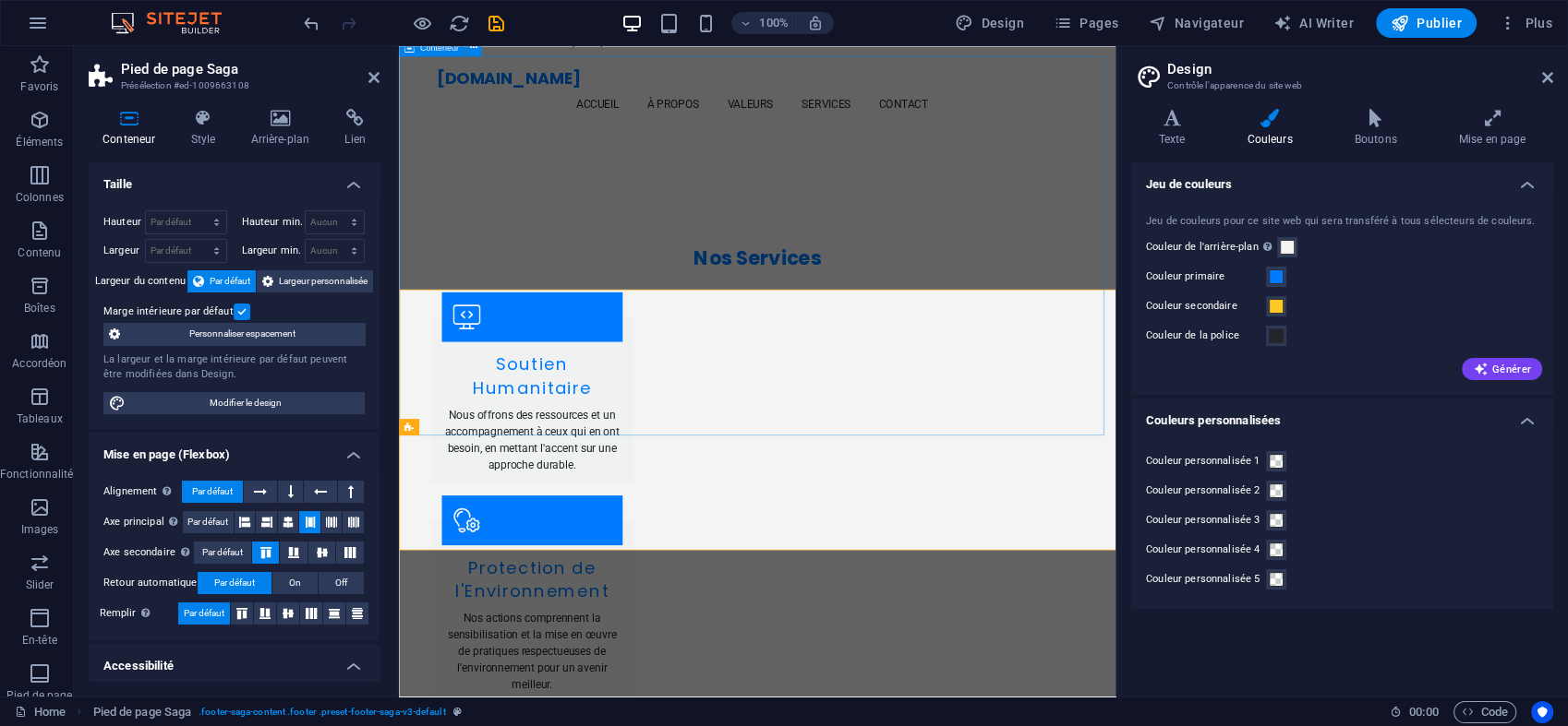
scroll to position [2700, 0]
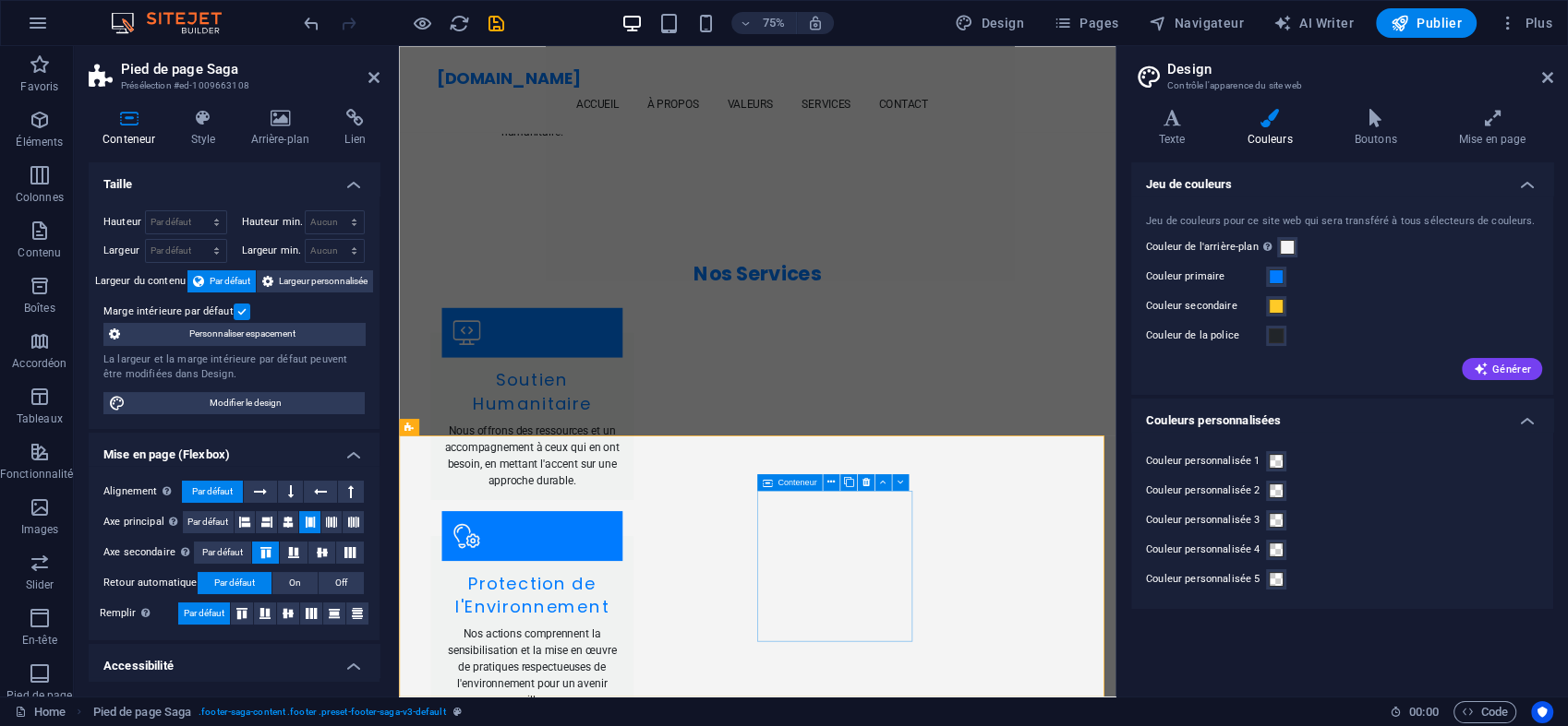
click at [788, 479] on span "Conteneur" at bounding box center [796, 482] width 39 height 8
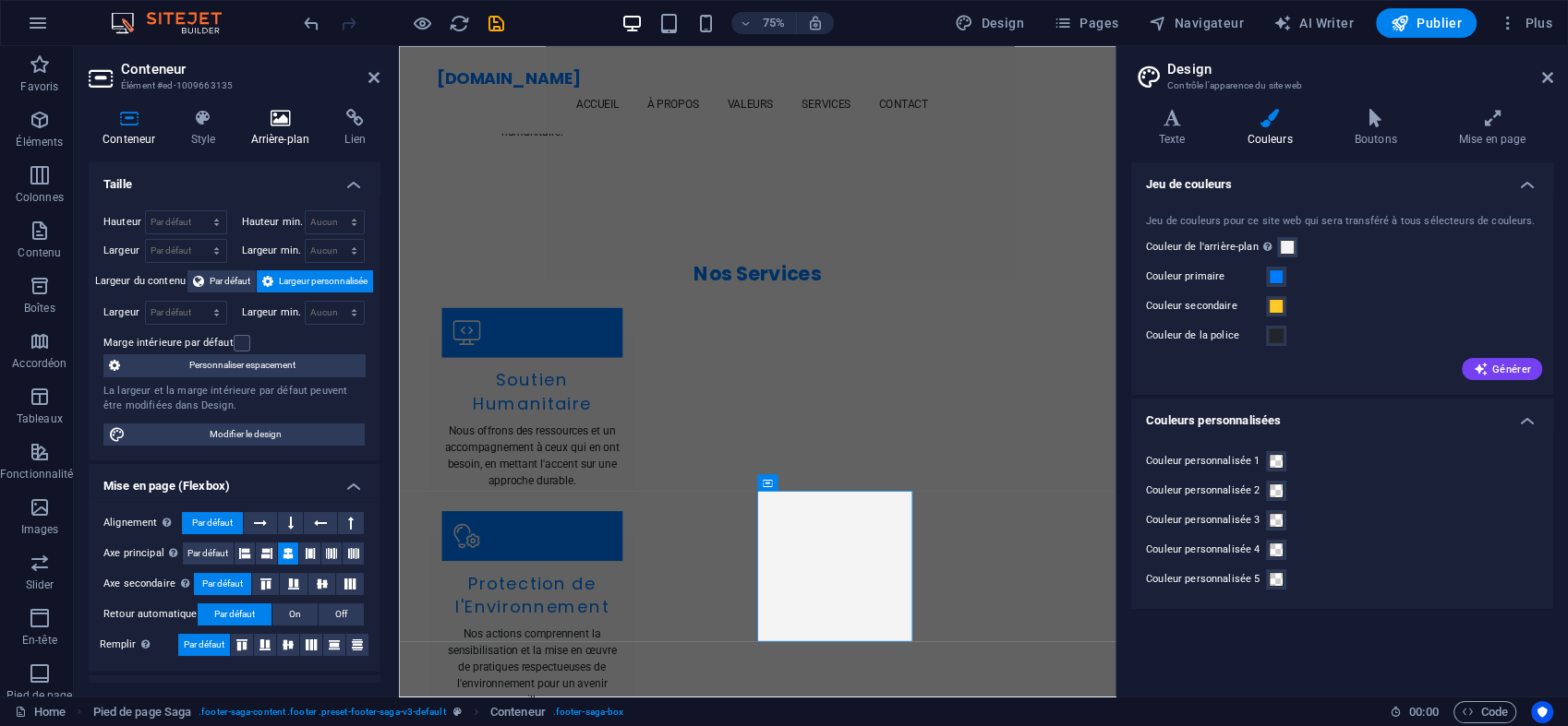
click at [275, 141] on h4 "Arrière-plan" at bounding box center [283, 128] width 94 height 39
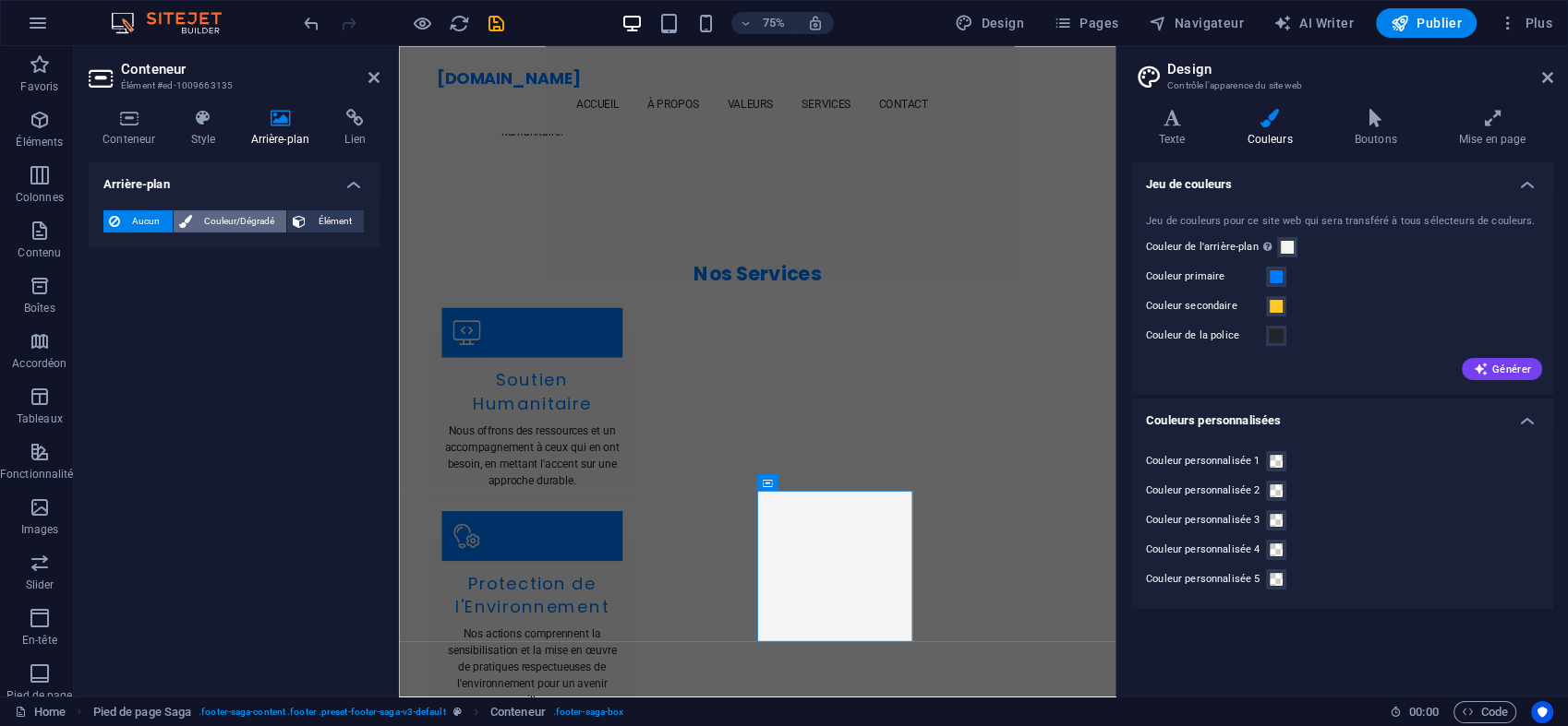
click at [254, 227] on span "Couleur/Dégradé" at bounding box center [239, 221] width 84 height 22
click at [143, 302] on div "Couleur" at bounding box center [233, 296] width 259 height 22
click at [123, 296] on span at bounding box center [115, 296] width 20 height 20
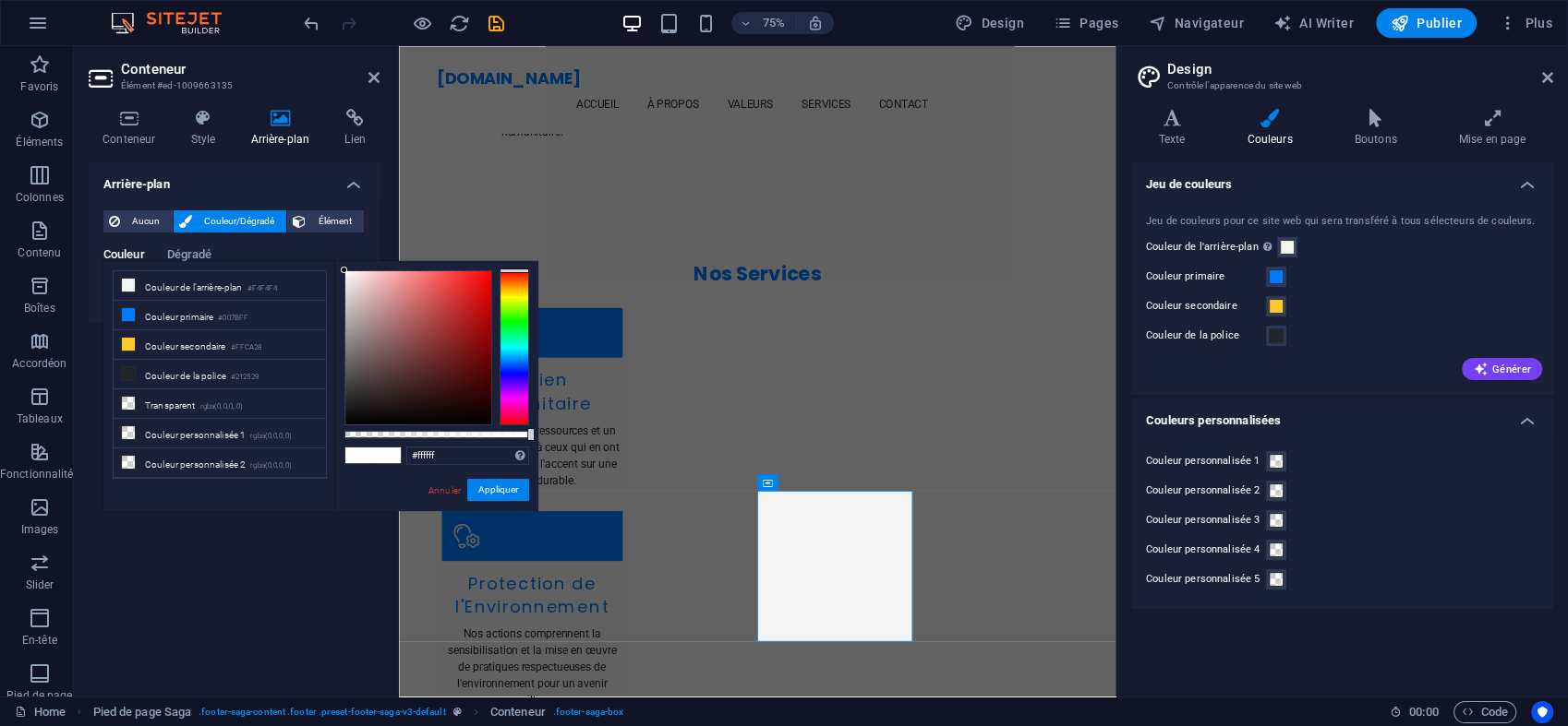
click at [123, 296] on li "Couleur de l'arrière-plan #F4F4F4" at bounding box center [219, 287] width 212 height 30
type input "rgba(244, 244, 244, 0)"
drag, startPoint x: 530, startPoint y: 430, endPoint x: 288, endPoint y: 425, distance: 242.1
click at [288, 425] on div "less Couleur de l'arrière-plan #F4F4F4 Couleur primaire #007BFF Couleur seconda…" at bounding box center [321, 386] width 435 height 250
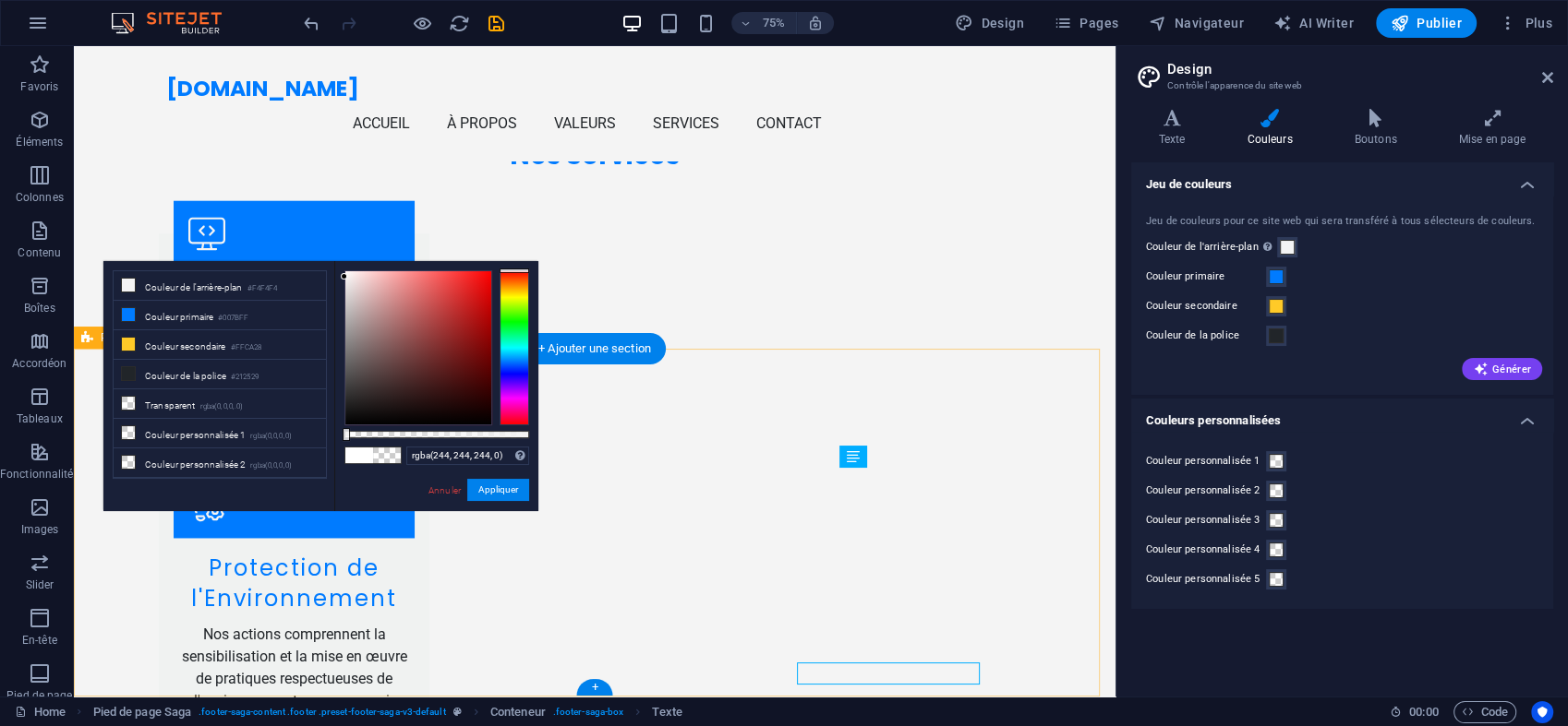
scroll to position [2721, 0]
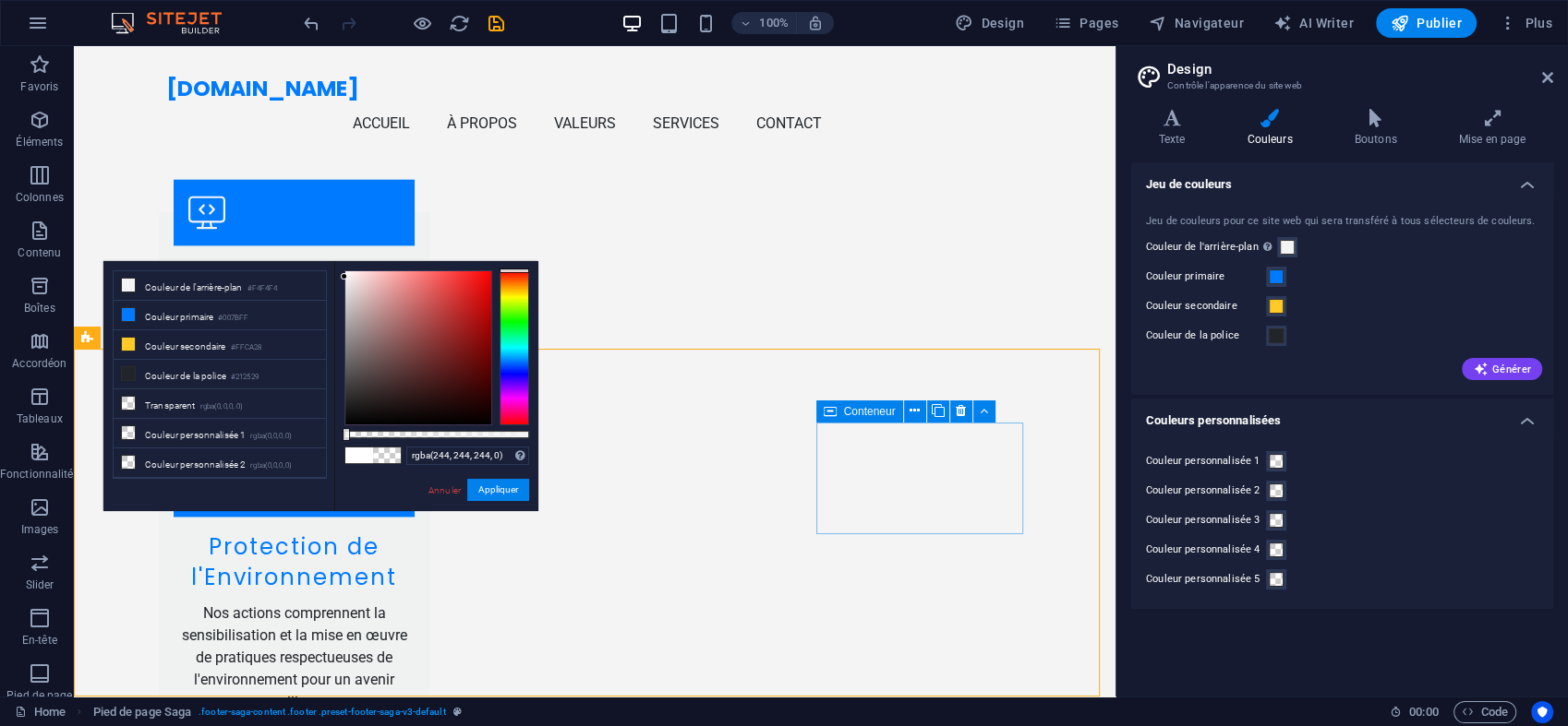
click at [849, 407] on span "Conteneur" at bounding box center [869, 411] width 52 height 11
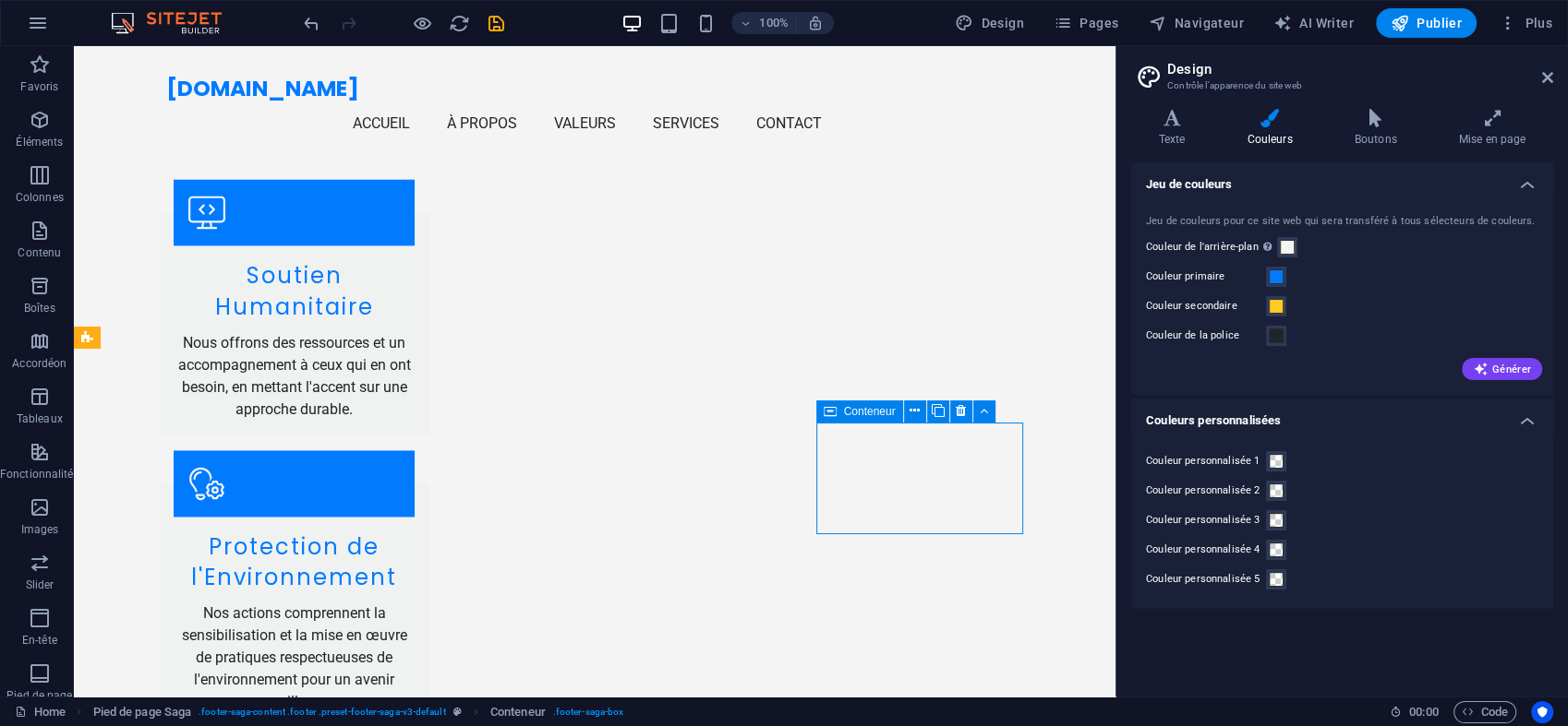
drag, startPoint x: 849, startPoint y: 407, endPoint x: 203, endPoint y: 374, distance: 646.8
click at [849, 407] on span "Conteneur" at bounding box center [869, 411] width 52 height 11
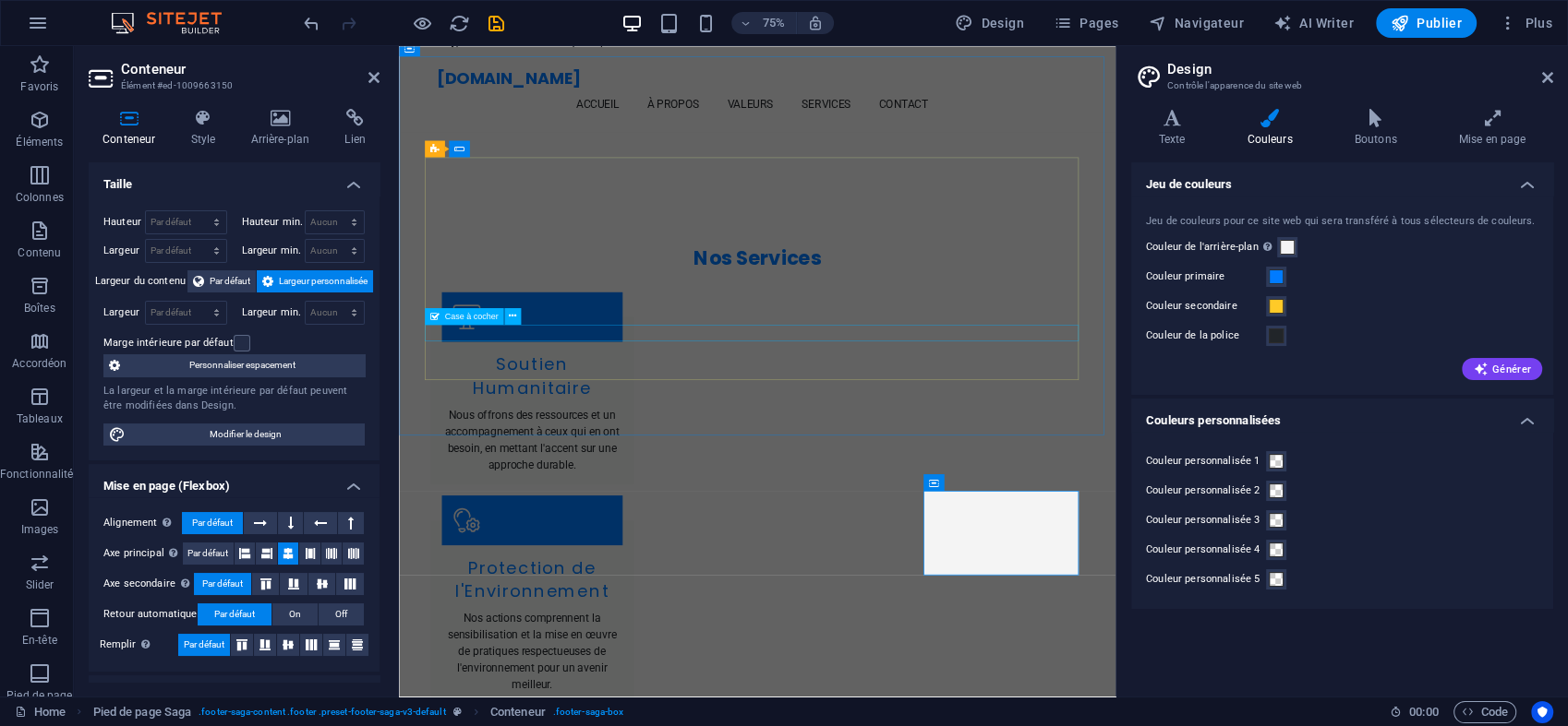
scroll to position [2700, 0]
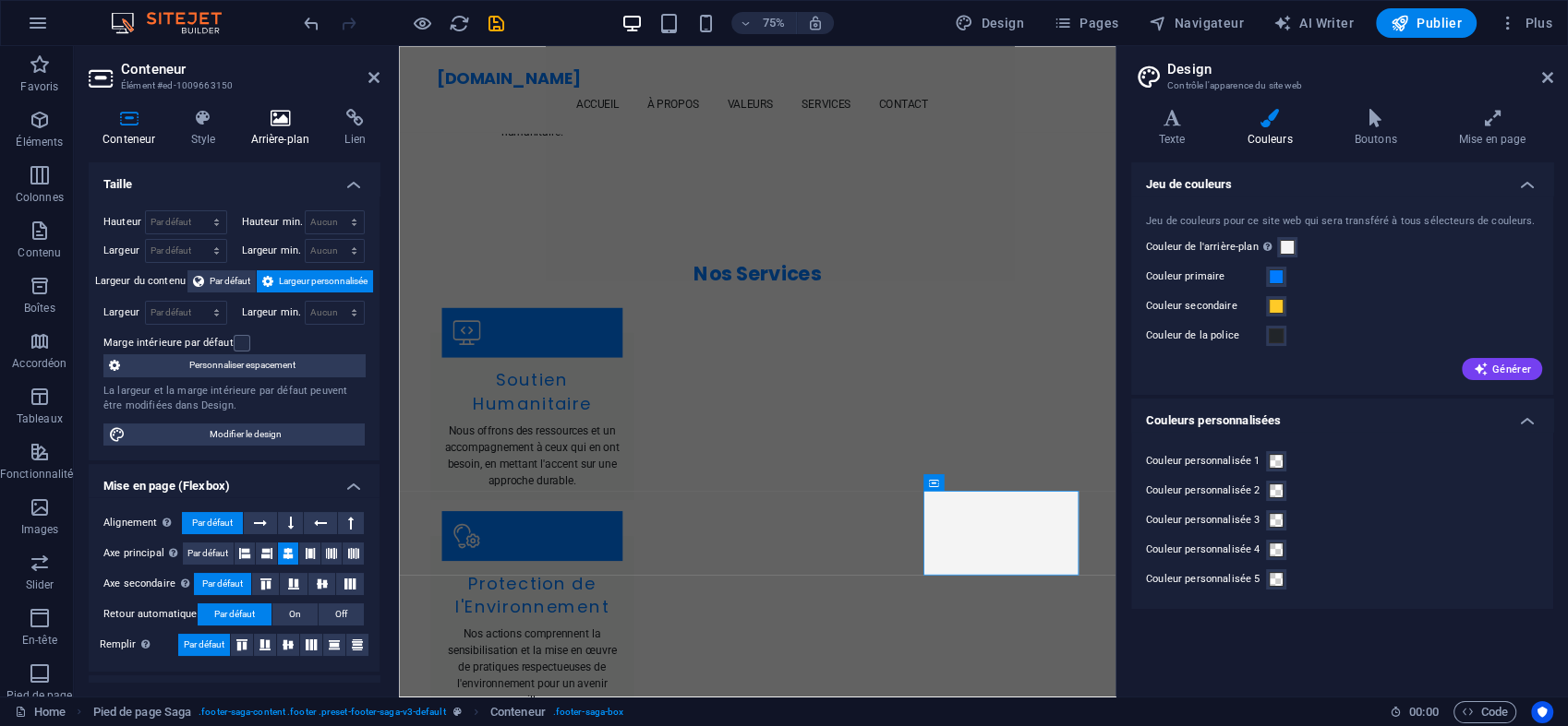
click at [283, 133] on h4 "Arrière-plan" at bounding box center [283, 128] width 94 height 39
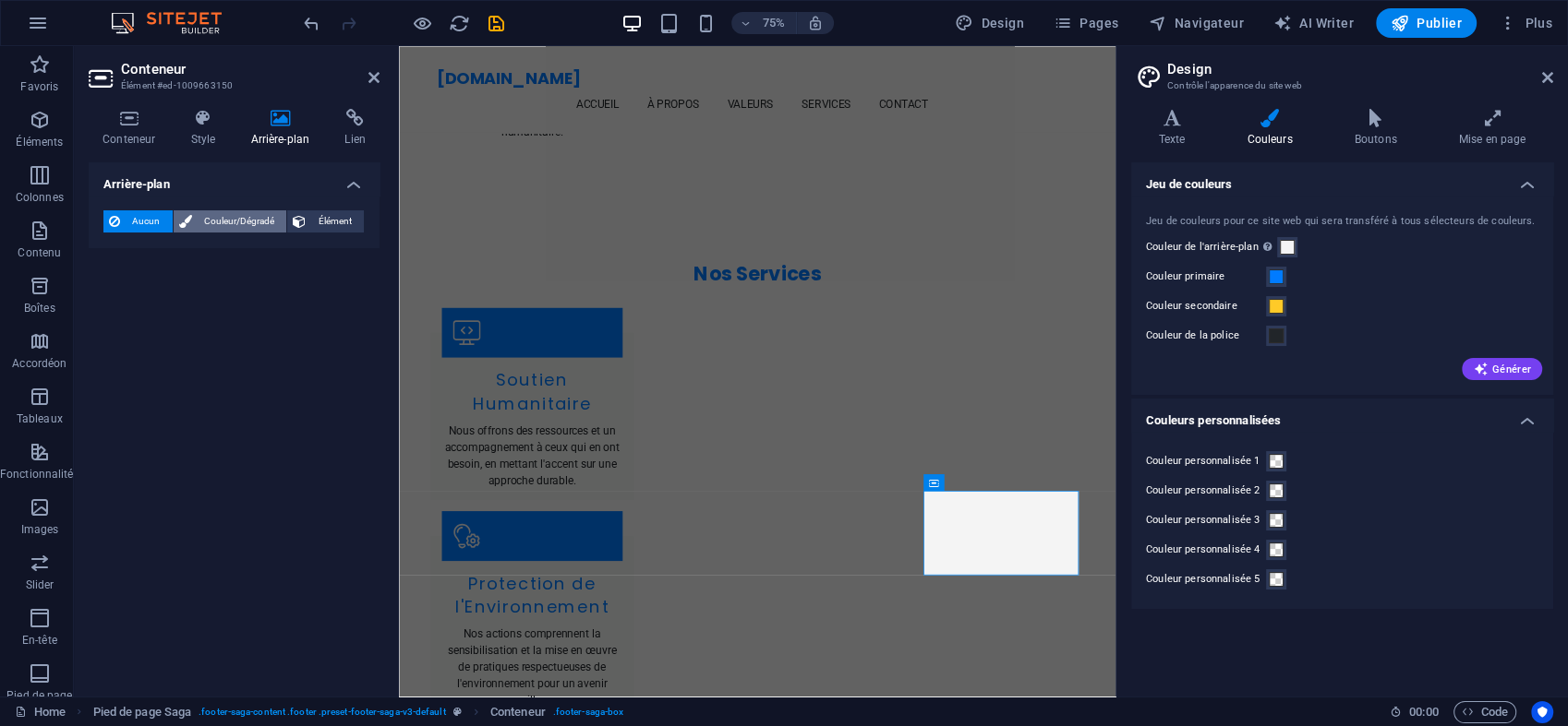
click at [251, 219] on span "Couleur/Dégradé" at bounding box center [239, 221] width 84 height 22
click at [123, 300] on span at bounding box center [115, 296] width 20 height 20
click at [0, 0] on li "Couleur primaire #007BFF" at bounding box center [0, 0] width 0 height 0
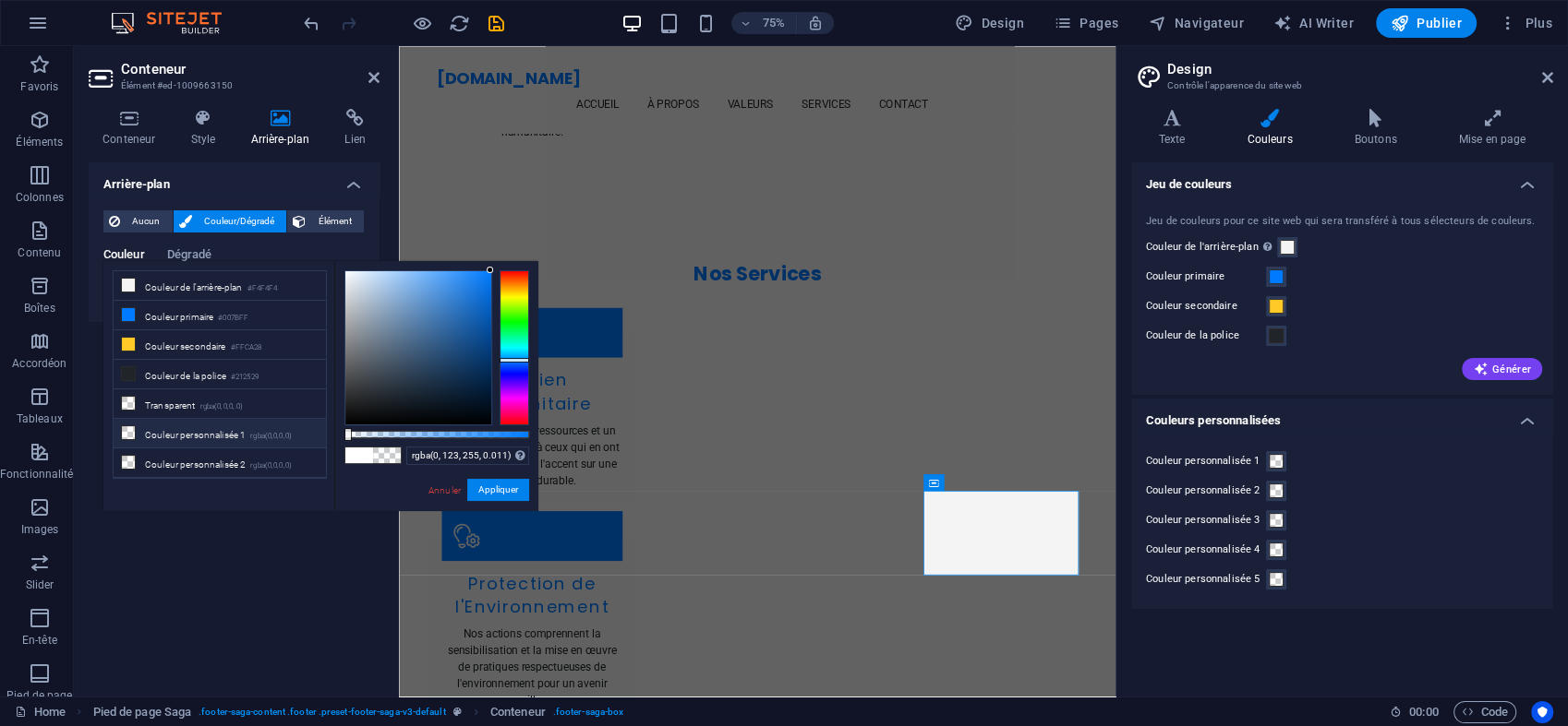
type input "rgba(0, 123, 255, 0)"
drag, startPoint x: 528, startPoint y: 431, endPoint x: 303, endPoint y: 426, distance: 225.1
click at [303, 426] on div "less Couleur de l'arrière-plan #F4F4F4 Couleur primaire #007BFF Couleur seconda…" at bounding box center [321, 386] width 435 height 250
click at [492, 482] on button "Appliquer" at bounding box center [498, 490] width 62 height 22
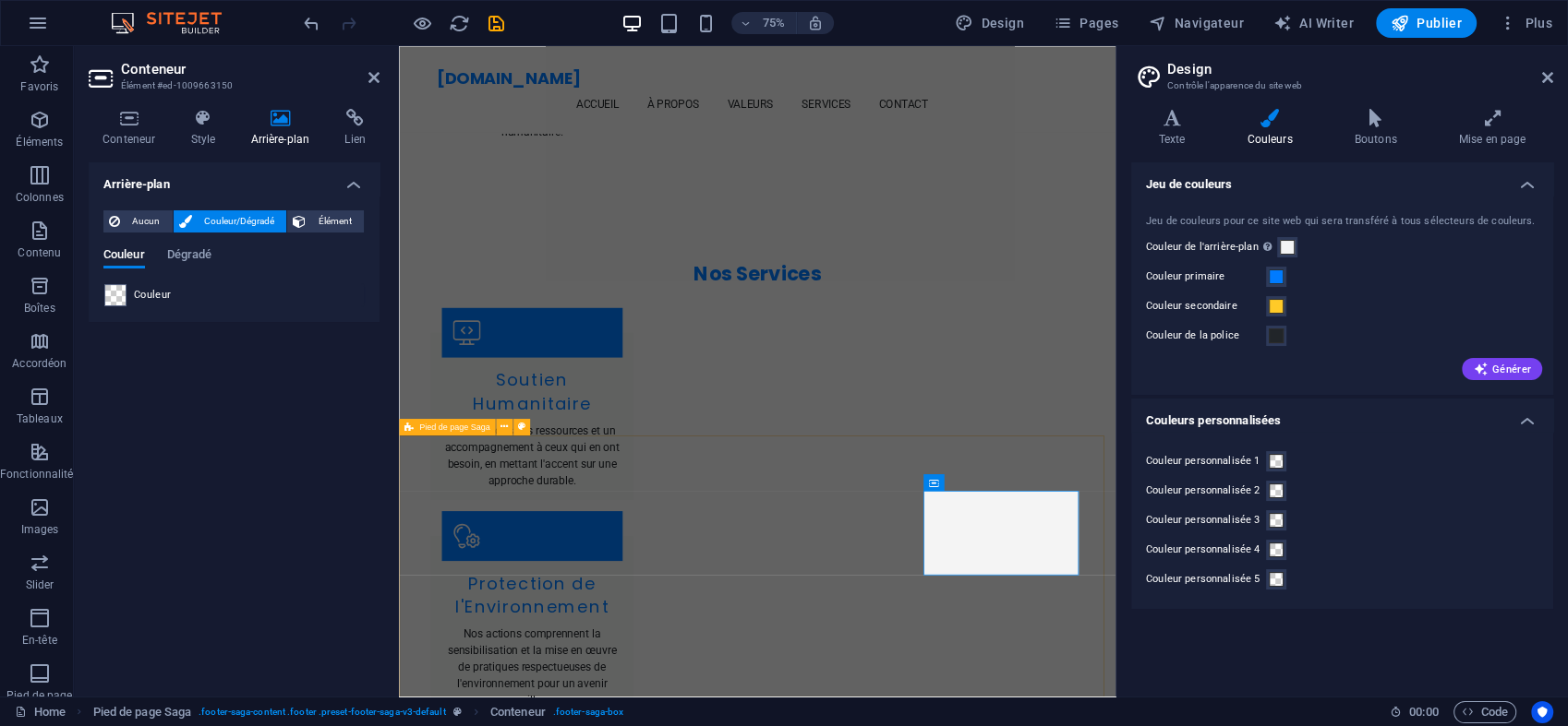
select select "footer"
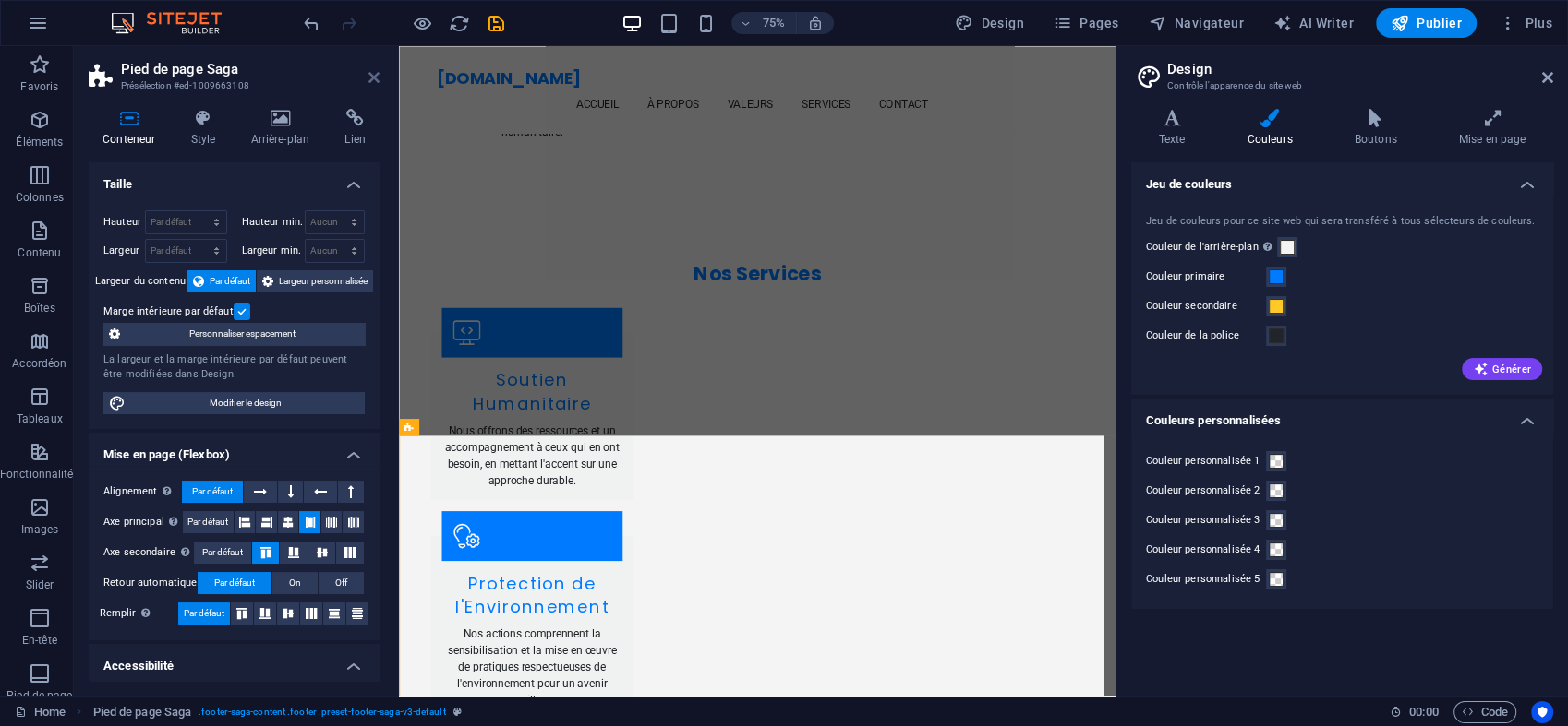
click at [370, 80] on icon at bounding box center [373, 77] width 11 height 15
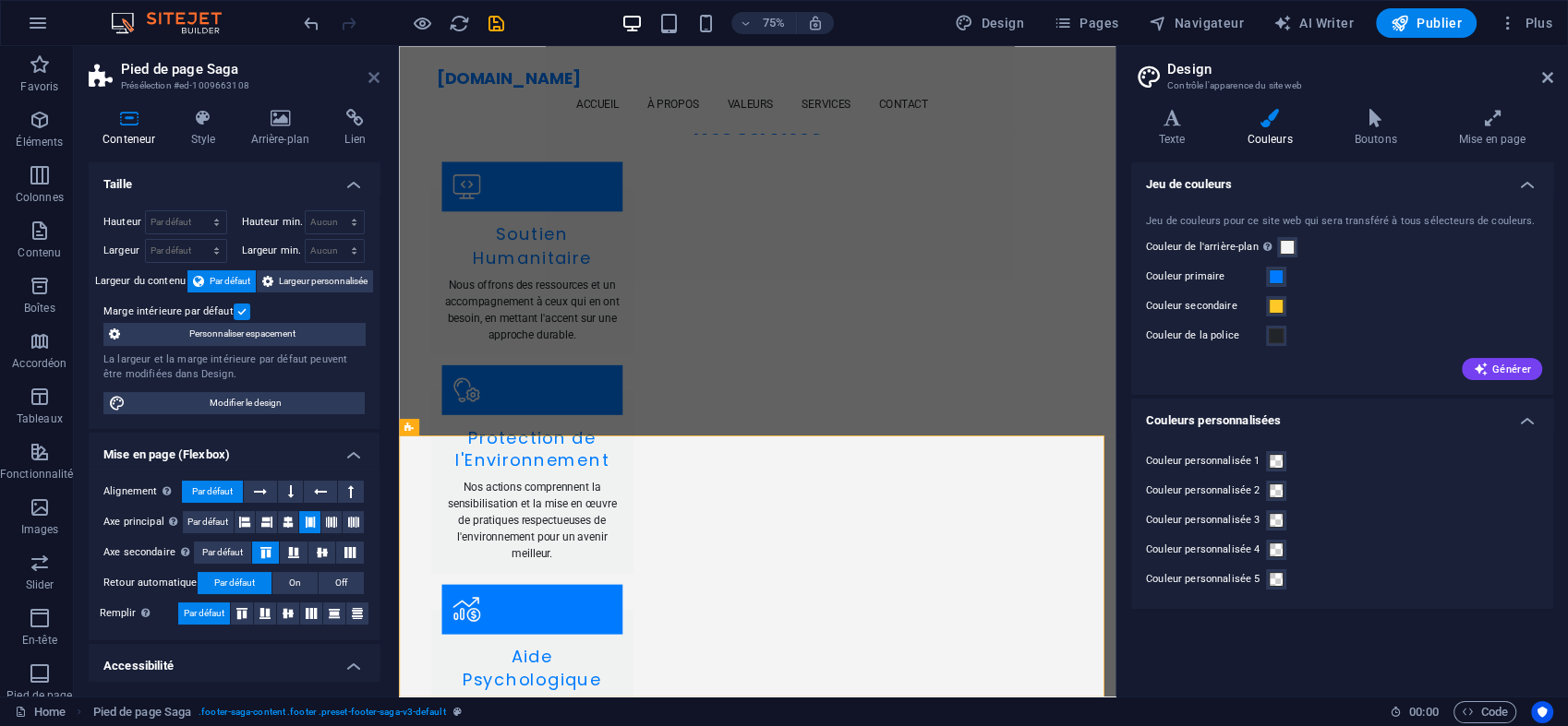
scroll to position [2721, 0]
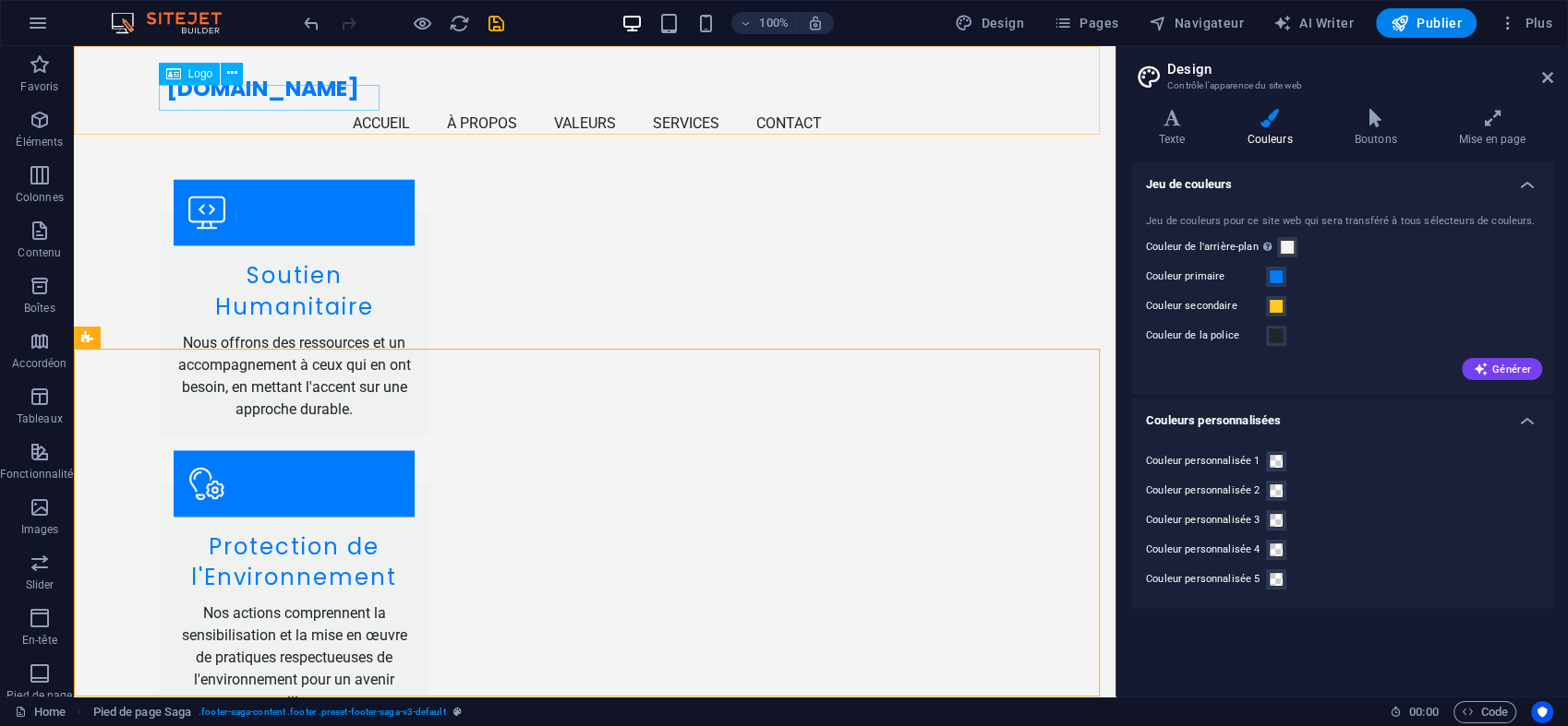
click at [360, 101] on div "[DOMAIN_NAME]" at bounding box center [593, 88] width 856 height 26
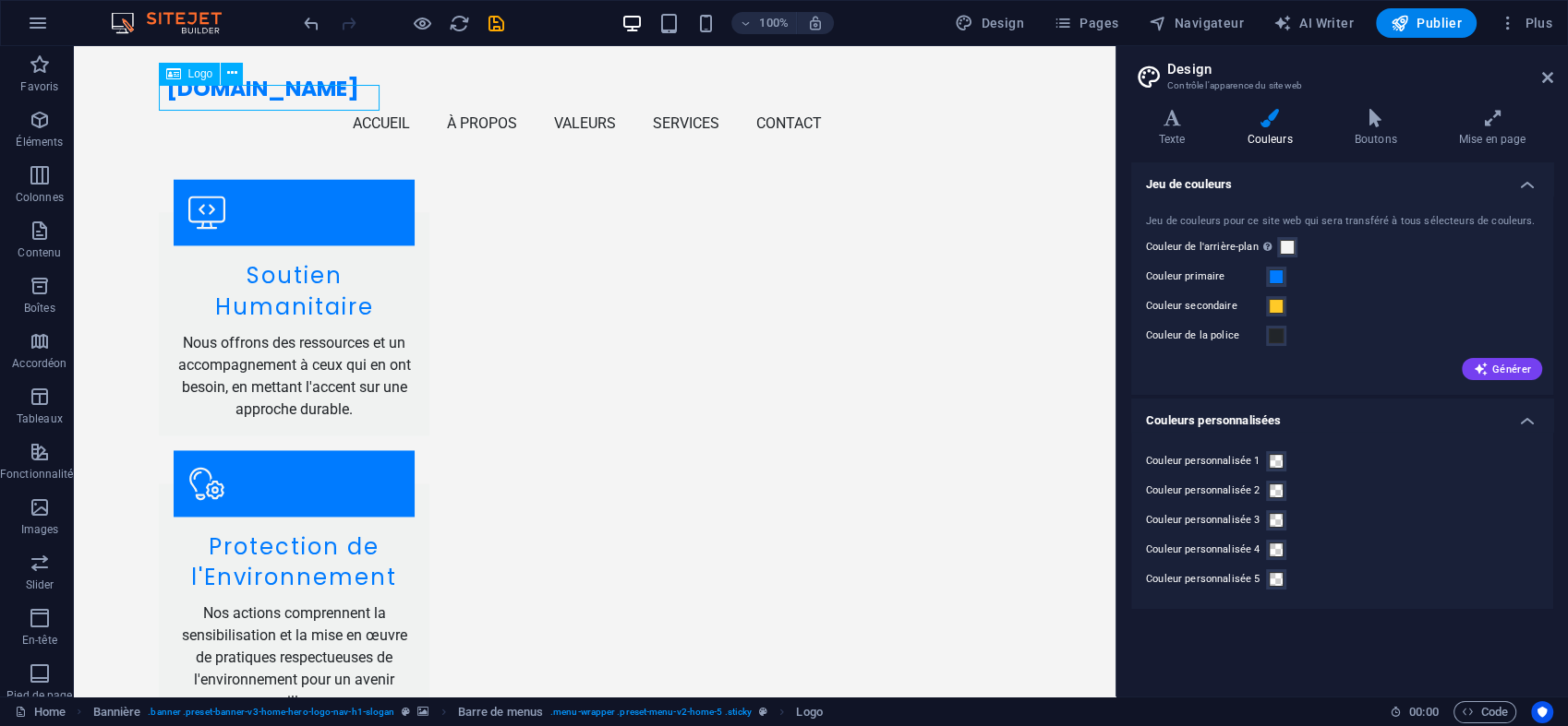
click at [360, 101] on div "[DOMAIN_NAME]" at bounding box center [593, 88] width 856 height 26
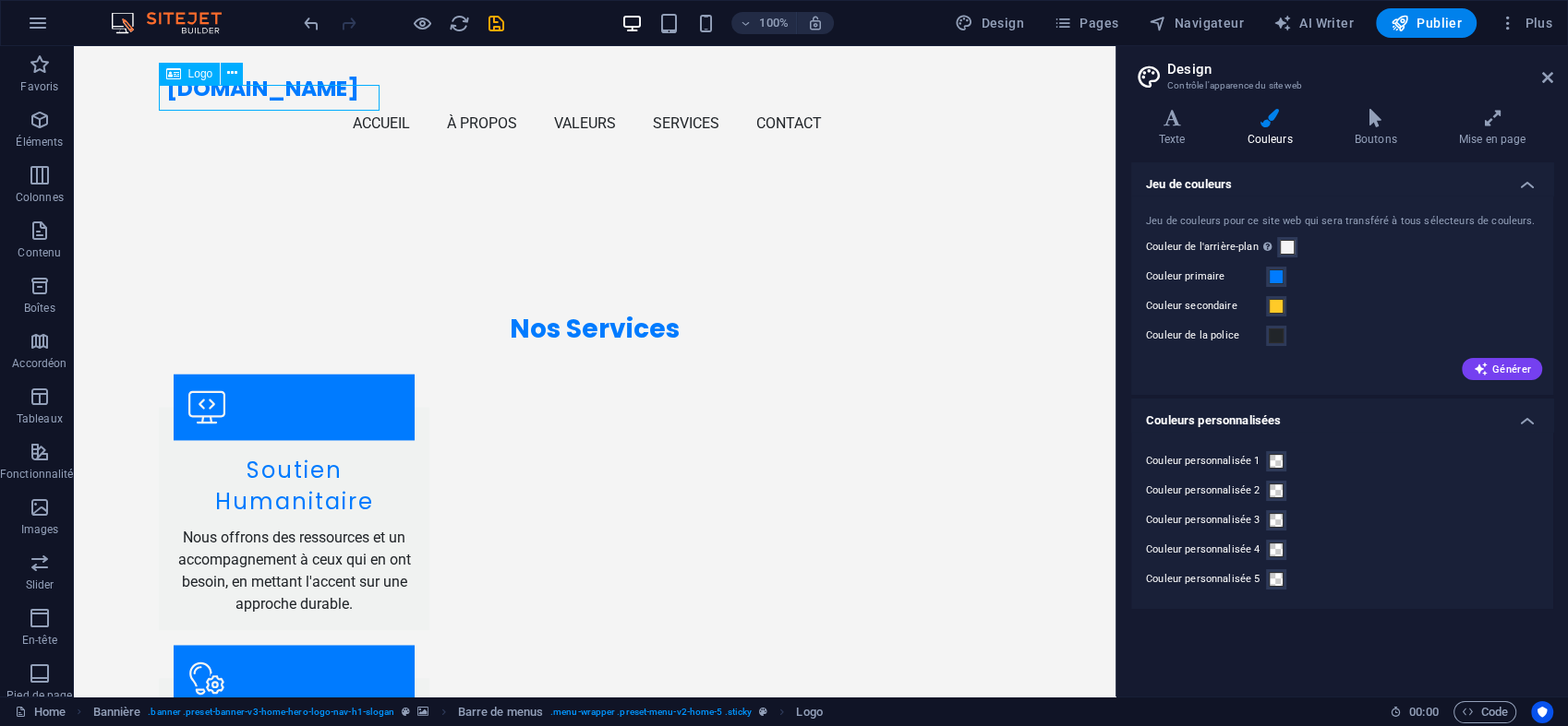
scroll to position [2700, 0]
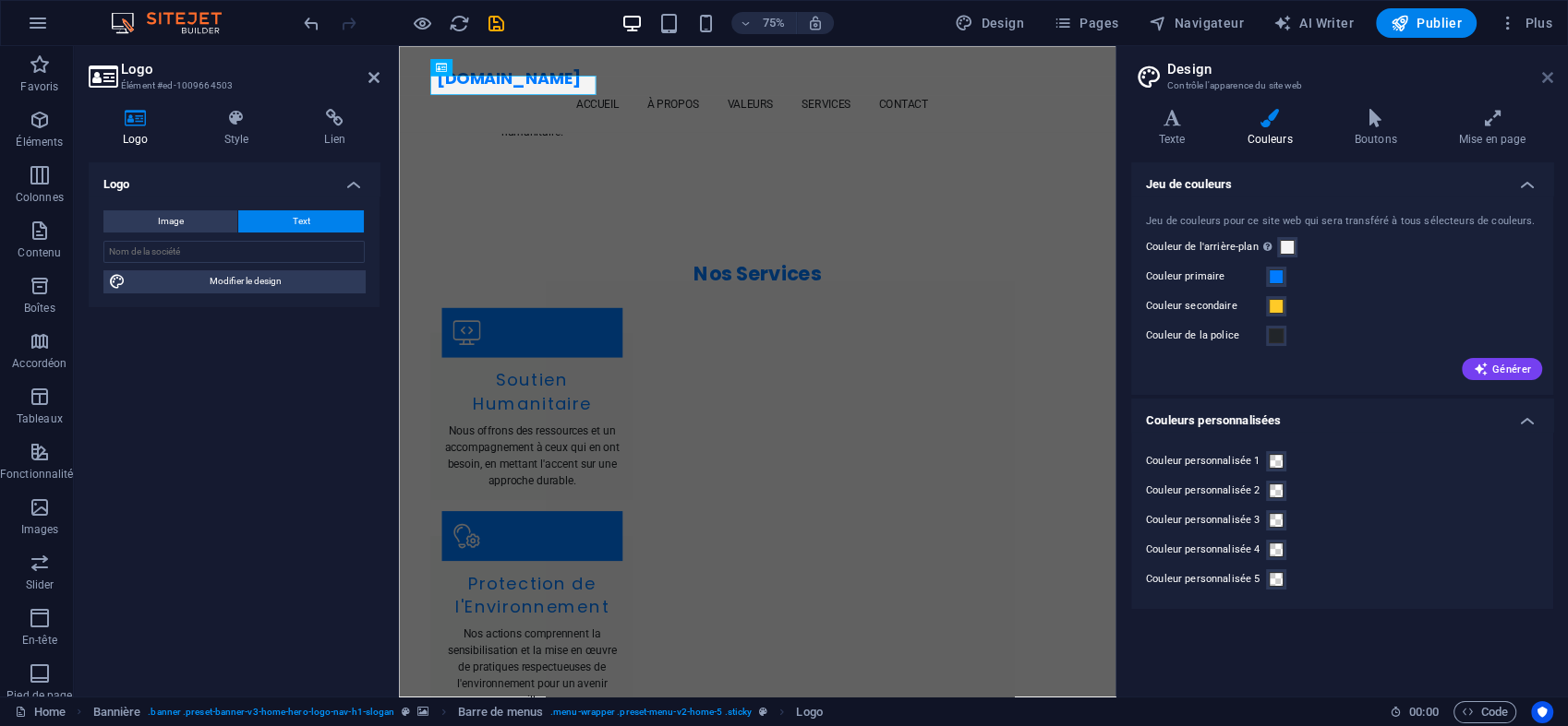
click at [1542, 85] on link at bounding box center [1547, 78] width 11 height 16
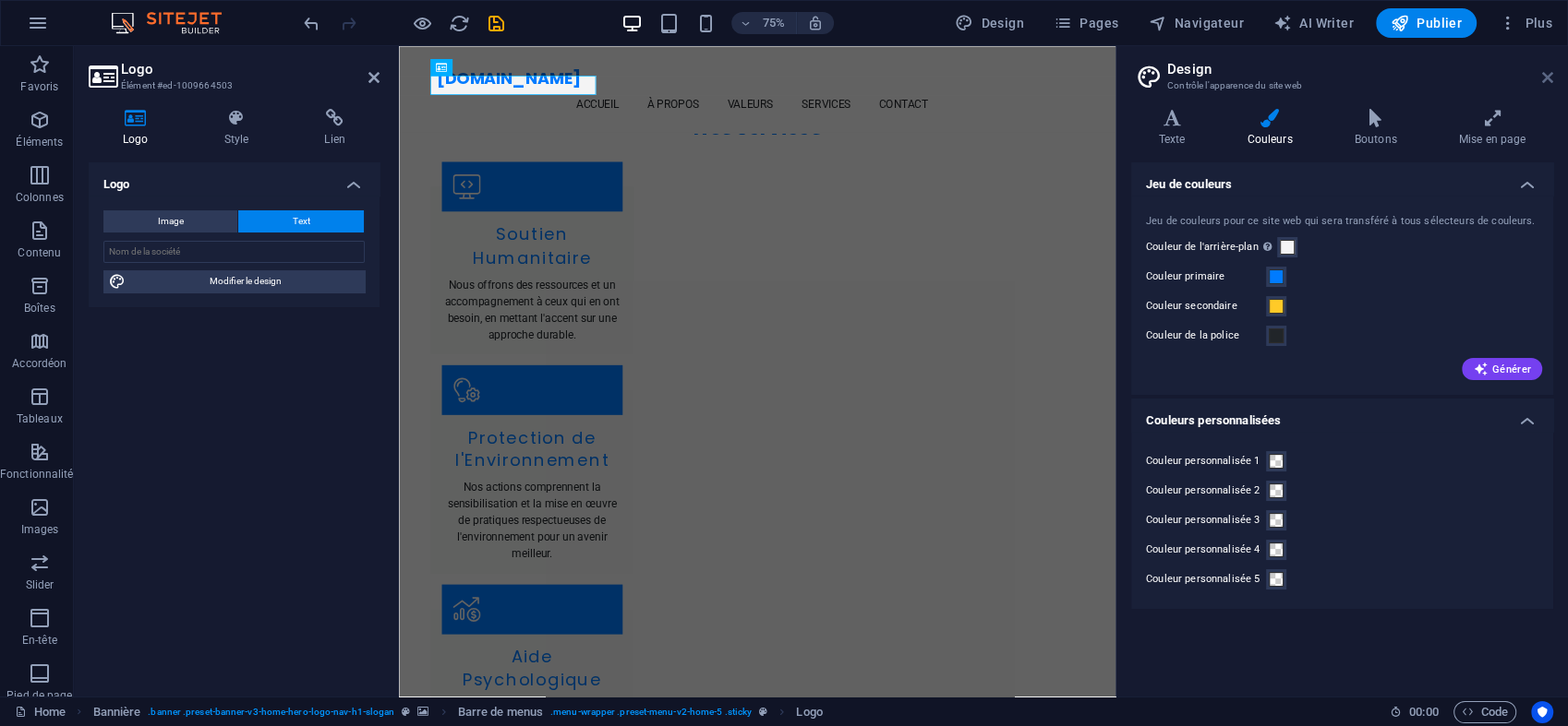
scroll to position [2721, 0]
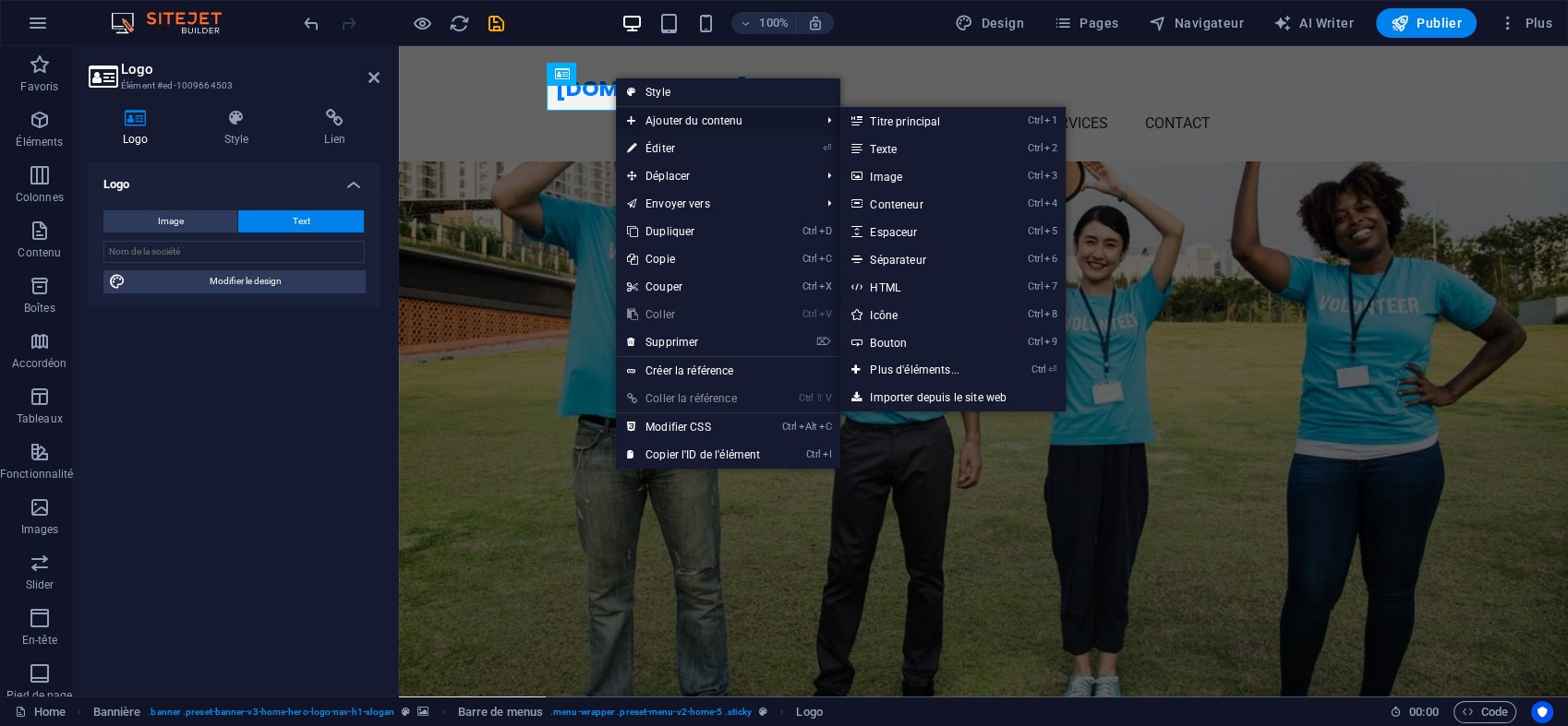
scroll to position [2721, 0]
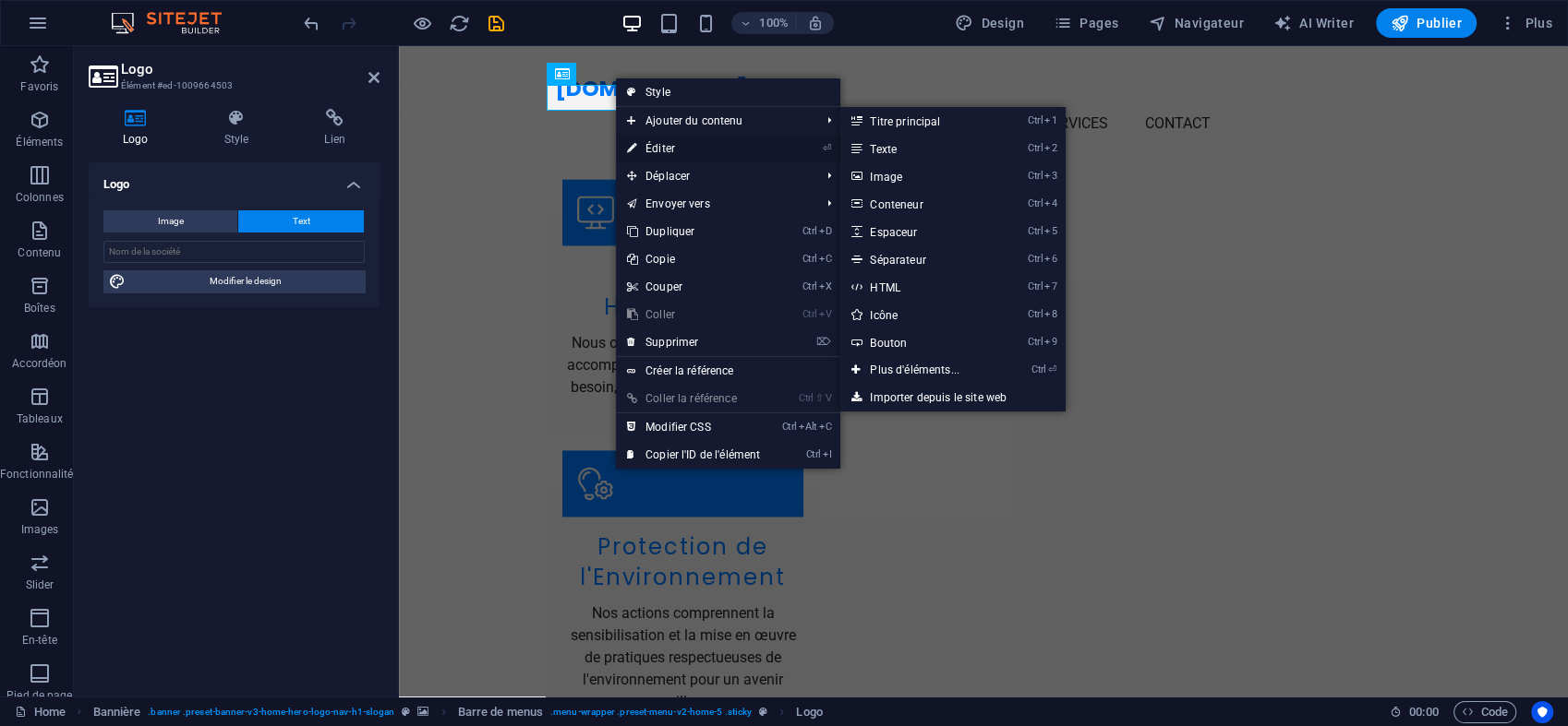
click at [642, 145] on link "⏎ Éditer" at bounding box center [694, 149] width 155 height 28
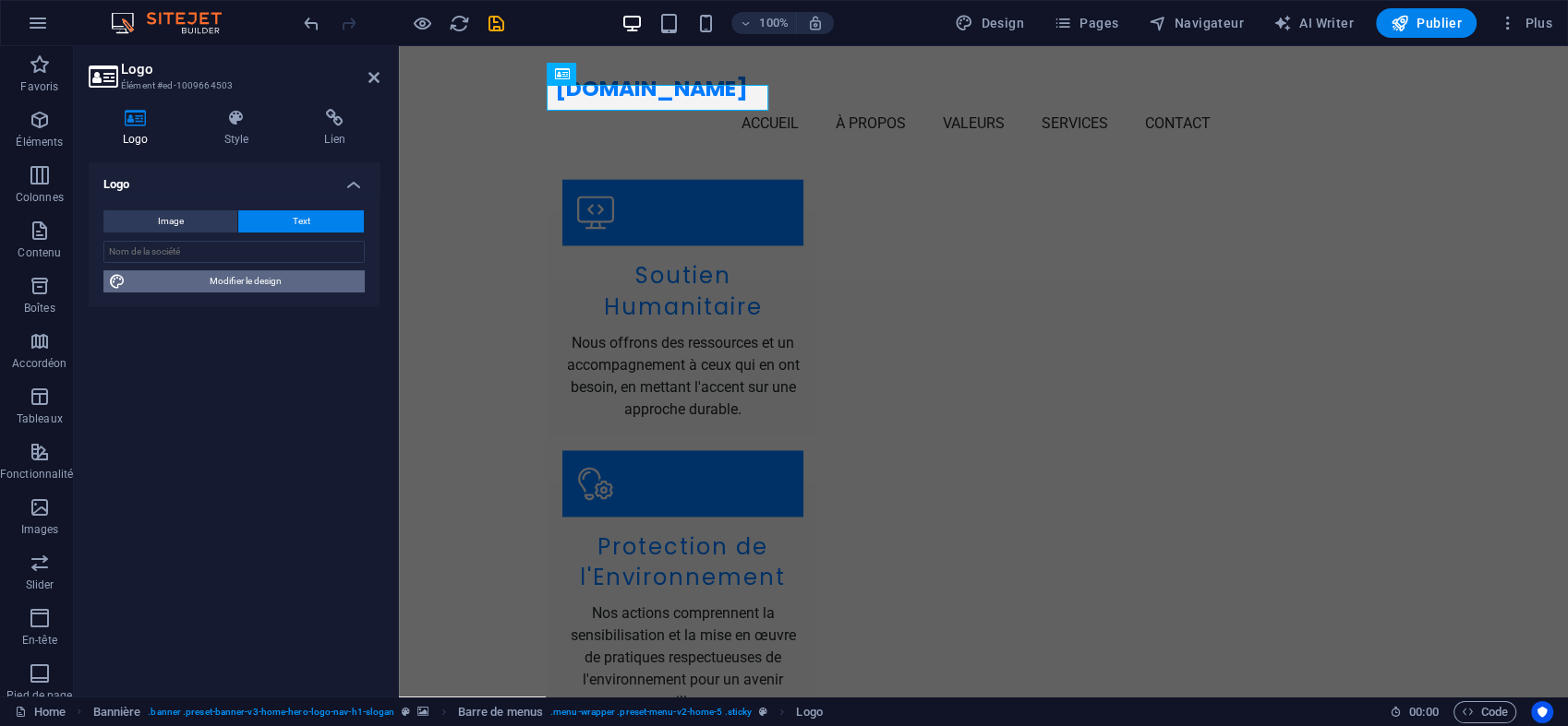
click at [240, 284] on span "Modifier le design" at bounding box center [245, 282] width 228 height 22
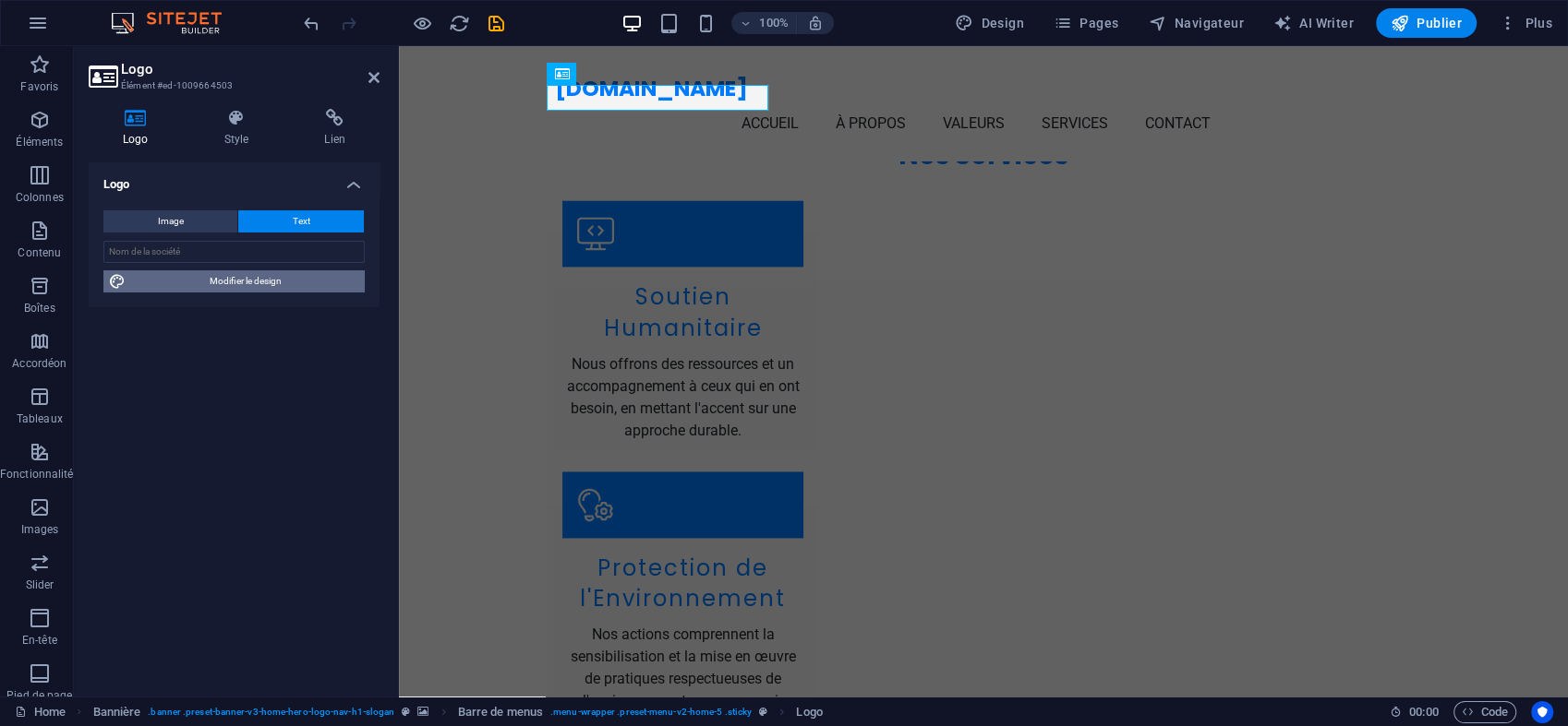
select select "px"
select select "200"
select select "px"
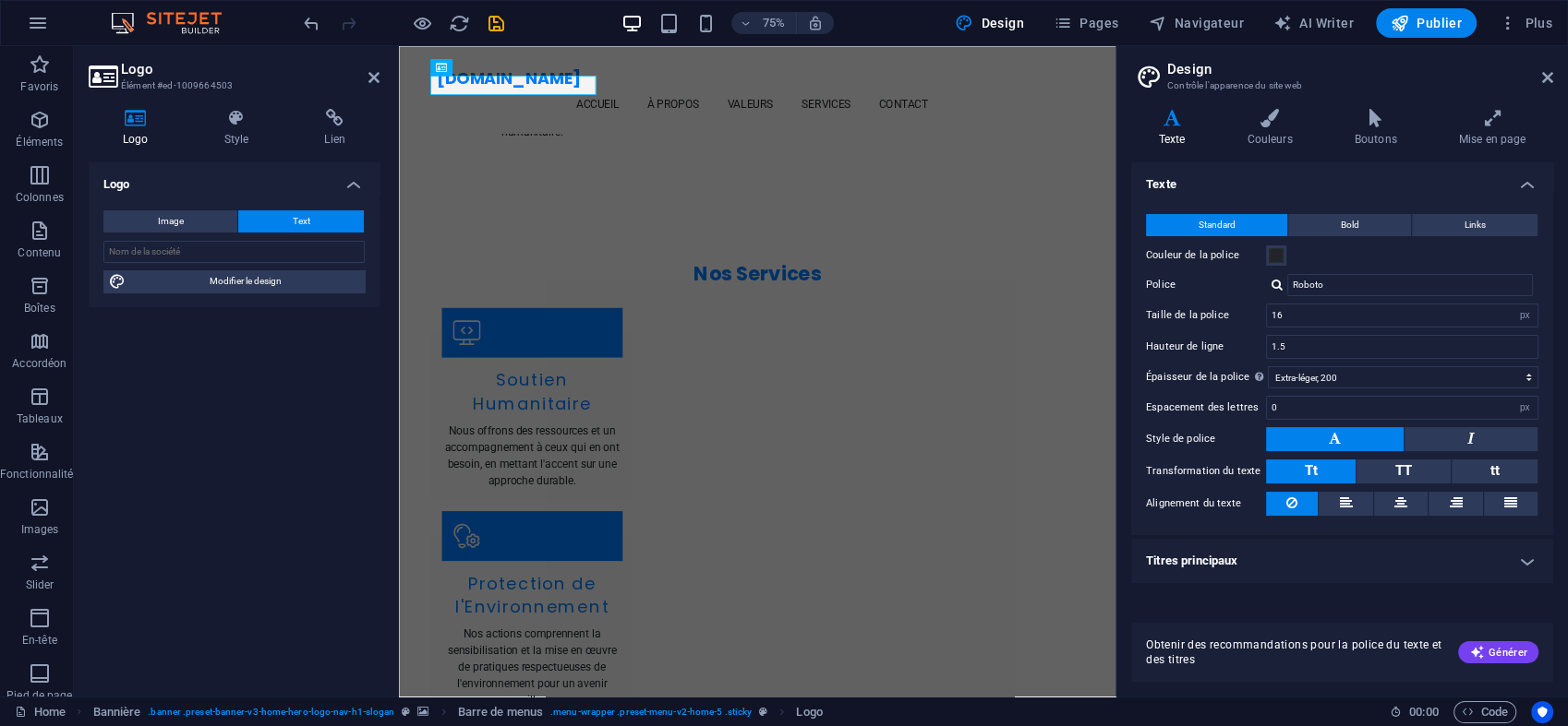
click at [1524, 550] on h4 "Titres principaux" at bounding box center [1342, 560] width 422 height 45
click at [1524, 550] on h4 "Titres principaux" at bounding box center [1342, 554] width 422 height 33
click at [1382, 228] on button "Bold" at bounding box center [1350, 225] width 123 height 22
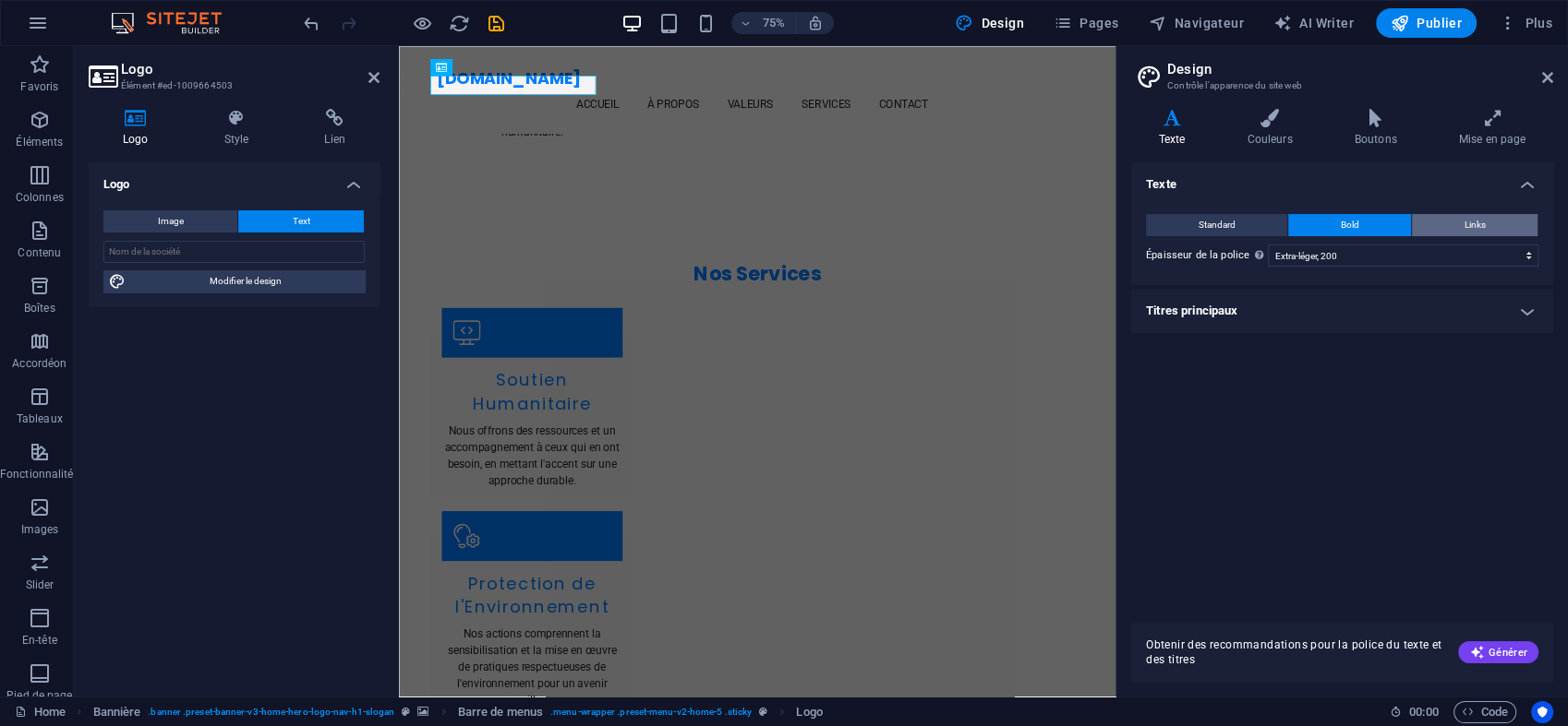
click at [1457, 224] on button "Links" at bounding box center [1475, 225] width 126 height 22
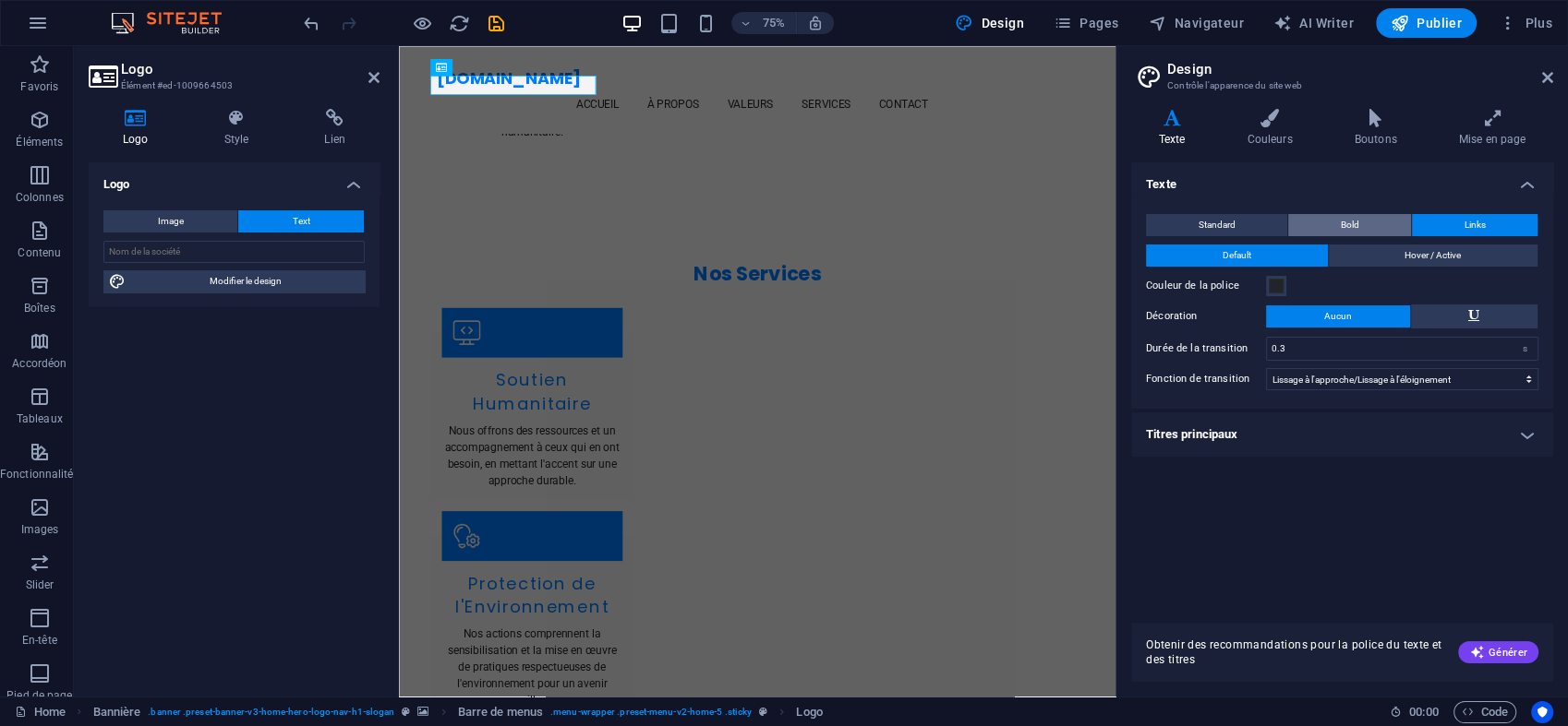
click at [1362, 223] on button "Bold" at bounding box center [1350, 225] width 123 height 22
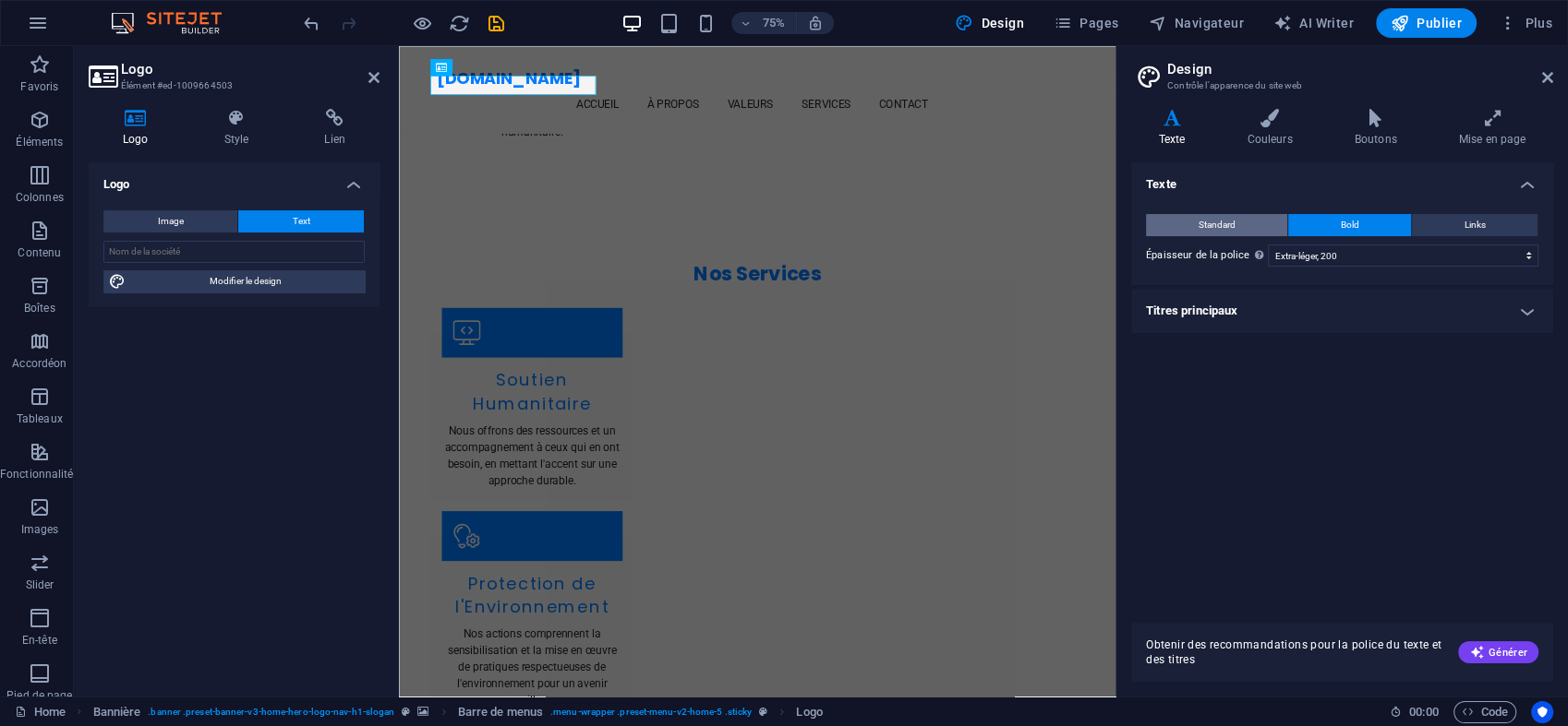
click at [1217, 233] on span "Standard" at bounding box center [1217, 225] width 37 height 22
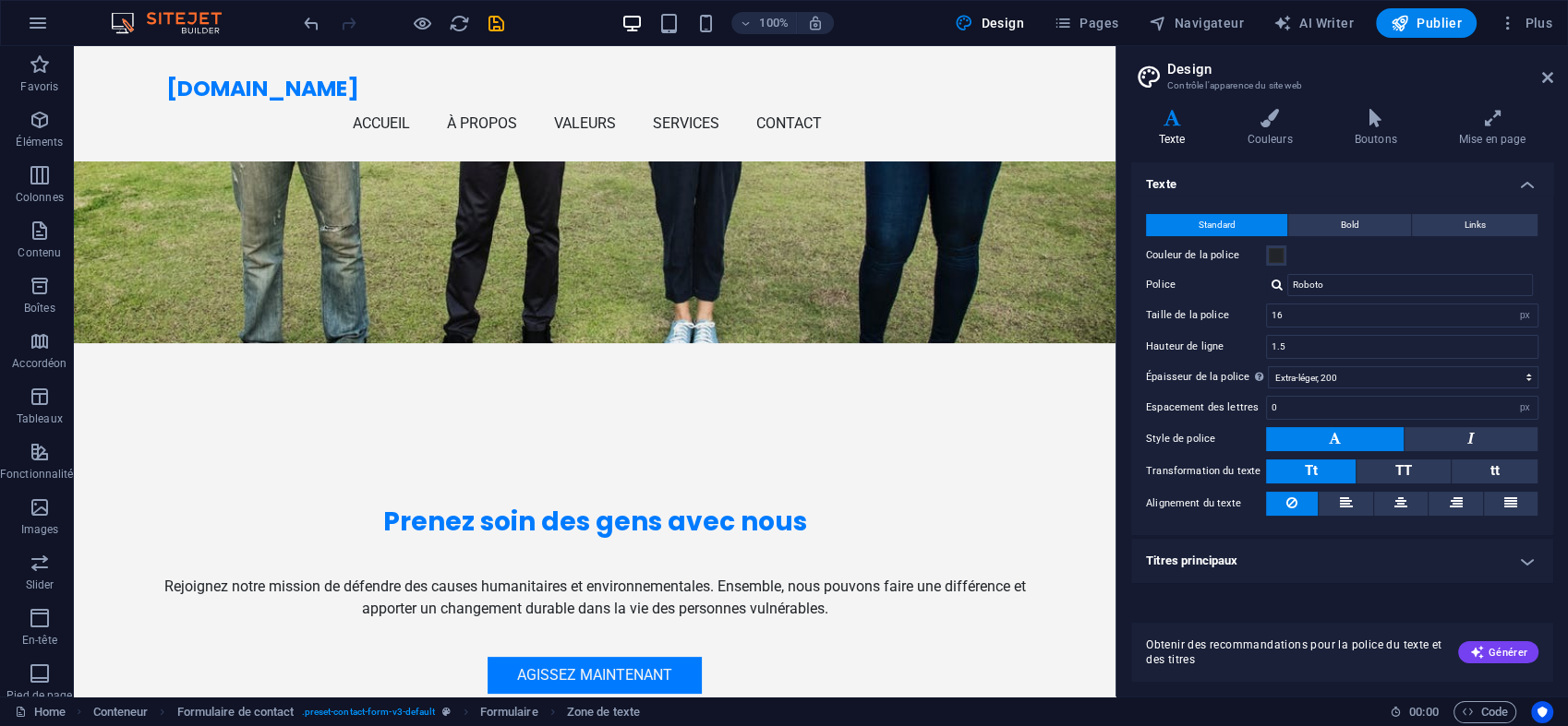
scroll to position [0, 0]
